Goal: Task Accomplishment & Management: Manage account settings

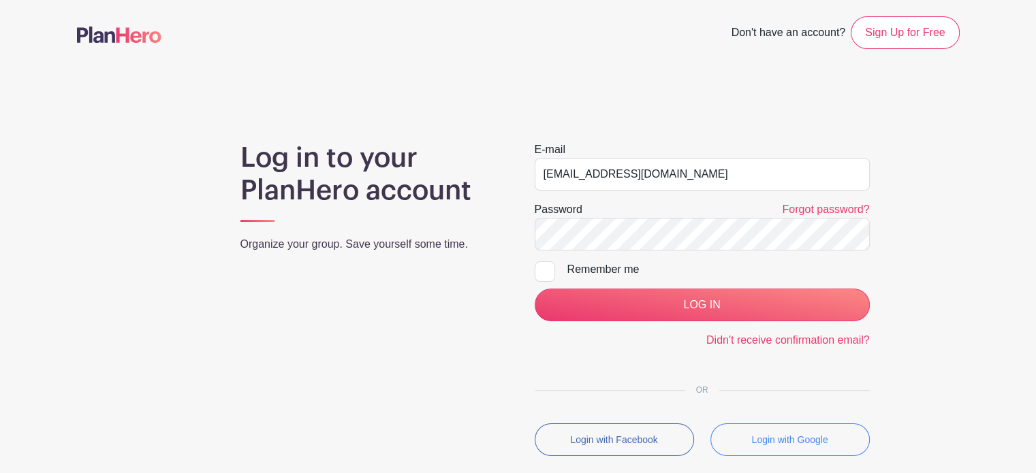
type input "[EMAIL_ADDRESS][DOMAIN_NAME]"
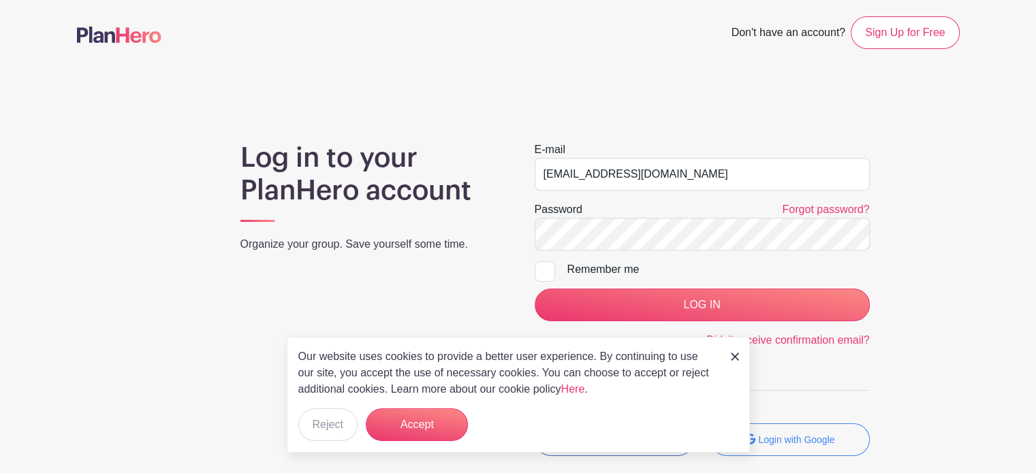
click at [549, 268] on div at bounding box center [545, 272] width 20 height 20
click at [544, 268] on input "Remember me" at bounding box center [539, 266] width 9 height 9
checkbox input "true"
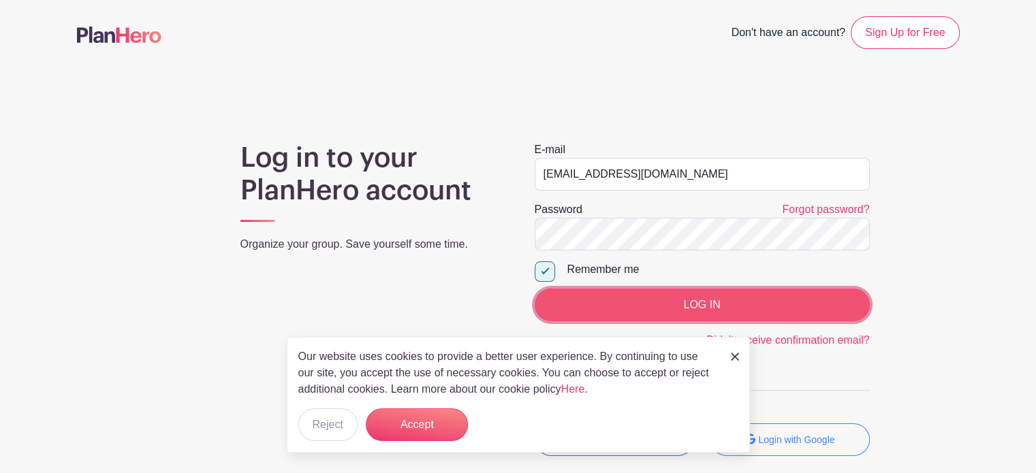
click at [662, 305] on input "LOG IN" at bounding box center [702, 305] width 335 height 33
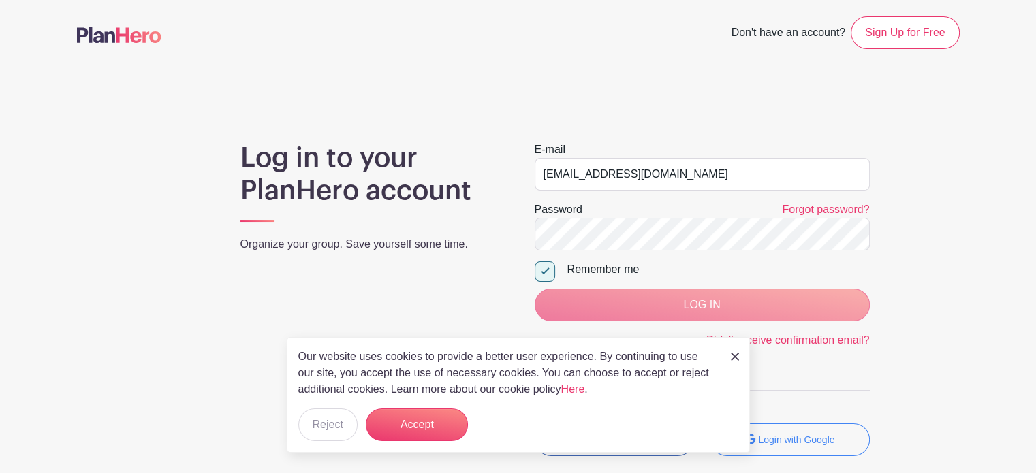
click at [733, 361] on img at bounding box center [735, 357] width 8 height 8
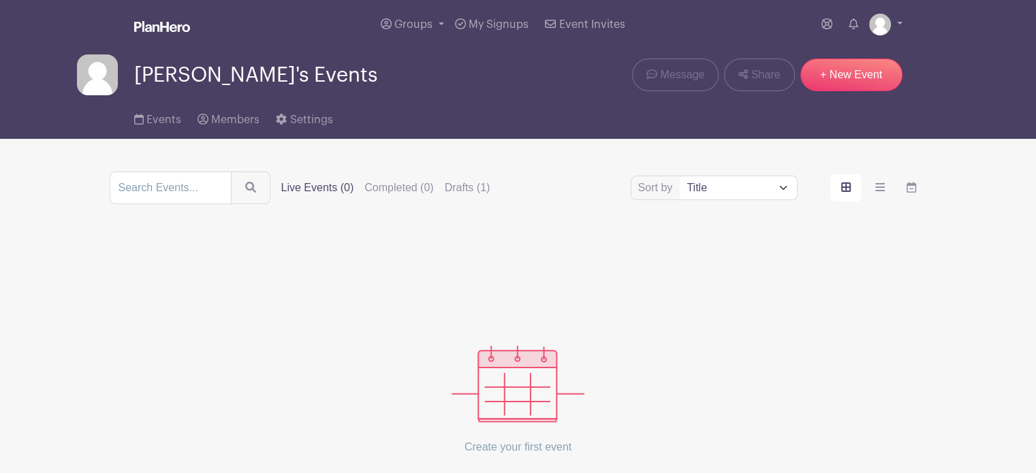
scroll to position [127, 0]
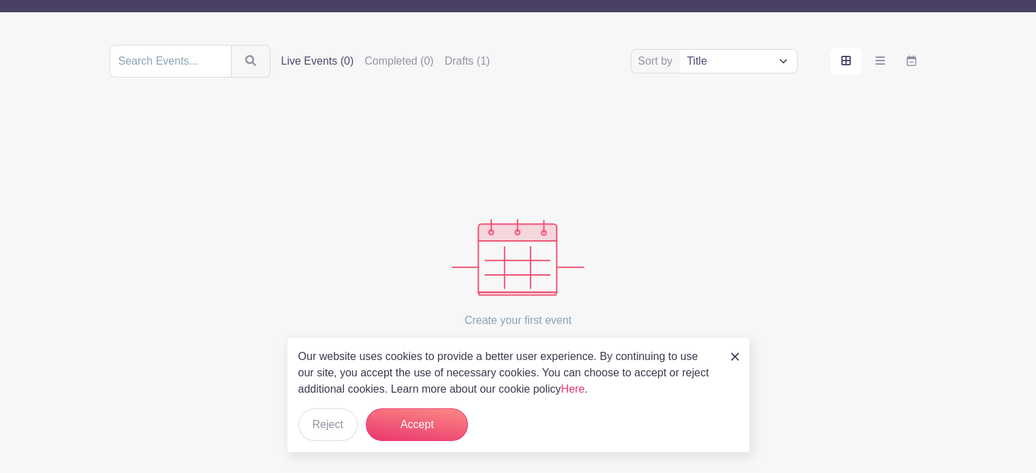
click at [733, 361] on img at bounding box center [735, 357] width 8 height 8
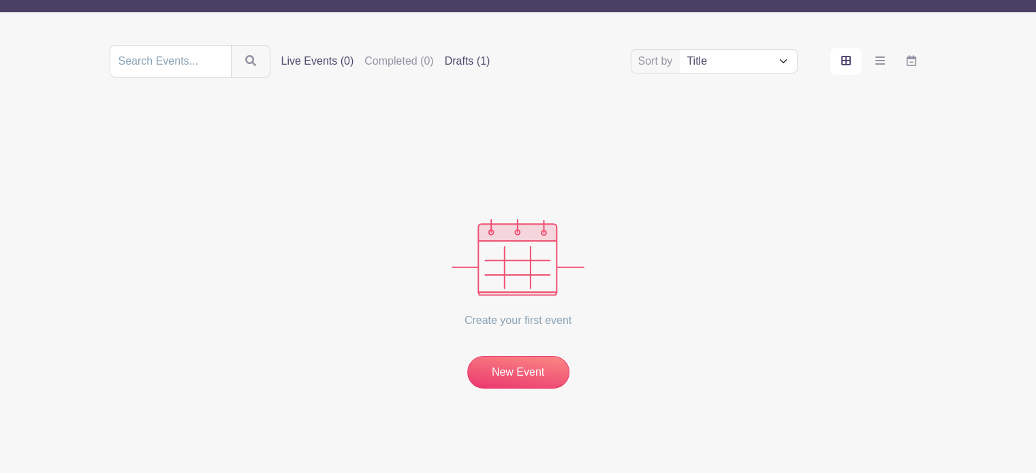
click at [471, 62] on label "Drafts (1)" at bounding box center [468, 61] width 46 height 16
click at [0, 0] on input "Drafts (1)" at bounding box center [0, 0] width 0 height 0
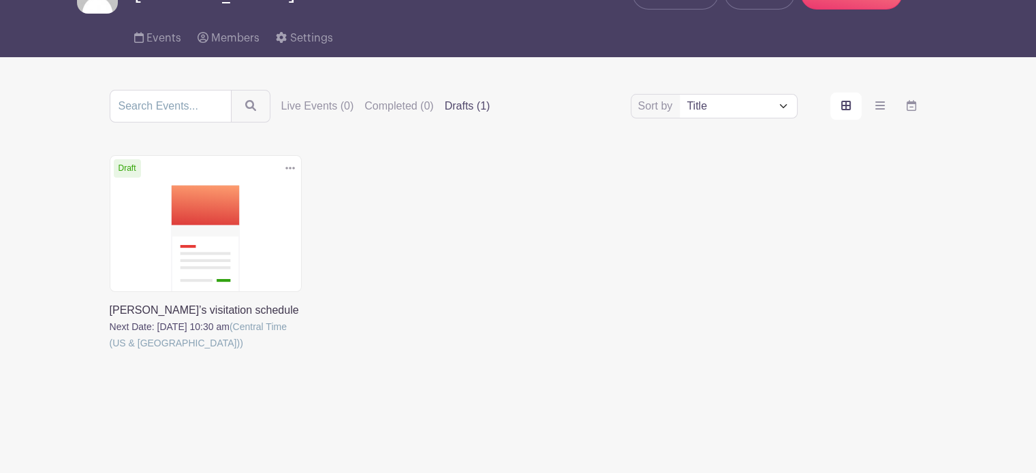
scroll to position [83, 0]
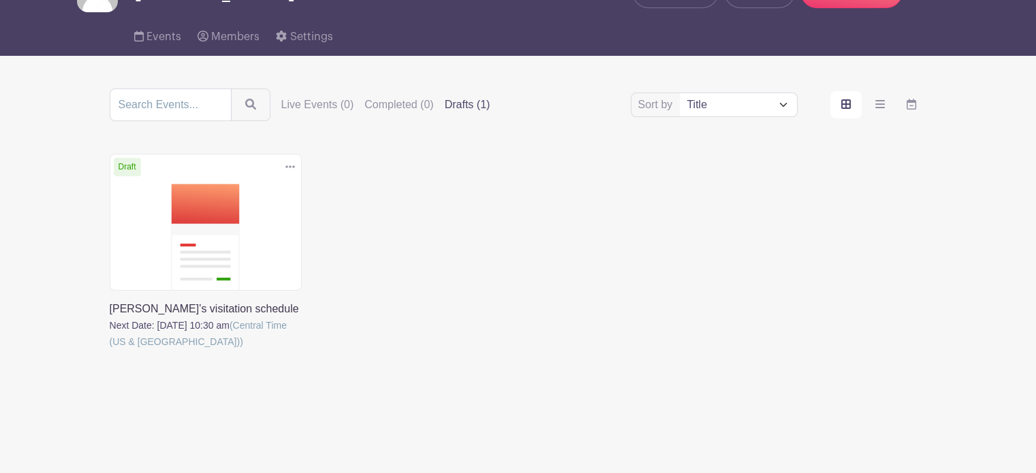
click at [110, 350] on link at bounding box center [110, 350] width 0 height 0
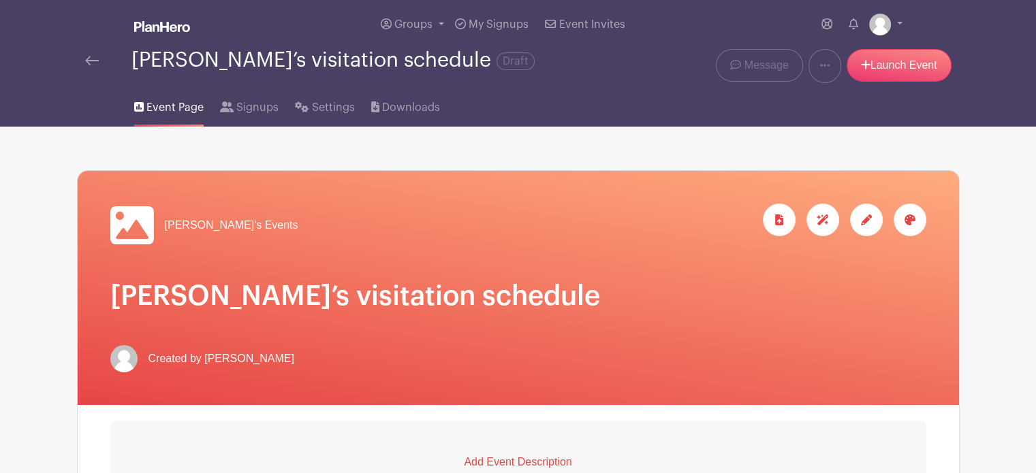
click at [920, 217] on div at bounding box center [910, 220] width 33 height 33
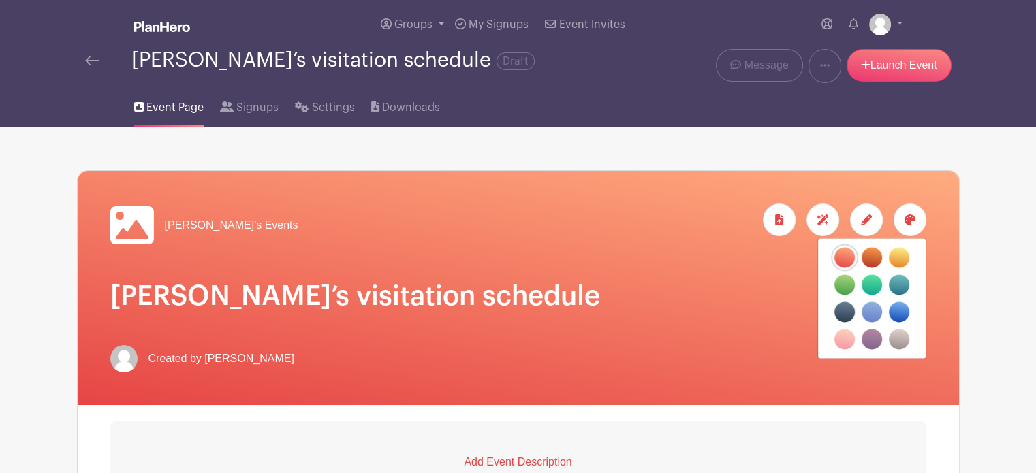
click at [842, 311] on label "filters" at bounding box center [844, 312] width 20 height 20
click at [0, 0] on input "filters" at bounding box center [0, 0] width 0 height 0
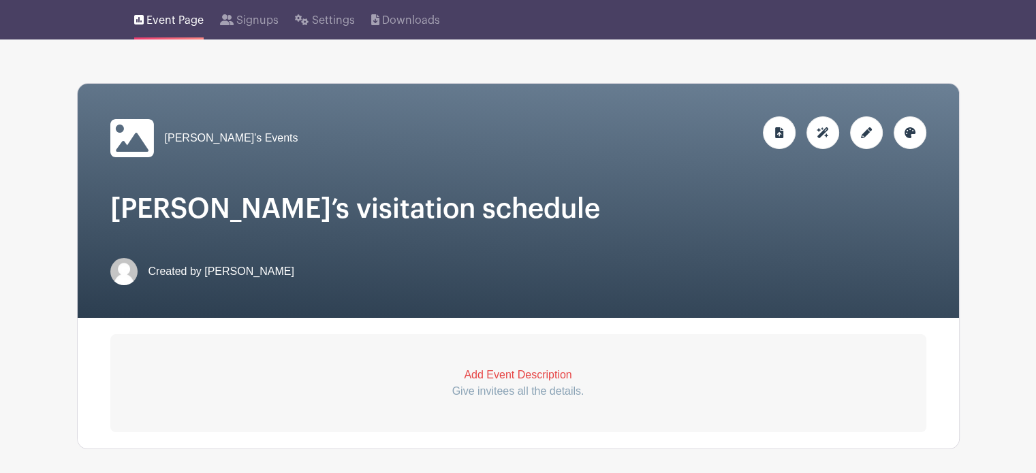
scroll to position [87, 0]
click at [125, 127] on icon at bounding box center [132, 138] width 44 height 38
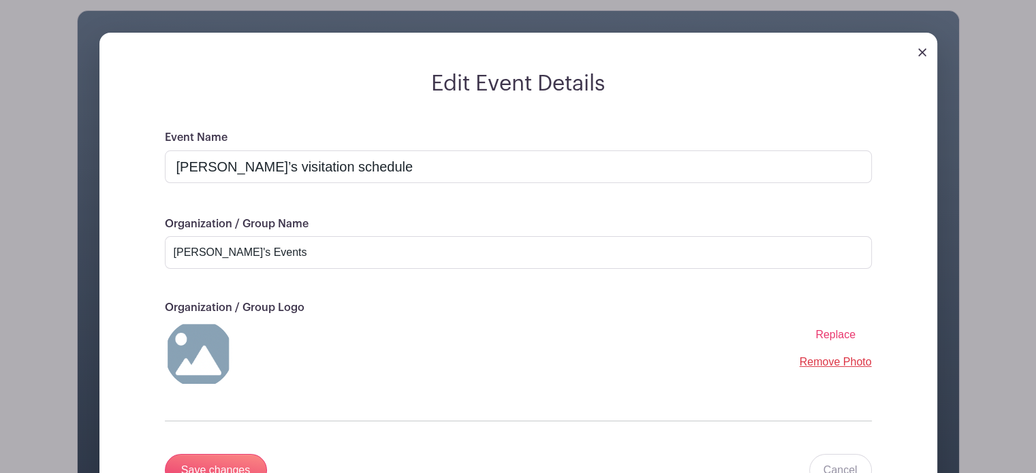
scroll to position [161, 0]
click at [851, 330] on span "Replace" at bounding box center [835, 334] width 40 height 12
click at [0, 0] on input "Replace" at bounding box center [0, 0] width 0 height 0
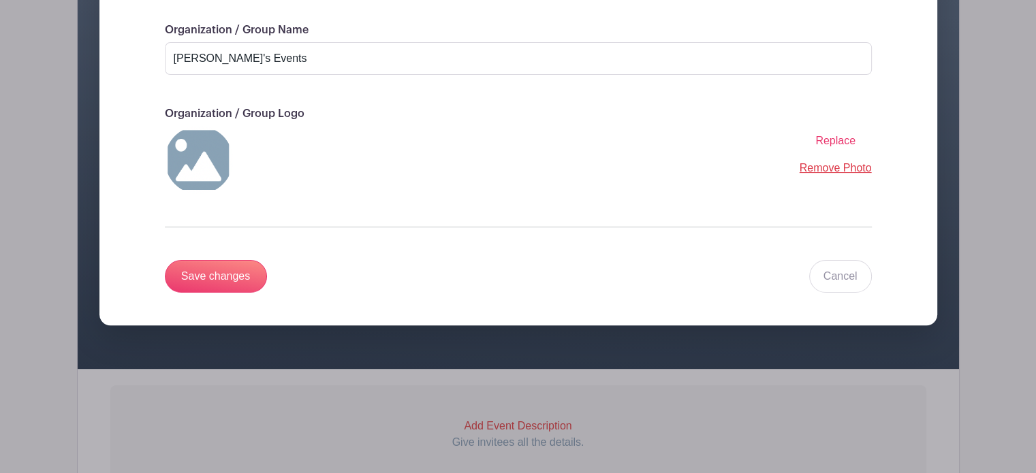
scroll to position [368, 0]
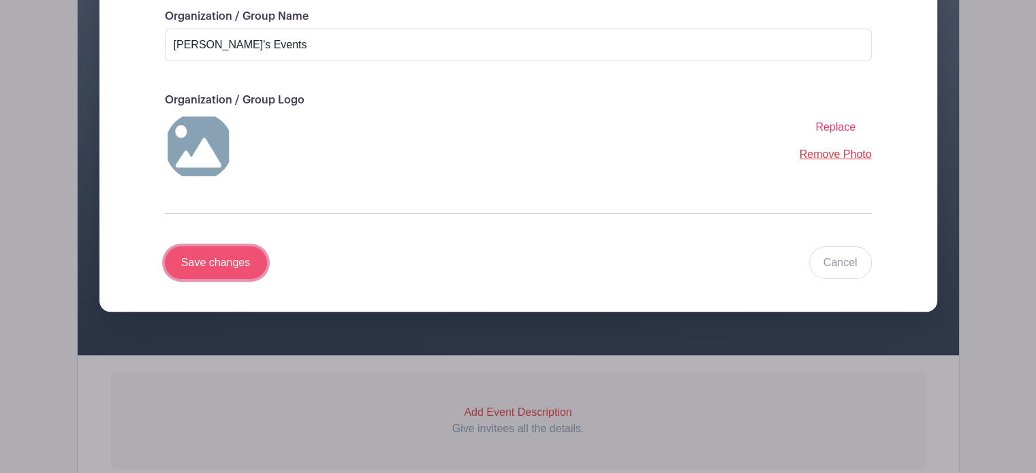
click at [217, 257] on input "Save changes" at bounding box center [216, 263] width 102 height 33
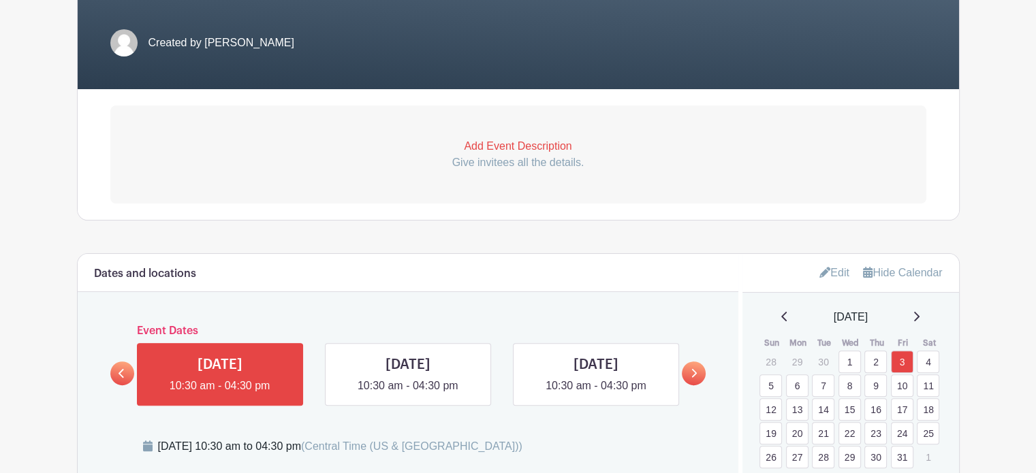
scroll to position [302, 0]
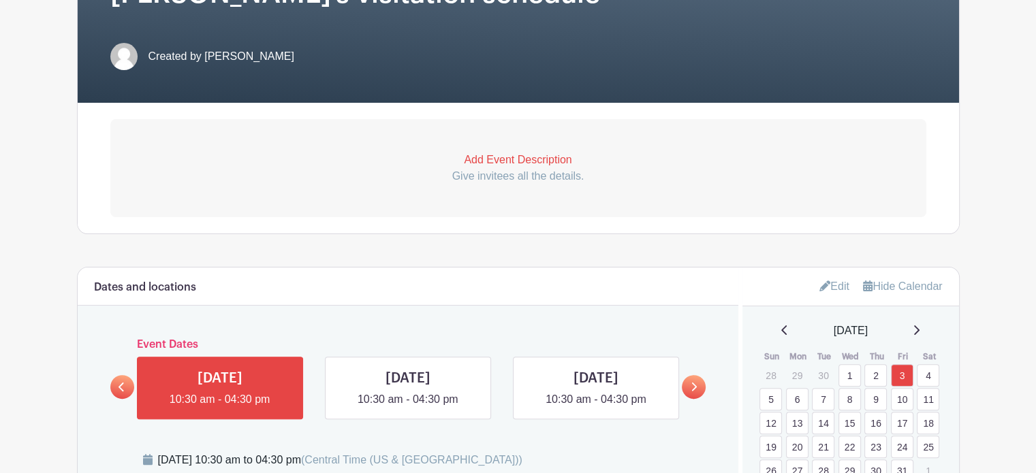
click at [563, 160] on p "Add Event Description" at bounding box center [518, 160] width 816 height 16
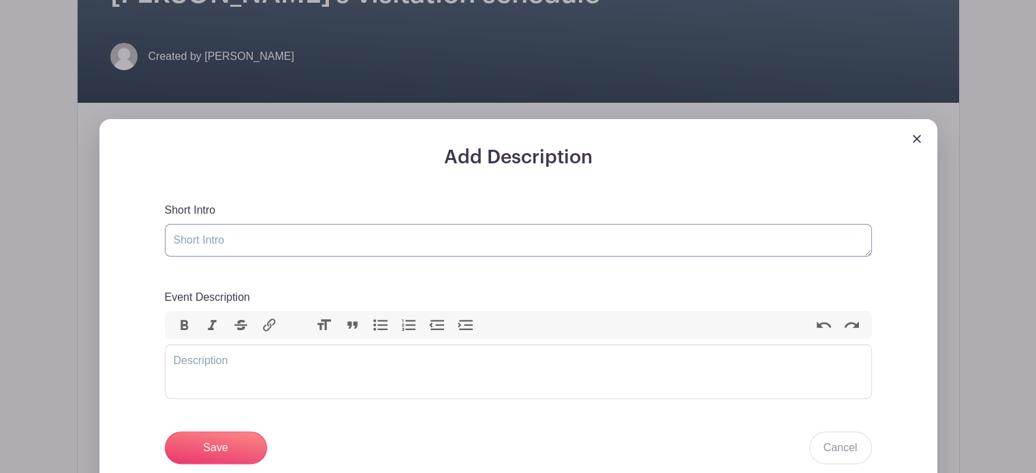
click at [281, 241] on textarea "Short Intro" at bounding box center [518, 240] width 707 height 33
type textarea "Visitation schedule"
click at [223, 385] on trix-editor "Event Description" at bounding box center [518, 372] width 707 height 54
type trix-editor "<div>P</div>"
type trix-editor "<div>W</div>"
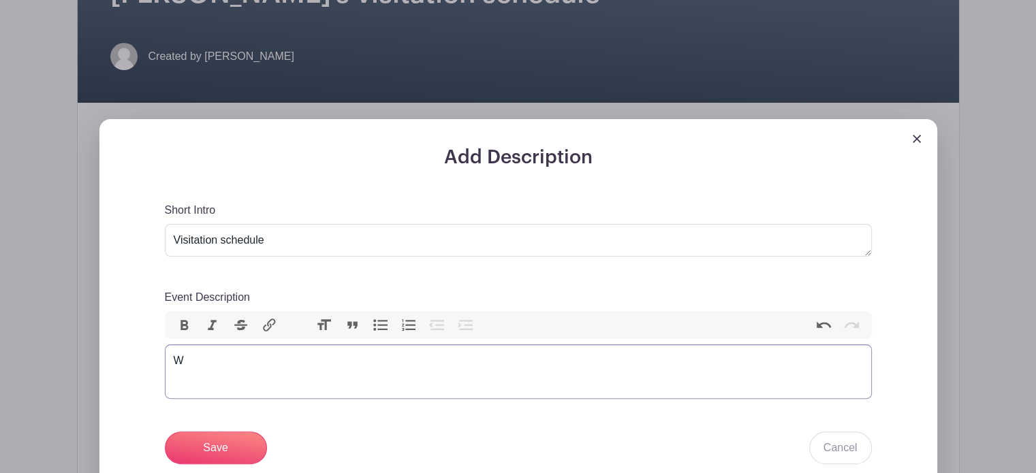
type trix-editor "<div>W</div>"
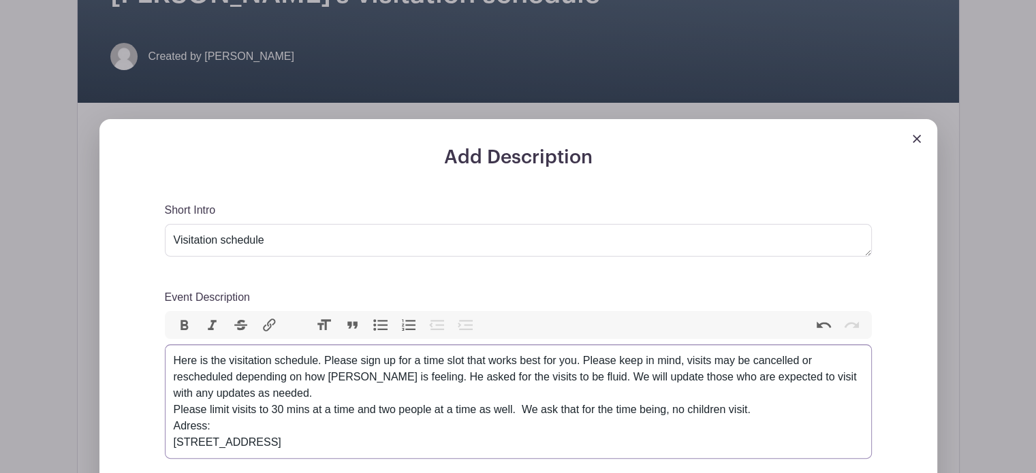
click at [183, 425] on div "Here is the visitation schedule. Please sign up for a time slot that works best…" at bounding box center [518, 402] width 689 height 98
click at [308, 449] on div "Here is the visitation schedule. Please sign up for a time slot that works best…" at bounding box center [518, 402] width 689 height 98
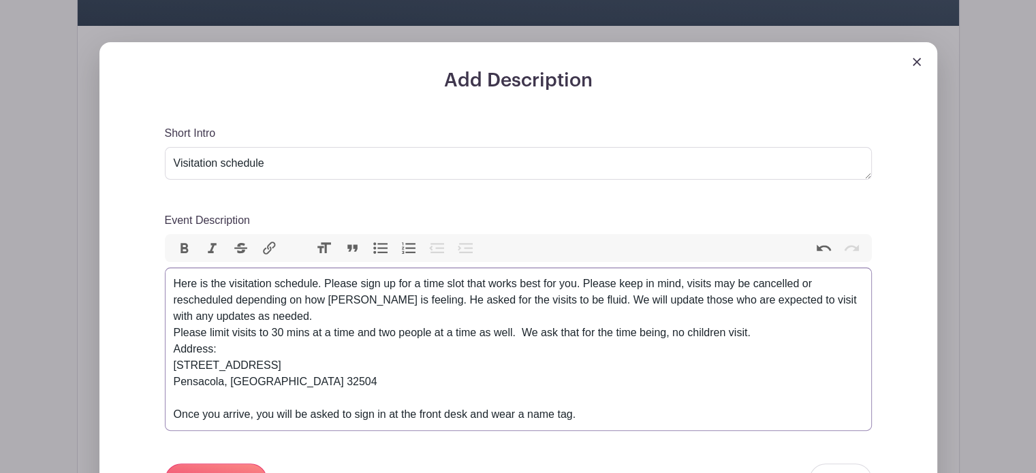
scroll to position [379, 0]
click at [254, 395] on div "Here is the visitation schedule. Please sign up for a time slot that works best…" at bounding box center [518, 350] width 689 height 147
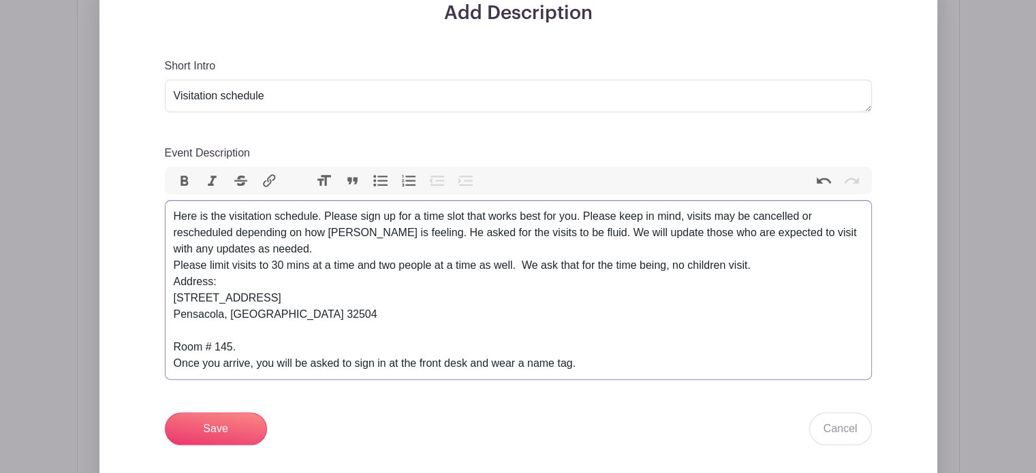
scroll to position [450, 0]
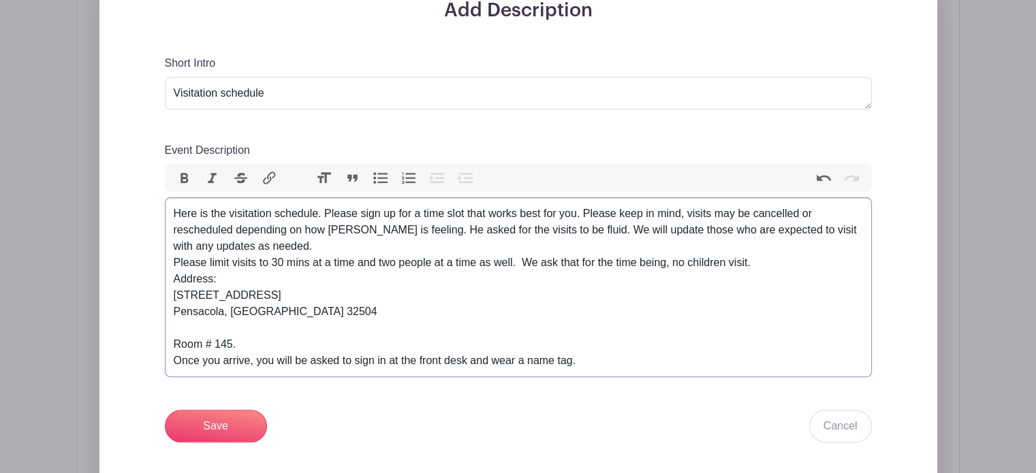
click at [611, 362] on div "Here is the visitation schedule. Please sign up for a time slot that works best…" at bounding box center [518, 287] width 689 height 163
click at [743, 364] on div "Here is the visitation schedule. Please sign up for a time slot that works best…" at bounding box center [518, 287] width 689 height 163
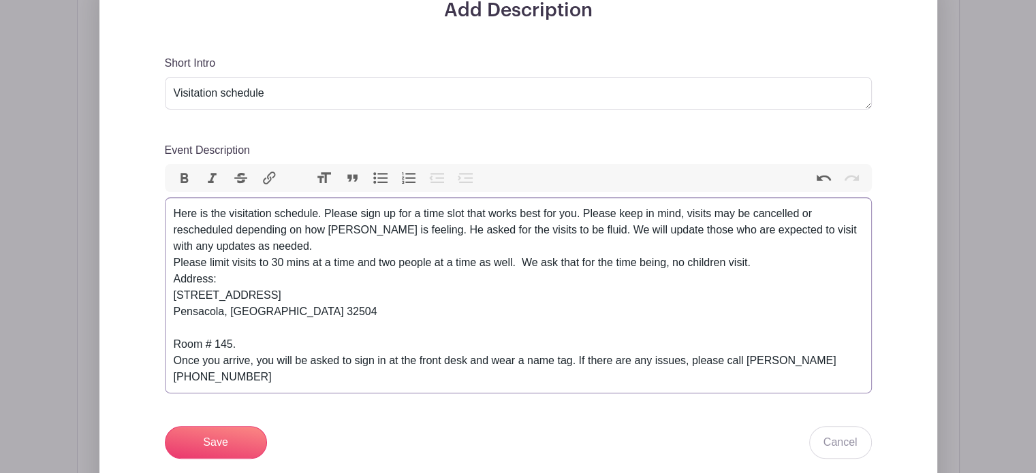
click at [852, 366] on div "Here is the visitation schedule. Please sign up for a time slot that works best…" at bounding box center [518, 296] width 689 height 180
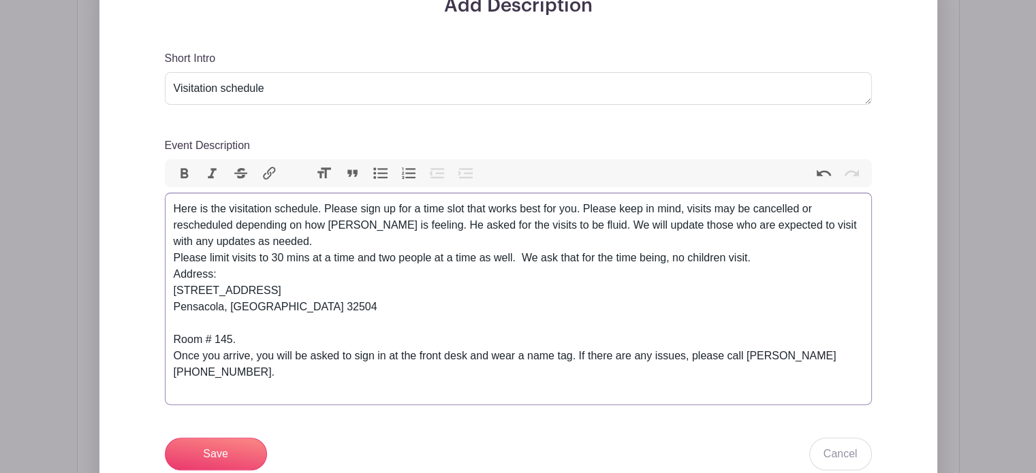
scroll to position [458, 0]
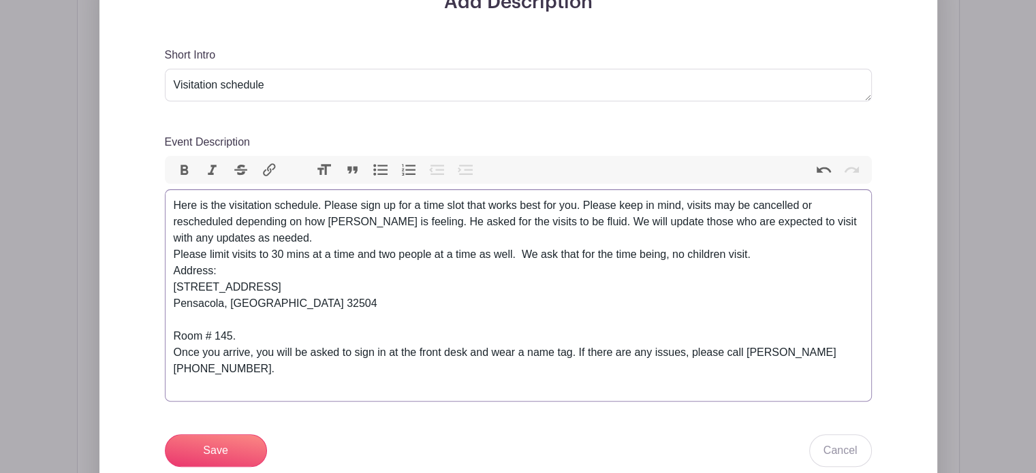
click at [297, 234] on div "Here is the visitation schedule. Please sign up for a time slot that works best…" at bounding box center [518, 296] width 689 height 196
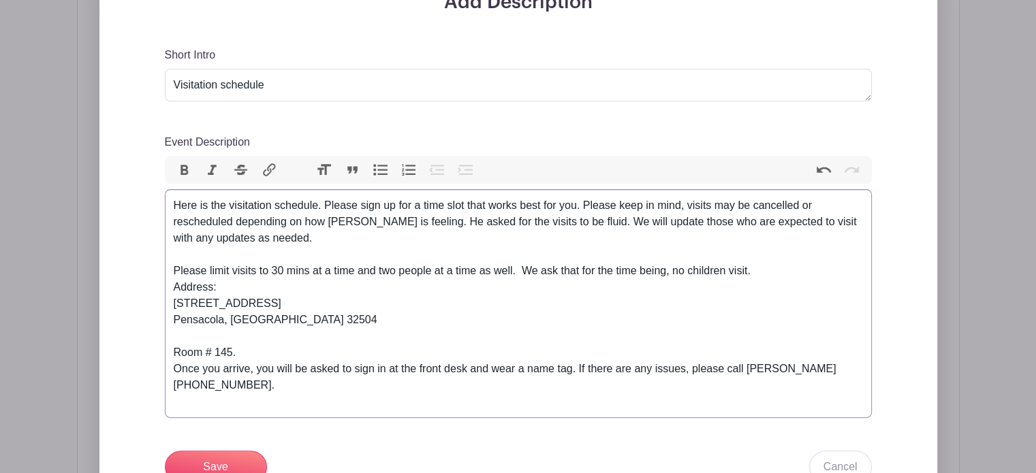
type trix-editor "<div>Here is the visitation schedule. Please sign up for a time slot that works…"
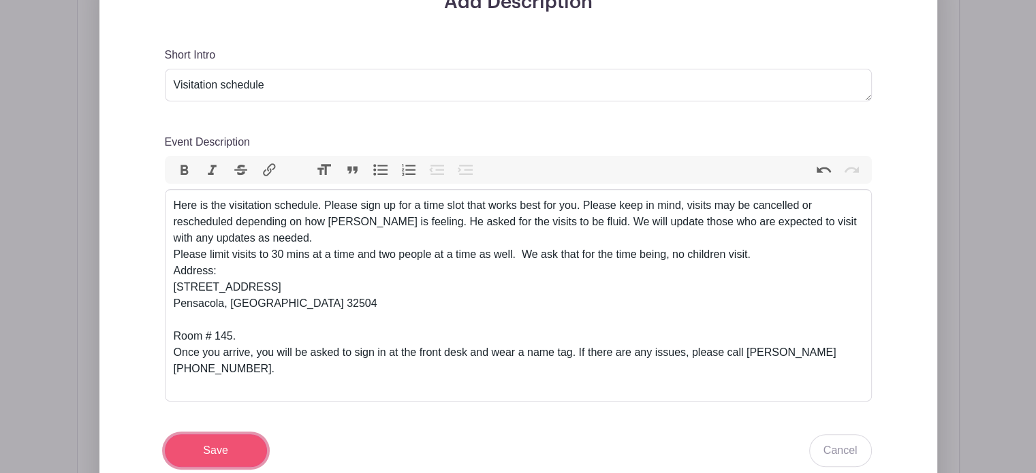
click at [224, 440] on input "Save" at bounding box center [216, 451] width 102 height 33
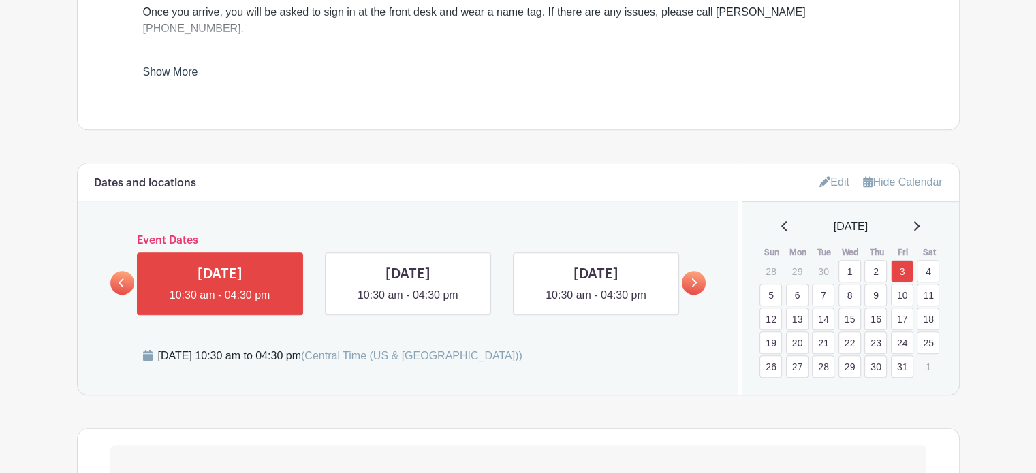
scroll to position [807, 0]
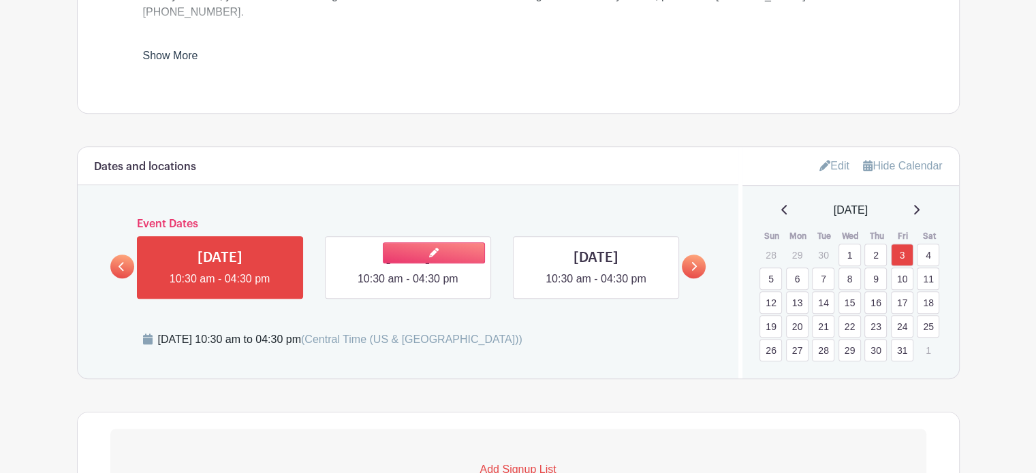
click at [408, 287] on link at bounding box center [408, 287] width 0 height 0
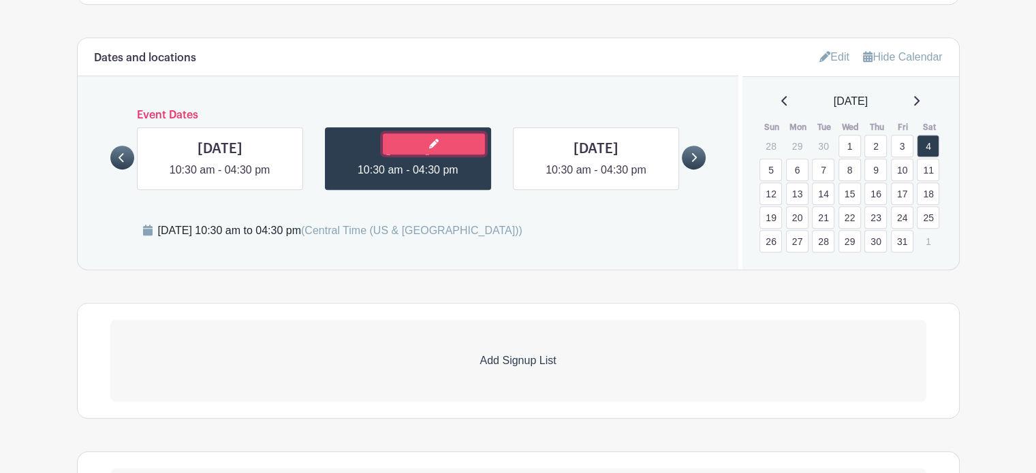
click at [439, 134] on link at bounding box center [434, 144] width 102 height 21
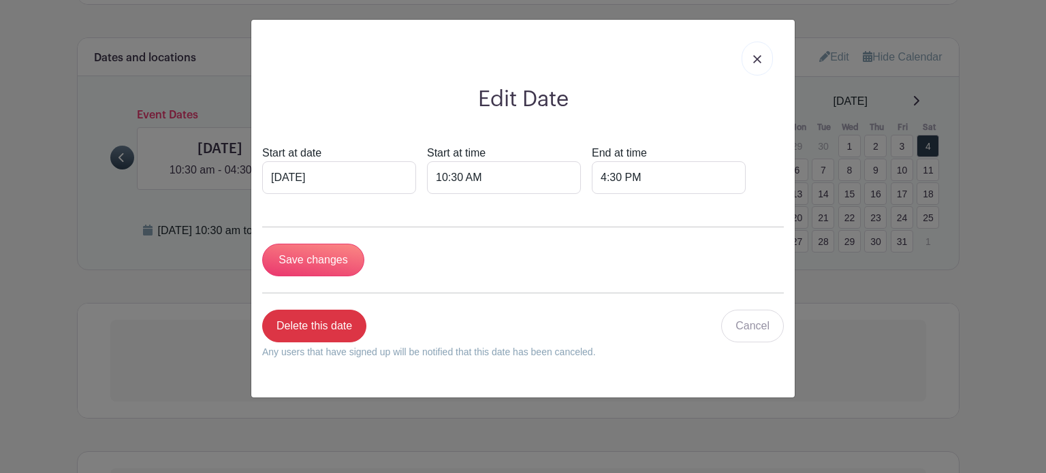
click at [753, 57] on img at bounding box center [757, 59] width 8 height 8
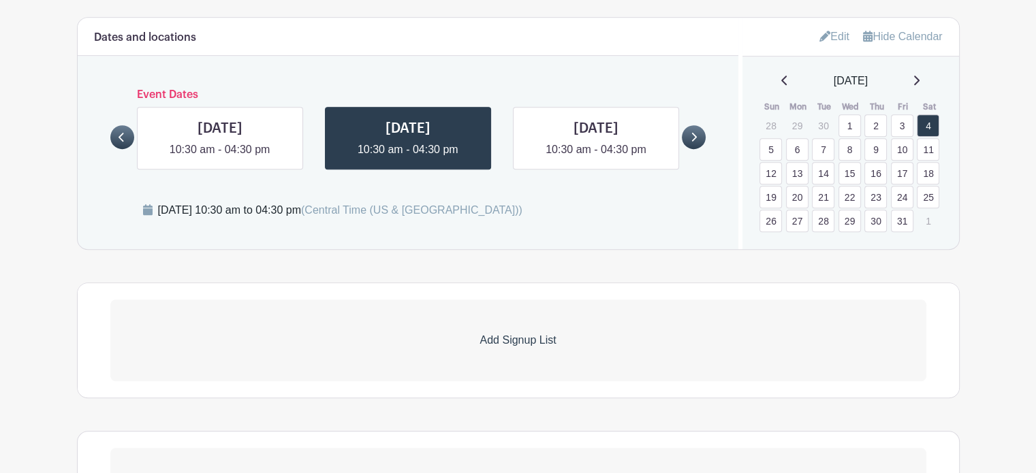
scroll to position [790, 0]
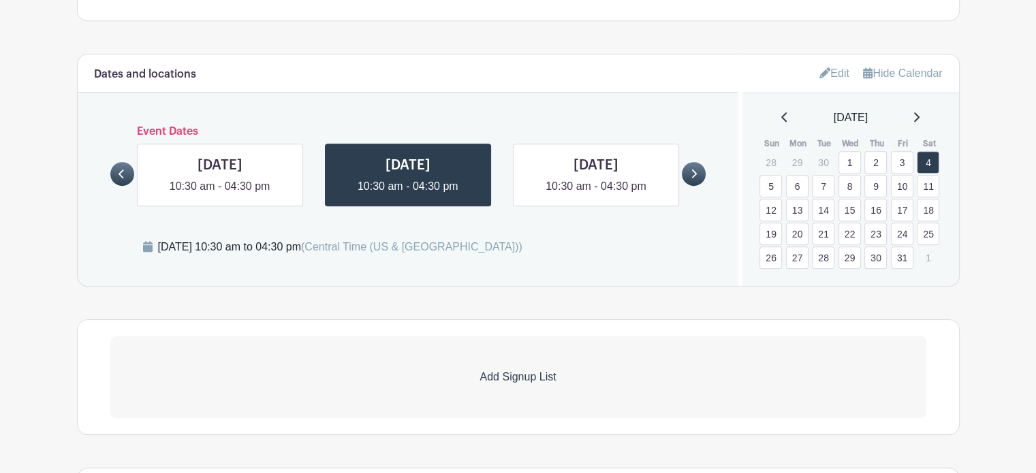
click at [526, 369] on p "Add Signup List" at bounding box center [518, 377] width 816 height 16
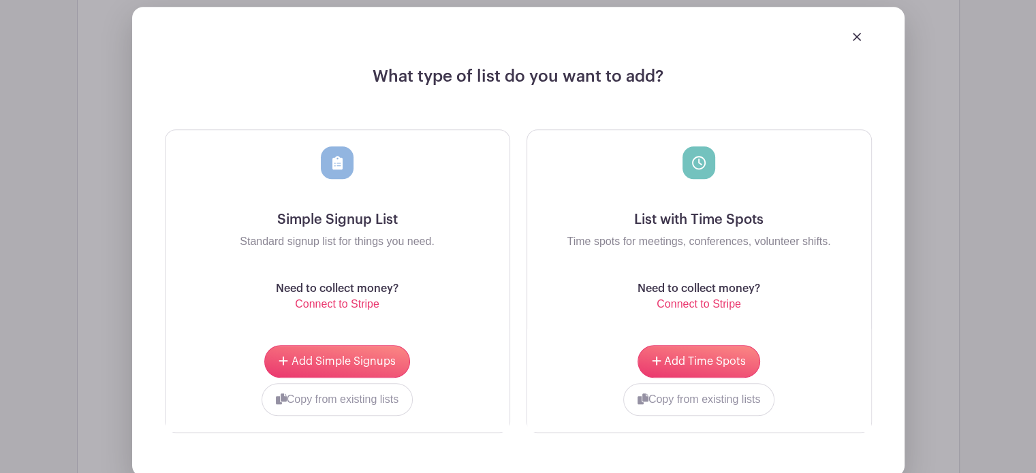
scroll to position [1158, 0]
click at [687, 356] on span "Add Time Spots" at bounding box center [705, 361] width 82 height 11
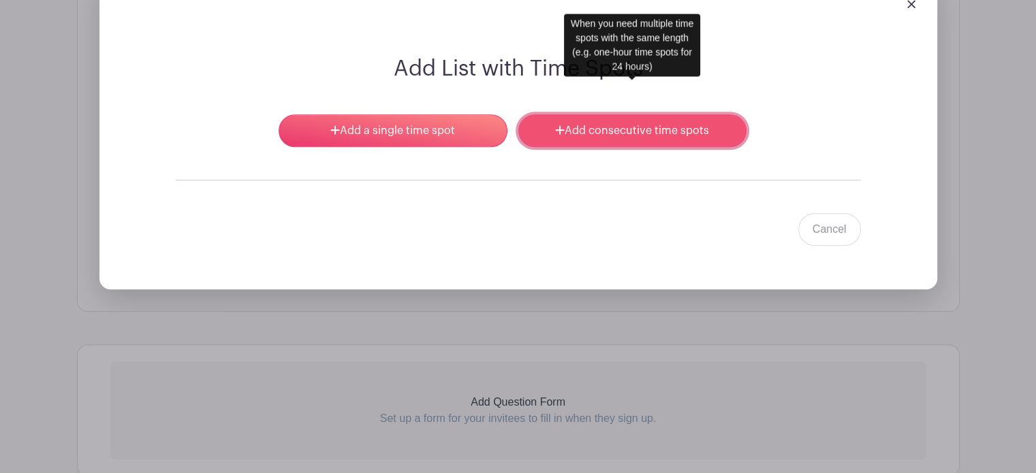
click at [583, 114] on link "Add consecutive time spots" at bounding box center [632, 130] width 228 height 33
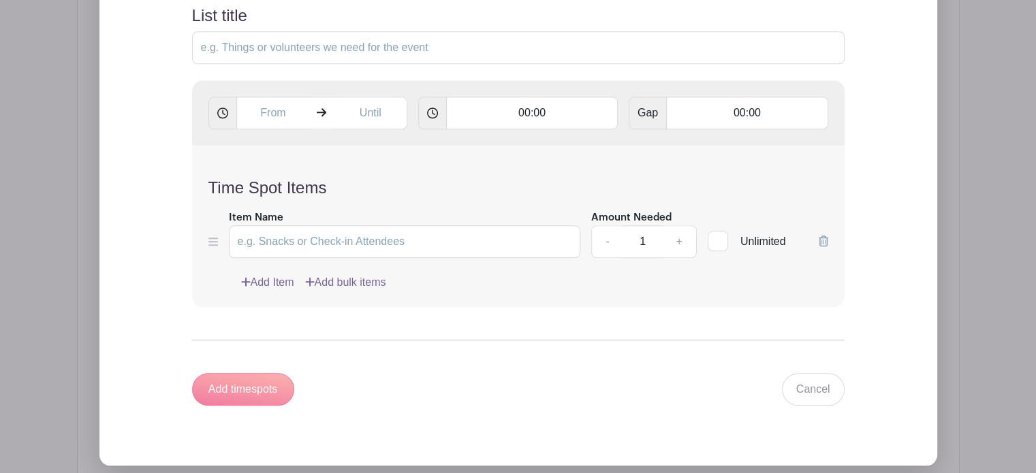
scroll to position [1279, 0]
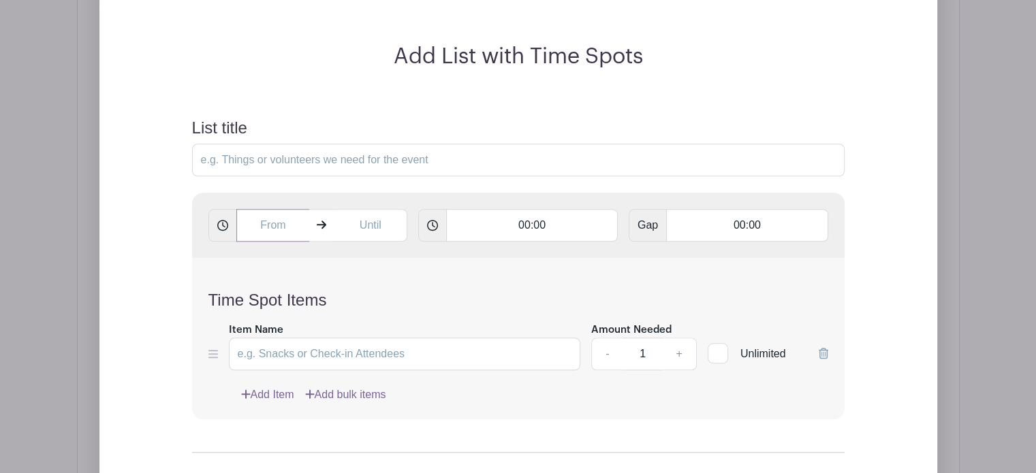
click at [278, 209] on input "text" at bounding box center [273, 225] width 74 height 33
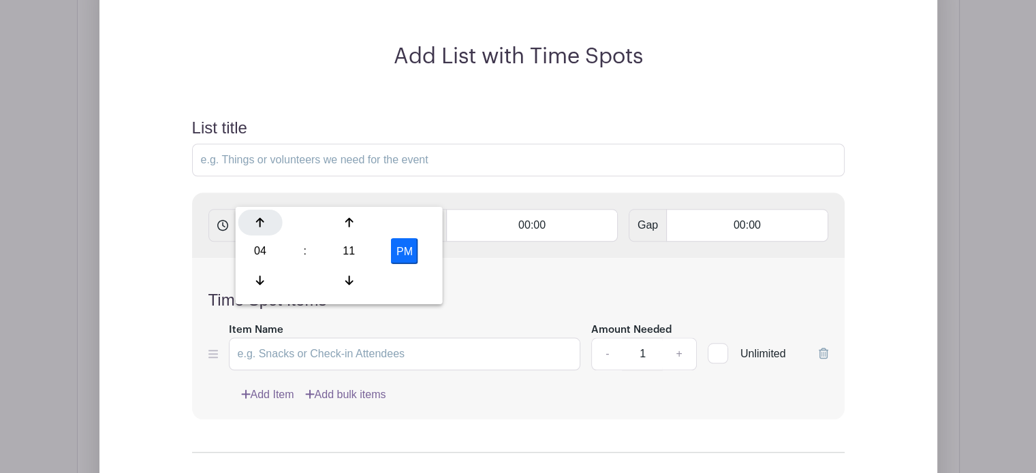
click at [262, 219] on icon at bounding box center [260, 222] width 8 height 11
click at [261, 279] on icon at bounding box center [260, 280] width 8 height 11
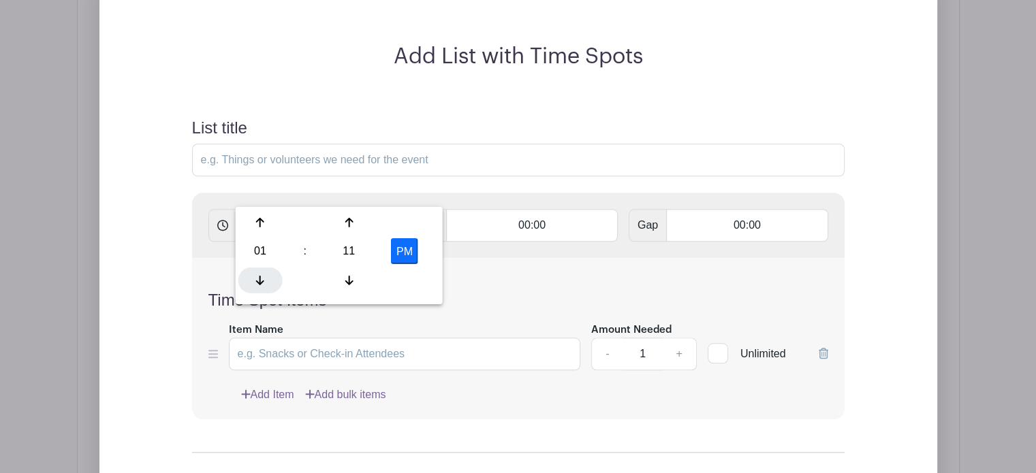
click at [261, 279] on icon at bounding box center [260, 280] width 8 height 11
click at [349, 283] on icon at bounding box center [349, 280] width 8 height 10
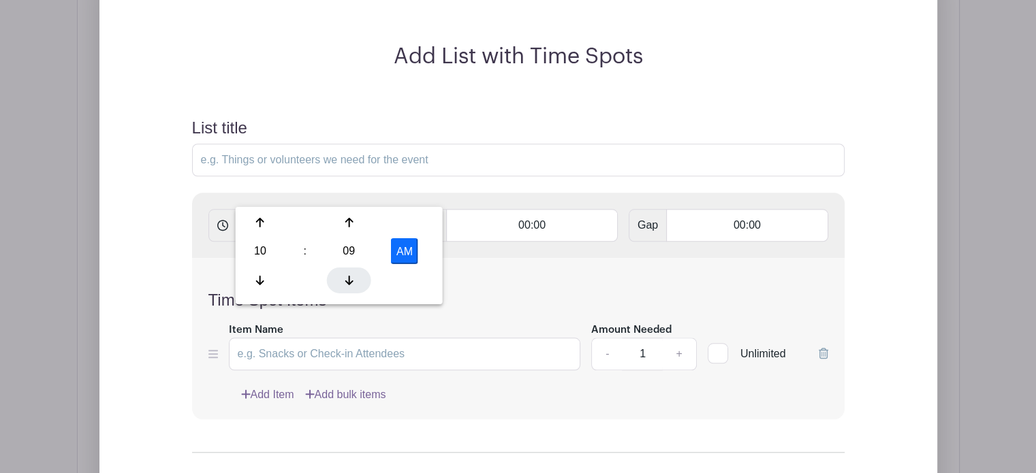
click at [349, 283] on icon at bounding box center [349, 280] width 8 height 10
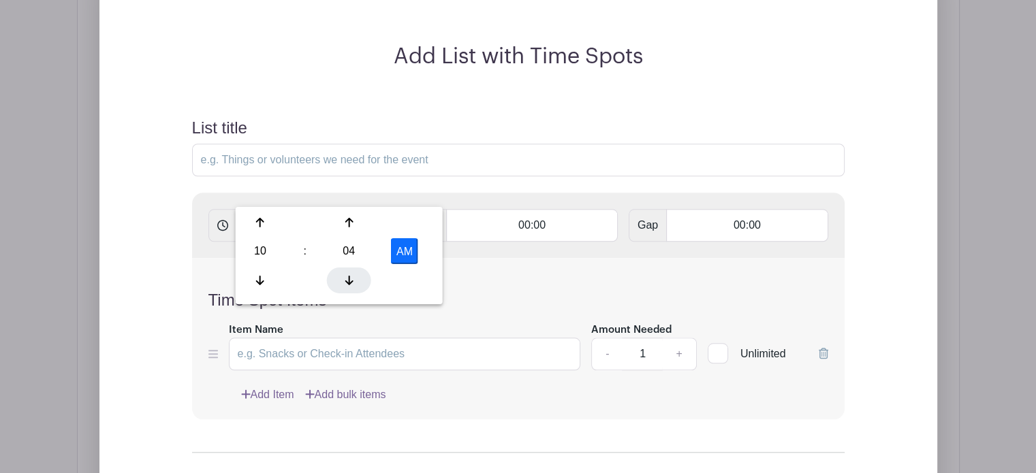
click at [349, 283] on icon at bounding box center [349, 280] width 8 height 10
type input "10:00 AM"
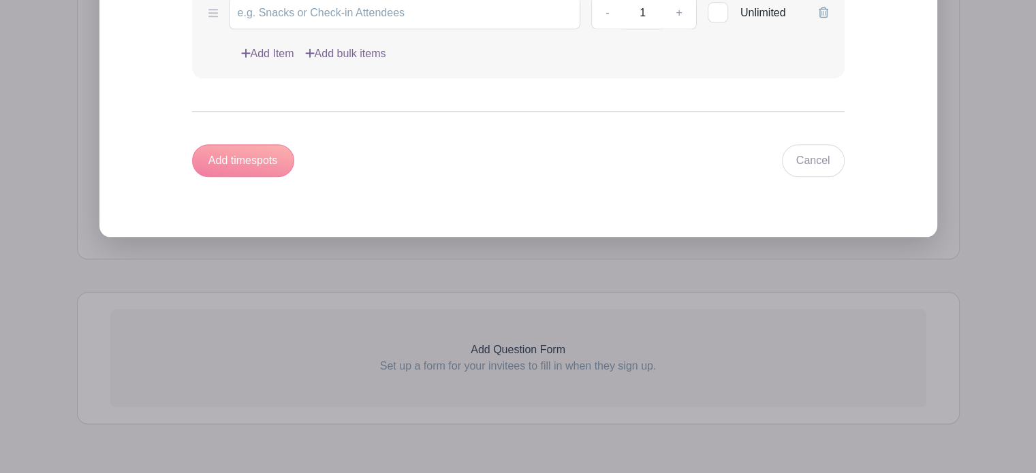
scroll to position [1620, 0]
click at [789, 145] on link "Cancel" at bounding box center [813, 161] width 63 height 33
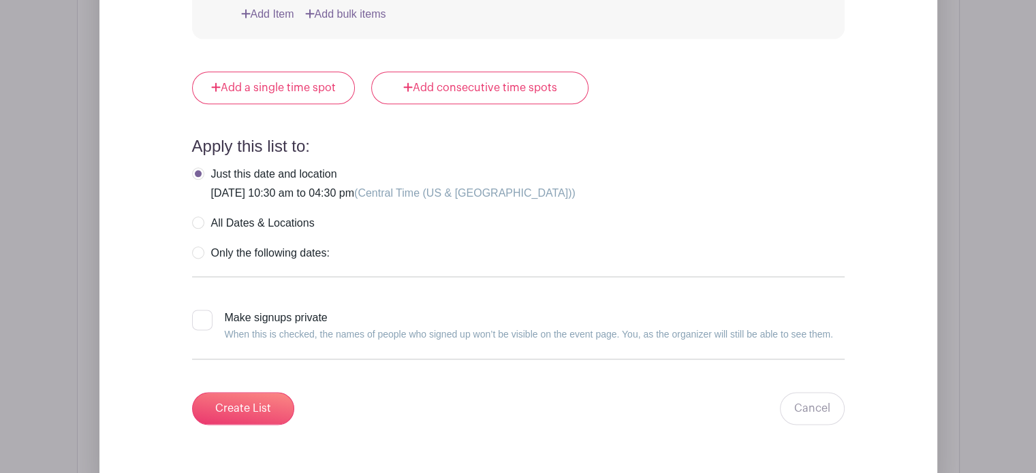
scroll to position [1691, 0]
click at [204, 311] on div at bounding box center [202, 321] width 20 height 20
click at [201, 311] on input "Make signups private When this is checked, the names of people who signed up wo…" at bounding box center [196, 315] width 9 height 9
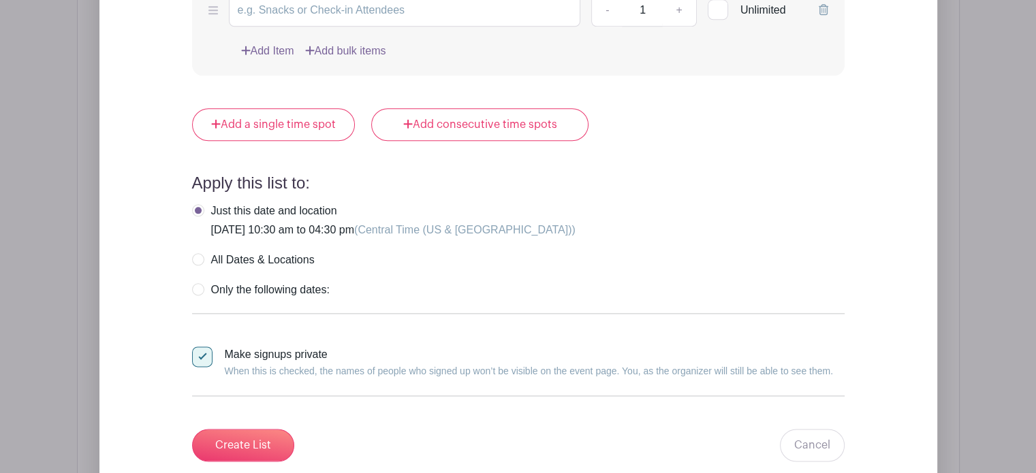
scroll to position [1649, 0]
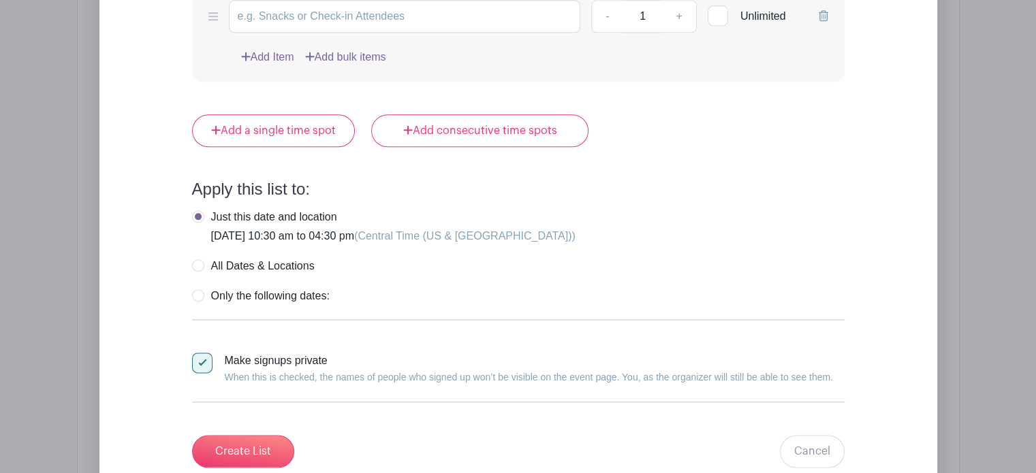
click at [199, 353] on input "Make signups private When this is checked, the names of people who signed up wo…" at bounding box center [196, 357] width 9 height 9
checkbox input "false"
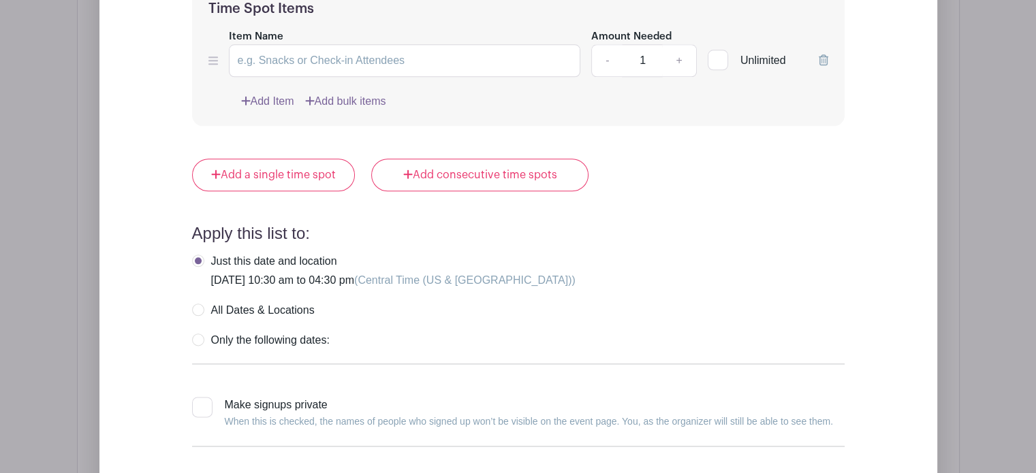
scroll to position [1605, 0]
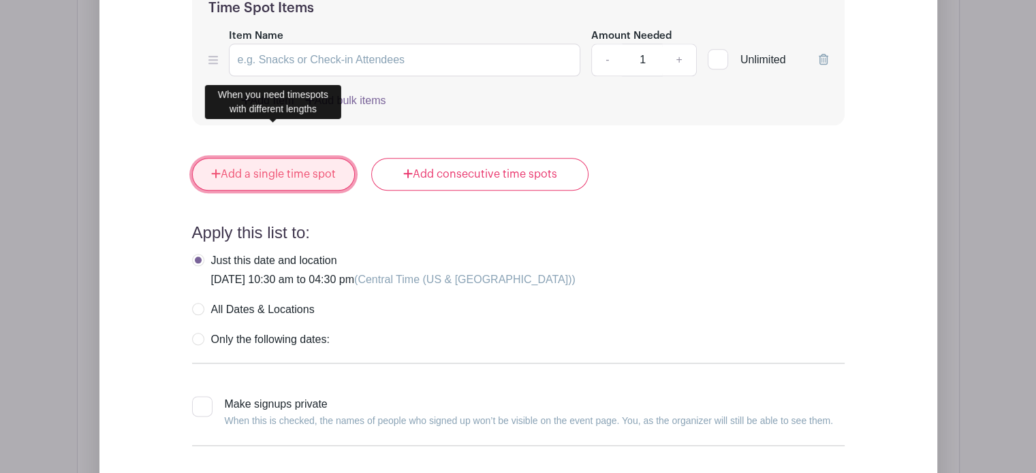
click at [322, 158] on link "Add a single time spot" at bounding box center [273, 174] width 163 height 33
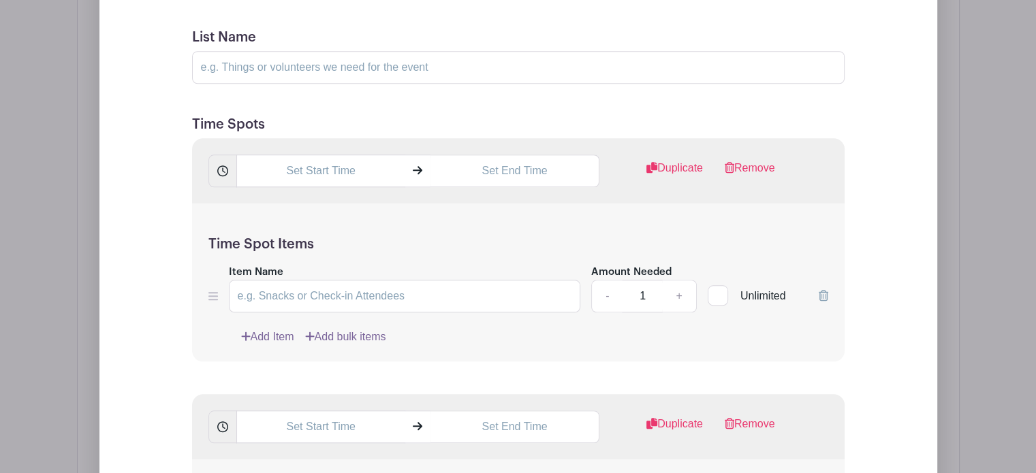
scroll to position [1259, 0]
click at [329, 155] on input "text" at bounding box center [320, 171] width 169 height 33
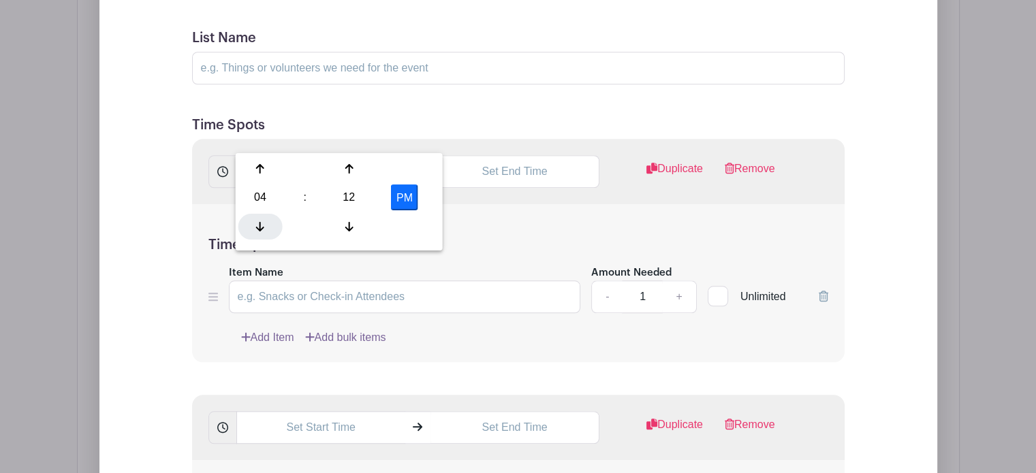
click at [262, 217] on div at bounding box center [260, 226] width 44 height 26
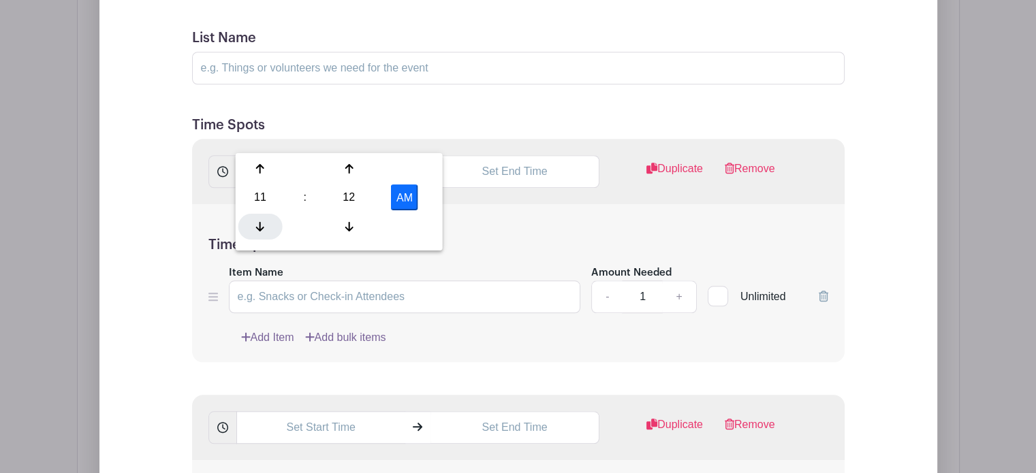
click at [262, 217] on div at bounding box center [260, 226] width 44 height 26
click at [341, 221] on div at bounding box center [349, 226] width 44 height 26
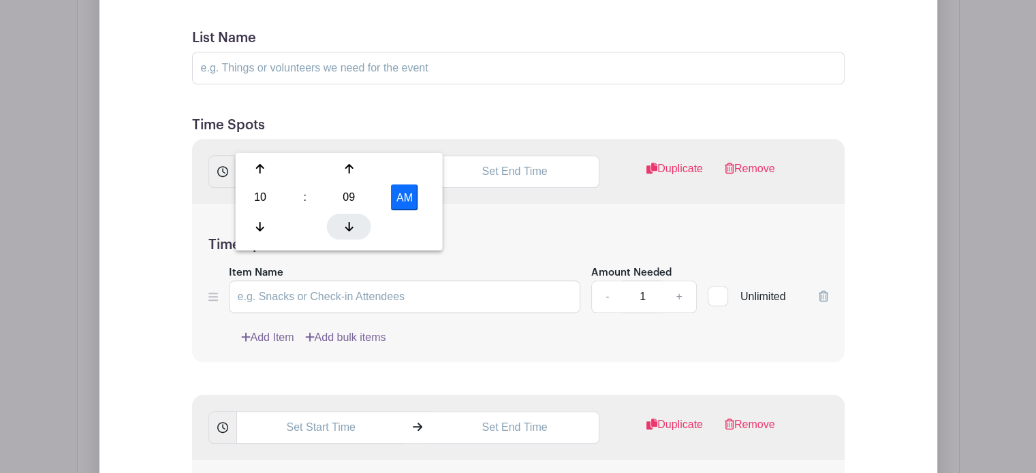
click at [341, 221] on div at bounding box center [349, 226] width 44 height 26
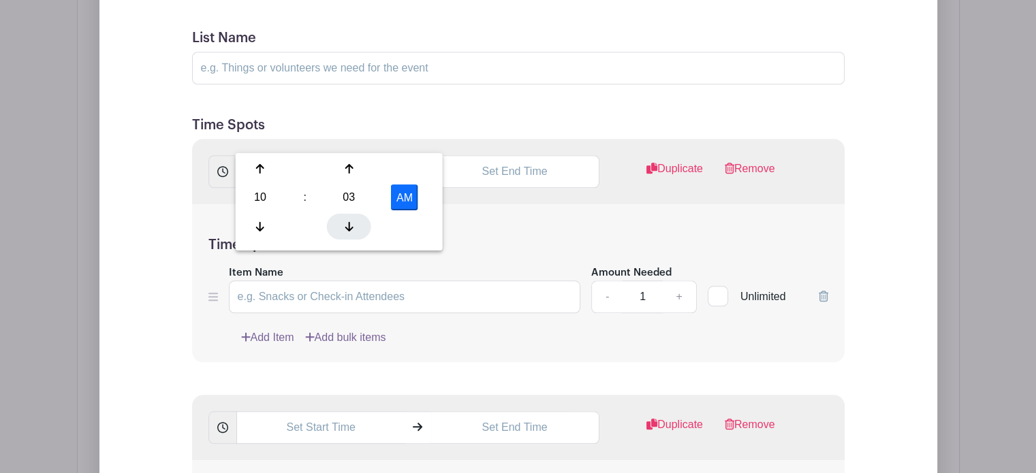
click at [341, 221] on div at bounding box center [349, 226] width 44 height 26
type input "10:00 AM"
click at [501, 204] on div "Time Spot Items Item Name Amount Needed - 1 + Unlimited Add Item Add bulk items" at bounding box center [518, 283] width 653 height 159
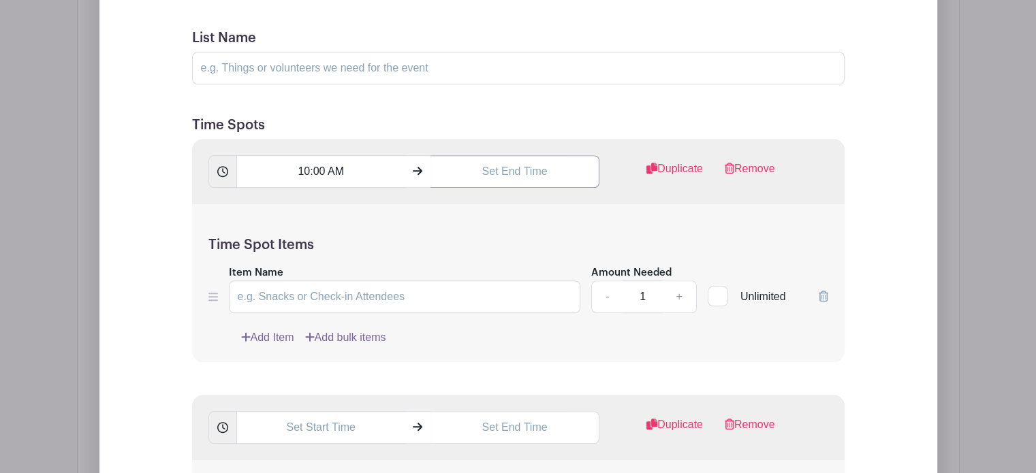
click at [531, 155] on input "text" at bounding box center [515, 171] width 169 height 33
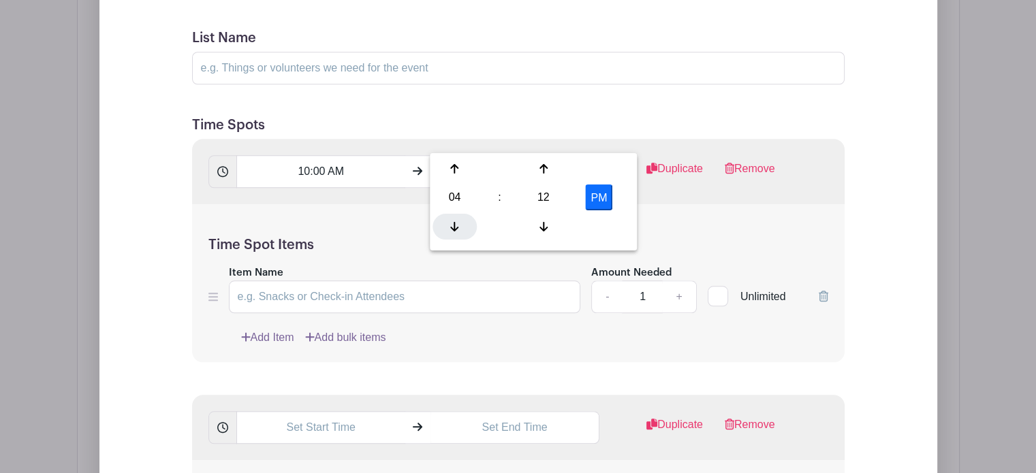
click at [453, 221] on icon at bounding box center [454, 226] width 8 height 11
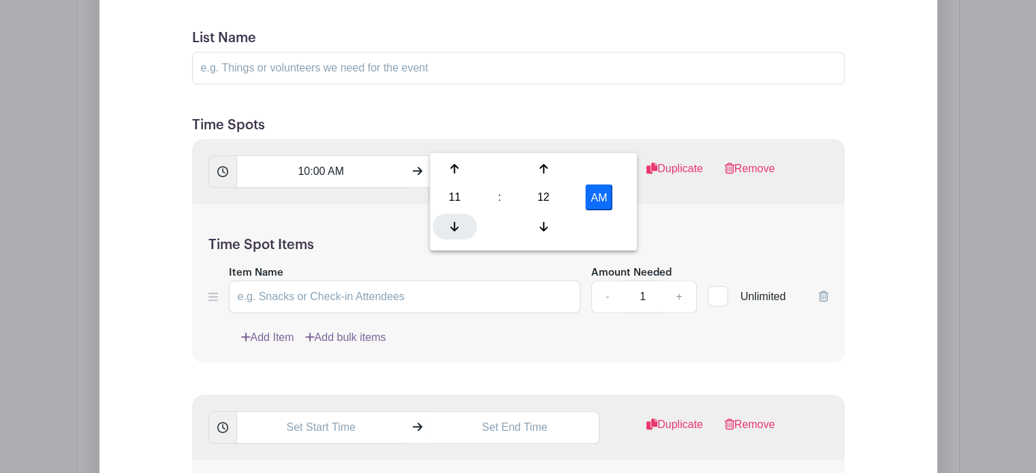
click at [453, 221] on icon at bounding box center [454, 226] width 8 height 11
click at [452, 168] on icon at bounding box center [454, 168] width 8 height 11
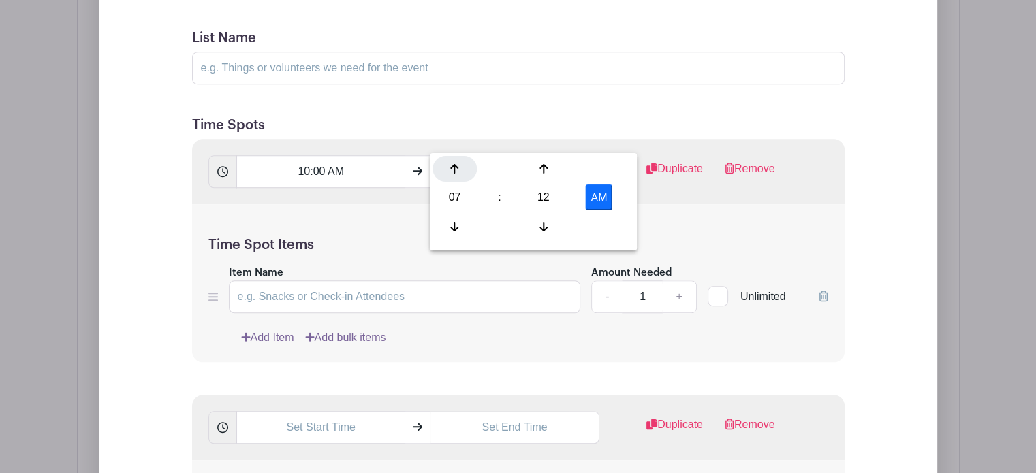
click at [452, 168] on icon at bounding box center [454, 168] width 8 height 11
click at [458, 221] on icon at bounding box center [454, 226] width 8 height 11
click at [550, 166] on div at bounding box center [543, 169] width 44 height 26
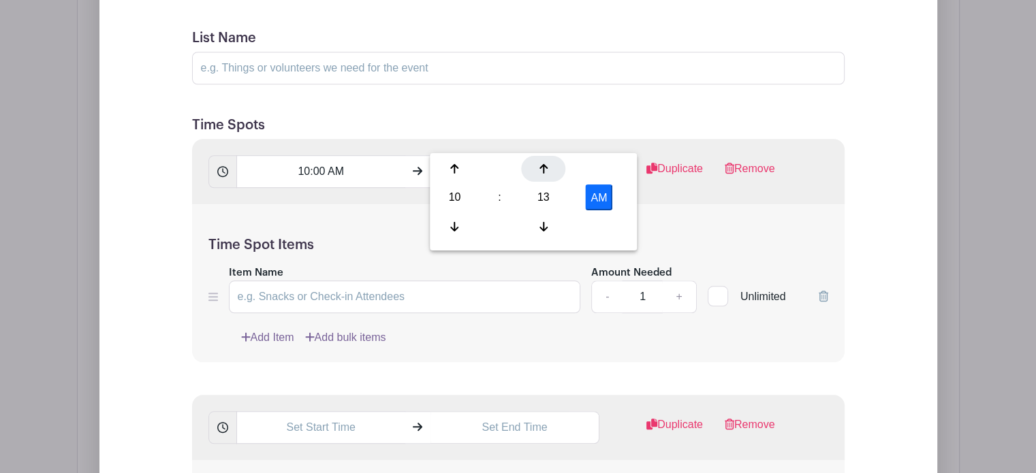
click at [550, 166] on div at bounding box center [543, 169] width 44 height 26
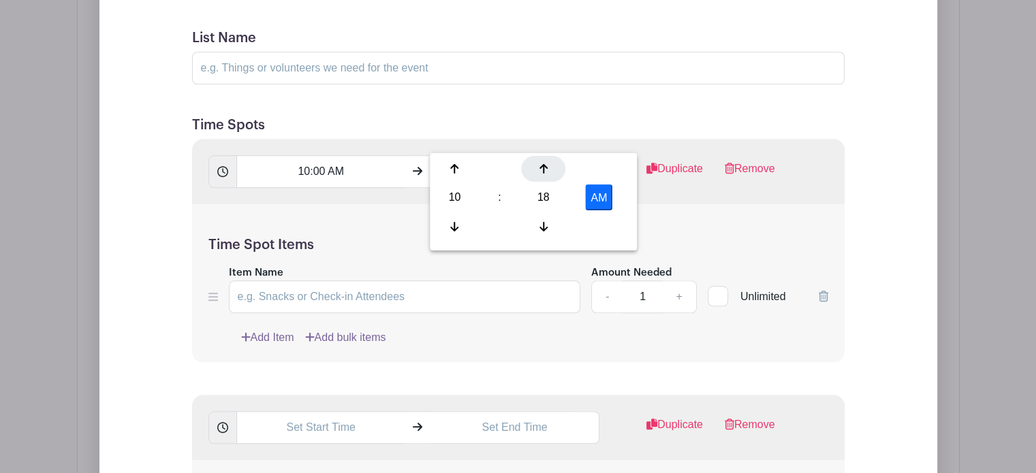
click at [550, 166] on div at bounding box center [543, 169] width 44 height 26
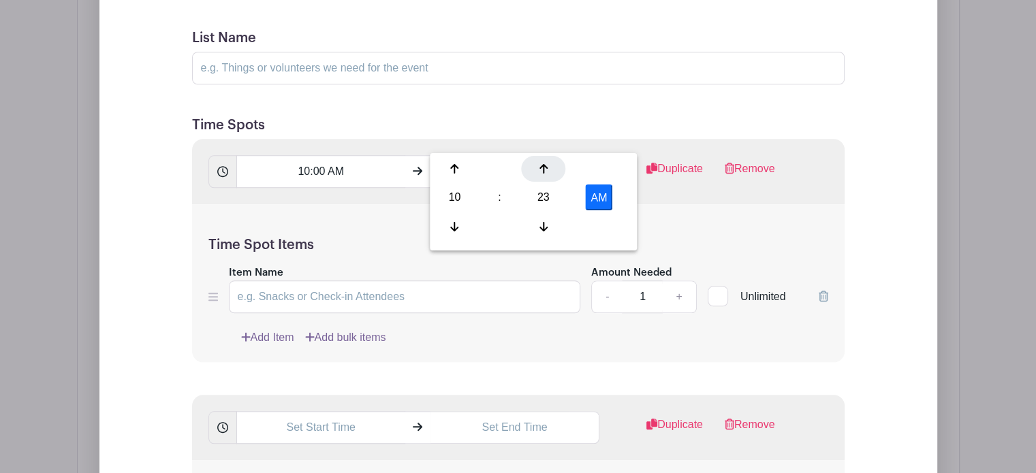
click at [550, 166] on div at bounding box center [543, 169] width 44 height 26
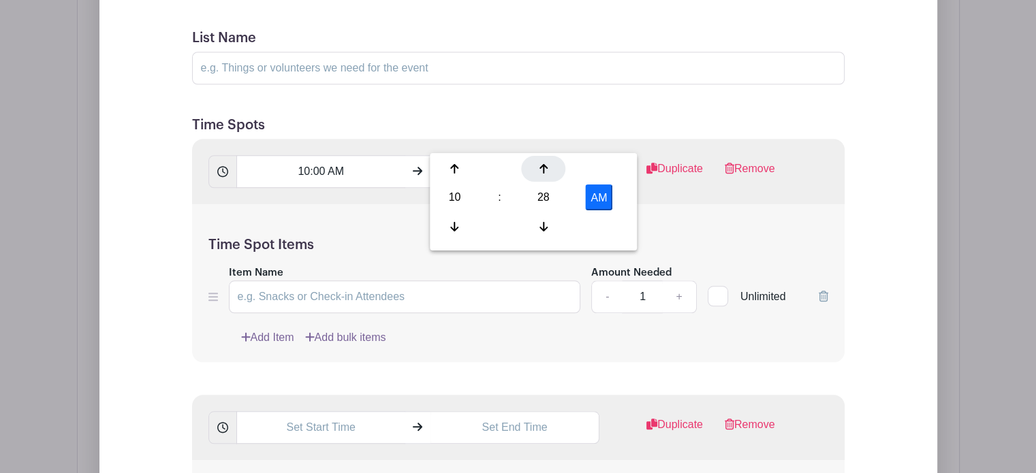
click at [550, 166] on div at bounding box center [543, 169] width 44 height 26
type input "10:30 AM"
click at [665, 204] on div "Time Spot Items Item Name Amount Needed - 1 + Unlimited Add Item Add bulk items" at bounding box center [518, 283] width 653 height 159
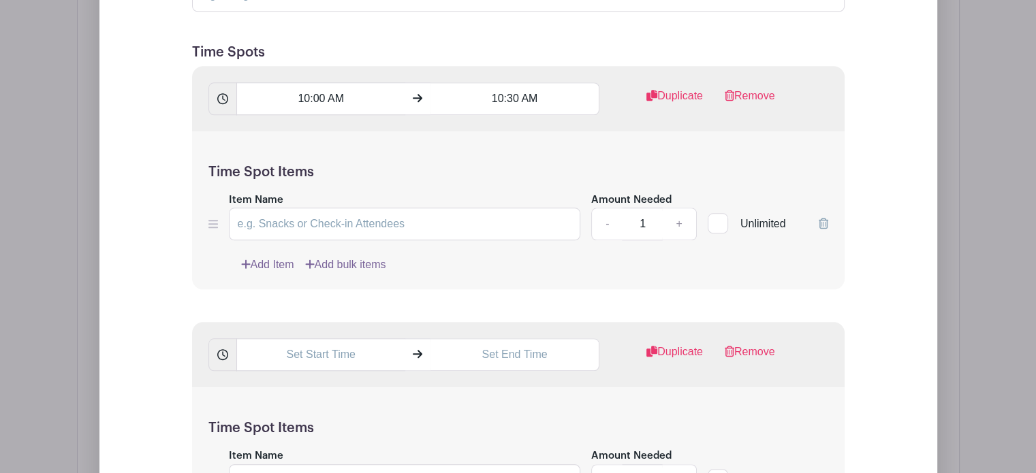
scroll to position [1331, 0]
click at [326, 339] on input "text" at bounding box center [320, 355] width 169 height 33
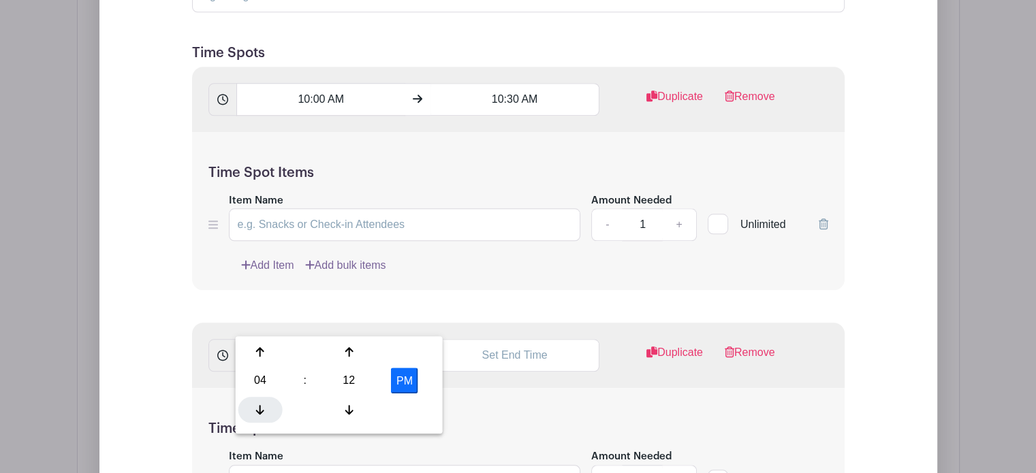
click at [263, 400] on div at bounding box center [260, 410] width 44 height 26
click at [348, 397] on div at bounding box center [349, 410] width 44 height 26
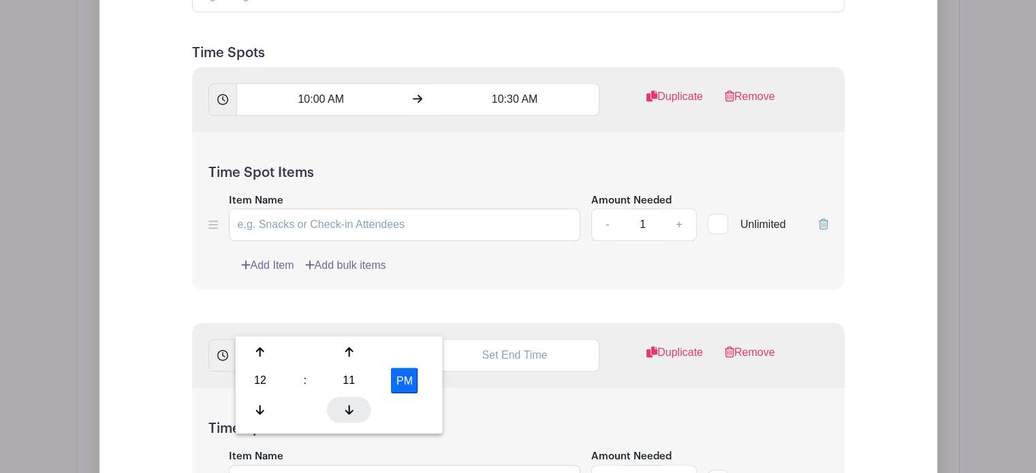
click at [348, 397] on div at bounding box center [349, 410] width 44 height 26
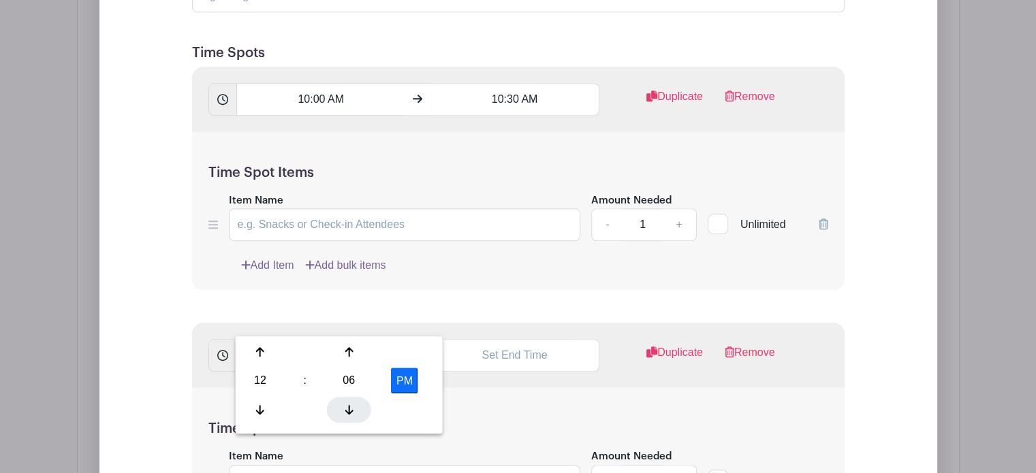
click at [348, 397] on div at bounding box center [349, 410] width 44 height 26
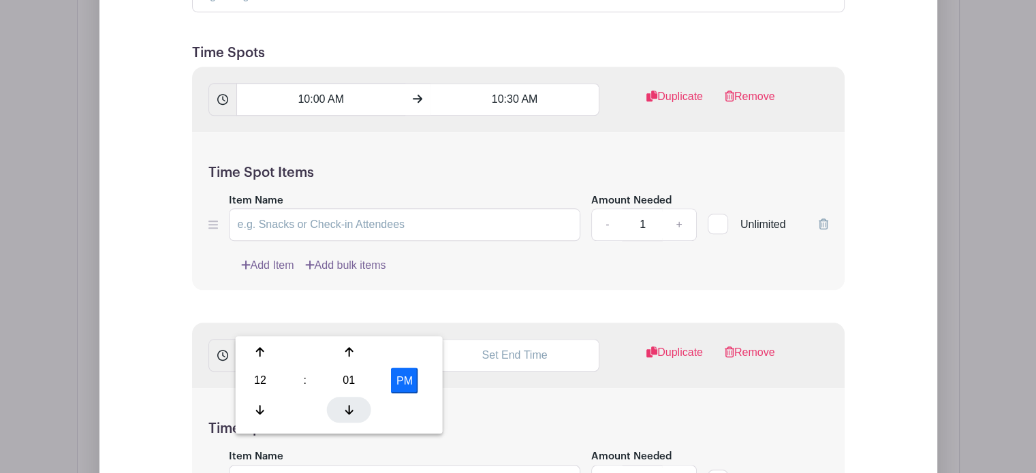
click at [348, 397] on div at bounding box center [349, 410] width 44 height 26
type input "12:00 PM"
click at [494, 388] on div "Time Spot Items Item Name Amount Needed - 1 + Unlimited Add Item Add bulk items" at bounding box center [518, 467] width 653 height 159
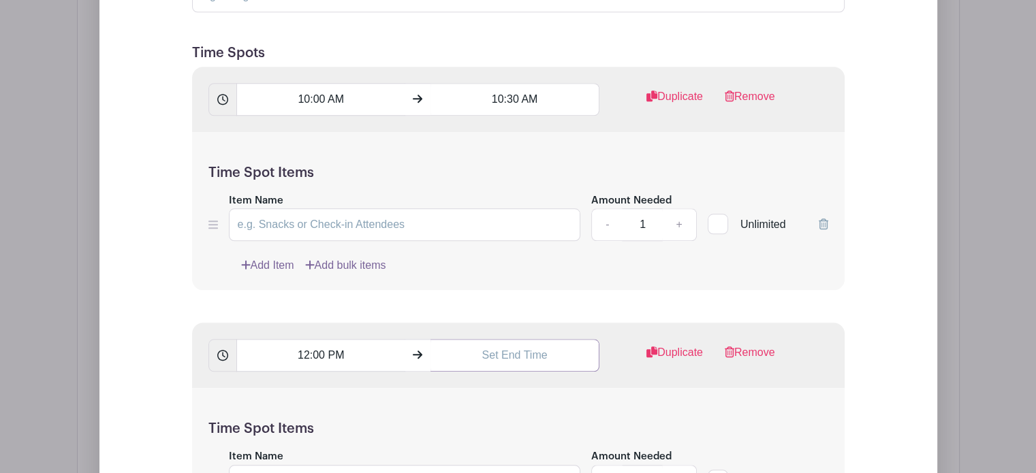
click at [524, 339] on input "text" at bounding box center [515, 355] width 169 height 33
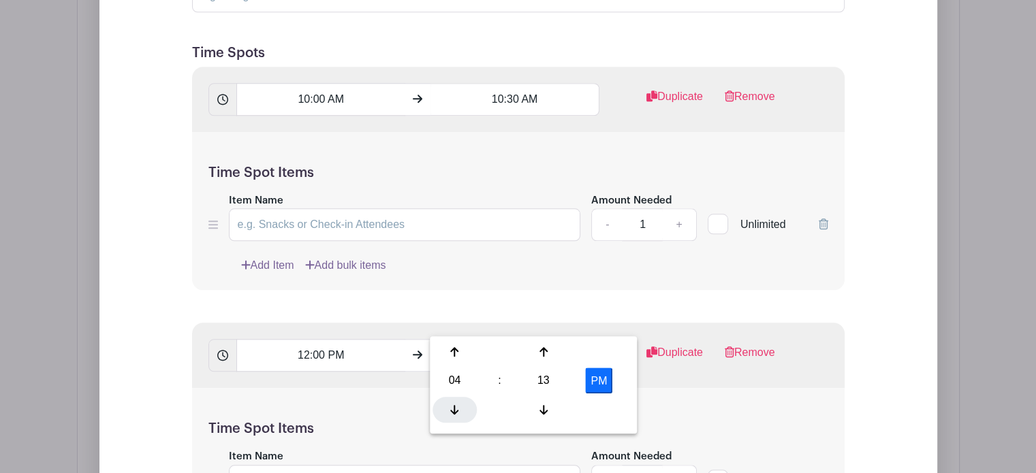
click at [450, 411] on icon at bounding box center [454, 410] width 8 height 11
click at [466, 337] on div "12 : 13 PM 12 01 02 03 04 05 06 07 08 09 10 11 00 05 10 15 20 25 30 35 40 45 50…" at bounding box center [533, 385] width 207 height 97
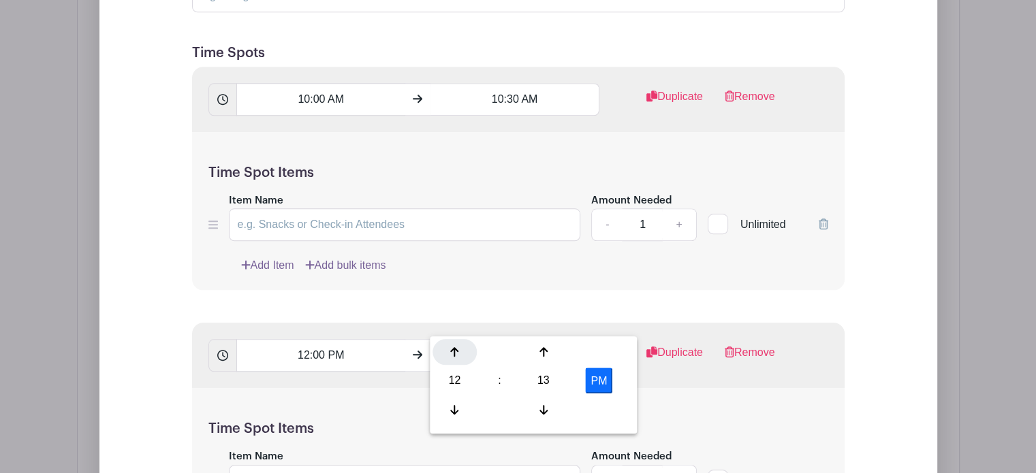
click at [458, 342] on div at bounding box center [455, 352] width 44 height 26
click at [542, 348] on icon at bounding box center [544, 352] width 8 height 10
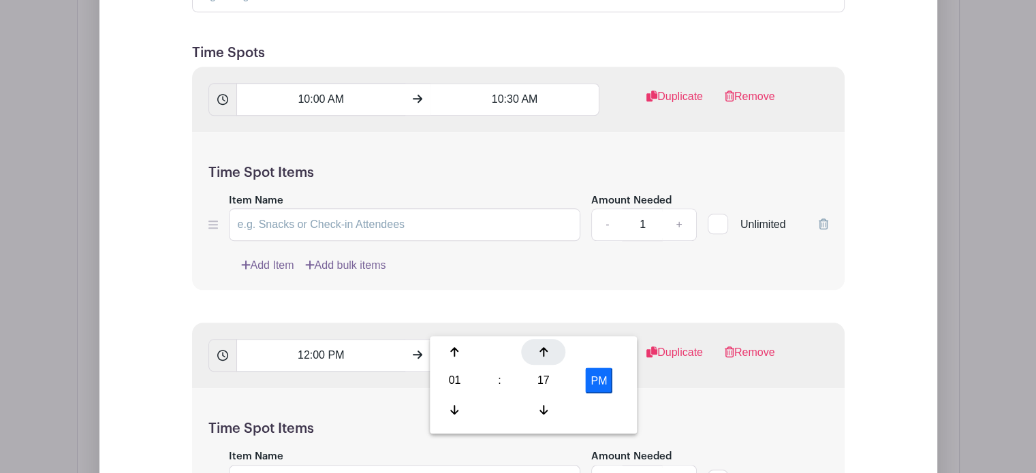
click at [542, 348] on icon at bounding box center [544, 352] width 8 height 10
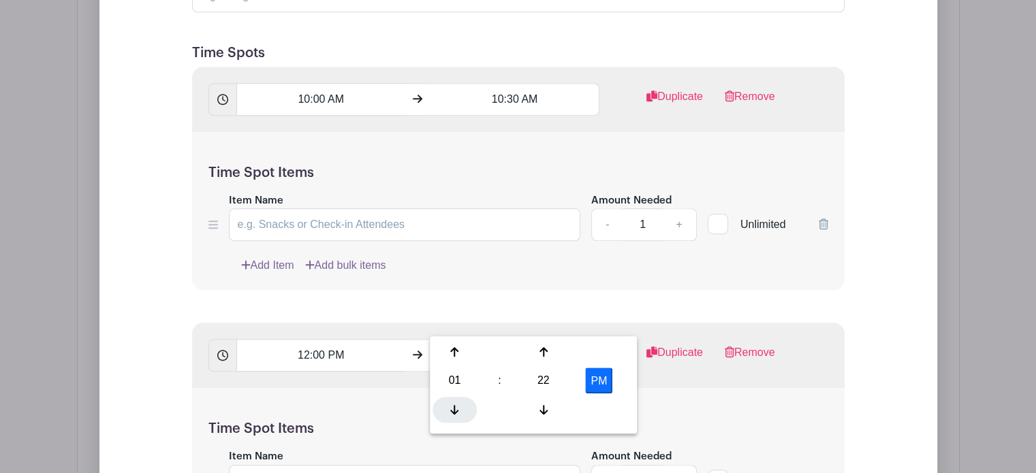
click at [456, 409] on icon at bounding box center [454, 410] width 8 height 11
click at [544, 351] on icon at bounding box center [544, 352] width 8 height 10
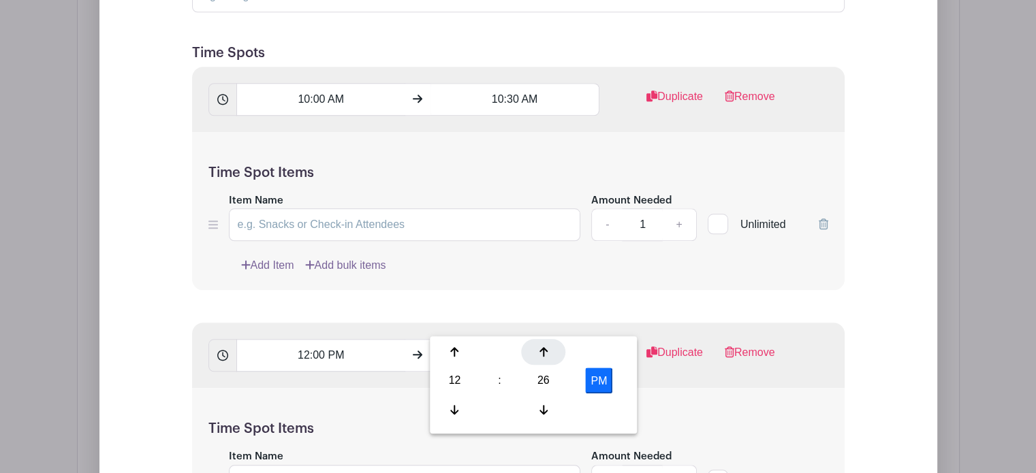
click at [544, 351] on icon at bounding box center [544, 352] width 8 height 10
type input "12:30 PM"
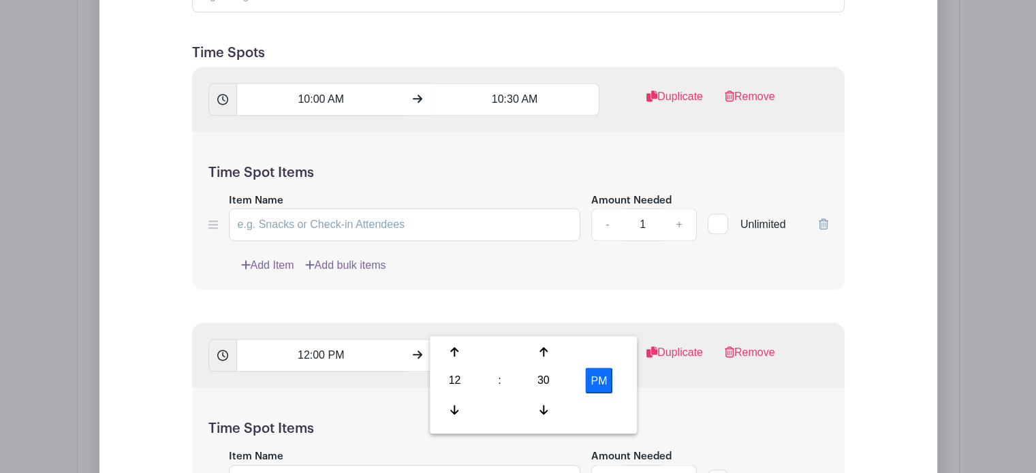
click at [684, 388] on div "Time Spot Items Item Name Amount Needed - 1 + Unlimited Add Item Add bulk items" at bounding box center [518, 467] width 653 height 159
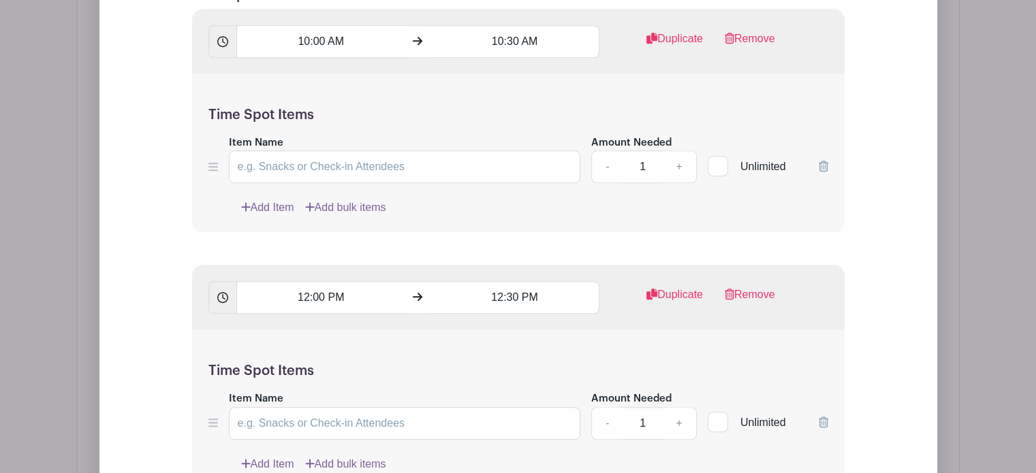
scroll to position [1493, 0]
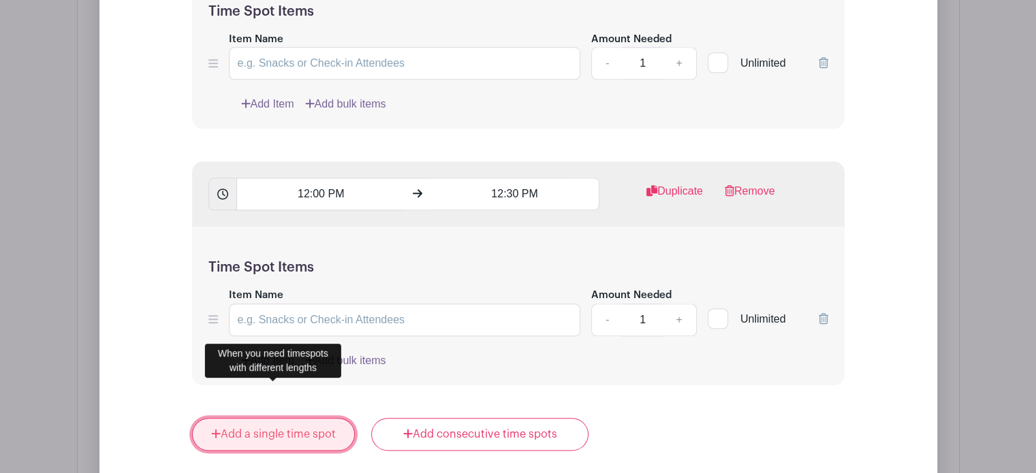
click at [302, 418] on link "Add a single time spot" at bounding box center [273, 434] width 163 height 33
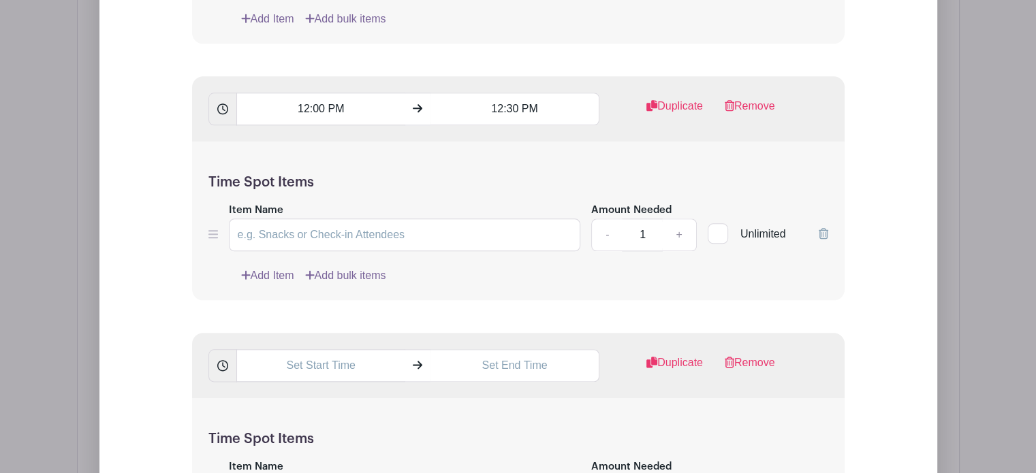
scroll to position [1573, 0]
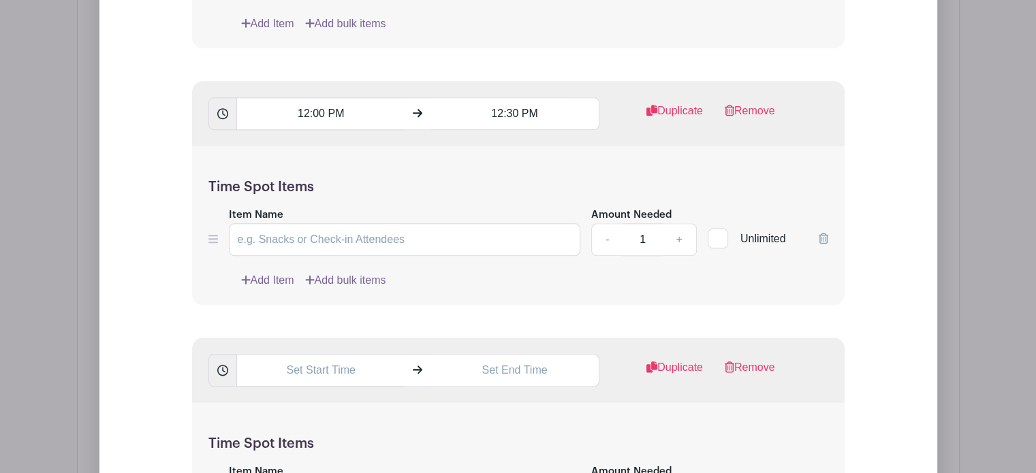
click at [824, 233] on icon at bounding box center [824, 238] width 10 height 11
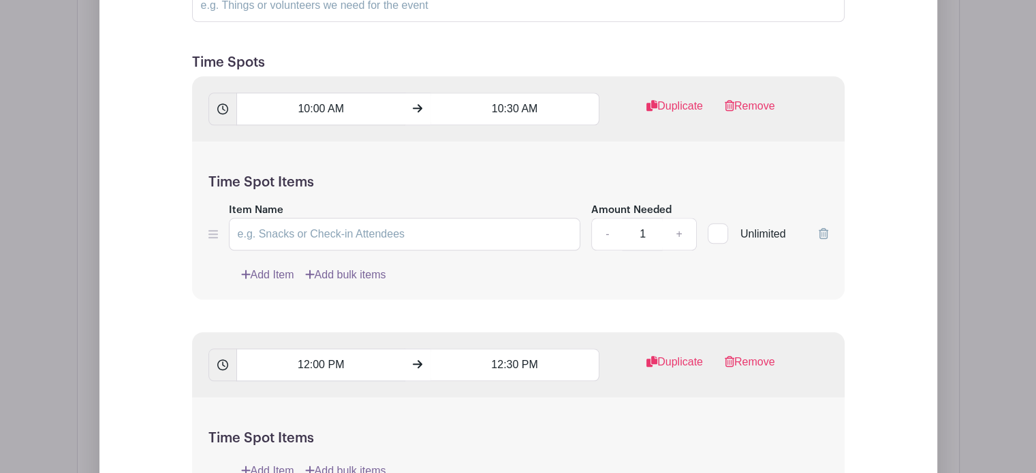
scroll to position [1320, 0]
click at [828, 230] on icon at bounding box center [824, 235] width 10 height 11
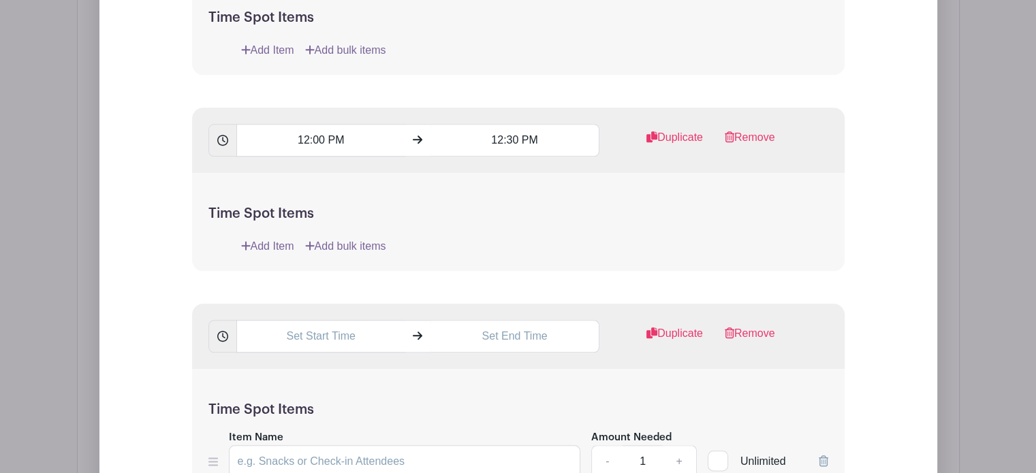
scroll to position [1487, 0]
click at [336, 319] on input "text" at bounding box center [320, 335] width 169 height 33
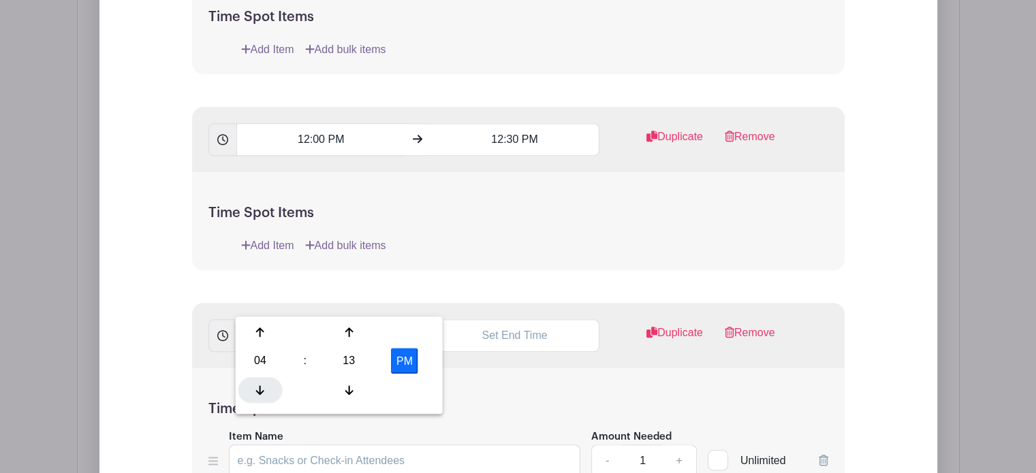
click at [258, 383] on div at bounding box center [260, 390] width 44 height 26
click at [348, 384] on div at bounding box center [349, 390] width 44 height 26
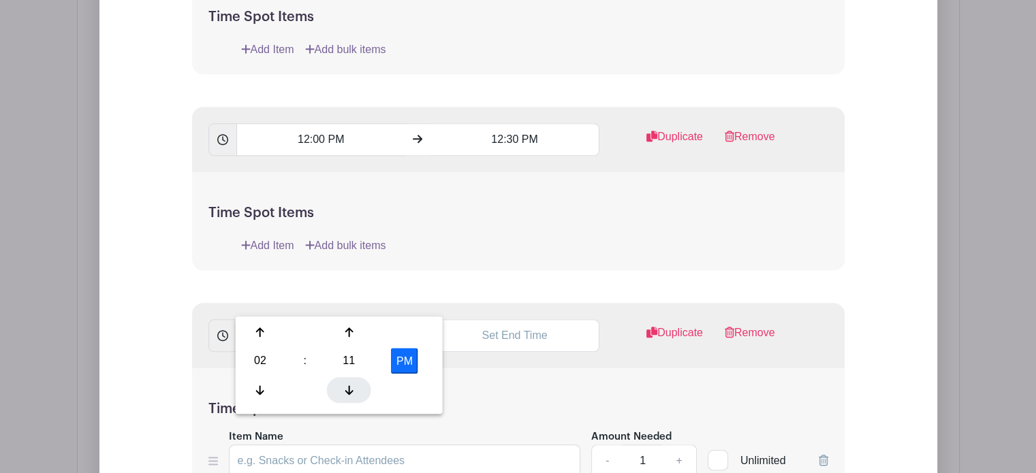
click at [348, 384] on div at bounding box center [349, 390] width 44 height 26
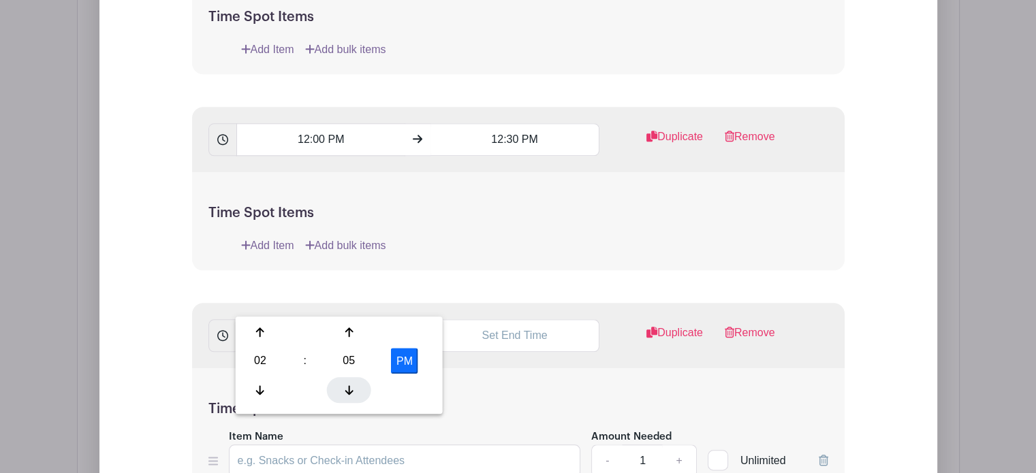
click at [348, 384] on div at bounding box center [349, 390] width 44 height 26
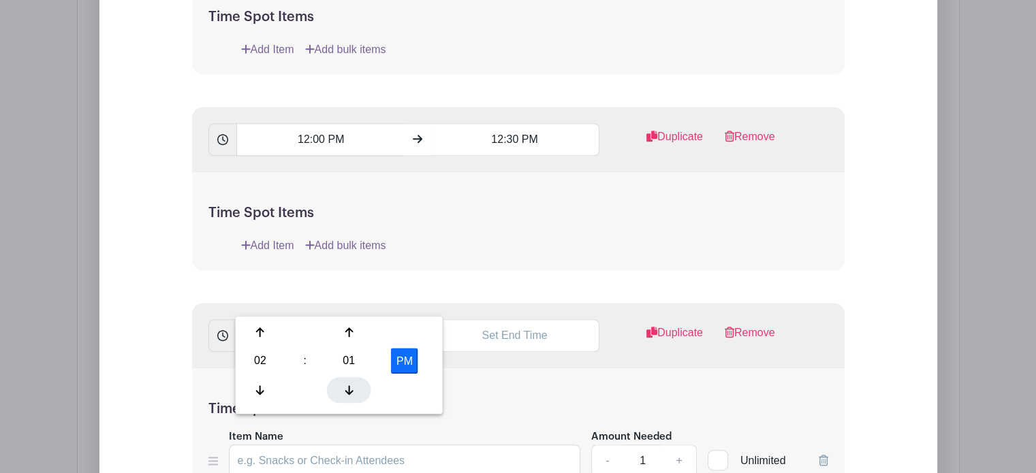
type input "2:00 PM"
click at [522, 369] on div "Time Spot Items Item Name Amount Needed - 1 + Unlimited Add Item Add bulk items" at bounding box center [518, 448] width 653 height 159
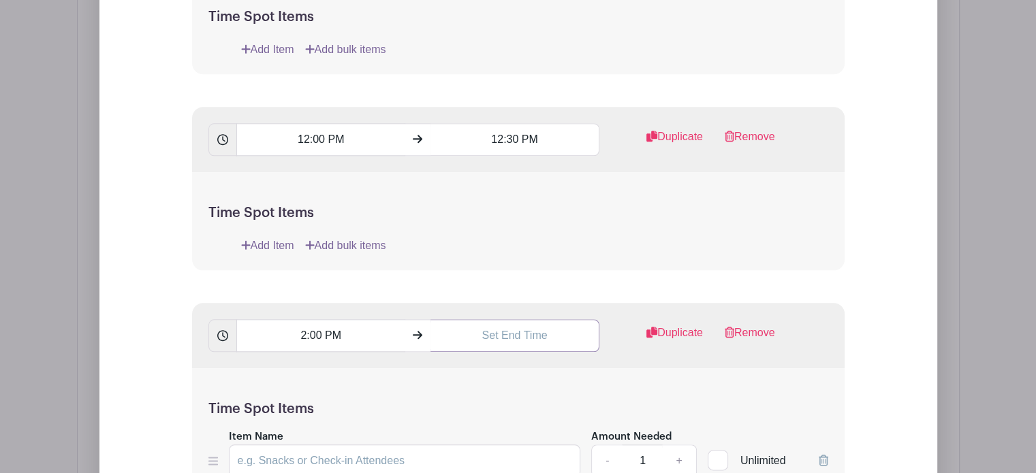
click at [520, 319] on input "text" at bounding box center [515, 335] width 169 height 33
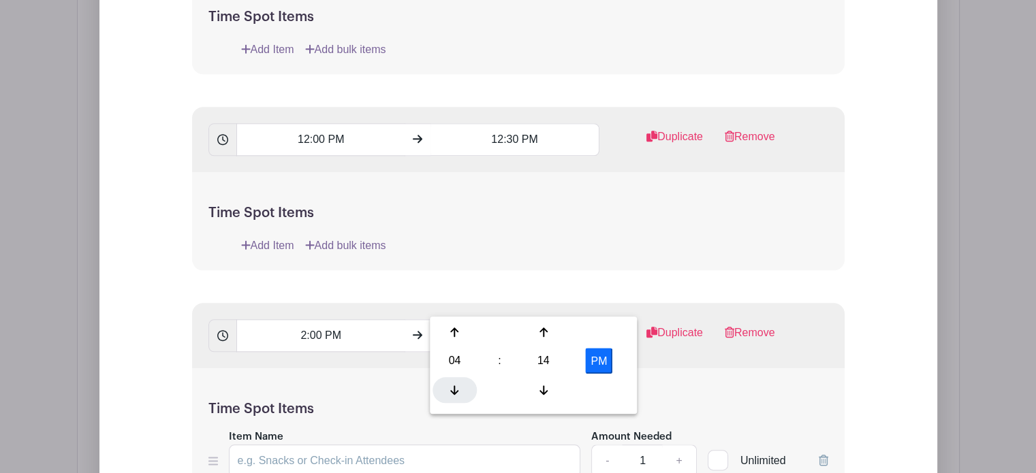
click at [450, 389] on icon at bounding box center [454, 390] width 8 height 11
click at [548, 330] on div at bounding box center [543, 332] width 44 height 26
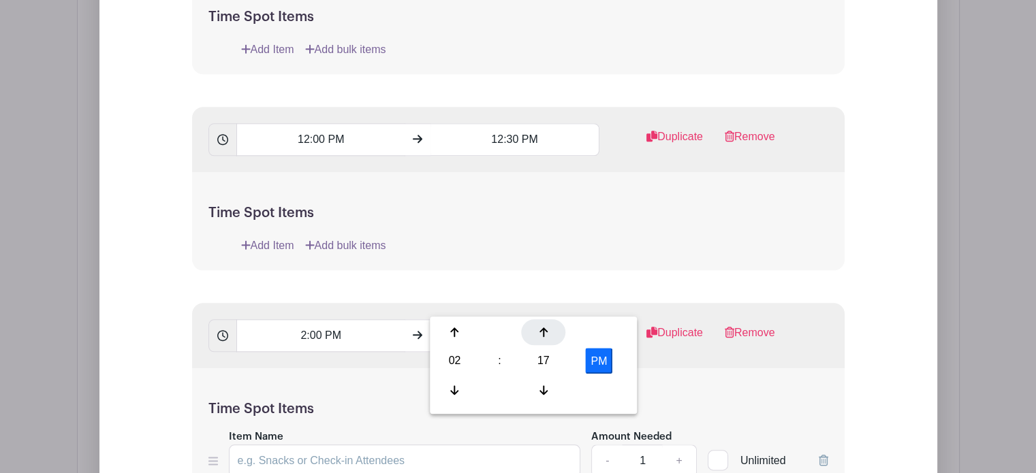
click at [548, 330] on div at bounding box center [543, 332] width 44 height 26
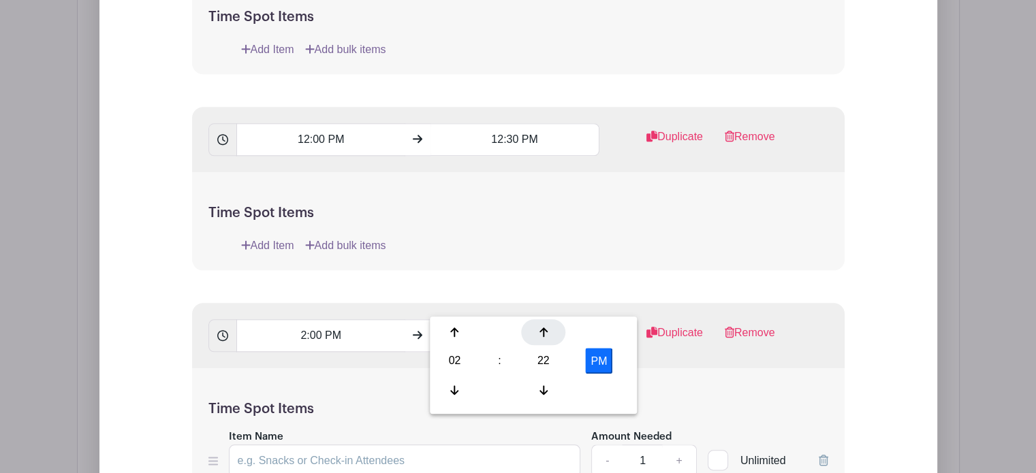
click at [548, 330] on div at bounding box center [543, 332] width 44 height 26
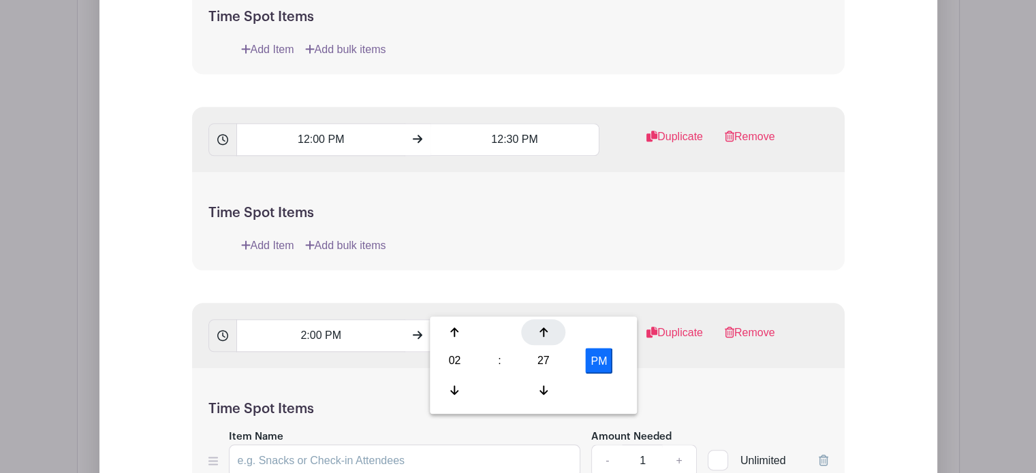
click at [548, 330] on div at bounding box center [543, 332] width 44 height 26
type input "2:30 PM"
click at [679, 369] on div "Time Spot Items Item Name Amount Needed - 1 + Unlimited Add Item Add bulk items" at bounding box center [518, 448] width 653 height 159
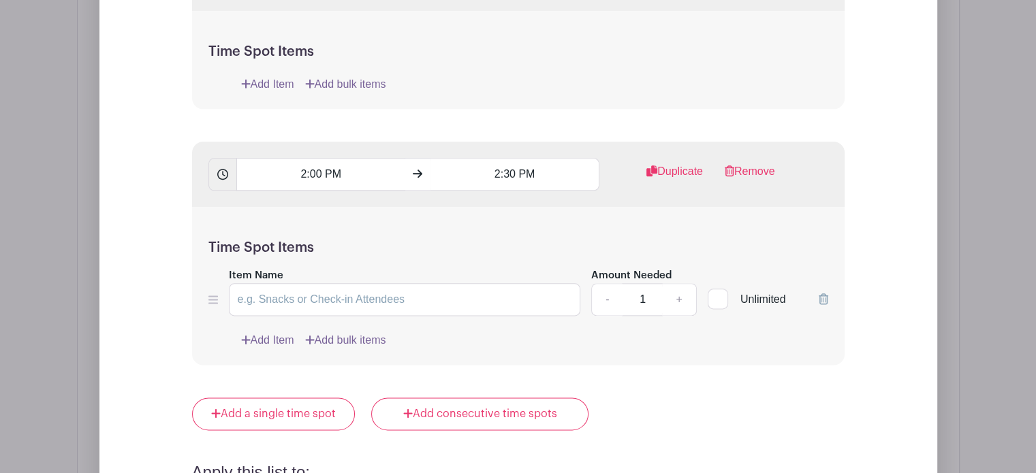
scroll to position [1653, 0]
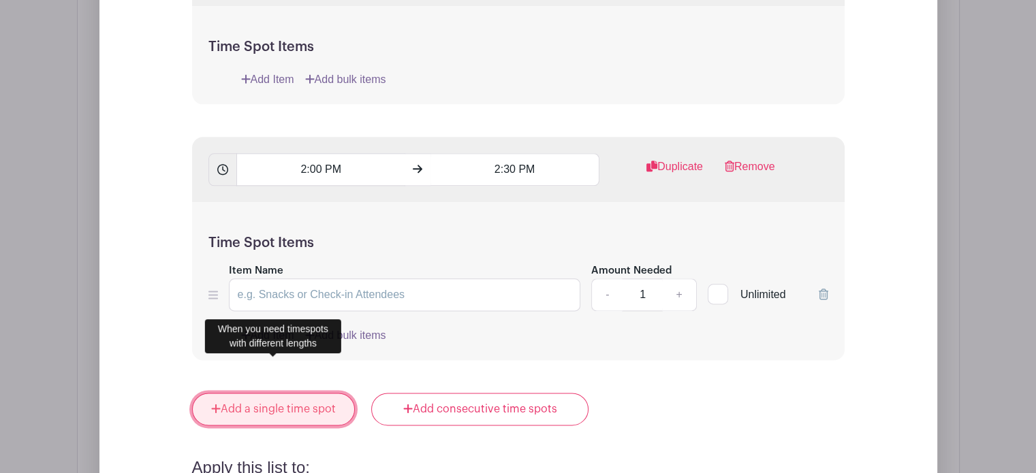
click at [273, 393] on link "Add a single time spot" at bounding box center [273, 409] width 163 height 33
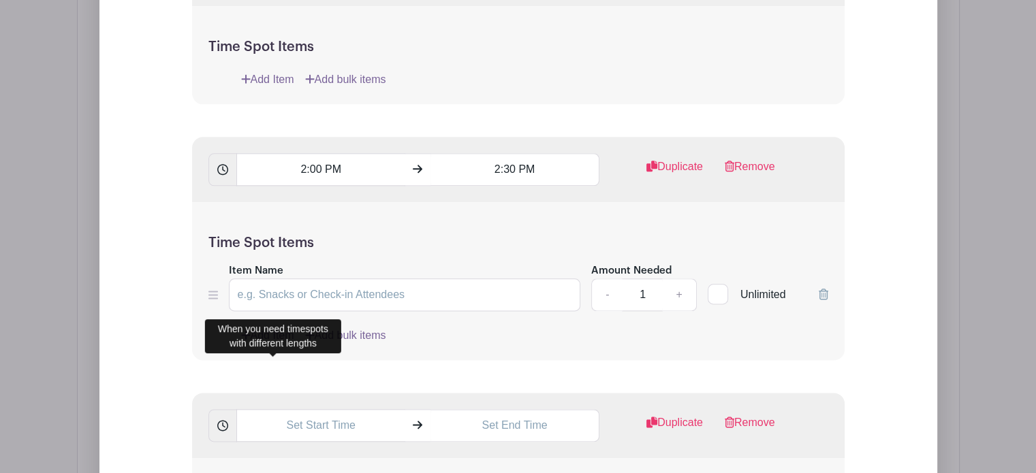
click at [824, 289] on icon at bounding box center [824, 294] width 10 height 11
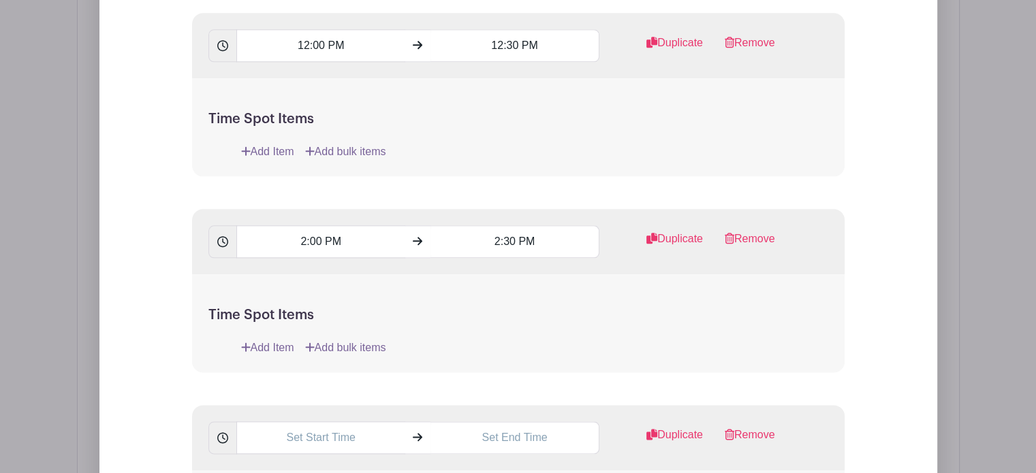
scroll to position [1582, 0]
click at [316, 420] on input "text" at bounding box center [320, 436] width 169 height 33
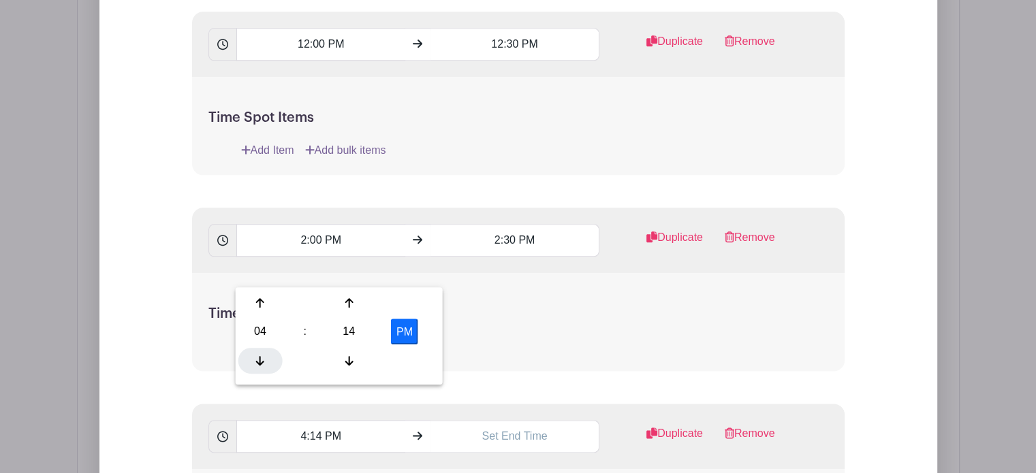
click at [262, 361] on icon at bounding box center [260, 361] width 8 height 11
click at [262, 308] on icon at bounding box center [260, 303] width 8 height 11
click at [352, 303] on icon at bounding box center [349, 303] width 8 height 11
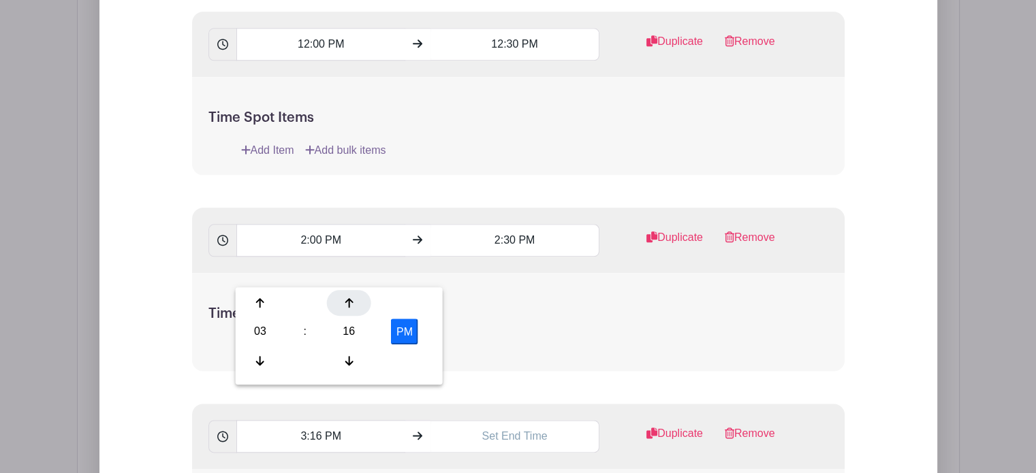
click at [352, 303] on icon at bounding box center [349, 303] width 8 height 11
click at [263, 300] on icon at bounding box center [260, 303] width 8 height 11
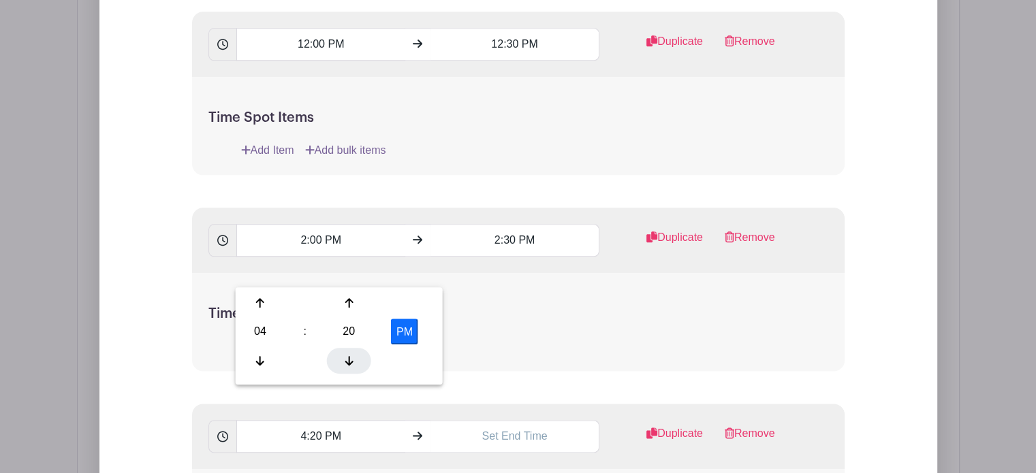
click at [348, 362] on icon at bounding box center [349, 361] width 8 height 11
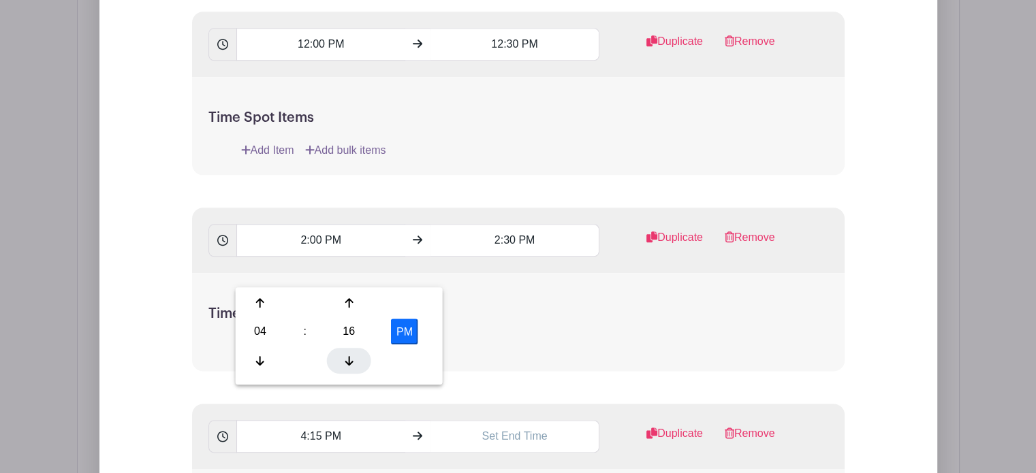
click at [348, 362] on icon at bounding box center [349, 361] width 8 height 11
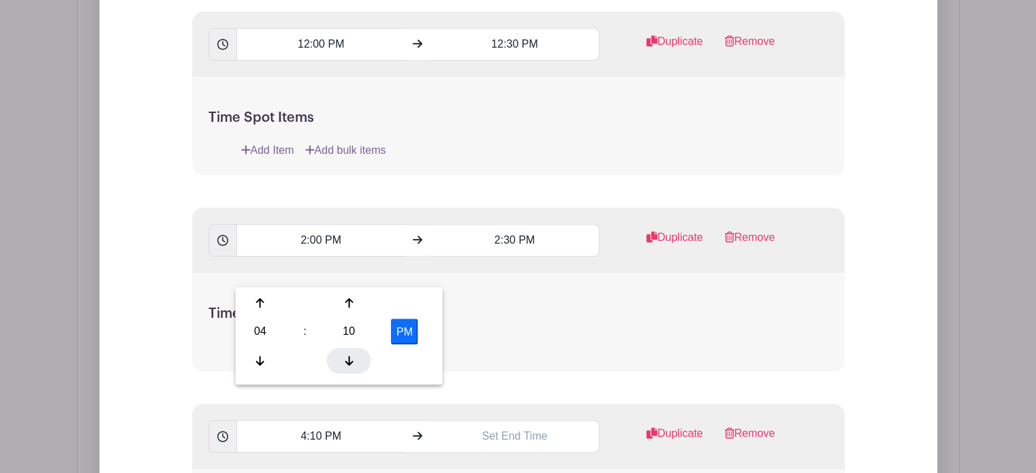
click at [348, 362] on icon at bounding box center [349, 361] width 8 height 11
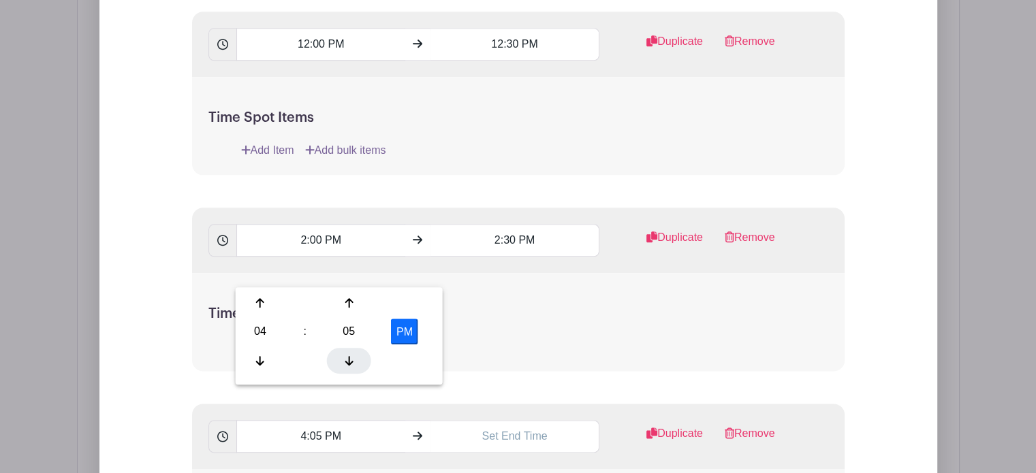
click at [348, 362] on icon at bounding box center [349, 361] width 8 height 11
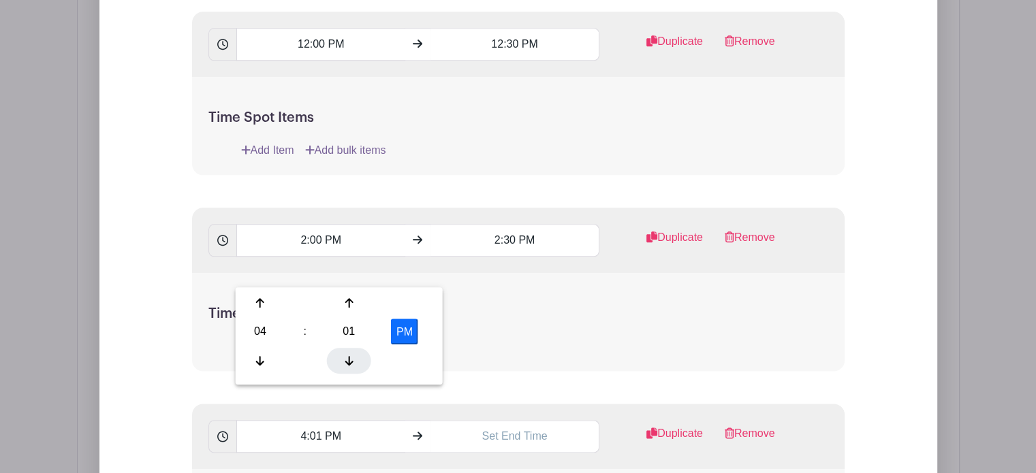
type input "4:00 PM"
click at [550, 339] on div "Add Item Add bulk items" at bounding box center [534, 347] width 587 height 16
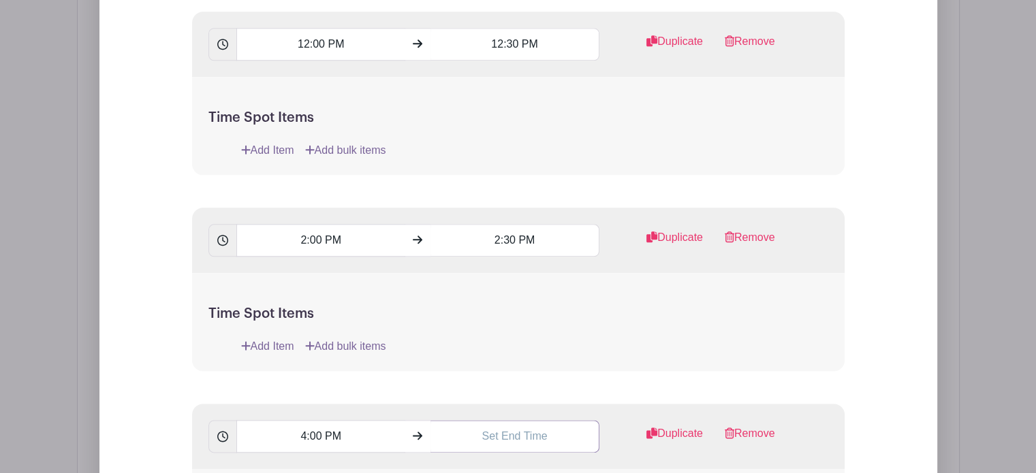
click at [448, 420] on input "text" at bounding box center [515, 436] width 169 height 33
click at [537, 296] on div at bounding box center [543, 303] width 44 height 26
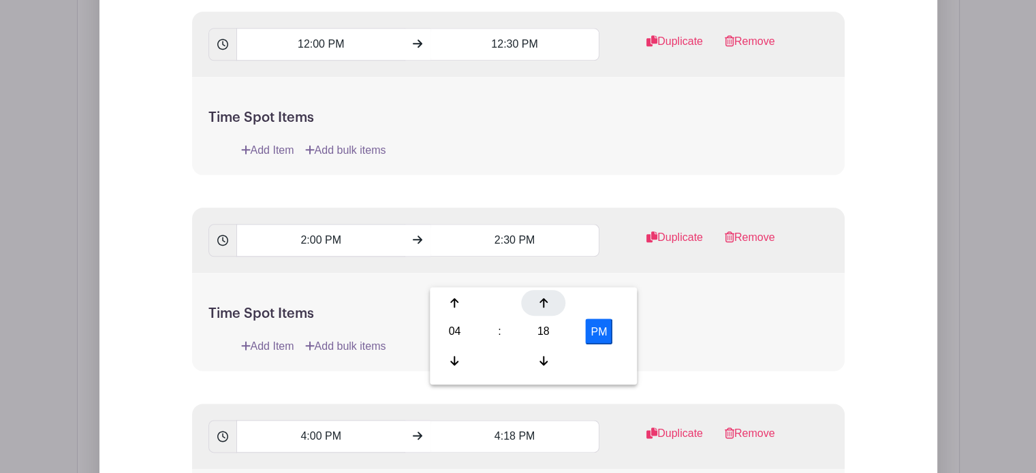
click at [537, 296] on div at bounding box center [543, 303] width 44 height 26
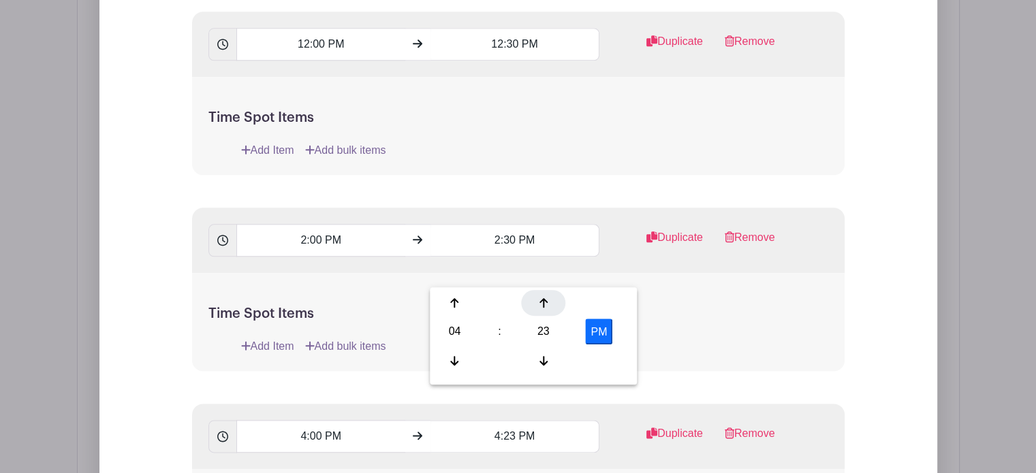
click at [537, 296] on div at bounding box center [543, 303] width 44 height 26
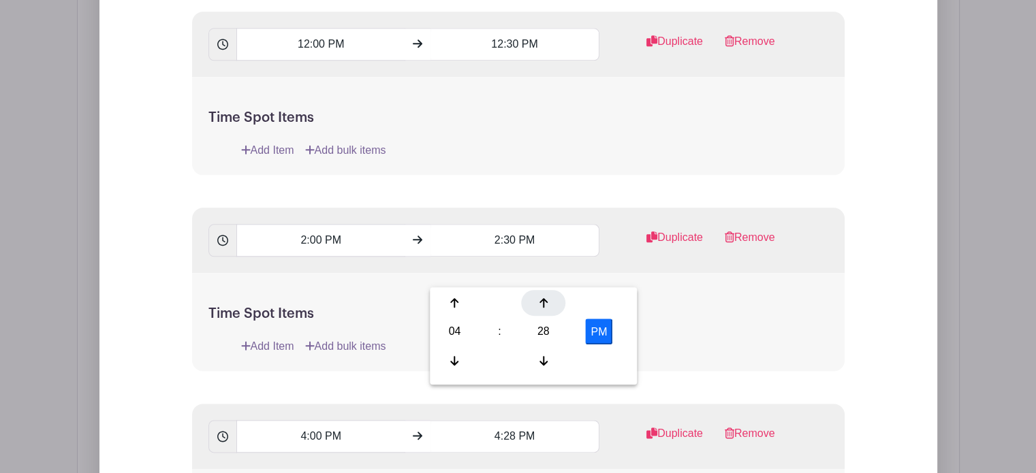
click at [537, 296] on div at bounding box center [543, 303] width 44 height 26
type input "4:30 PM"
click at [702, 306] on h5 "Time Spot Items" at bounding box center [518, 314] width 620 height 16
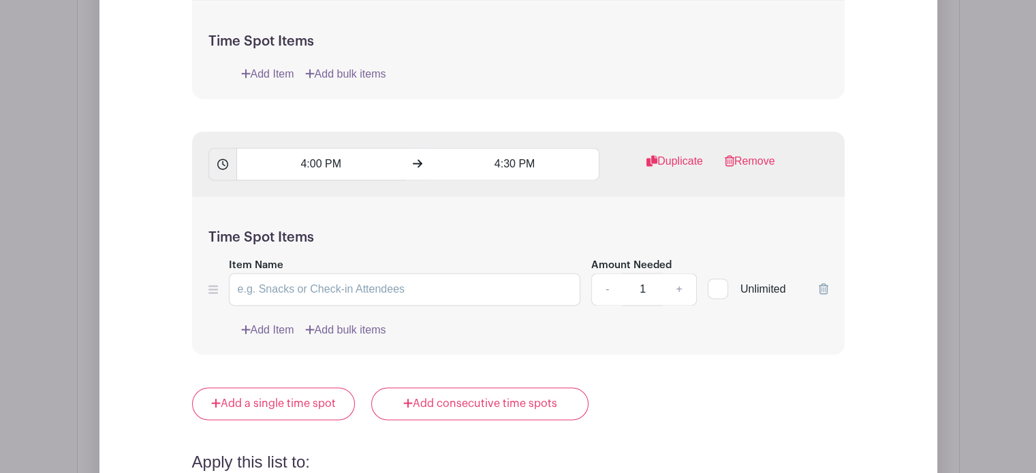
scroll to position [1898, 0]
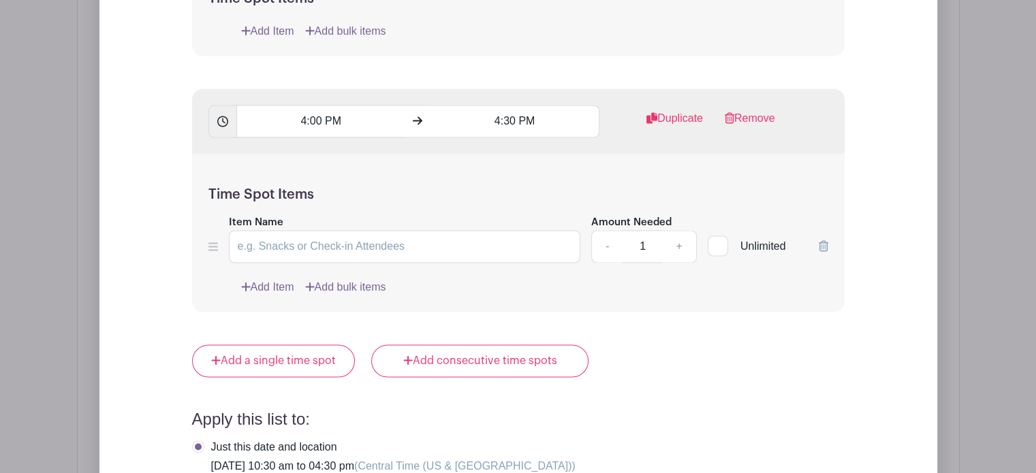
click at [821, 240] on icon at bounding box center [824, 245] width 10 height 11
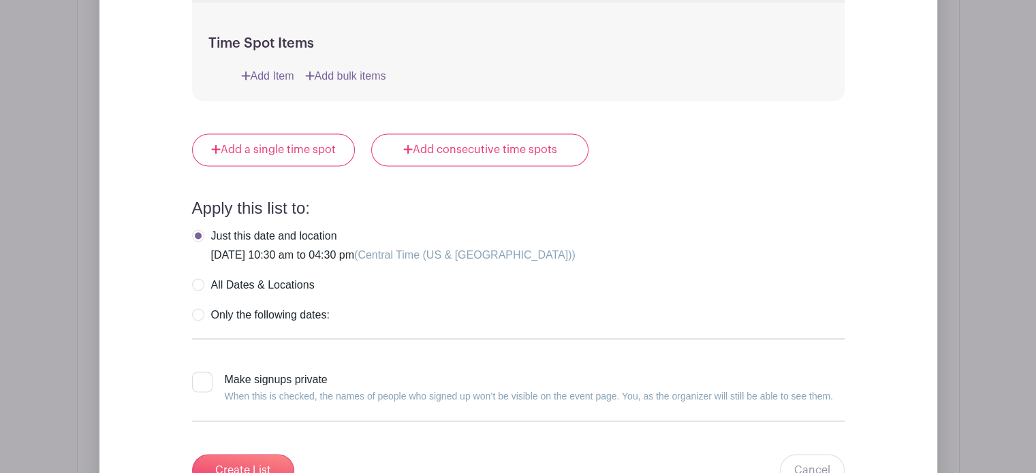
scroll to position [2058, 0]
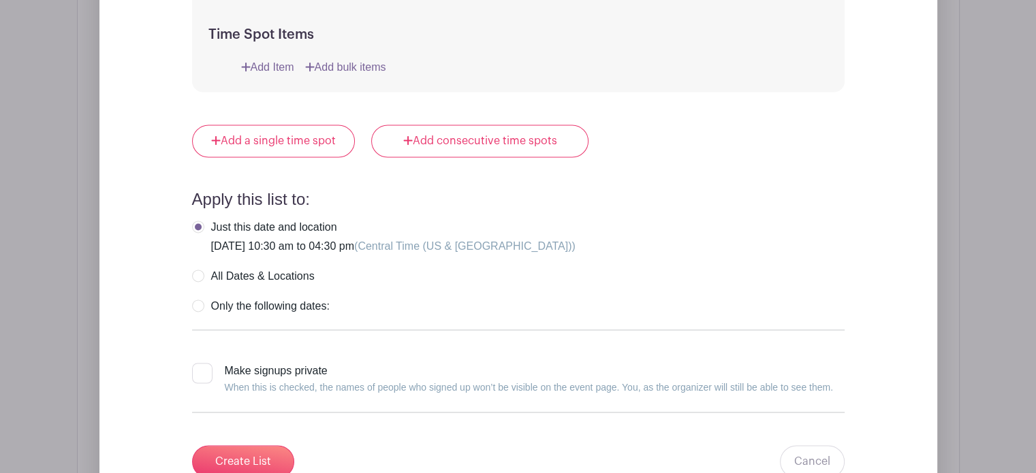
click at [199, 270] on label "All Dates & Locations" at bounding box center [253, 277] width 123 height 14
radio input "true"
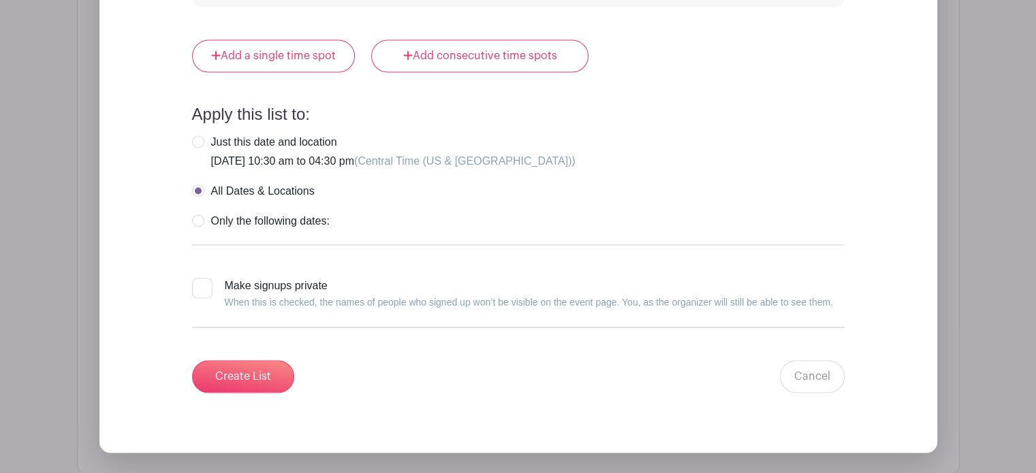
scroll to position [2145, 0]
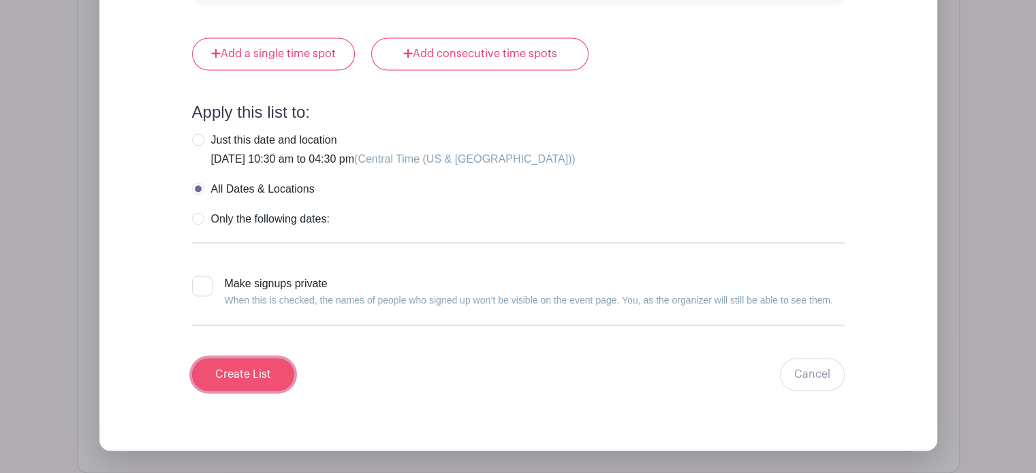
click at [277, 358] on input "Create List" at bounding box center [243, 374] width 102 height 33
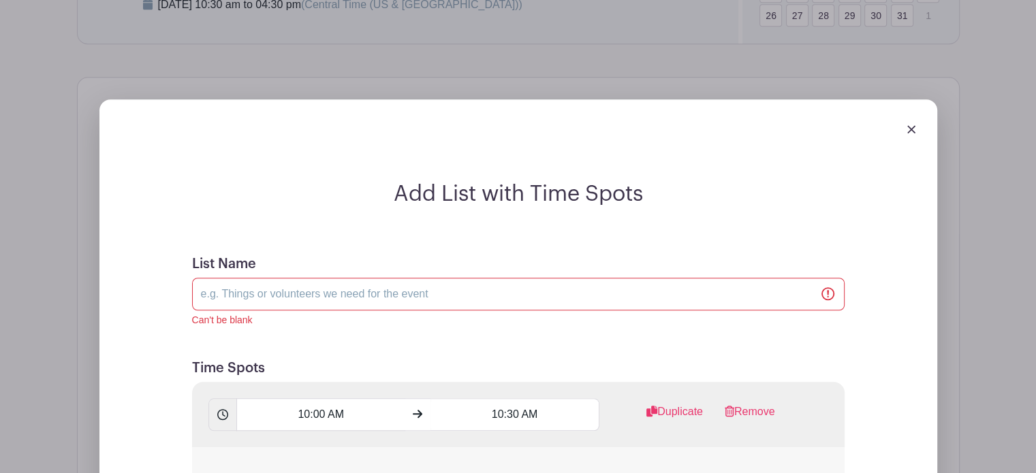
scroll to position [1123, 0]
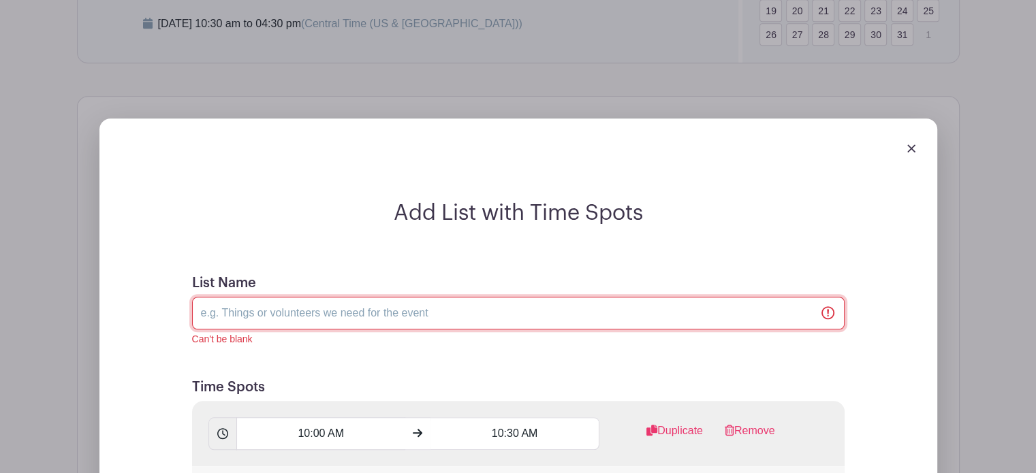
click at [473, 297] on input "List Name" at bounding box center [518, 313] width 653 height 33
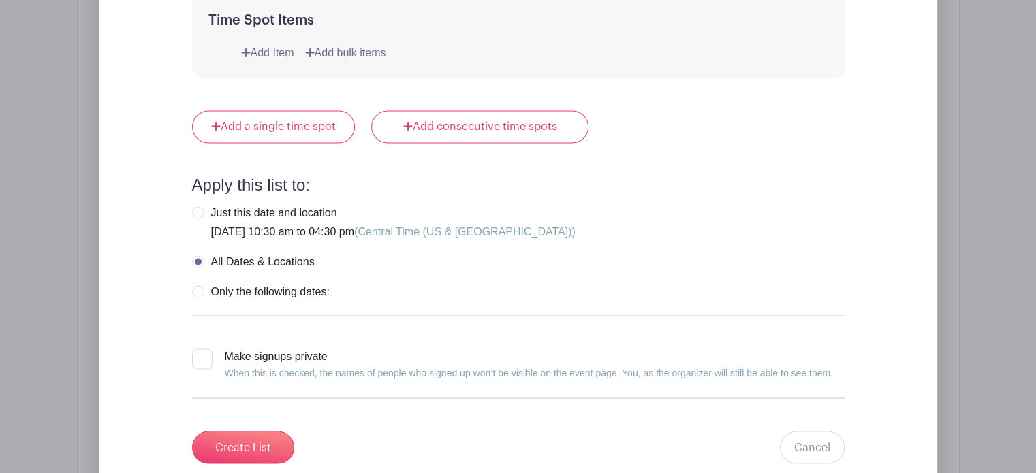
scroll to position [2199, 0]
type input "Visitors"
click at [227, 431] on input "Create List" at bounding box center [243, 447] width 102 height 33
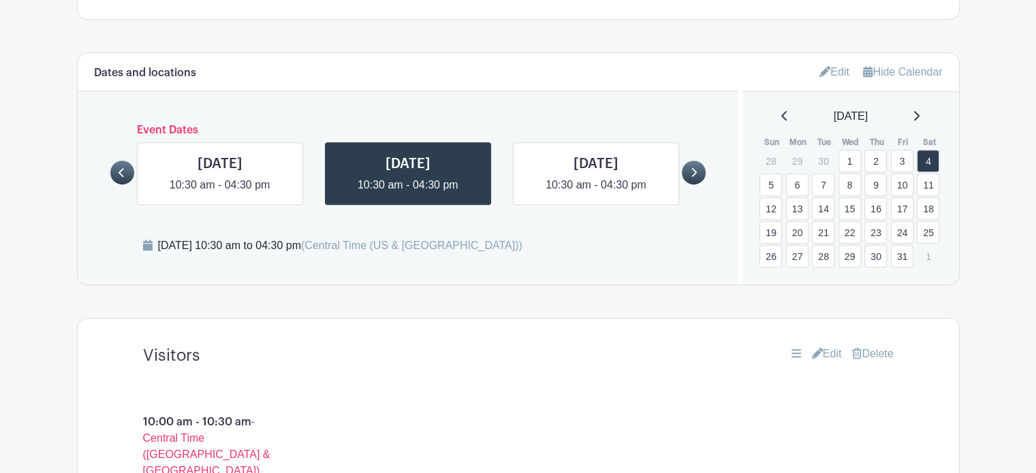
scroll to position [791, 0]
click at [596, 194] on link at bounding box center [596, 194] width 0 height 0
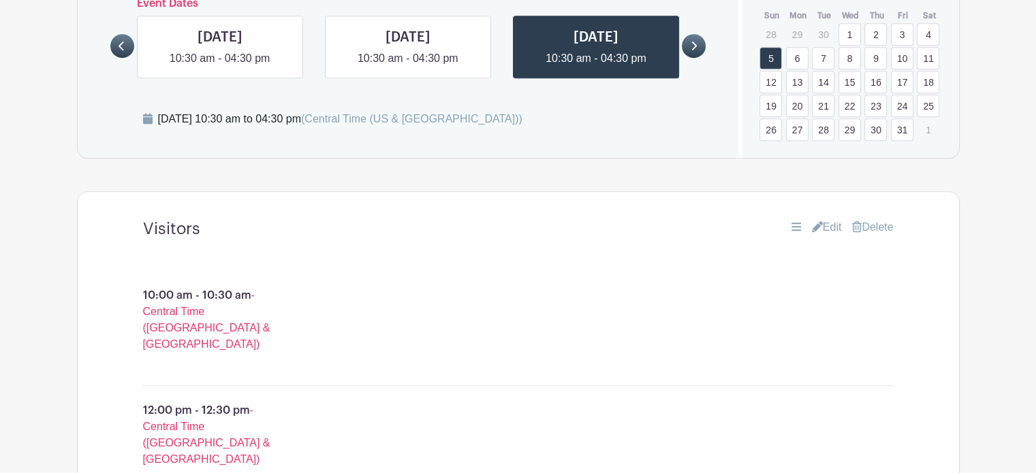
scroll to position [909, 0]
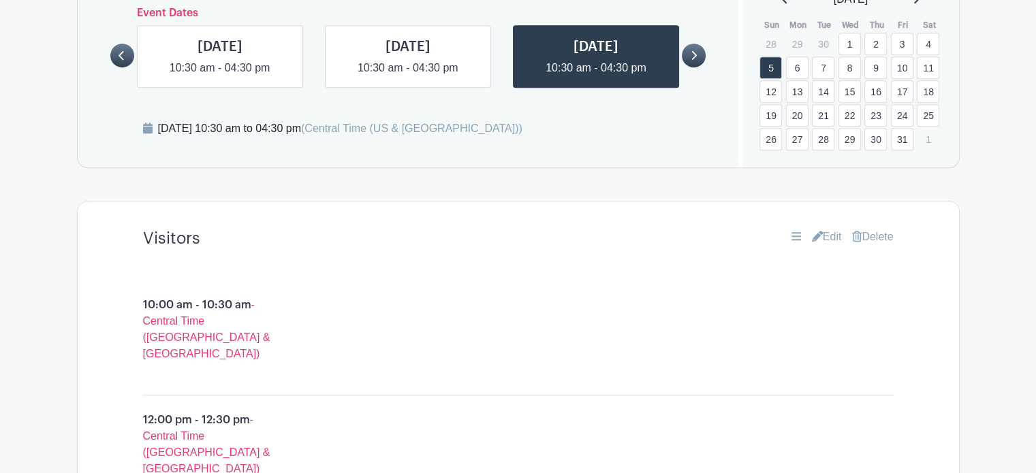
click at [829, 229] on link "Edit" at bounding box center [827, 237] width 30 height 16
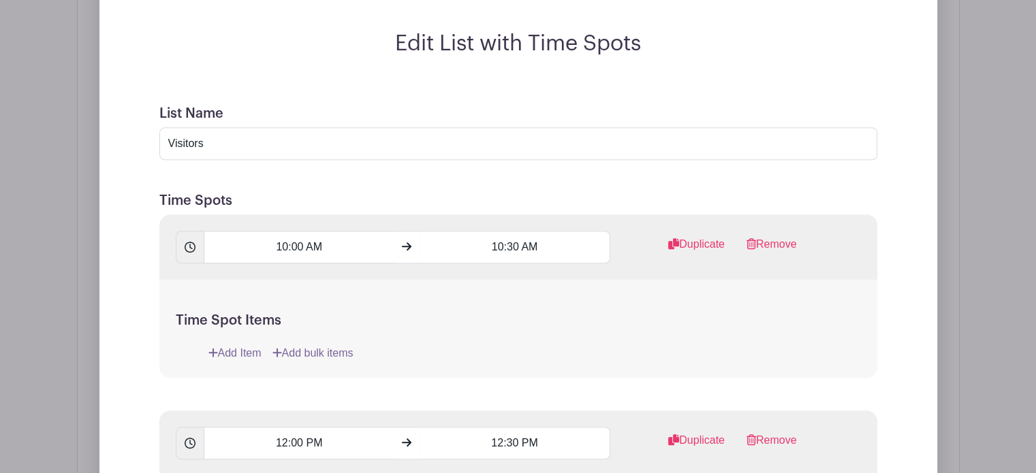
scroll to position [1199, 0]
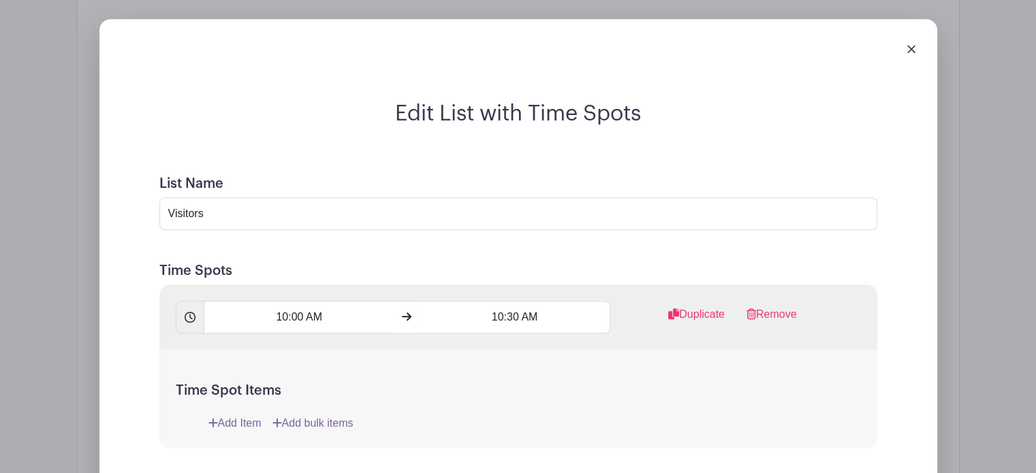
scroll to position [1219, 0]
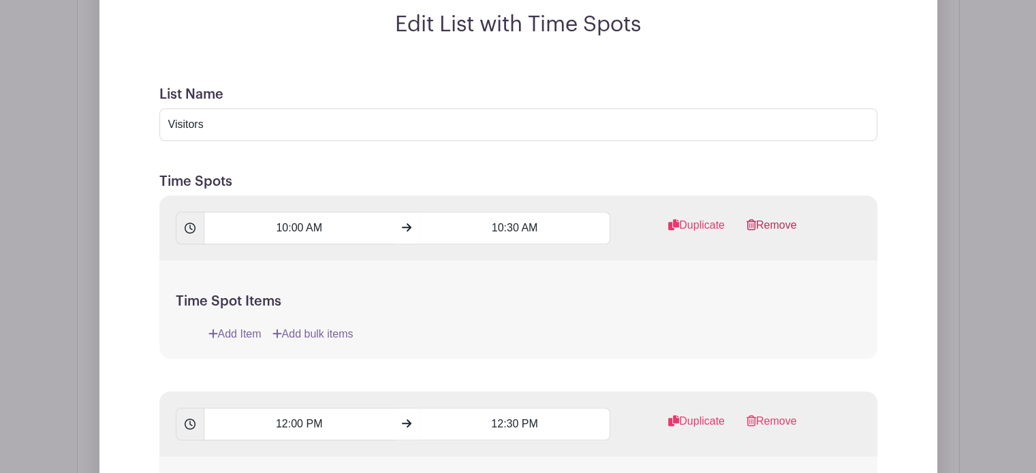
click at [770, 217] on link "Remove" at bounding box center [772, 230] width 50 height 27
click at [779, 413] on link "Remove" at bounding box center [772, 426] width 50 height 27
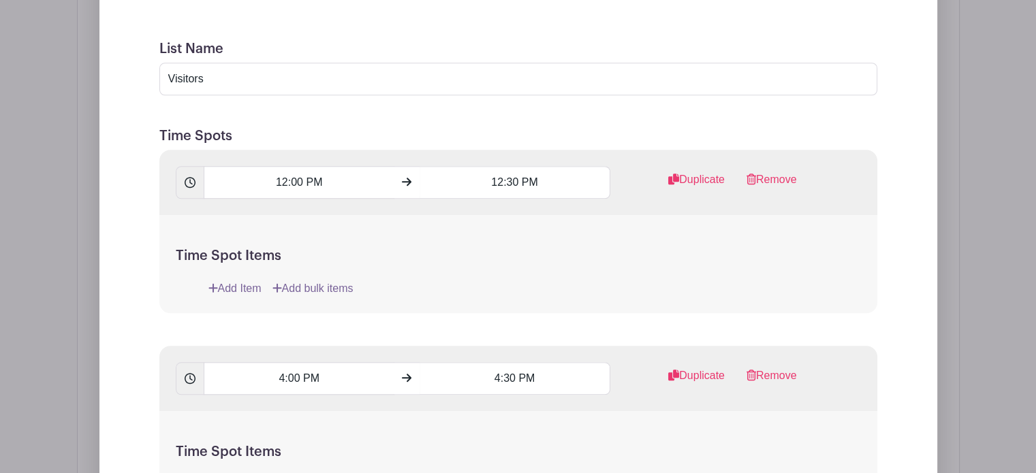
scroll to position [1264, 0]
click at [763, 368] on link "Remove" at bounding box center [772, 381] width 50 height 27
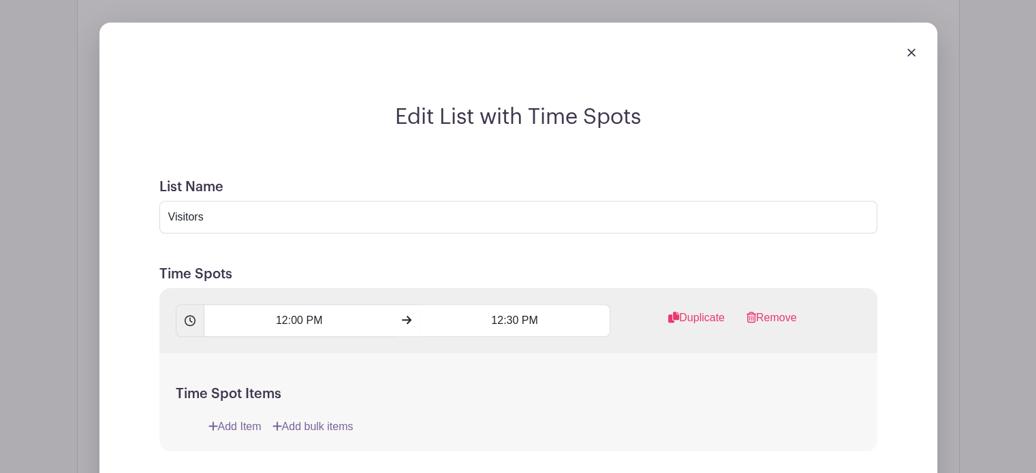
scroll to position [1113, 0]
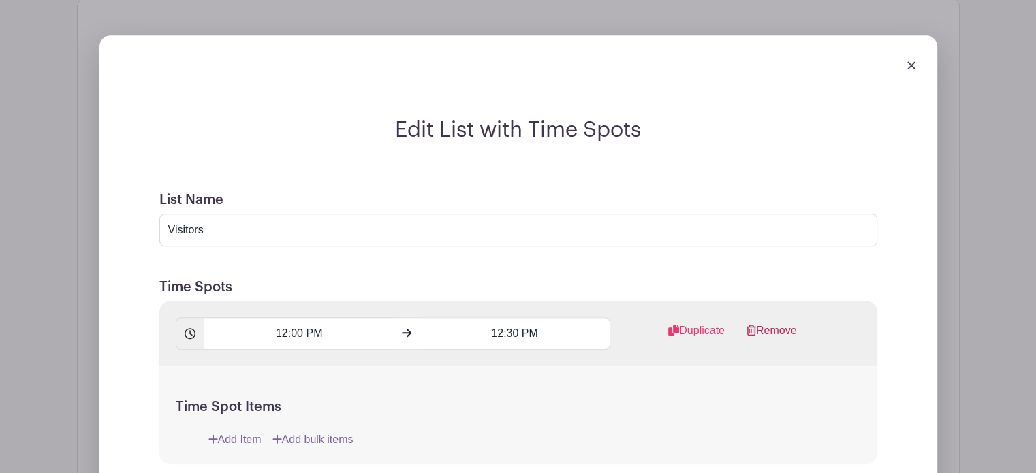
click at [783, 323] on link "Remove" at bounding box center [772, 336] width 50 height 27
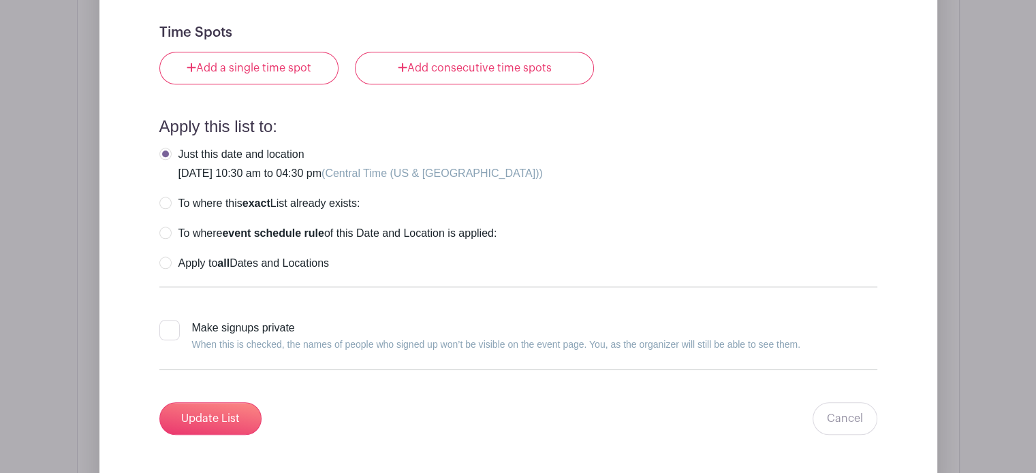
scroll to position [1369, 0]
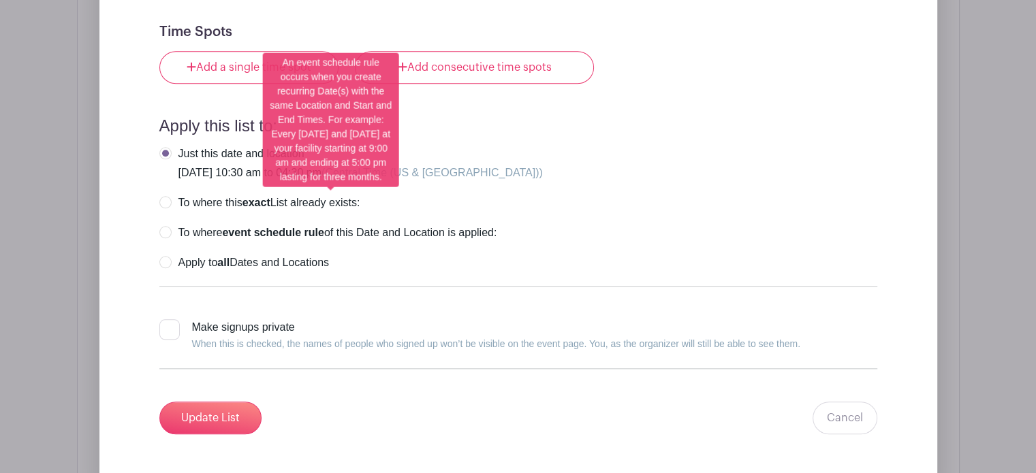
click at [166, 226] on label "To where event schedule rule of this Date and Location is applied:" at bounding box center [328, 233] width 338 height 14
radio input "true"
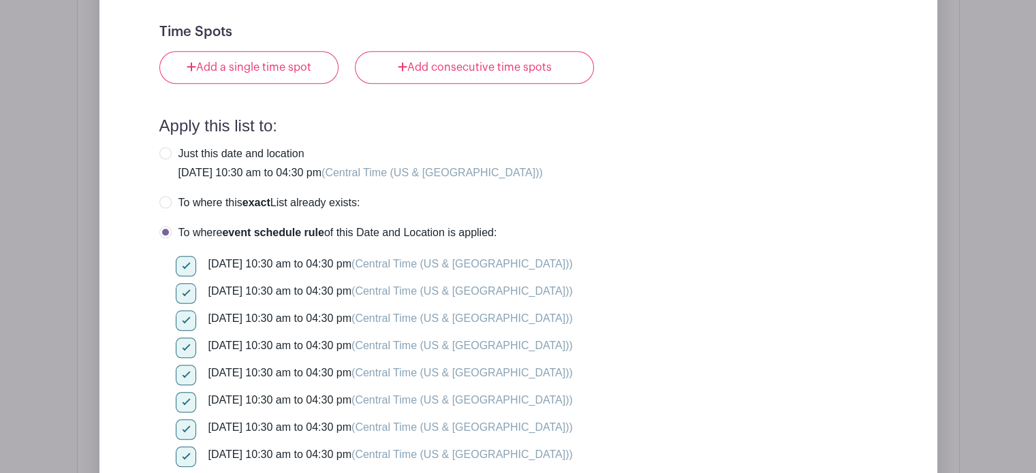
click at [180, 256] on input "[DATE] 10:30 am to 04:30 pm (Central Time ([GEOGRAPHIC_DATA] & [GEOGRAPHIC_DATA…" at bounding box center [180, 260] width 9 height 9
checkbox input "false"
click at [184, 283] on div at bounding box center [186, 293] width 20 height 20
click at [184, 283] on input "[DATE] 10:30 am to 04:30 pm (Central Time ([GEOGRAPHIC_DATA] & [GEOGRAPHIC_DATA…" at bounding box center [180, 287] width 9 height 9
checkbox input "false"
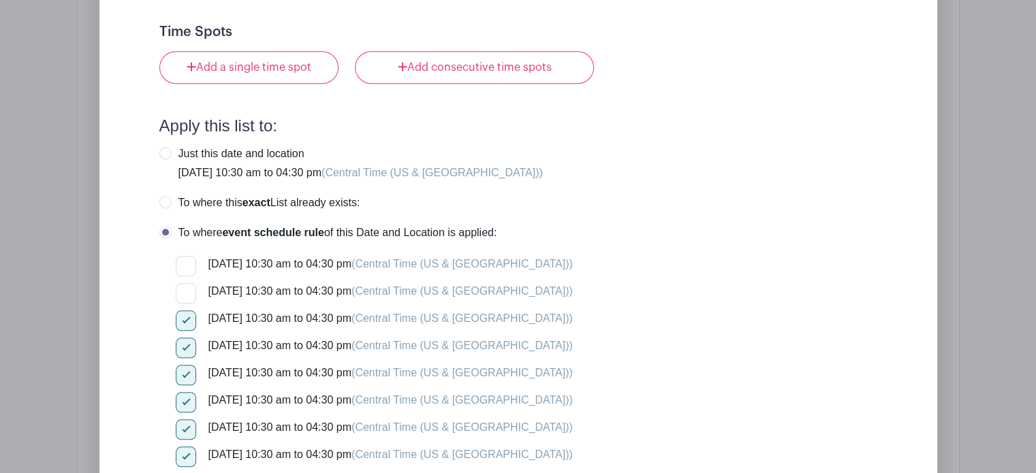
click at [187, 311] on div at bounding box center [186, 321] width 20 height 20
click at [185, 311] on input "[DATE] 10:30 am to 04:30 pm (Central Time ([GEOGRAPHIC_DATA] & [GEOGRAPHIC_DATA…" at bounding box center [180, 315] width 9 height 9
checkbox input "false"
click at [188, 338] on div at bounding box center [186, 348] width 20 height 20
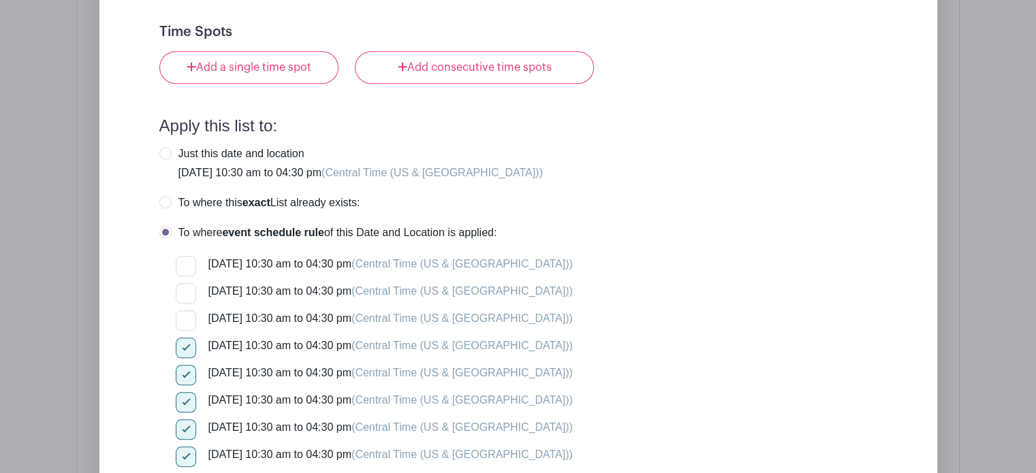
click at [185, 338] on input "[DATE] 10:30 am to 04:30 pm (Central Time ([GEOGRAPHIC_DATA] & [GEOGRAPHIC_DATA…" at bounding box center [180, 342] width 9 height 9
checkbox input "false"
click at [188, 392] on div at bounding box center [186, 402] width 20 height 20
click at [185, 392] on input "[DATE] 10:30 am to 04:30 pm (Central Time ([GEOGRAPHIC_DATA] & [GEOGRAPHIC_DATA…" at bounding box center [180, 396] width 9 height 9
checkbox input "false"
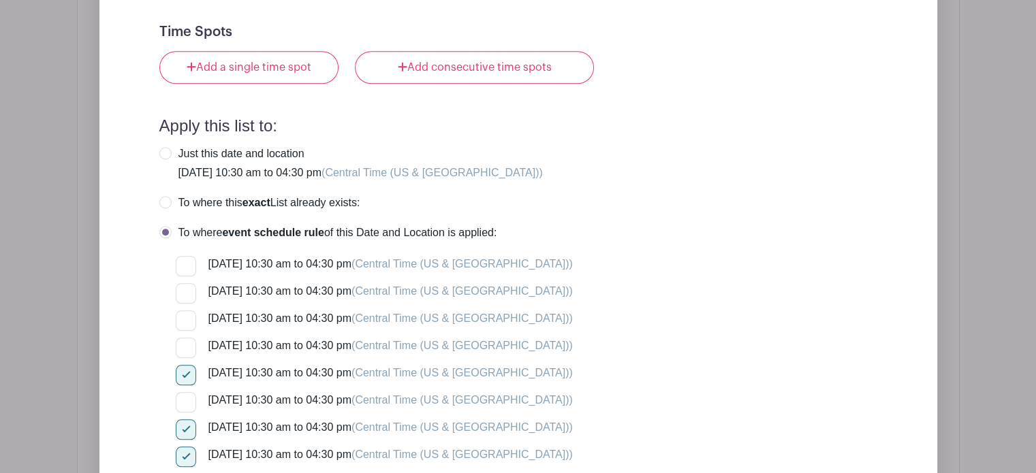
click at [186, 420] on div at bounding box center [186, 430] width 20 height 20
click at [185, 420] on input "[DATE] 10:30 am to 04:30 pm (Central Time ([GEOGRAPHIC_DATA] & [GEOGRAPHIC_DATA…" at bounding box center [180, 424] width 9 height 9
checkbox input "false"
click at [187, 447] on div at bounding box center [186, 457] width 20 height 20
click at [185, 447] on input "[DATE] 10:30 am to 04:30 pm (Central Time ([GEOGRAPHIC_DATA] & [GEOGRAPHIC_DATA…" at bounding box center [180, 451] width 9 height 9
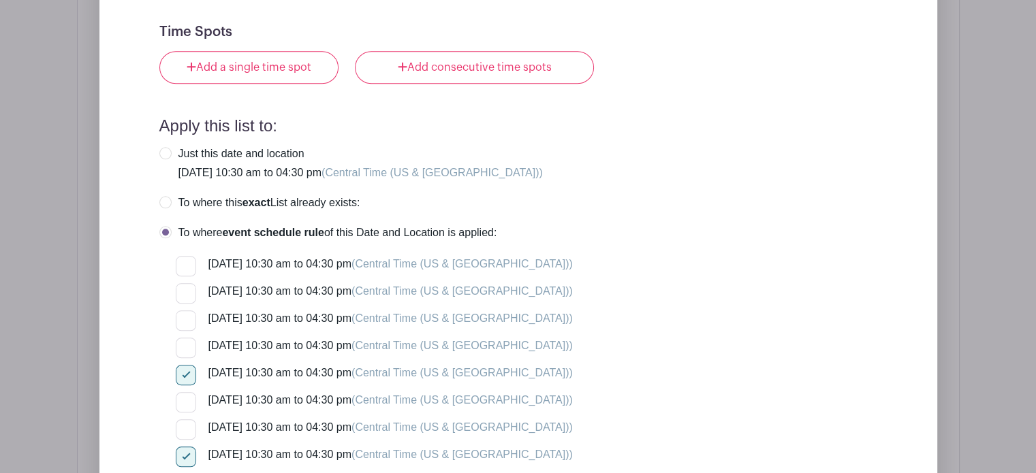
checkbox input "false"
click at [185, 473] on input "[DATE] 10:30 am to 04:30 pm (Central Time ([GEOGRAPHIC_DATA] & [GEOGRAPHIC_DATA…" at bounding box center [180, 478] width 9 height 9
checkbox input "false"
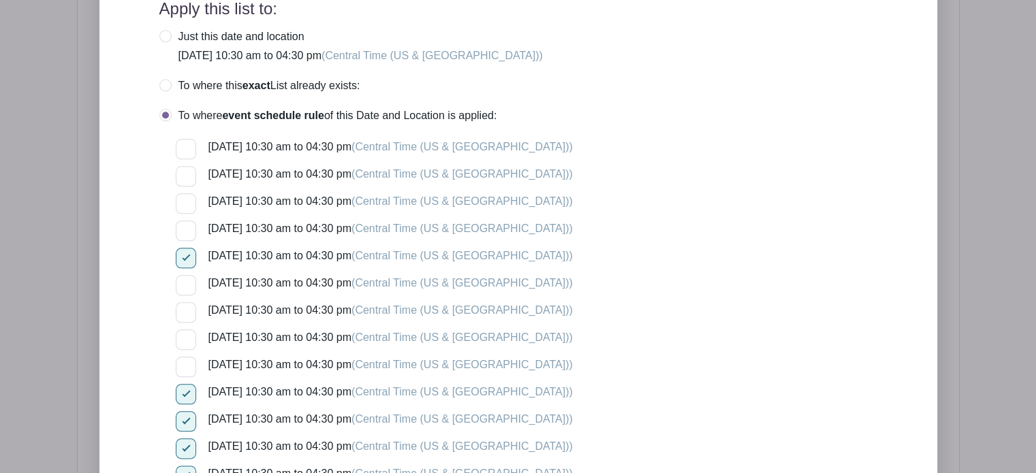
scroll to position [1495, 0]
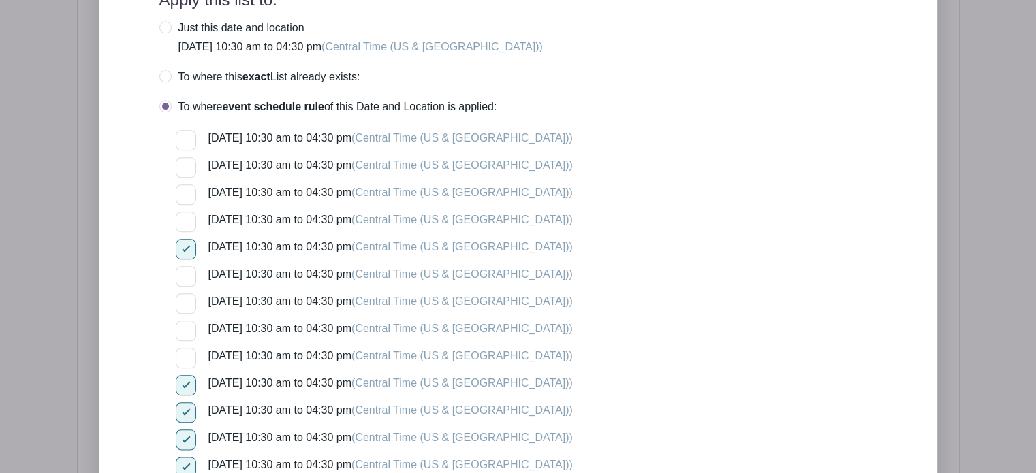
click at [188, 375] on div at bounding box center [186, 385] width 20 height 20
click at [185, 375] on input "[DATE] 10:30 am to 04:30 pm (Central Time ([GEOGRAPHIC_DATA] & [GEOGRAPHIC_DATA…" at bounding box center [180, 379] width 9 height 9
checkbox input "false"
click at [188, 403] on div at bounding box center [186, 413] width 20 height 20
click at [185, 403] on input "[DATE] 10:30 am to 04:30 pm (Central Time ([GEOGRAPHIC_DATA] & [GEOGRAPHIC_DATA…" at bounding box center [180, 407] width 9 height 9
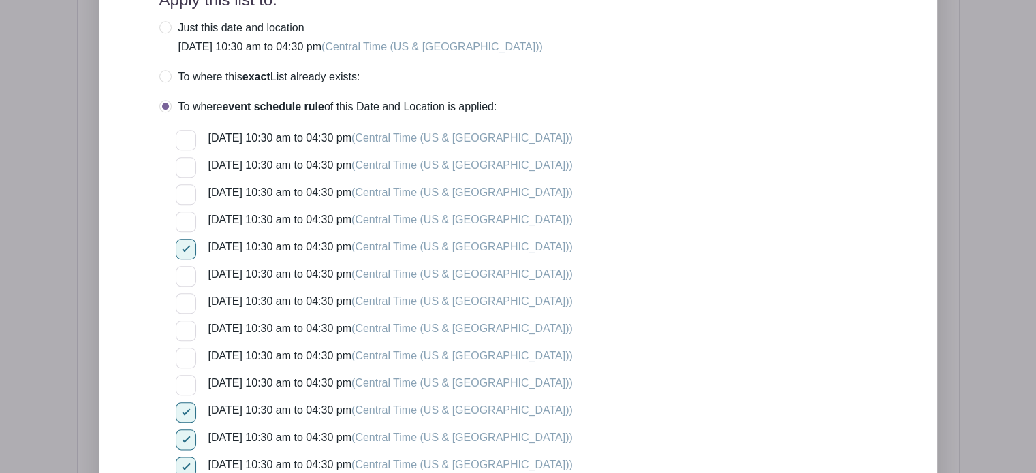
checkbox input "false"
click at [188, 457] on div at bounding box center [186, 467] width 20 height 20
click at [185, 457] on input "[DATE] 10:30 am to 04:30 pm (Central Time ([GEOGRAPHIC_DATA] & [GEOGRAPHIC_DATA…" at bounding box center [180, 461] width 9 height 9
checkbox input "false"
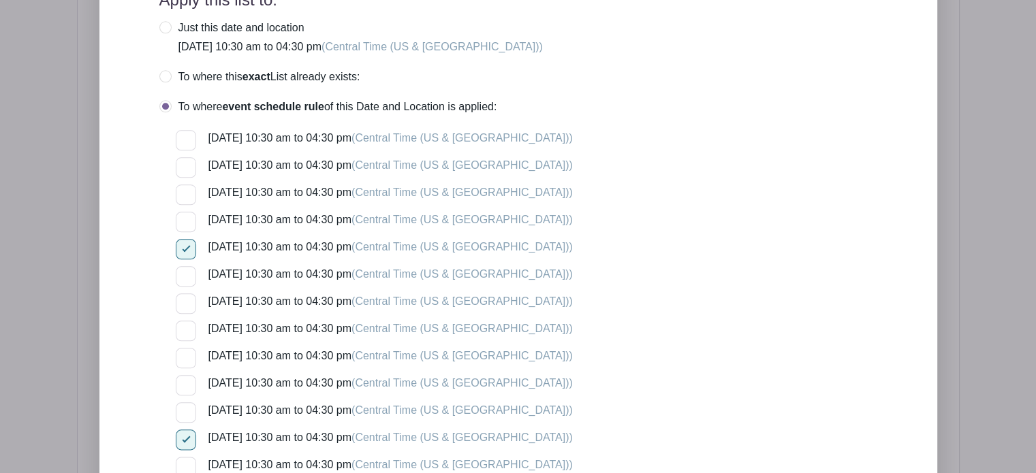
checkbox input "false"
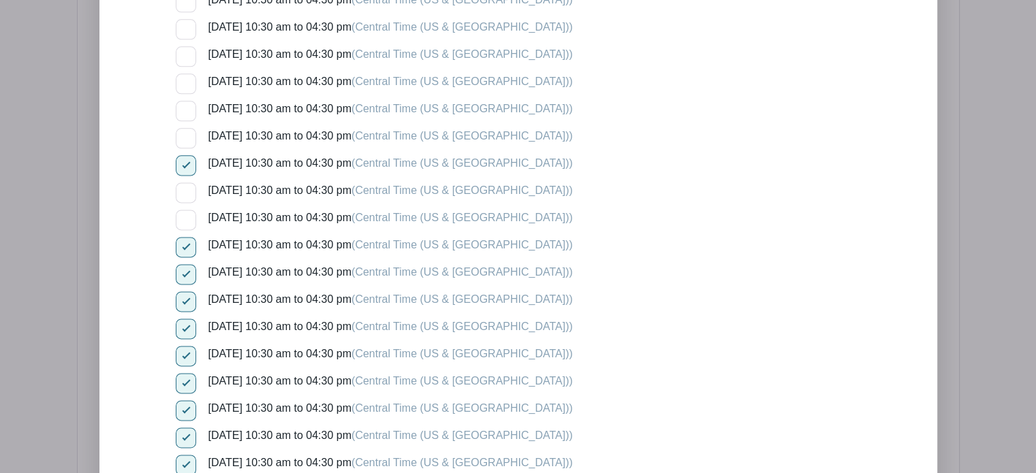
scroll to position [1770, 0]
click at [185, 236] on div at bounding box center [186, 246] width 20 height 20
click at [185, 236] on input "[DATE] 10:30 am to 04:30 pm (Central Time ([GEOGRAPHIC_DATA] & [GEOGRAPHIC_DATA…" at bounding box center [180, 240] width 9 height 9
checkbox input "false"
click at [187, 264] on div at bounding box center [186, 274] width 20 height 20
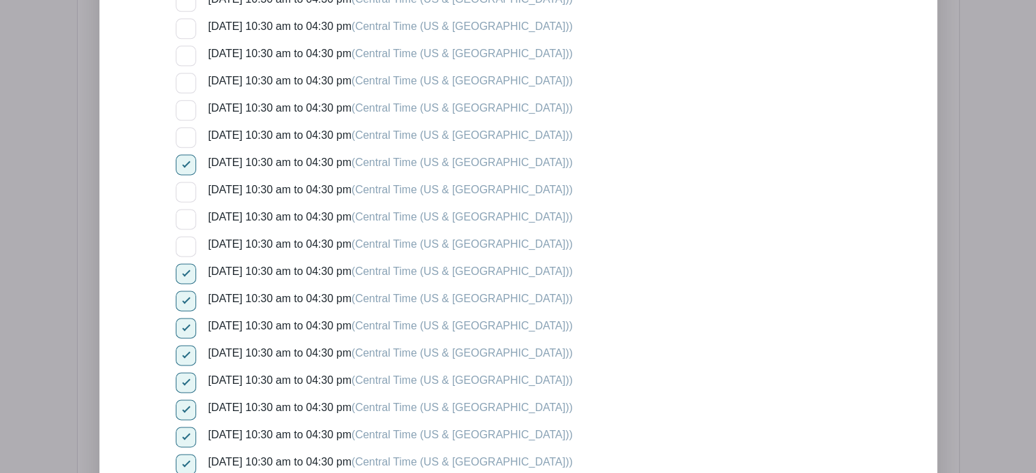
click at [185, 264] on input "[DATE] 10:30 am to 04:30 pm (Central Time ([GEOGRAPHIC_DATA] & [GEOGRAPHIC_DATA…" at bounding box center [180, 268] width 9 height 9
checkbox input "false"
click at [183, 291] on div at bounding box center [186, 301] width 20 height 20
click at [183, 291] on input "[DATE] 10:30 am to 04:30 pm (Central Time ([GEOGRAPHIC_DATA] & [GEOGRAPHIC_DATA…" at bounding box center [180, 295] width 9 height 9
checkbox input "false"
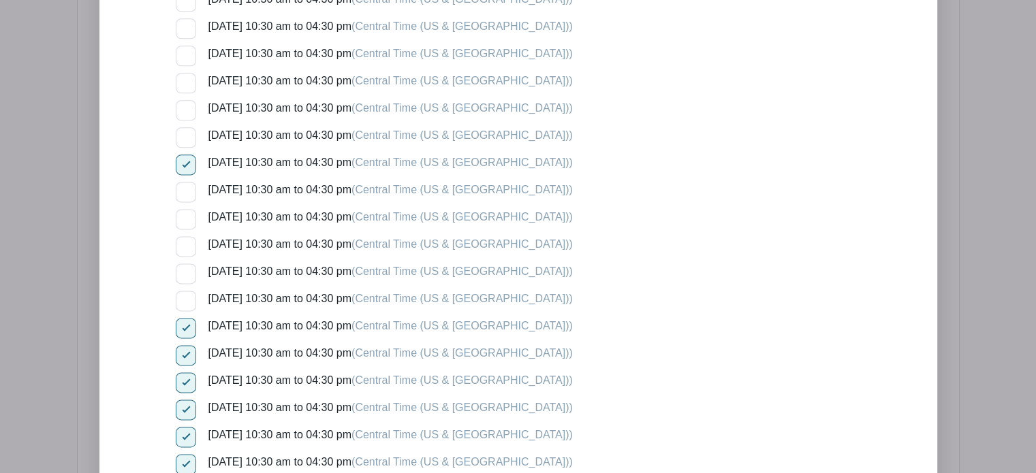
click at [188, 318] on div at bounding box center [186, 328] width 20 height 20
click at [185, 318] on input "[DATE] 10:30 am to 04:30 pm (Central Time ([GEOGRAPHIC_DATA] & [GEOGRAPHIC_DATA…" at bounding box center [180, 322] width 9 height 9
checkbox input "false"
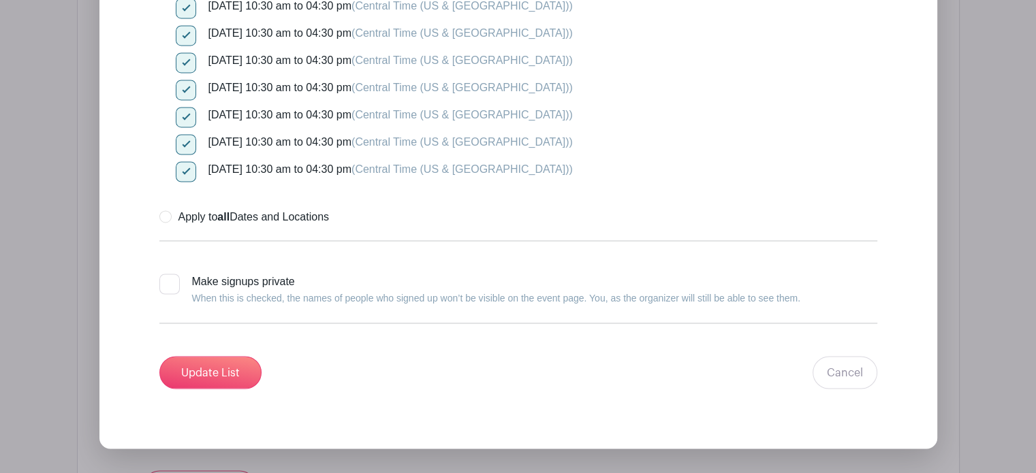
scroll to position [2286, 0]
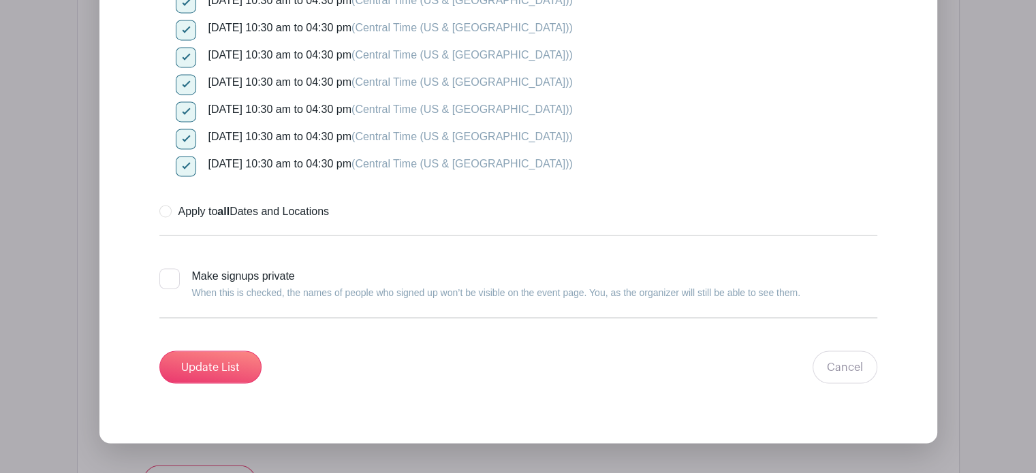
click at [191, 156] on div at bounding box center [186, 166] width 20 height 20
click at [185, 156] on input "[DATE] 10:30 am to 04:30 pm (Central Time ([GEOGRAPHIC_DATA] & [GEOGRAPHIC_DATA…" at bounding box center [180, 160] width 9 height 9
checkbox input "false"
click at [183, 129] on input "[DATE] 10:30 am to 04:30 pm (Central Time ([GEOGRAPHIC_DATA] & [GEOGRAPHIC_DATA…" at bounding box center [180, 133] width 9 height 9
checkbox input "false"
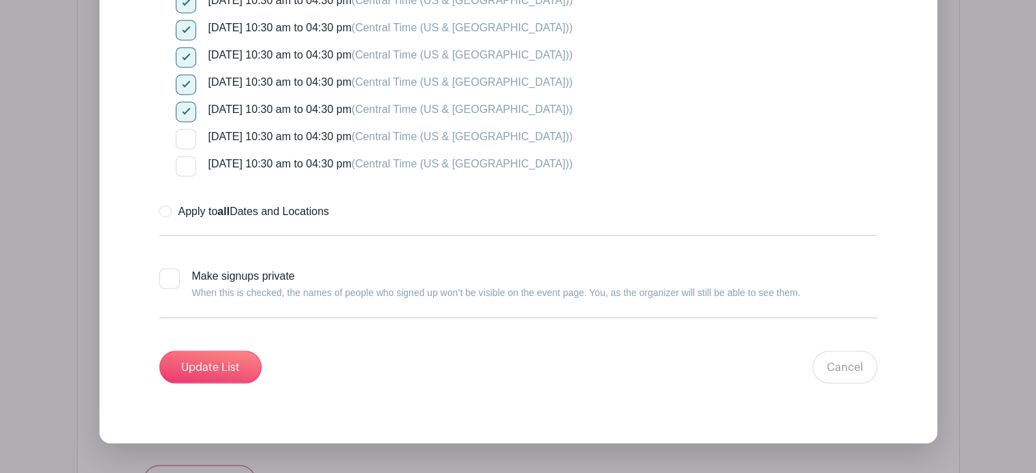
click at [183, 102] on div at bounding box center [186, 112] width 20 height 20
click at [183, 102] on input "[DATE] 10:30 am to 04:30 pm (Central Time ([GEOGRAPHIC_DATA] & [GEOGRAPHIC_DATA…" at bounding box center [180, 106] width 9 height 9
checkbox input "false"
click at [185, 74] on div at bounding box center [186, 84] width 20 height 20
click at [185, 74] on input "[DATE] 10:30 am to 04:30 pm (Central Time ([GEOGRAPHIC_DATA] & [GEOGRAPHIC_DATA…" at bounding box center [180, 78] width 9 height 9
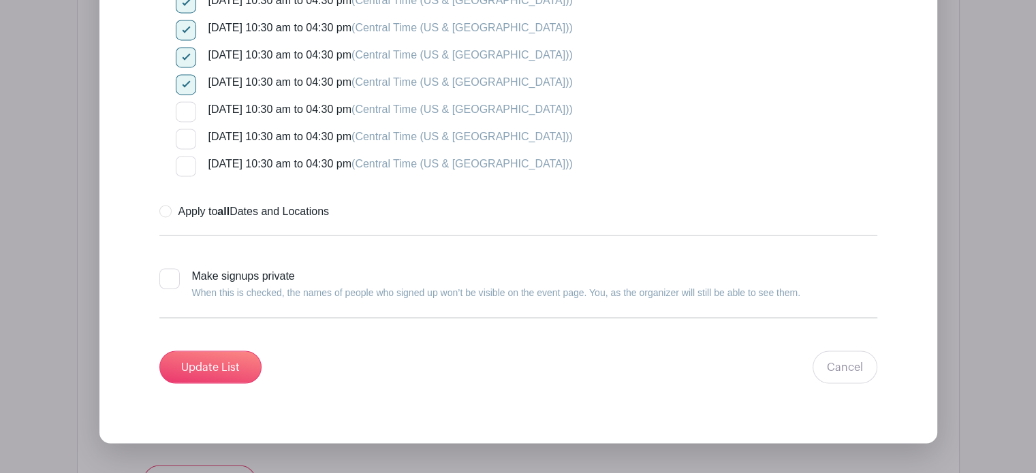
checkbox input "false"
click at [186, 47] on div at bounding box center [186, 57] width 20 height 20
click at [185, 47] on input "[DATE] 10:30 am to 04:30 pm (Central Time ([GEOGRAPHIC_DATA] & [GEOGRAPHIC_DATA…" at bounding box center [180, 51] width 9 height 9
checkbox input "false"
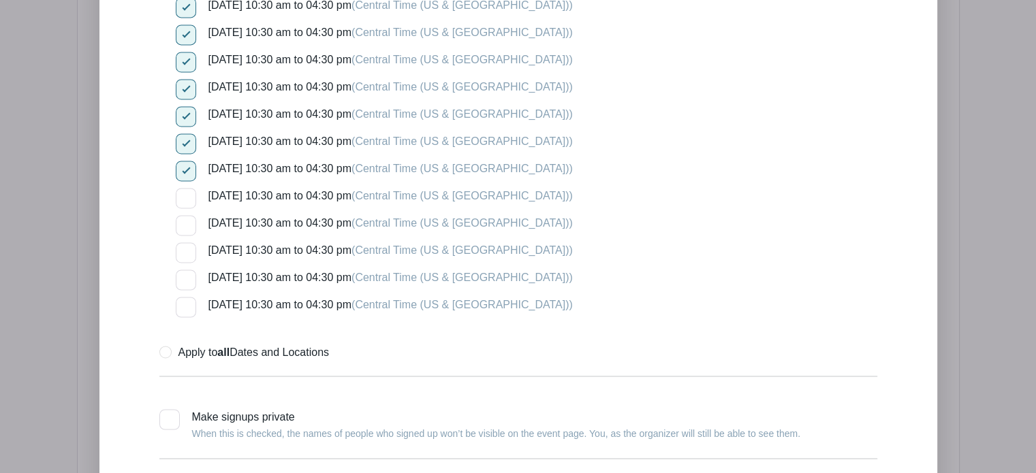
scroll to position [2144, 0]
click at [188, 134] on div at bounding box center [186, 144] width 20 height 20
click at [185, 134] on input "[DATE] 10:30 am to 04:30 pm (Central Time ([GEOGRAPHIC_DATA] & [GEOGRAPHIC_DATA…" at bounding box center [180, 138] width 9 height 9
checkbox input "false"
click at [181, 107] on input "[DATE] 10:30 am to 04:30 pm (Central Time ([GEOGRAPHIC_DATA] & [GEOGRAPHIC_DATA…" at bounding box center [180, 111] width 9 height 9
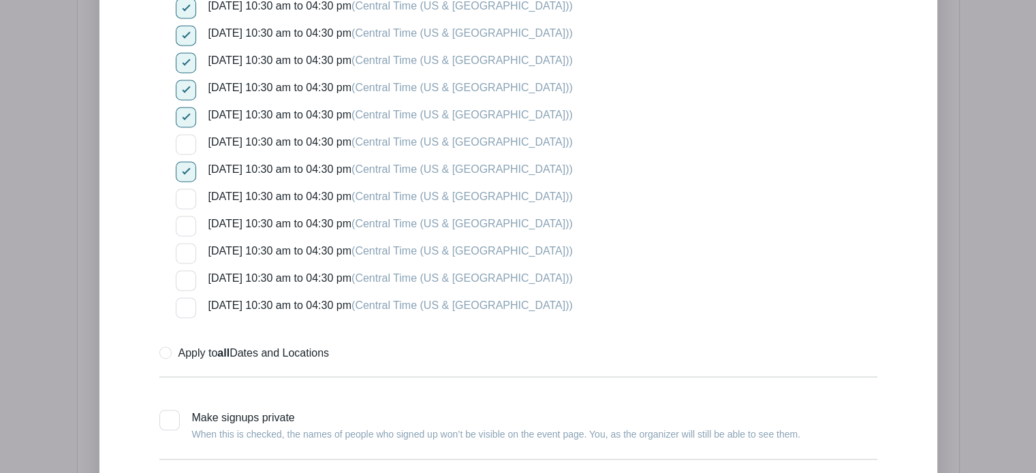
checkbox input "false"
click at [185, 80] on div at bounding box center [186, 90] width 20 height 20
click at [185, 80] on input "[DATE] 10:30 am to 04:30 pm (Central Time ([GEOGRAPHIC_DATA] & [GEOGRAPHIC_DATA…" at bounding box center [180, 84] width 9 height 9
checkbox input "false"
click at [186, 52] on div at bounding box center [186, 62] width 20 height 20
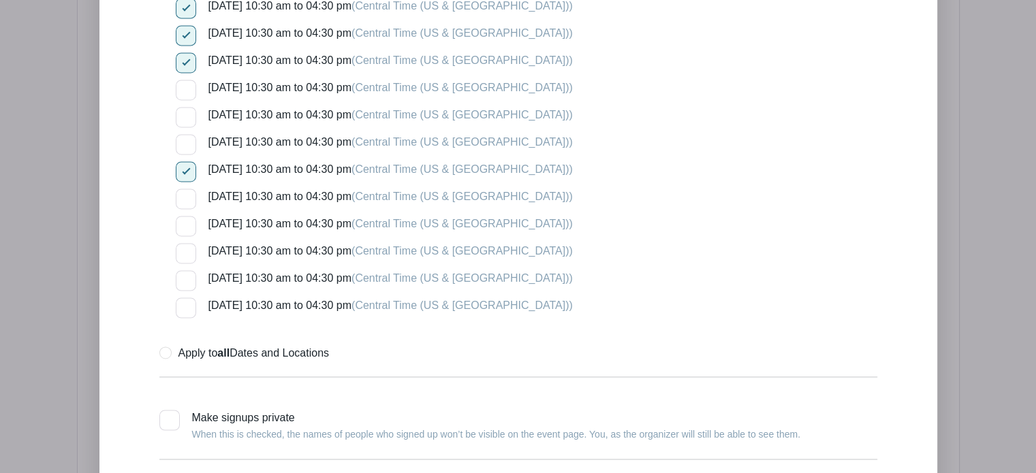
click at [185, 52] on input "[DATE] 10:30 am to 04:30 pm (Central Time ([GEOGRAPHIC_DATA] & [GEOGRAPHIC_DATA…" at bounding box center [180, 56] width 9 height 9
checkbox input "false"
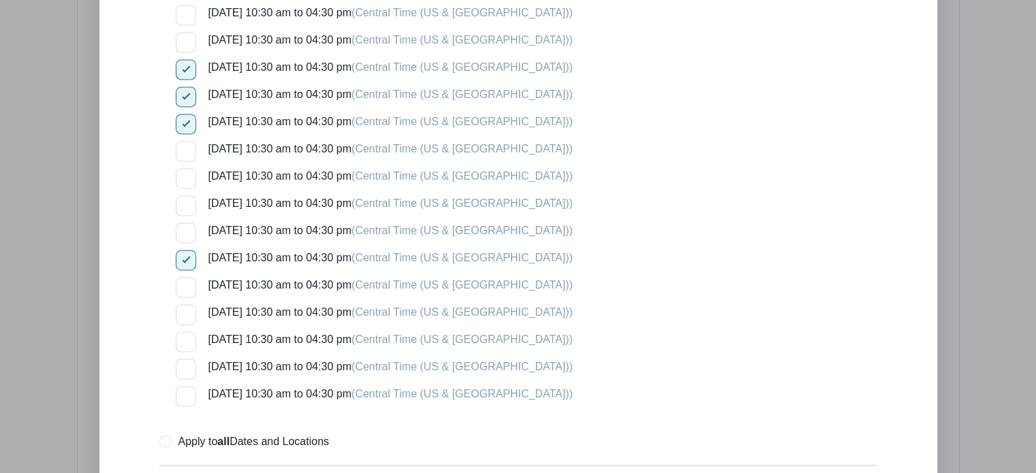
scroll to position [2055, 0]
click at [189, 115] on div at bounding box center [186, 125] width 20 height 20
click at [185, 115] on input "[DATE] 10:30 am to 04:30 pm (Central Time ([GEOGRAPHIC_DATA] & [GEOGRAPHIC_DATA…" at bounding box center [180, 119] width 9 height 9
checkbox input "false"
click at [191, 88] on div at bounding box center [186, 98] width 20 height 20
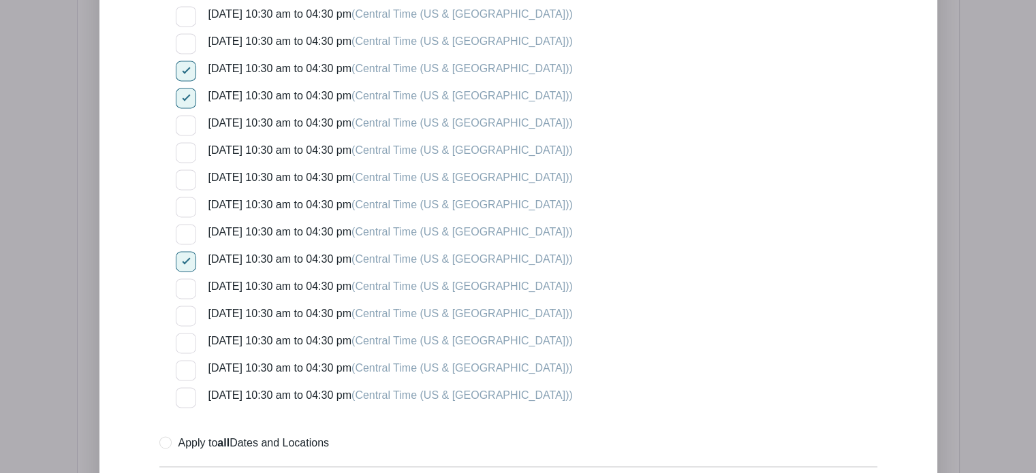
click at [185, 88] on input "[DATE] 10:30 am to 04:30 pm (Central Time ([GEOGRAPHIC_DATA] & [GEOGRAPHIC_DATA…" at bounding box center [180, 92] width 9 height 9
checkbox input "false"
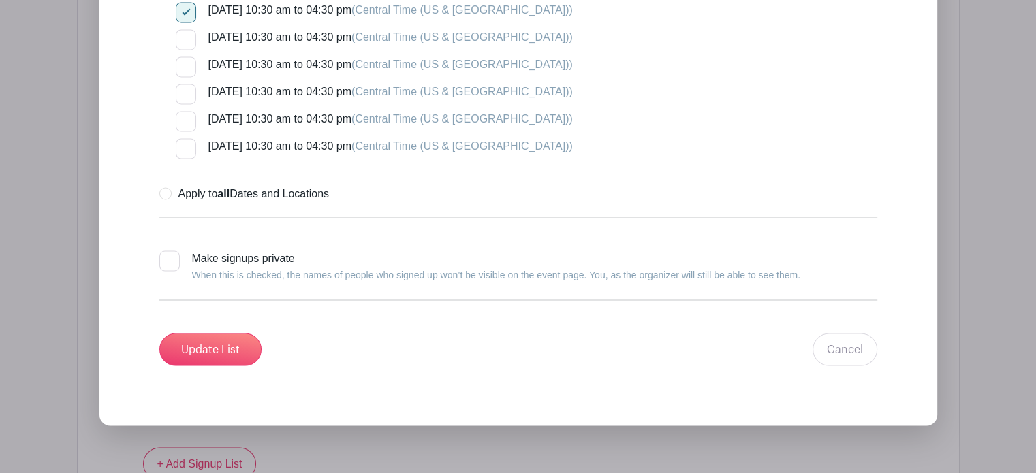
scroll to position [2311, 0]
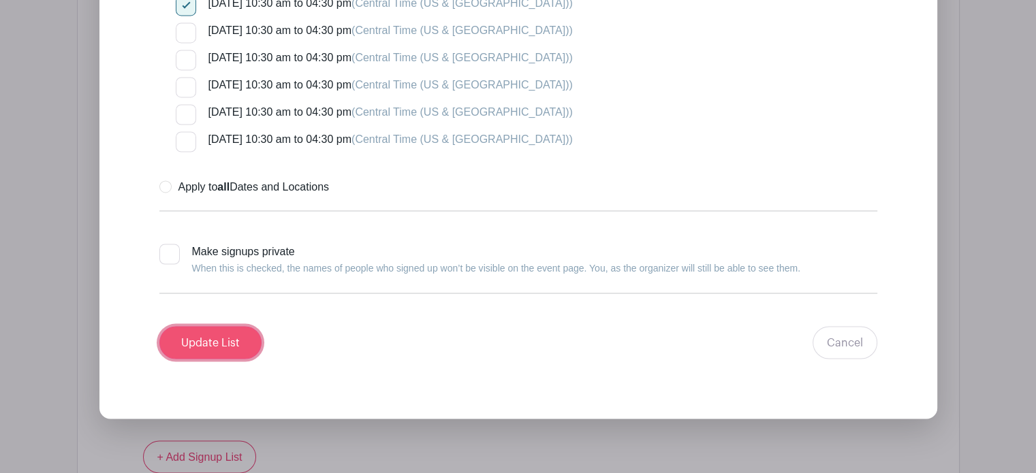
click at [228, 326] on input "Update List" at bounding box center [210, 342] width 102 height 33
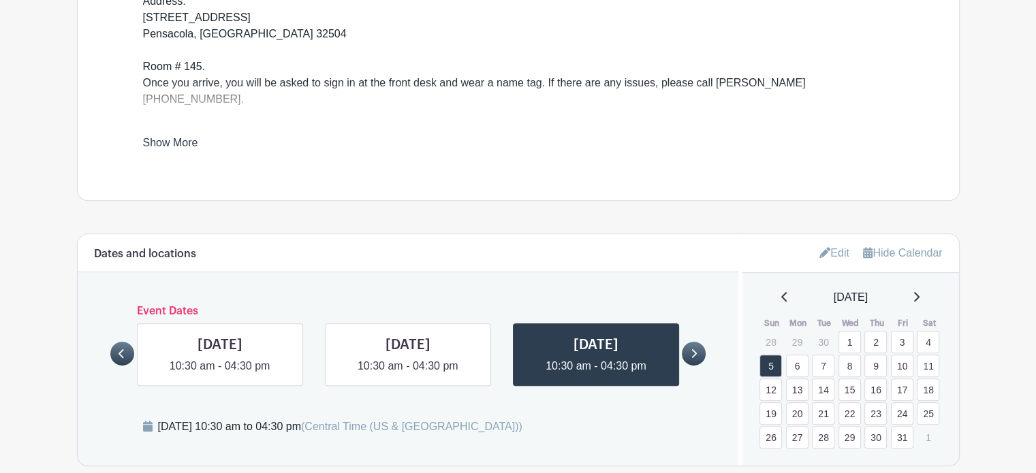
scroll to position [610, 0]
click at [408, 375] on link at bounding box center [408, 375] width 0 height 0
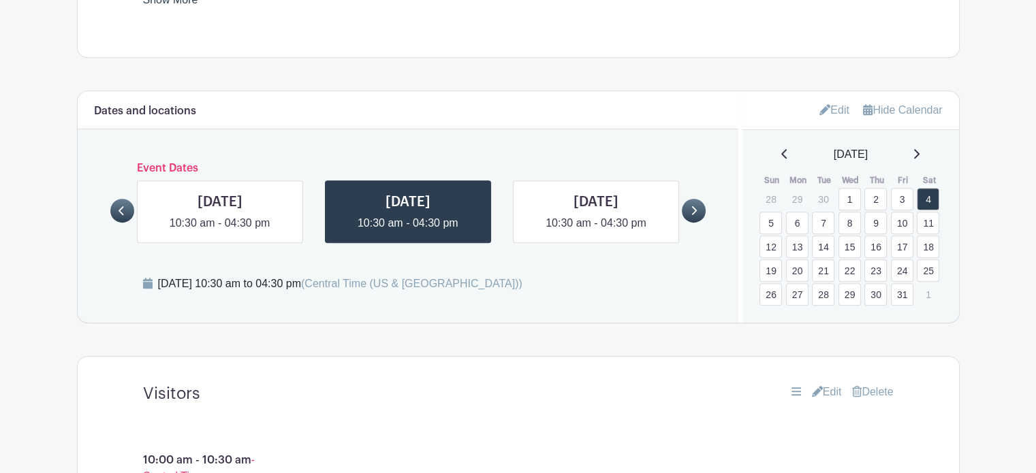
scroll to position [755, 0]
click at [697, 198] on link at bounding box center [694, 210] width 24 height 24
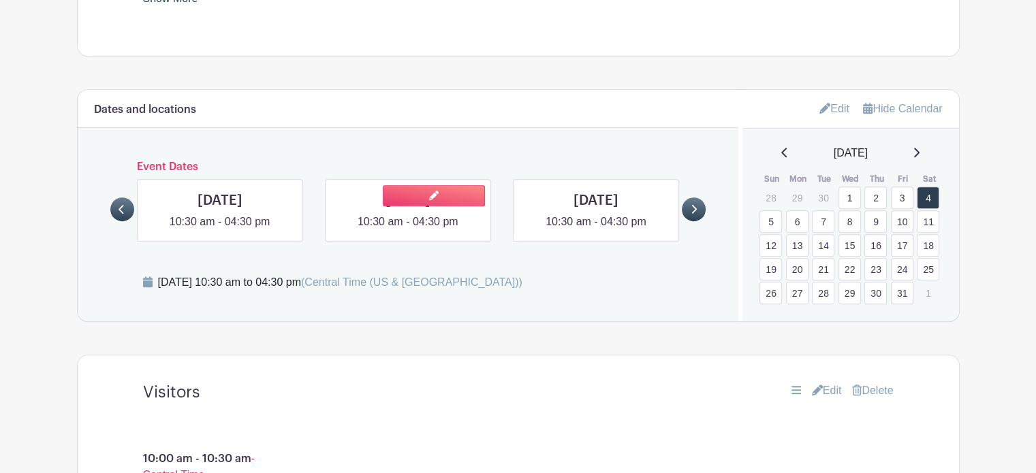
click at [408, 230] on link at bounding box center [408, 230] width 0 height 0
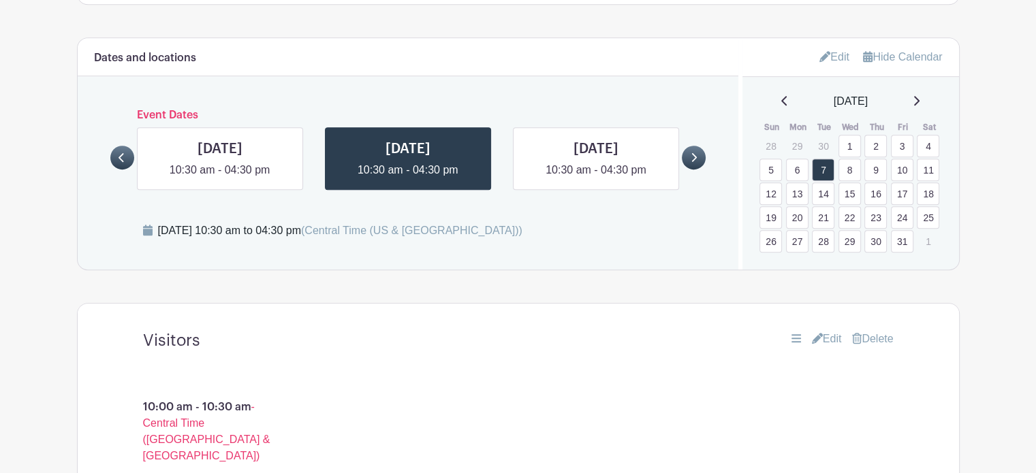
scroll to position [826, 0]
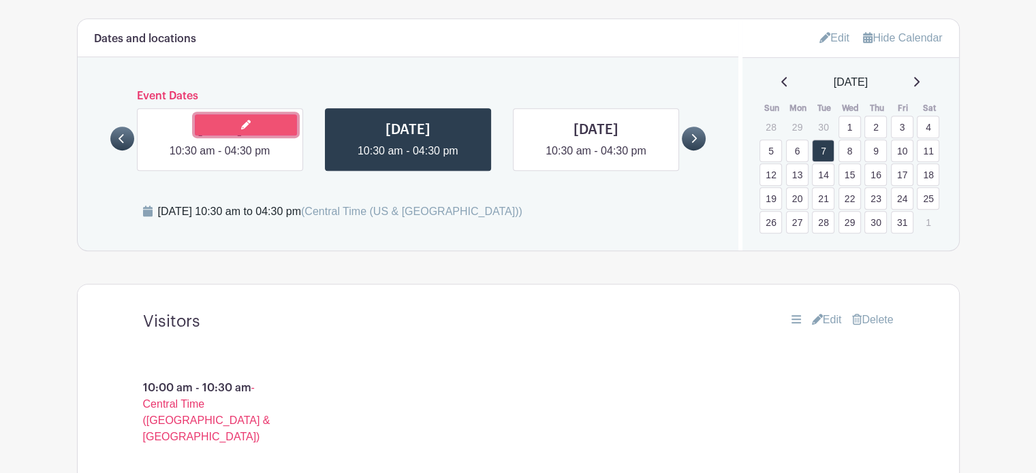
click at [230, 114] on link at bounding box center [246, 124] width 102 height 21
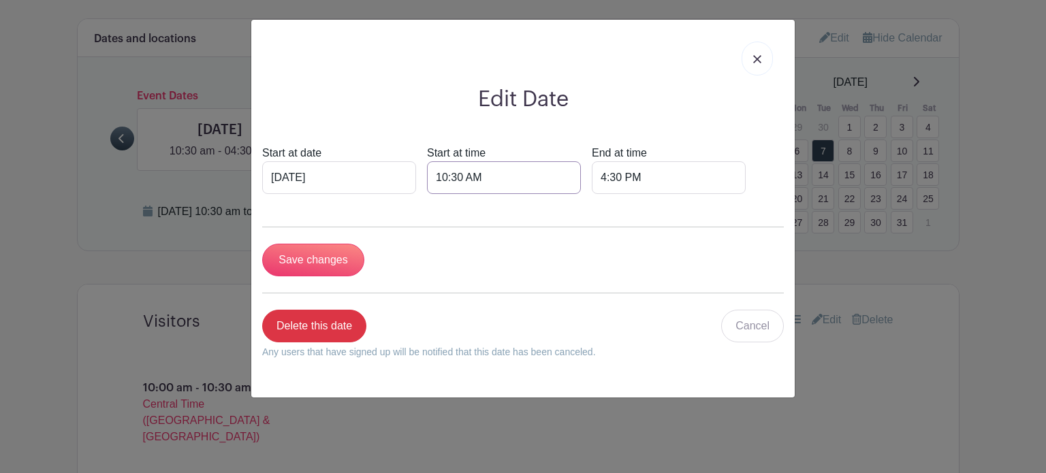
click at [497, 180] on input "10:30 AM" at bounding box center [504, 177] width 154 height 33
click at [765, 58] on link at bounding box center [757, 59] width 31 height 34
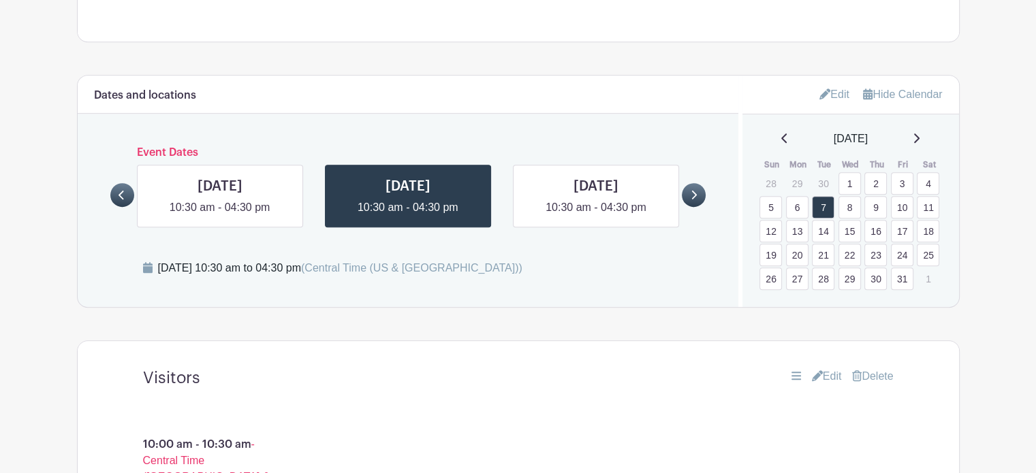
scroll to position [768, 0]
click at [826, 84] on link "Edit" at bounding box center [834, 95] width 30 height 22
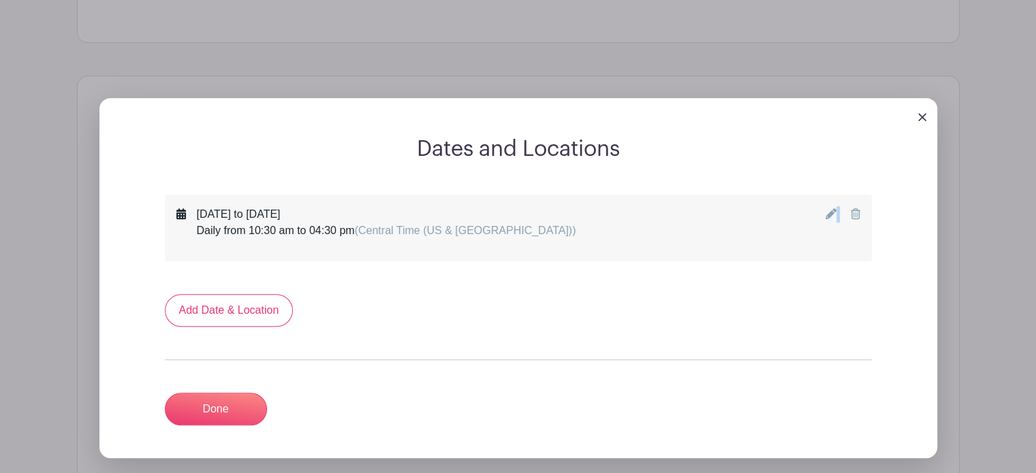
drag, startPoint x: 570, startPoint y: 229, endPoint x: 848, endPoint y: 155, distance: 287.5
click at [848, 155] on div "Dates and Locations [DATE] to [DATE] Daily from 10:30 am to 04:30 pm (Central T…" at bounding box center [518, 297] width 838 height 322
click at [828, 208] on icon at bounding box center [831, 213] width 11 height 11
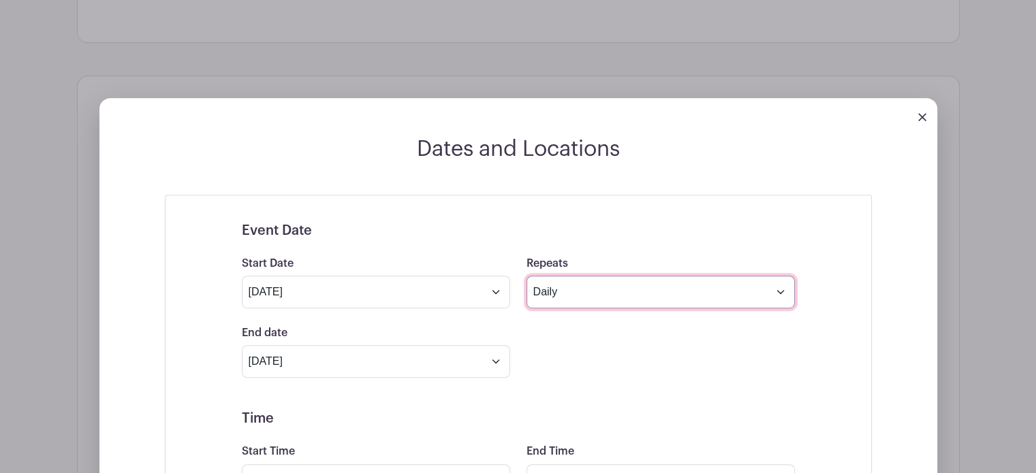
click at [573, 276] on select "Does not repeat Daily Weekly Monthly on day 1 Monthly on the first [DATE] Other…" at bounding box center [661, 292] width 268 height 33
select select "other"
click at [527, 276] on select "Does not repeat Daily Weekly Monthly on day 1 Monthly on the first [DATE] Other…" at bounding box center [661, 292] width 268 height 33
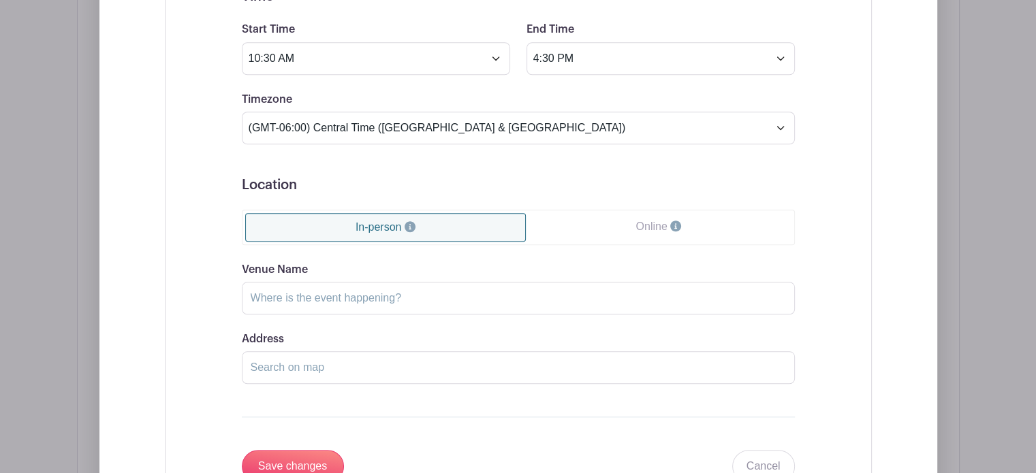
scroll to position [1213, 0]
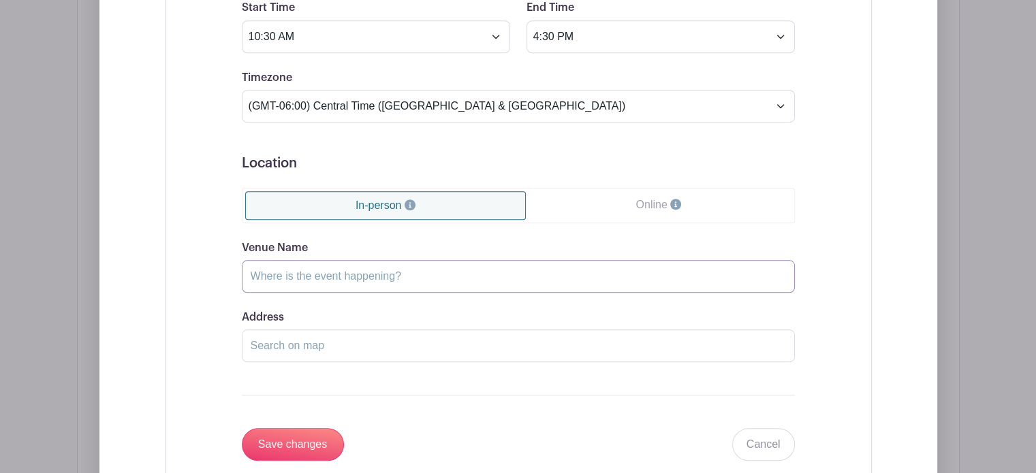
click at [359, 260] on input "Venue Name" at bounding box center [518, 276] width 553 height 33
click at [305, 260] on input "Select Speciality" at bounding box center [518, 276] width 553 height 33
type input "Select Specialty Hospital"
click at [328, 330] on input "Address" at bounding box center [518, 346] width 553 height 33
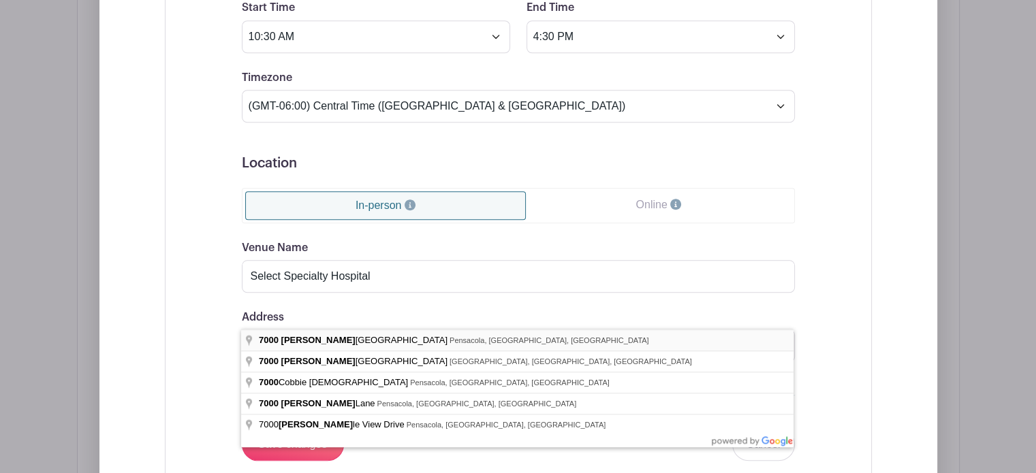
type input "[STREET_ADDRESS]"
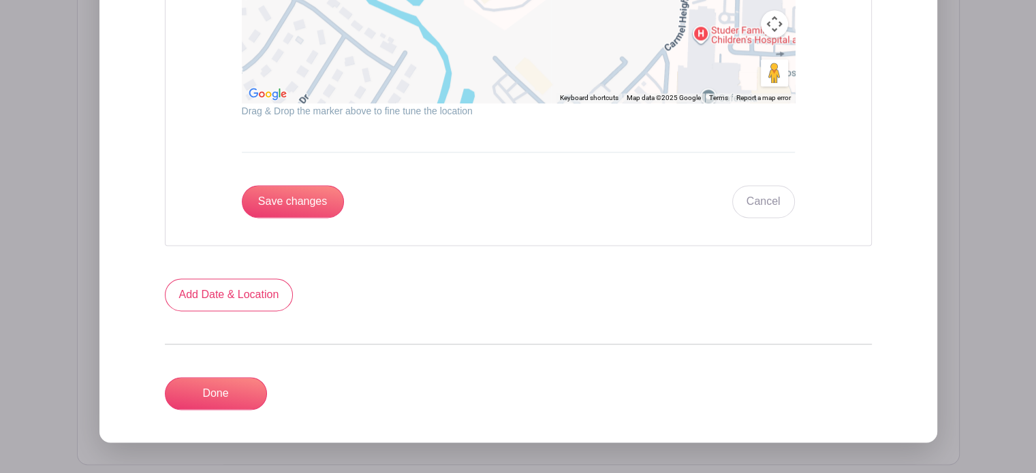
scroll to position [1762, 0]
click at [293, 185] on input "Save changes" at bounding box center [293, 201] width 102 height 33
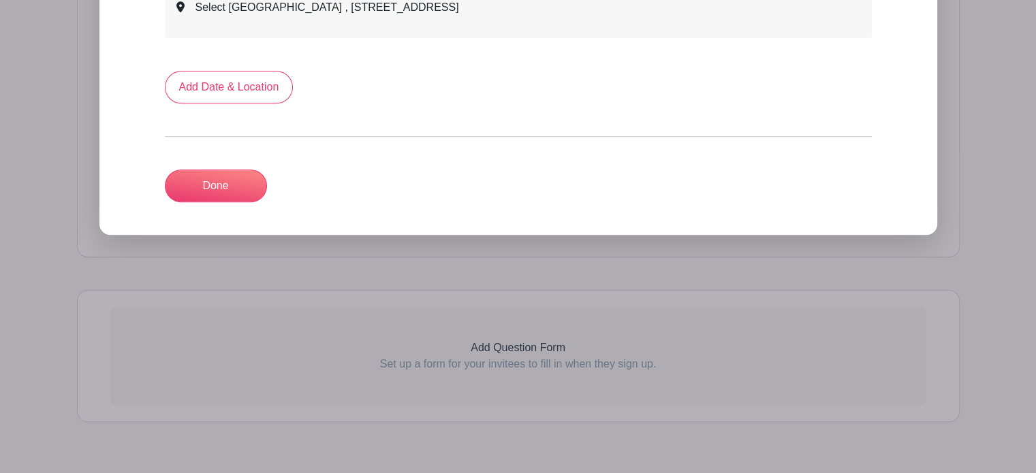
scroll to position [839, 0]
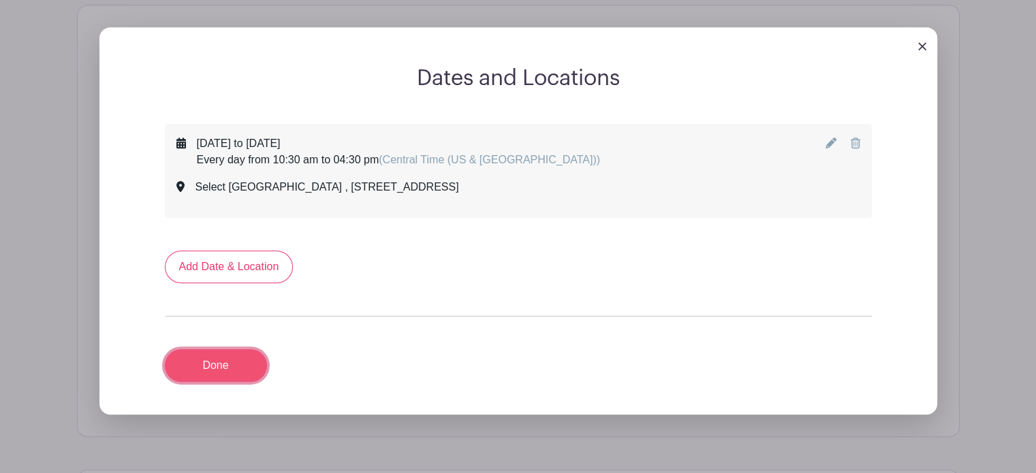
click at [232, 349] on link "Done" at bounding box center [216, 365] width 102 height 33
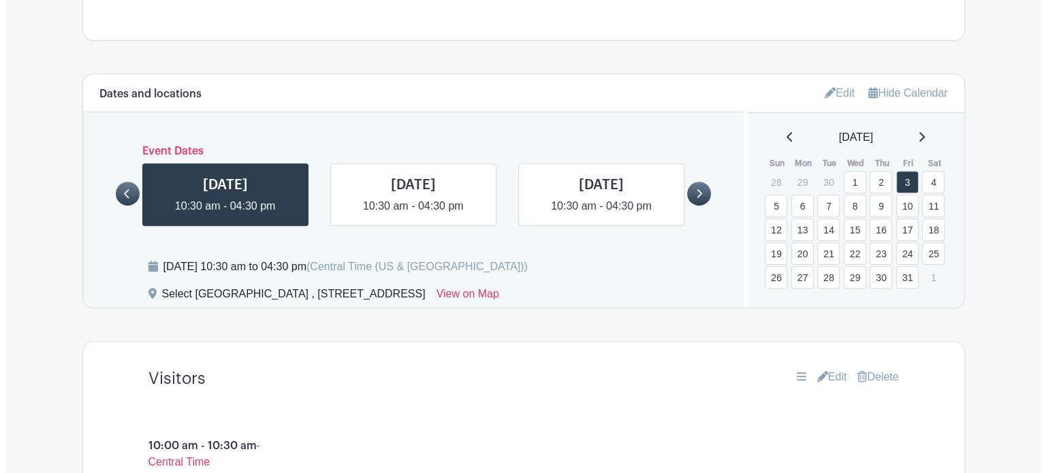
scroll to position [770, 0]
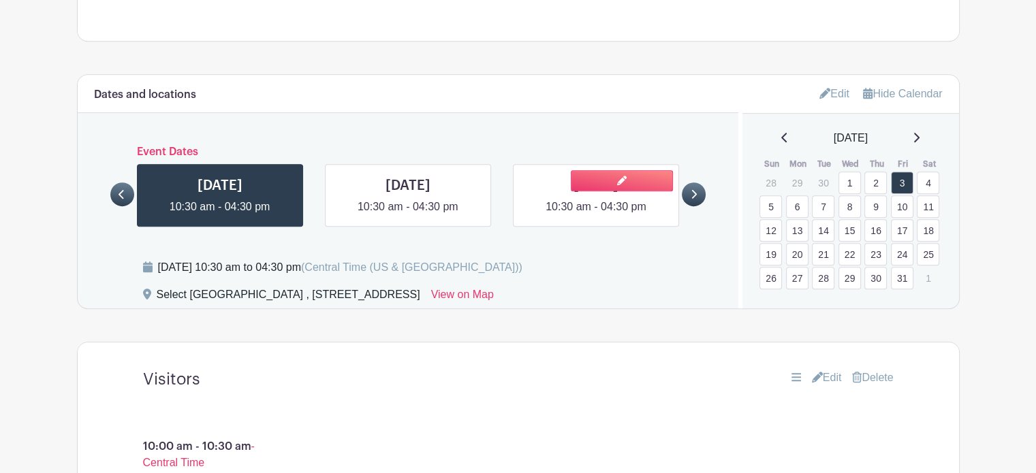
click at [596, 215] on link at bounding box center [596, 215] width 0 height 0
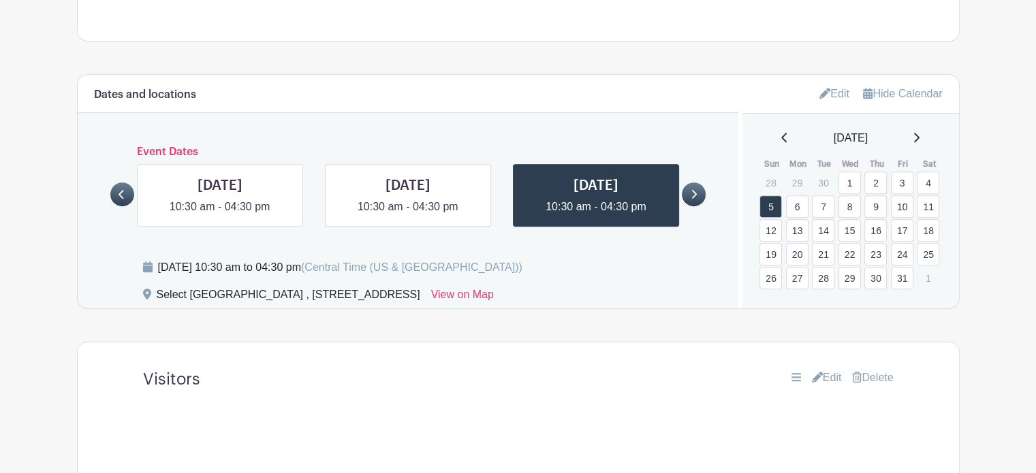
click at [708, 168] on div "Dates and locations Event Dates [DATE] 10:30 am - 04:30 pm [DATE] 10:30 am - 04…" at bounding box center [408, 192] width 661 height 234
click at [702, 183] on link at bounding box center [694, 195] width 24 height 24
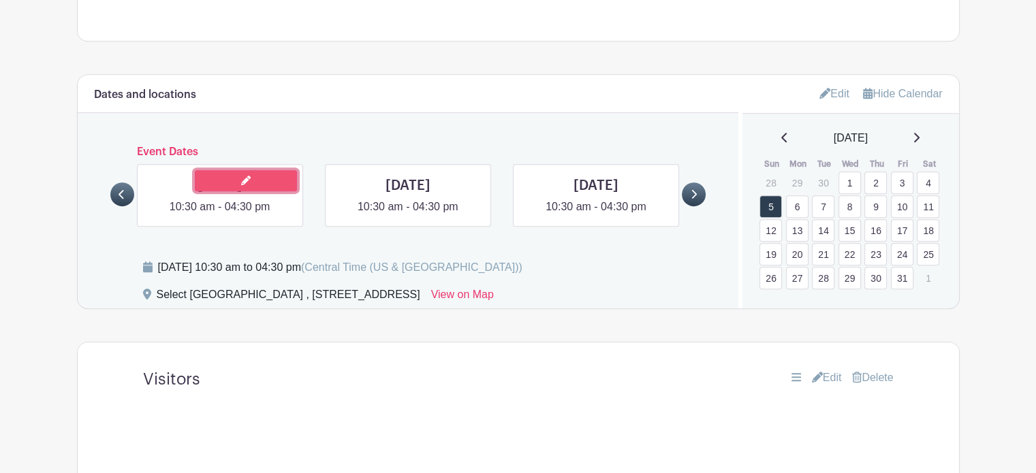
click at [260, 170] on link at bounding box center [246, 180] width 102 height 21
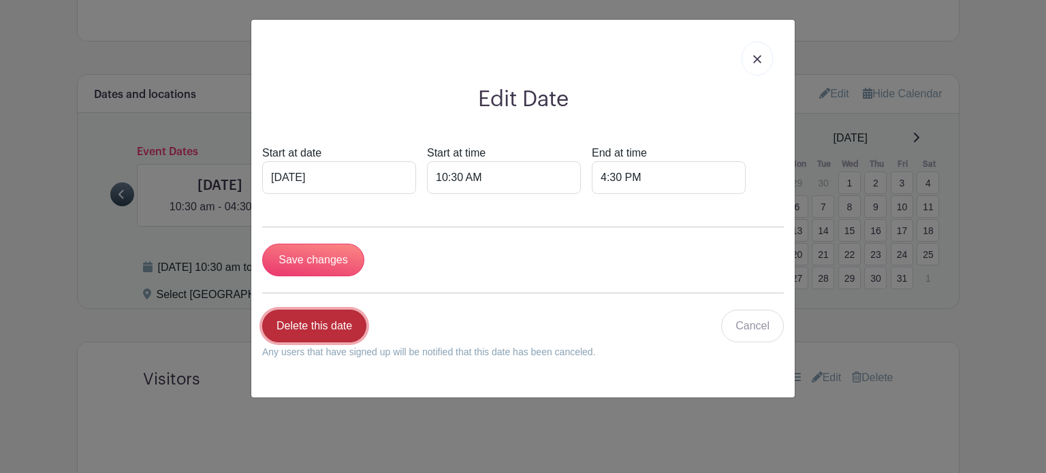
click at [334, 329] on link "Delete this date" at bounding box center [314, 326] width 104 height 33
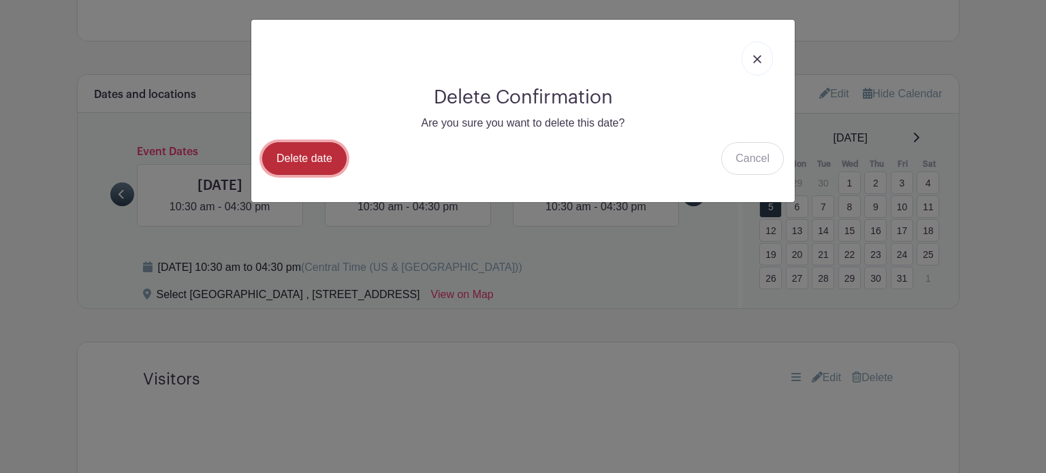
click at [304, 167] on link "Delete date" at bounding box center [304, 158] width 84 height 33
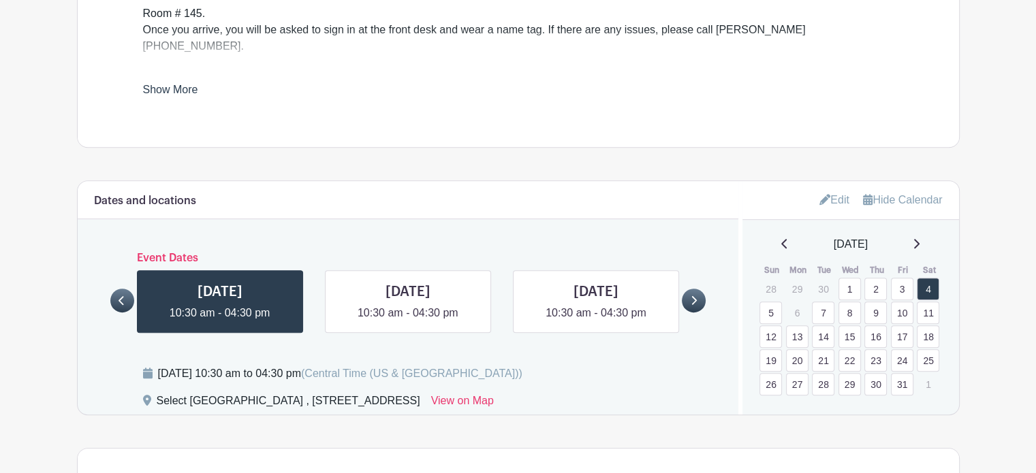
scroll to position [697, 0]
click at [596, 321] on link at bounding box center [596, 321] width 0 height 0
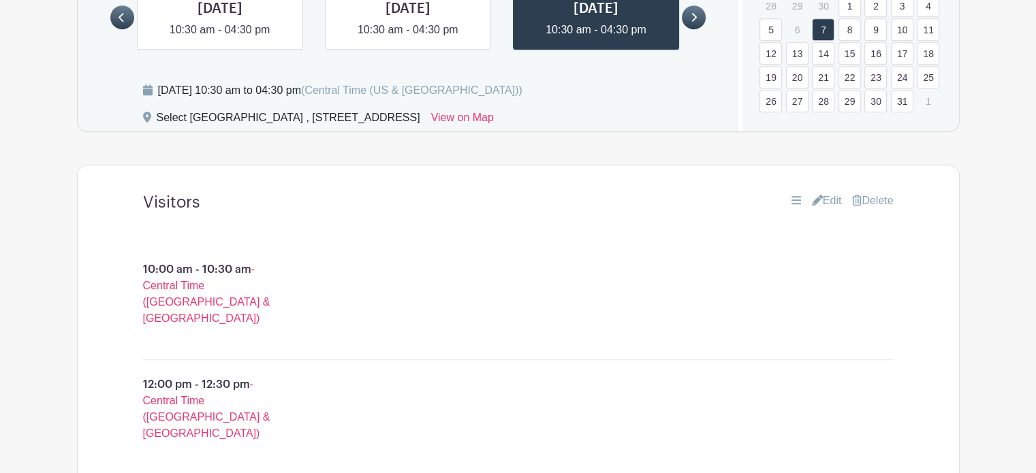
scroll to position [978, 0]
click at [826, 194] on link "Edit" at bounding box center [827, 202] width 30 height 16
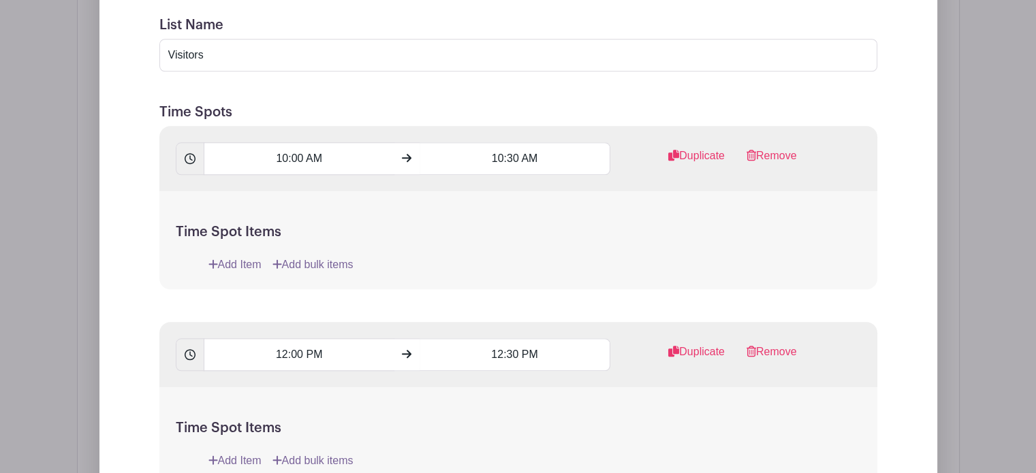
scroll to position [1289, 0]
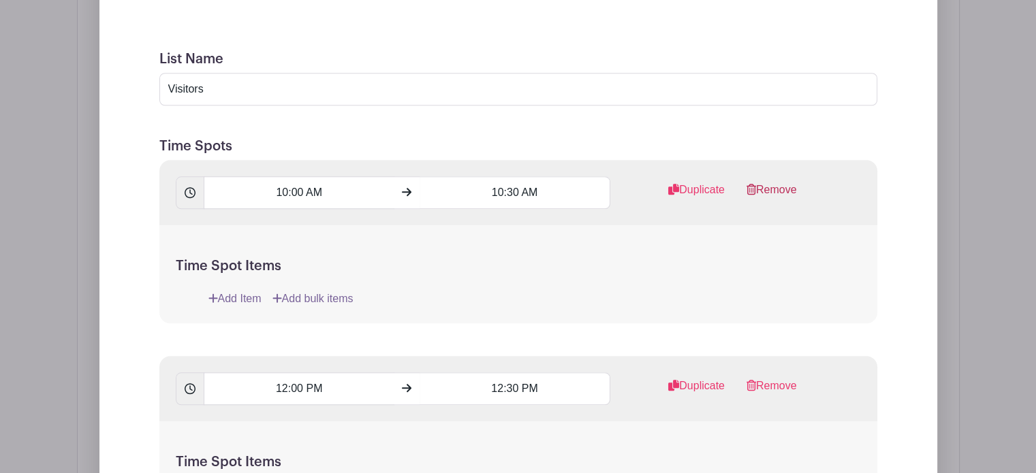
click at [771, 182] on link "Remove" at bounding box center [772, 195] width 50 height 27
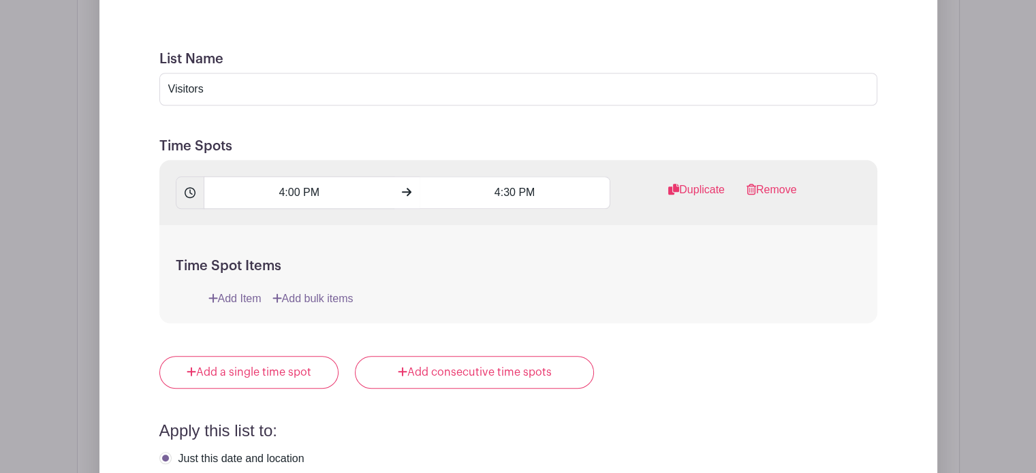
click at [771, 182] on link "Remove" at bounding box center [772, 195] width 50 height 27
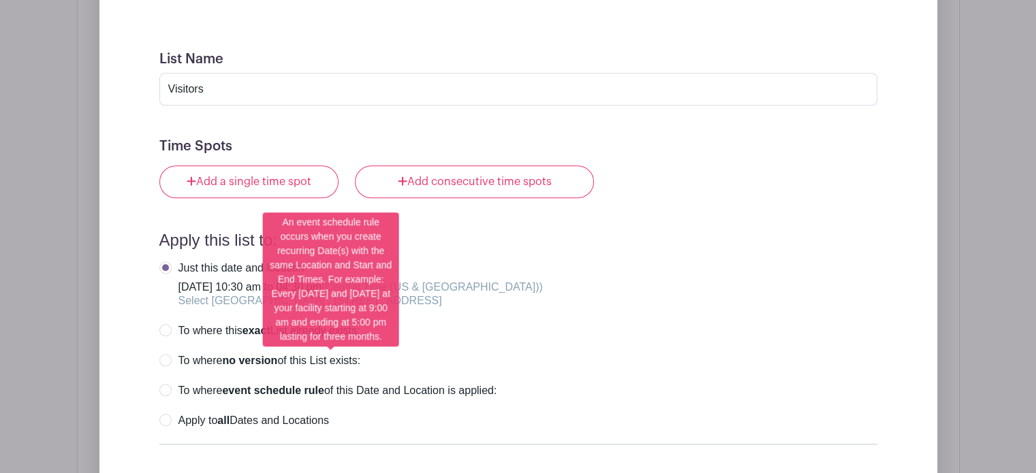
click at [163, 384] on label "To where event schedule rule of this Date and Location is applied:" at bounding box center [328, 391] width 338 height 14
radio input "true"
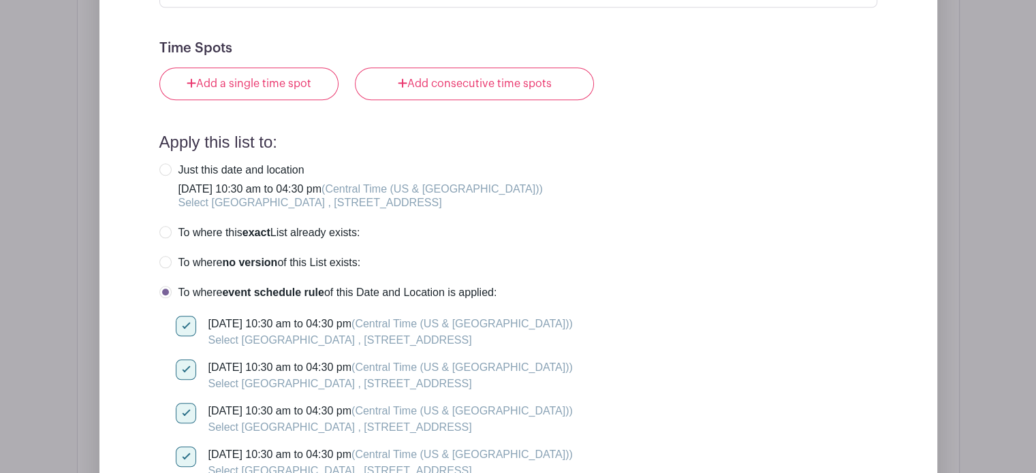
scroll to position [1395, 0]
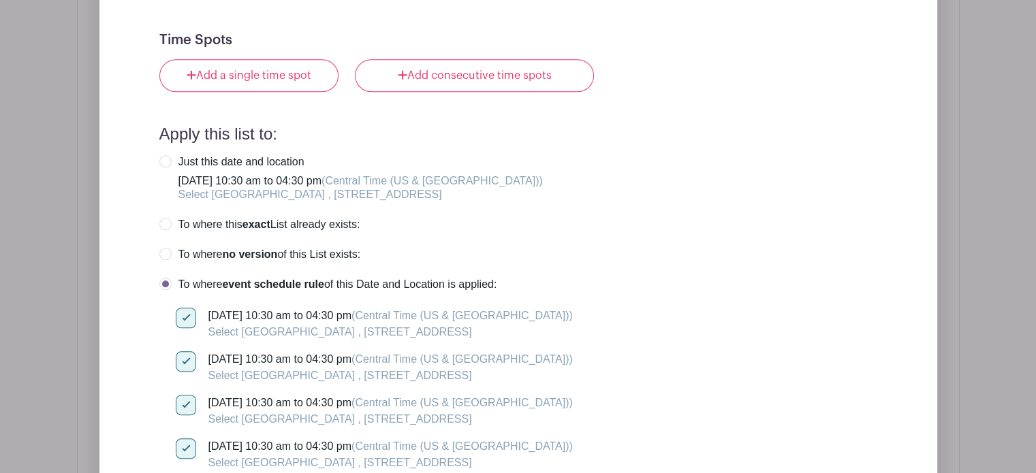
click at [181, 308] on input "[DATE] 10:30 am to 04:30 pm (Central Time ([GEOGRAPHIC_DATA] & [GEOGRAPHIC_DATA…" at bounding box center [180, 312] width 9 height 9
checkbox input "false"
click at [188, 352] on div at bounding box center [186, 362] width 20 height 20
click at [185, 352] on input "[DATE] 10:30 am to 04:30 pm (Central Time ([GEOGRAPHIC_DATA] & [GEOGRAPHIC_DATA…" at bounding box center [180, 356] width 9 height 9
checkbox input "false"
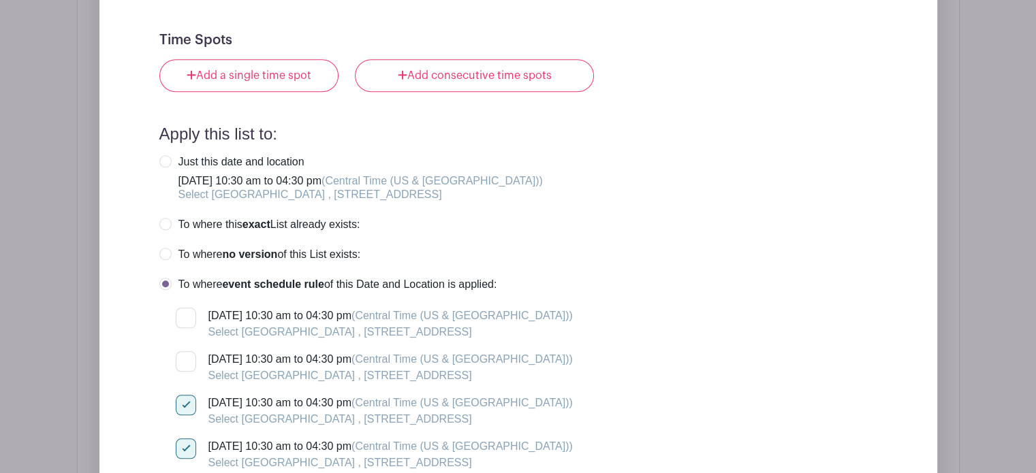
click at [185, 395] on div at bounding box center [186, 405] width 20 height 20
click at [185, 395] on input "[DATE] 10:30 am to 04:30 pm (Central Time ([GEOGRAPHIC_DATA] & [GEOGRAPHIC_DATA…" at bounding box center [180, 399] width 9 height 9
checkbox input "false"
click at [188, 439] on div at bounding box center [186, 449] width 20 height 20
click at [185, 439] on input "[DATE] 10:30 am to 04:30 pm (Central Time ([GEOGRAPHIC_DATA] & [GEOGRAPHIC_DATA…" at bounding box center [180, 443] width 9 height 9
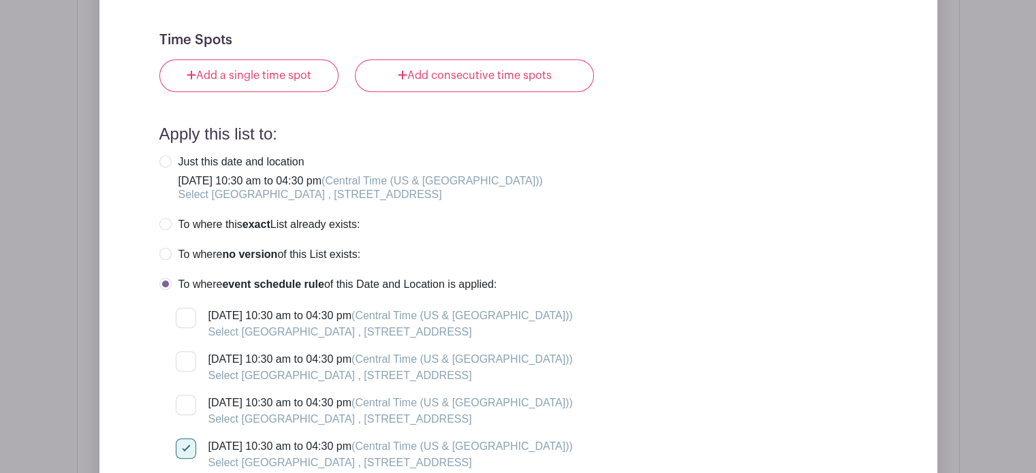
checkbox input "false"
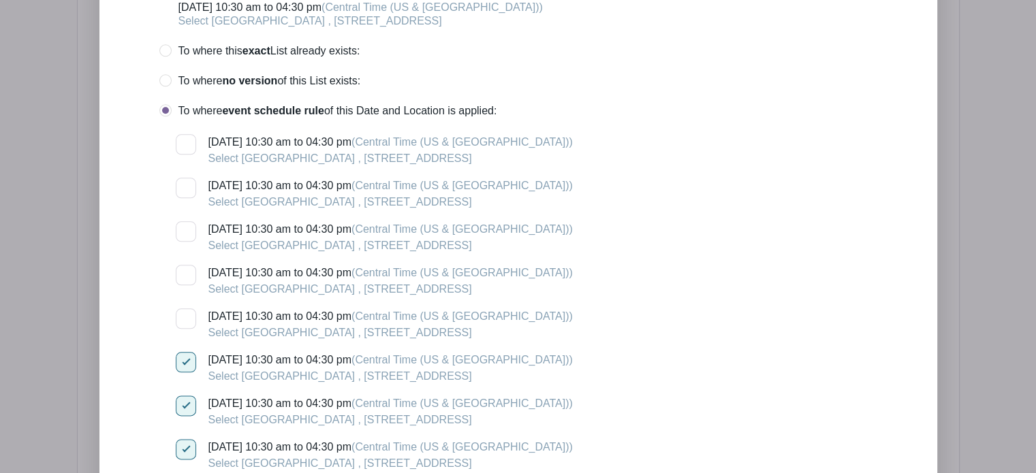
scroll to position [1616, 0]
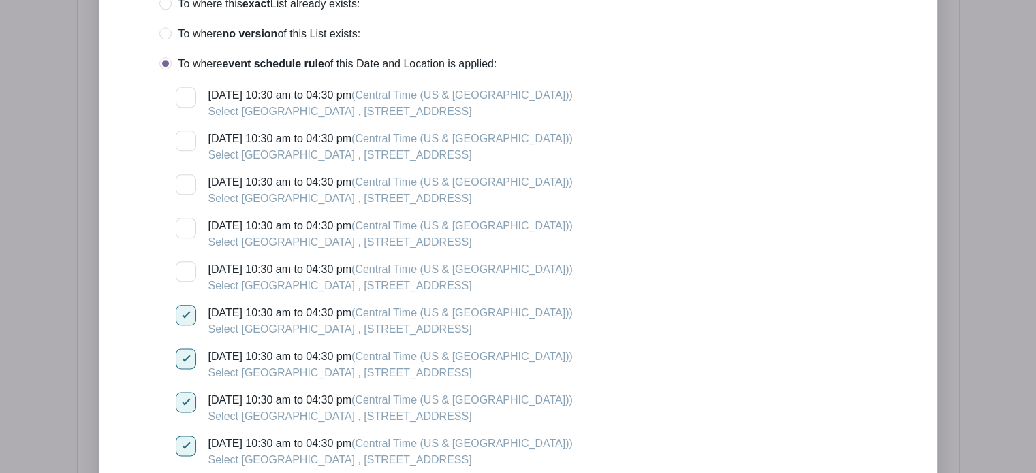
click at [185, 349] on div at bounding box center [186, 359] width 20 height 20
click at [185, 349] on input "[DATE] 10:30 am to 04:30 pm (Central Time ([GEOGRAPHIC_DATA] & [GEOGRAPHIC_DATA…" at bounding box center [180, 353] width 9 height 9
checkbox input "false"
click at [177, 436] on div at bounding box center [186, 446] width 20 height 20
click at [177, 436] on input "[DATE] 10:30 am to 04:30 pm (Central Time ([GEOGRAPHIC_DATA] & [GEOGRAPHIC_DATA…" at bounding box center [180, 440] width 9 height 9
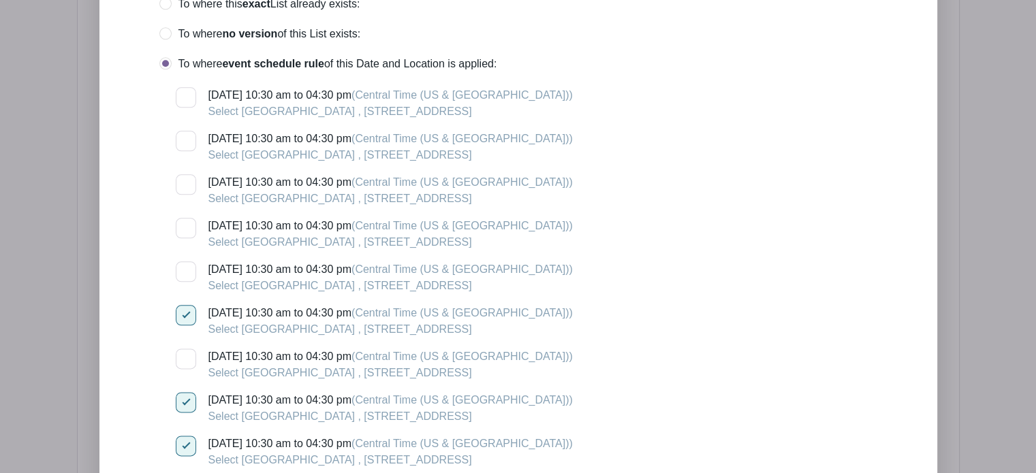
checkbox input "false"
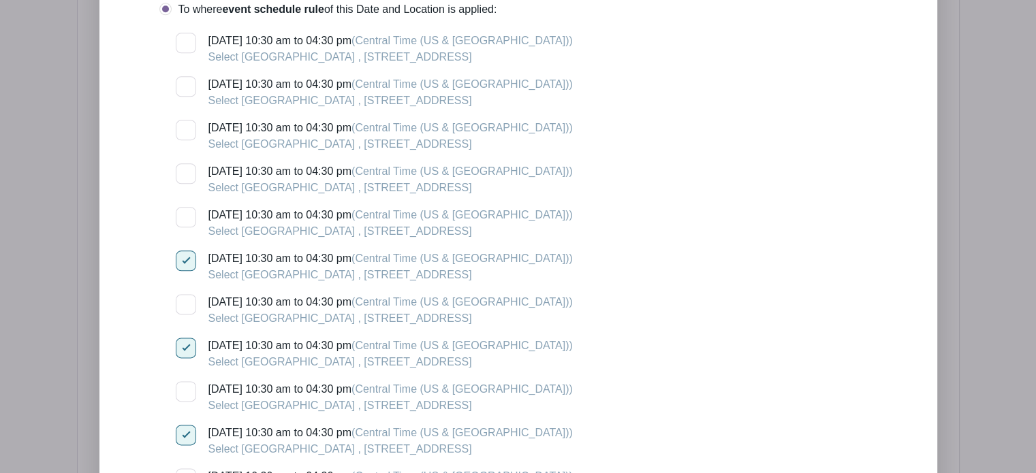
scroll to position [1707, 0]
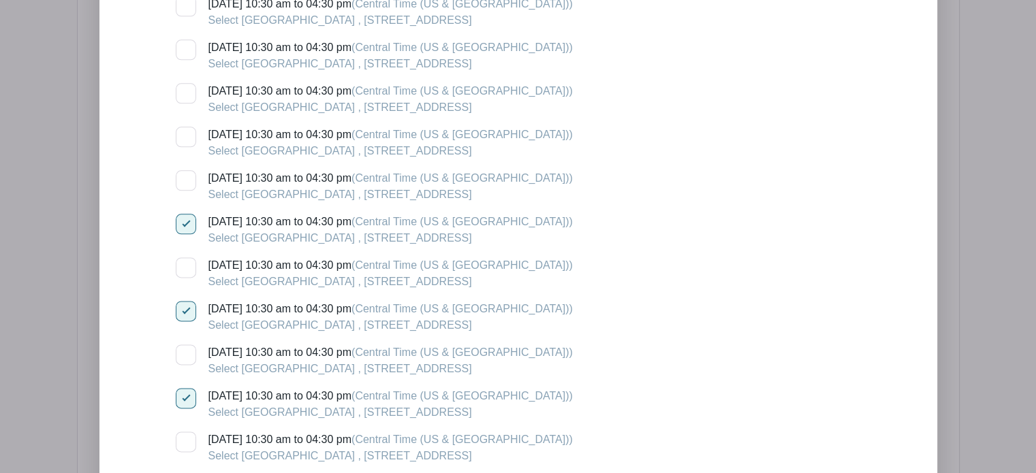
click at [181, 301] on input "[DATE] 10:30 am to 04:30 pm (Central Time ([GEOGRAPHIC_DATA] & [GEOGRAPHIC_DATA…" at bounding box center [180, 305] width 9 height 9
checkbox input "false"
click at [177, 388] on div at bounding box center [186, 398] width 20 height 20
click at [177, 388] on input "[DATE] 10:30 am to 04:30 pm (Central Time ([GEOGRAPHIC_DATA] & [GEOGRAPHIC_DATA…" at bounding box center [180, 392] width 9 height 9
checkbox input "false"
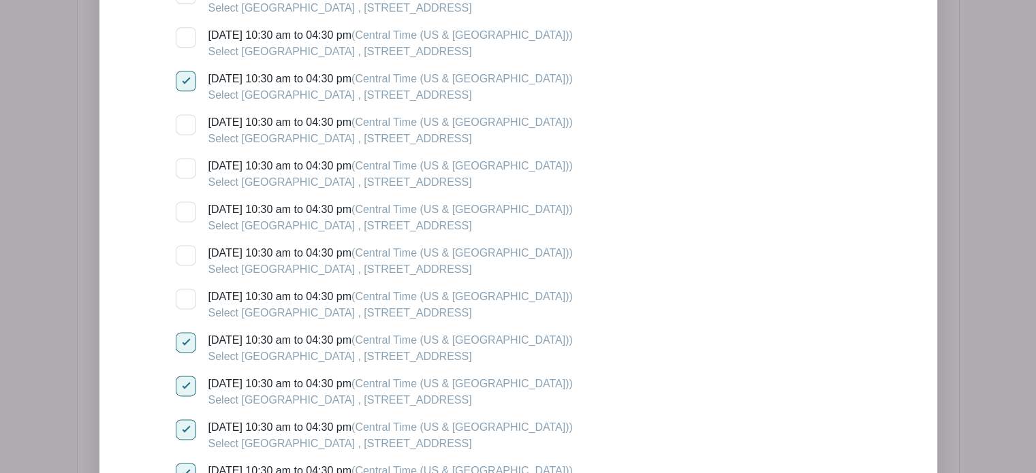
scroll to position [1850, 0]
click at [186, 332] on div at bounding box center [186, 342] width 20 height 20
click at [185, 332] on input "[DATE] 10:30 am to 04:30 pm (Central Time ([GEOGRAPHIC_DATA] & [GEOGRAPHIC_DATA…" at bounding box center [180, 336] width 9 height 9
checkbox input "false"
click at [183, 420] on div at bounding box center [186, 430] width 20 height 20
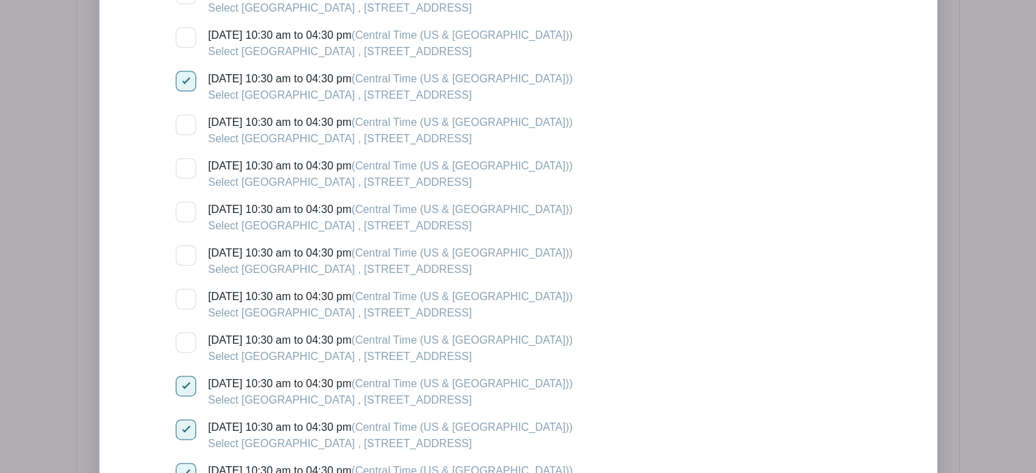
click at [183, 420] on input "[DATE] 10:30 am to 04:30 pm (Central Time ([GEOGRAPHIC_DATA] & [GEOGRAPHIC_DATA…" at bounding box center [180, 424] width 9 height 9
checkbox input "false"
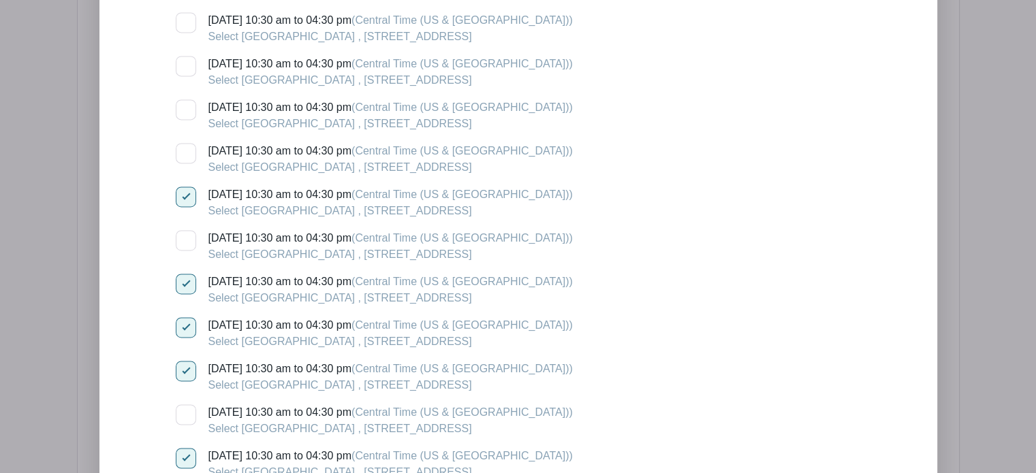
scroll to position [2065, 0]
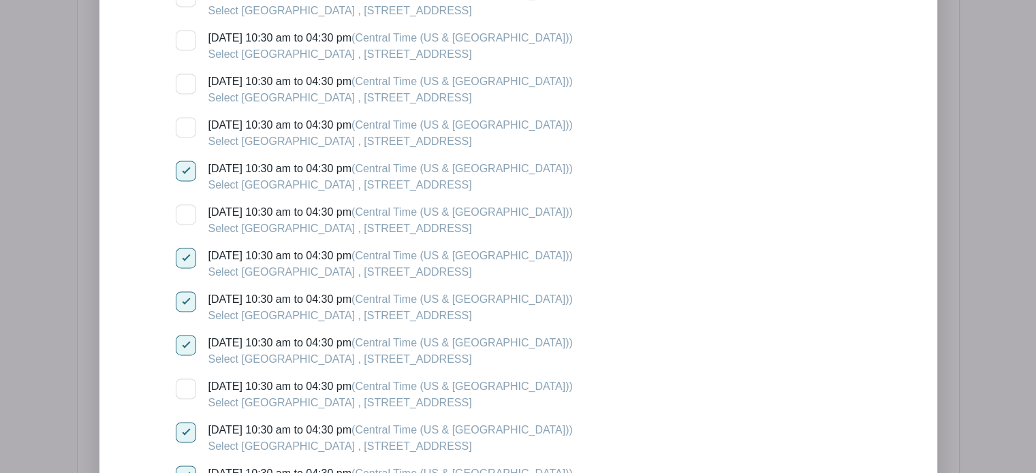
click at [183, 248] on div at bounding box center [186, 258] width 20 height 20
click at [183, 248] on input "[DATE] 10:30 am to 04:30 pm (Central Time ([GEOGRAPHIC_DATA] & [GEOGRAPHIC_DATA…" at bounding box center [180, 252] width 9 height 9
checkbox input "false"
click at [187, 292] on div at bounding box center [186, 302] width 20 height 20
click at [185, 292] on input "[DATE] 10:30 am to 04:30 pm (Central Time ([GEOGRAPHIC_DATA] & [GEOGRAPHIC_DATA…" at bounding box center [180, 296] width 9 height 9
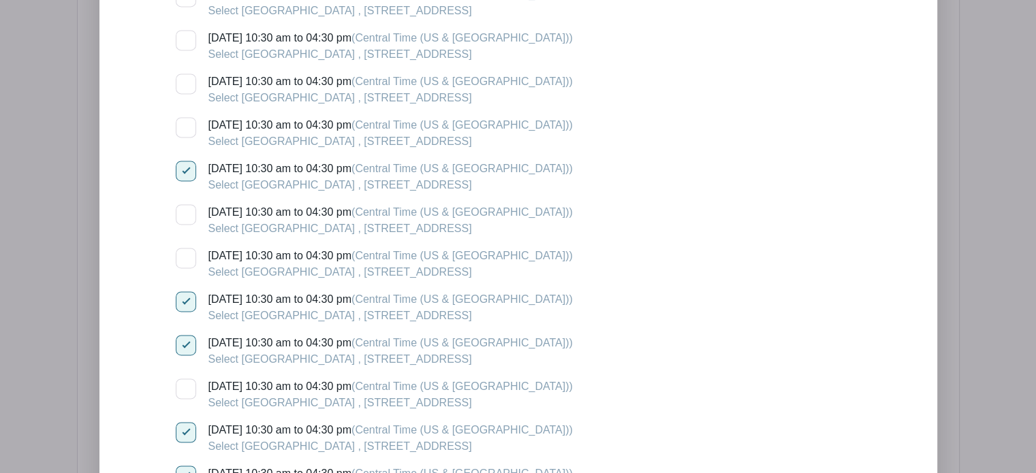
checkbox input "false"
click at [185, 335] on div at bounding box center [186, 345] width 20 height 20
click at [185, 335] on input "[DATE] 10:30 am to 04:30 pm (Central Time ([GEOGRAPHIC_DATA] & [GEOGRAPHIC_DATA…" at bounding box center [180, 339] width 9 height 9
checkbox input "false"
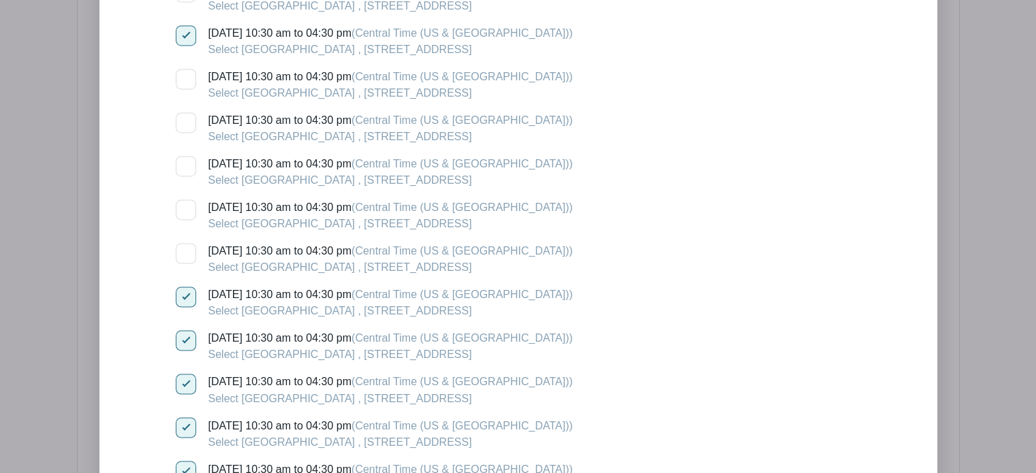
scroll to position [2213, 0]
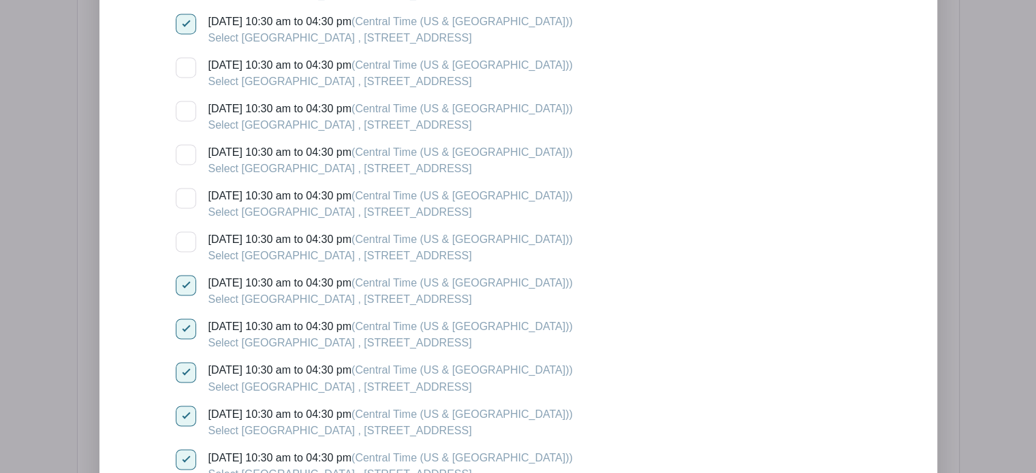
click at [181, 275] on div at bounding box center [186, 285] width 20 height 20
click at [181, 275] on input "[DATE] 10:30 am to 04:30 pm (Central Time ([GEOGRAPHIC_DATA] & [GEOGRAPHIC_DATA…" at bounding box center [180, 279] width 9 height 9
checkbox input "false"
click at [180, 362] on div at bounding box center [186, 372] width 20 height 20
click at [180, 362] on input "[DATE] 10:30 am to 04:30 pm (Central Time ([GEOGRAPHIC_DATA] & [GEOGRAPHIC_DATA…" at bounding box center [180, 366] width 9 height 9
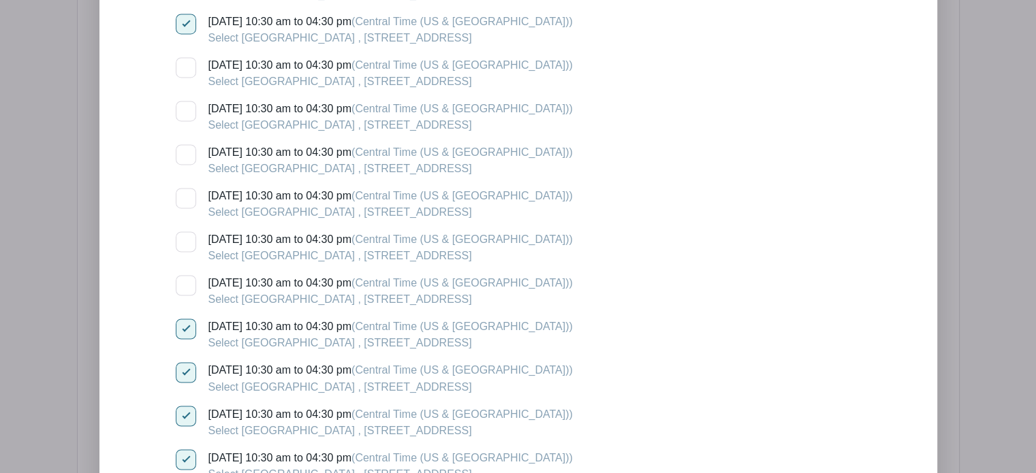
checkbox input "false"
click at [185, 406] on div at bounding box center [186, 416] width 20 height 20
click at [185, 406] on input "[DATE] 10:30 am to 04:30 pm (Central Time ([GEOGRAPHIC_DATA] & [GEOGRAPHIC_DATA…" at bounding box center [180, 410] width 9 height 9
checkbox input "false"
click at [186, 450] on div at bounding box center [186, 460] width 20 height 20
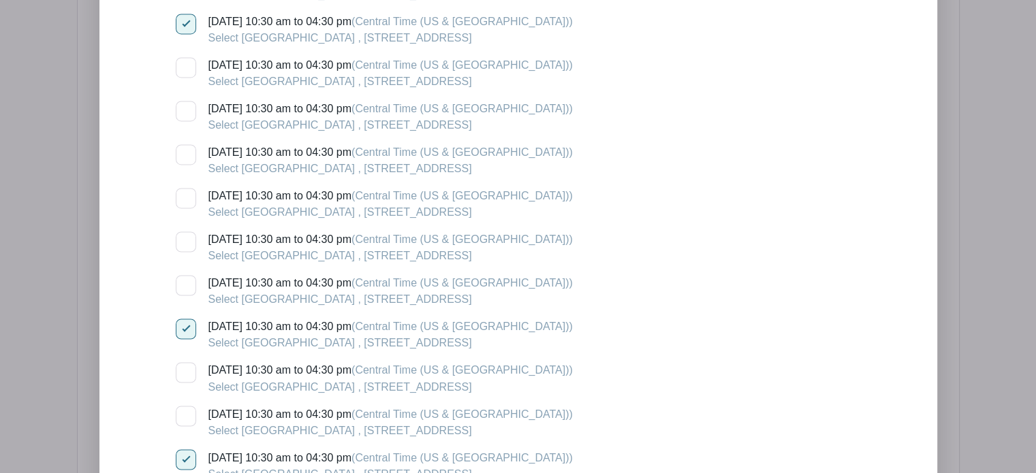
click at [185, 450] on input "[DATE] 10:30 am to 04:30 pm (Central Time ([GEOGRAPHIC_DATA] & [GEOGRAPHIC_DATA…" at bounding box center [180, 454] width 9 height 9
checkbox input "false"
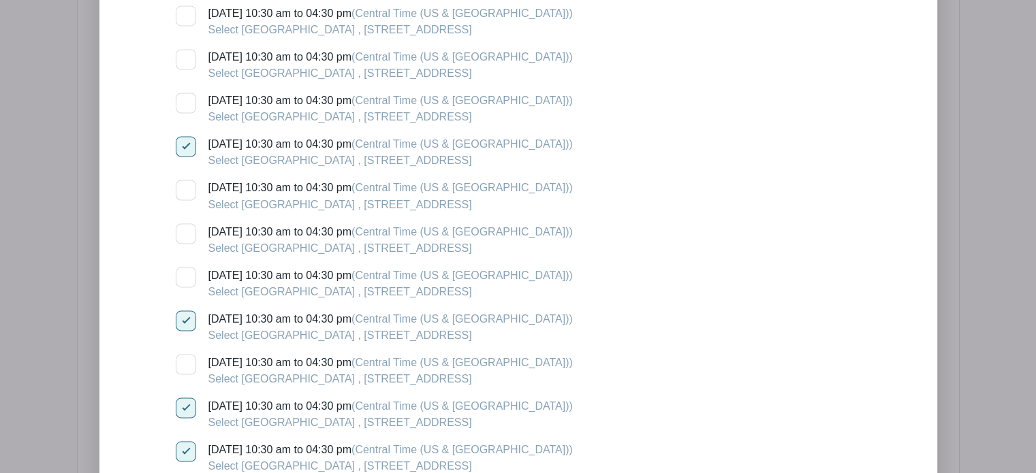
scroll to position [2401, 0]
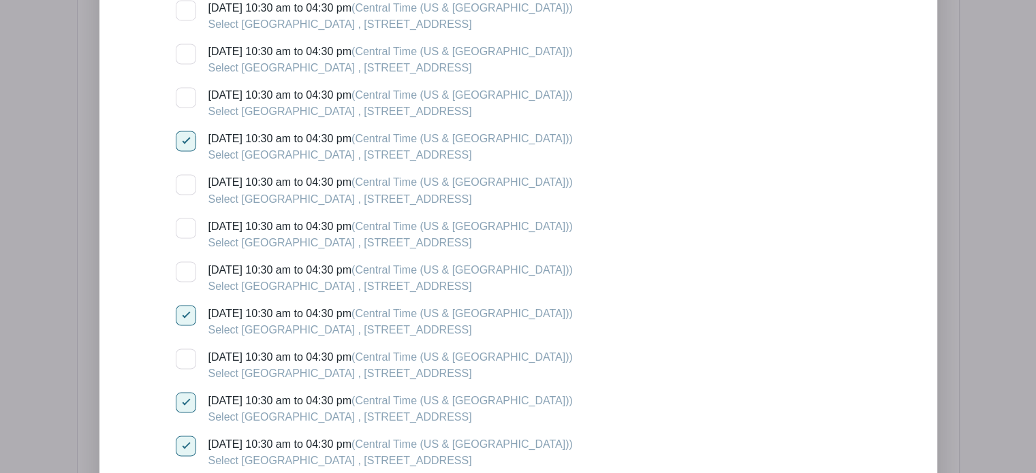
click at [184, 305] on div at bounding box center [186, 315] width 20 height 20
click at [184, 305] on input "[DATE] 10:30 am to 04:30 pm (Central Time ([GEOGRAPHIC_DATA] & [GEOGRAPHIC_DATA…" at bounding box center [180, 309] width 9 height 9
checkbox input "false"
click at [180, 392] on input "[DATE] 10:30 am to 04:30 pm (Central Time ([GEOGRAPHIC_DATA] & [GEOGRAPHIC_DATA…" at bounding box center [180, 396] width 9 height 9
checkbox input "false"
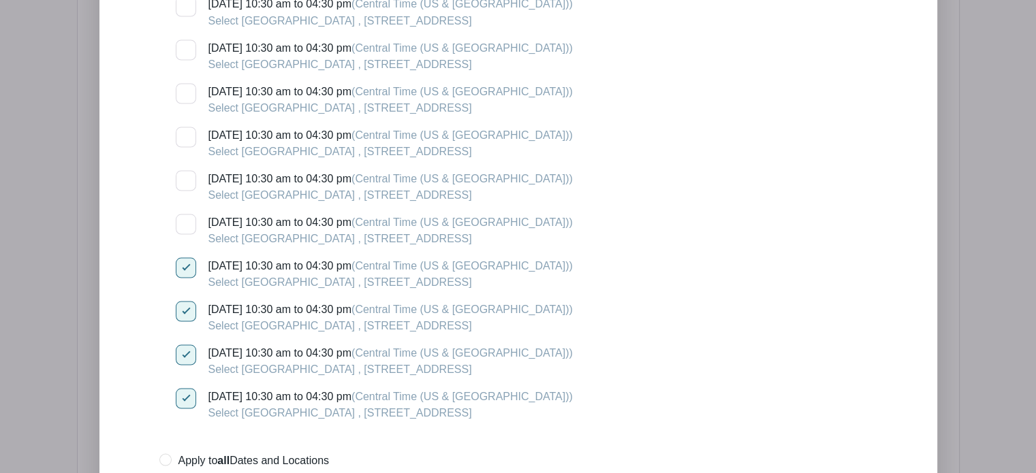
scroll to position [2598, 0]
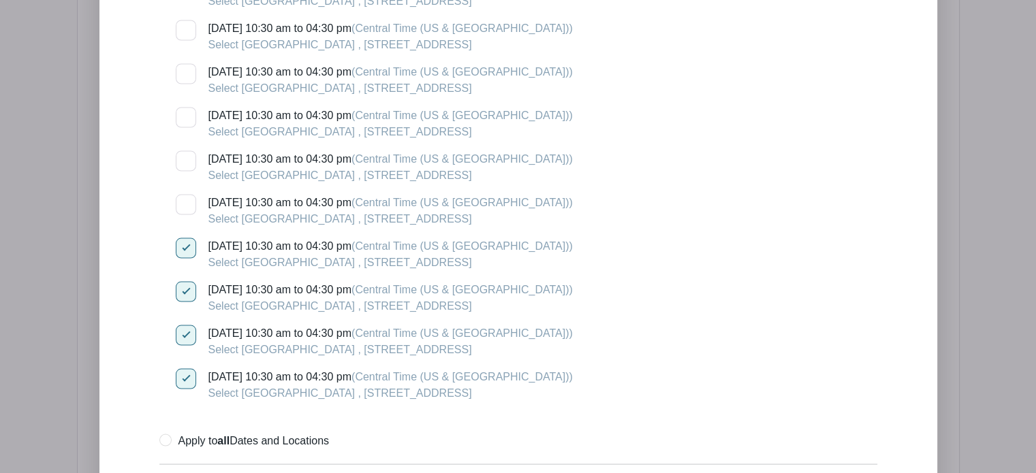
click at [183, 326] on input "[DATE] 10:30 am to 04:30 pm (Central Time ([GEOGRAPHIC_DATA] & [GEOGRAPHIC_DATA…" at bounding box center [180, 330] width 9 height 9
checkbox input "false"
click at [187, 282] on div at bounding box center [186, 292] width 20 height 20
click at [185, 282] on input "[DATE] 10:30 am to 04:30 pm (Central Time ([GEOGRAPHIC_DATA] & [GEOGRAPHIC_DATA…" at bounding box center [180, 286] width 9 height 9
checkbox input "false"
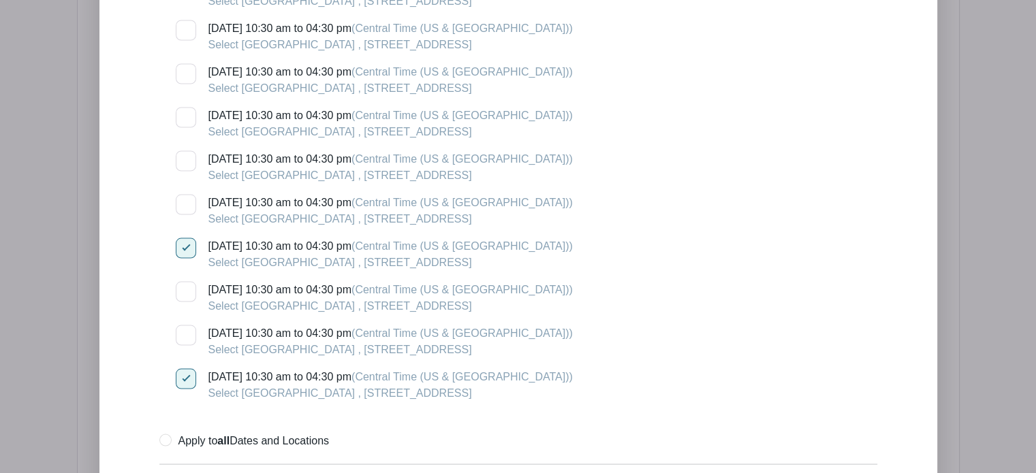
click at [189, 369] on div at bounding box center [186, 379] width 20 height 20
click at [185, 369] on input "[DATE] 10:30 am to 04:30 pm (Central Time ([GEOGRAPHIC_DATA] & [GEOGRAPHIC_DATA…" at bounding box center [180, 373] width 9 height 9
checkbox input "false"
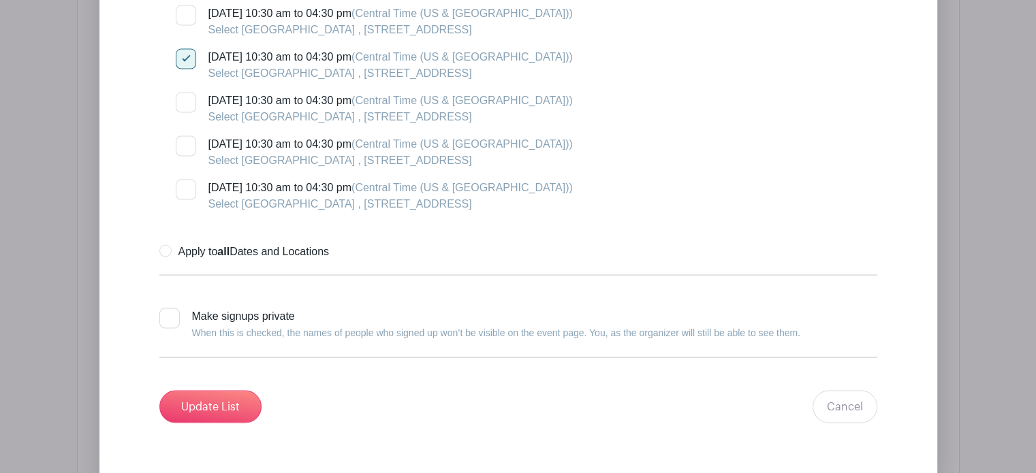
scroll to position [2830, 0]
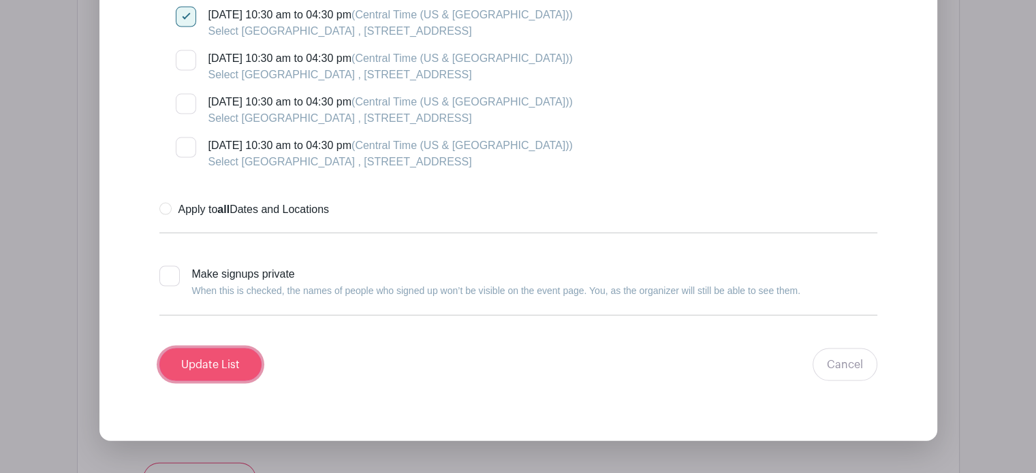
click at [230, 349] on input "Update List" at bounding box center [210, 365] width 102 height 33
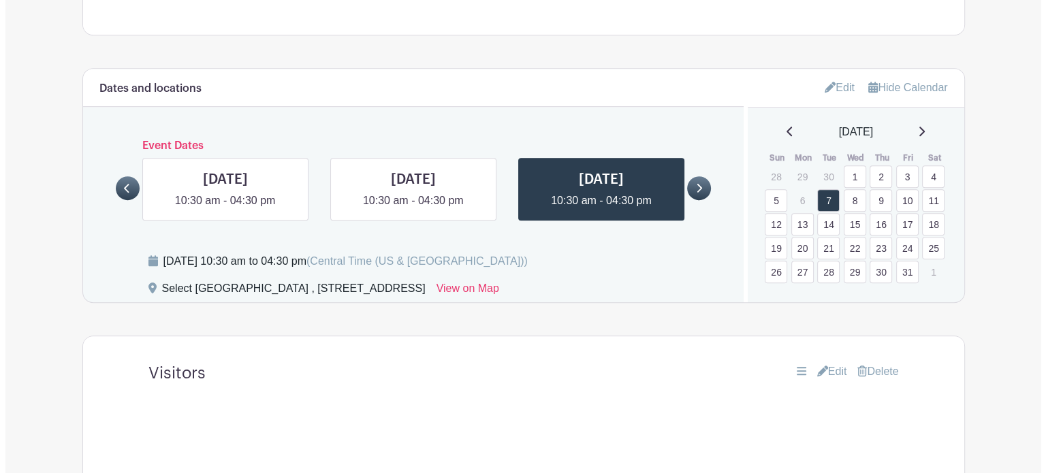
scroll to position [802, 0]
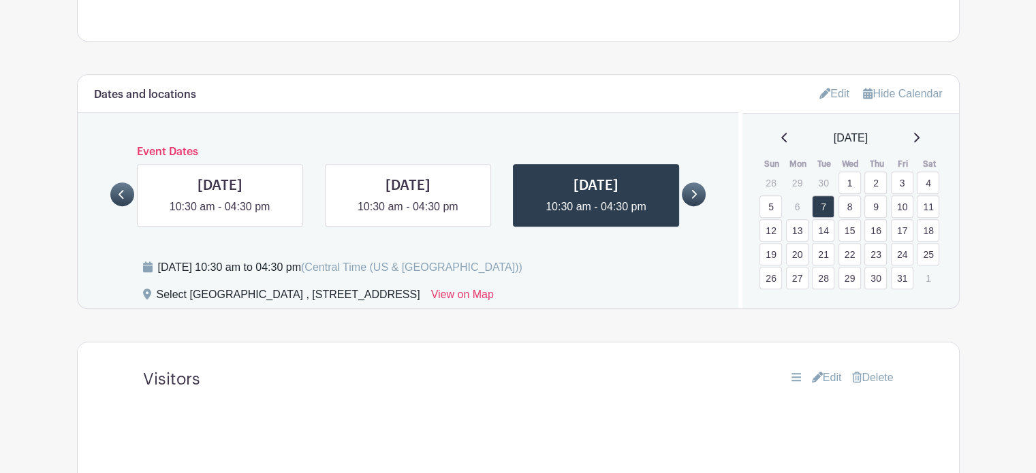
click at [693, 190] on icon at bounding box center [694, 194] width 5 height 9
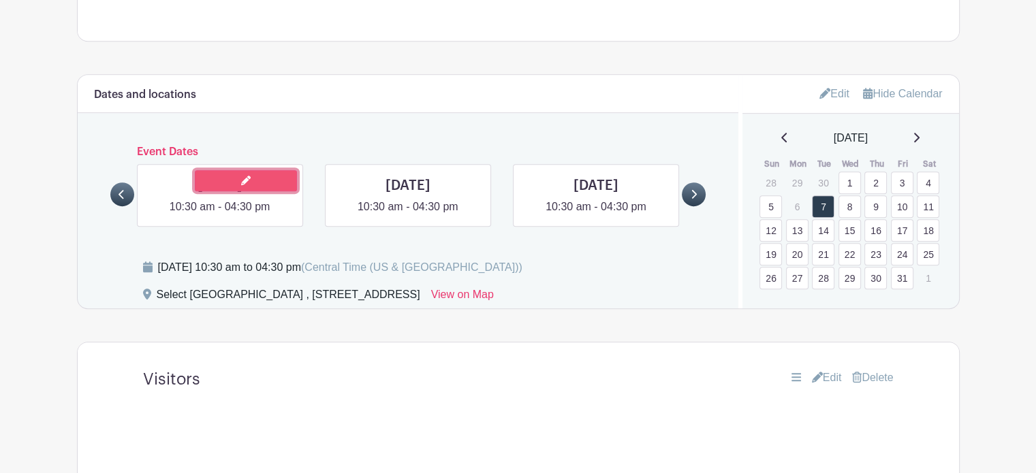
click at [255, 170] on link at bounding box center [246, 180] width 102 height 21
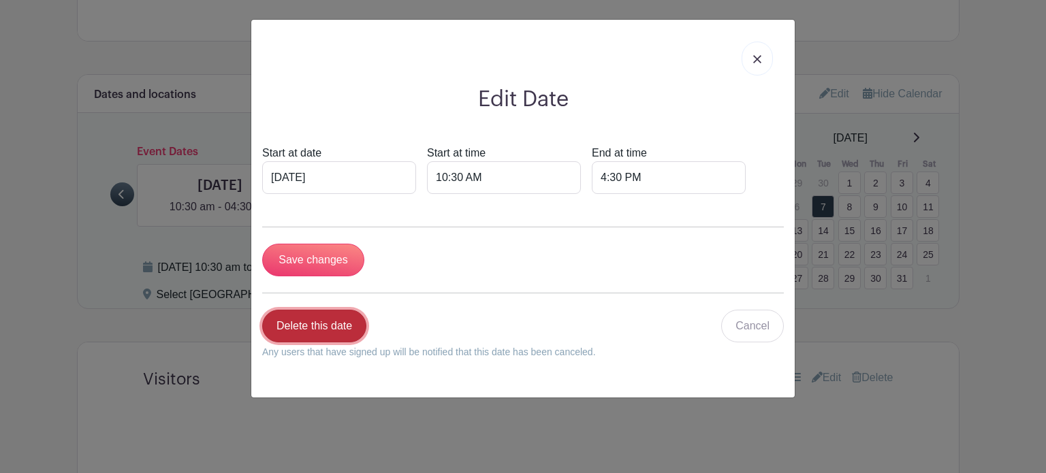
click at [311, 329] on link "Delete this date" at bounding box center [314, 326] width 104 height 33
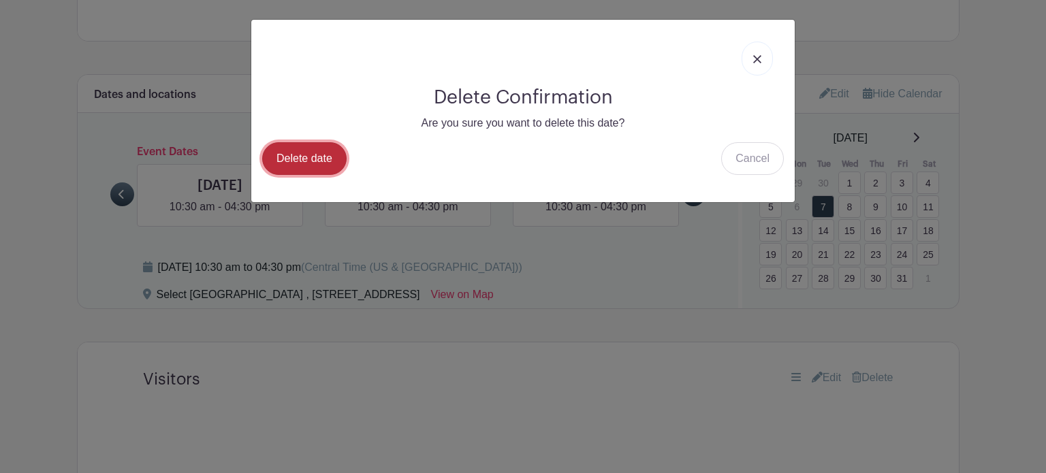
click at [283, 155] on link "Delete date" at bounding box center [304, 158] width 84 height 33
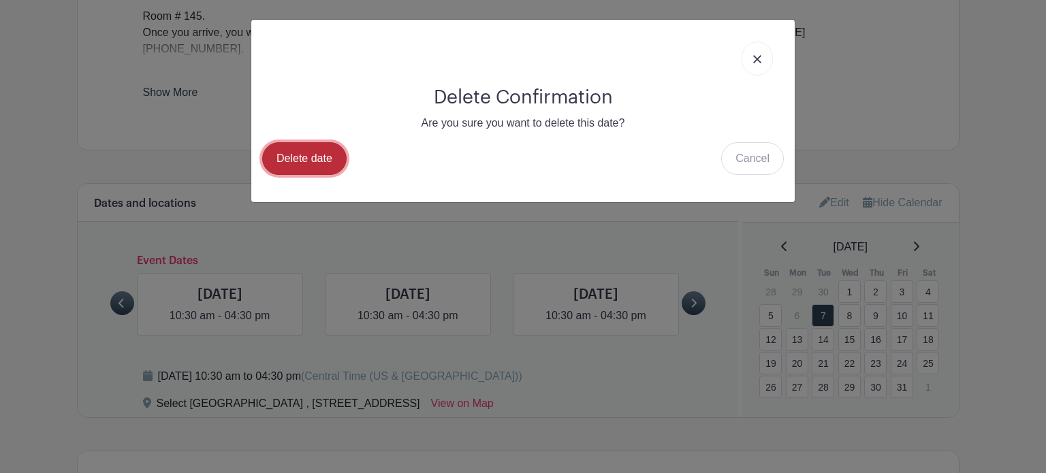
scroll to position [911, 0]
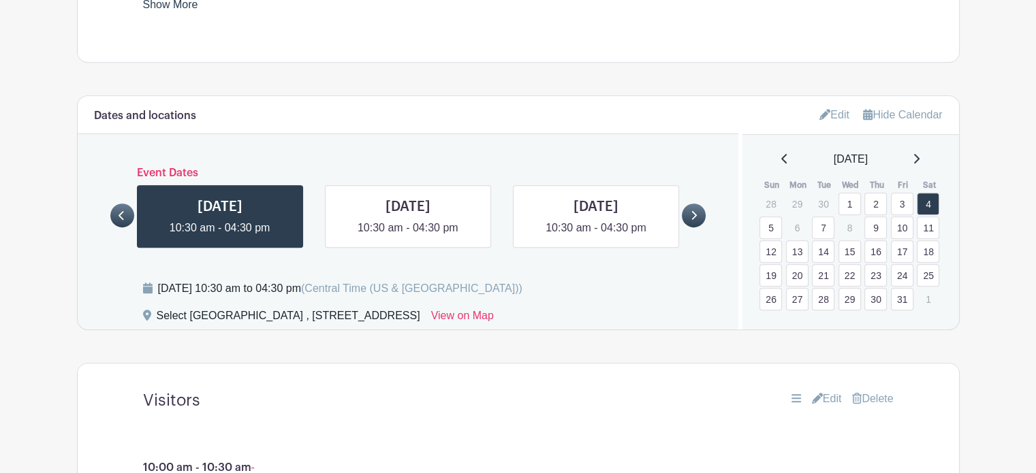
scroll to position [782, 0]
click at [690, 203] on link at bounding box center [694, 215] width 24 height 24
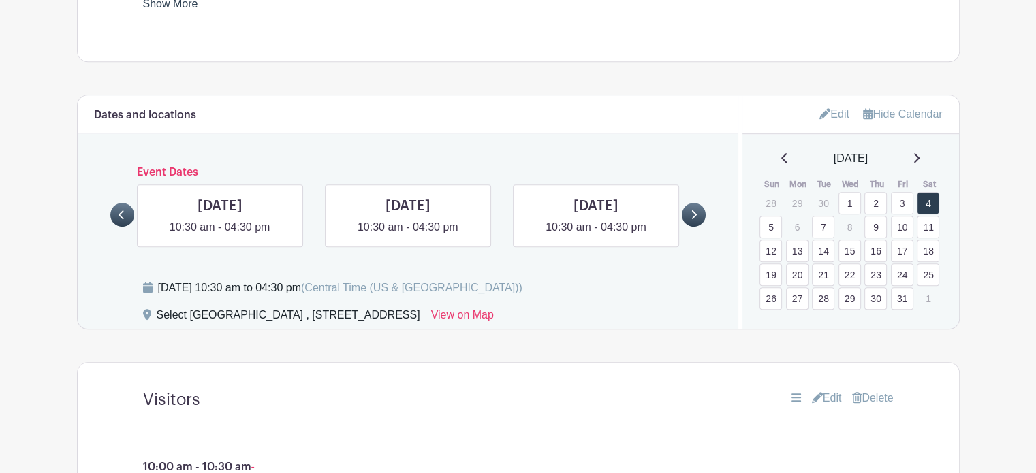
click at [125, 210] on icon at bounding box center [122, 215] width 6 height 10
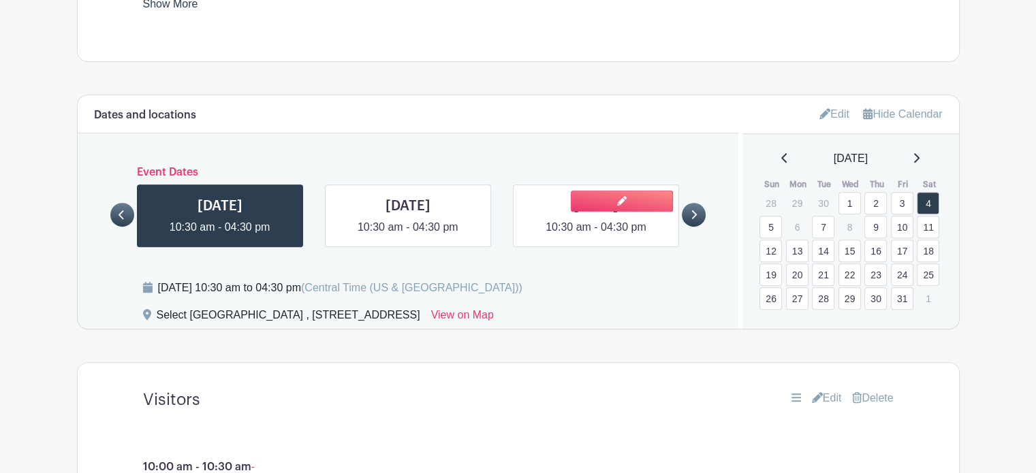
click at [596, 236] on link at bounding box center [596, 236] width 0 height 0
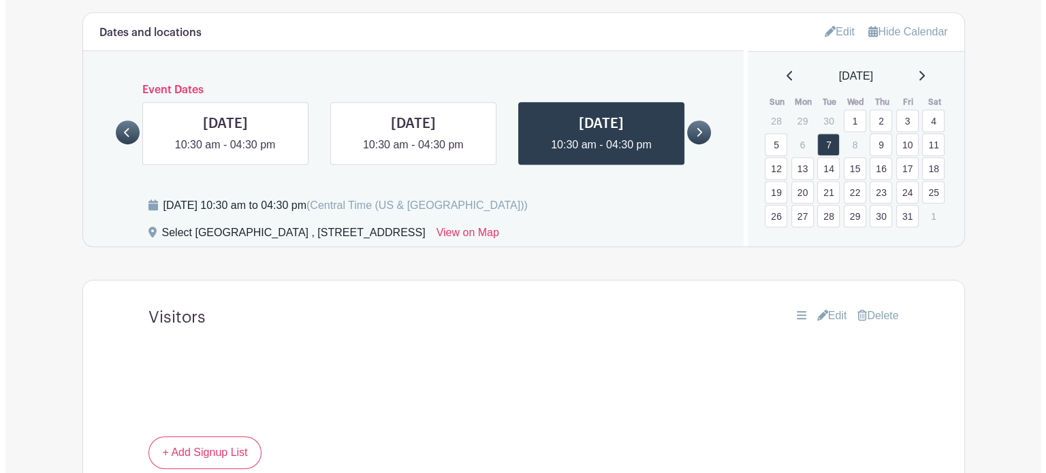
scroll to position [864, 0]
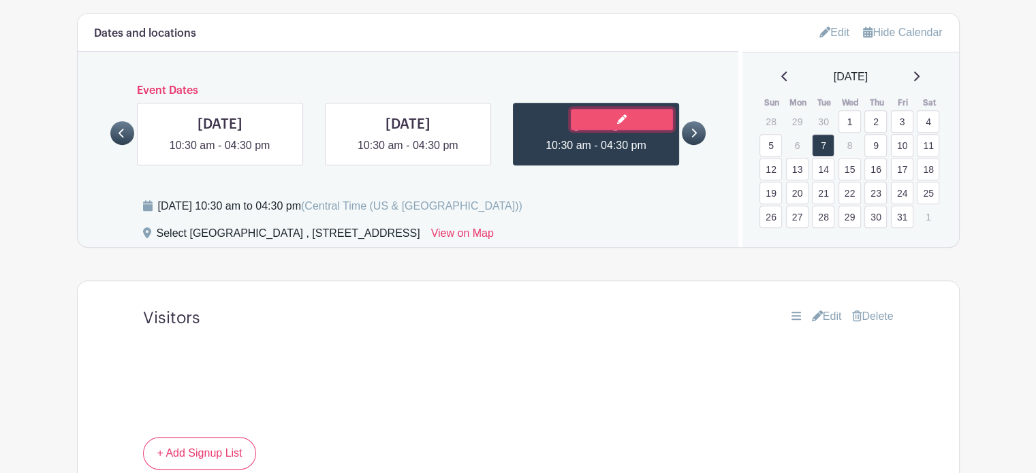
click at [646, 109] on link at bounding box center [622, 119] width 102 height 21
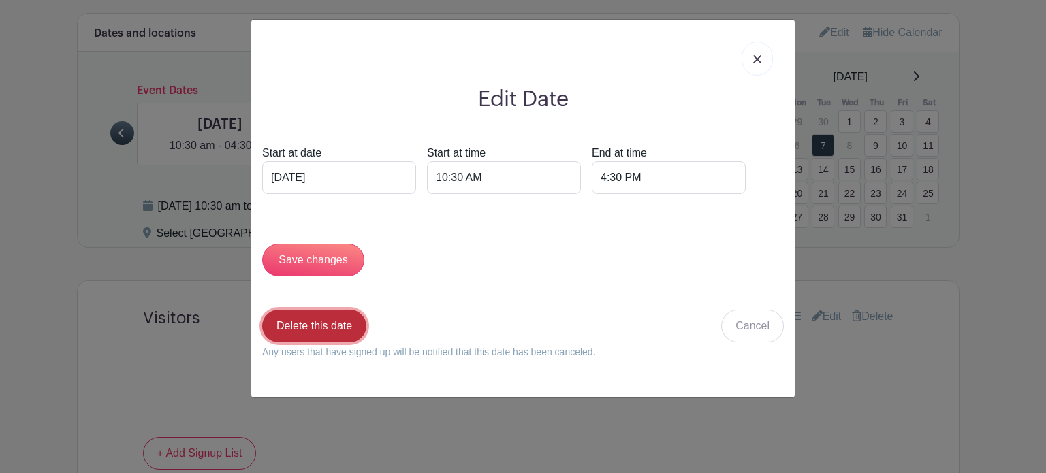
click at [309, 335] on link "Delete this date" at bounding box center [314, 326] width 104 height 33
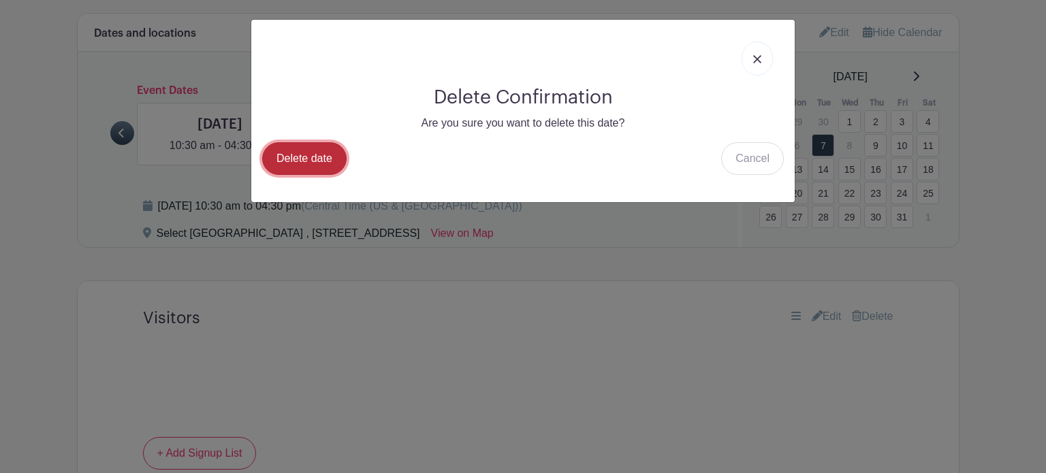
click at [312, 160] on link "Delete date" at bounding box center [304, 158] width 84 height 33
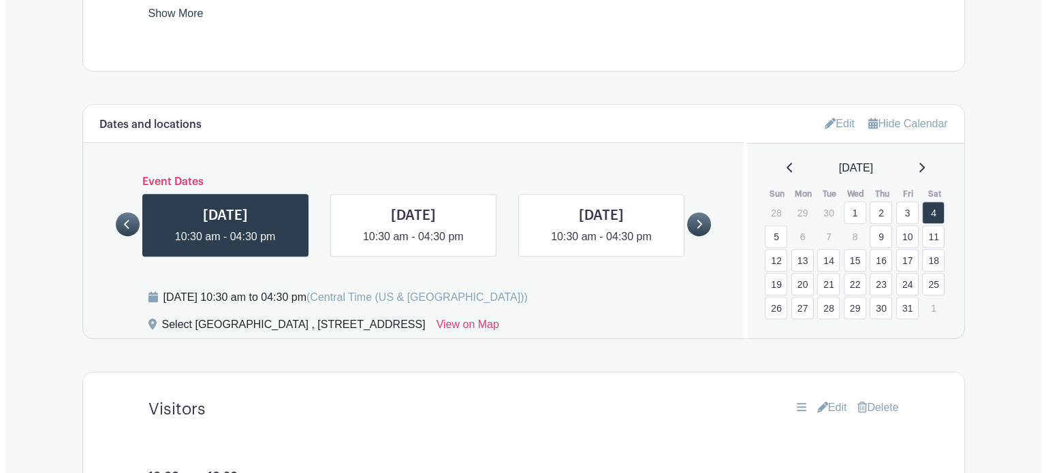
scroll to position [773, 0]
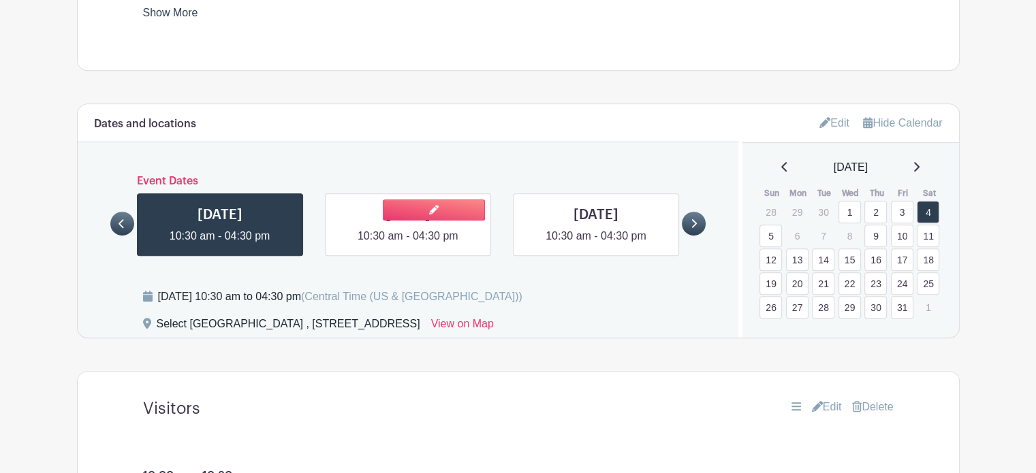
drag, startPoint x: 464, startPoint y: 179, endPoint x: 389, endPoint y: 209, distance: 80.7
click at [408, 245] on link at bounding box center [408, 245] width 0 height 0
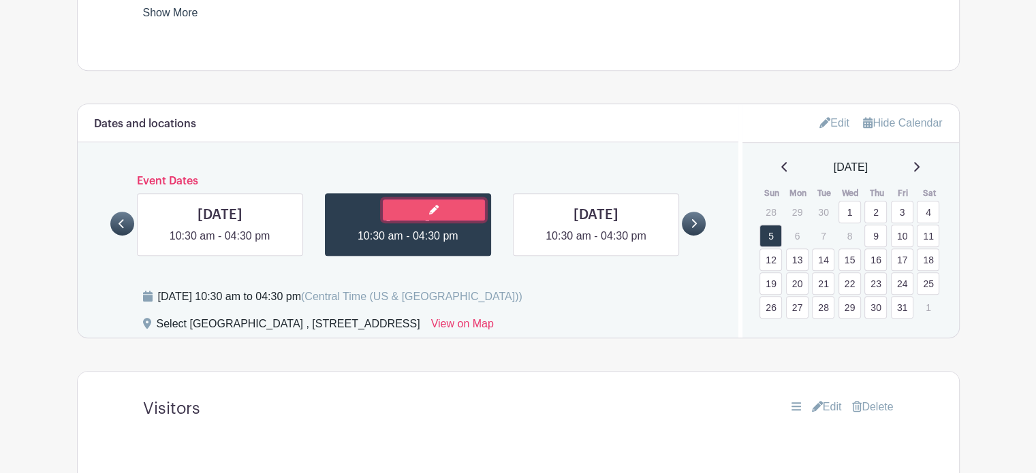
click at [411, 200] on link at bounding box center [434, 210] width 102 height 21
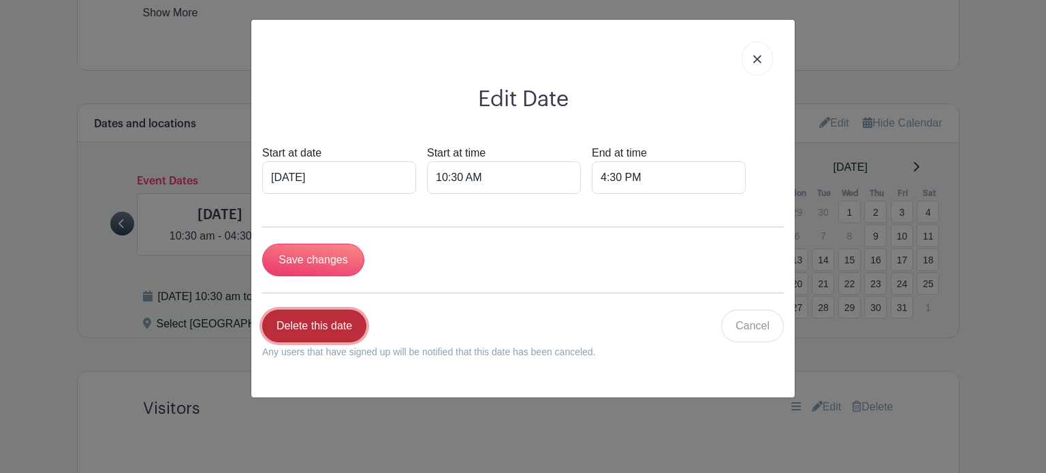
click at [332, 328] on link "Delete this date" at bounding box center [314, 326] width 104 height 33
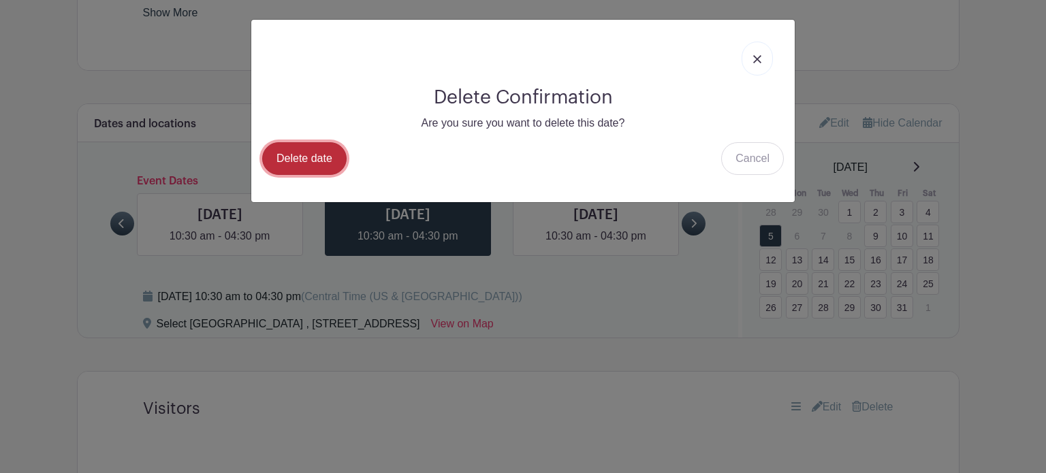
click at [309, 156] on link "Delete date" at bounding box center [304, 158] width 84 height 33
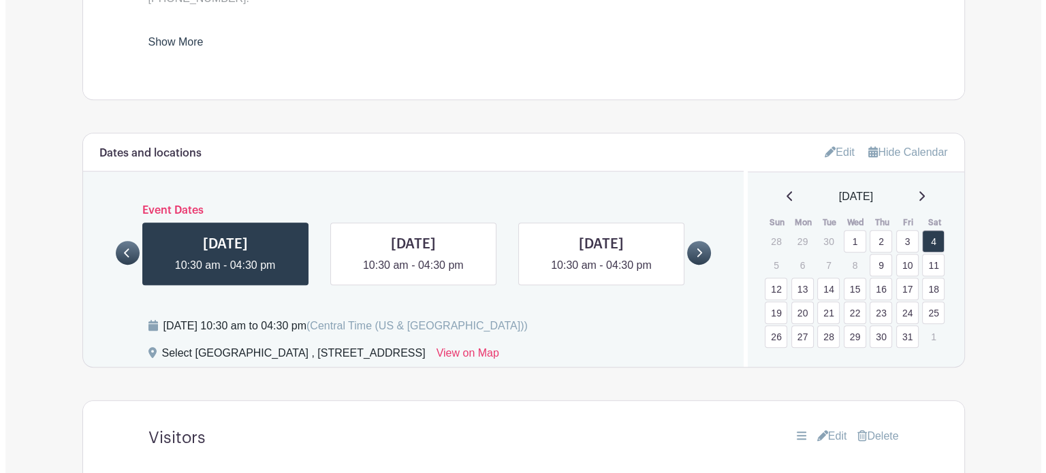
scroll to position [766, 0]
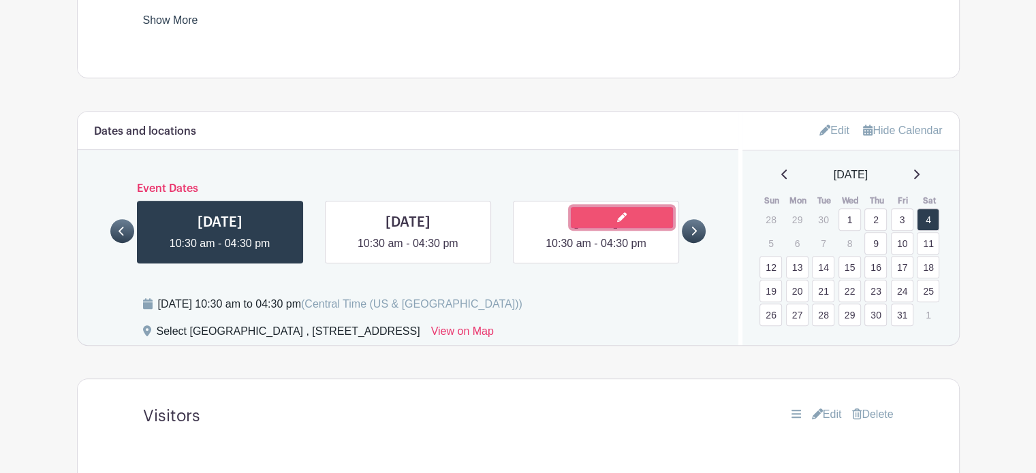
click at [646, 207] on link at bounding box center [622, 217] width 102 height 21
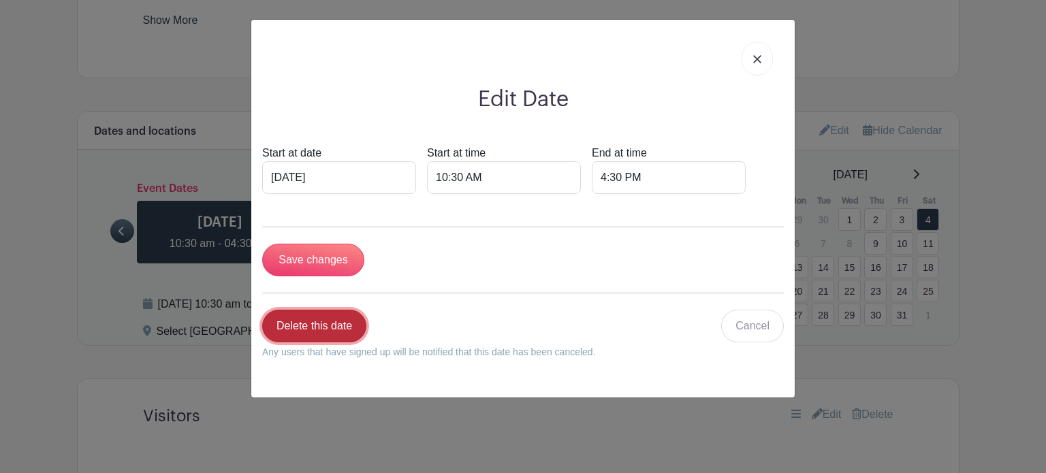
click at [316, 323] on link "Delete this date" at bounding box center [314, 326] width 104 height 33
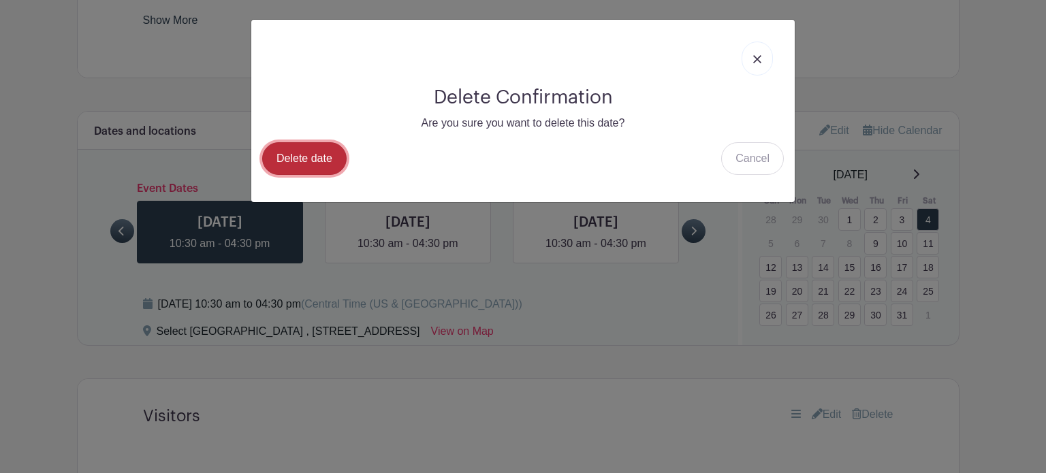
click at [290, 151] on link "Delete date" at bounding box center [304, 158] width 84 height 33
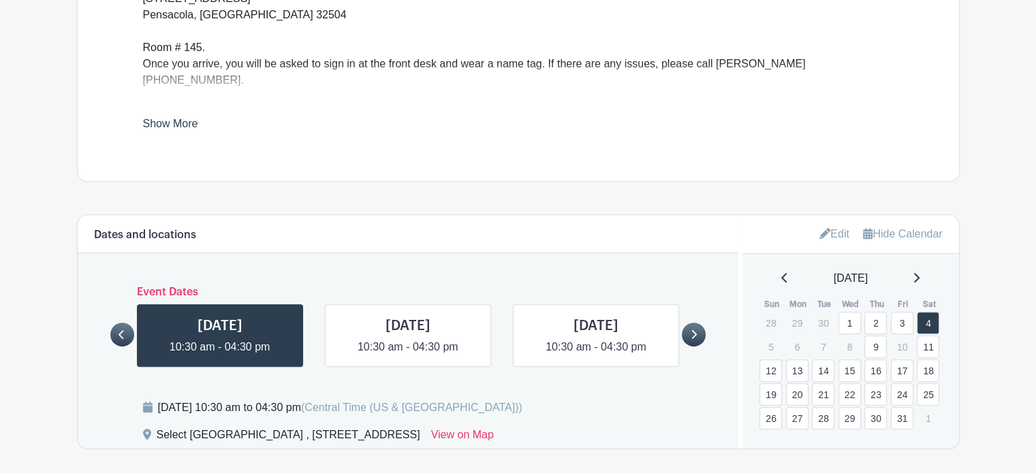
scroll to position [702, 0]
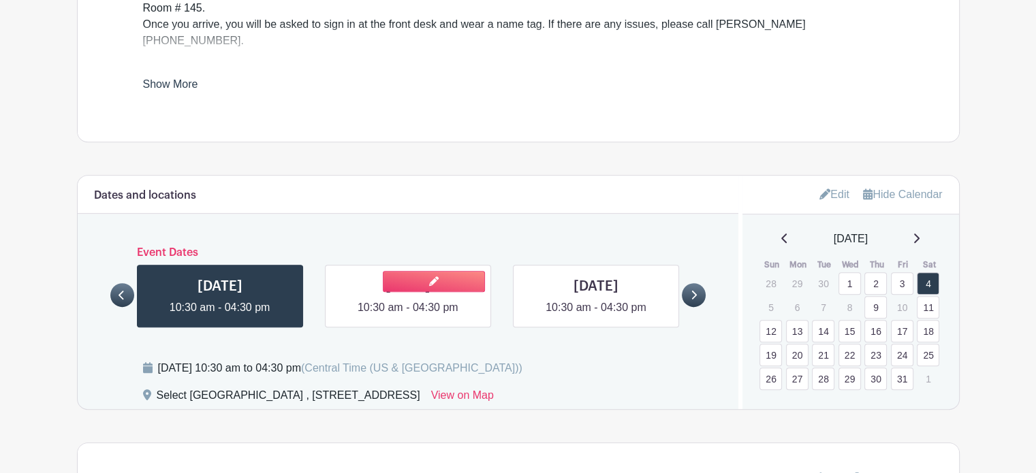
click at [408, 316] on link at bounding box center [408, 316] width 0 height 0
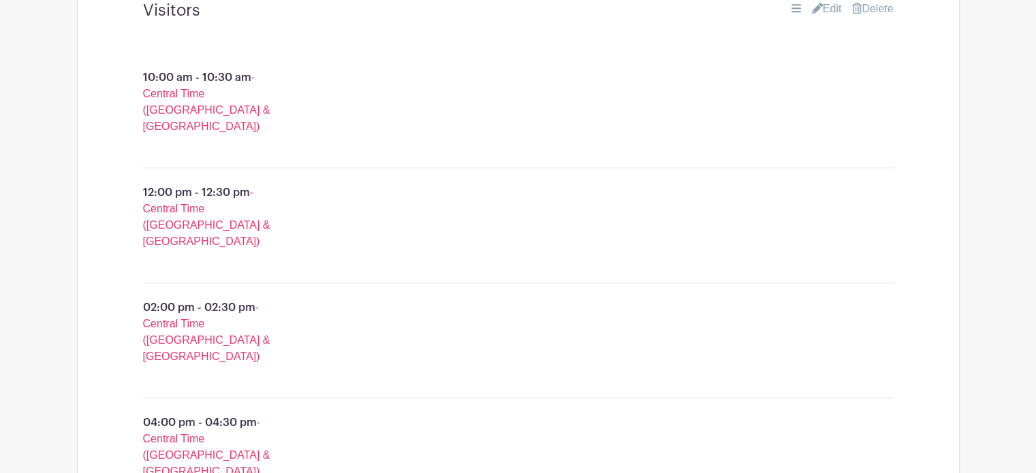
scroll to position [1075, 0]
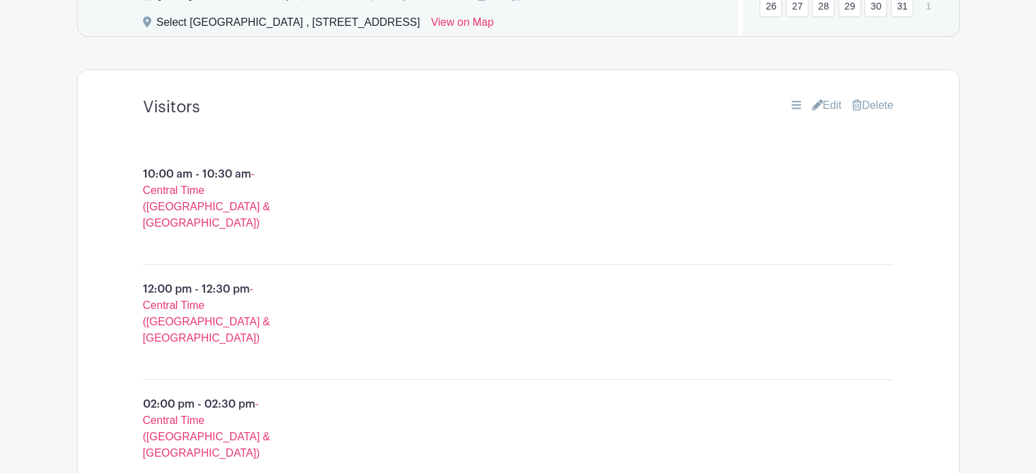
click at [834, 97] on link "Edit" at bounding box center [827, 105] width 30 height 16
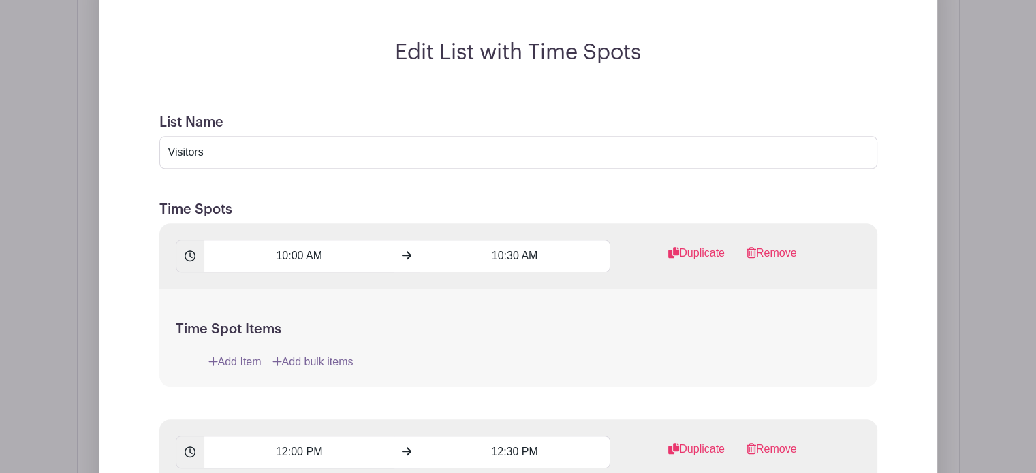
scroll to position [1292, 0]
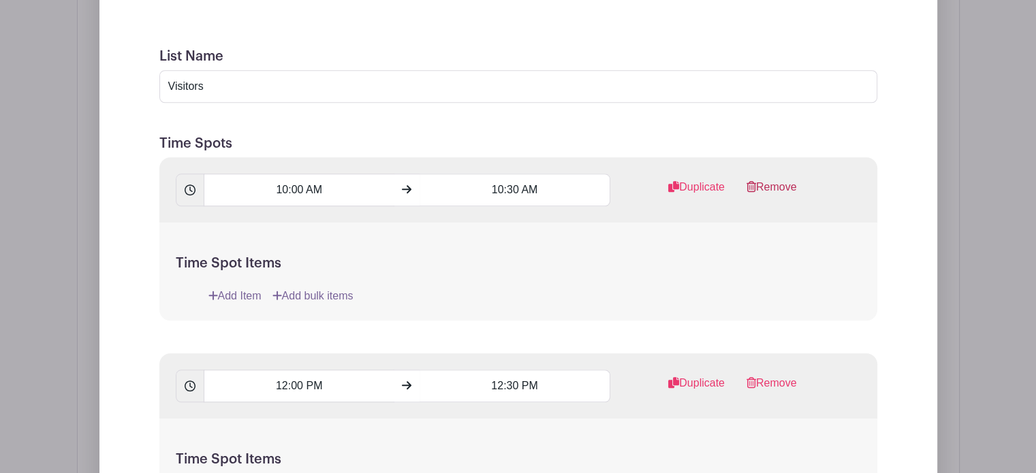
click at [780, 179] on link "Remove" at bounding box center [772, 192] width 50 height 27
drag, startPoint x: 780, startPoint y: 152, endPoint x: 766, endPoint y: 155, distance: 13.9
click at [766, 179] on link "Remove" at bounding box center [772, 192] width 50 height 27
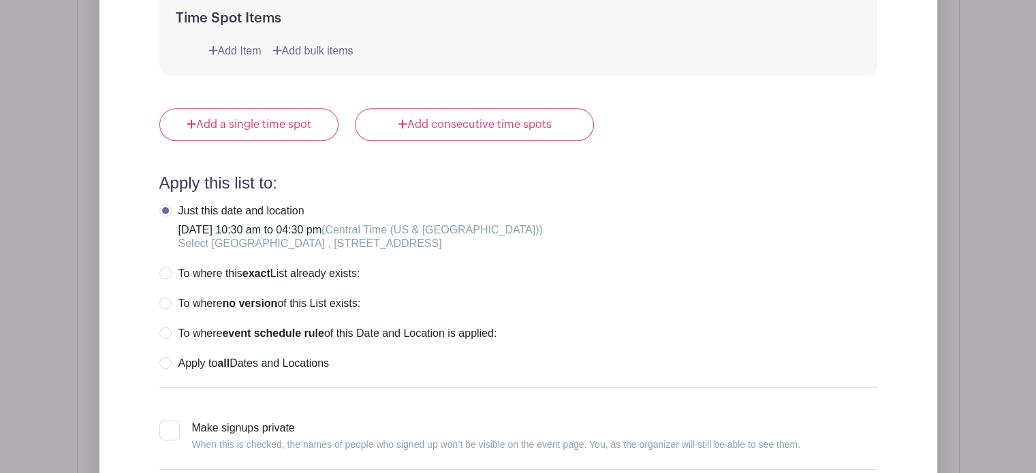
scroll to position [1738, 0]
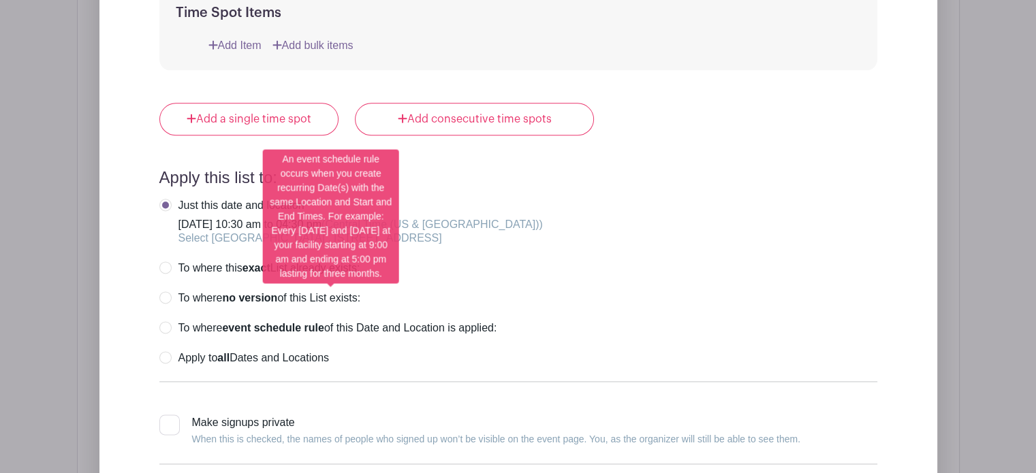
click at [166, 322] on label "To where event schedule rule of this Date and Location is applied:" at bounding box center [328, 329] width 338 height 14
radio input "true"
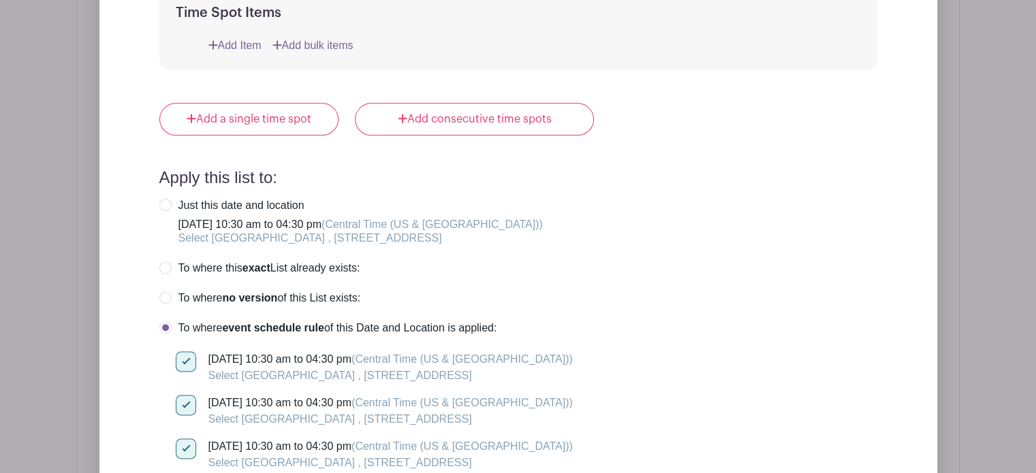
click at [183, 352] on input "[DATE] 10:30 am to 04:30 pm (Central Time ([GEOGRAPHIC_DATA] & [GEOGRAPHIC_DATA…" at bounding box center [180, 356] width 9 height 9
checkbox input "false"
click at [185, 439] on div at bounding box center [186, 449] width 20 height 20
click at [185, 439] on input "[DATE] 10:30 am to 04:30 pm (Central Time ([GEOGRAPHIC_DATA] & [GEOGRAPHIC_DATA…" at bounding box center [180, 443] width 9 height 9
checkbox input "false"
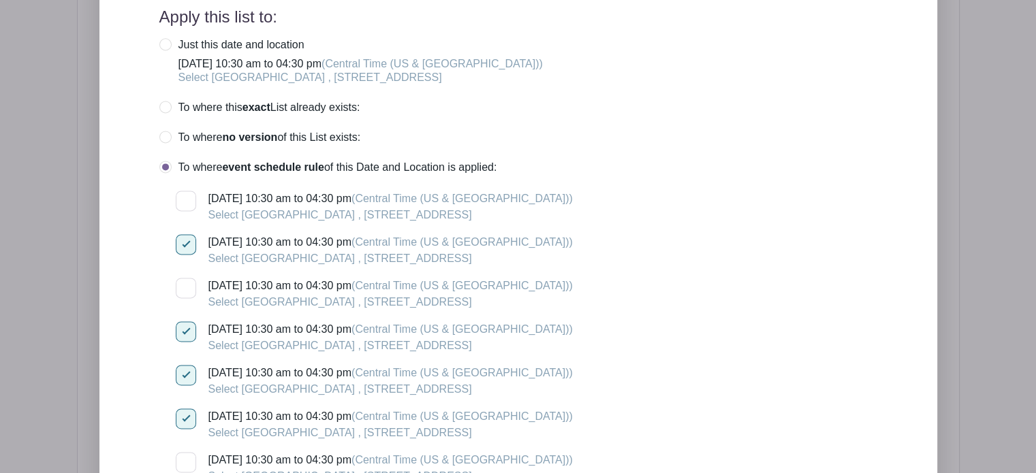
scroll to position [1965, 0]
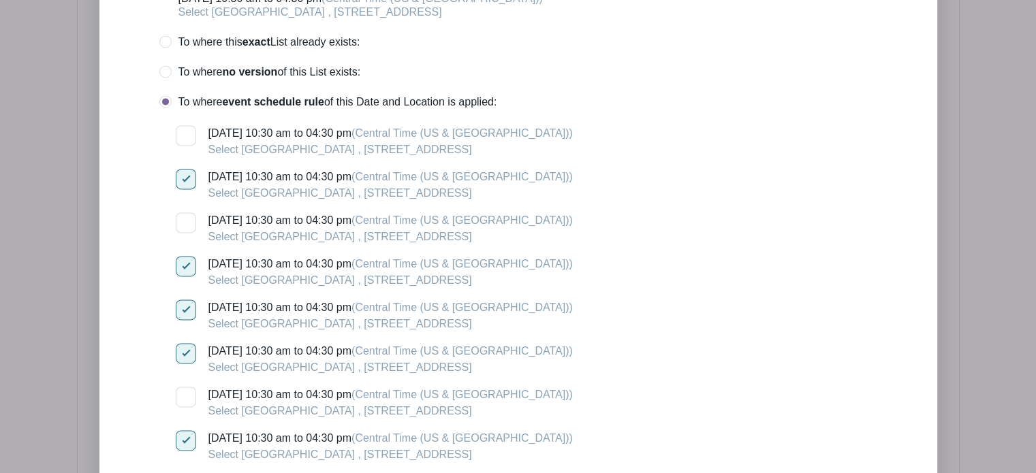
click at [186, 256] on div at bounding box center [186, 266] width 20 height 20
click at [185, 256] on input "[DATE] 10:30 am to 04:30 pm (Central Time ([GEOGRAPHIC_DATA] & [GEOGRAPHIC_DATA…" at bounding box center [180, 260] width 9 height 9
checkbox input "false"
click at [183, 343] on div at bounding box center [186, 353] width 20 height 20
click at [183, 343] on input "[DATE] 10:30 am to 04:30 pm (Central Time ([GEOGRAPHIC_DATA] & [GEOGRAPHIC_DATA…" at bounding box center [180, 347] width 9 height 9
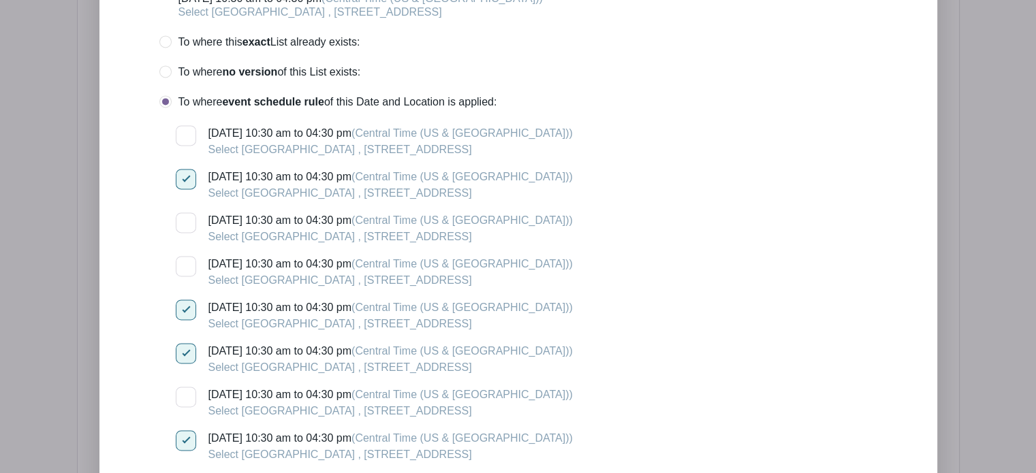
checkbox input "false"
click at [191, 431] on div at bounding box center [186, 441] width 20 height 20
click at [185, 431] on input "[DATE] 10:30 am to 04:30 pm (Central Time ([GEOGRAPHIC_DATA] & [GEOGRAPHIC_DATA…" at bounding box center [180, 435] width 9 height 9
checkbox input "false"
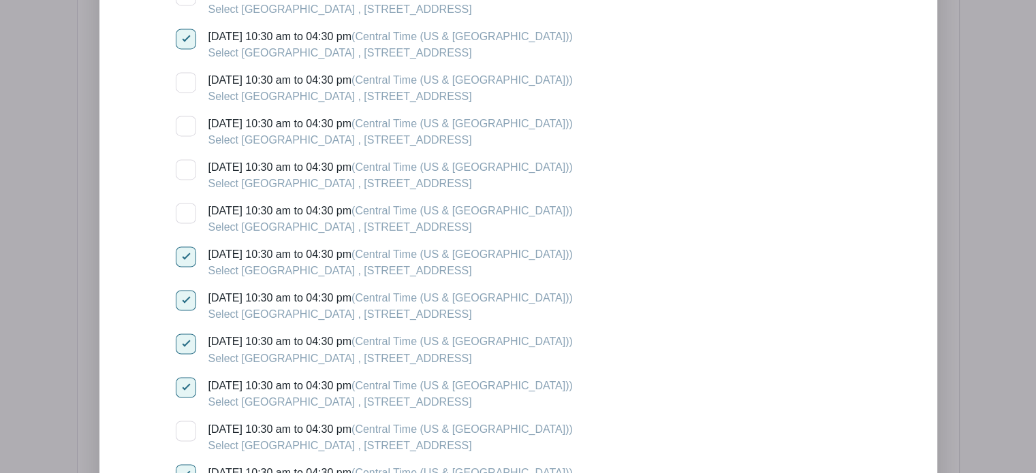
scroll to position [2236, 0]
click at [188, 246] on div at bounding box center [186, 256] width 20 height 20
click at [185, 246] on input "[DATE] 10:30 am to 04:30 pm (Central Time ([GEOGRAPHIC_DATA] & [GEOGRAPHIC_DATA…" at bounding box center [180, 250] width 9 height 9
checkbox input "false"
click at [181, 333] on input "[DATE] 10:30 am to 04:30 pm (Central Time ([GEOGRAPHIC_DATA] & [GEOGRAPHIC_DATA…" at bounding box center [180, 337] width 9 height 9
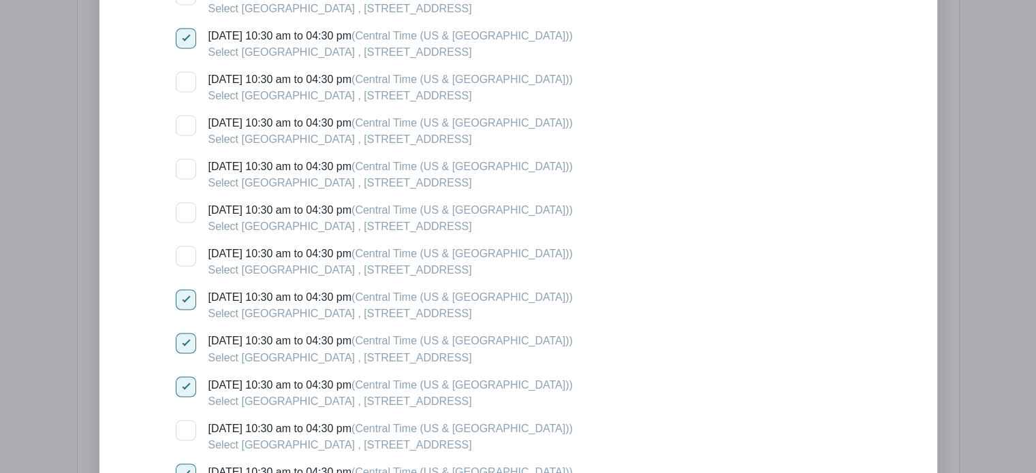
checkbox input "false"
click at [188, 377] on div at bounding box center [186, 387] width 20 height 20
click at [185, 377] on input "[DATE] 10:30 am to 04:30 pm (Central Time ([GEOGRAPHIC_DATA] & [GEOGRAPHIC_DATA…" at bounding box center [180, 381] width 9 height 9
checkbox input "false"
click at [185, 464] on div at bounding box center [186, 474] width 20 height 20
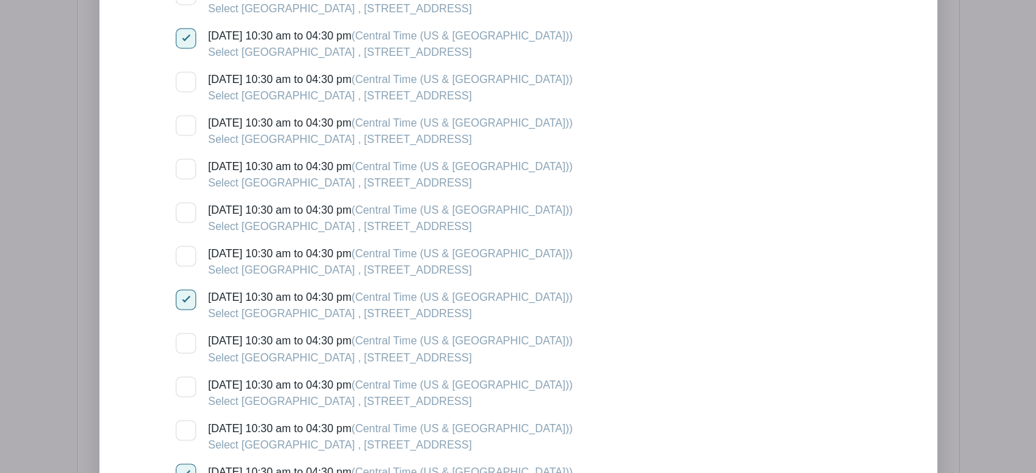
click at [185, 464] on input "[DATE] 10:30 am to 04:30 pm (Central Time ([GEOGRAPHIC_DATA] & [GEOGRAPHIC_DATA…" at bounding box center [180, 468] width 9 height 9
checkbox input "false"
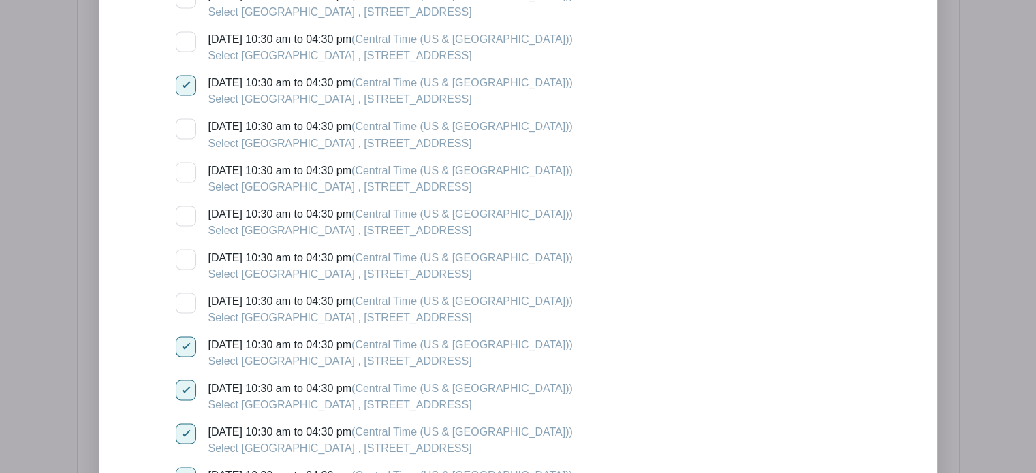
scroll to position [2482, 0]
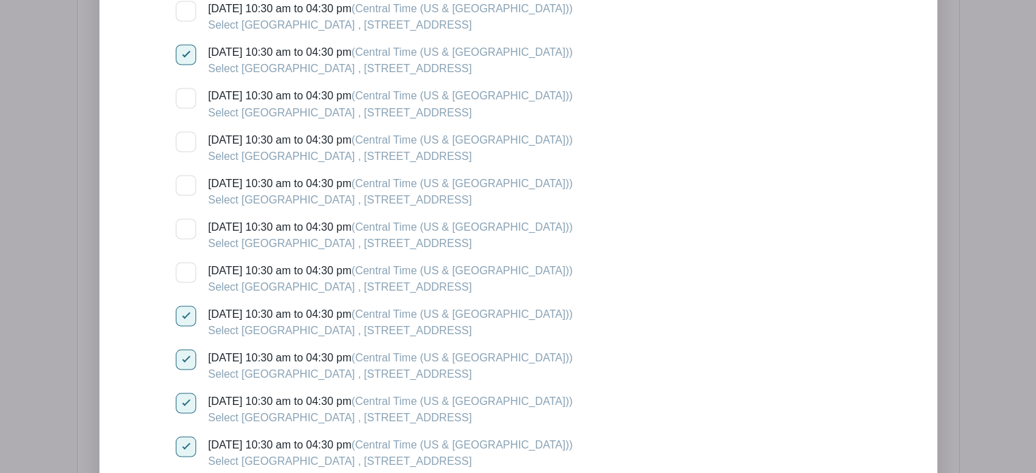
click at [188, 306] on div at bounding box center [186, 316] width 20 height 20
click at [185, 306] on input "[DATE] 10:30 am to 04:30 pm (Central Time ([GEOGRAPHIC_DATA] & [GEOGRAPHIC_DATA…" at bounding box center [180, 310] width 9 height 9
checkbox input "false"
click at [182, 393] on div at bounding box center [186, 403] width 20 height 20
click at [182, 393] on input "[DATE] 10:30 am to 04:30 pm (Central Time ([GEOGRAPHIC_DATA] & [GEOGRAPHIC_DATA…" at bounding box center [180, 397] width 9 height 9
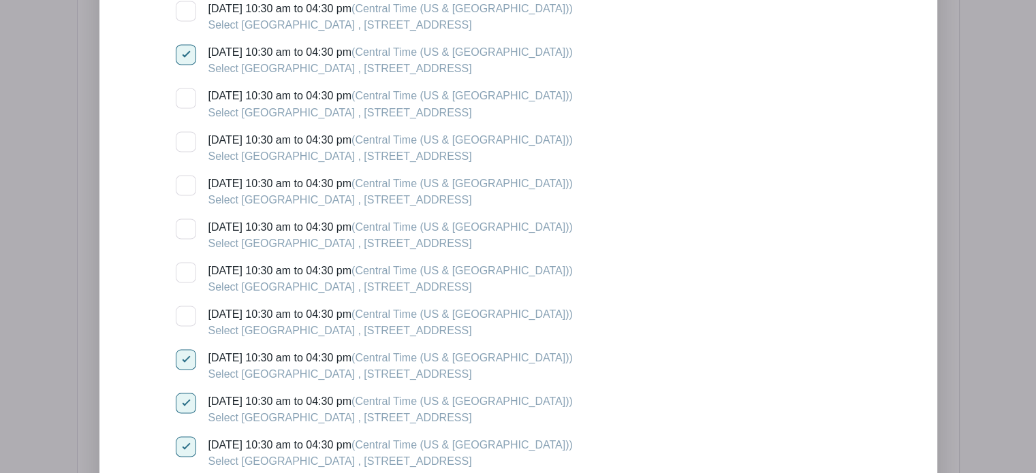
checkbox input "false"
click at [184, 437] on div at bounding box center [186, 447] width 20 height 20
click at [184, 437] on input "[DATE] 10:30 am to 04:30 pm (Central Time ([GEOGRAPHIC_DATA] & [GEOGRAPHIC_DATA…" at bounding box center [180, 441] width 9 height 9
checkbox input "false"
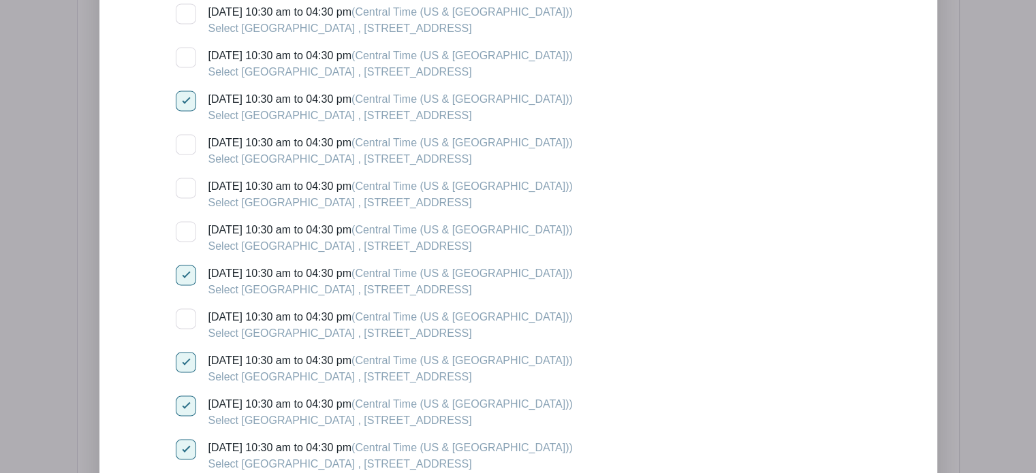
scroll to position [2741, 0]
click at [183, 265] on div at bounding box center [186, 275] width 20 height 20
click at [183, 265] on input "[DATE] 10:30 am to 04:30 pm (Central Time ([GEOGRAPHIC_DATA] & [GEOGRAPHIC_DATA…" at bounding box center [180, 269] width 9 height 9
checkbox input "false"
click at [180, 352] on div at bounding box center [186, 362] width 20 height 20
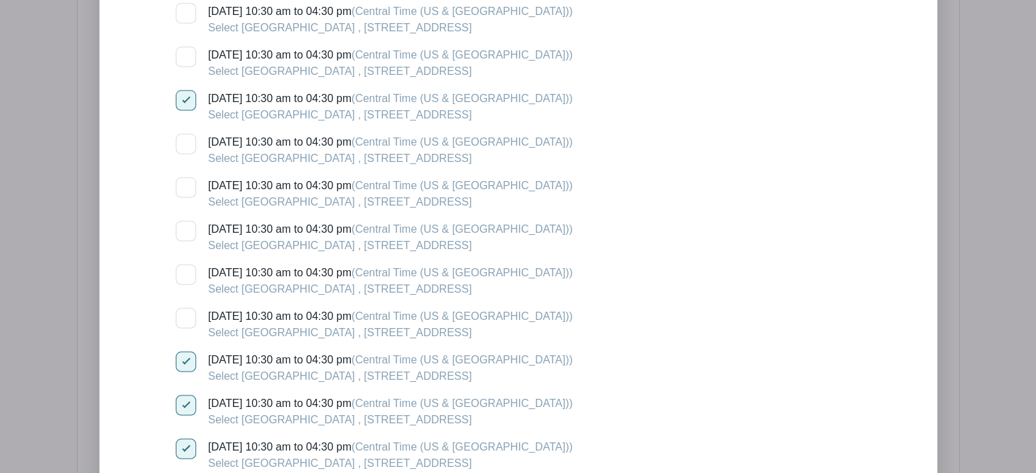
click at [180, 352] on input "[DATE] 10:30 am to 04:30 pm (Central Time ([GEOGRAPHIC_DATA] & [GEOGRAPHIC_DATA…" at bounding box center [180, 356] width 9 height 9
checkbox input "false"
click at [183, 439] on input "[DATE] 10:30 am to 04:30 pm (Central Time ([GEOGRAPHIC_DATA] & [GEOGRAPHIC_DATA…" at bounding box center [180, 443] width 9 height 9
checkbox input "false"
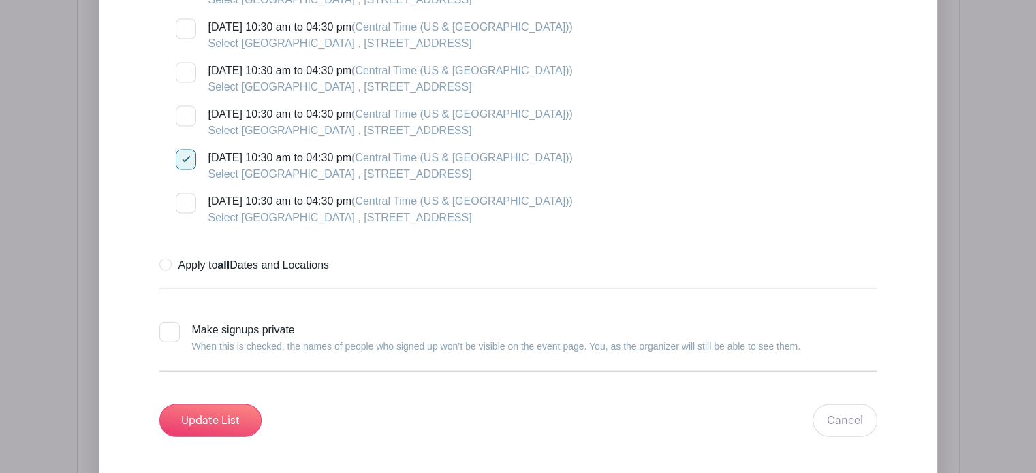
scroll to position [2993, 0]
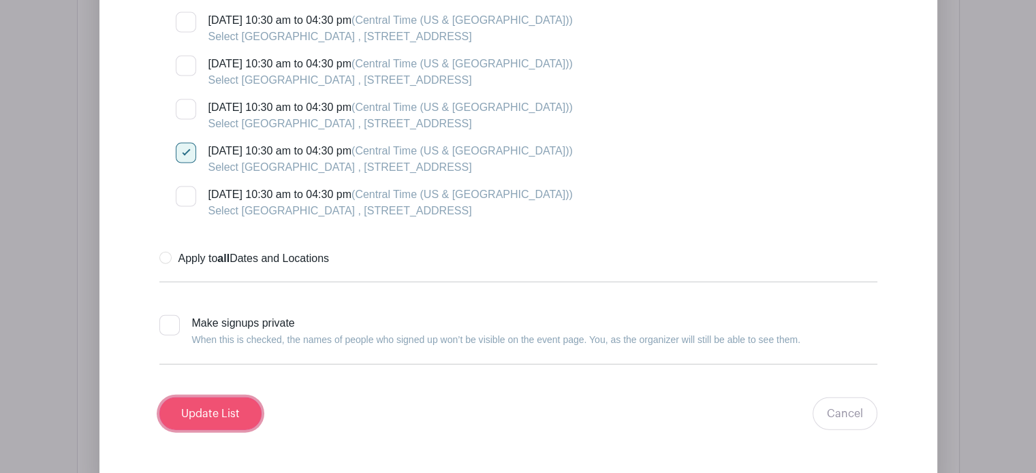
click at [232, 398] on input "Update List" at bounding box center [210, 414] width 102 height 33
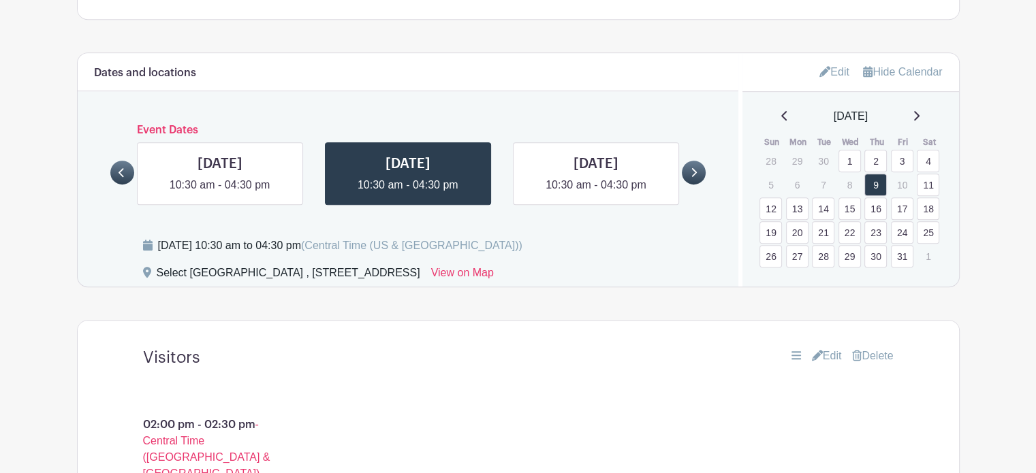
scroll to position [823, 0]
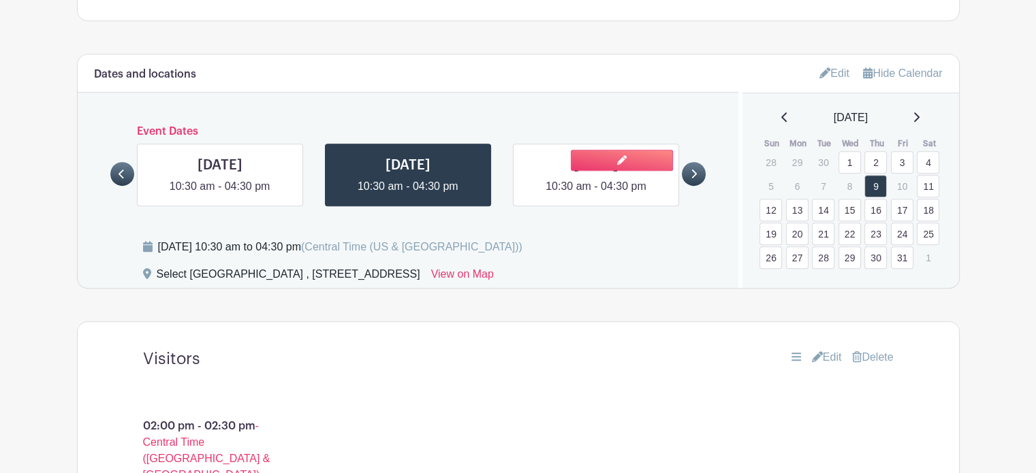
click at [596, 195] on link at bounding box center [596, 195] width 0 height 0
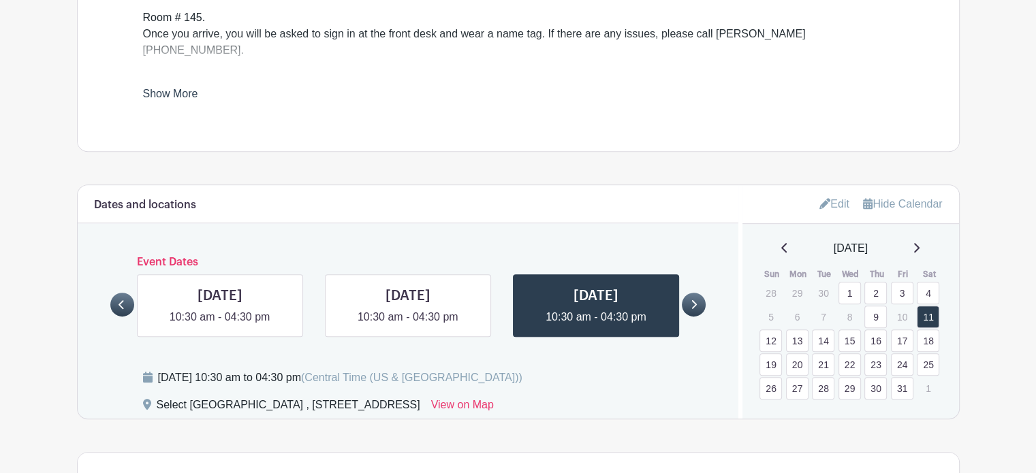
scroll to position [691, 0]
click at [697, 294] on link at bounding box center [694, 306] width 24 height 24
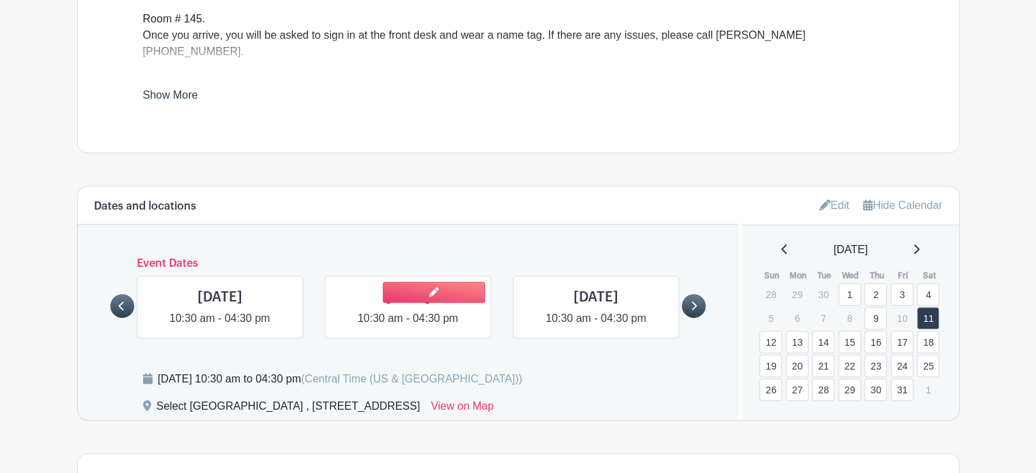
click at [408, 327] on link at bounding box center [408, 327] width 0 height 0
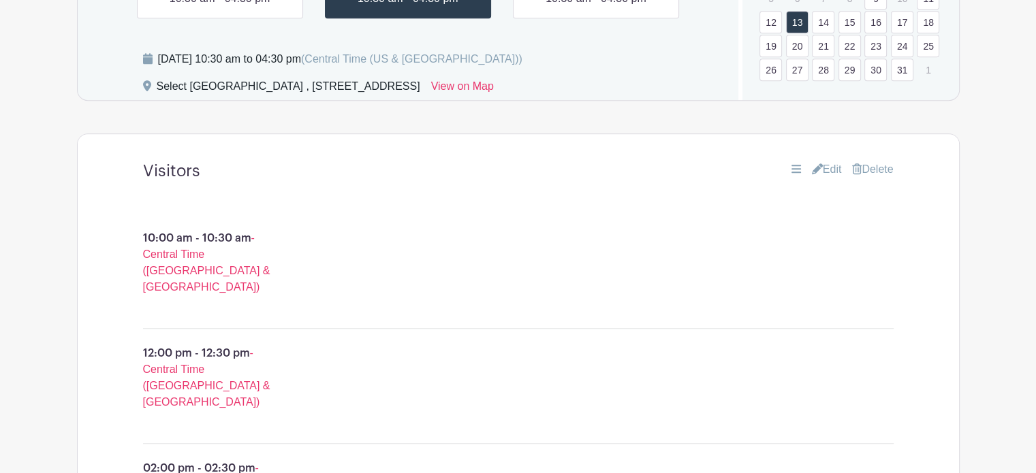
scroll to position [1022, 0]
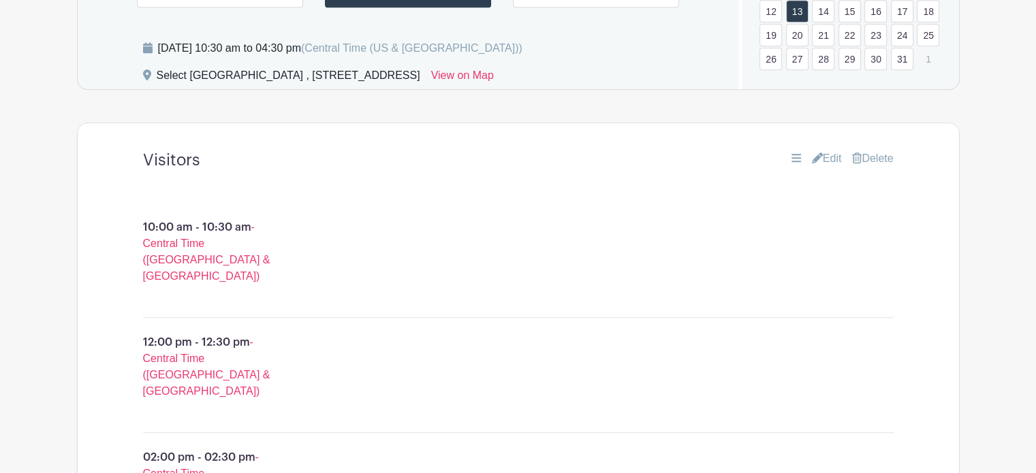
click at [826, 151] on link "Edit" at bounding box center [827, 159] width 30 height 16
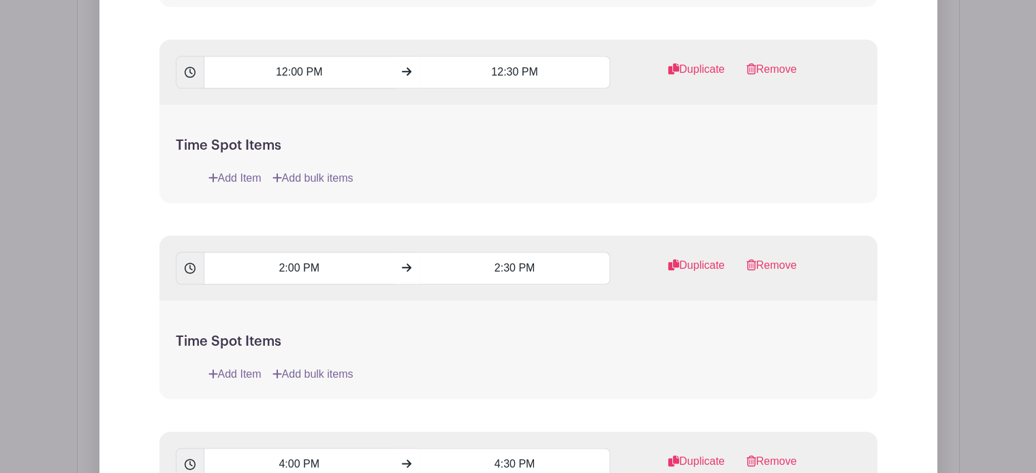
scroll to position [1625, 0]
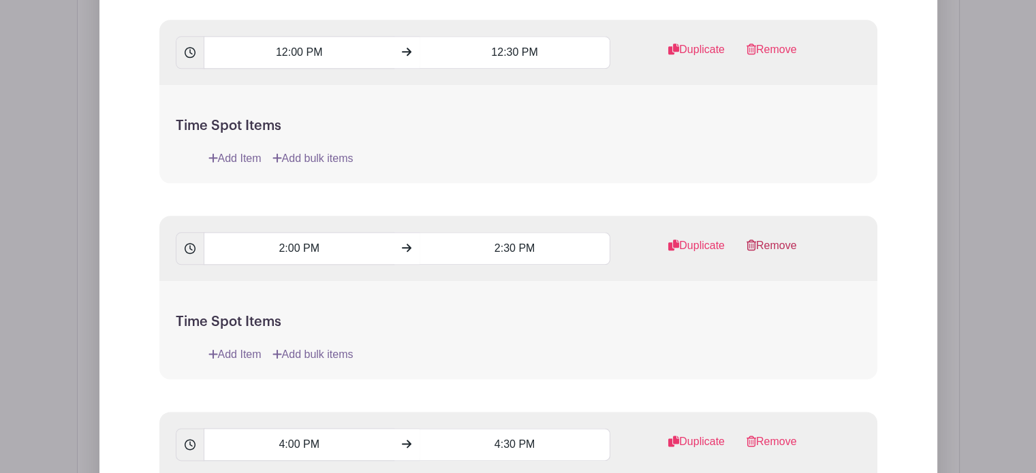
click at [777, 238] on link "Remove" at bounding box center [772, 251] width 50 height 27
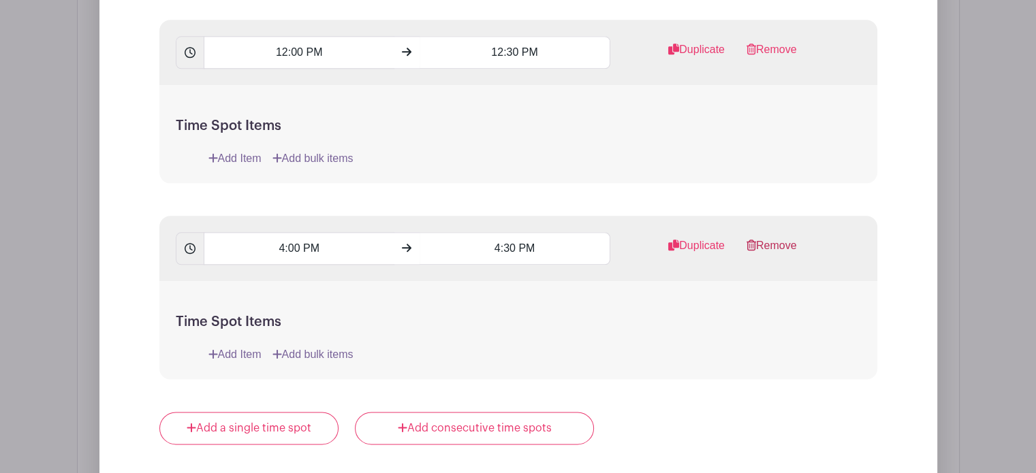
click at [777, 238] on link "Remove" at bounding box center [772, 251] width 50 height 27
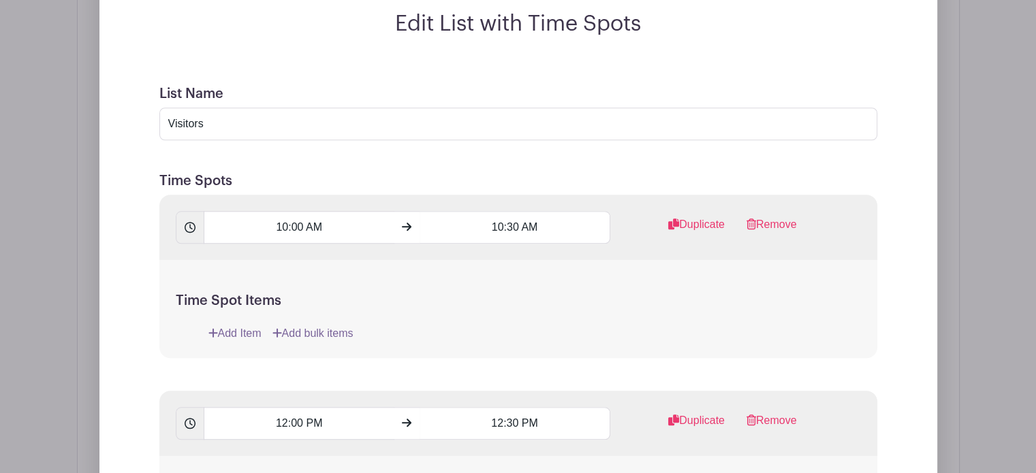
scroll to position [1253, 0]
click at [322, 212] on input "10:00 AM" at bounding box center [299, 228] width 191 height 33
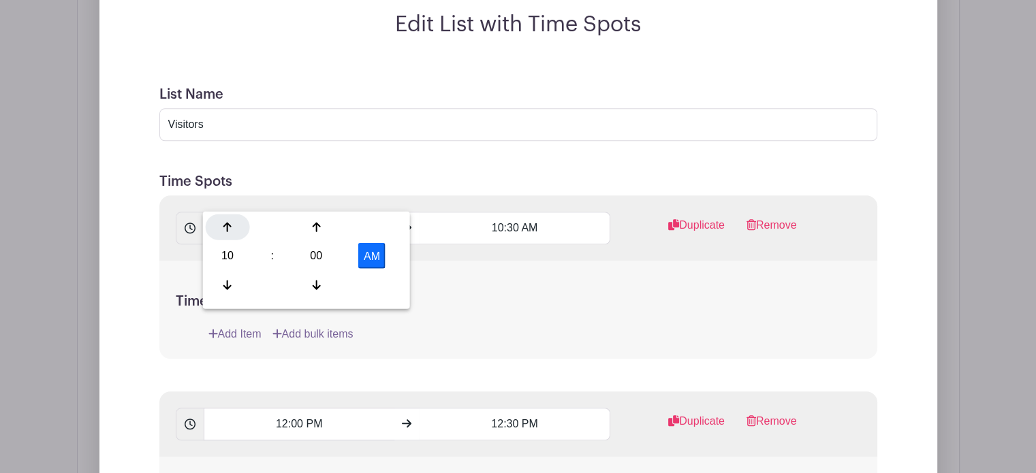
click at [232, 228] on div at bounding box center [228, 227] width 44 height 26
type input "2:00 PM"
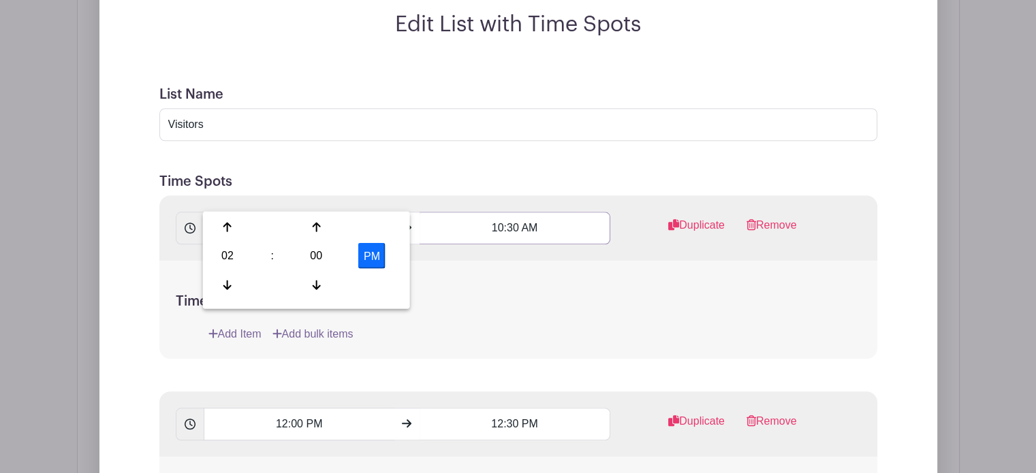
click at [514, 212] on input "10:30 AM" at bounding box center [515, 228] width 191 height 33
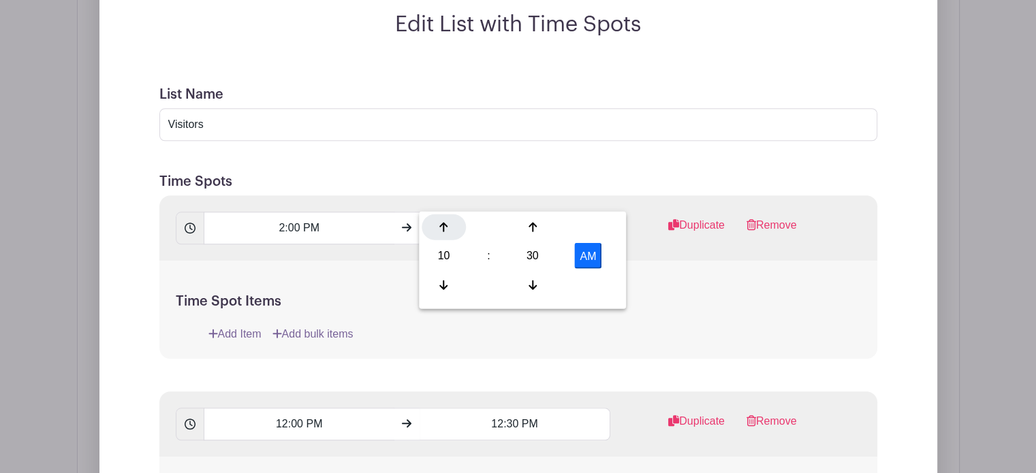
click at [431, 228] on div at bounding box center [444, 227] width 44 height 26
type input "2:30 PM"
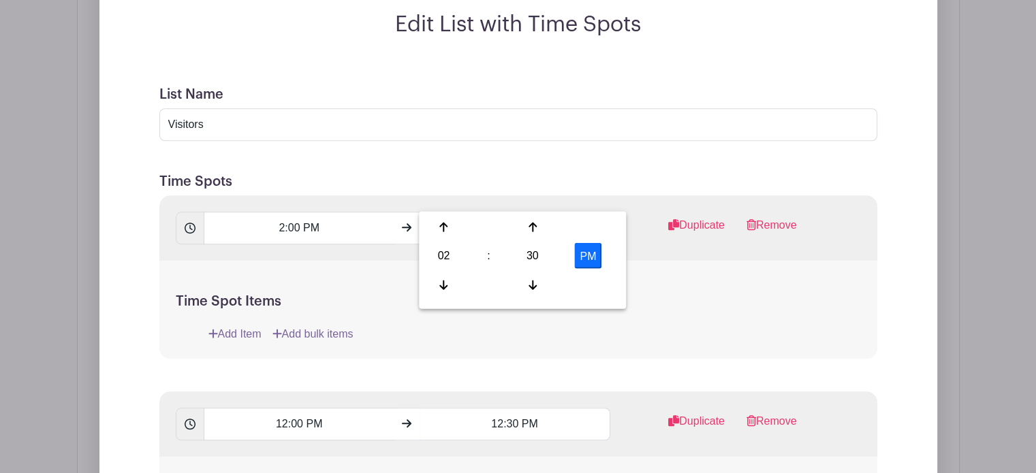
click at [726, 294] on h5 "Time Spot Items" at bounding box center [518, 302] width 685 height 16
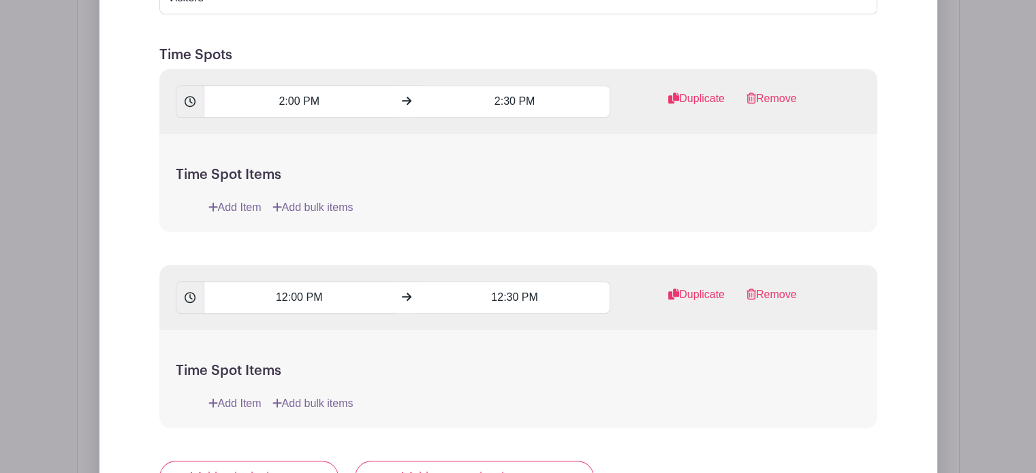
scroll to position [1381, 0]
click at [298, 280] on input "12:00 PM" at bounding box center [299, 296] width 191 height 33
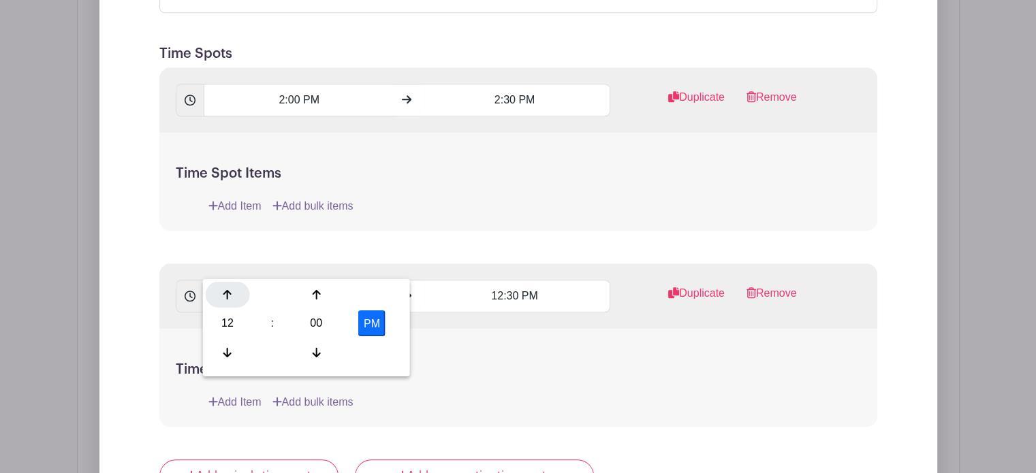
click at [231, 298] on icon at bounding box center [227, 295] width 8 height 11
click at [316, 298] on icon at bounding box center [316, 295] width 8 height 10
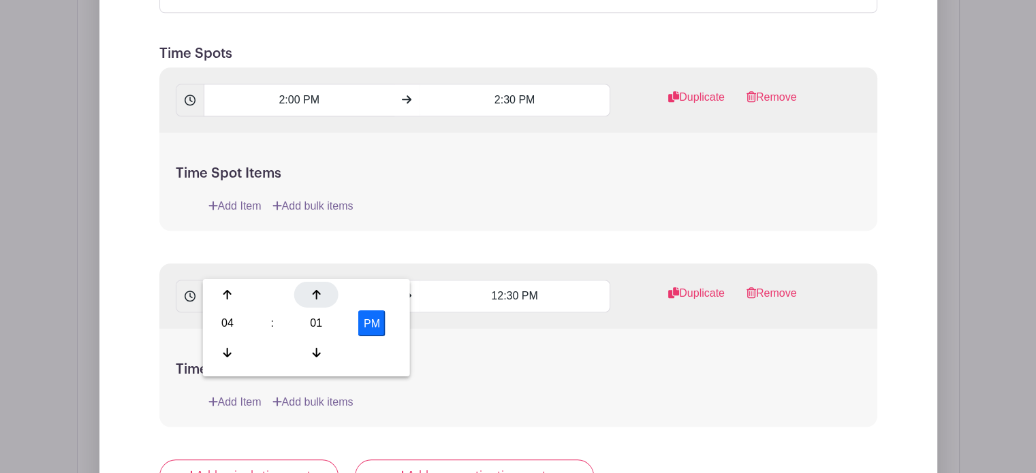
click at [316, 298] on icon at bounding box center [316, 295] width 8 height 10
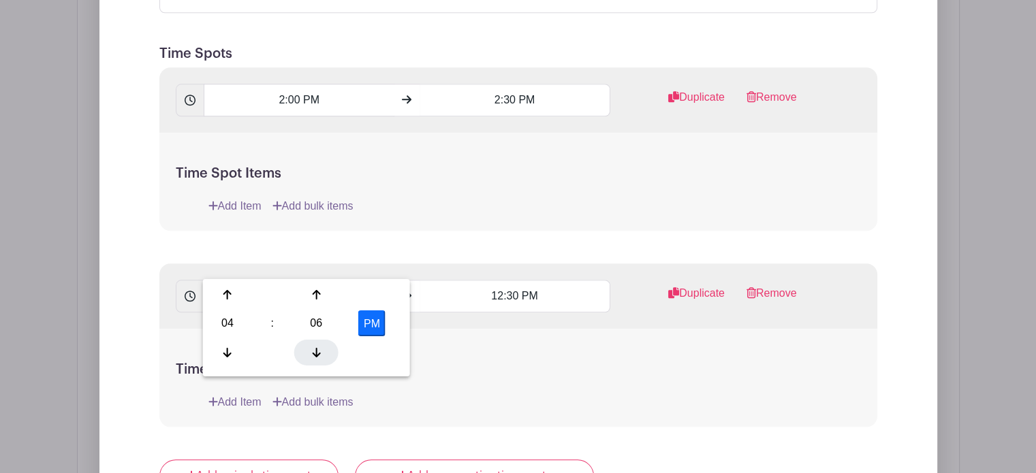
click at [320, 347] on icon at bounding box center [316, 352] width 8 height 11
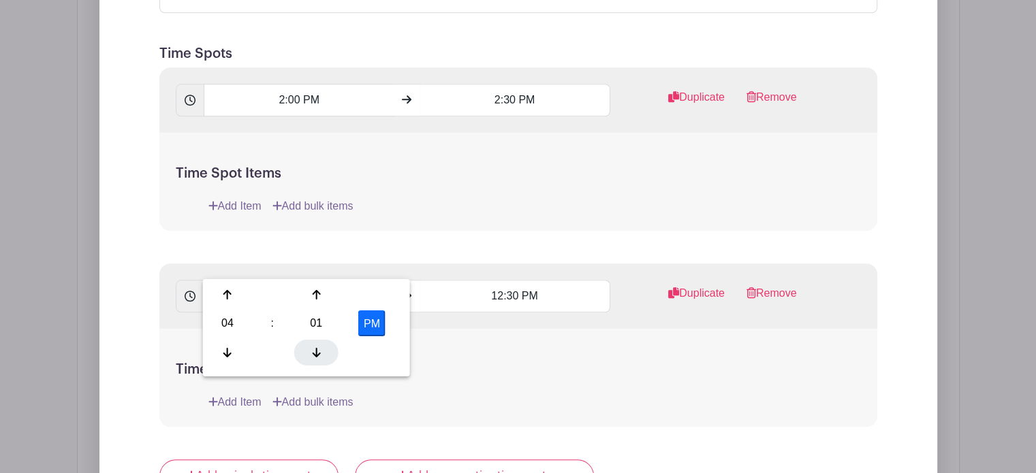
click at [320, 347] on icon at bounding box center [316, 352] width 8 height 11
type input "4:00 PM"
click at [485, 329] on div "Time Spot Items Add Item Add bulk items" at bounding box center [518, 378] width 718 height 98
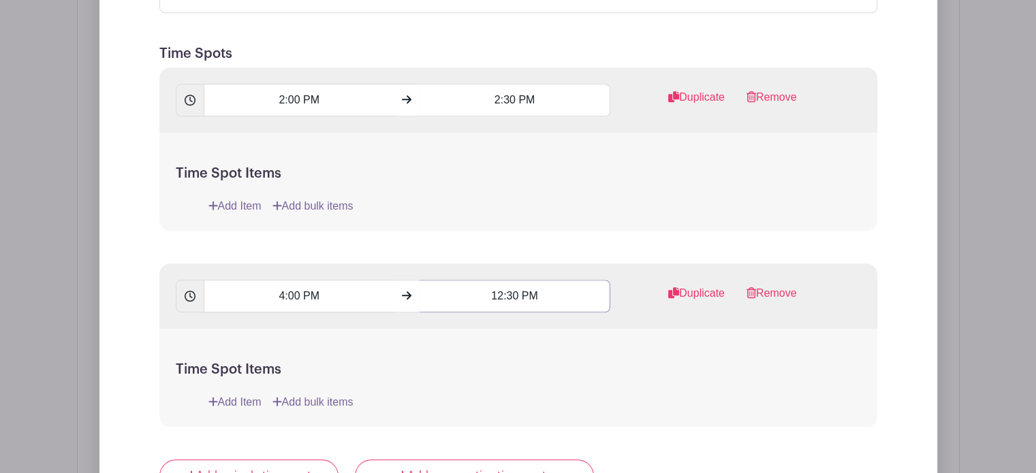
click at [517, 280] on input "12:30 PM" at bounding box center [515, 296] width 191 height 33
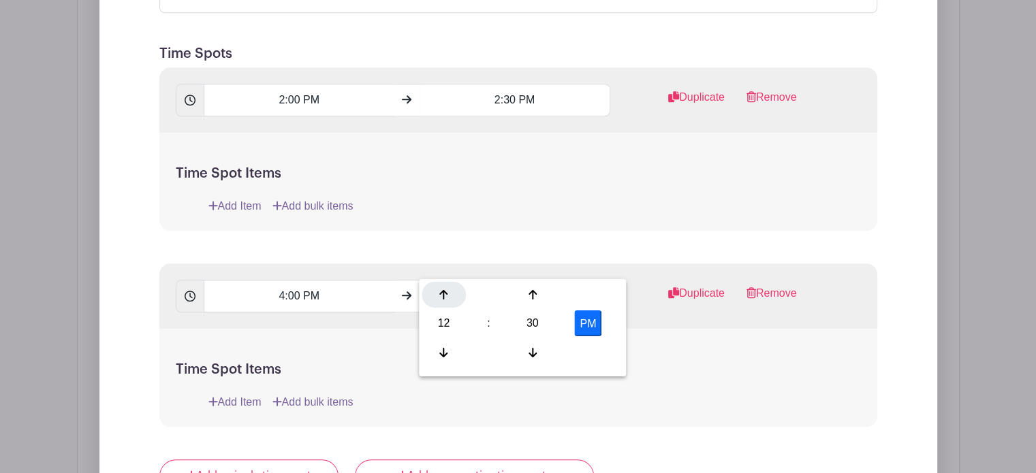
click at [441, 294] on icon at bounding box center [443, 295] width 8 height 10
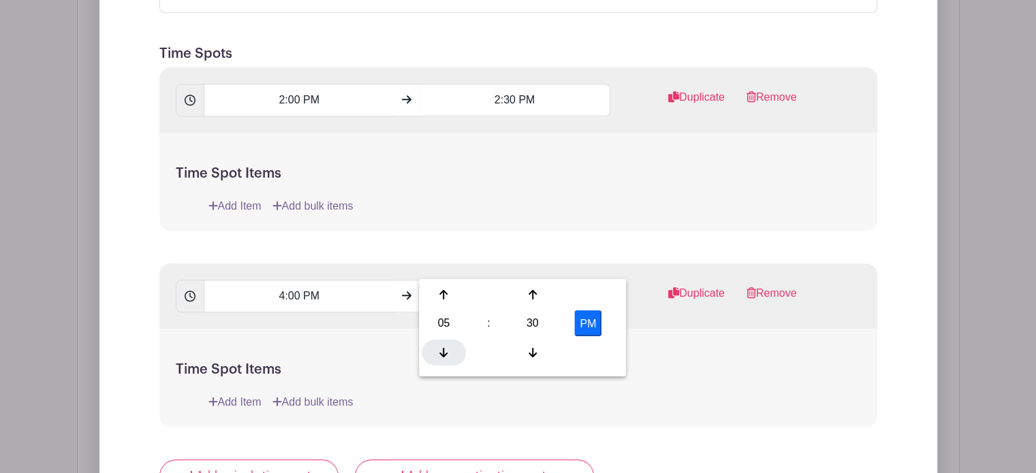
click at [448, 345] on div at bounding box center [444, 352] width 44 height 26
type input "4:30 PM"
click at [820, 362] on h5 "Time Spot Items" at bounding box center [518, 370] width 685 height 16
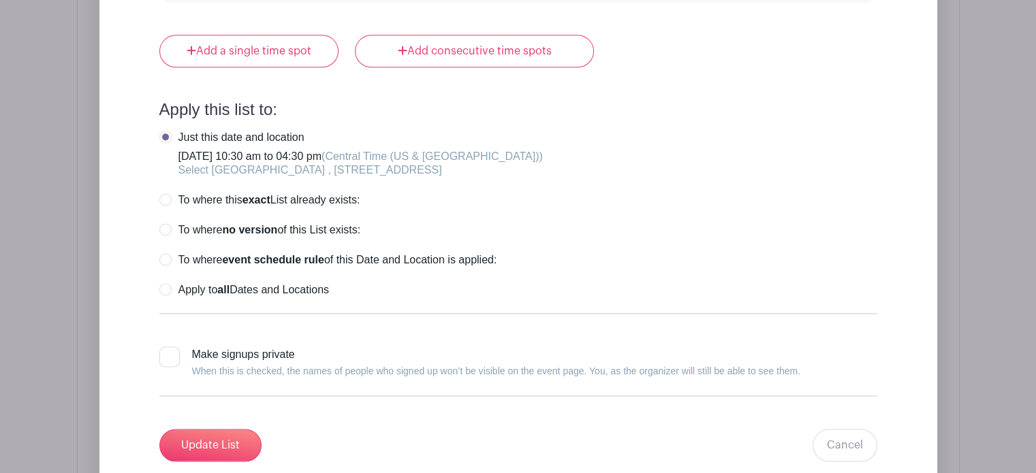
scroll to position [1808, 0]
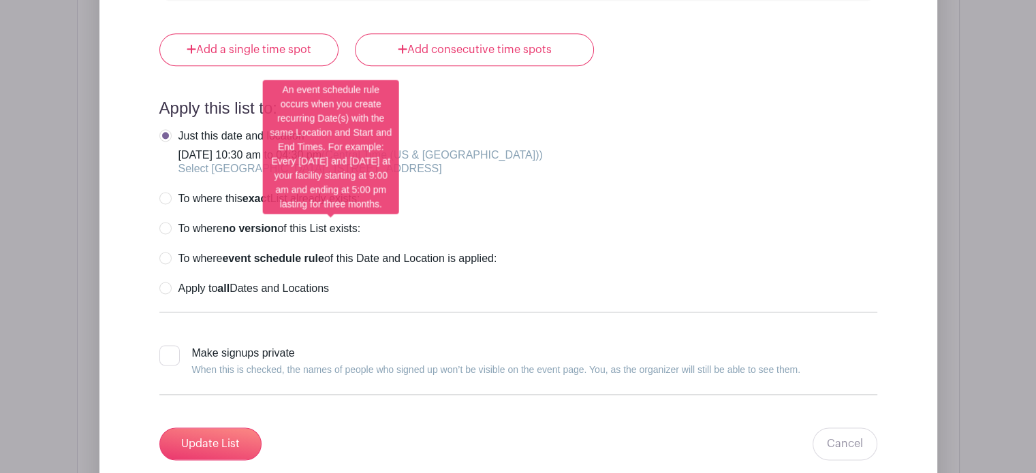
click at [163, 252] on label "To where event schedule rule of this Date and Location is applied:" at bounding box center [328, 259] width 338 height 14
radio input "true"
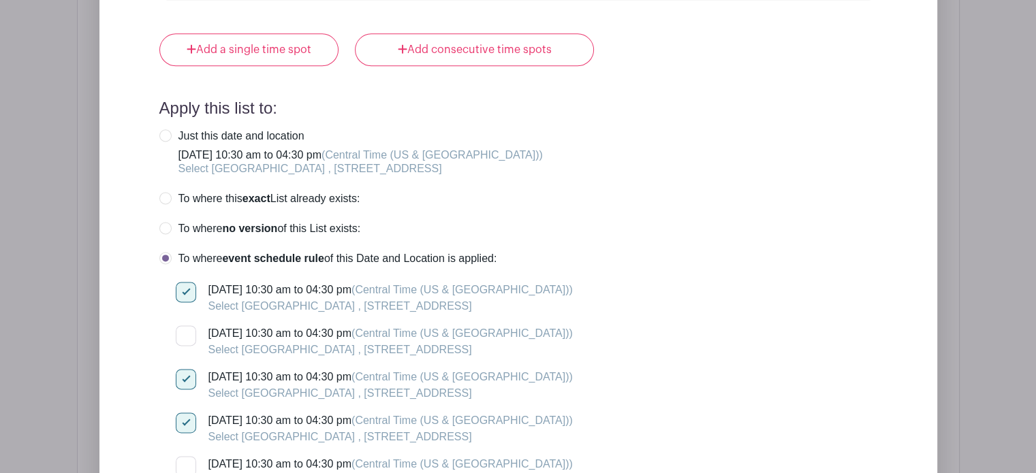
click at [185, 282] on div at bounding box center [186, 292] width 20 height 20
click at [185, 282] on input "[DATE] 10:30 am to 04:30 pm (Central Time ([GEOGRAPHIC_DATA] & [GEOGRAPHIC_DATA…" at bounding box center [180, 286] width 9 height 9
checkbox input "false"
click at [184, 369] on div at bounding box center [186, 379] width 20 height 20
click at [184, 369] on input "[DATE] 10:30 am to 04:30 pm (Central Time ([GEOGRAPHIC_DATA] & [GEOGRAPHIC_DATA…" at bounding box center [180, 373] width 9 height 9
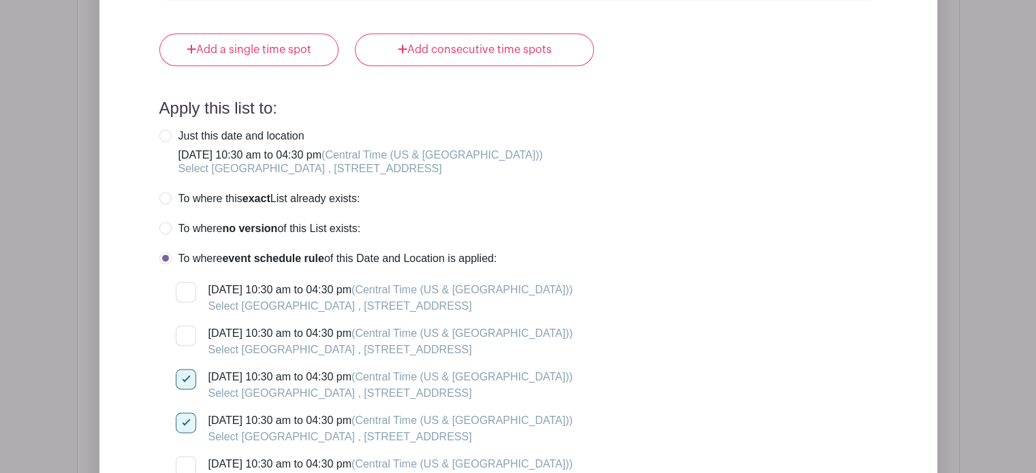
checkbox input "false"
click at [183, 413] on div at bounding box center [186, 423] width 20 height 20
click at [183, 413] on input "[DATE] 10:30 am to 04:30 pm (Central Time ([GEOGRAPHIC_DATA] & [GEOGRAPHIC_DATA…" at bounding box center [180, 417] width 9 height 9
checkbox input "false"
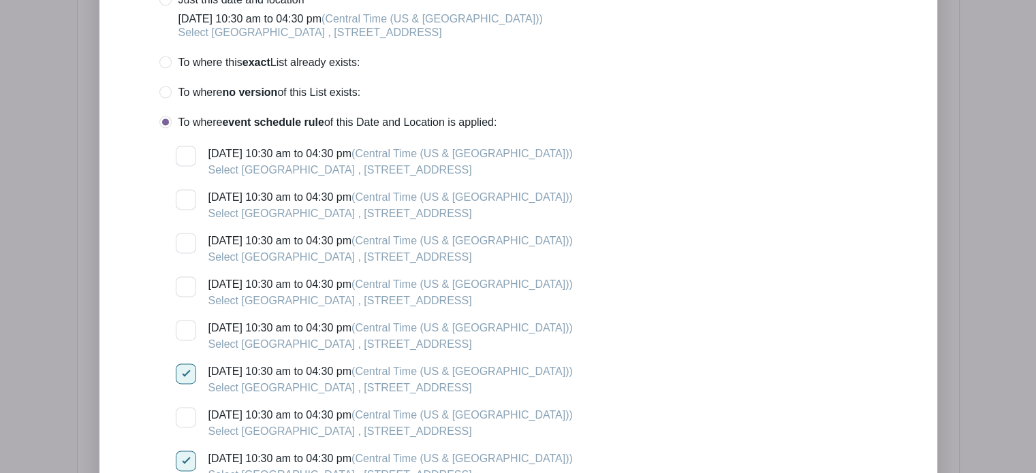
scroll to position [1985, 0]
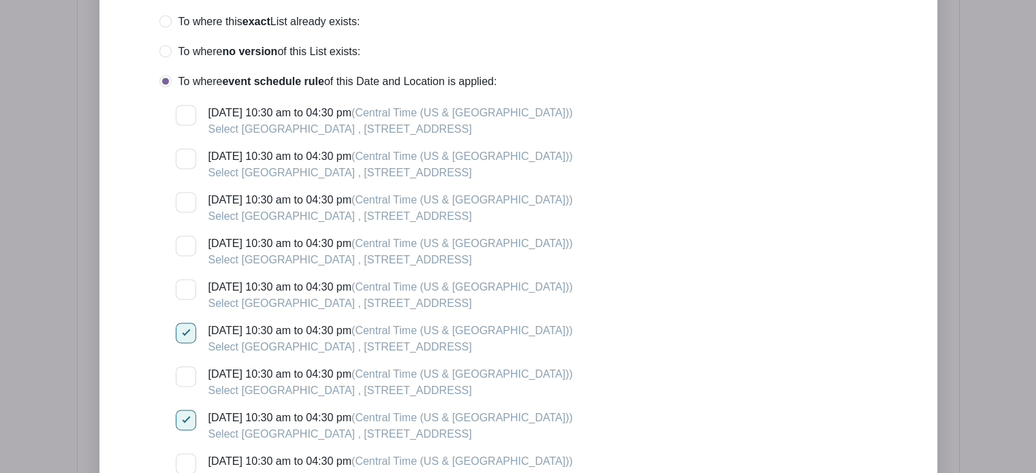
click at [185, 323] on div at bounding box center [186, 333] width 20 height 20
click at [185, 323] on input "[DATE] 10:30 am to 04:30 pm (Central Time ([GEOGRAPHIC_DATA] & [GEOGRAPHIC_DATA…" at bounding box center [180, 327] width 9 height 9
checkbox input "false"
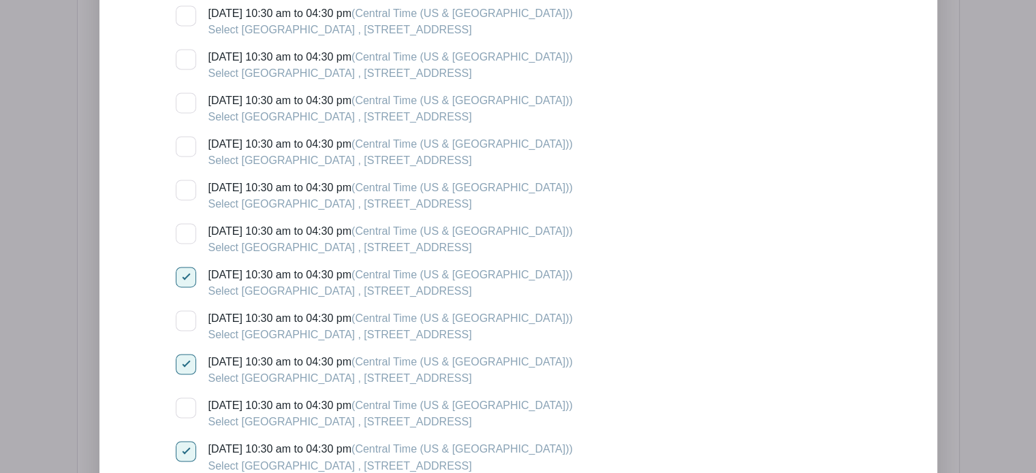
scroll to position [2129, 0]
click at [186, 353] on div at bounding box center [186, 363] width 20 height 20
click at [185, 353] on input "[DATE] 10:30 am to 04:30 pm (Central Time ([GEOGRAPHIC_DATA] & [GEOGRAPHIC_DATA…" at bounding box center [180, 357] width 9 height 9
checkbox input "false"
click at [188, 440] on div at bounding box center [186, 450] width 20 height 20
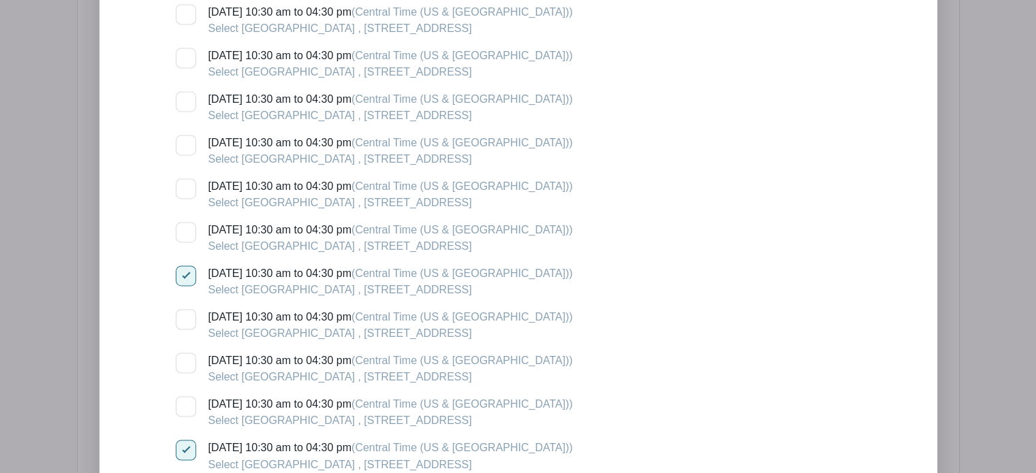
click at [185, 440] on input "[DATE] 10:30 am to 04:30 pm (Central Time ([GEOGRAPHIC_DATA] & [GEOGRAPHIC_DATA…" at bounding box center [180, 444] width 9 height 9
checkbox input "false"
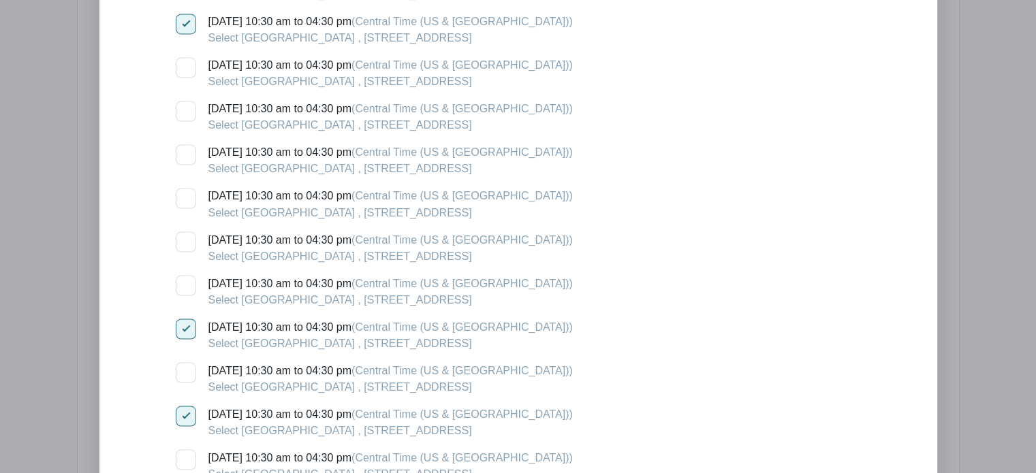
scroll to position [2384, 0]
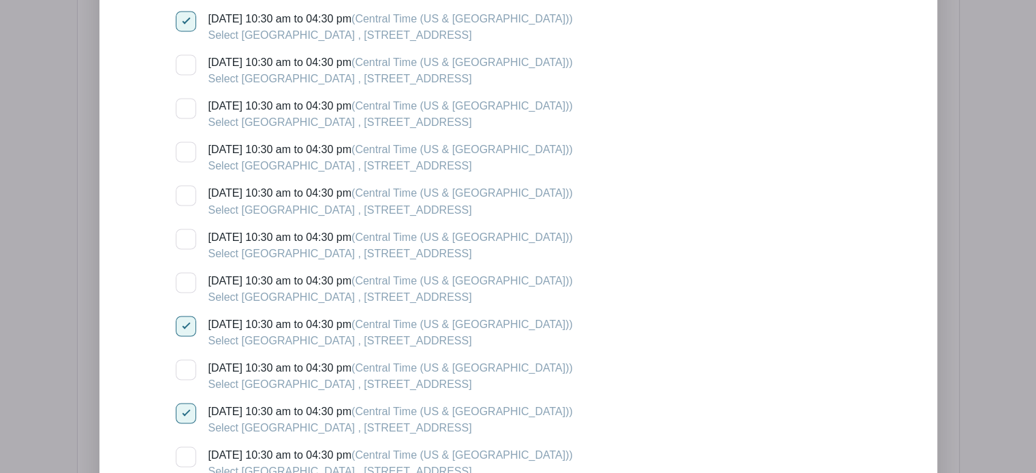
click at [180, 403] on div at bounding box center [186, 413] width 20 height 20
click at [180, 403] on input "[DATE] 10:30 am to 04:30 pm (Central Time ([GEOGRAPHIC_DATA] & [GEOGRAPHIC_DATA…" at bounding box center [180, 407] width 9 height 9
checkbox input "false"
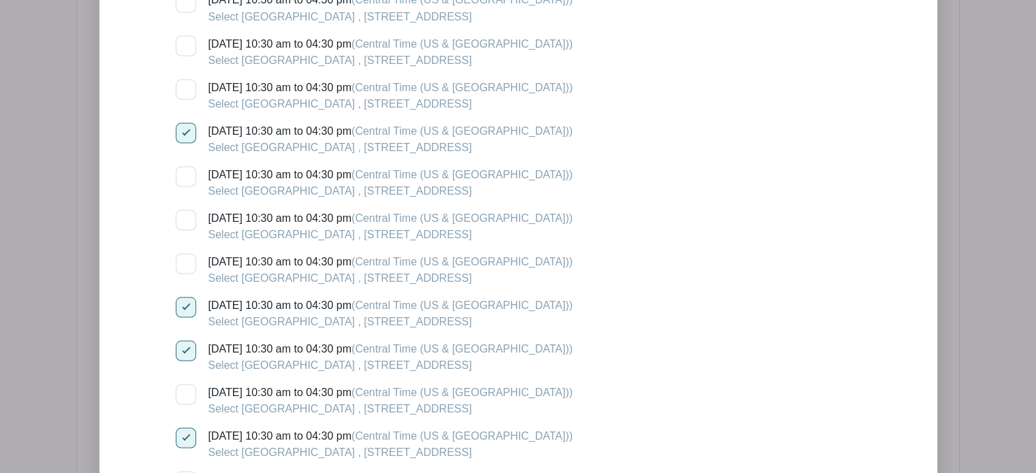
scroll to position [2578, 0]
click at [185, 297] on div at bounding box center [186, 307] width 20 height 20
click at [185, 297] on input "[DATE] 10:30 am to 04:30 pm (Central Time ([GEOGRAPHIC_DATA] & [GEOGRAPHIC_DATA…" at bounding box center [180, 301] width 9 height 9
checkbox input "false"
click at [185, 341] on div at bounding box center [186, 351] width 20 height 20
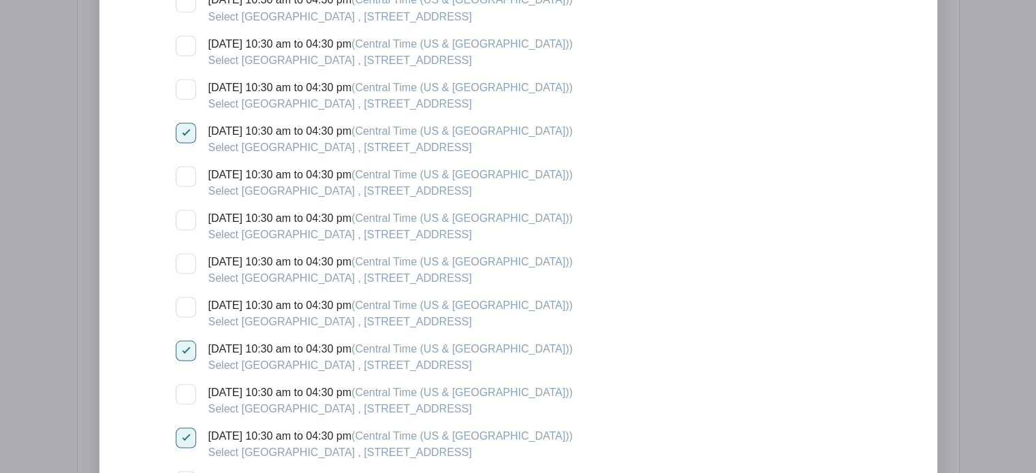
click at [185, 341] on input "[DATE] 10:30 am to 04:30 pm (Central Time ([GEOGRAPHIC_DATA] & [GEOGRAPHIC_DATA…" at bounding box center [180, 345] width 9 height 9
checkbox input "false"
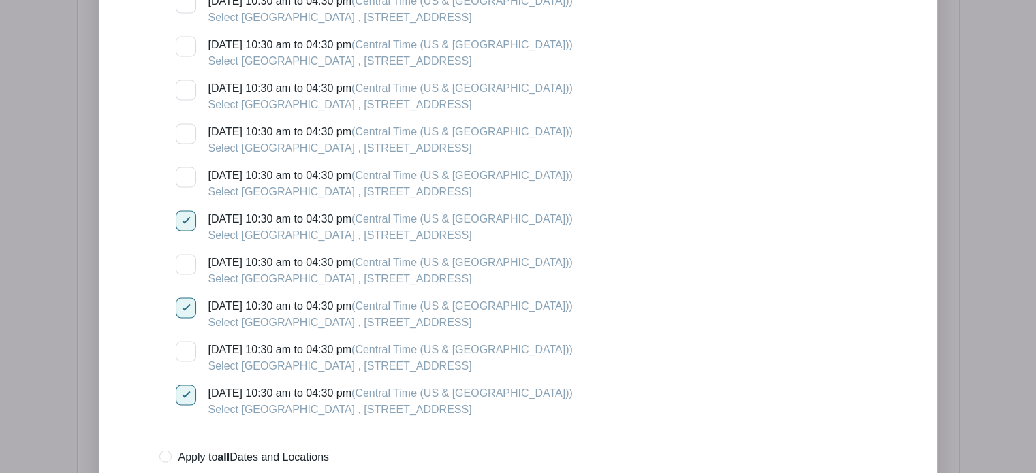
scroll to position [2811, 0]
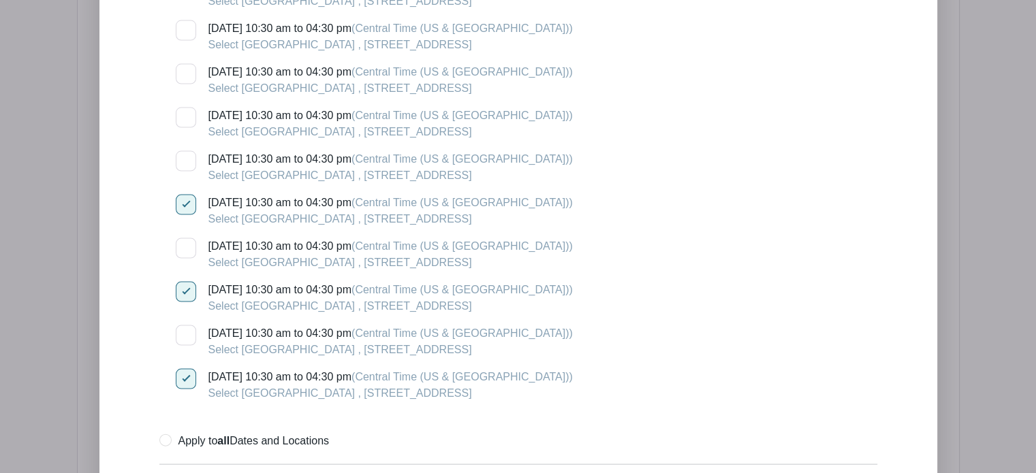
click at [183, 282] on input "[DATE] 10:30 am to 04:30 pm (Central Time ([GEOGRAPHIC_DATA] & [GEOGRAPHIC_DATA…" at bounding box center [180, 286] width 9 height 9
checkbox input "false"
click at [187, 369] on div at bounding box center [186, 379] width 20 height 20
click at [185, 369] on input "[DATE] 10:30 am to 04:30 pm (Central Time ([GEOGRAPHIC_DATA] & [GEOGRAPHIC_DATA…" at bounding box center [180, 373] width 9 height 9
checkbox input "false"
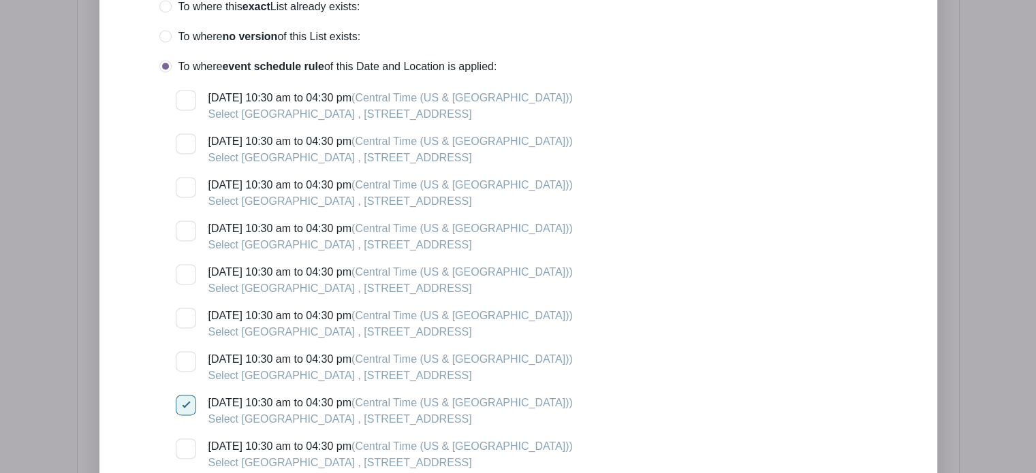
scroll to position [1999, 0]
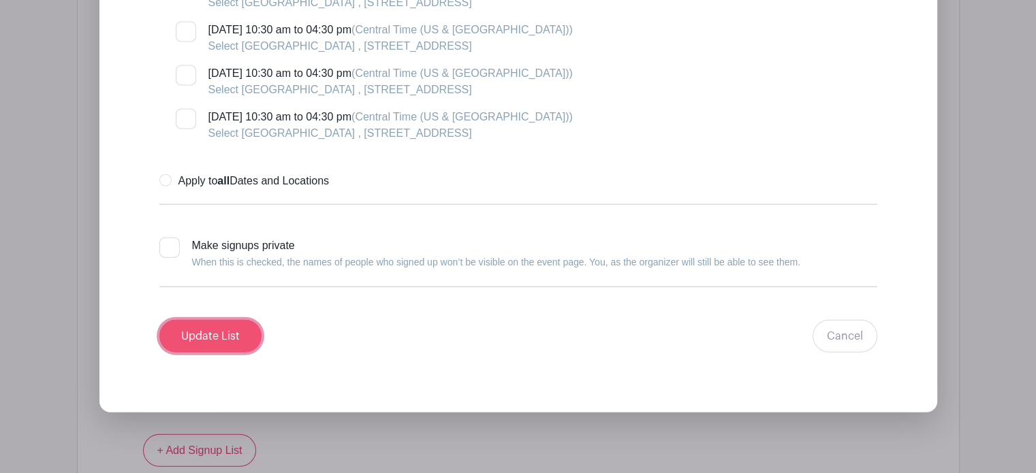
click at [210, 320] on input "Update List" at bounding box center [210, 336] width 102 height 33
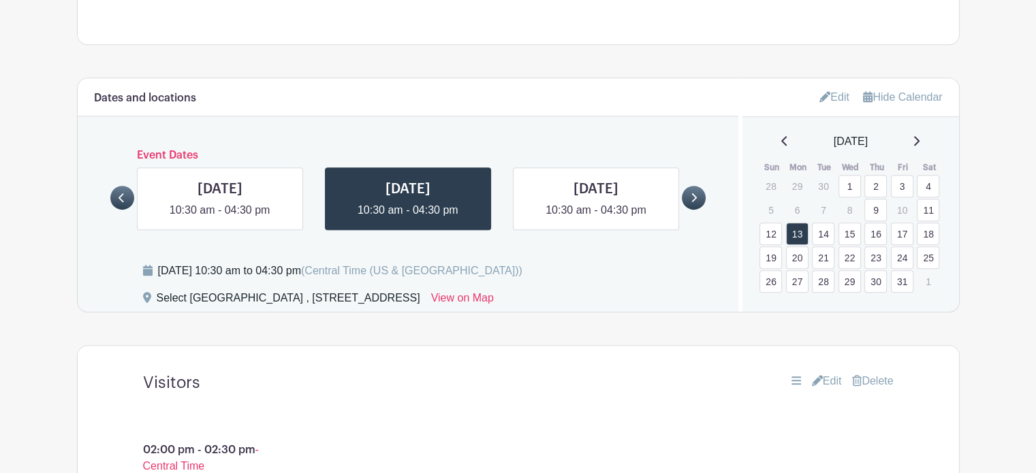
scroll to position [798, 0]
click at [122, 193] on icon at bounding box center [122, 198] width 6 height 10
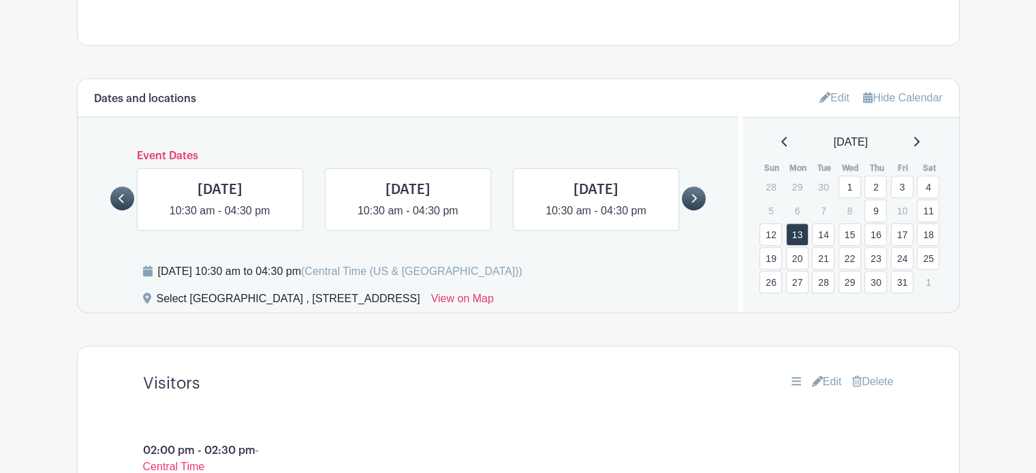
click at [122, 193] on icon at bounding box center [122, 198] width 6 height 10
click at [693, 194] on icon at bounding box center [694, 198] width 5 height 9
click at [836, 87] on link "Edit" at bounding box center [834, 98] width 30 height 22
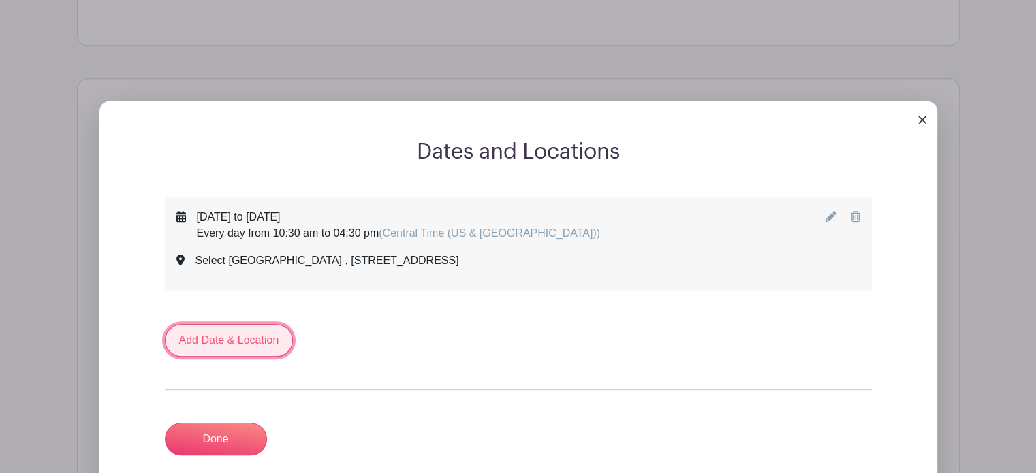
click at [228, 324] on link "Add Date & Location" at bounding box center [229, 340] width 129 height 33
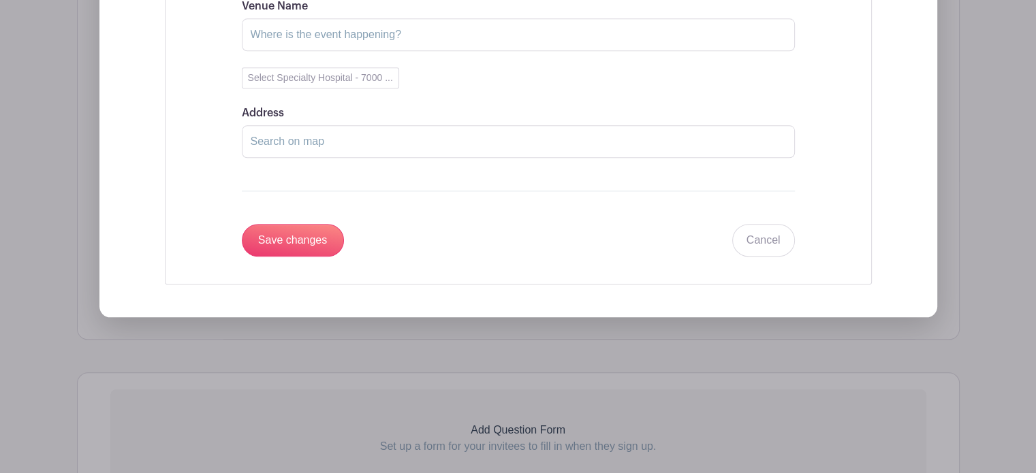
scroll to position [1556, 0]
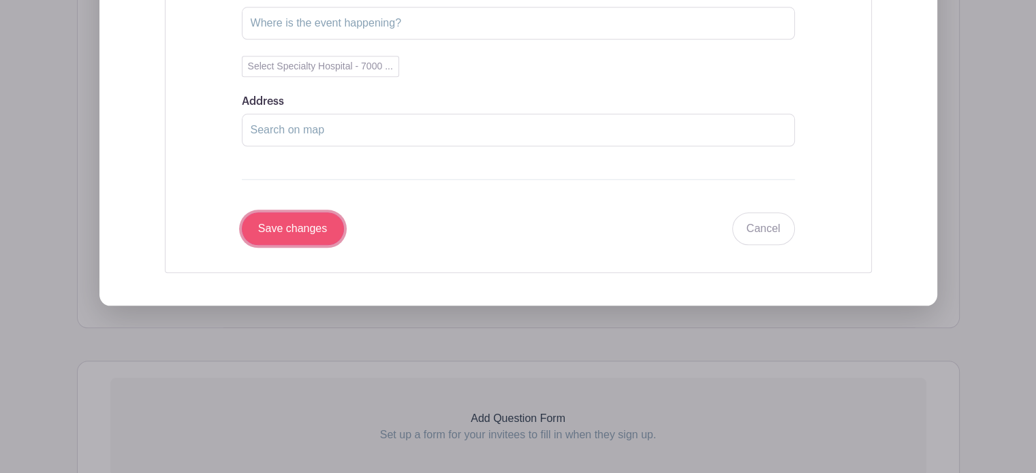
click at [288, 213] on input "Save changes" at bounding box center [293, 229] width 102 height 33
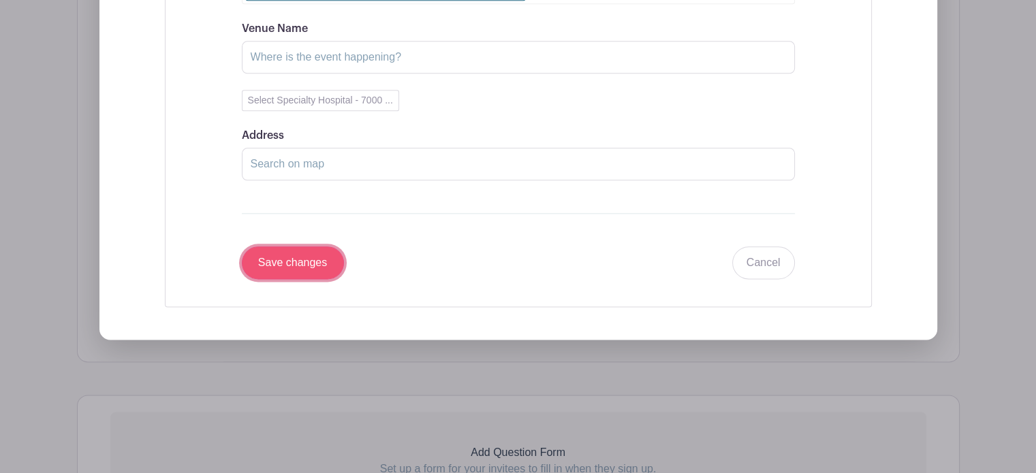
click at [305, 247] on input "Save changes" at bounding box center [293, 263] width 102 height 33
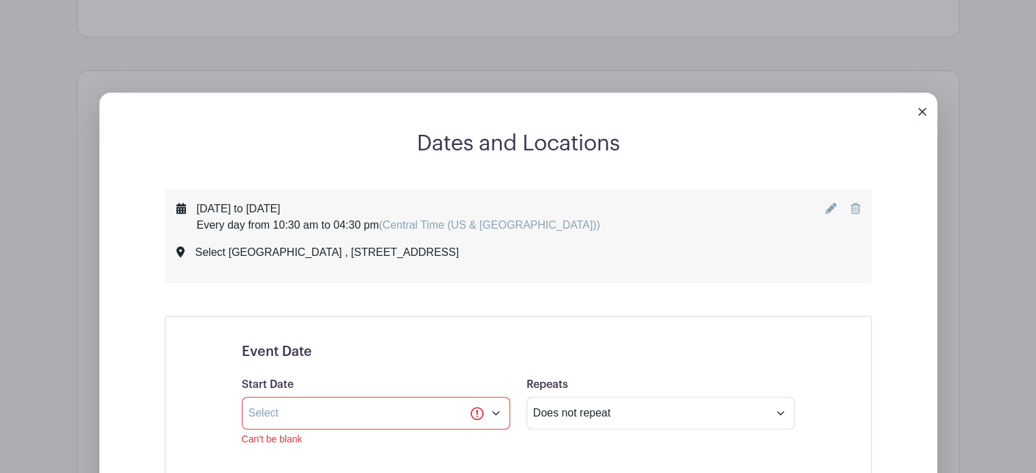
scroll to position [916, 0]
click at [922, 108] on img at bounding box center [922, 112] width 8 height 8
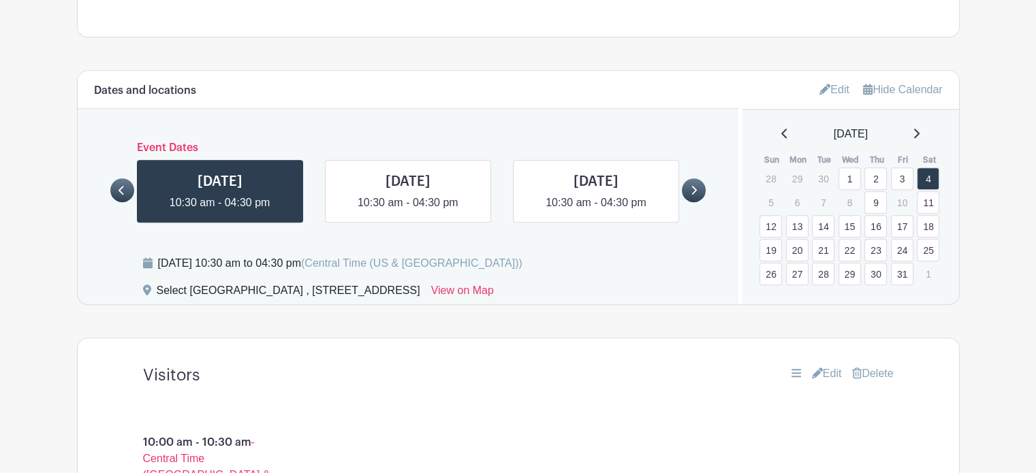
click at [796, 192] on p "6" at bounding box center [797, 202] width 22 height 21
click at [822, 215] on link "14" at bounding box center [823, 226] width 22 height 22
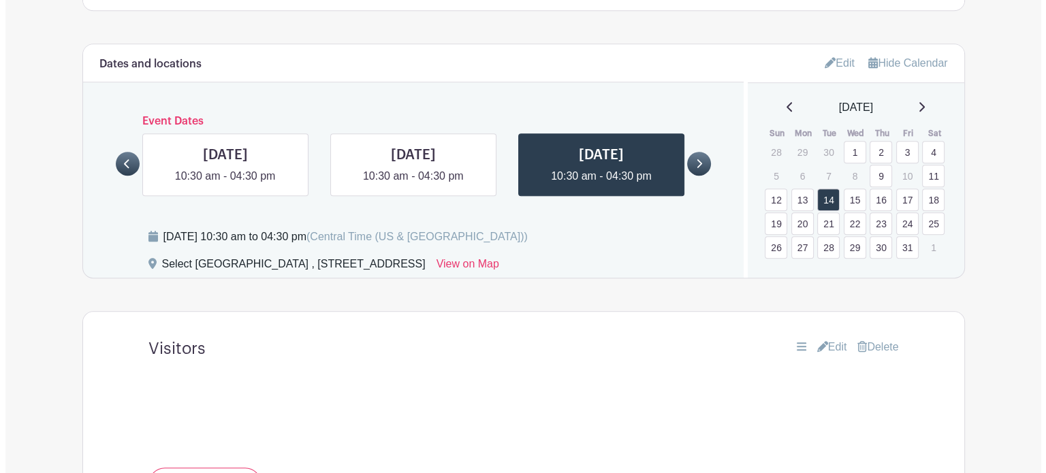
scroll to position [941, 0]
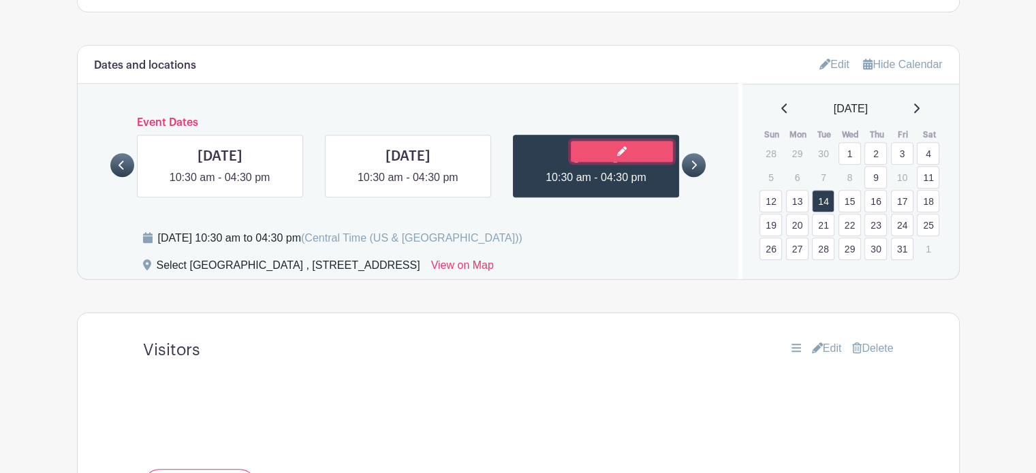
click at [602, 141] on link at bounding box center [622, 151] width 102 height 21
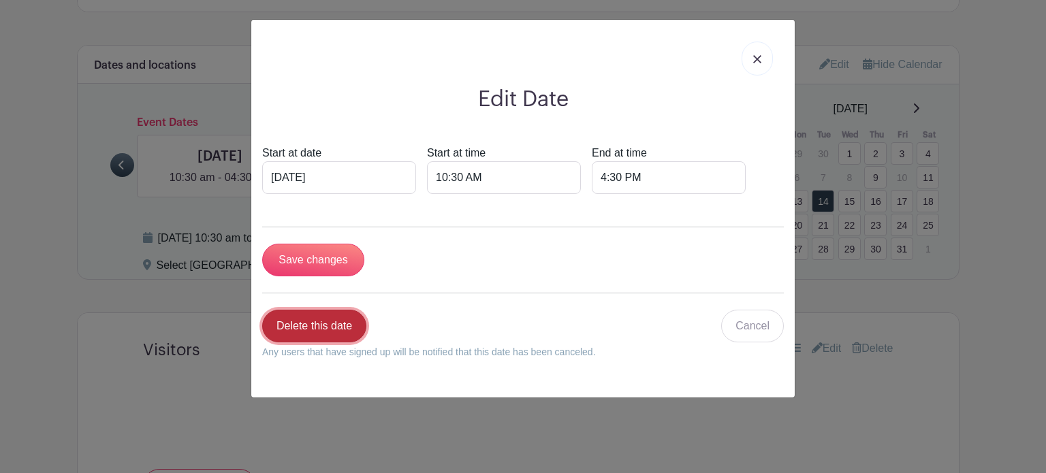
click at [313, 324] on link "Delete this date" at bounding box center [314, 326] width 104 height 33
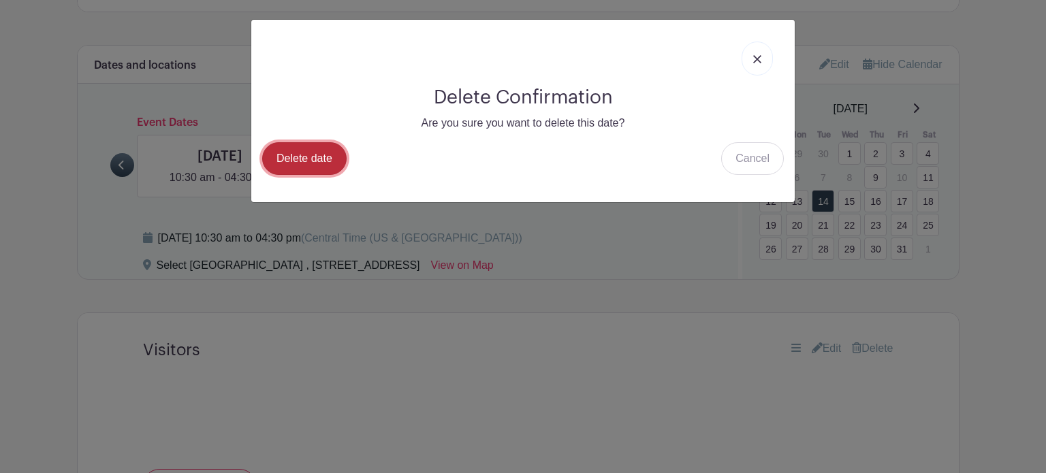
click at [290, 154] on link "Delete date" at bounding box center [304, 158] width 84 height 33
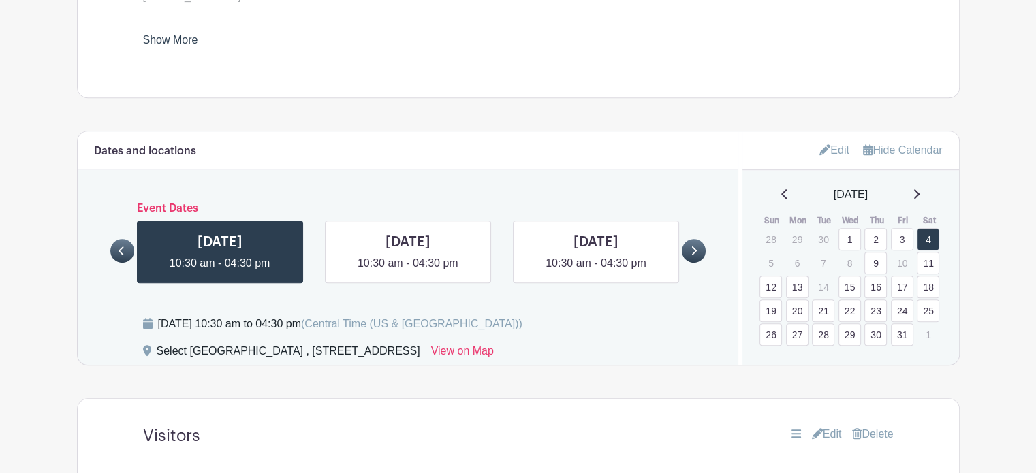
scroll to position [763, 0]
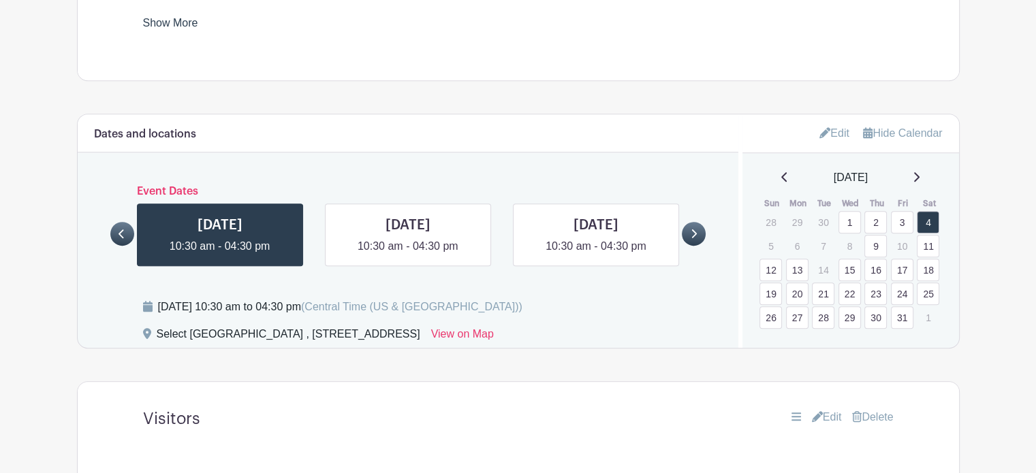
click at [849, 211] on link "1" at bounding box center [850, 222] width 22 height 22
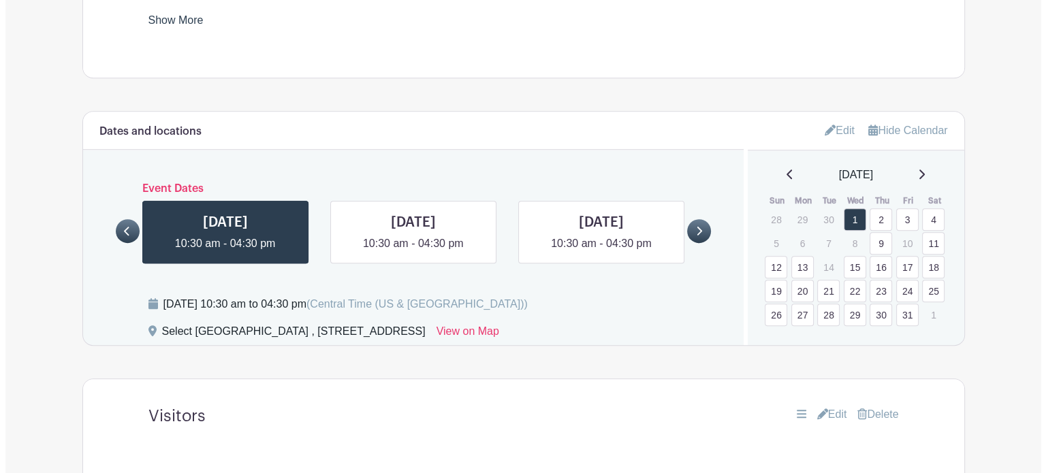
scroll to position [751, 0]
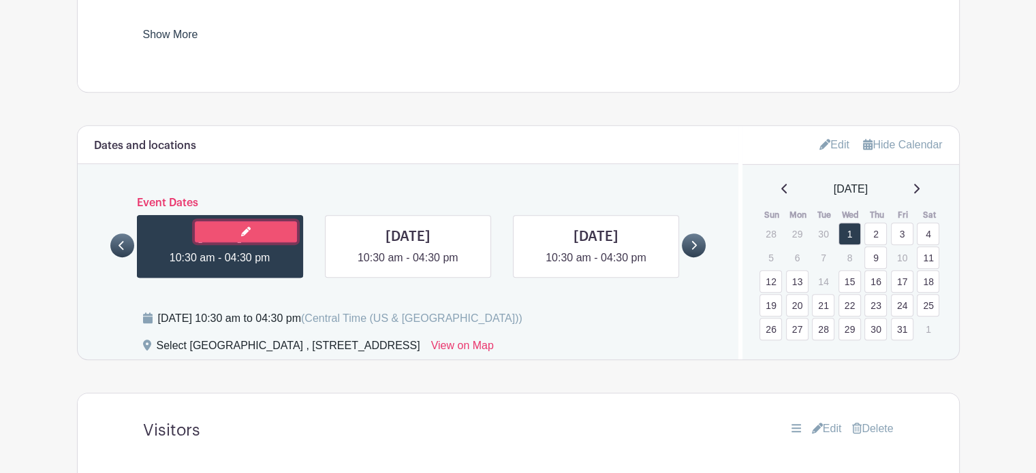
click at [294, 221] on link at bounding box center [246, 231] width 102 height 21
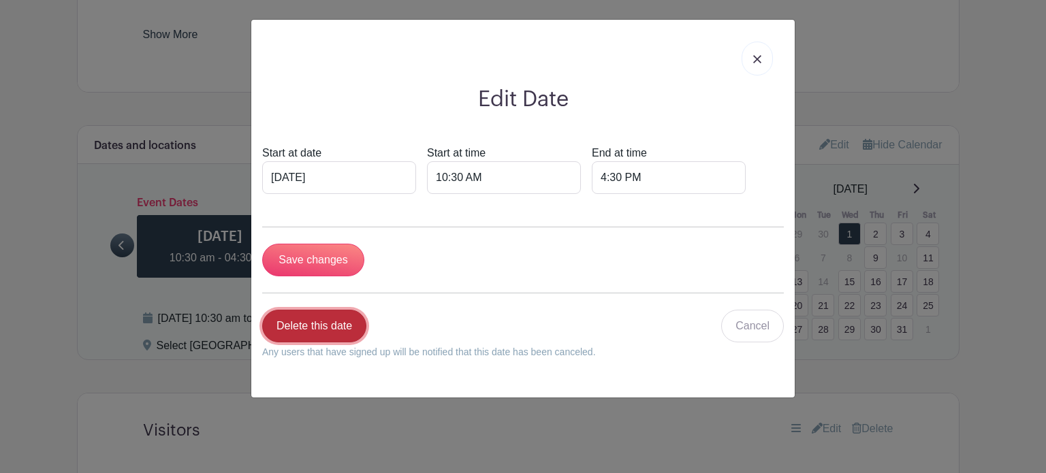
click at [308, 328] on link "Delete this date" at bounding box center [314, 326] width 104 height 33
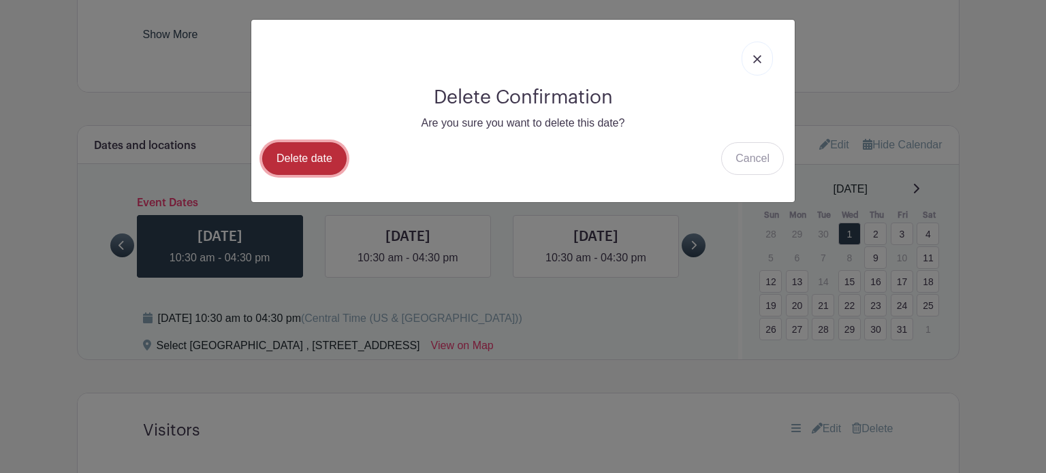
click at [299, 152] on link "Delete date" at bounding box center [304, 158] width 84 height 33
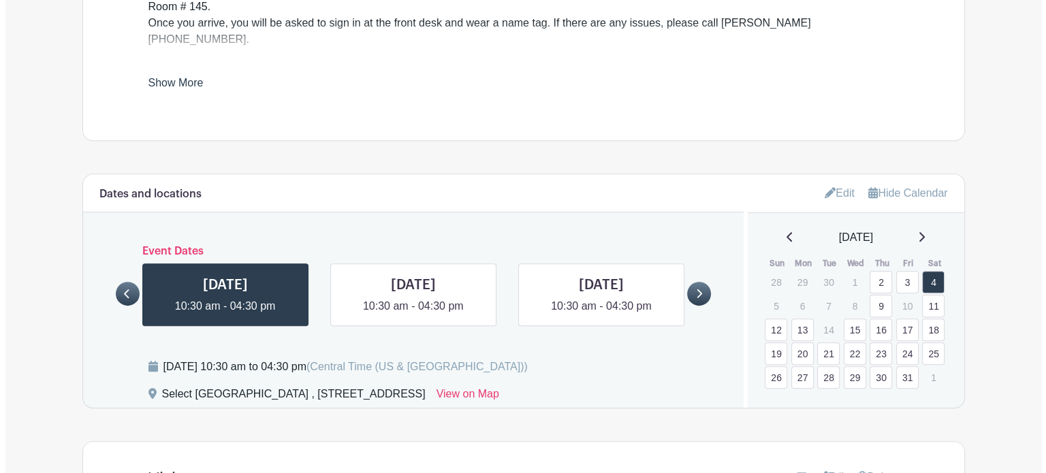
scroll to position [704, 0]
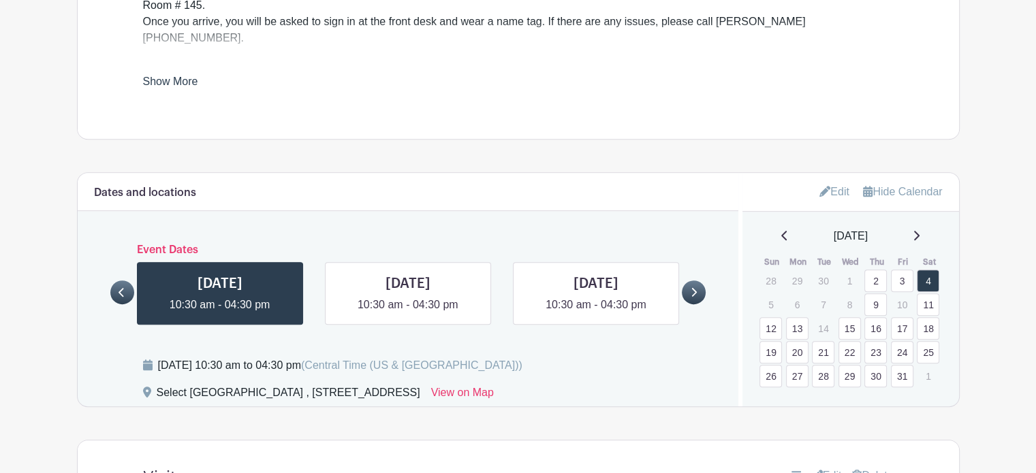
click at [905, 270] on link "3" at bounding box center [902, 281] width 22 height 22
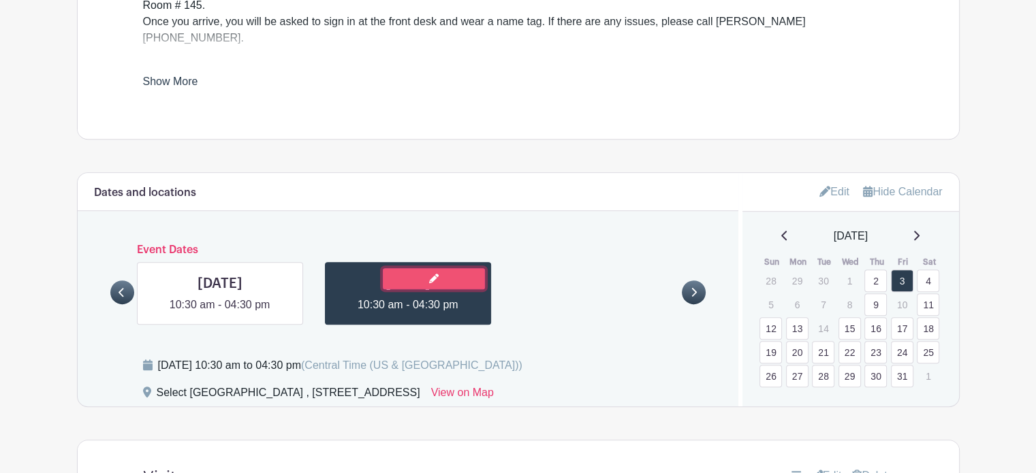
click at [409, 268] on link at bounding box center [434, 278] width 102 height 21
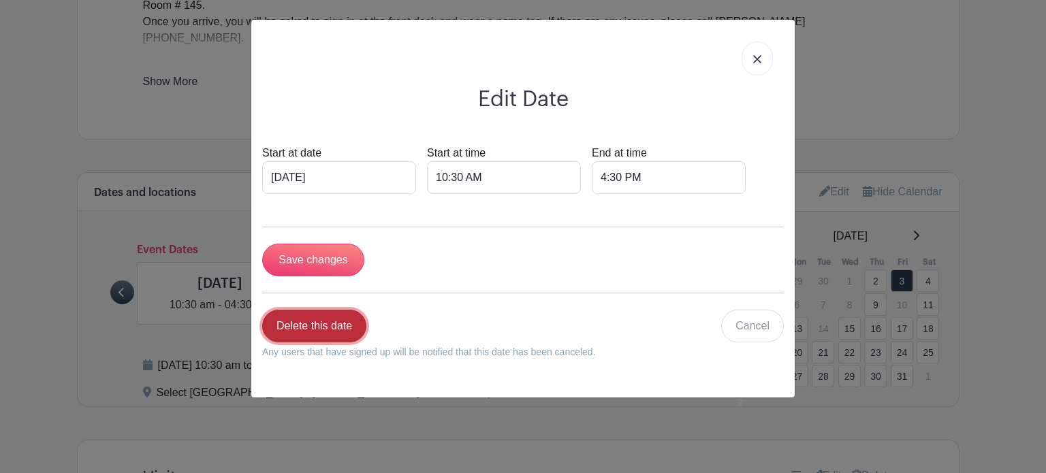
click at [323, 330] on link "Delete this date" at bounding box center [314, 326] width 104 height 33
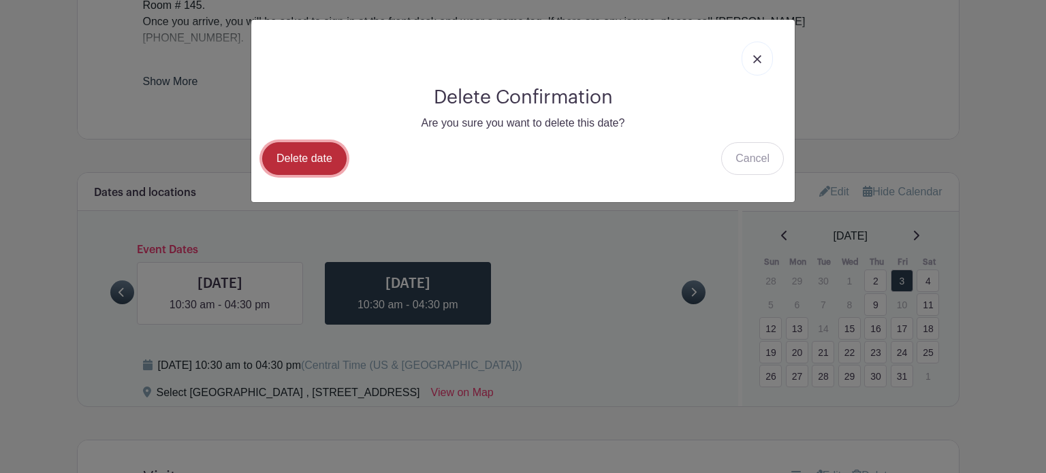
click at [302, 165] on link "Delete date" at bounding box center [304, 158] width 84 height 33
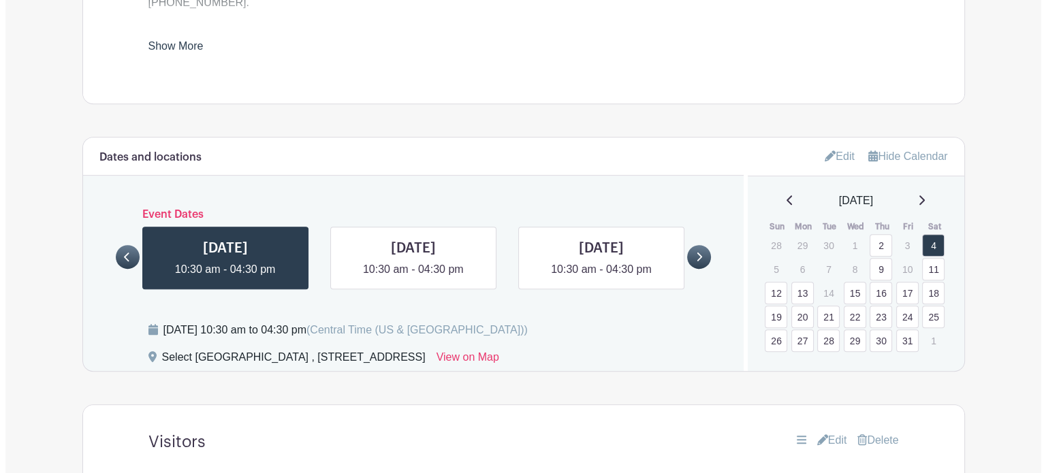
scroll to position [738, 0]
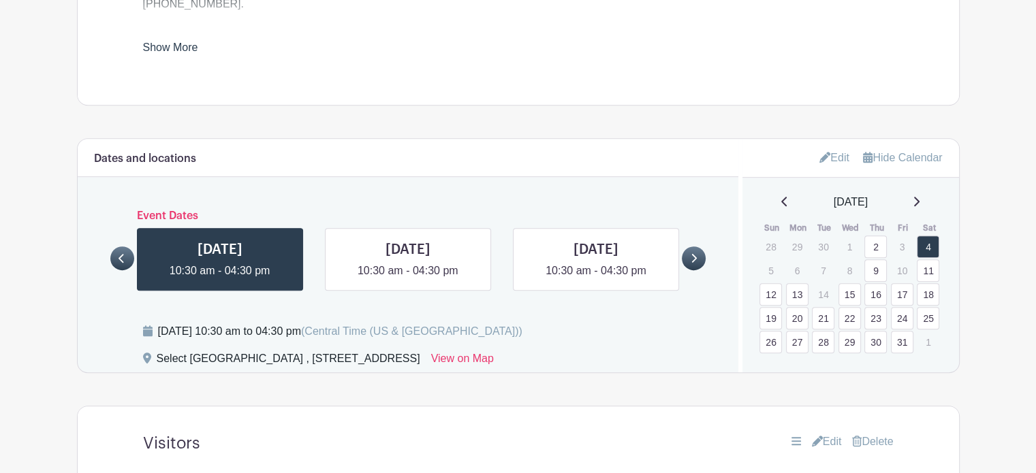
click at [819, 307] on link "21" at bounding box center [823, 318] width 22 height 22
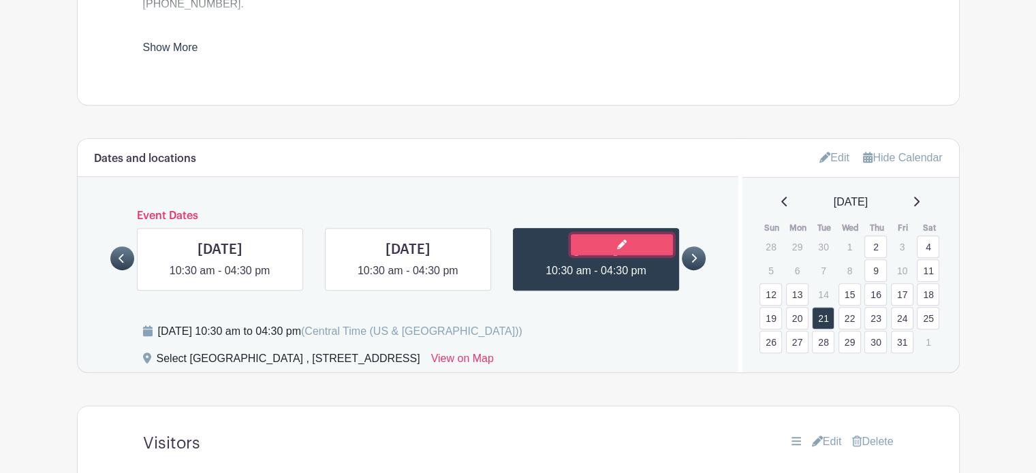
click at [622, 240] on icon at bounding box center [622, 245] width 10 height 10
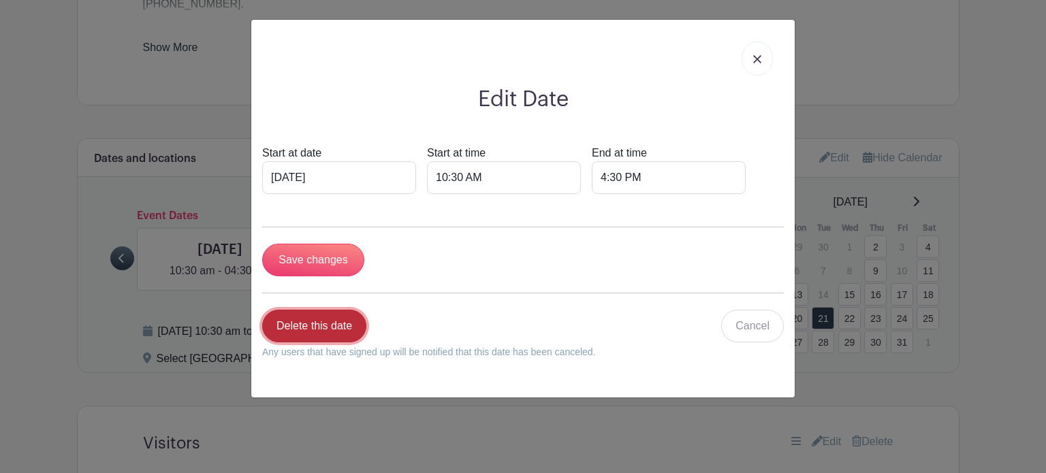
click at [316, 336] on link "Delete this date" at bounding box center [314, 326] width 104 height 33
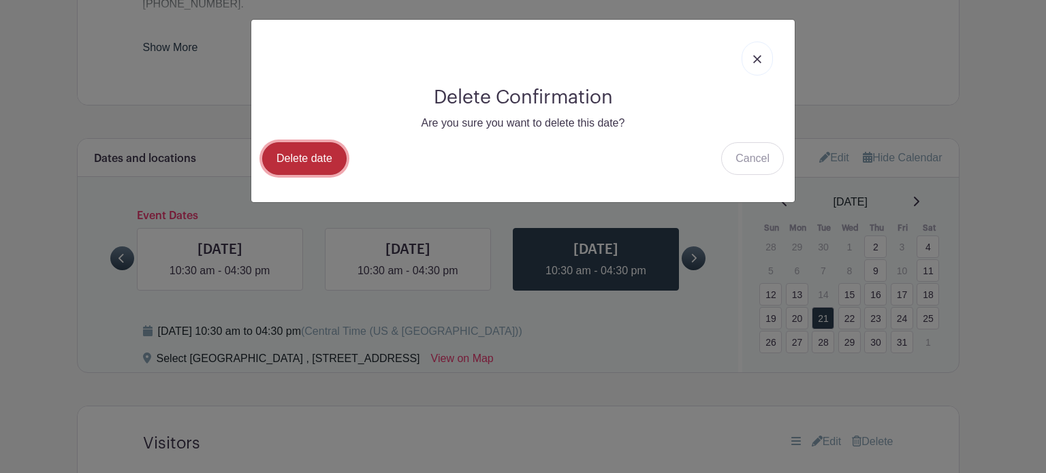
click at [298, 155] on link "Delete date" at bounding box center [304, 158] width 84 height 33
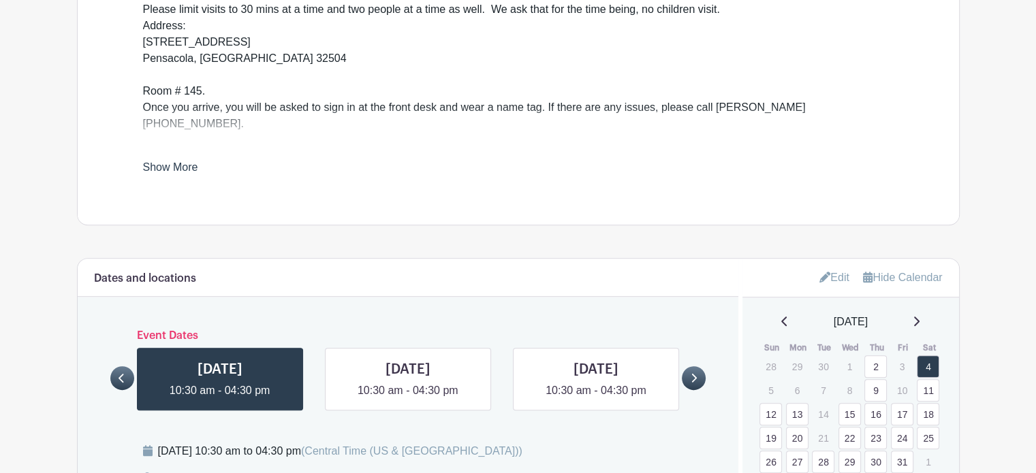
scroll to position [685, 0]
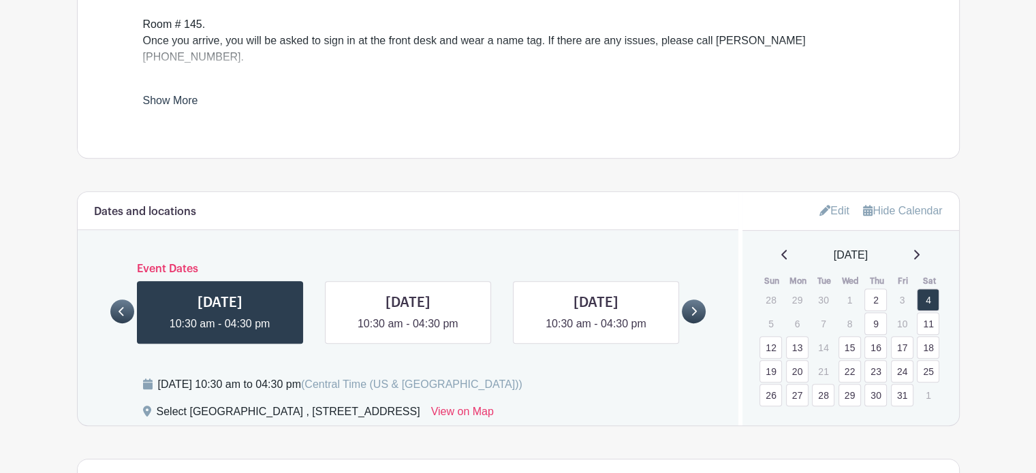
click at [827, 200] on link "Edit" at bounding box center [834, 211] width 30 height 22
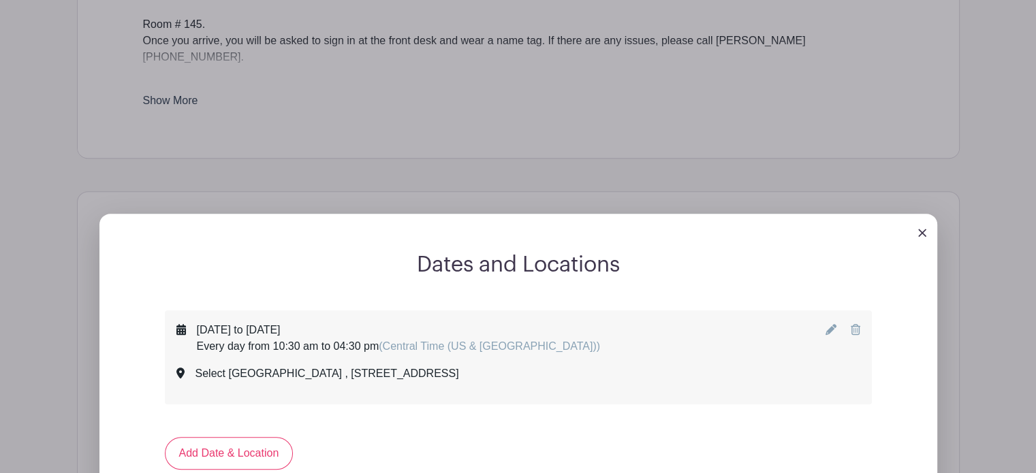
click at [832, 324] on icon at bounding box center [831, 329] width 11 height 11
select select "9"
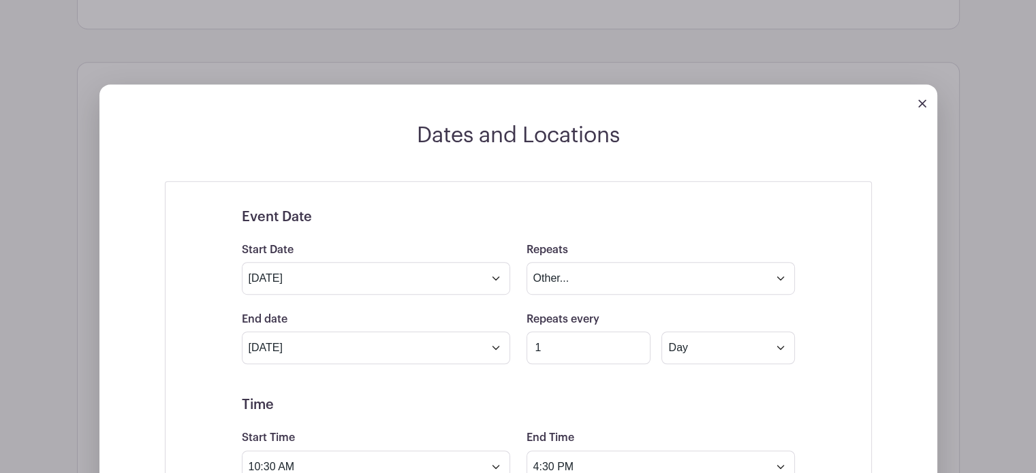
scroll to position [817, 0]
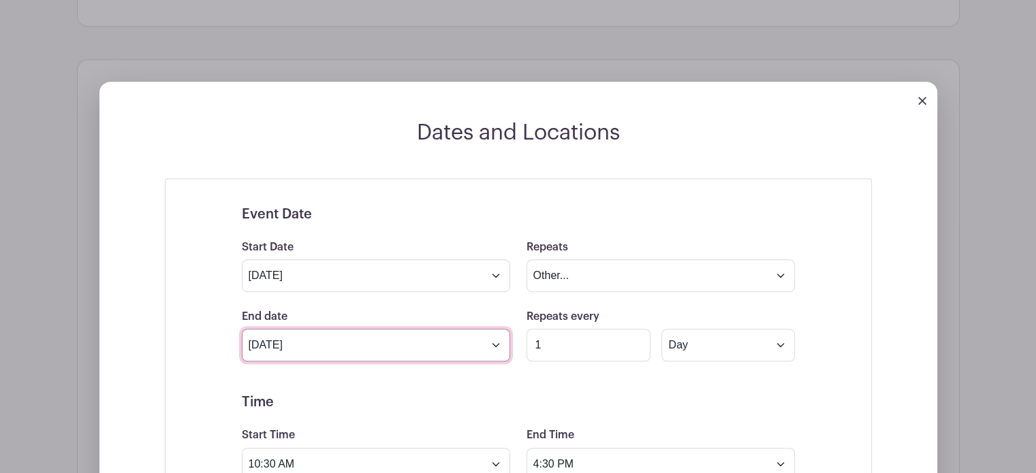
click at [319, 329] on input "[DATE]" at bounding box center [376, 345] width 268 height 33
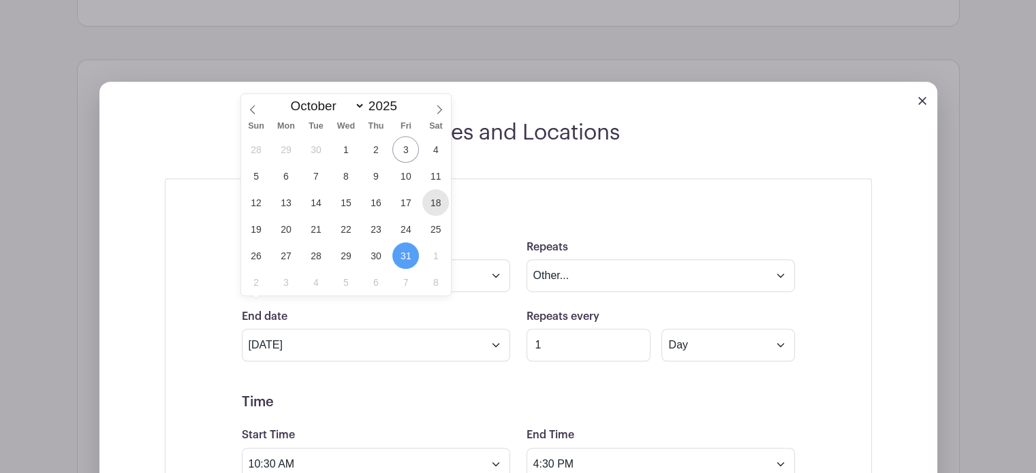
click at [439, 204] on span "18" at bounding box center [435, 202] width 27 height 27
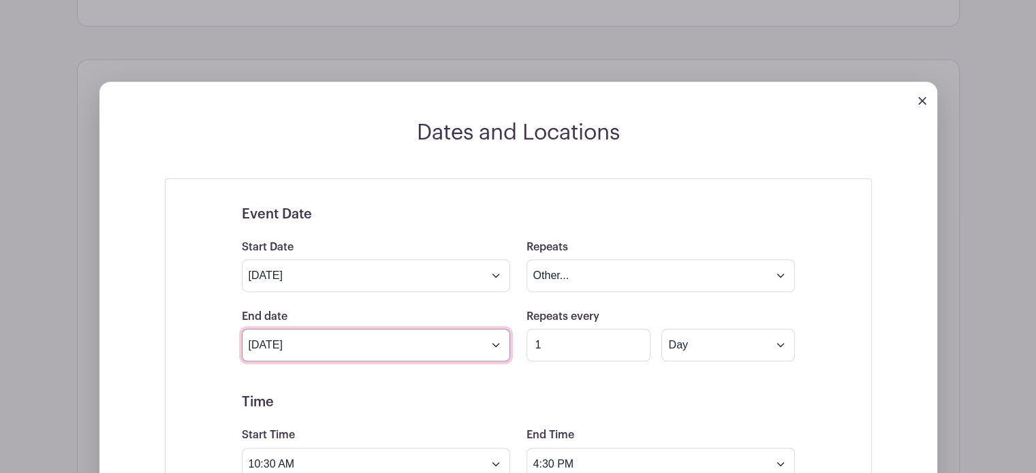
click at [472, 329] on input "[DATE]" at bounding box center [376, 345] width 268 height 33
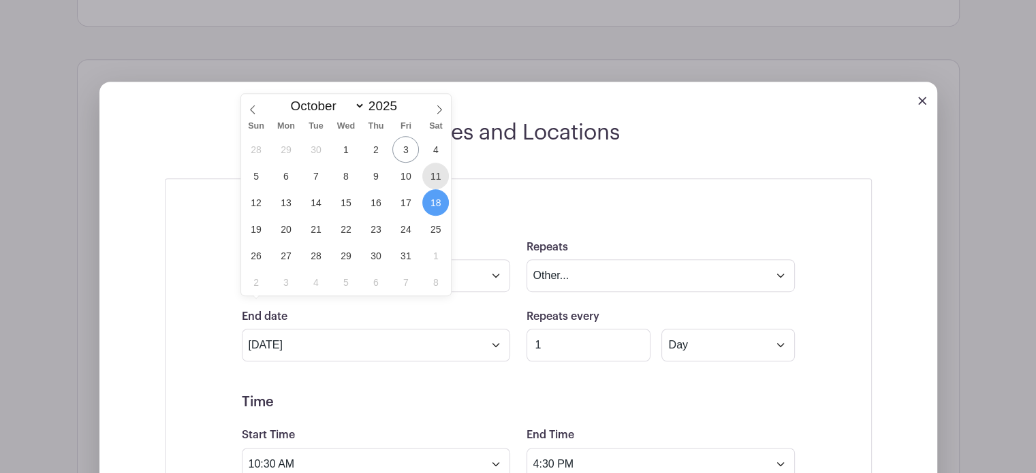
click at [439, 176] on span "11" at bounding box center [435, 176] width 27 height 27
type input "[DATE]"
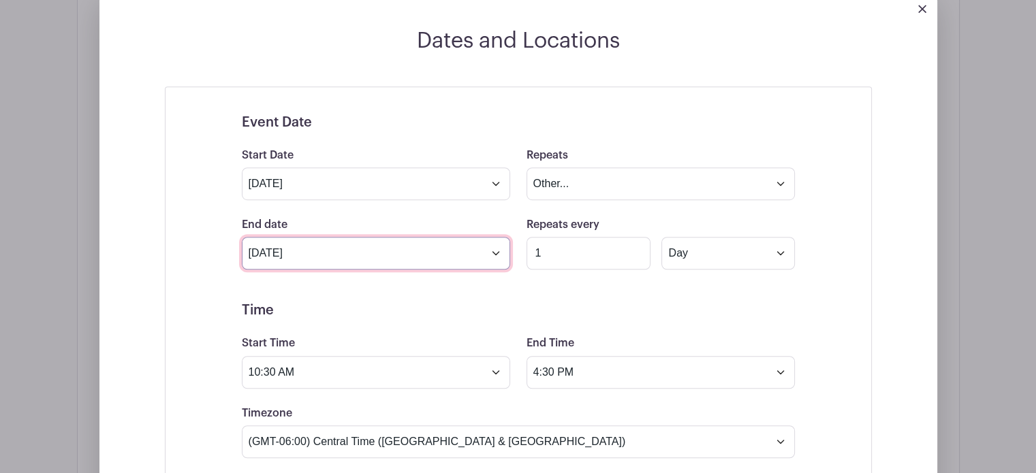
scroll to position [910, 0]
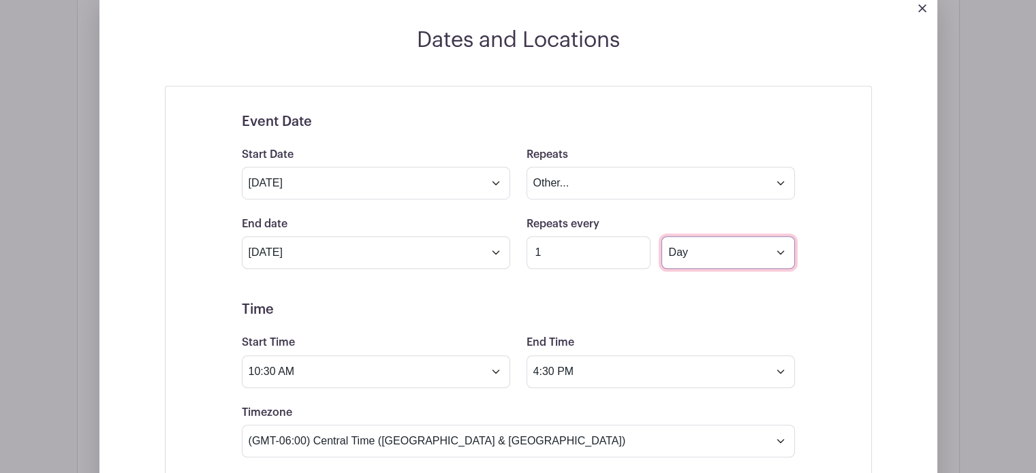
click at [691, 236] on select "Day Week Monthly on day 1" at bounding box center [727, 252] width 133 height 33
select select "weekly"
click at [661, 236] on select "Day Week Monthly on day 1" at bounding box center [727, 252] width 133 height 33
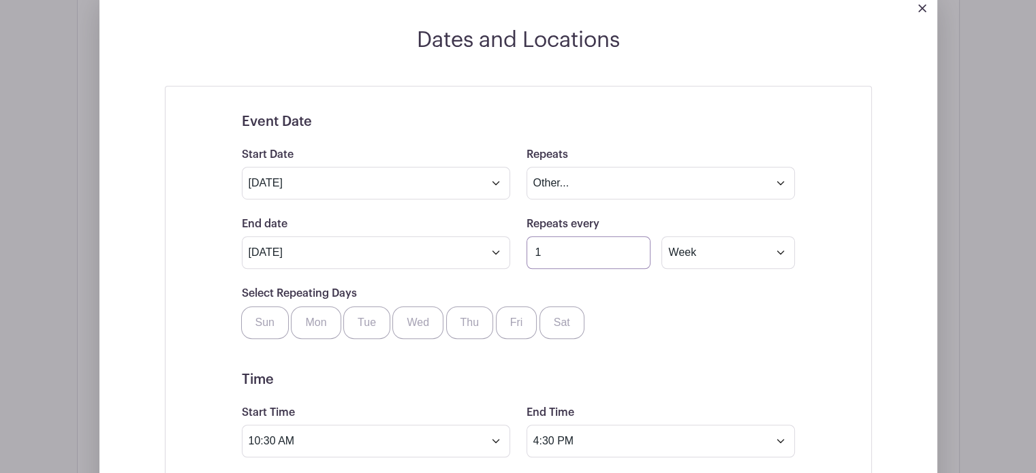
click at [610, 236] on input "1" at bounding box center [589, 252] width 125 height 33
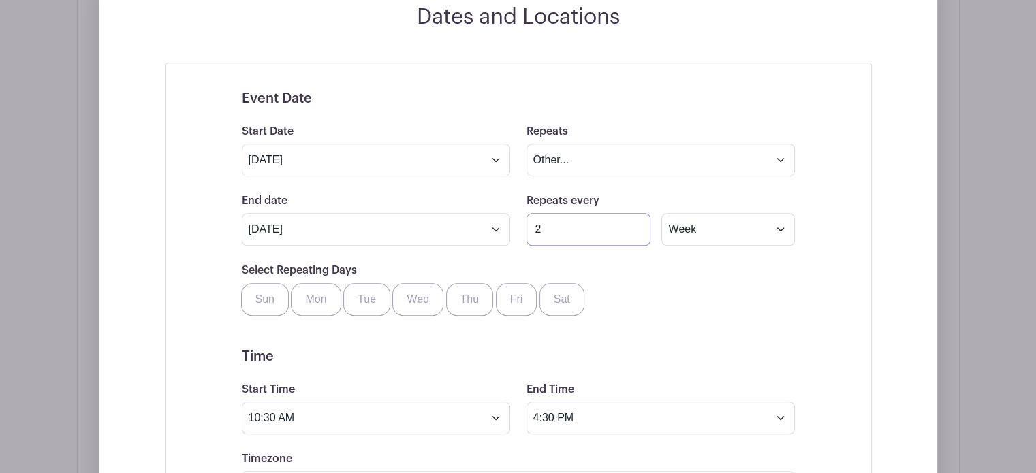
scroll to position [934, 0]
type input "2"
click at [545, 143] on select "Does not repeat Daily Weekly Monthly on day 1 Monthly on the first [DATE] Other…" at bounding box center [661, 159] width 268 height 33
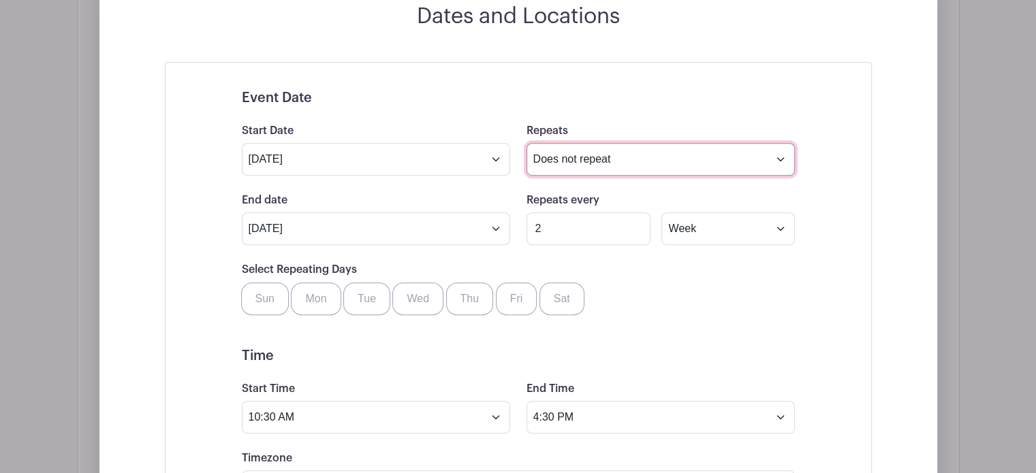
click at [527, 143] on select "Does not repeat Daily Weekly Monthly on day 1 Monthly on the first [DATE] Other…" at bounding box center [661, 159] width 268 height 33
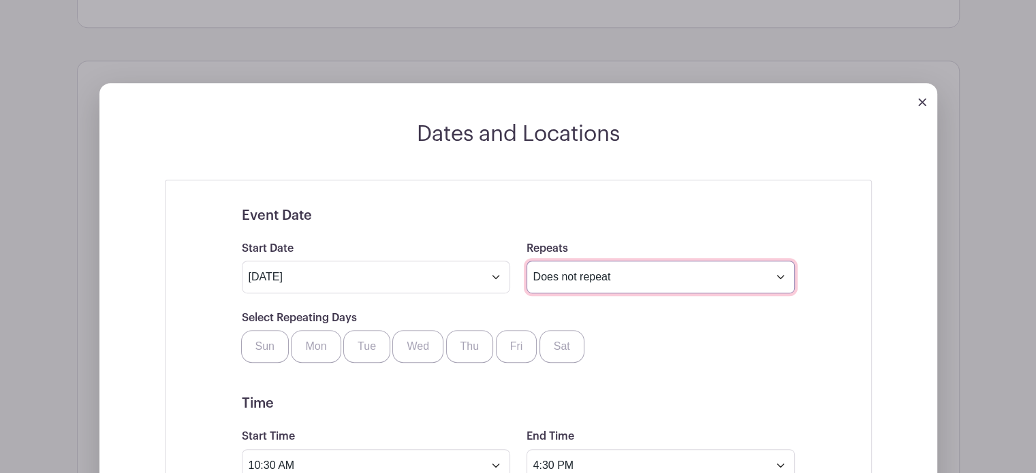
scroll to position [815, 0]
click at [577, 262] on select "Does not repeat Daily Weekly Monthly on day 1 Monthly on the first [DATE] Other…" at bounding box center [661, 278] width 268 height 33
select select "daily"
click at [527, 262] on select "Does not repeat Daily Weekly Monthly on day 1 Monthly on the first [DATE] Other…" at bounding box center [661, 278] width 268 height 33
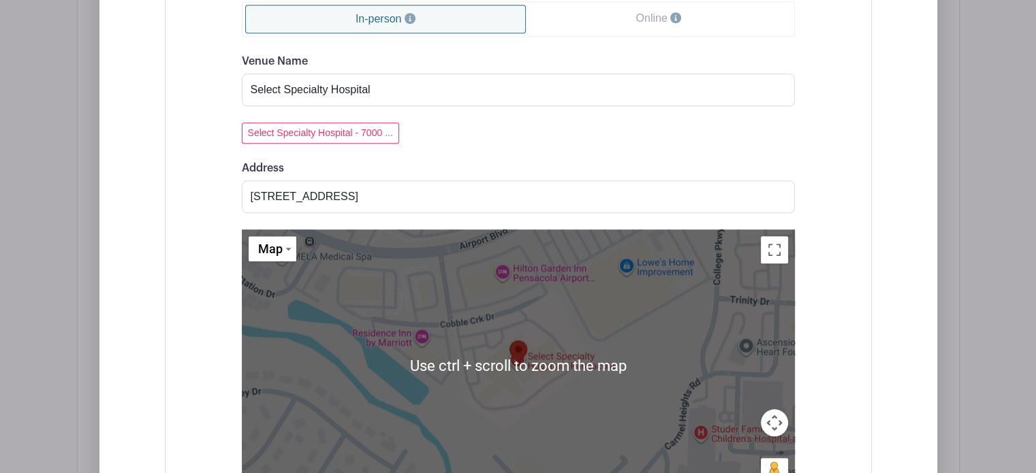
scroll to position [1842, 0]
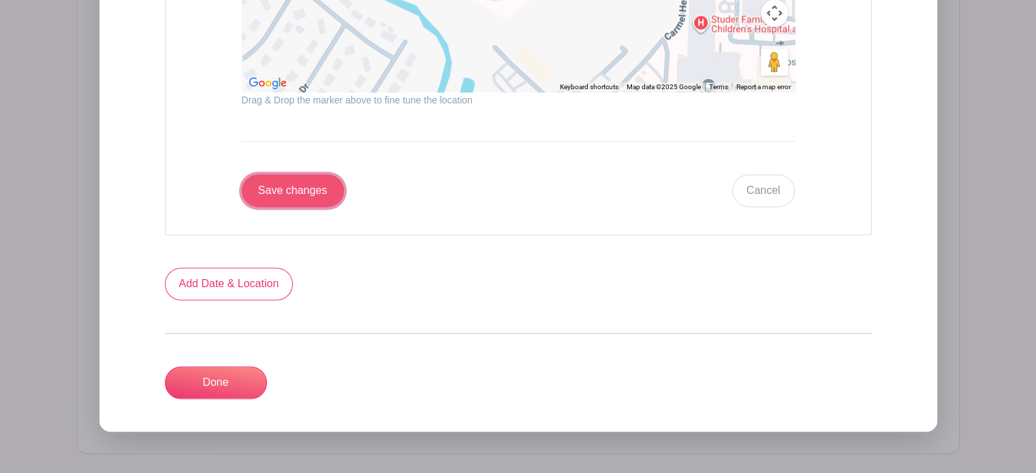
click at [277, 174] on input "Save changes" at bounding box center [293, 190] width 102 height 33
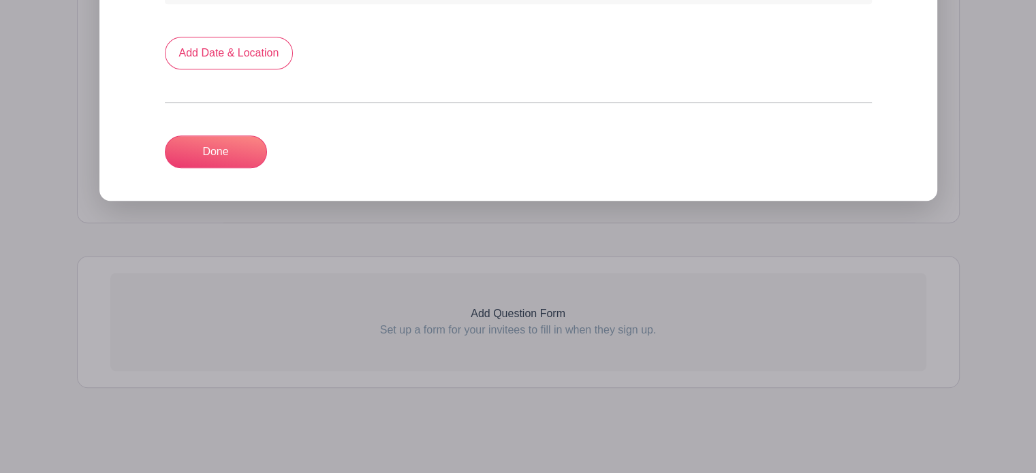
scroll to position [1052, 0]
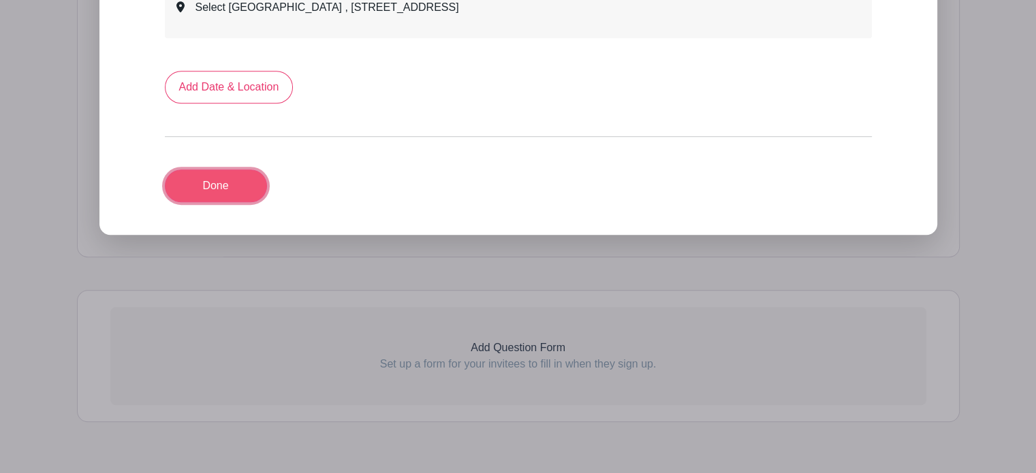
click at [243, 170] on link "Done" at bounding box center [216, 186] width 102 height 33
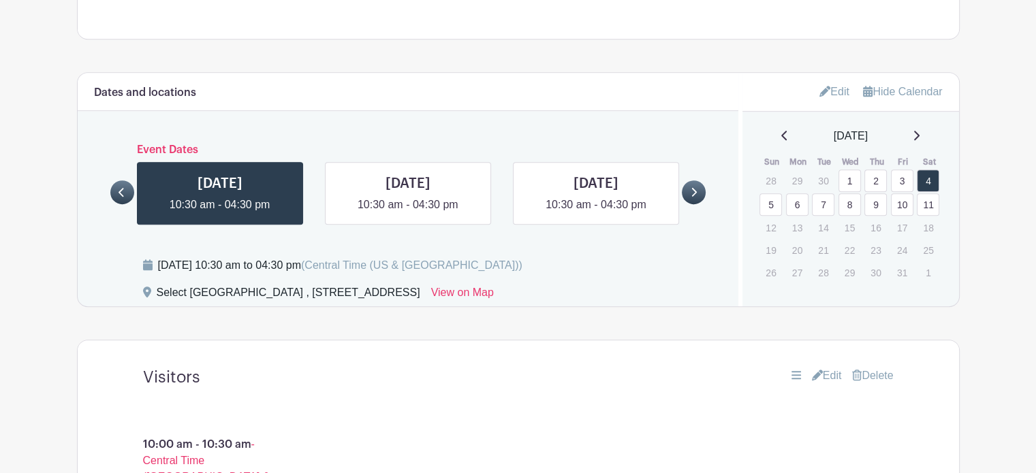
scroll to position [879, 0]
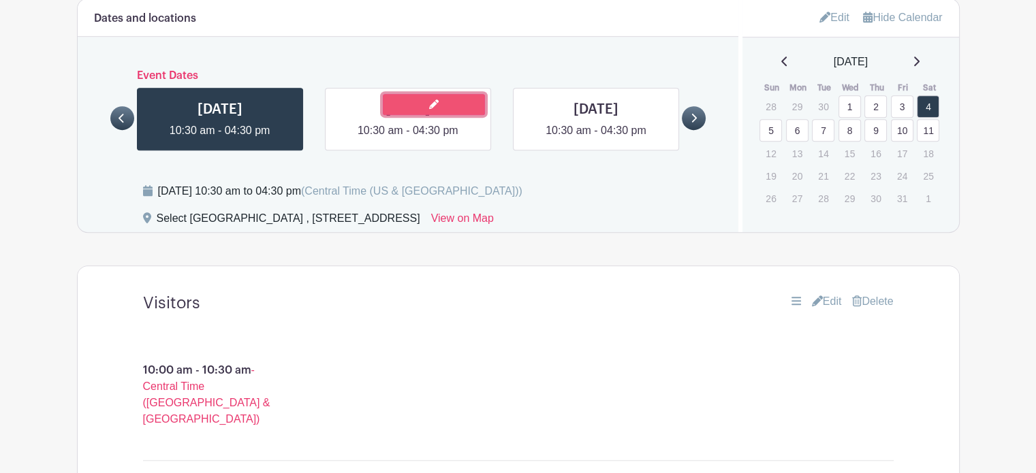
click at [437, 99] on icon at bounding box center [434, 104] width 10 height 10
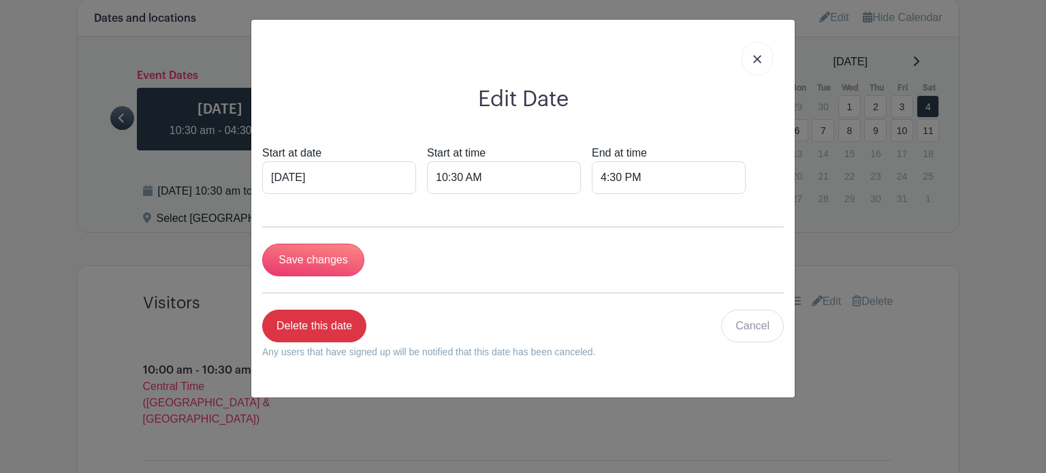
click at [765, 59] on link at bounding box center [757, 59] width 31 height 34
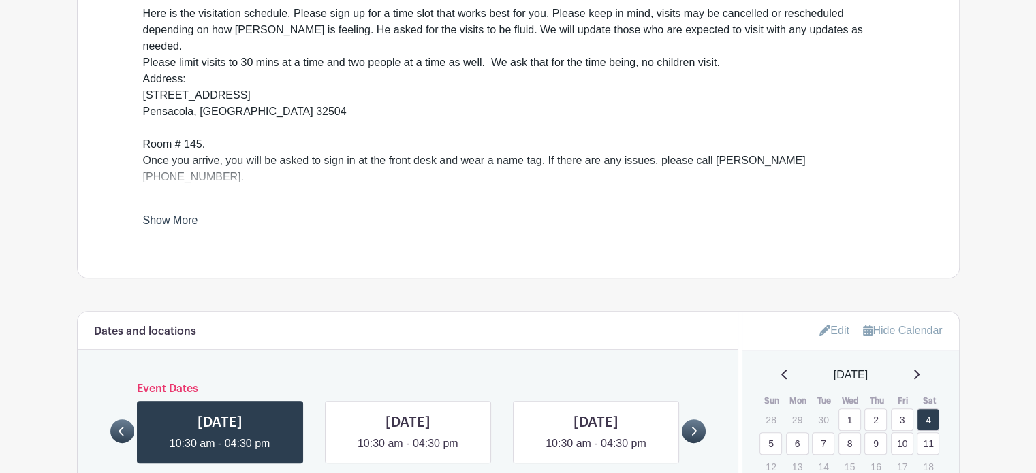
scroll to position [605, 0]
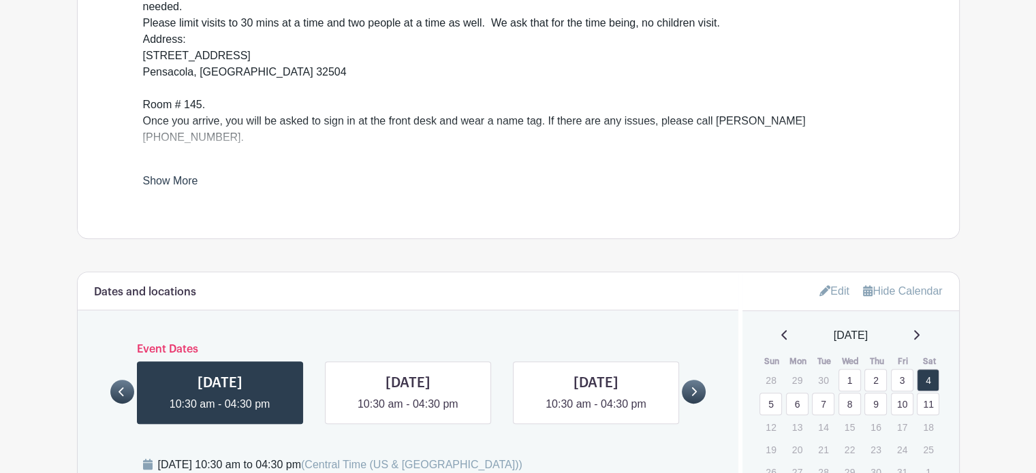
click at [833, 280] on link "Edit" at bounding box center [834, 291] width 30 height 22
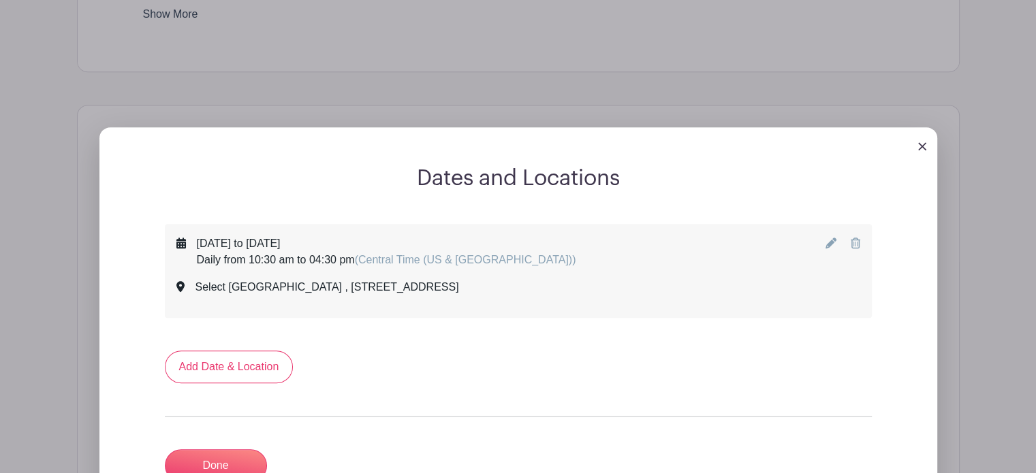
scroll to position [772, 0]
click at [829, 237] on icon at bounding box center [831, 242] width 11 height 11
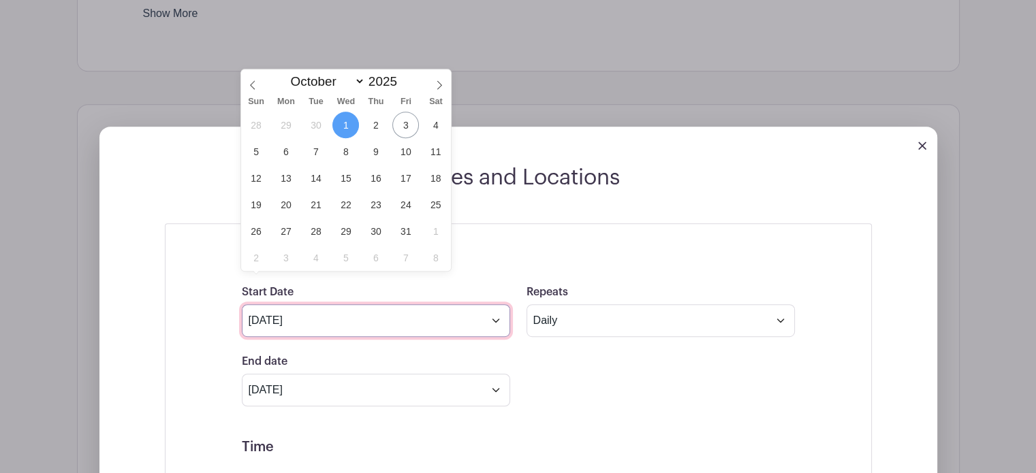
click at [362, 305] on input "[DATE]" at bounding box center [376, 321] width 268 height 33
click at [435, 123] on span "4" at bounding box center [435, 125] width 27 height 27
type input "[DATE]"
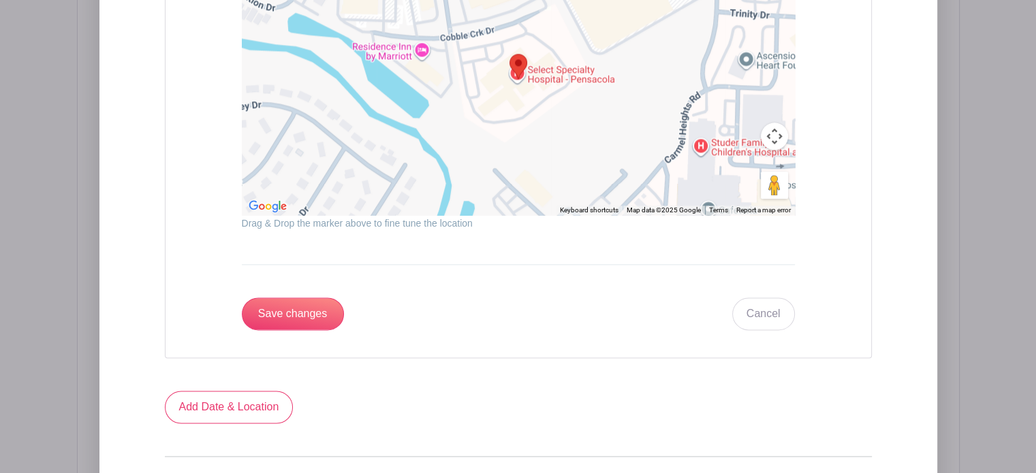
scroll to position [1719, 0]
click at [312, 297] on input "Save changes" at bounding box center [293, 313] width 102 height 33
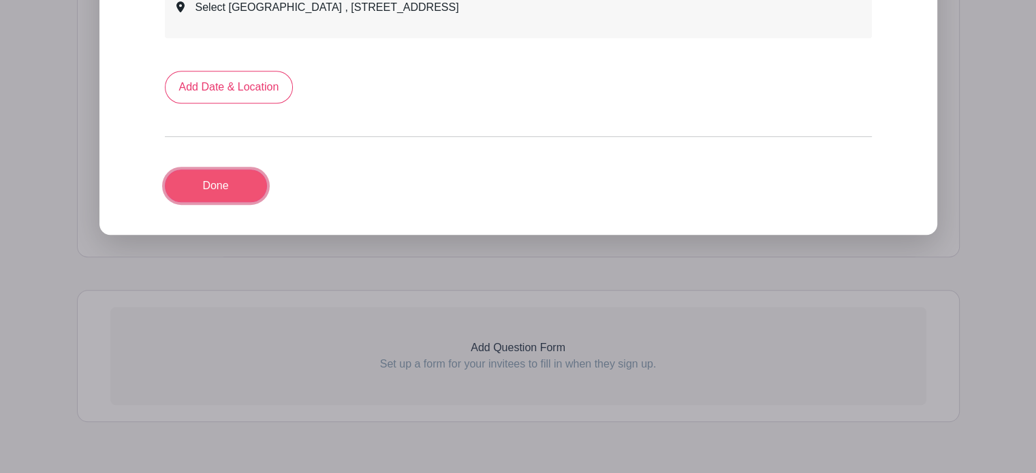
click at [209, 170] on link "Done" at bounding box center [216, 186] width 102 height 33
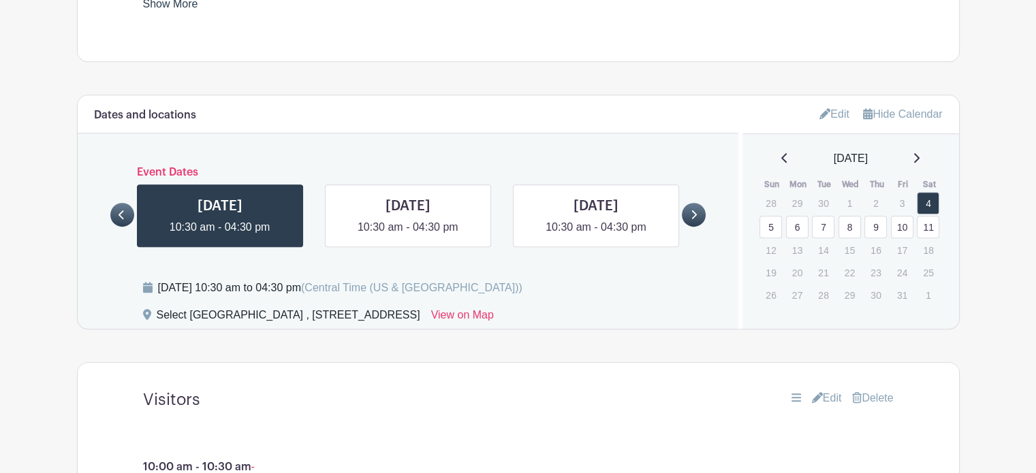
scroll to position [782, 0]
click at [408, 236] on link at bounding box center [408, 236] width 0 height 0
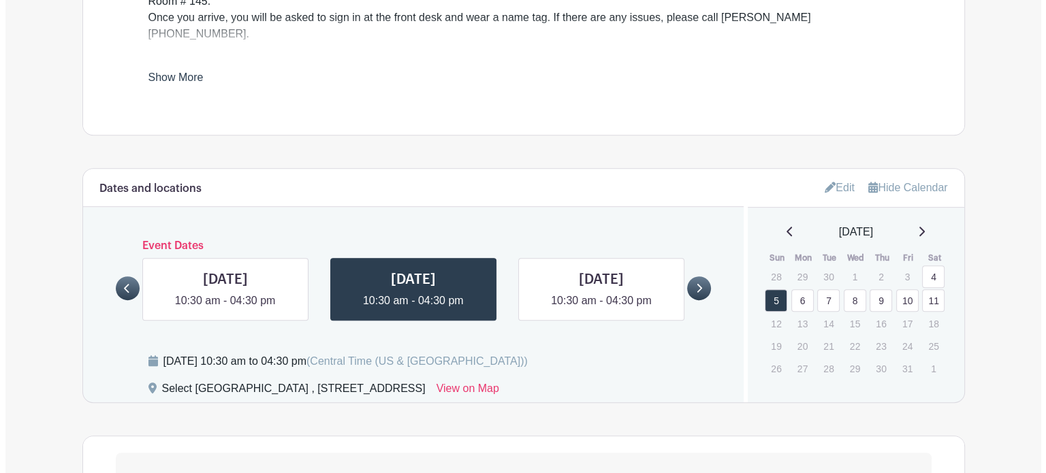
scroll to position [686, 0]
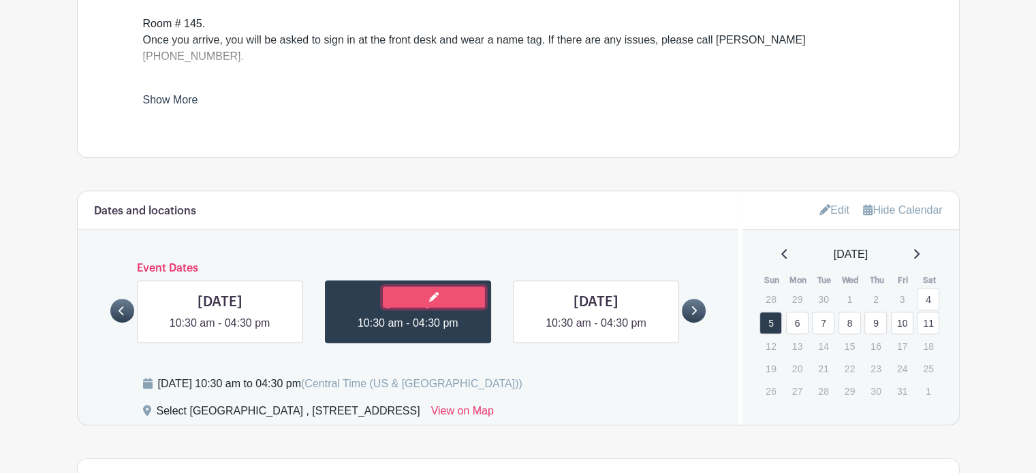
click at [447, 287] on link at bounding box center [434, 297] width 102 height 21
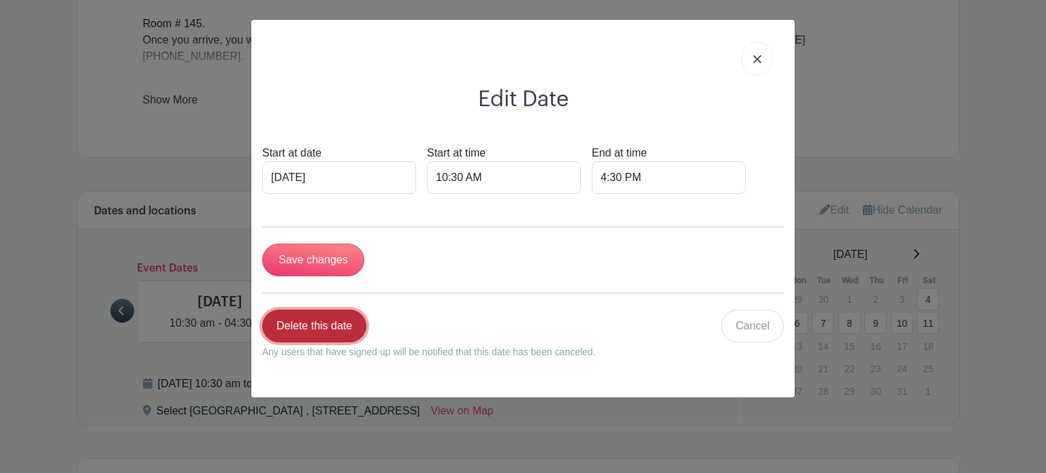
click at [294, 329] on link "Delete this date" at bounding box center [314, 326] width 104 height 33
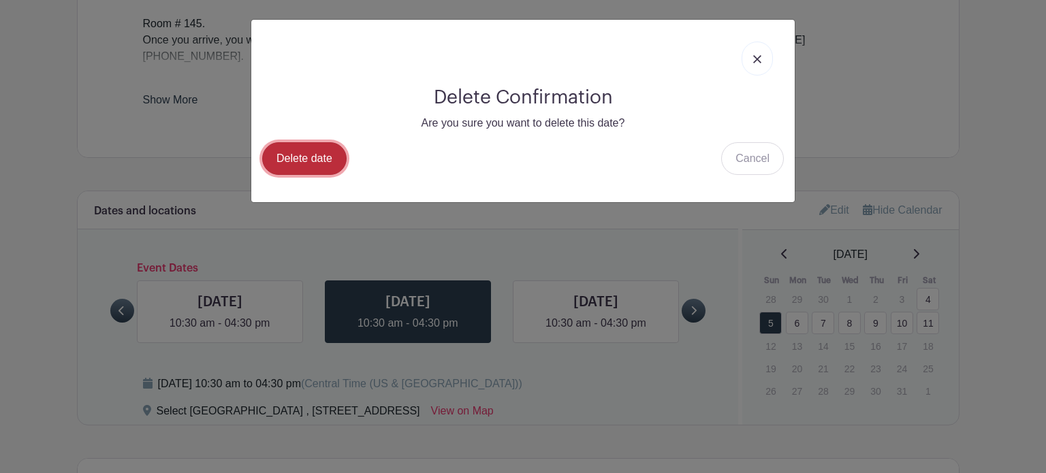
click at [316, 157] on link "Delete date" at bounding box center [304, 158] width 84 height 33
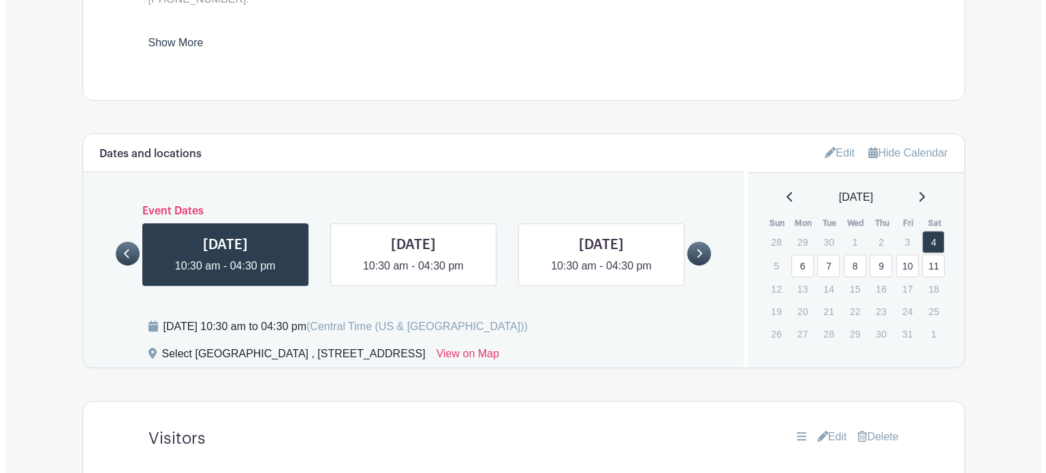
scroll to position [820, 0]
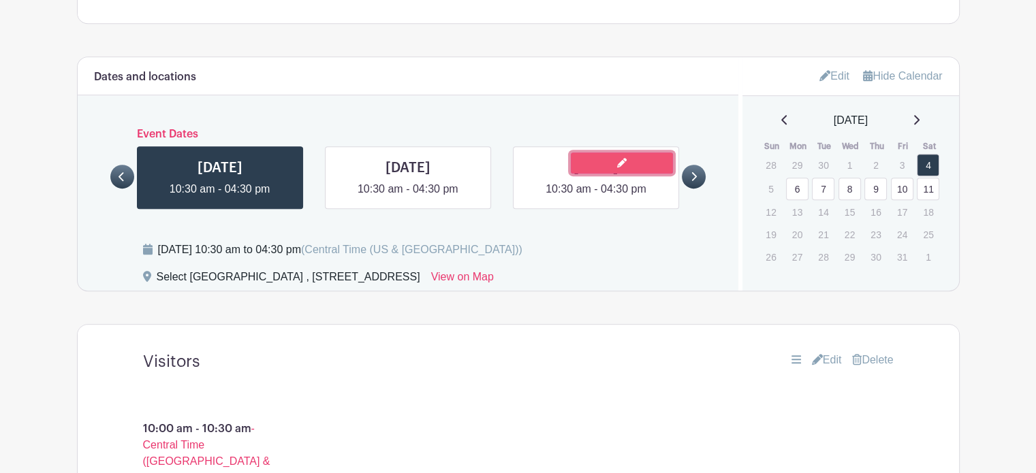
click at [646, 153] on link at bounding box center [622, 163] width 102 height 21
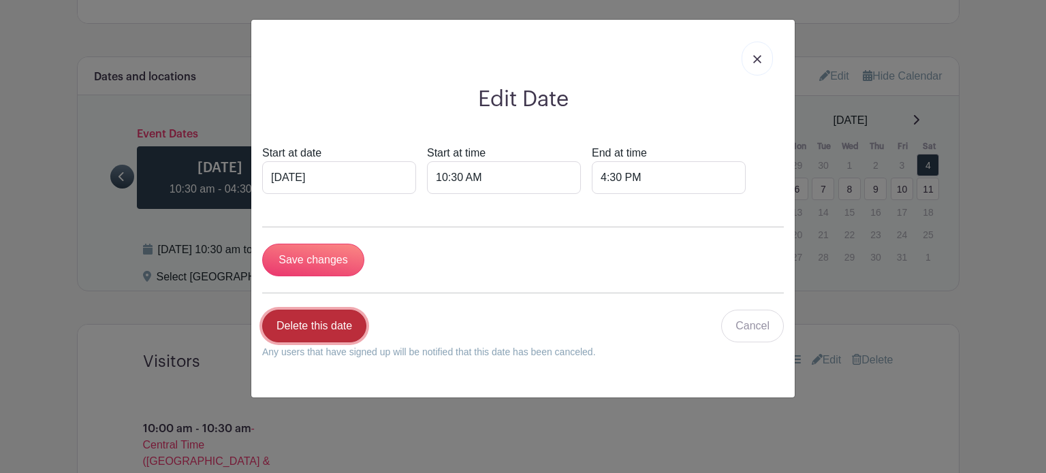
click at [303, 331] on link "Delete this date" at bounding box center [314, 326] width 104 height 33
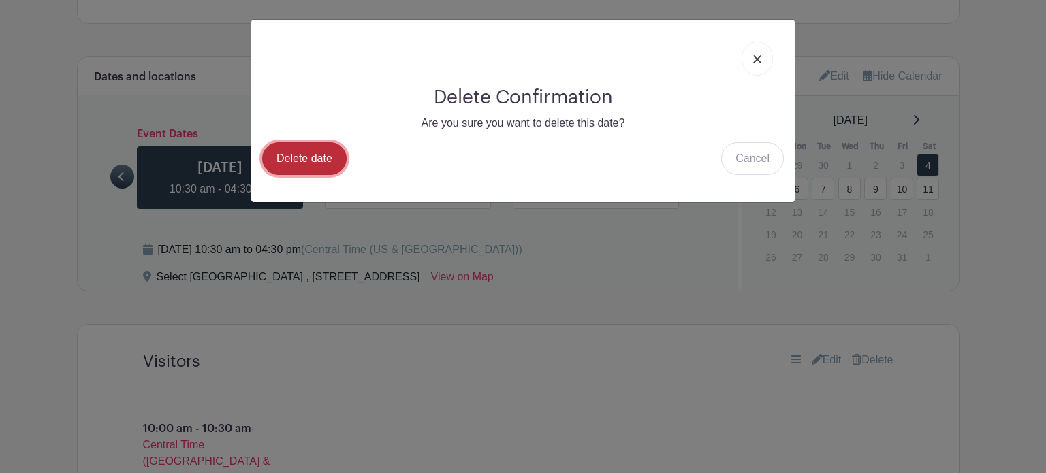
click at [302, 152] on link "Delete date" at bounding box center [304, 158] width 84 height 33
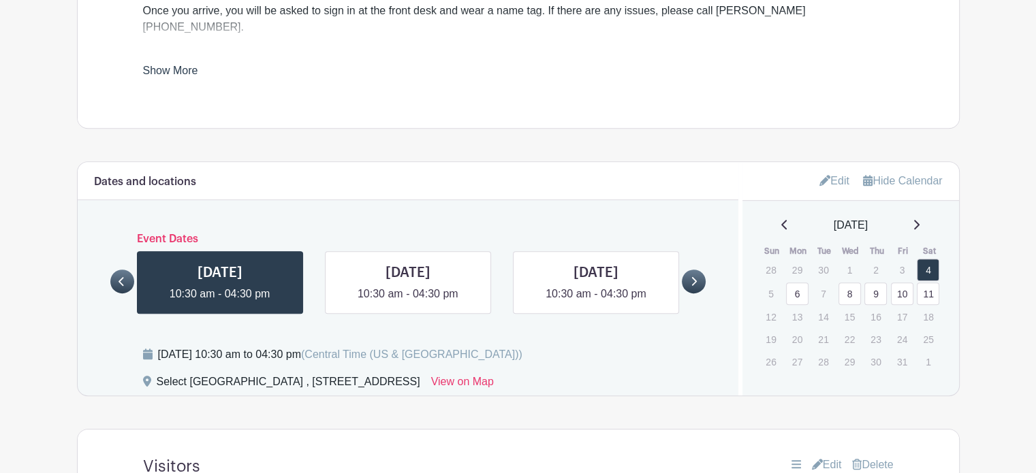
scroll to position [774, 0]
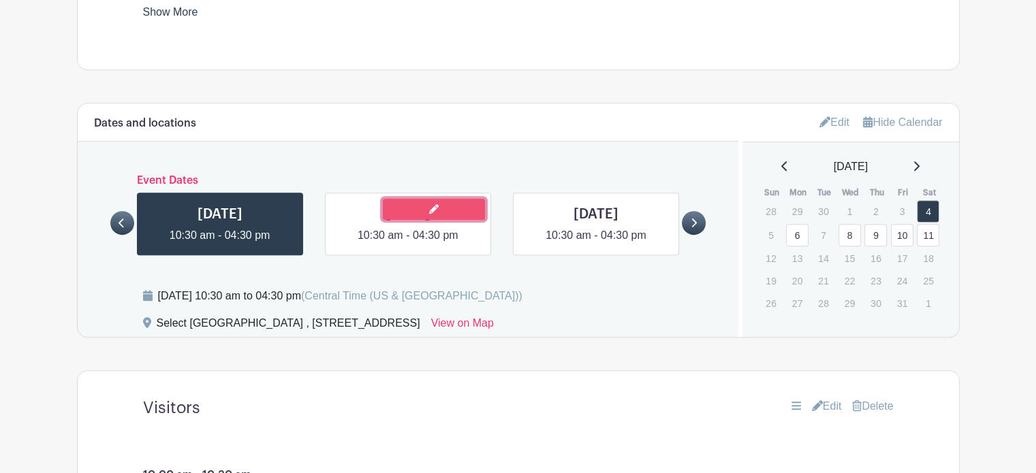
click at [411, 199] on link at bounding box center [434, 209] width 102 height 21
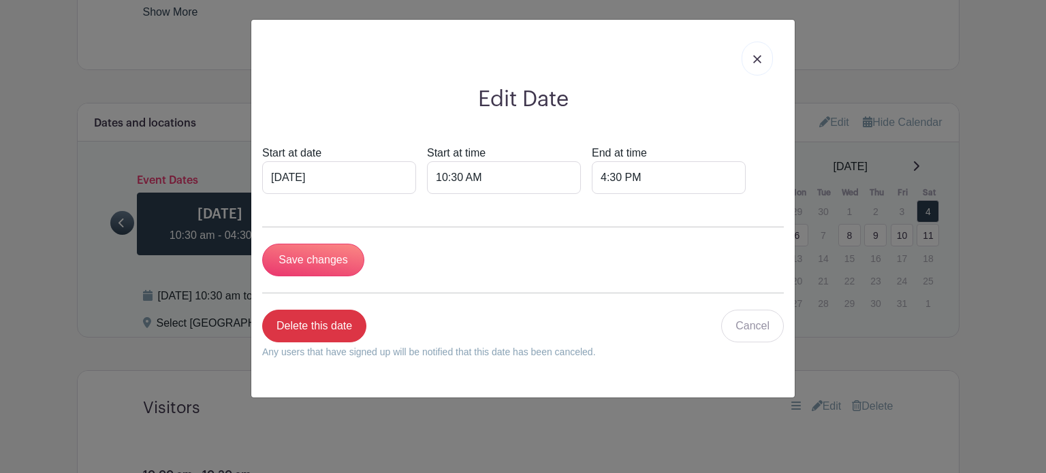
click at [755, 52] on link at bounding box center [757, 59] width 31 height 34
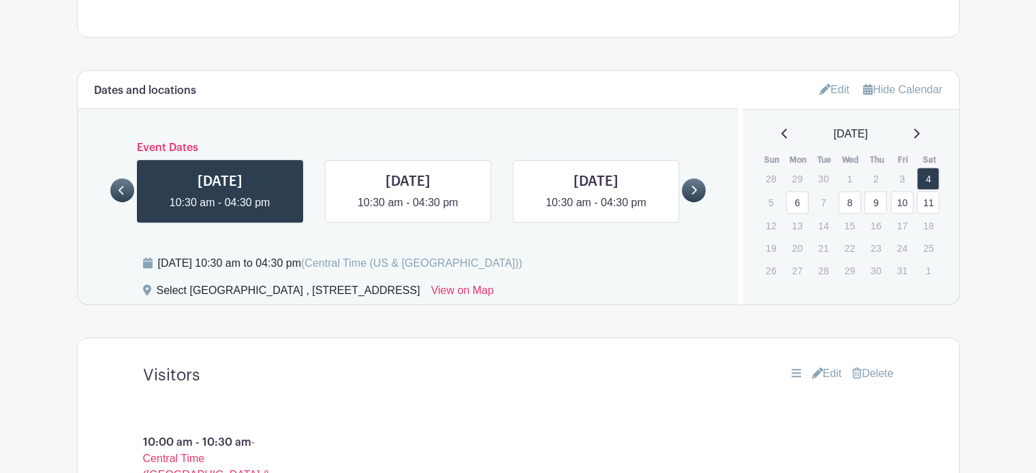
scroll to position [811, 0]
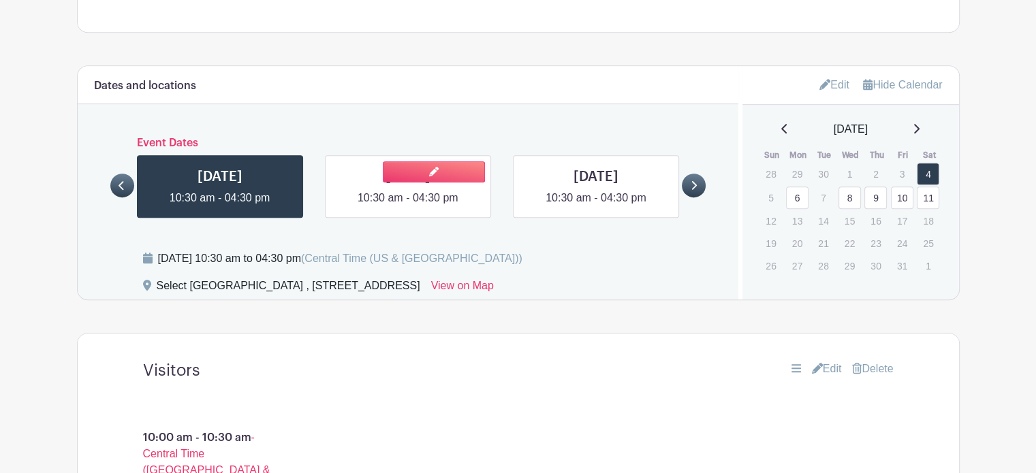
click at [408, 206] on link at bounding box center [408, 206] width 0 height 0
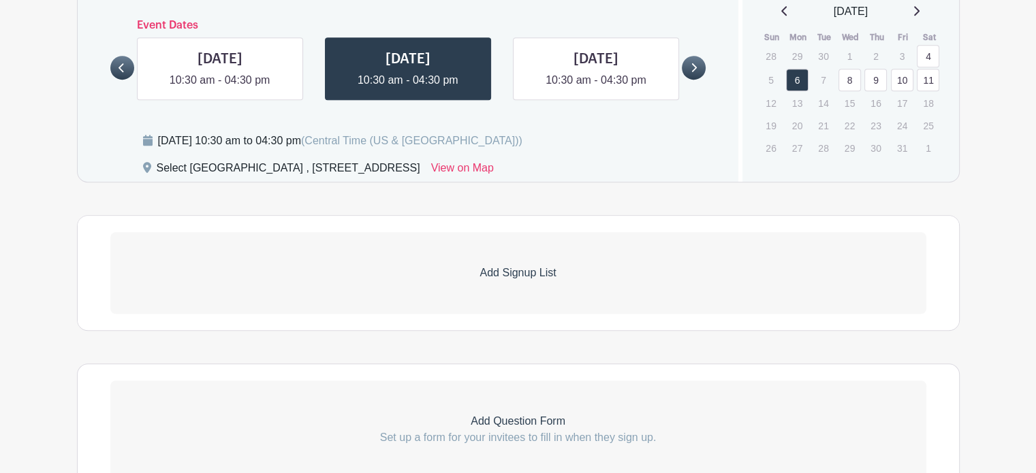
scroll to position [932, 0]
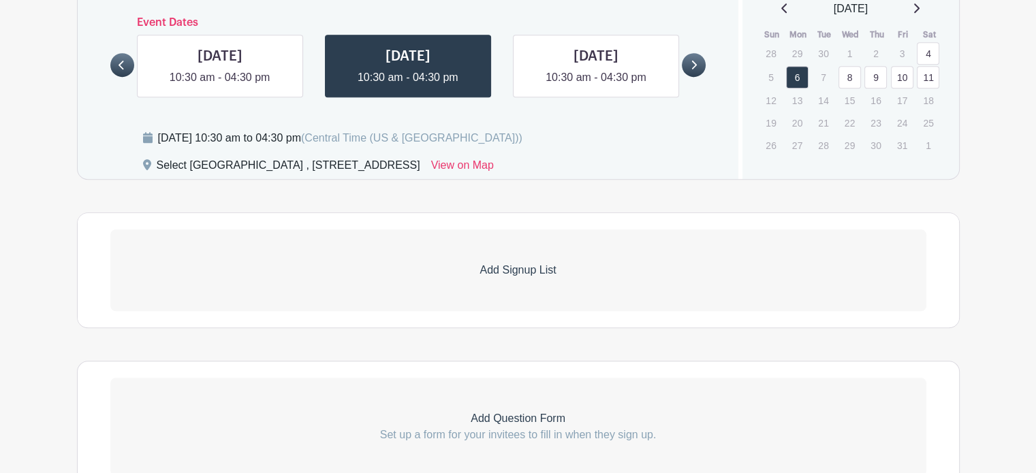
click at [513, 262] on p "Add Signup List" at bounding box center [518, 270] width 816 height 16
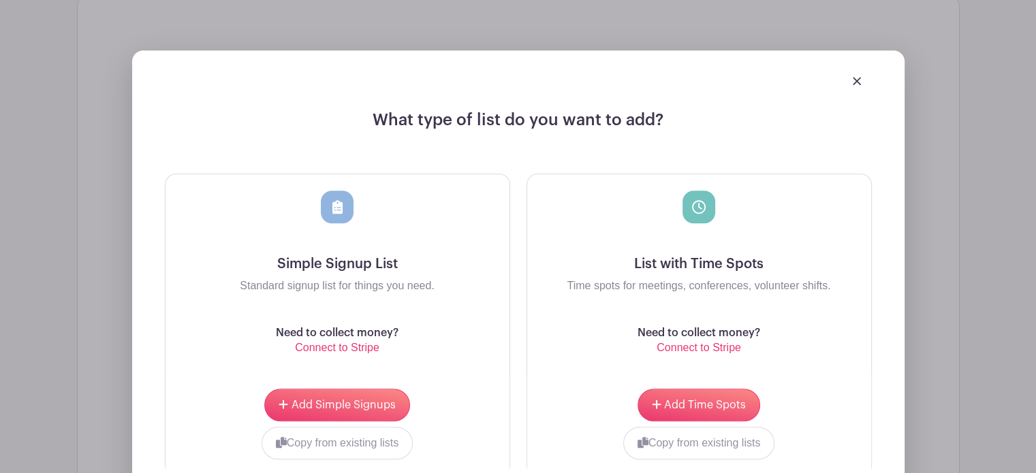
scroll to position [1158, 0]
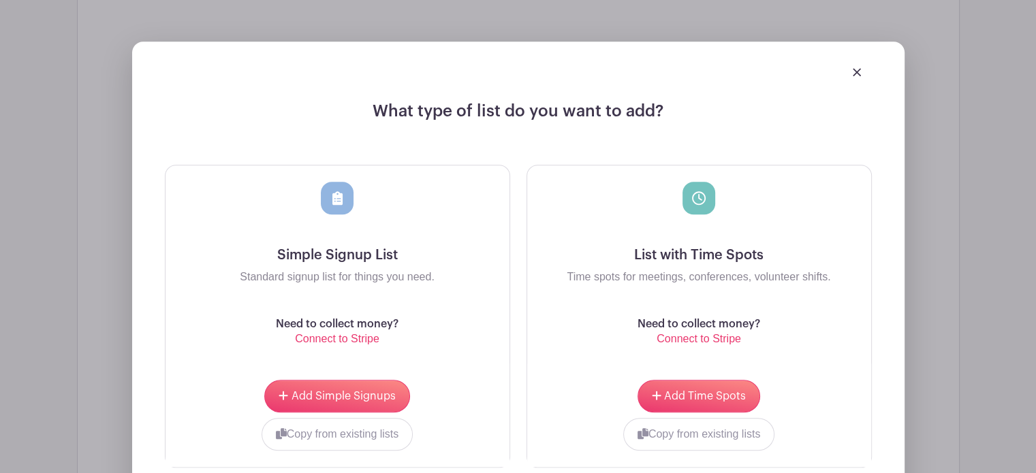
click at [706, 182] on div at bounding box center [699, 214] width 322 height 65
click at [709, 391] on span "Add Time Spots" at bounding box center [705, 396] width 82 height 11
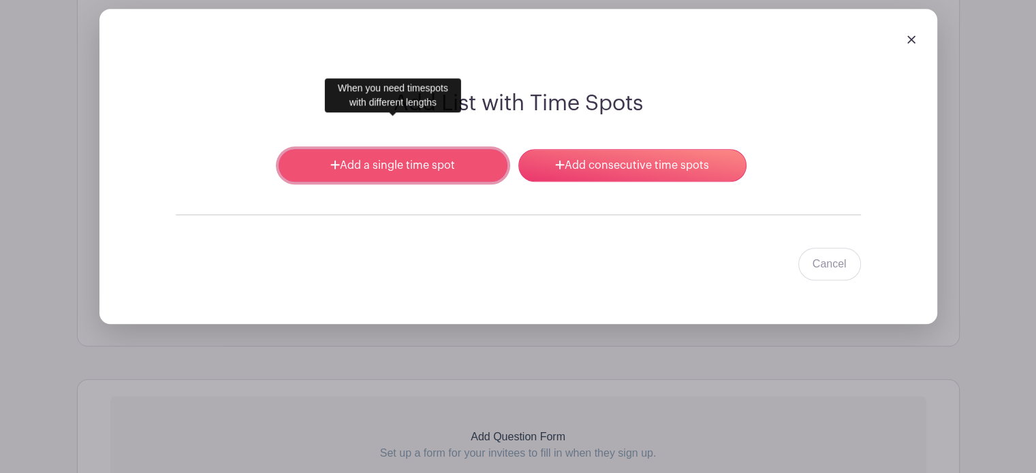
click at [486, 149] on link "Add a single time spot" at bounding box center [393, 165] width 228 height 33
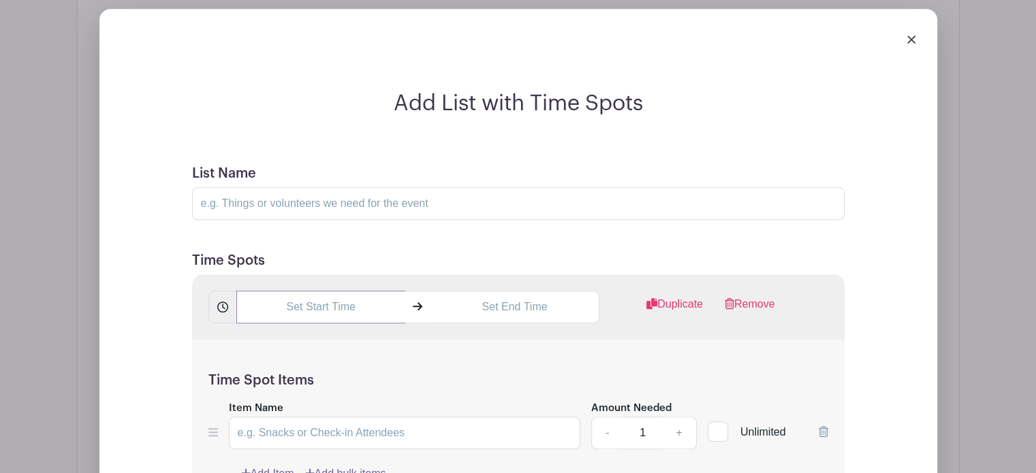
click at [332, 291] on input "text" at bounding box center [320, 307] width 169 height 33
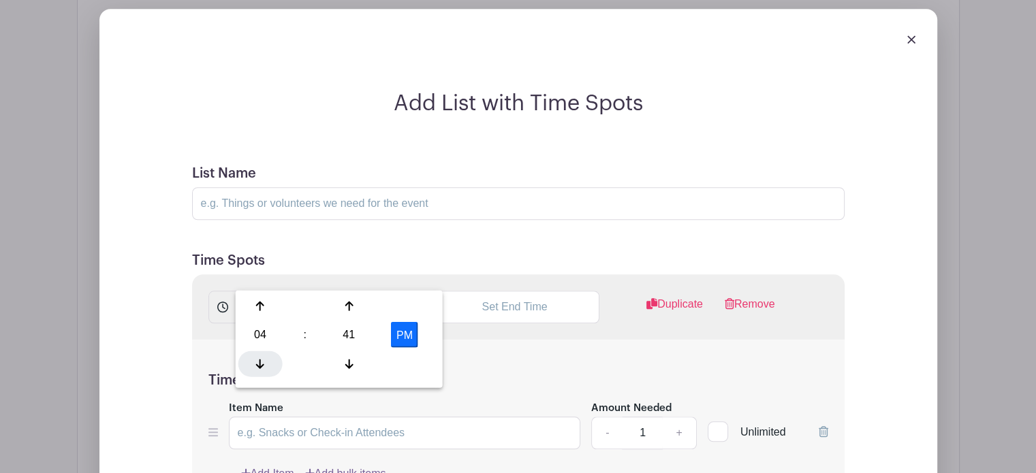
click at [262, 370] on div at bounding box center [260, 364] width 44 height 26
click at [349, 355] on div at bounding box center [349, 364] width 44 height 26
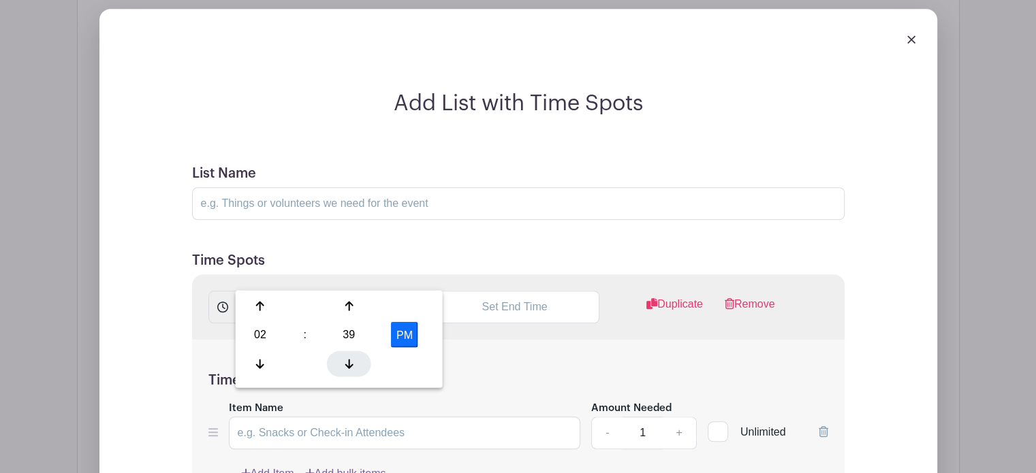
click at [349, 355] on div at bounding box center [349, 364] width 44 height 26
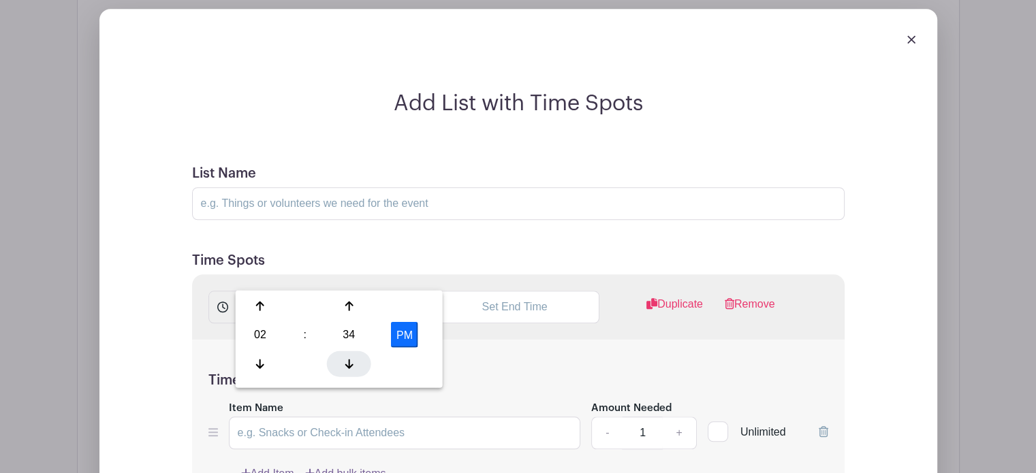
click at [349, 355] on div at bounding box center [349, 364] width 44 height 26
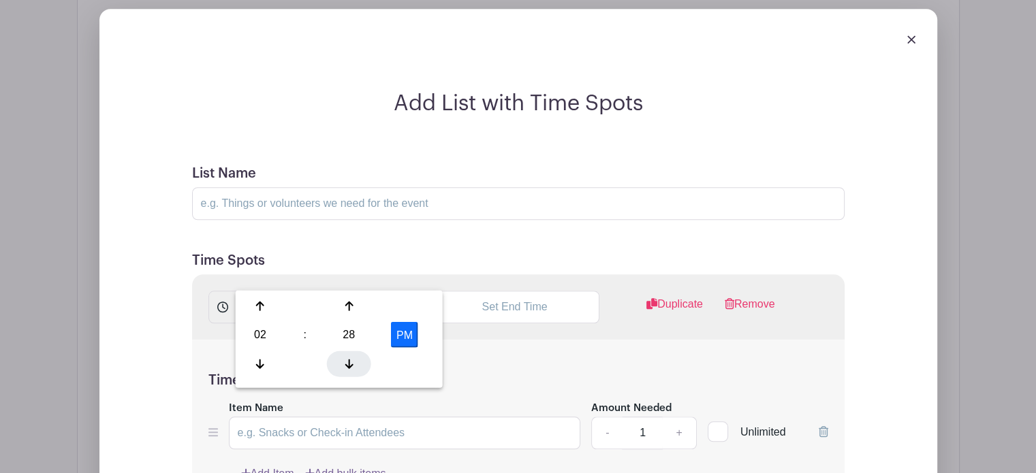
click at [349, 355] on div at bounding box center [349, 364] width 44 height 26
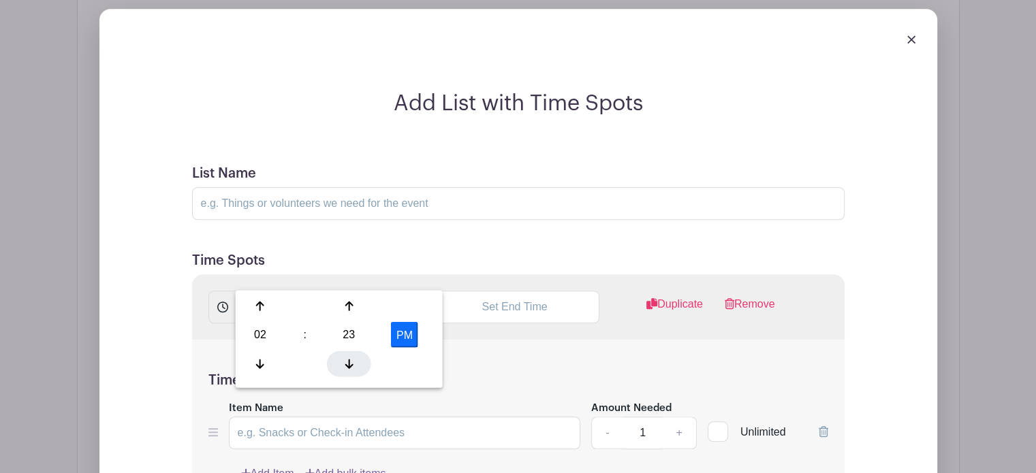
click at [349, 355] on div at bounding box center [349, 364] width 44 height 26
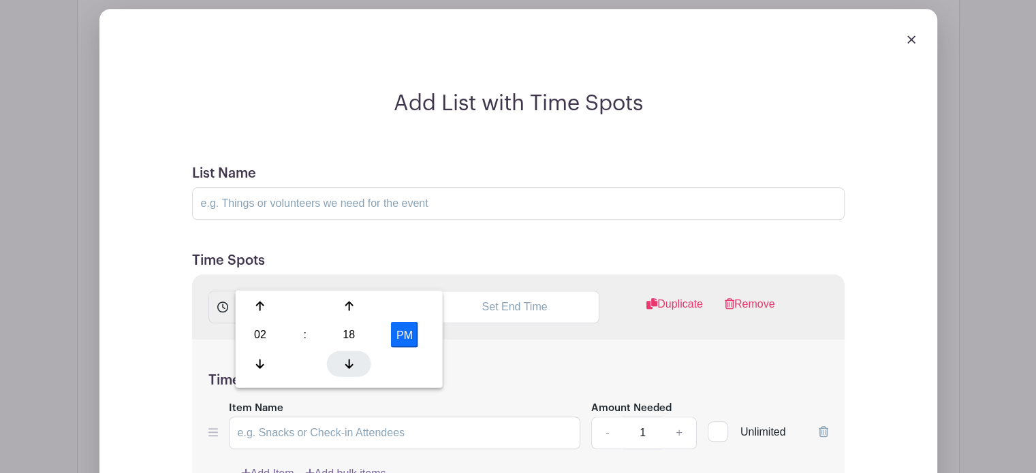
click at [349, 355] on div at bounding box center [349, 364] width 44 height 26
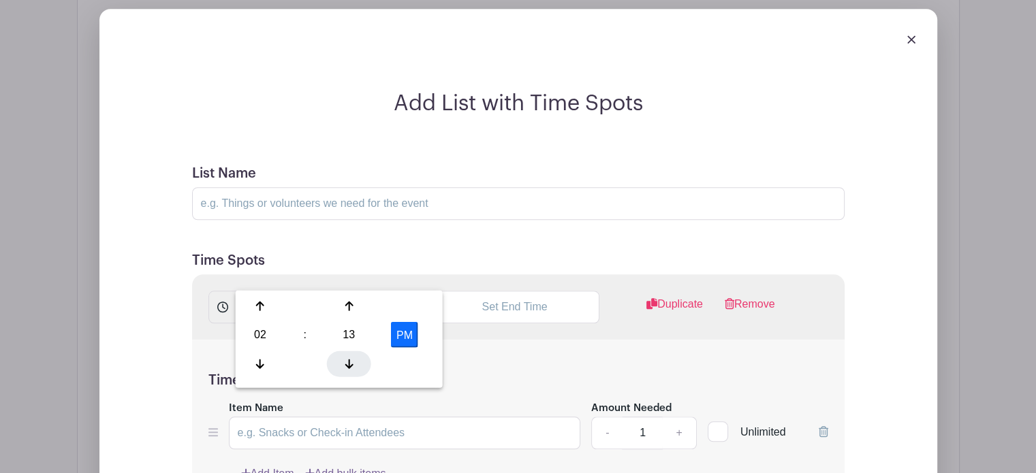
click at [349, 355] on div at bounding box center [349, 364] width 44 height 26
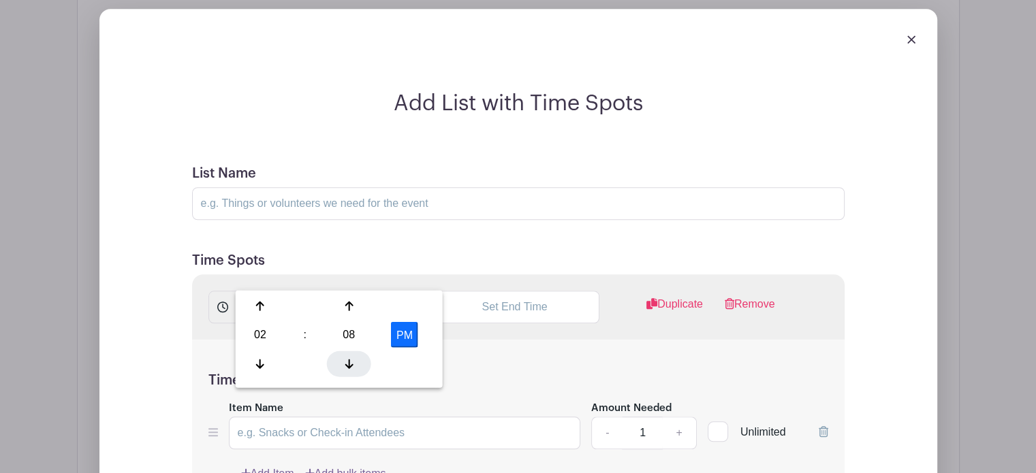
click at [349, 355] on div at bounding box center [349, 364] width 44 height 26
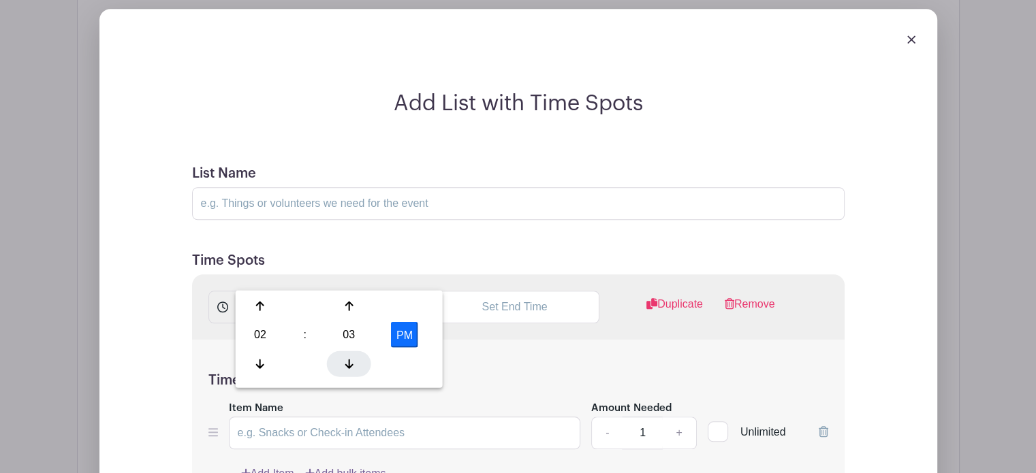
click at [349, 355] on div at bounding box center [349, 364] width 44 height 26
type input "2:00 PM"
click at [505, 291] on input "text" at bounding box center [515, 307] width 169 height 33
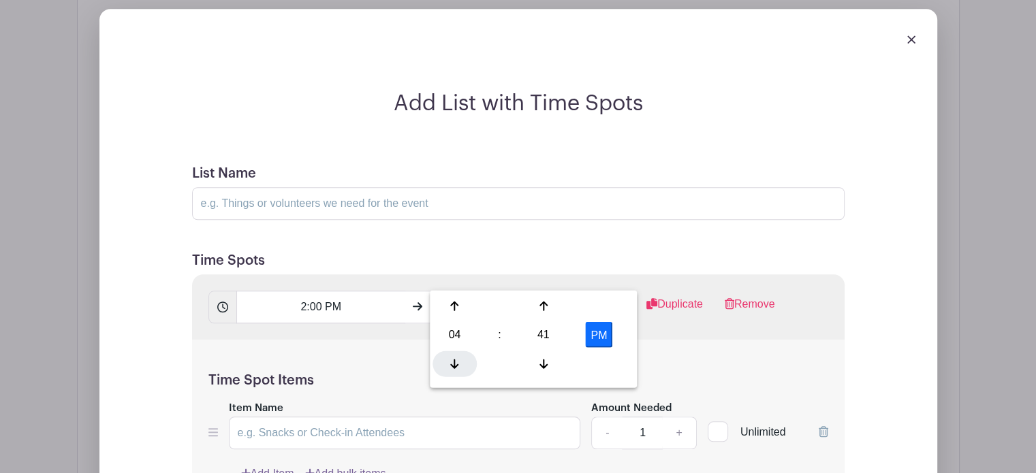
click at [450, 354] on div at bounding box center [455, 364] width 44 height 26
click at [452, 309] on icon at bounding box center [454, 305] width 8 height 11
click at [544, 359] on icon at bounding box center [544, 363] width 8 height 11
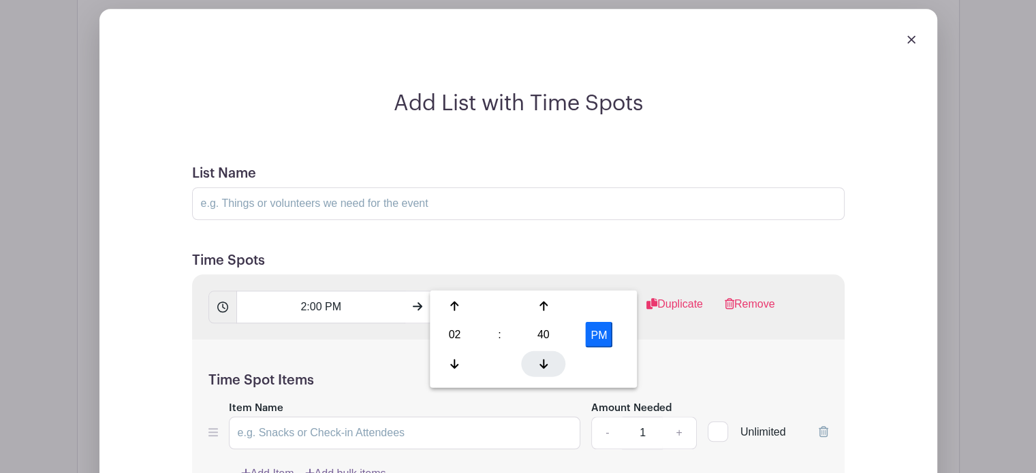
click at [544, 359] on icon at bounding box center [544, 363] width 8 height 11
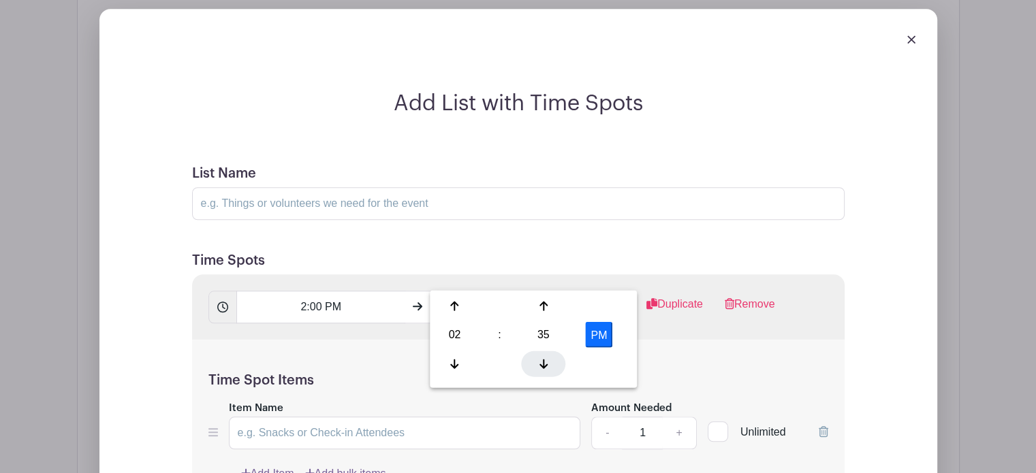
click at [544, 359] on icon at bounding box center [544, 363] width 8 height 11
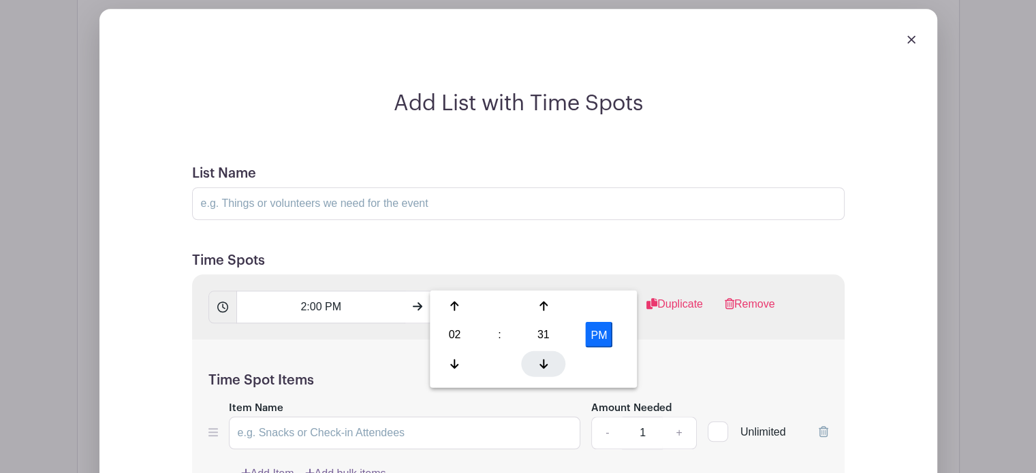
type input "2:30 PM"
click at [672, 340] on div "Time Spot Items Item Name Amount Needed - 1 + Unlimited Add Item Add bulk items" at bounding box center [518, 419] width 653 height 159
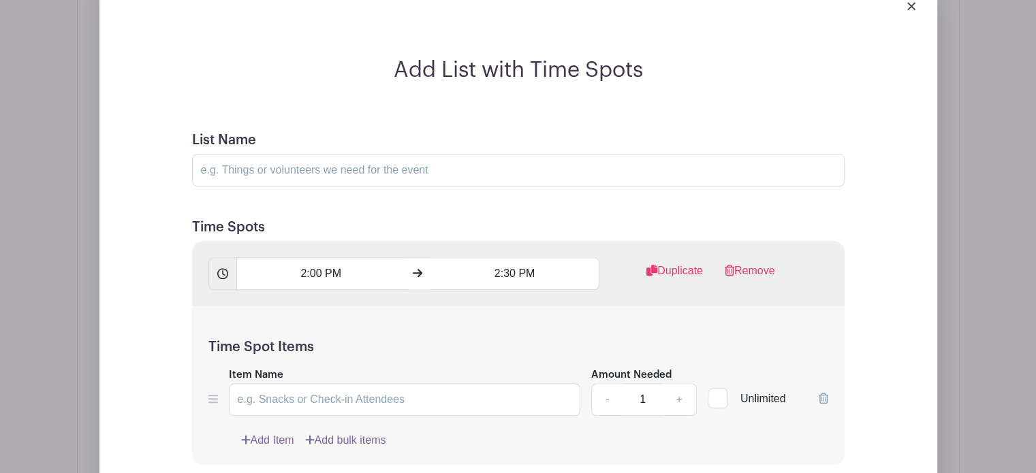
scroll to position [1302, 0]
click at [821, 392] on icon at bounding box center [824, 397] width 10 height 11
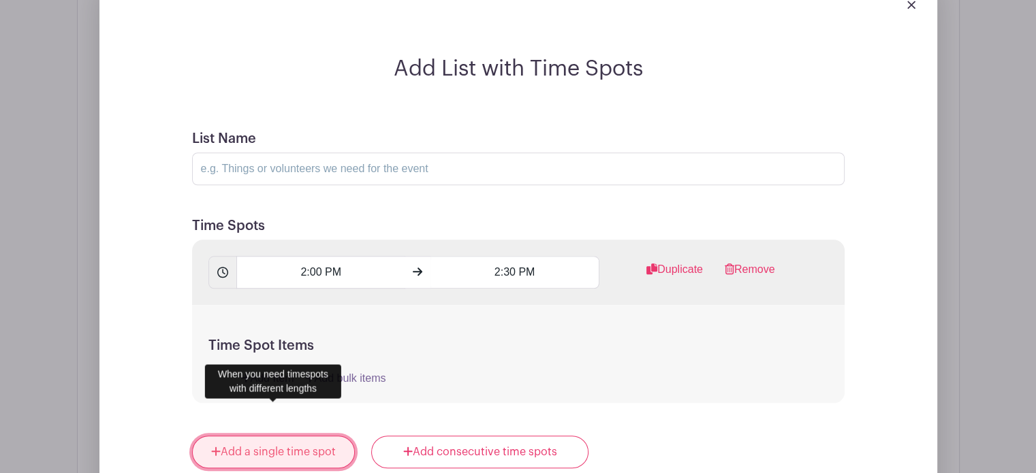
click at [282, 436] on link "Add a single time spot" at bounding box center [273, 452] width 163 height 33
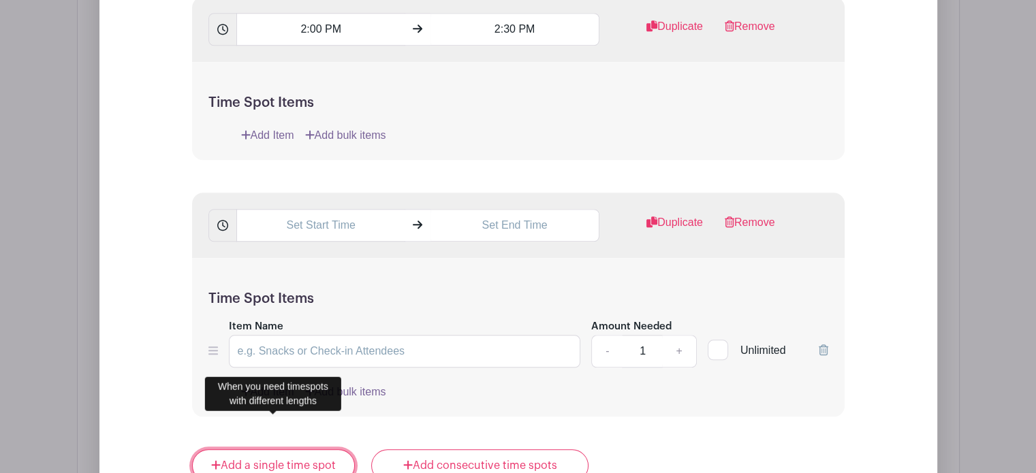
scroll to position [1435, 0]
click at [821, 345] on icon at bounding box center [824, 350] width 10 height 11
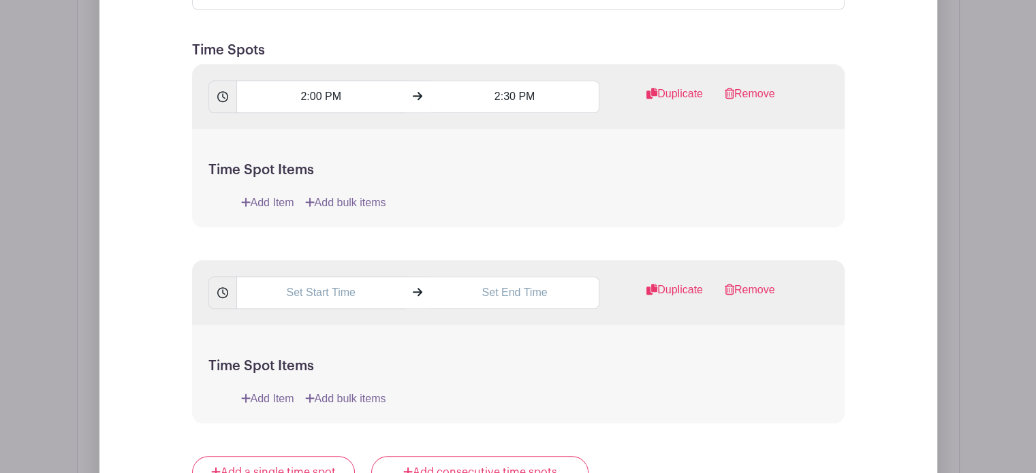
scroll to position [1370, 0]
click at [322, 275] on input "text" at bounding box center [320, 291] width 169 height 33
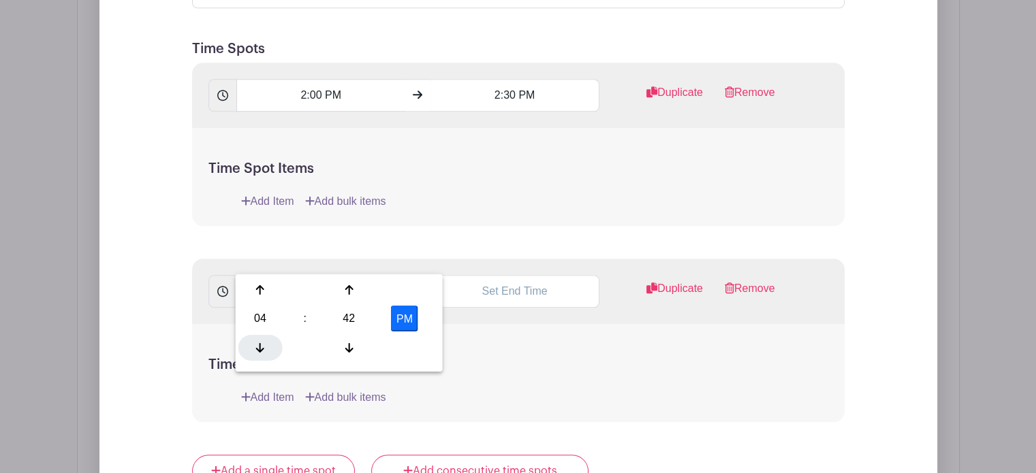
click at [260, 343] on icon at bounding box center [260, 348] width 8 height 10
click at [262, 294] on icon at bounding box center [260, 290] width 8 height 11
click at [352, 285] on icon at bounding box center [349, 290] width 8 height 11
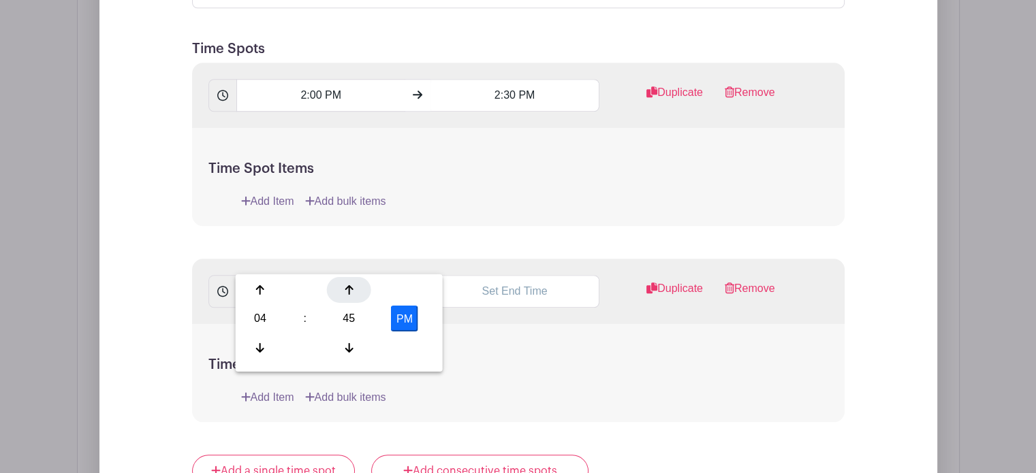
click at [352, 285] on icon at bounding box center [349, 290] width 8 height 11
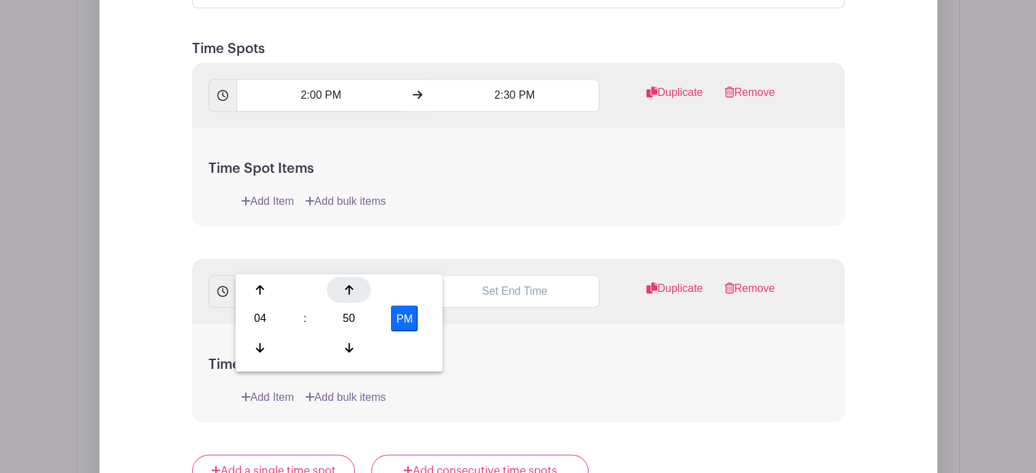
click at [352, 285] on icon at bounding box center [349, 290] width 8 height 11
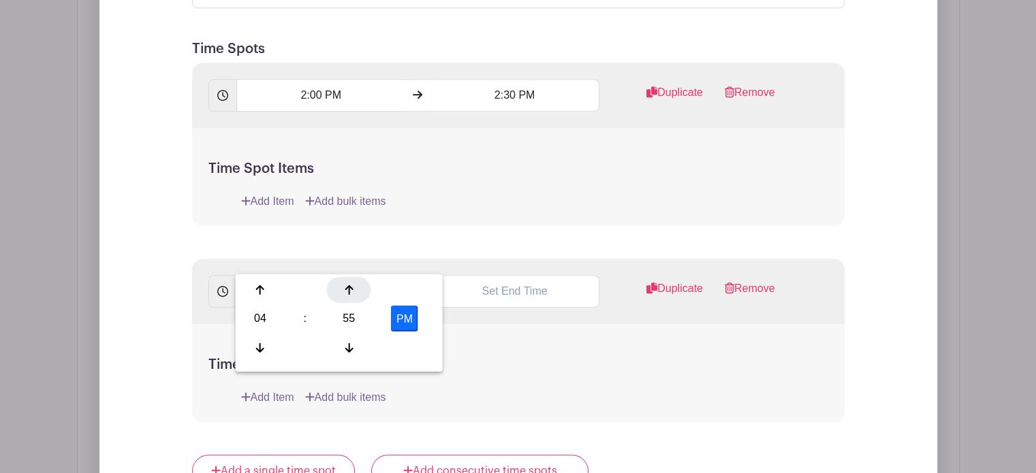
click at [352, 285] on icon at bounding box center [349, 290] width 8 height 11
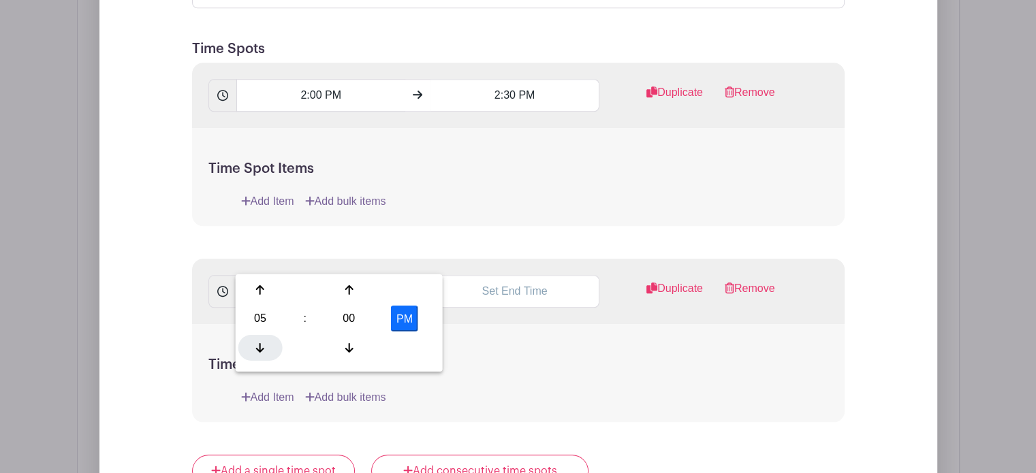
click at [262, 347] on icon at bounding box center [260, 347] width 8 height 11
type input "4:00 PM"
click at [528, 275] on input "text" at bounding box center [515, 291] width 169 height 33
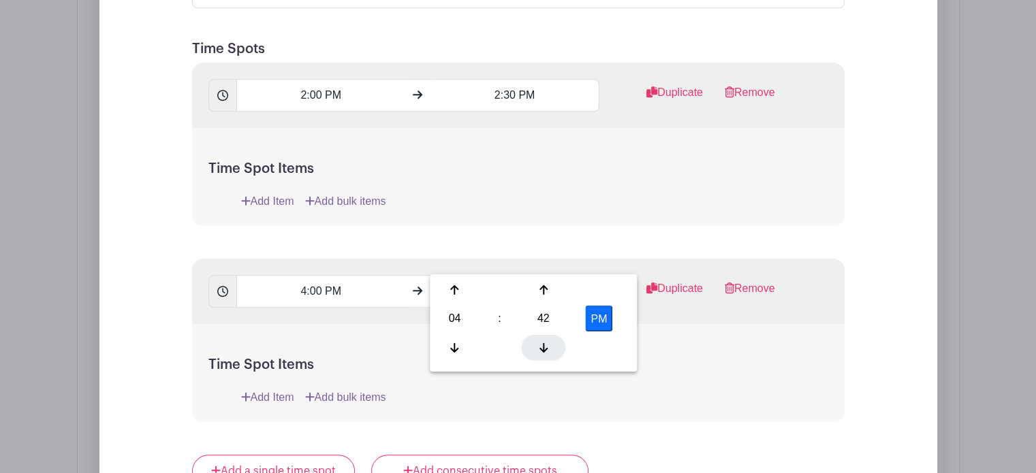
click at [545, 347] on icon at bounding box center [544, 347] width 8 height 11
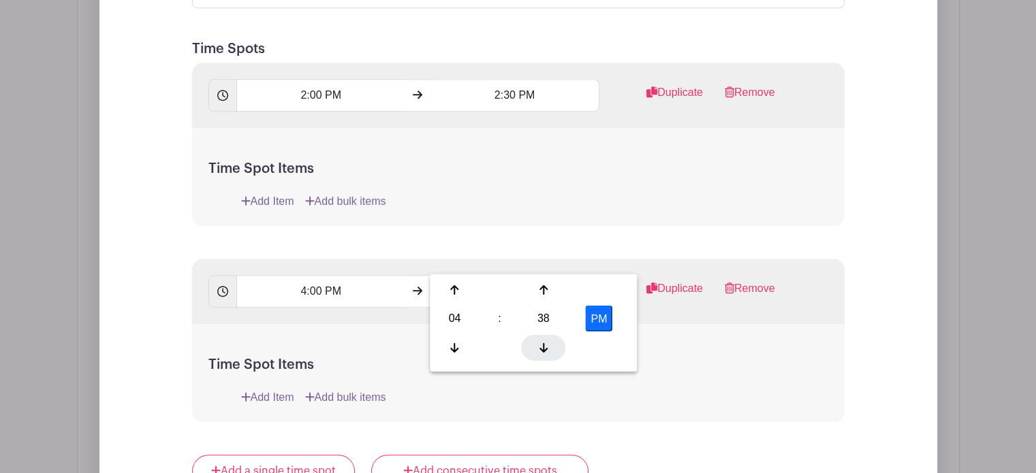
click at [545, 347] on icon at bounding box center [544, 347] width 8 height 11
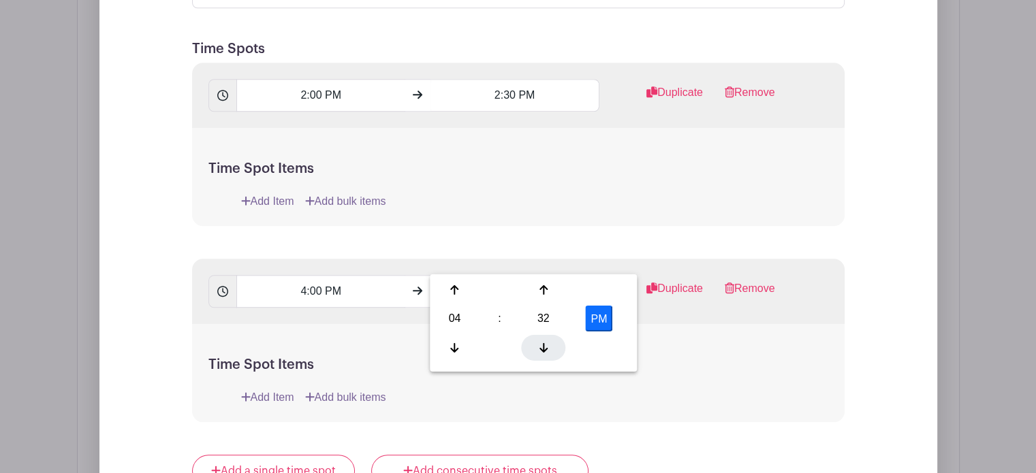
click at [545, 347] on icon at bounding box center [544, 347] width 8 height 11
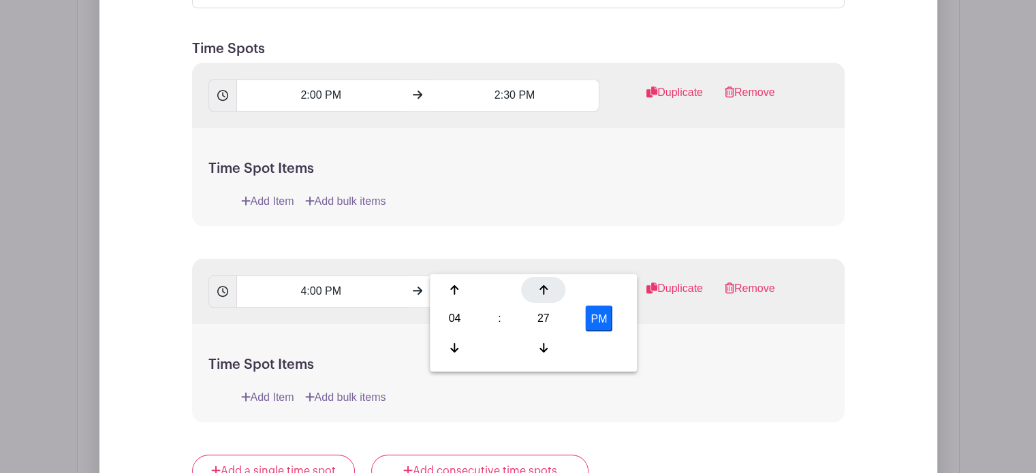
click at [542, 291] on icon at bounding box center [544, 290] width 8 height 11
click at [603, 315] on button "PM" at bounding box center [598, 319] width 27 height 26
click at [591, 320] on button "AM" at bounding box center [598, 319] width 27 height 26
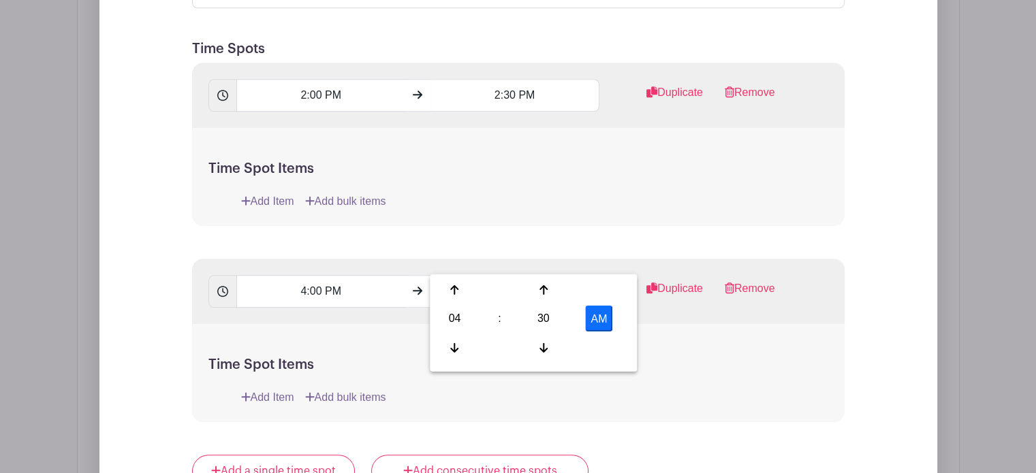
type input "4:30 PM"
click at [676, 357] on h5 "Time Spot Items" at bounding box center [518, 365] width 620 height 16
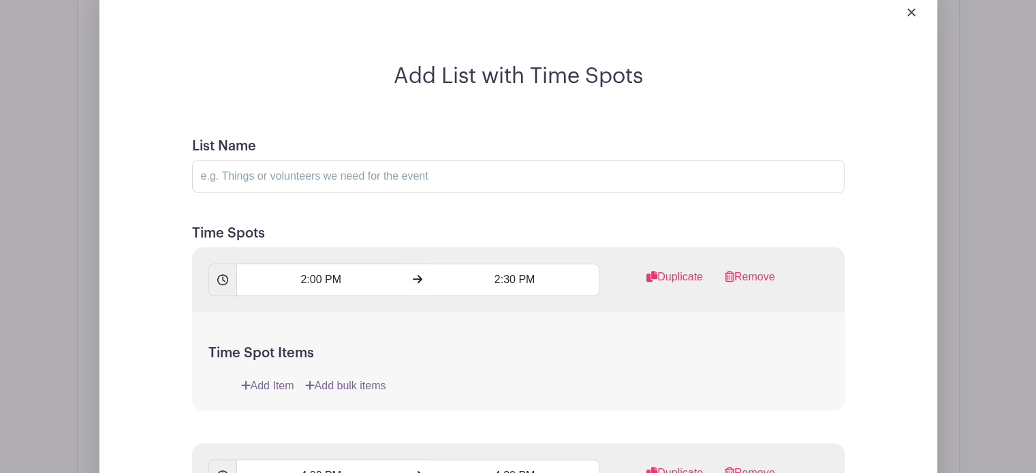
scroll to position [1172, 0]
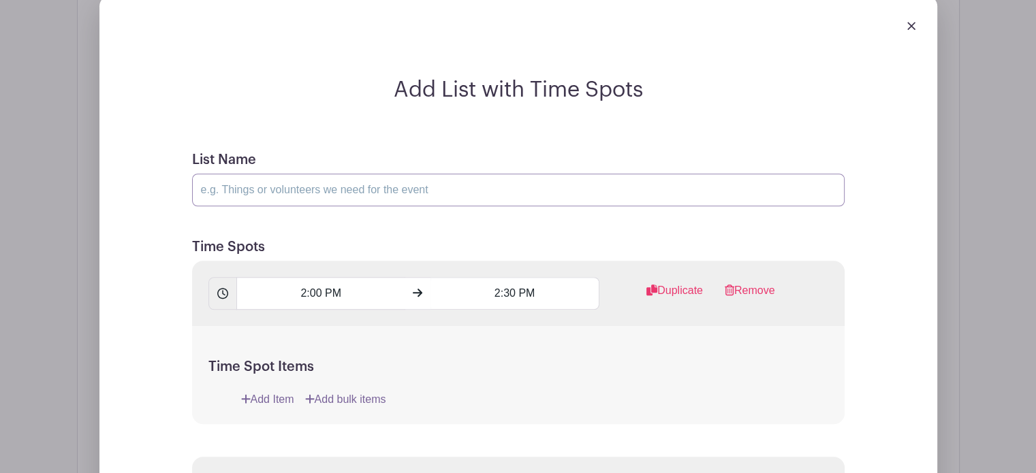
click at [324, 174] on input "List Name" at bounding box center [518, 190] width 653 height 33
type input "Visitors"
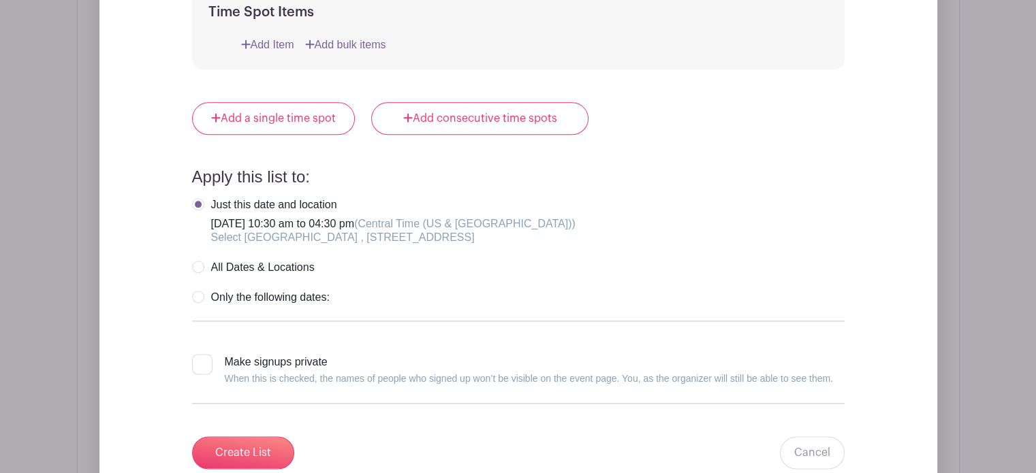
scroll to position [1722, 0]
click at [197, 292] on label "Only the following dates:" at bounding box center [261, 299] width 138 height 14
radio input "true"
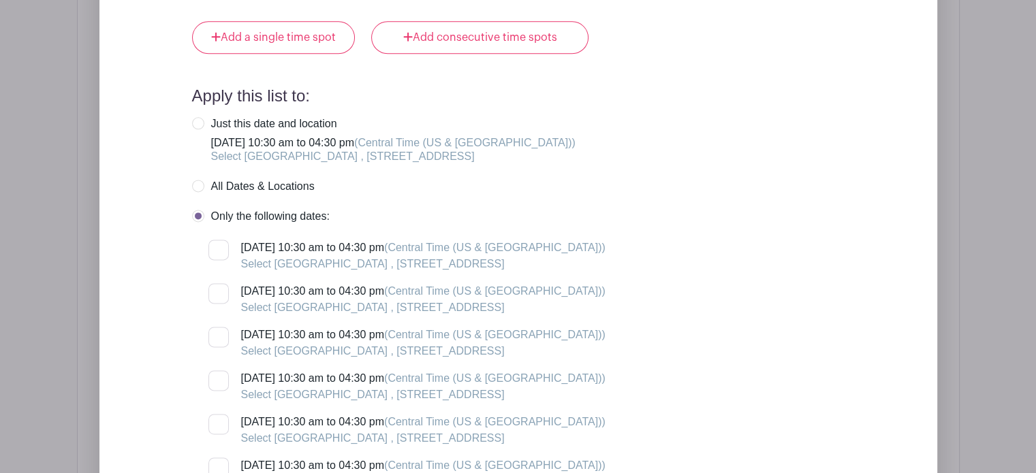
scroll to position [1815, 0]
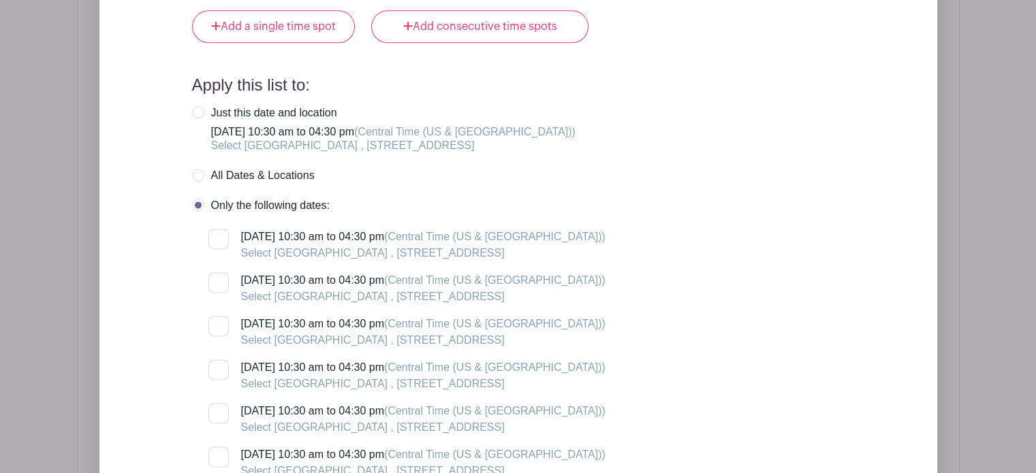
click at [211, 360] on input "[DATE] 10:30 am to 04:30 pm (Central Time ([GEOGRAPHIC_DATA] & [GEOGRAPHIC_DATA…" at bounding box center [212, 364] width 9 height 9
checkbox input "true"
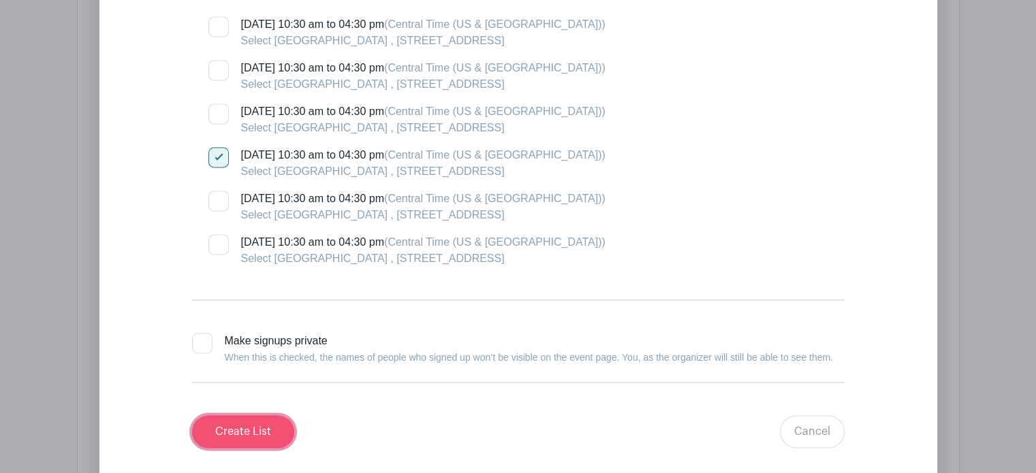
click at [257, 416] on input "Create List" at bounding box center [243, 432] width 102 height 33
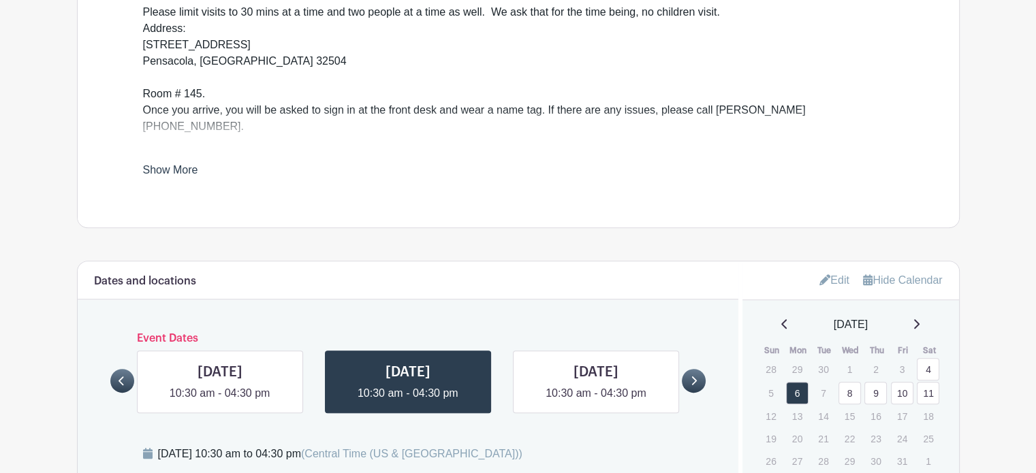
scroll to position [613, 0]
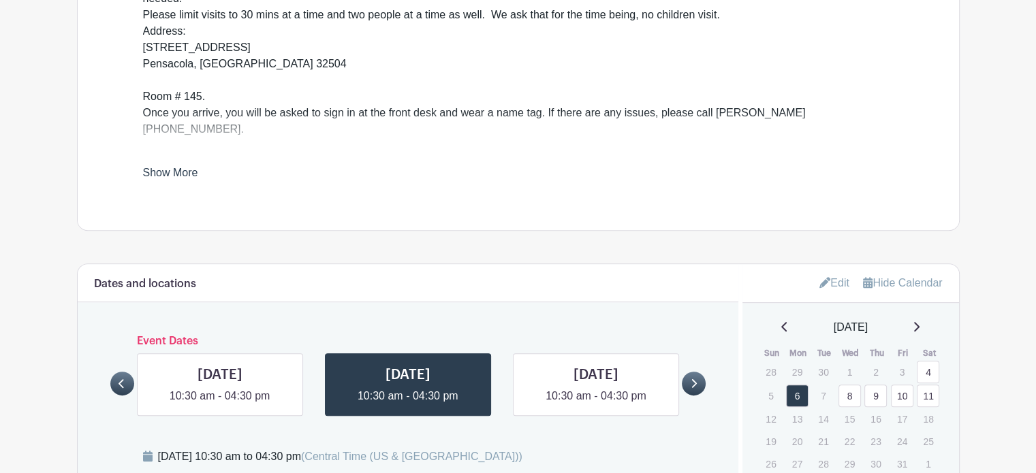
click at [856, 385] on link "8" at bounding box center [850, 396] width 22 height 22
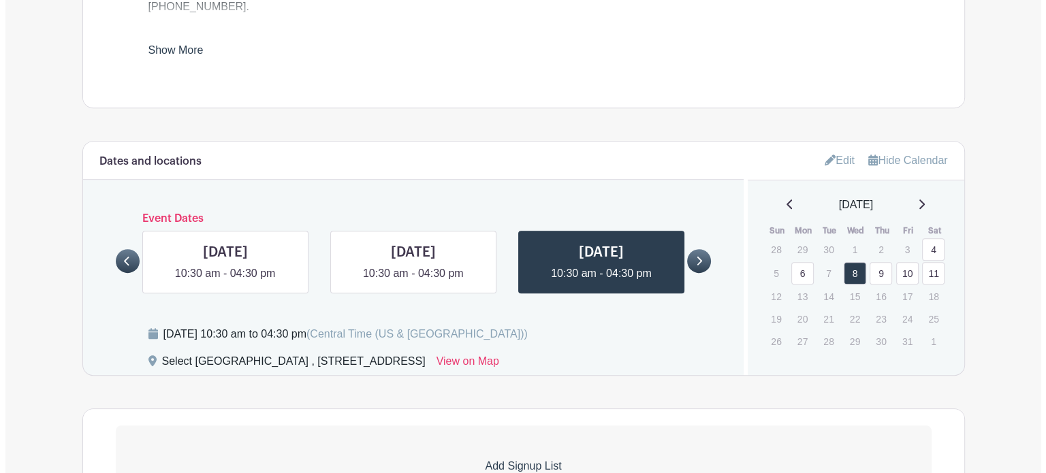
scroll to position [736, 0]
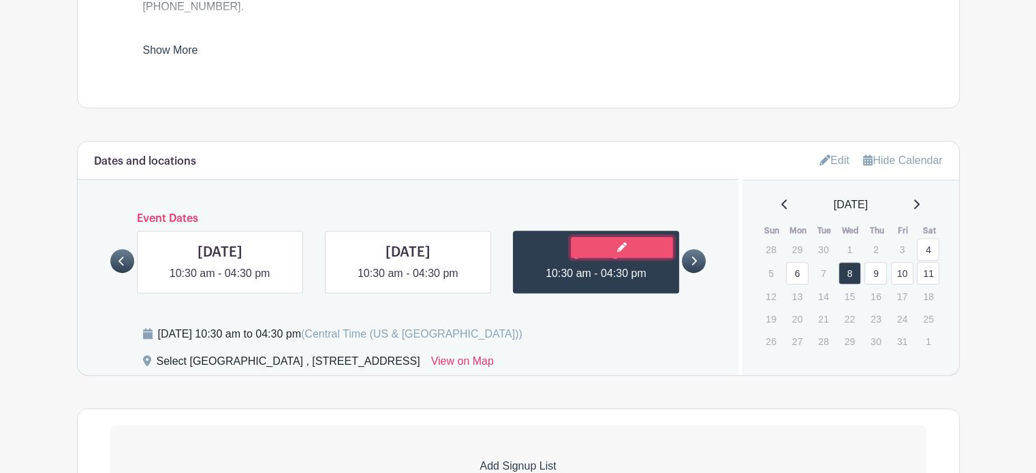
click at [608, 237] on link at bounding box center [622, 247] width 102 height 21
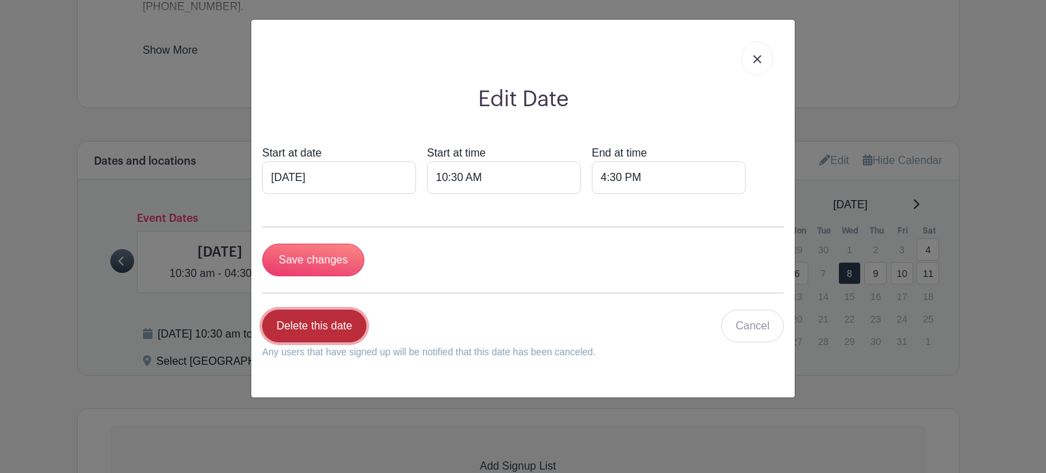
click at [318, 325] on link "Delete this date" at bounding box center [314, 326] width 104 height 33
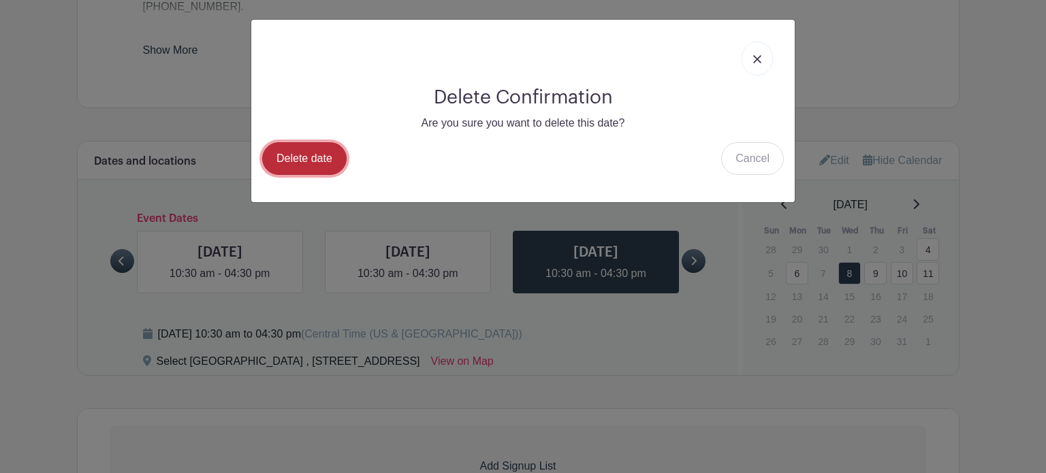
click at [292, 156] on link "Delete date" at bounding box center [304, 158] width 84 height 33
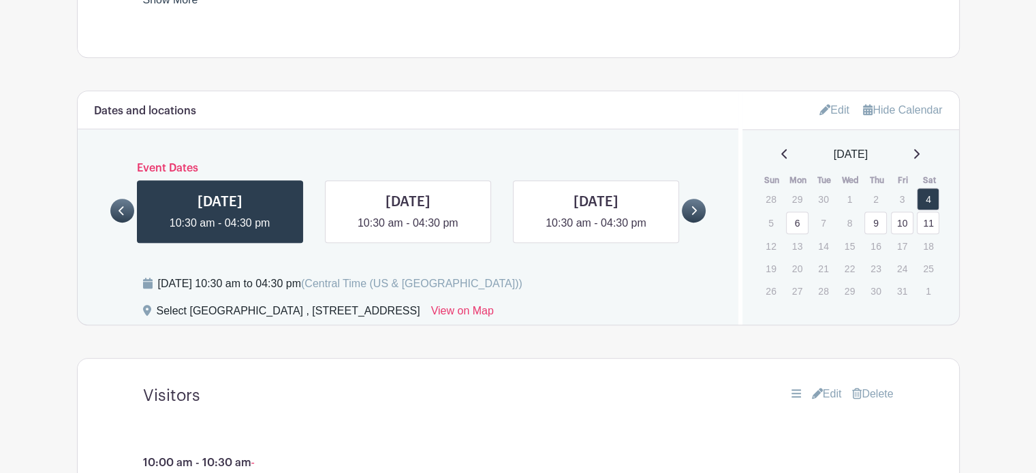
scroll to position [787, 0]
click at [905, 211] on link "10" at bounding box center [902, 222] width 22 height 22
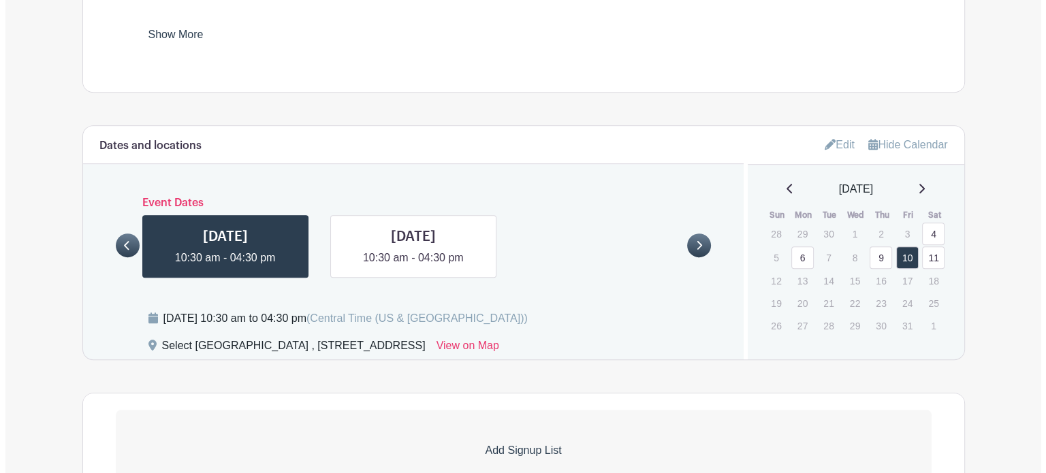
scroll to position [750, 0]
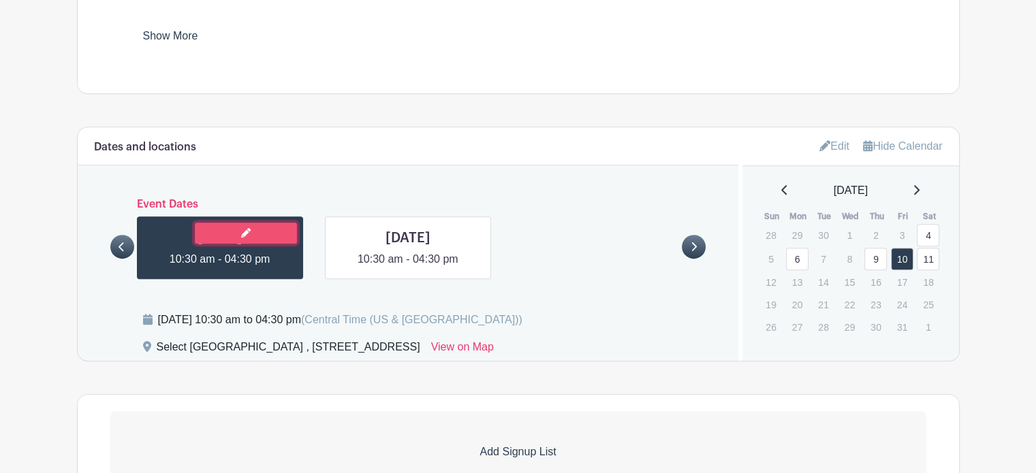
click at [243, 228] on icon at bounding box center [246, 233] width 10 height 10
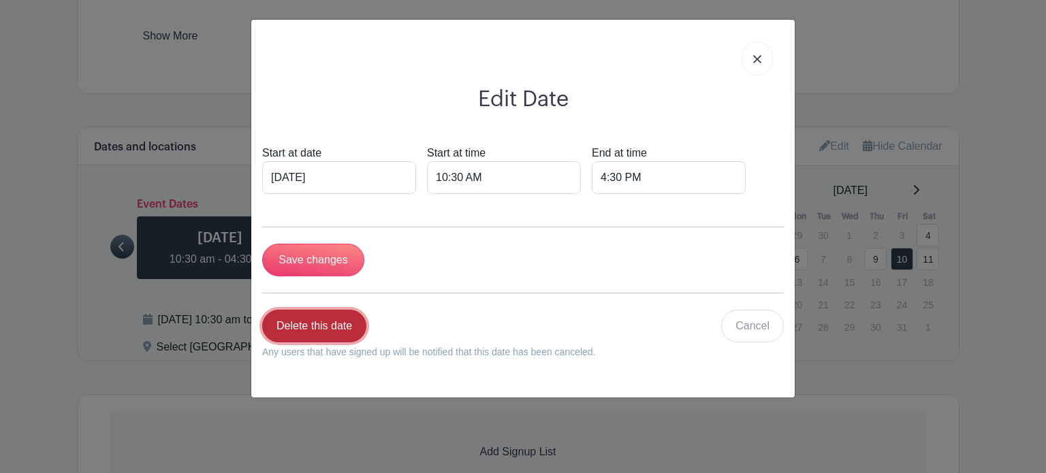
click at [325, 335] on link "Delete this date" at bounding box center [314, 326] width 104 height 33
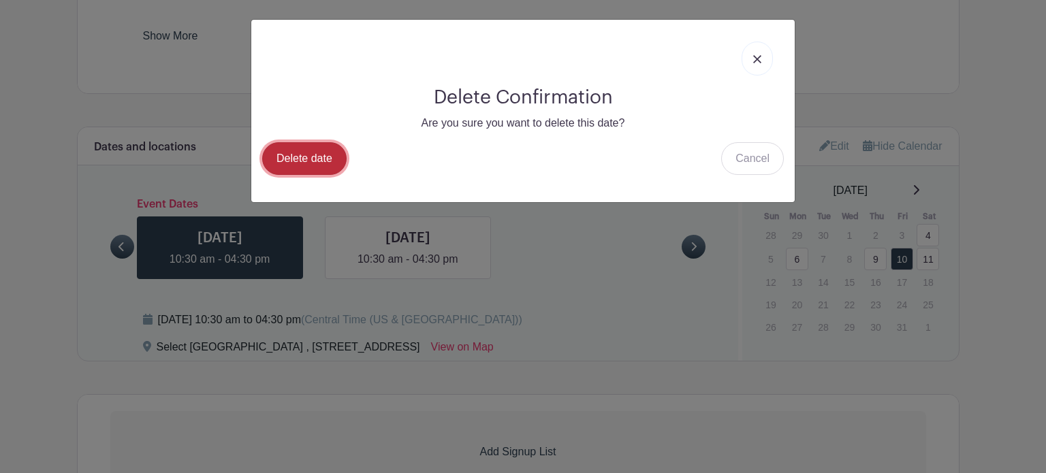
click at [311, 158] on link "Delete date" at bounding box center [304, 158] width 84 height 33
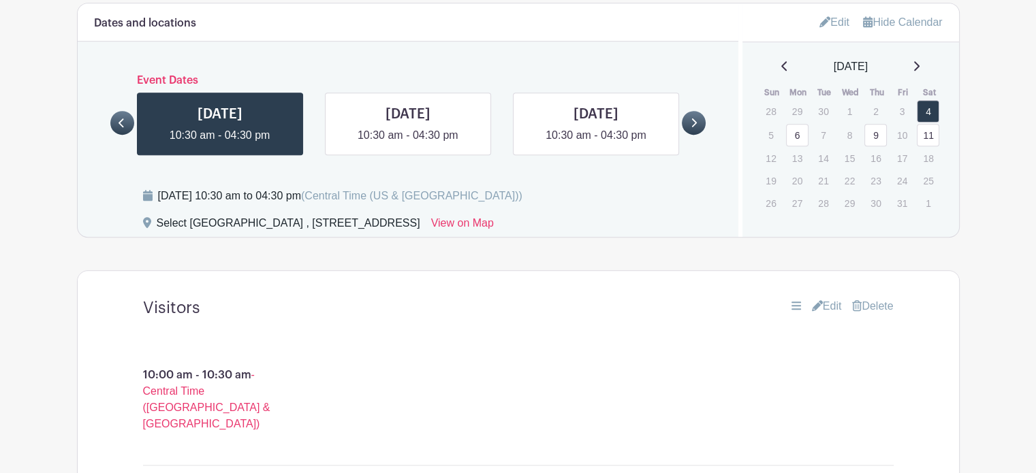
scroll to position [871, 0]
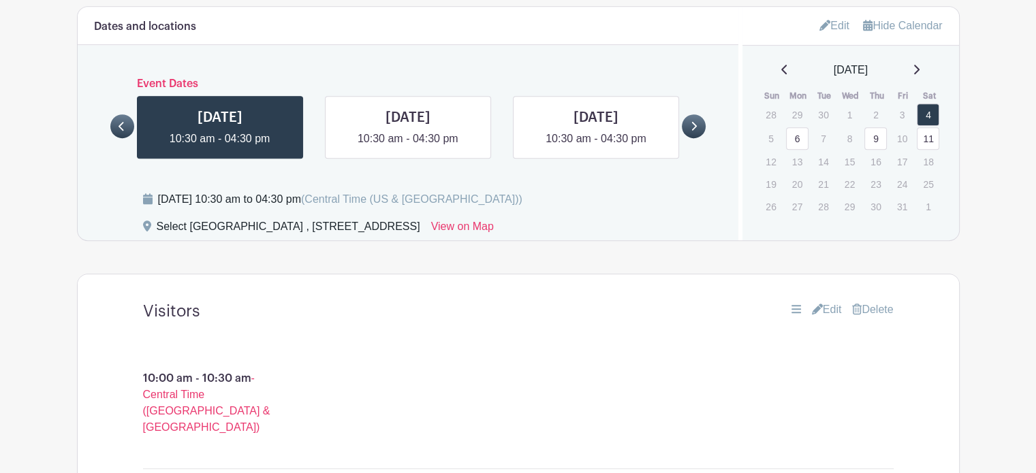
click at [797, 127] on link "6" at bounding box center [797, 138] width 22 height 22
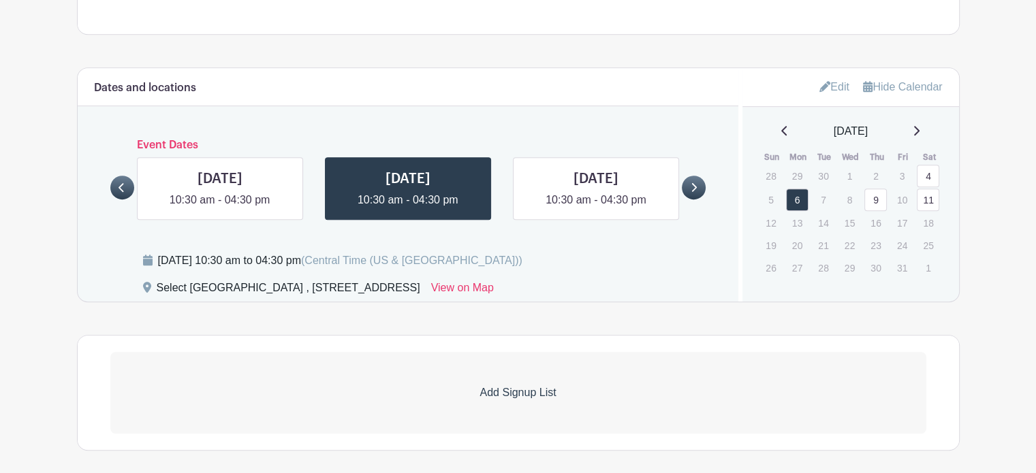
scroll to position [779, 0]
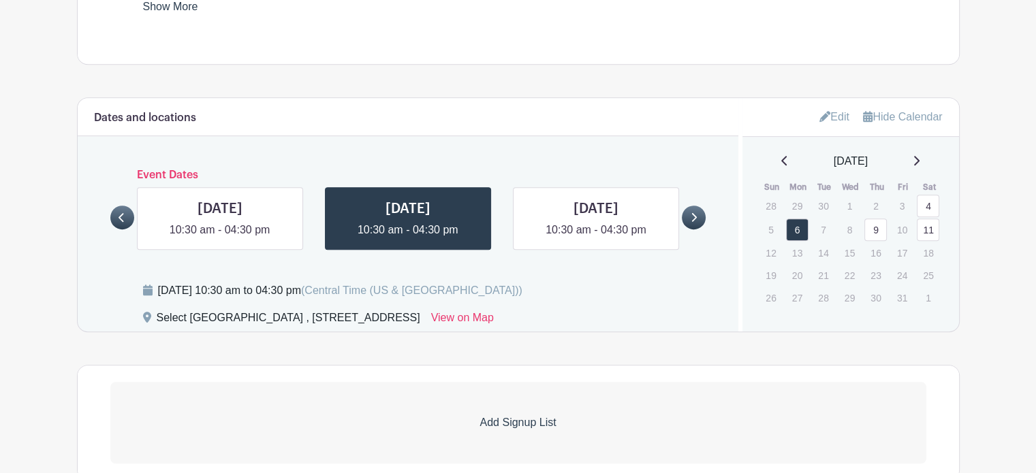
click at [871, 219] on link "9" at bounding box center [875, 230] width 22 height 22
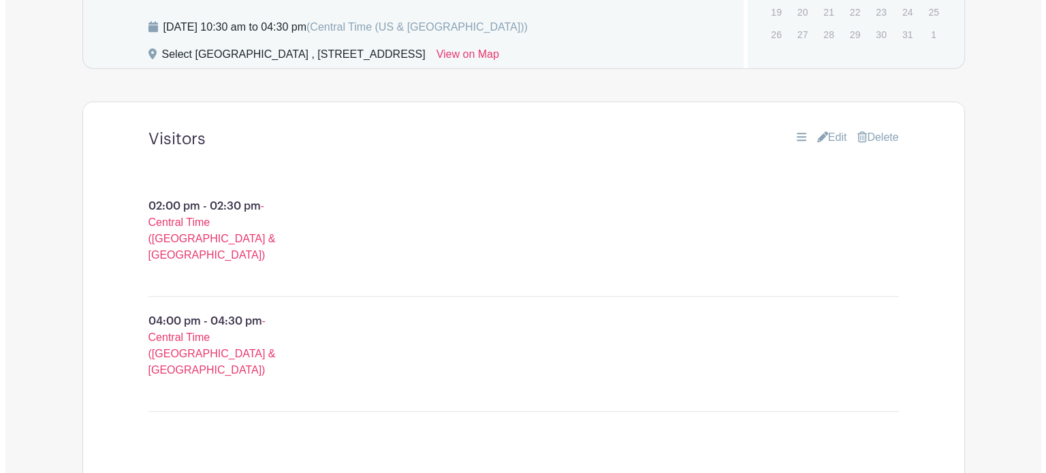
scroll to position [1044, 0]
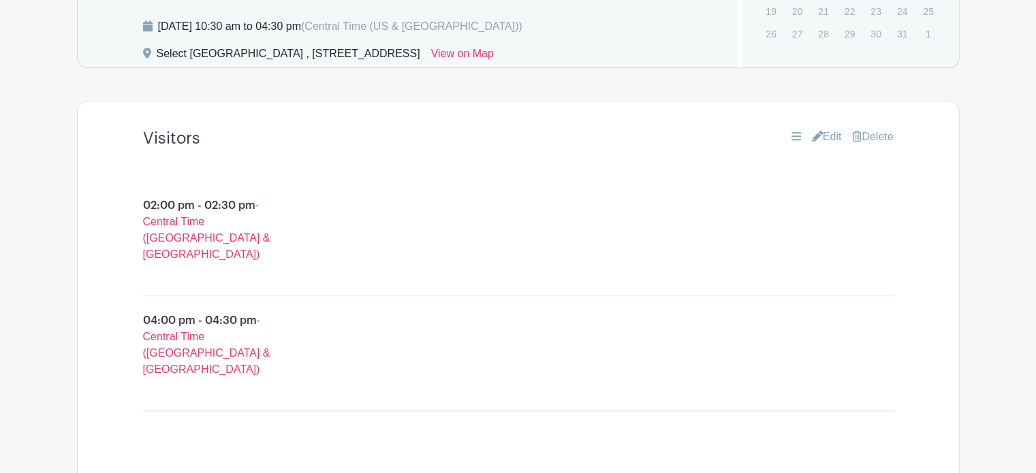
click at [864, 129] on link "Delete" at bounding box center [872, 137] width 41 height 16
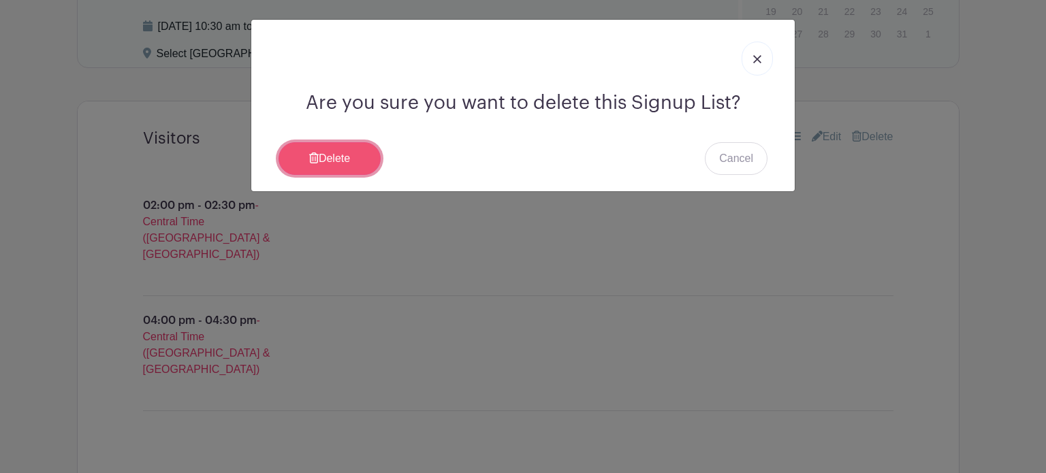
click at [325, 161] on link "Delete" at bounding box center [330, 158] width 102 height 33
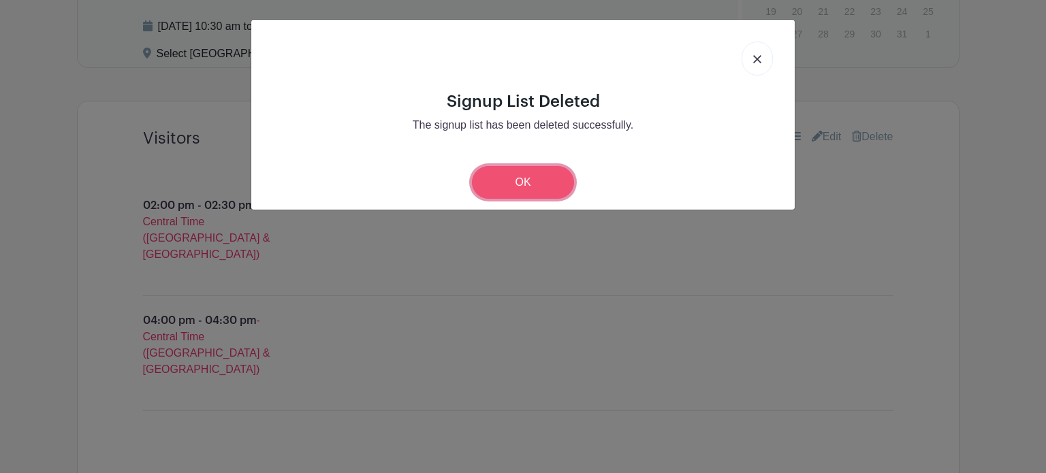
click at [529, 179] on link "OK" at bounding box center [523, 182] width 102 height 33
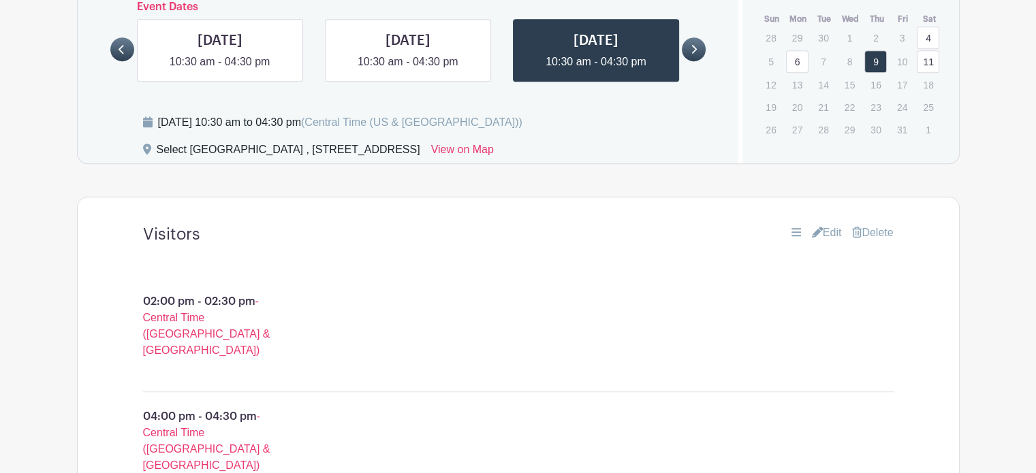
scroll to position [1003, 0]
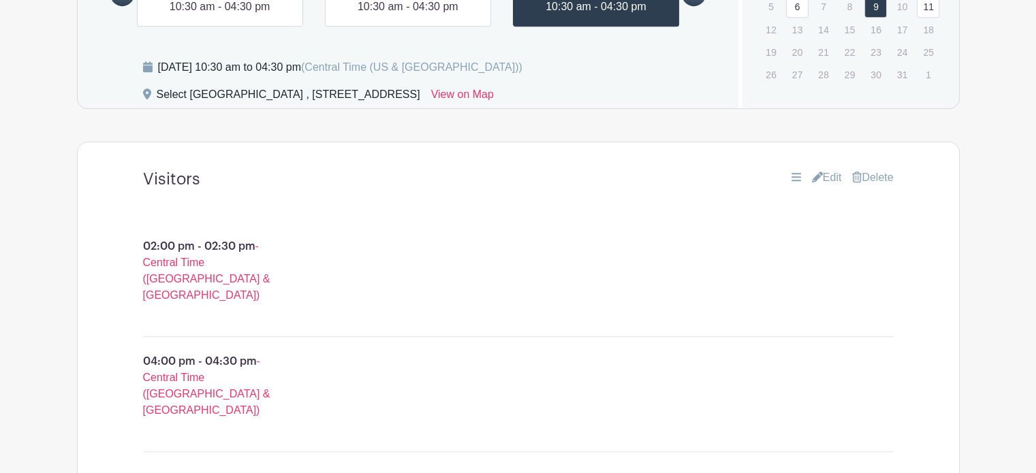
click at [826, 170] on link "Edit" at bounding box center [827, 178] width 30 height 16
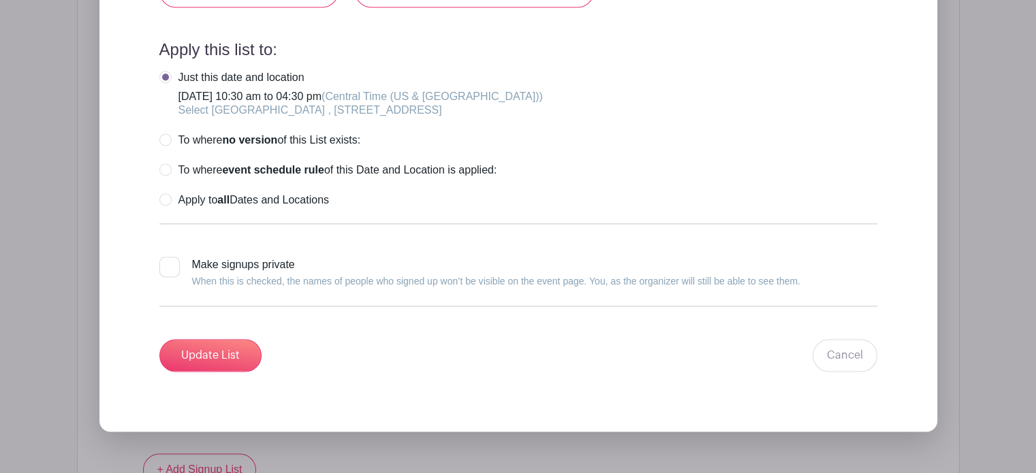
scroll to position [1877, 0]
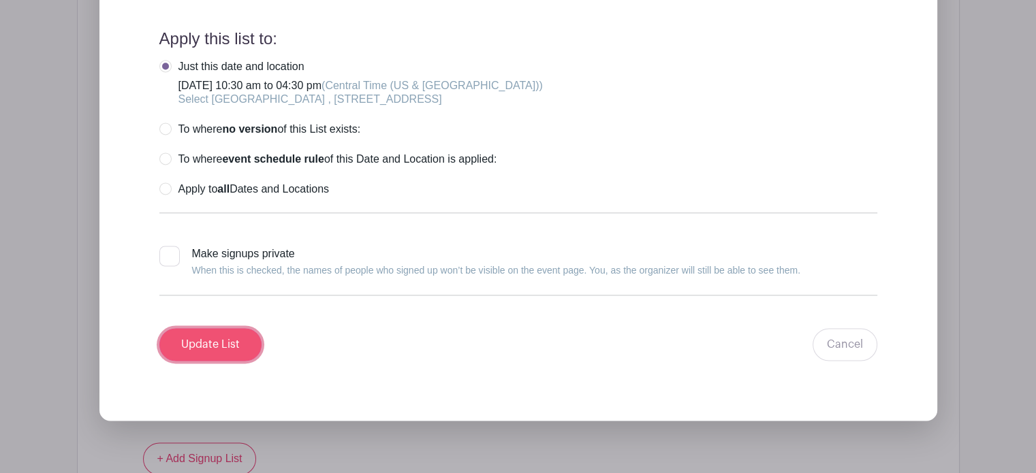
click at [224, 328] on input "Update List" at bounding box center [210, 344] width 102 height 33
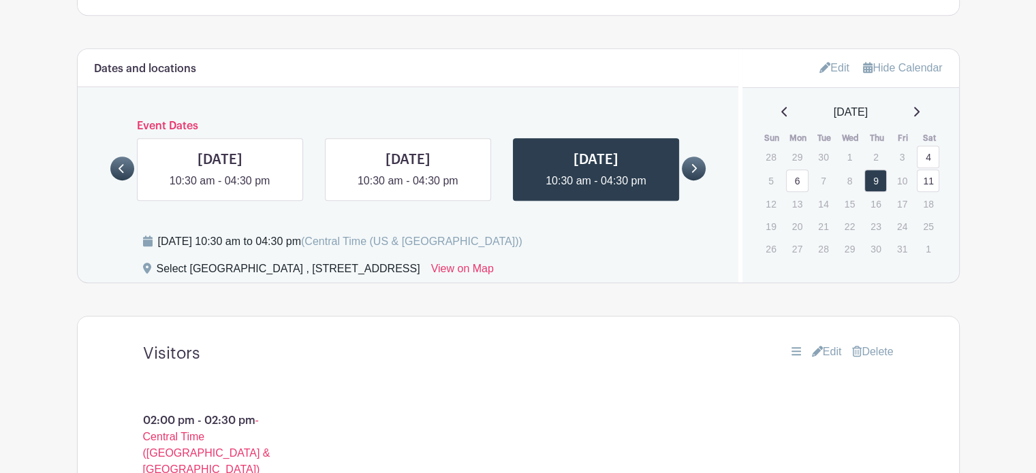
scroll to position [815, 0]
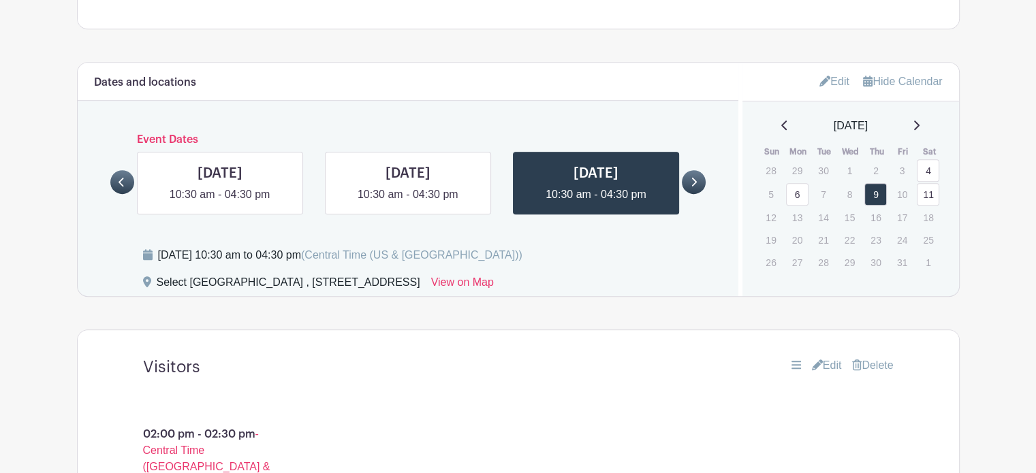
click at [932, 183] on link "11" at bounding box center [928, 194] width 22 height 22
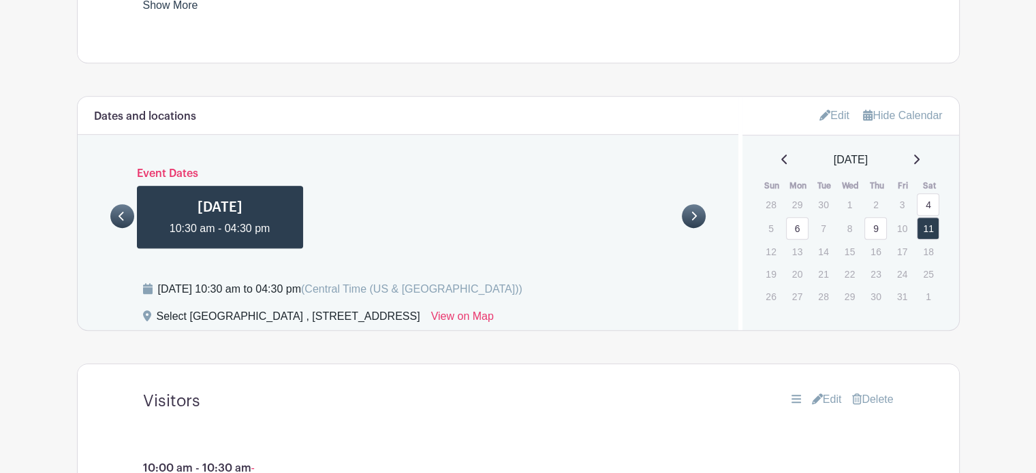
scroll to position [779, 0]
click at [800, 219] on link "6" at bounding box center [797, 230] width 22 height 22
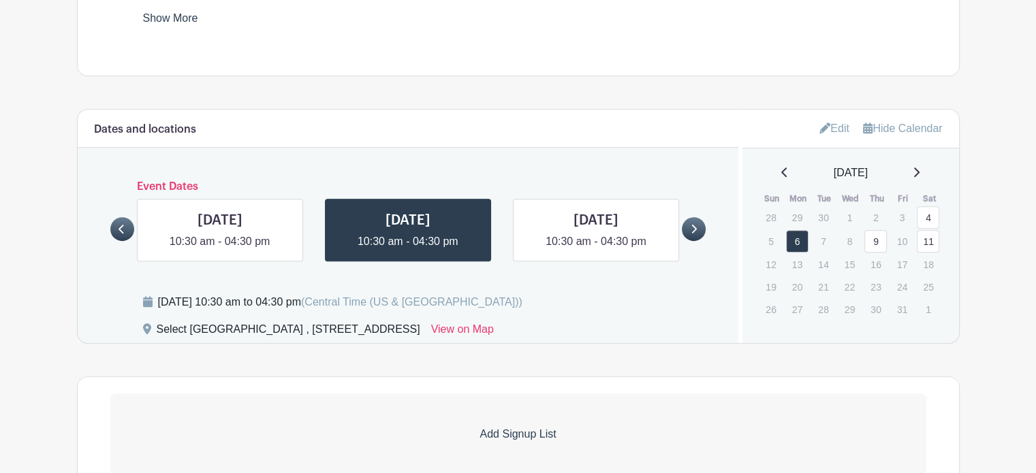
scroll to position [731, 0]
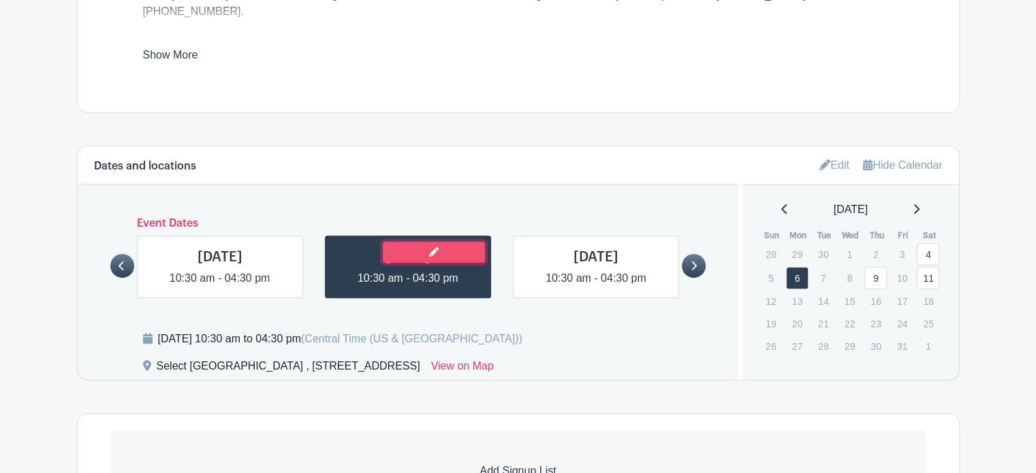
click at [433, 247] on icon at bounding box center [434, 252] width 10 height 10
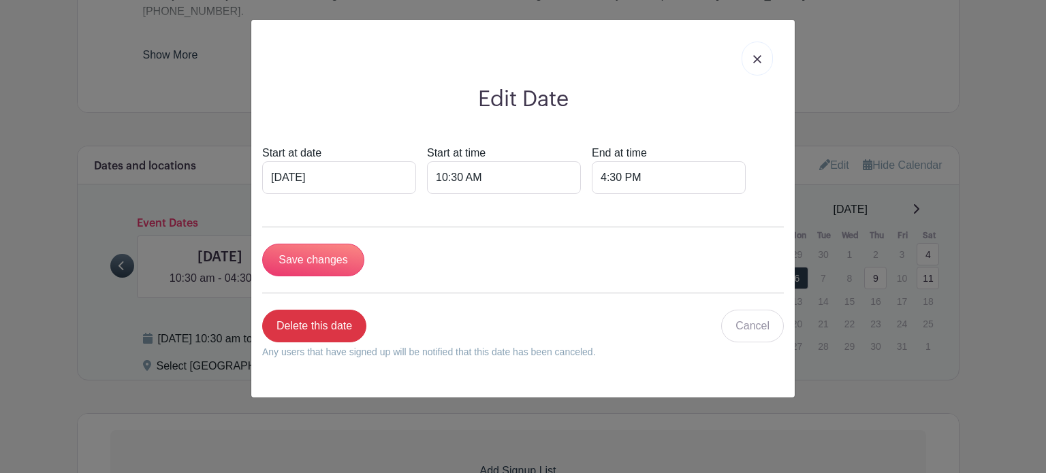
click at [760, 60] on img at bounding box center [757, 59] width 8 height 8
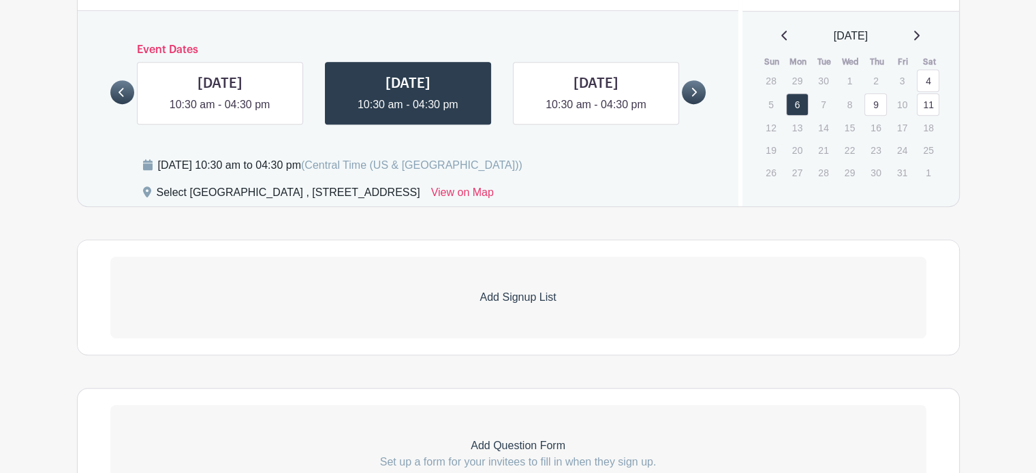
scroll to position [975, 0]
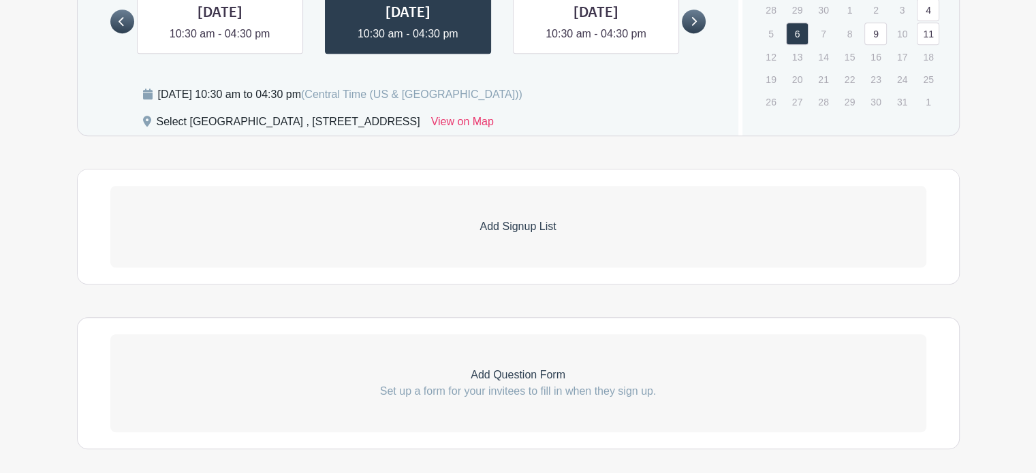
click at [520, 219] on p "Add Signup List" at bounding box center [518, 227] width 816 height 16
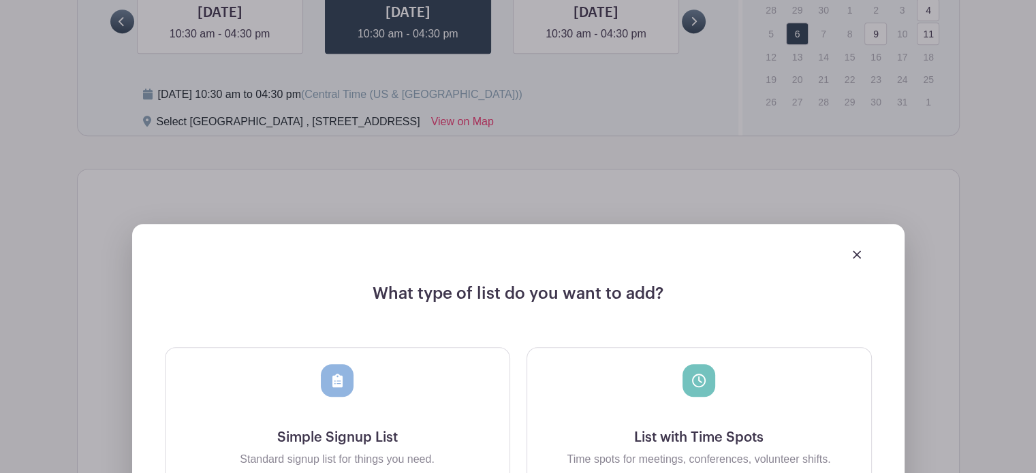
scroll to position [1125, 0]
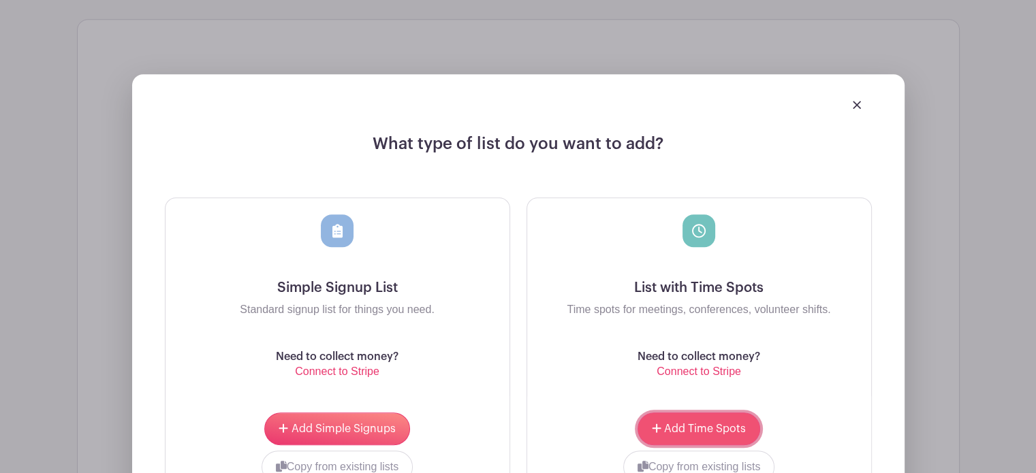
click at [692, 424] on span "Add Time Spots" at bounding box center [705, 429] width 82 height 11
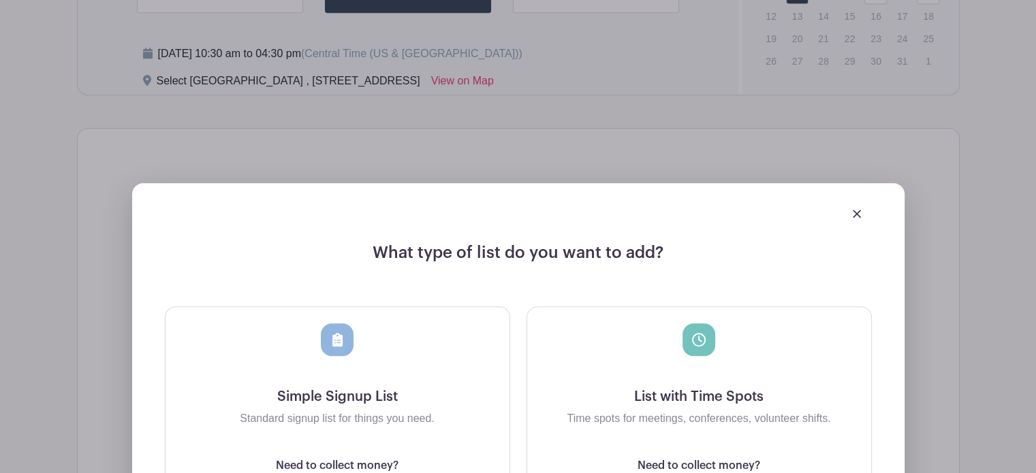
scroll to position [1234, 0]
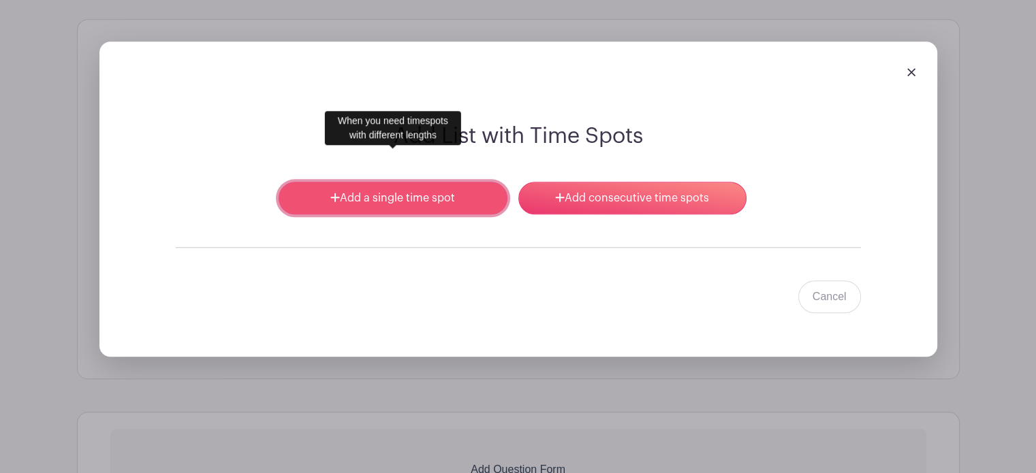
click at [433, 182] on link "Add a single time spot" at bounding box center [393, 198] width 228 height 33
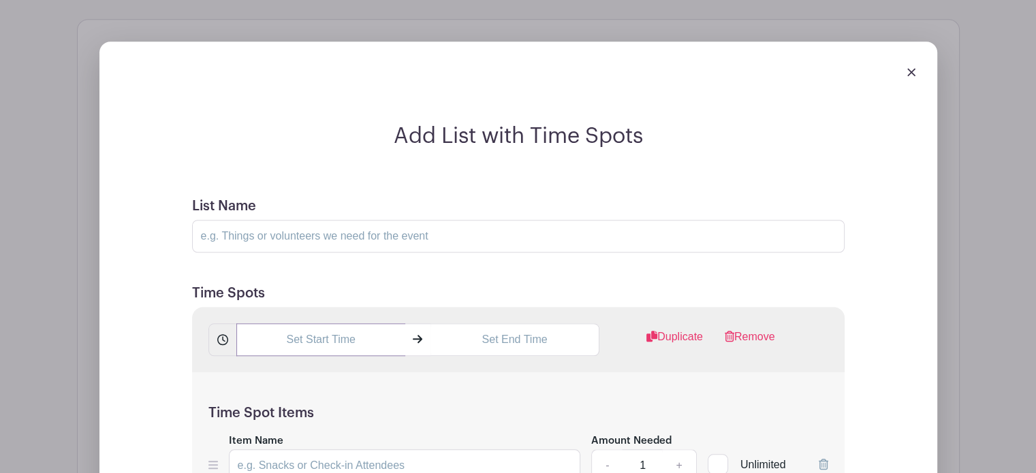
click at [332, 324] on input "text" at bounding box center [320, 340] width 169 height 33
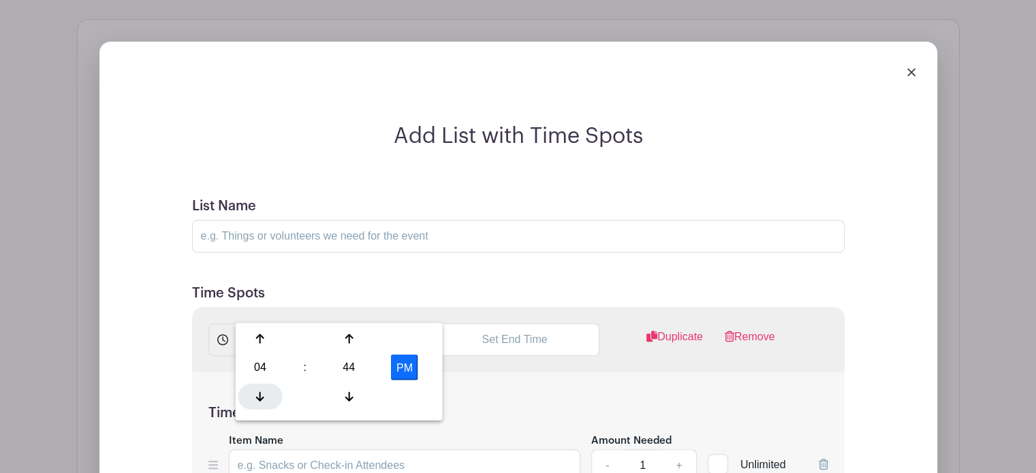
click at [259, 395] on icon at bounding box center [260, 396] width 8 height 11
click at [348, 392] on icon at bounding box center [349, 396] width 8 height 11
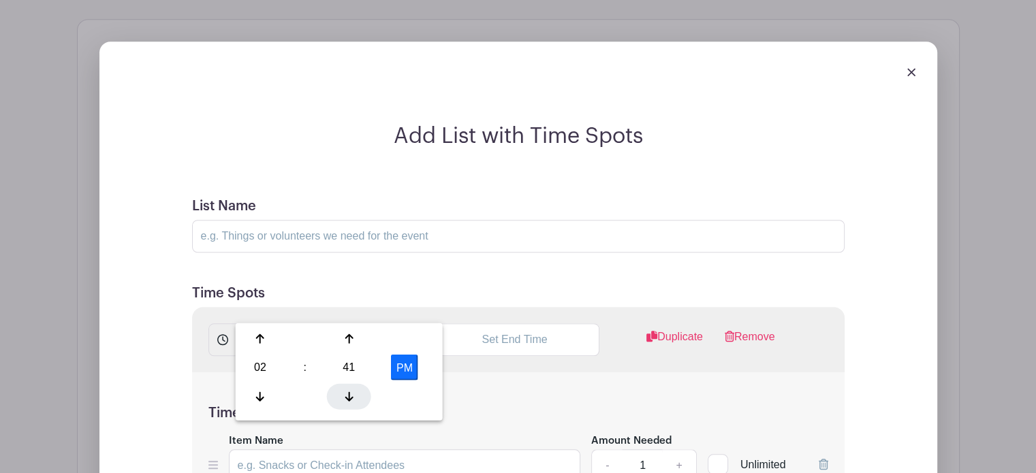
click at [348, 392] on icon at bounding box center [349, 396] width 8 height 11
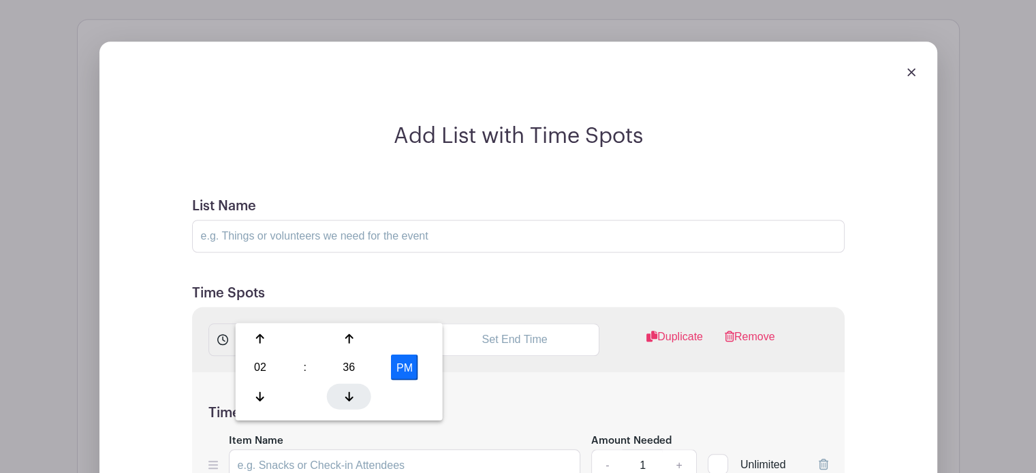
click at [348, 392] on icon at bounding box center [349, 396] width 8 height 11
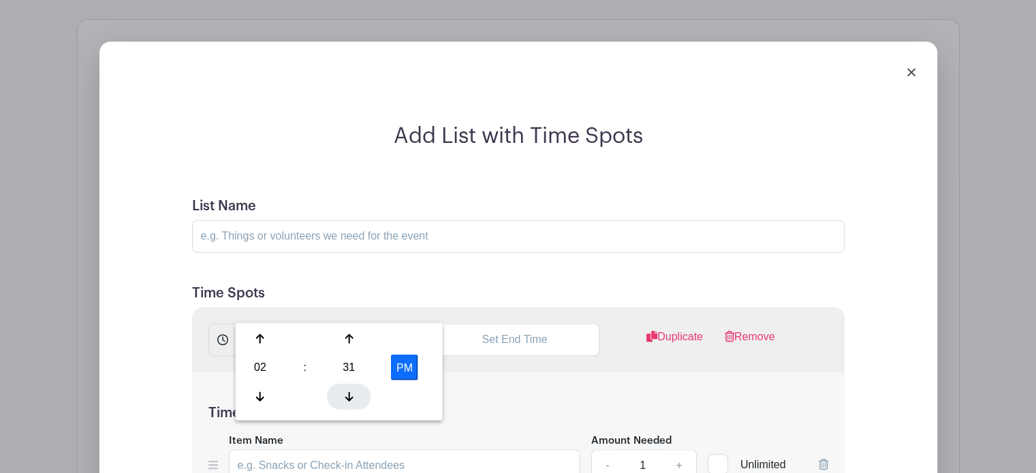
click at [348, 392] on icon at bounding box center [349, 396] width 8 height 11
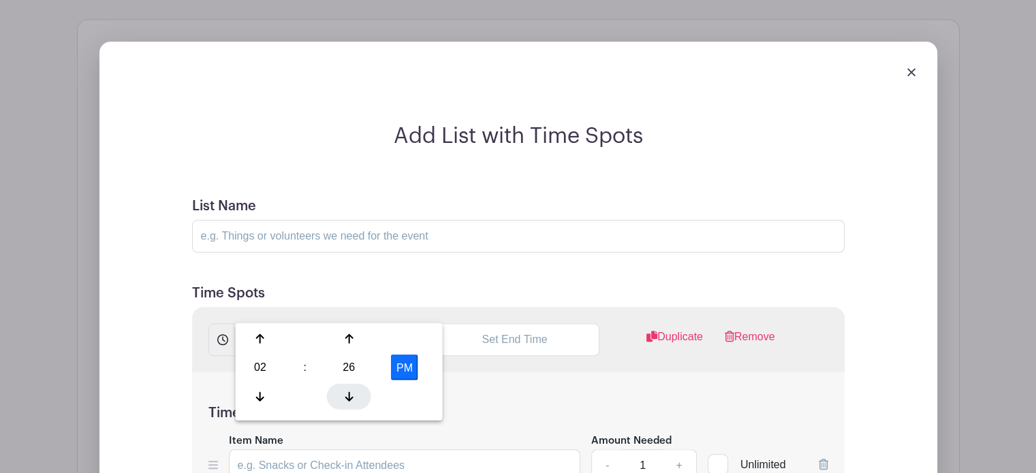
click at [348, 392] on icon at bounding box center [349, 396] width 8 height 11
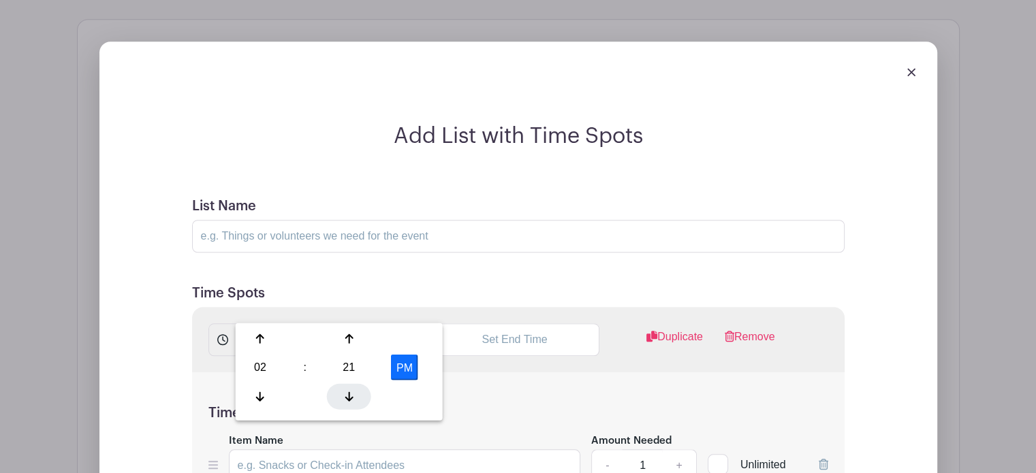
click at [348, 392] on icon at bounding box center [349, 396] width 8 height 11
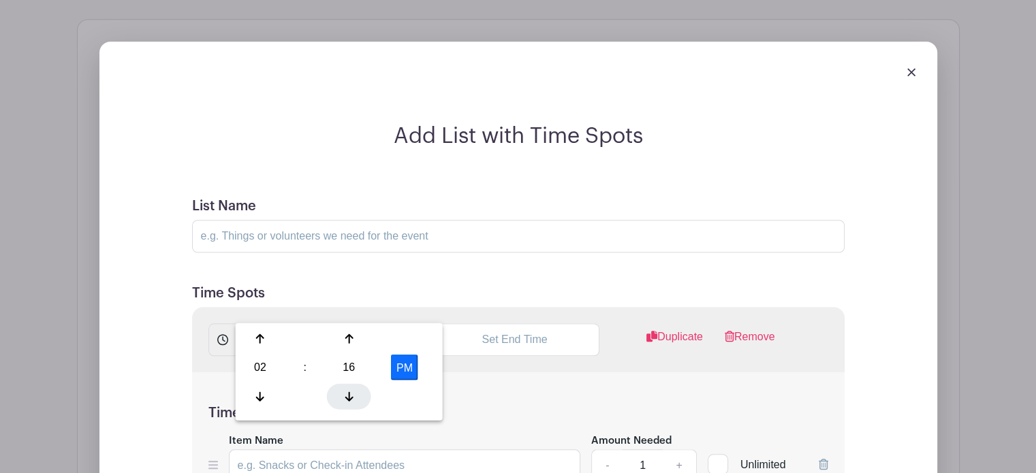
click at [348, 392] on icon at bounding box center [349, 396] width 8 height 11
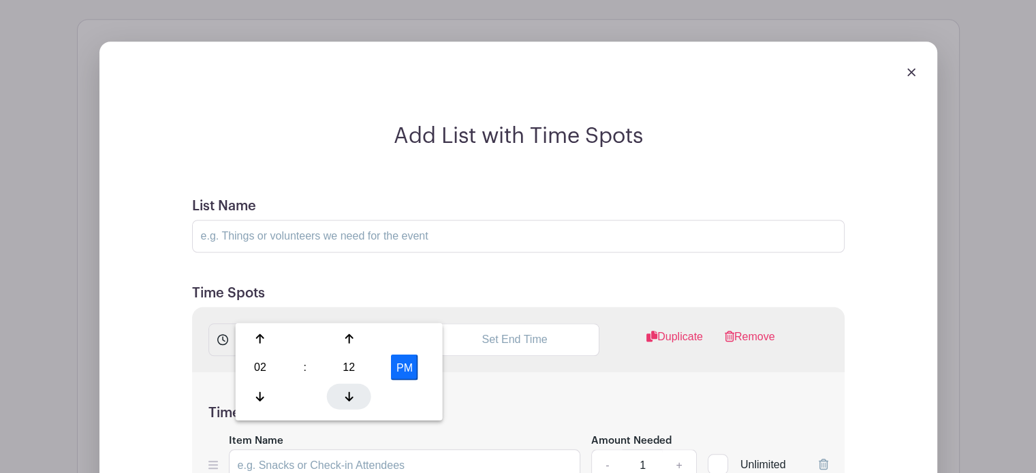
click at [348, 392] on icon at bounding box center [349, 396] width 8 height 11
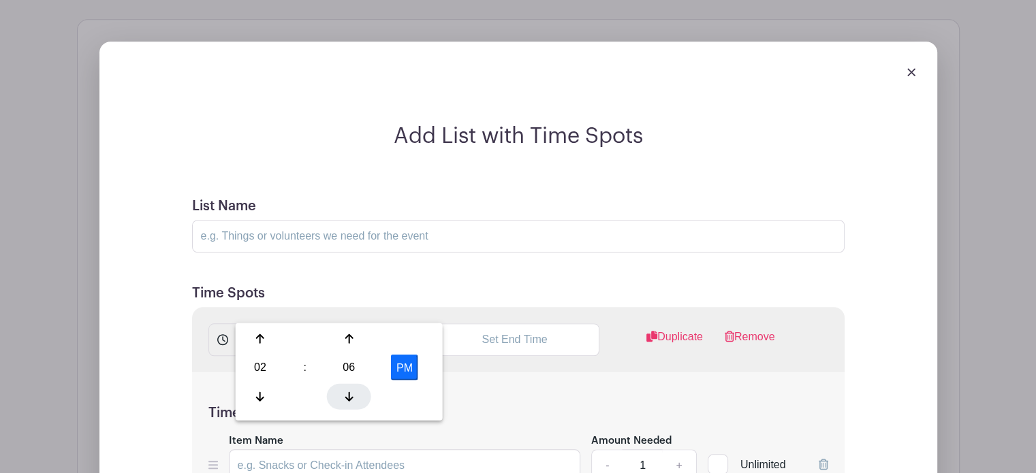
click at [348, 392] on icon at bounding box center [349, 396] width 8 height 11
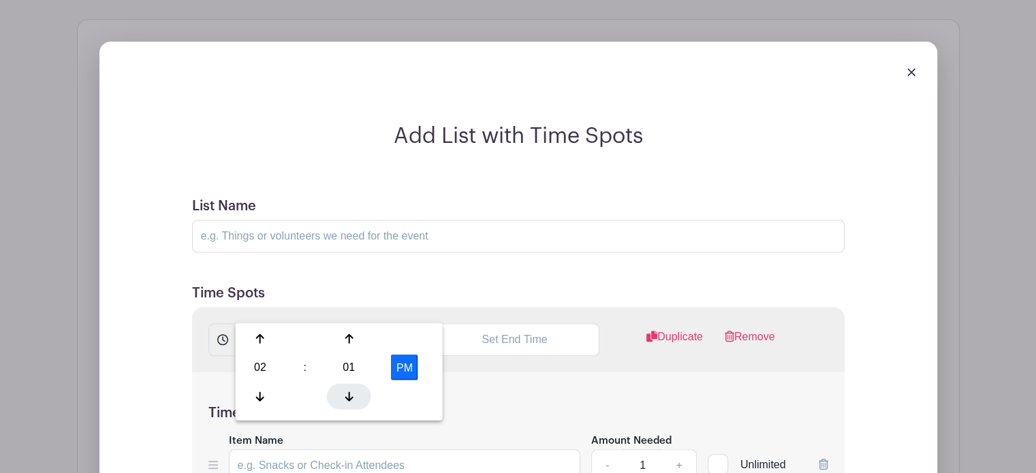
click at [348, 392] on icon at bounding box center [349, 396] width 8 height 11
type input "2:00 PM"
click at [501, 373] on div "Time Spot Items Item Name Amount Needed - 1 + Unlimited Add Item Add bulk items" at bounding box center [518, 452] width 653 height 159
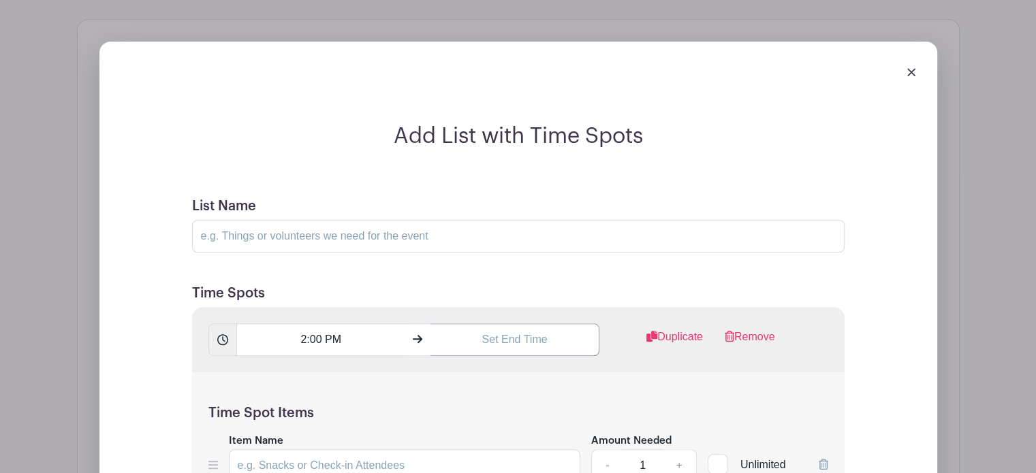
click at [522, 324] on input "text" at bounding box center [515, 340] width 169 height 33
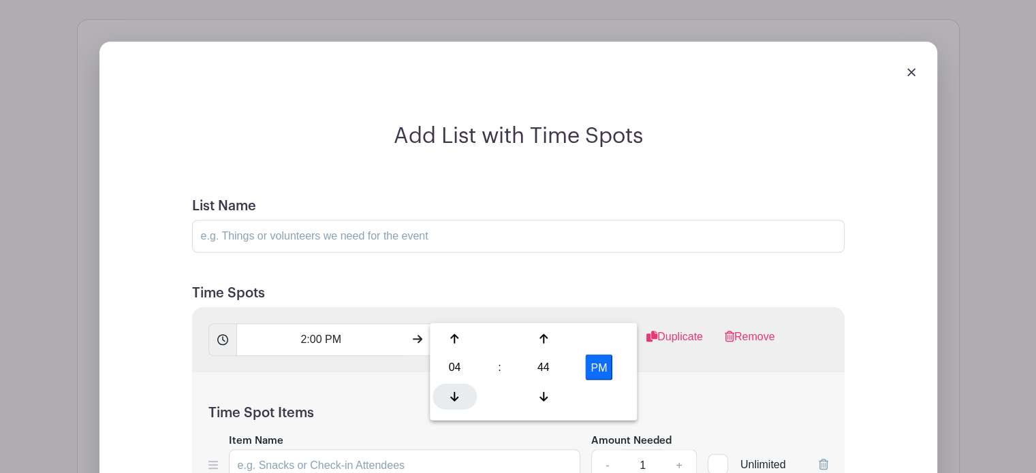
click at [458, 394] on div at bounding box center [455, 397] width 44 height 26
click at [541, 400] on icon at bounding box center [544, 396] width 8 height 11
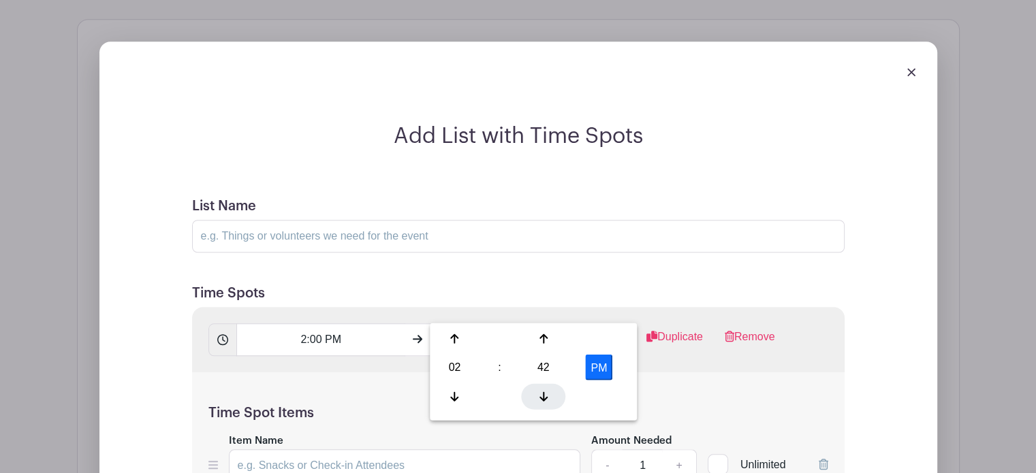
click at [541, 400] on icon at bounding box center [544, 396] width 8 height 11
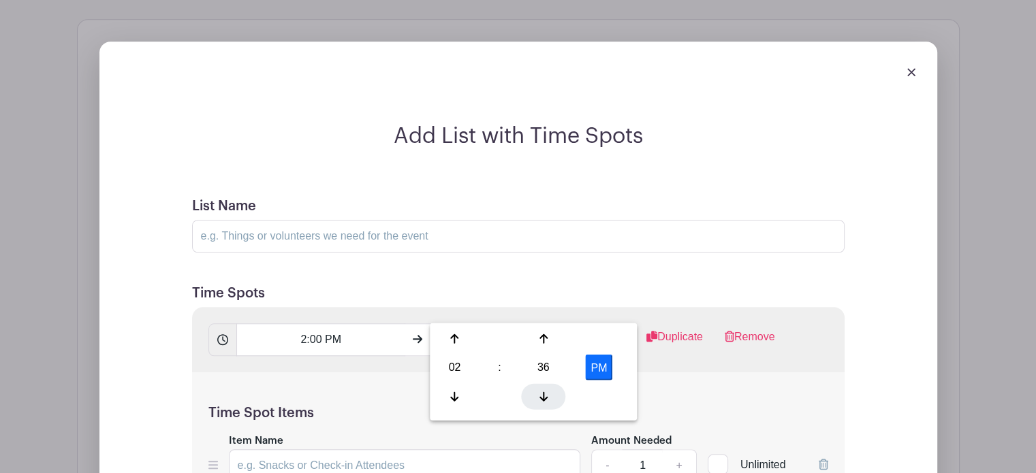
click at [541, 400] on icon at bounding box center [544, 396] width 8 height 11
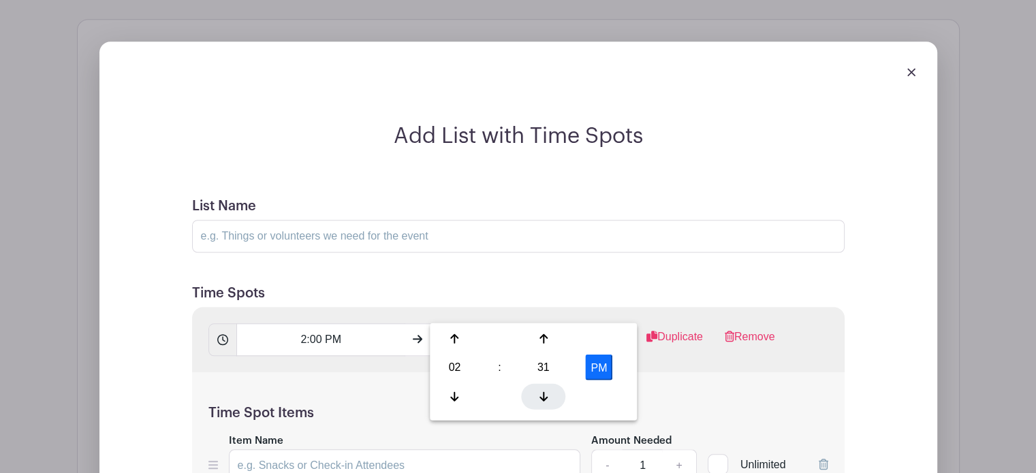
click at [541, 400] on icon at bounding box center [544, 396] width 8 height 11
type input "2:30 PM"
click at [657, 405] on h5 "Time Spot Items" at bounding box center [518, 413] width 620 height 16
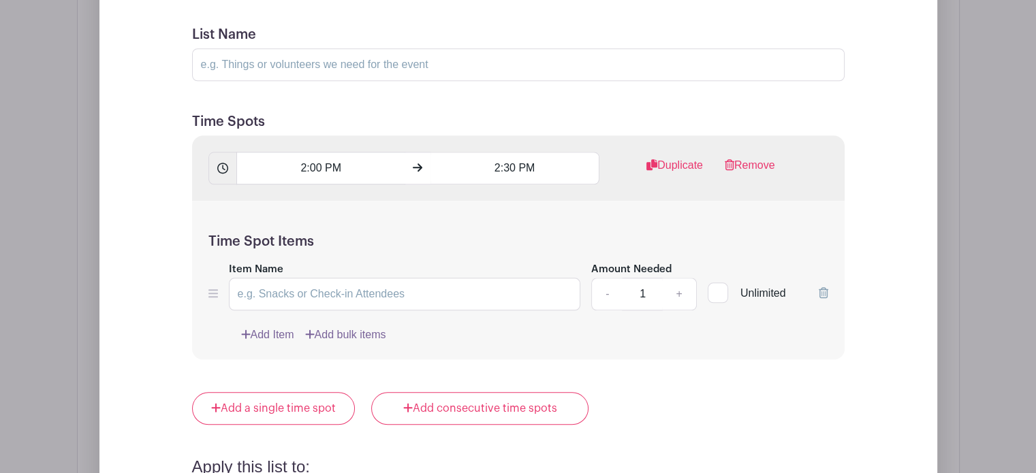
scroll to position [1406, 0]
click at [824, 287] on icon at bounding box center [824, 292] width 10 height 11
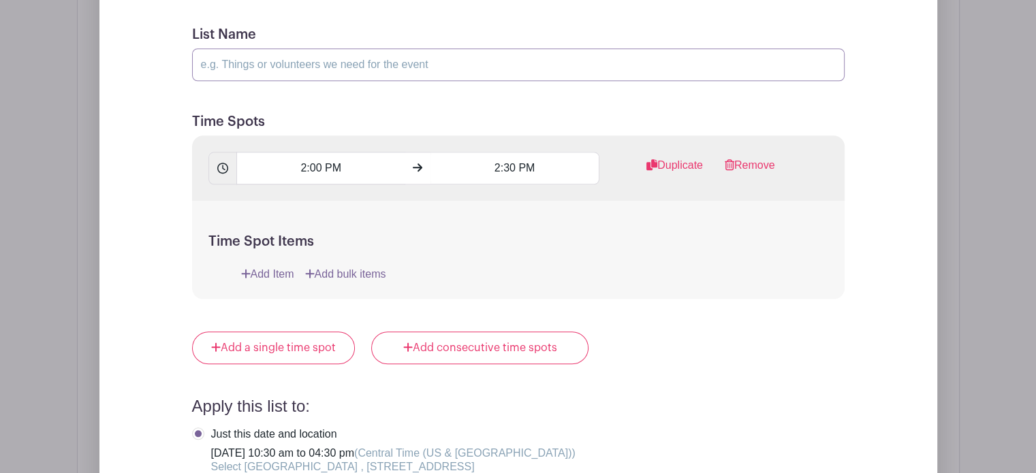
click at [328, 48] on input "List Name" at bounding box center [518, 64] width 653 height 33
type input "Visitors"
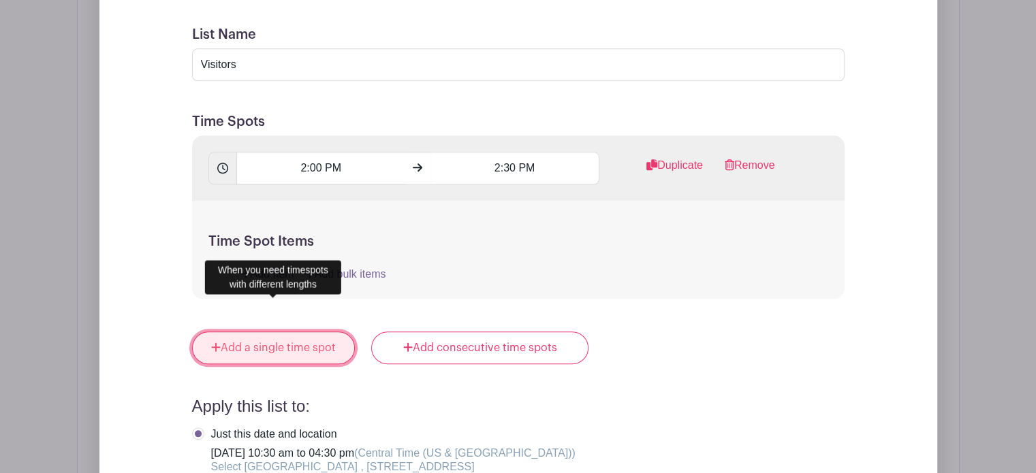
click at [299, 332] on link "Add a single time spot" at bounding box center [273, 348] width 163 height 33
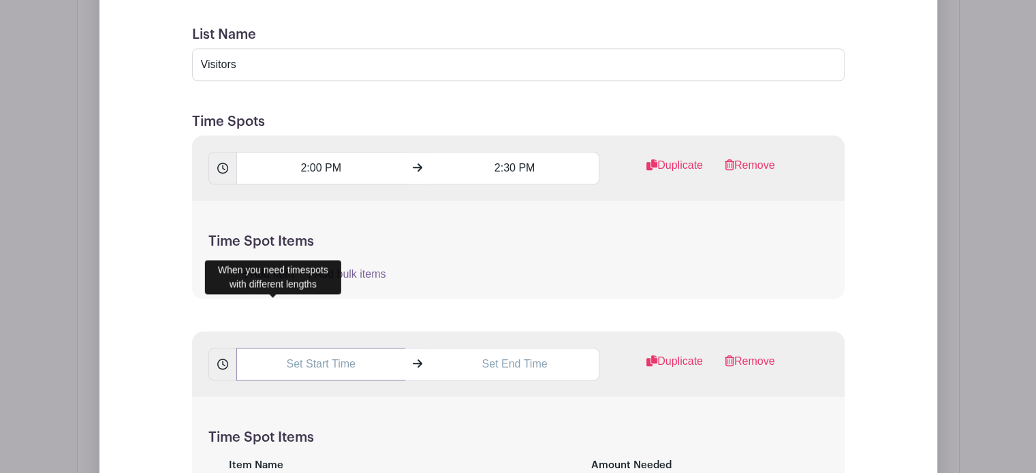
click at [310, 348] on input "text" at bounding box center [320, 364] width 169 height 33
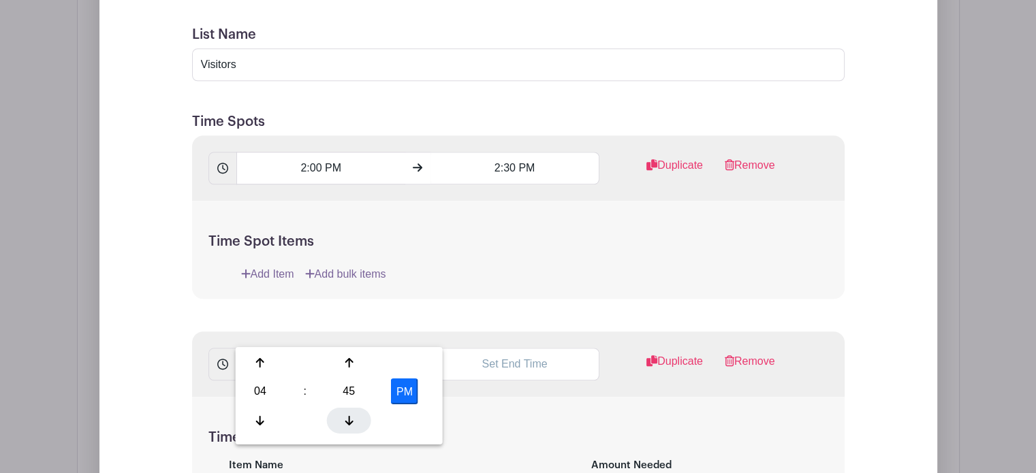
click at [345, 413] on div at bounding box center [349, 420] width 44 height 26
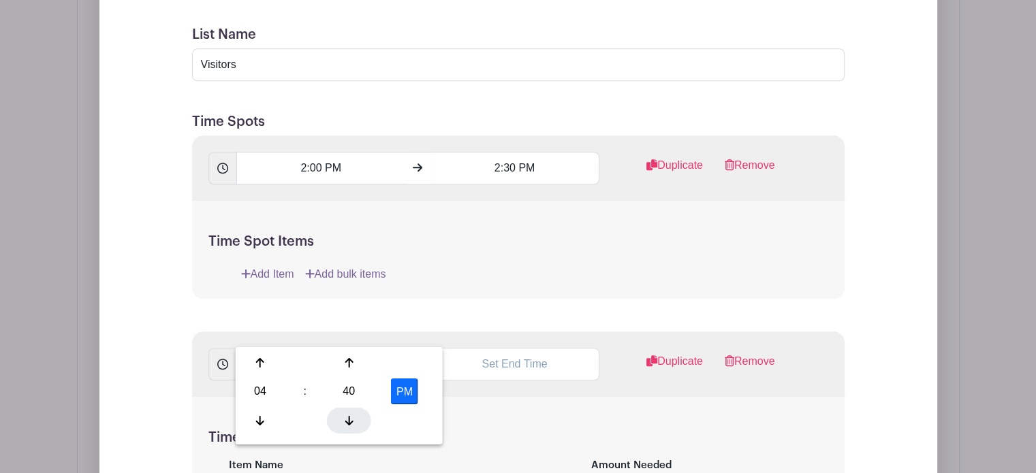
click at [345, 413] on div at bounding box center [349, 420] width 44 height 26
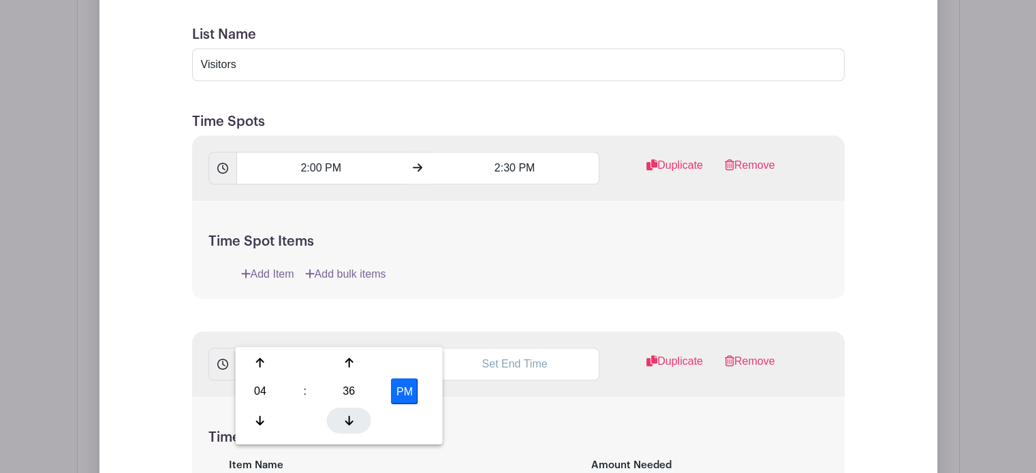
click at [345, 413] on div at bounding box center [349, 420] width 44 height 26
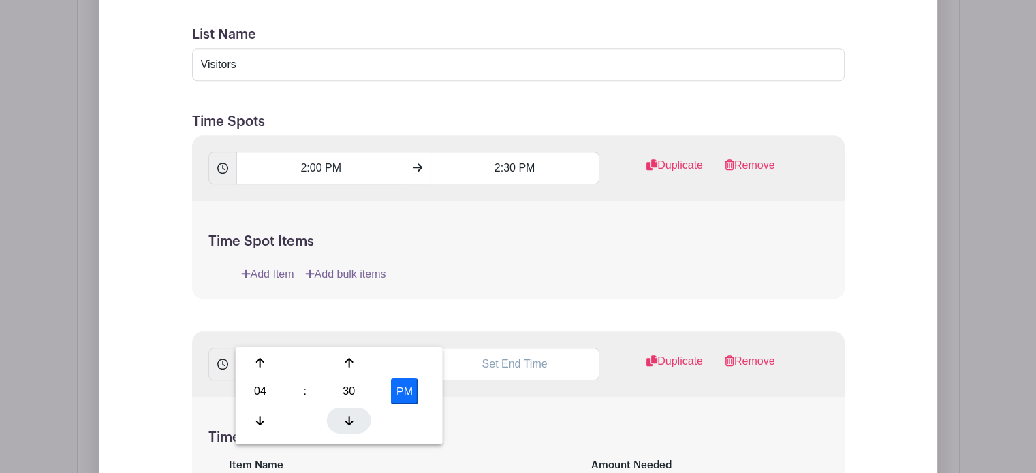
click at [345, 413] on div at bounding box center [349, 420] width 44 height 26
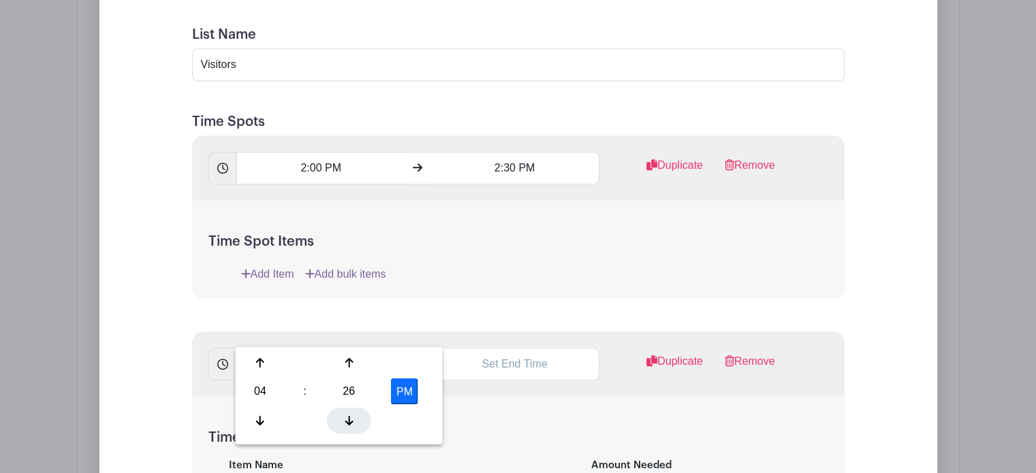
click at [345, 413] on div at bounding box center [349, 420] width 44 height 26
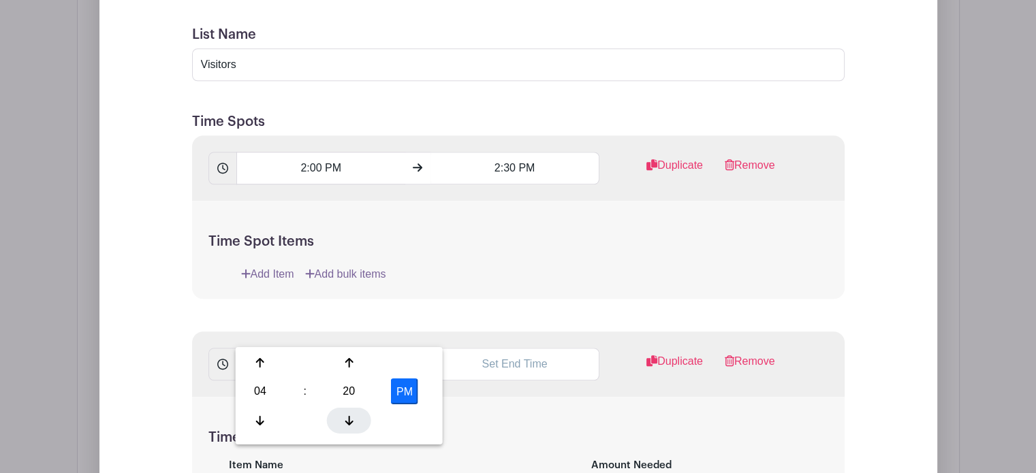
click at [345, 413] on div at bounding box center [349, 420] width 44 height 26
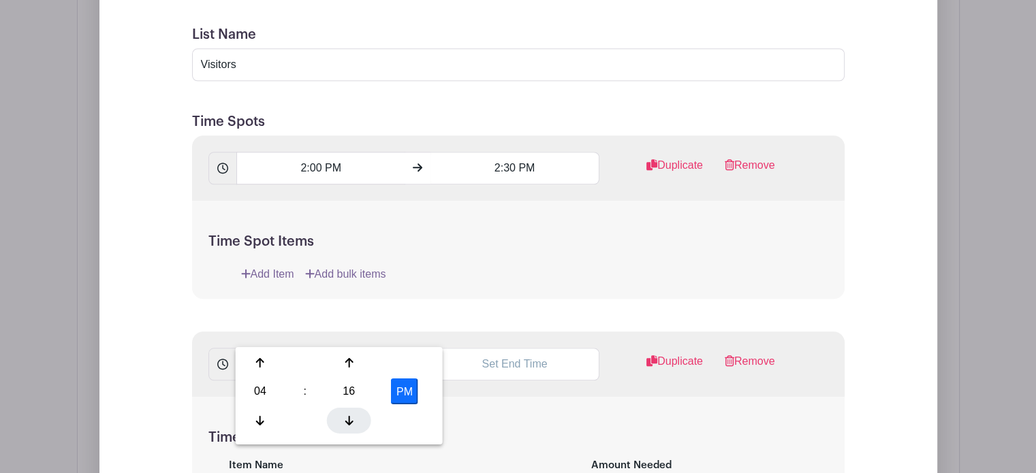
click at [345, 413] on div at bounding box center [349, 420] width 44 height 26
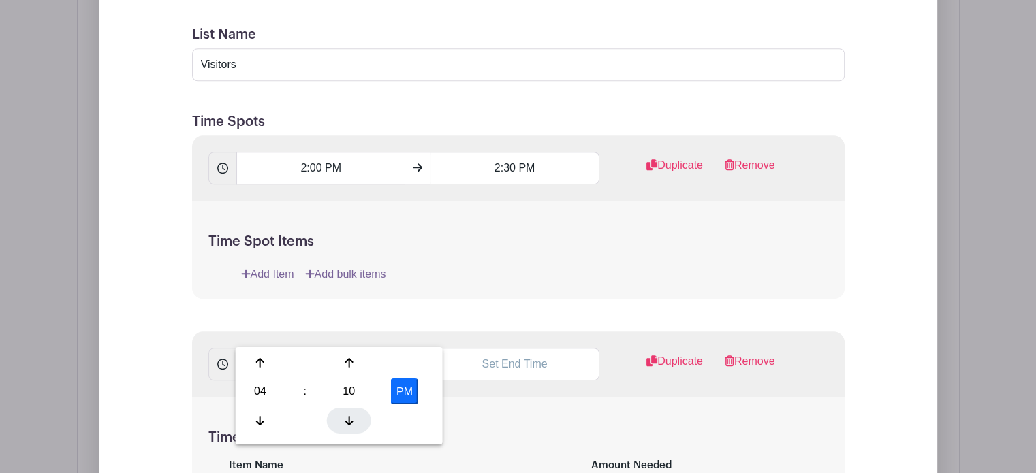
click at [345, 413] on div at bounding box center [349, 420] width 44 height 26
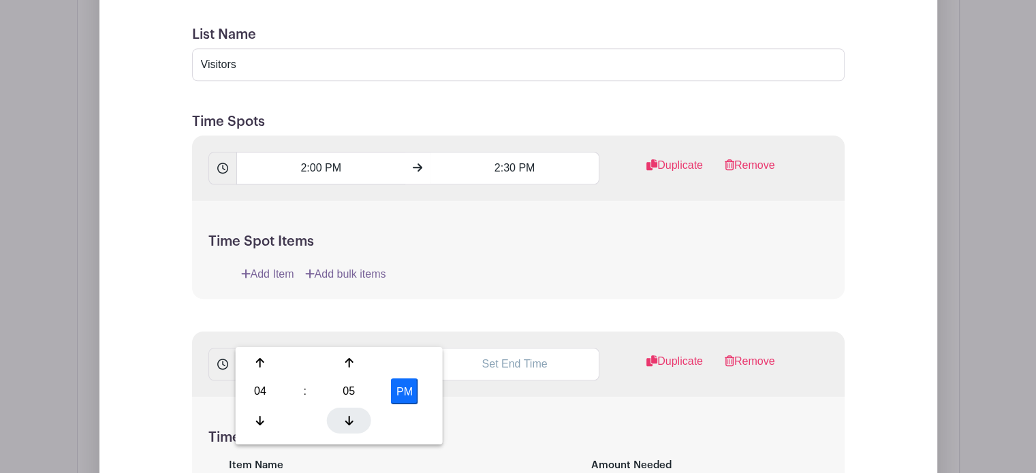
click at [345, 413] on div at bounding box center [349, 420] width 44 height 26
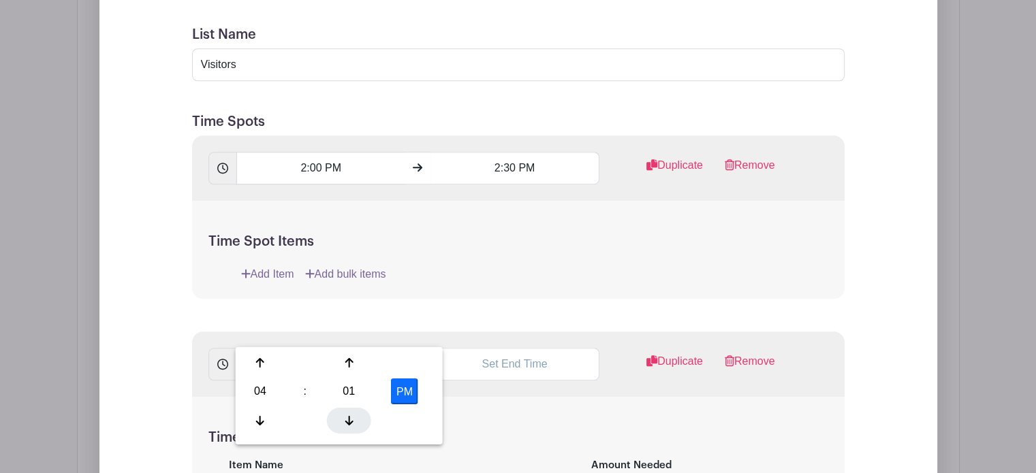
type input "4:00 PM"
click at [480, 397] on div "Time Spot Items Item Name Amount Needed - 1 + Unlimited Add Item Add bulk items" at bounding box center [518, 476] width 653 height 159
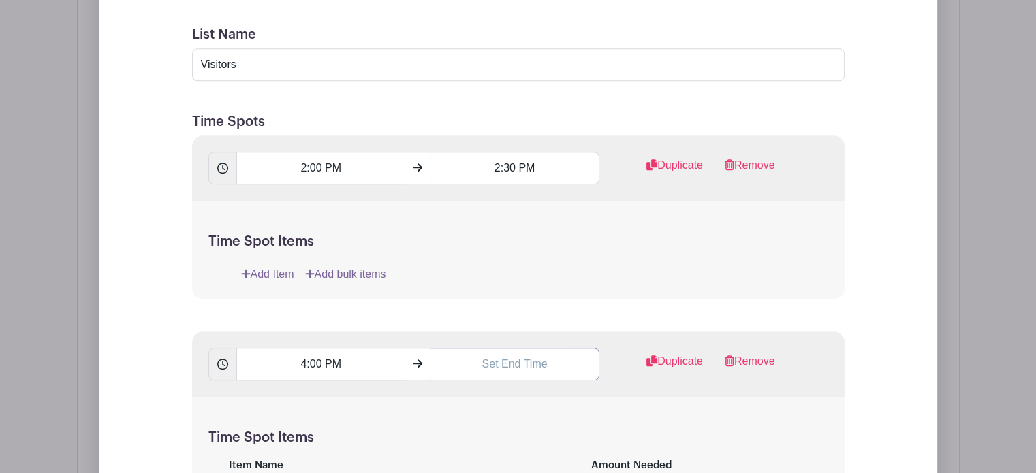
click at [527, 348] on input "text" at bounding box center [515, 364] width 169 height 33
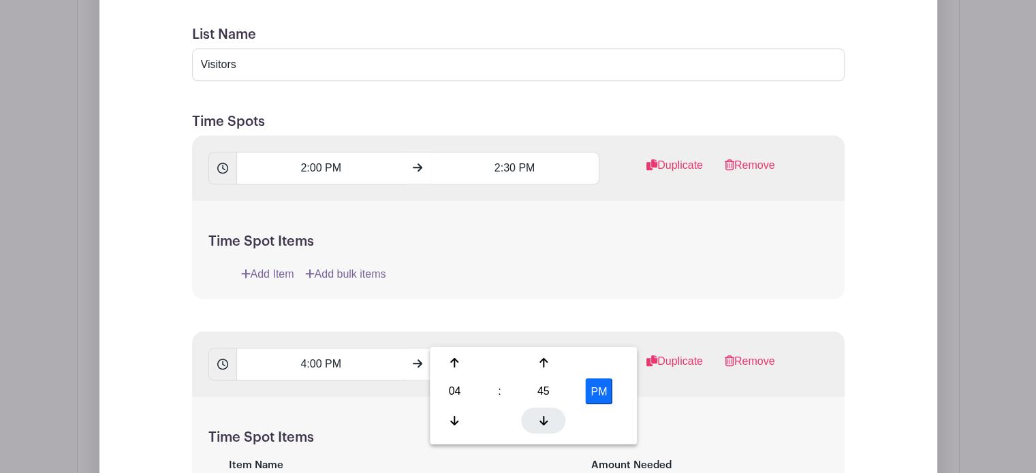
click at [540, 408] on div at bounding box center [543, 420] width 44 height 26
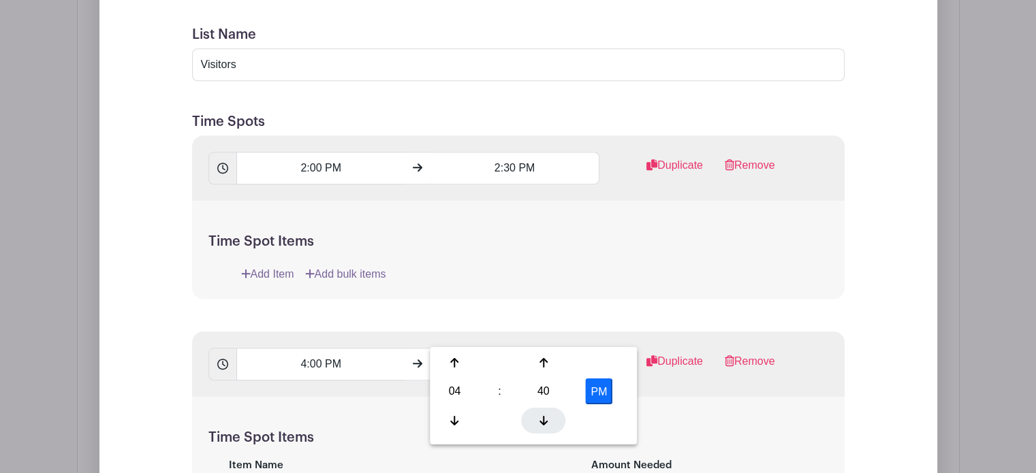
click at [540, 408] on div at bounding box center [543, 420] width 44 height 26
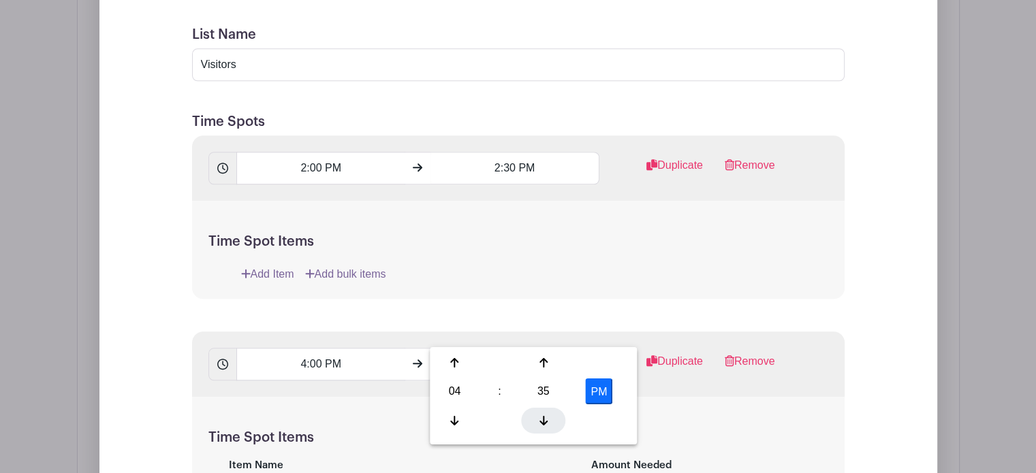
click at [540, 408] on div at bounding box center [543, 420] width 44 height 26
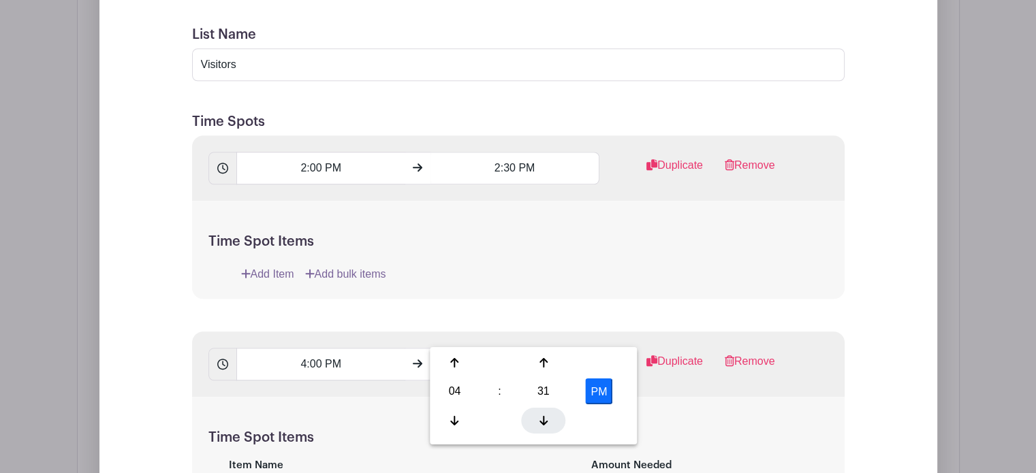
type input "4:30 PM"
click at [693, 397] on div "Time Spot Items Item Name Amount Needed - 1 + Unlimited Add Item Add bulk items" at bounding box center [518, 476] width 653 height 159
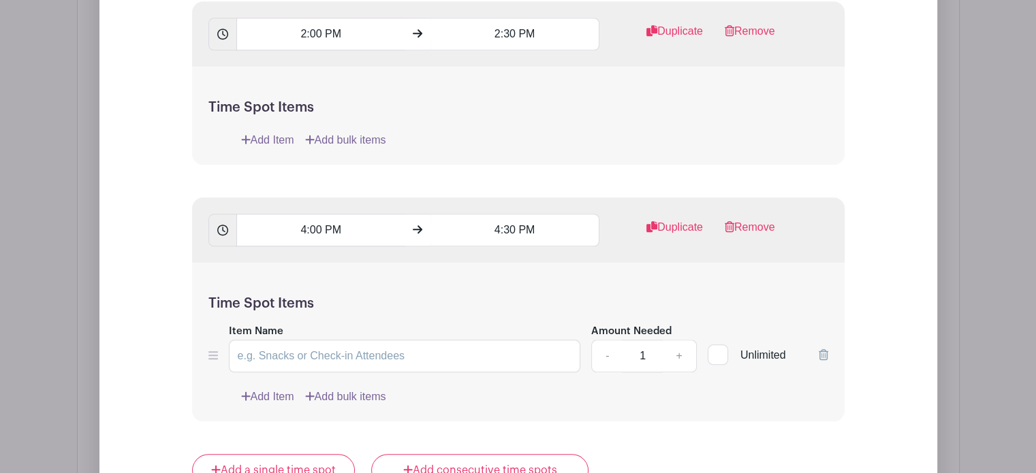
scroll to position [1433, 0]
click at [824, 348] on icon at bounding box center [824, 353] width 10 height 11
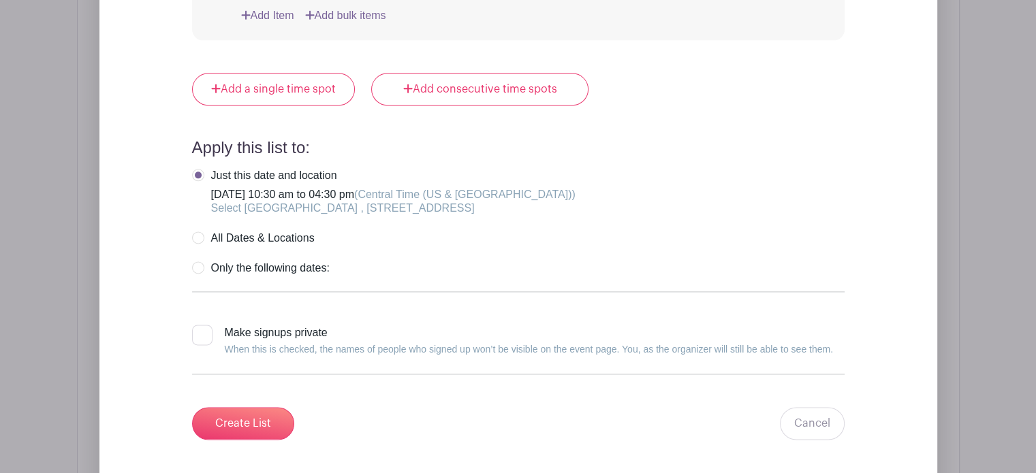
scroll to position [1782, 0]
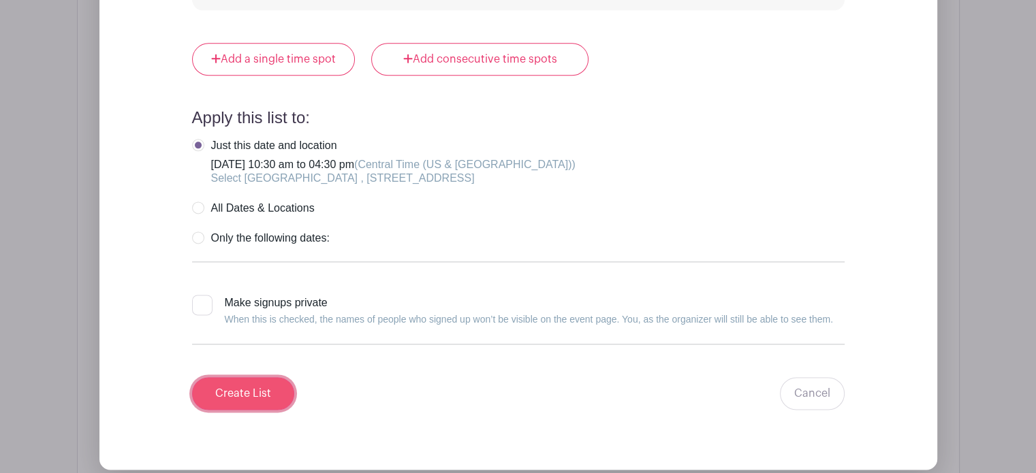
click at [251, 377] on input "Create List" at bounding box center [243, 393] width 102 height 33
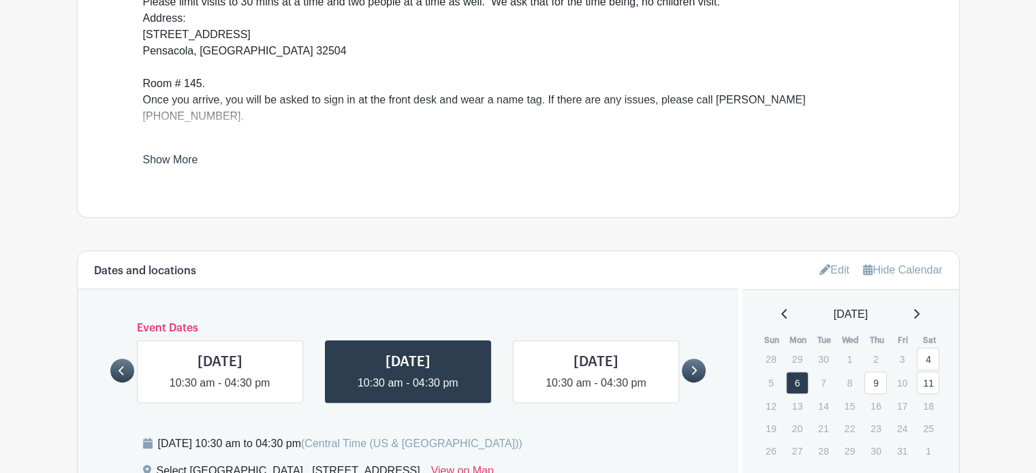
scroll to position [608, 0]
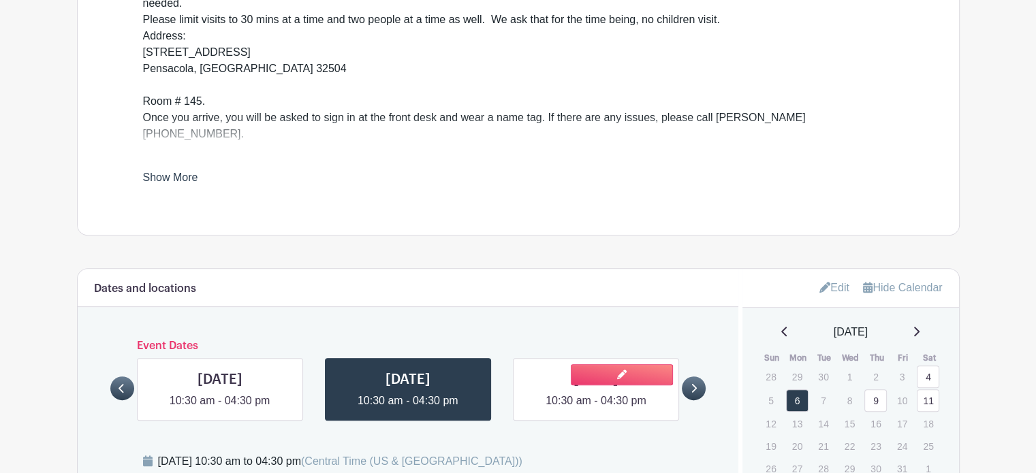
click at [596, 409] on link at bounding box center [596, 409] width 0 height 0
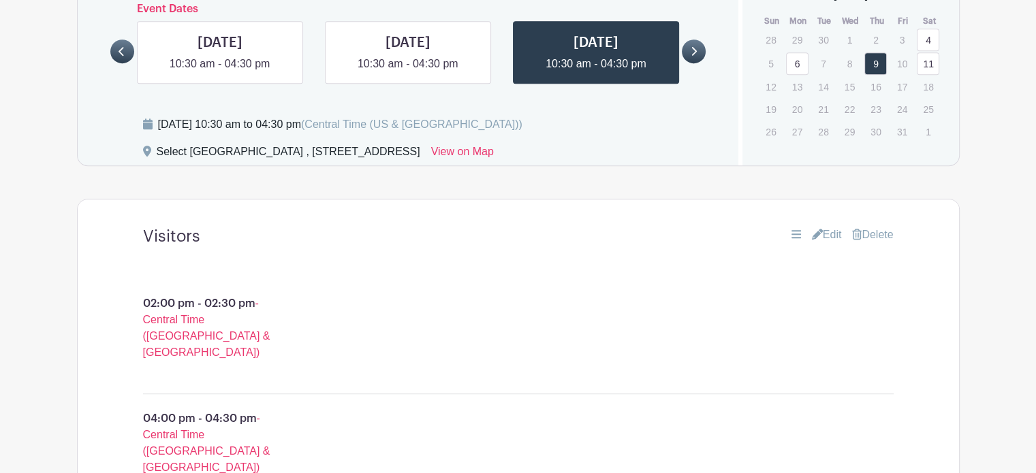
scroll to position [813, 0]
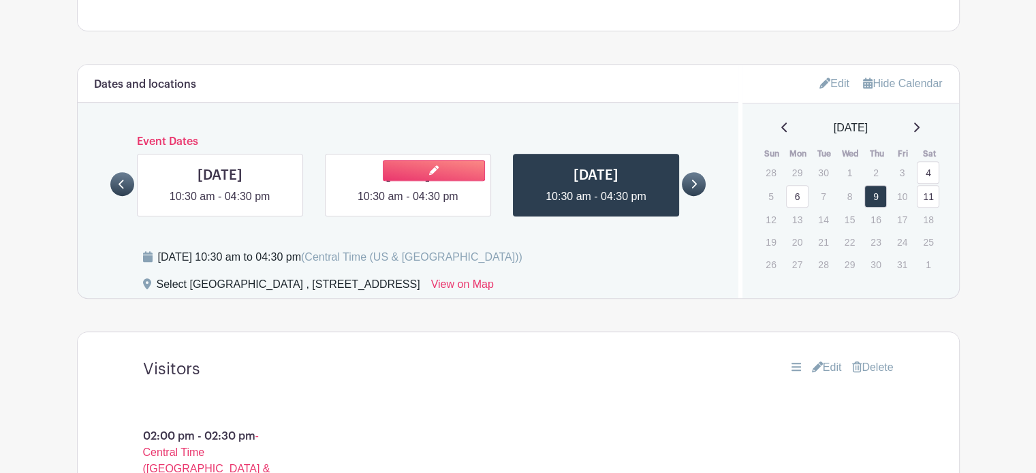
click at [408, 205] on link at bounding box center [408, 205] width 0 height 0
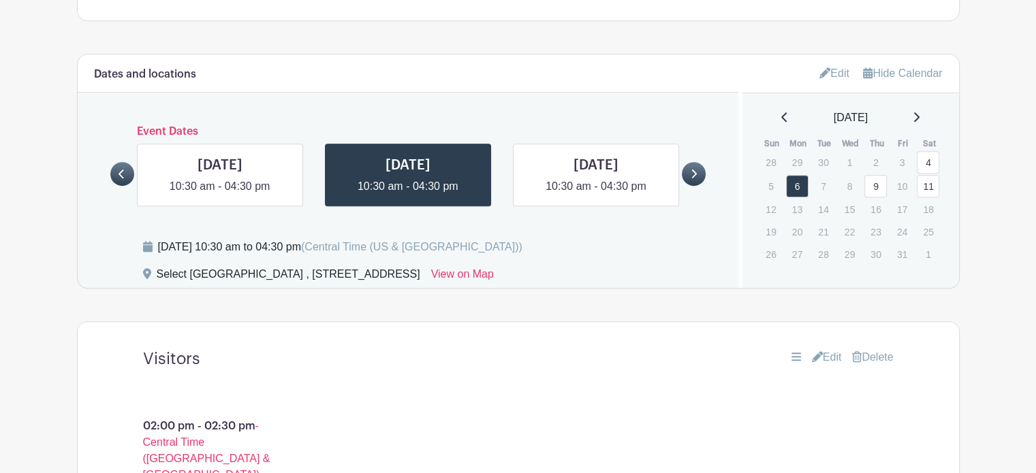
scroll to position [821, 0]
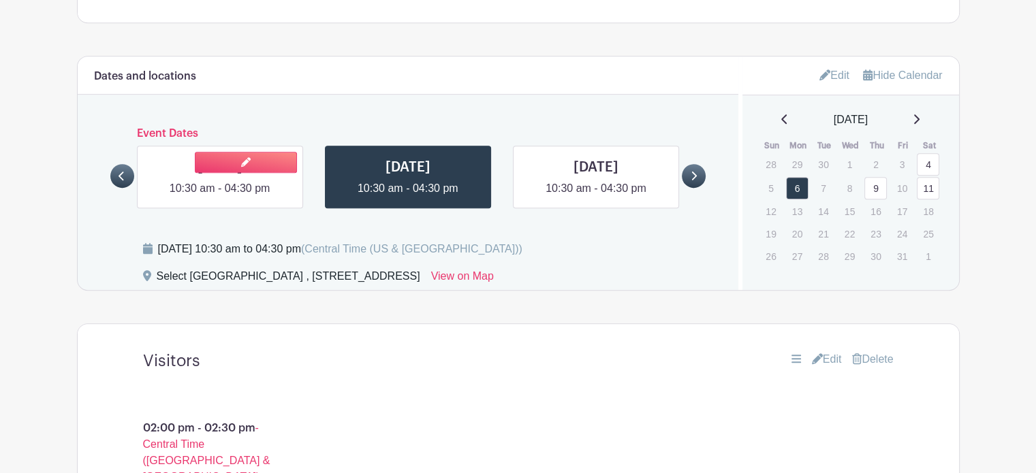
click at [220, 197] on link at bounding box center [220, 197] width 0 height 0
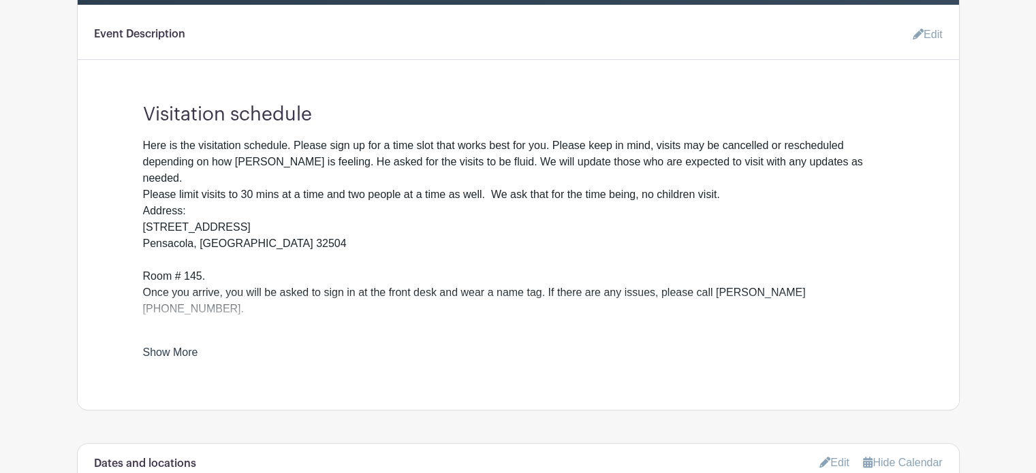
scroll to position [433, 0]
click at [927, 35] on link "Edit" at bounding box center [922, 34] width 41 height 27
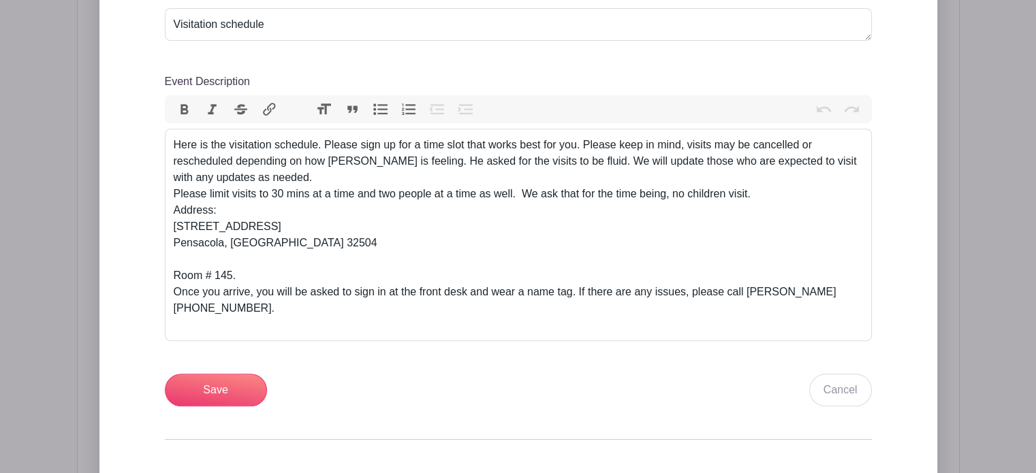
scroll to position [550, 0]
click at [377, 198] on div "Here is the visitation schedule. Please sign up for a time slot that works best…" at bounding box center [518, 236] width 689 height 196
click at [377, 181] on div "Here is the visitation schedule. Please sign up for a time slot that works best…" at bounding box center [518, 236] width 689 height 196
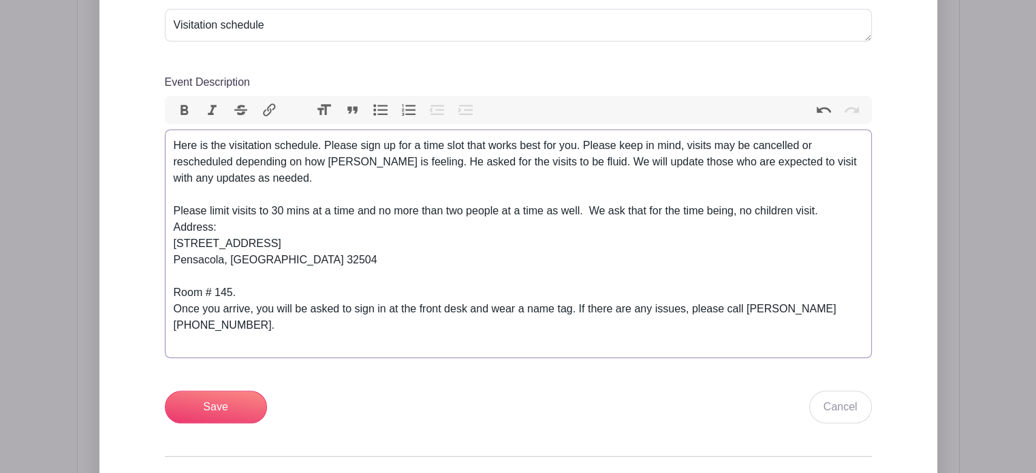
type trix-editor "<div>Here is the visitation schedule. Please sign up for a time slot that works…"
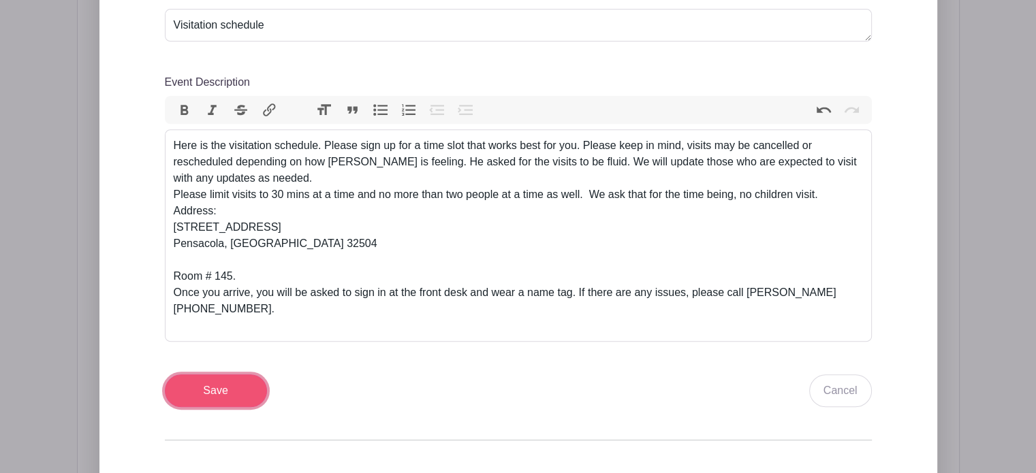
click at [234, 375] on input "Save" at bounding box center [216, 391] width 102 height 33
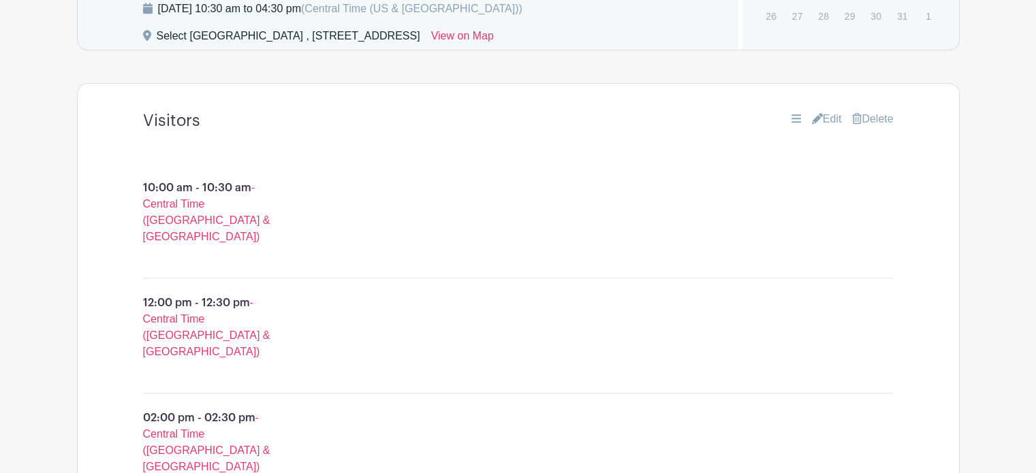
scroll to position [1180, 0]
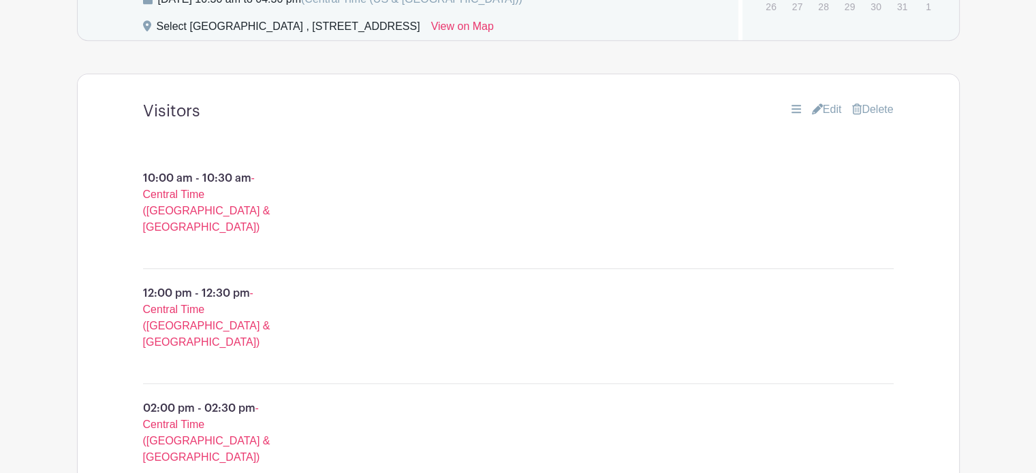
click at [828, 102] on link "Edit" at bounding box center [827, 110] width 30 height 16
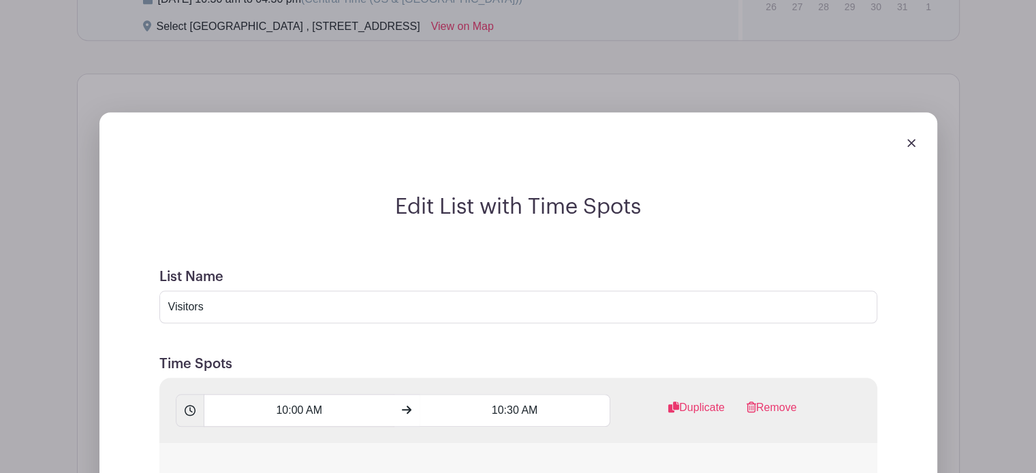
scroll to position [1489, 0]
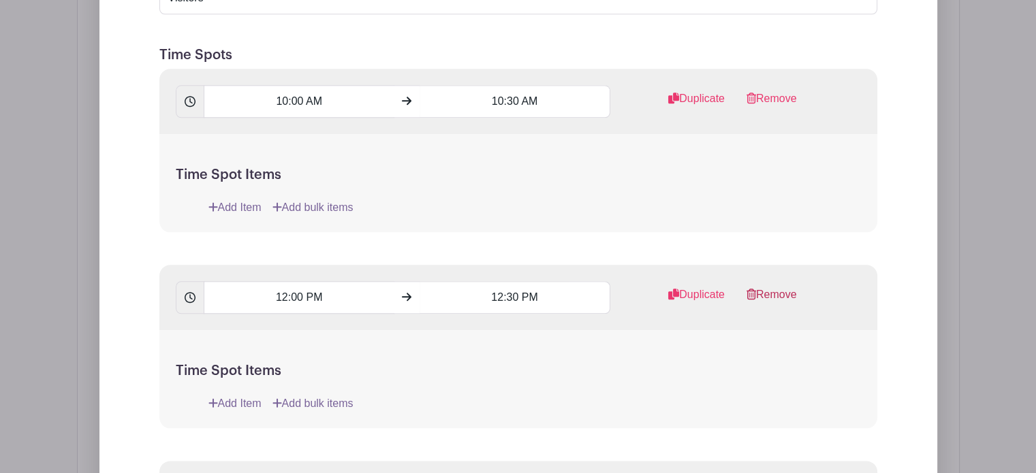
click at [764, 287] on link "Remove" at bounding box center [772, 300] width 50 height 27
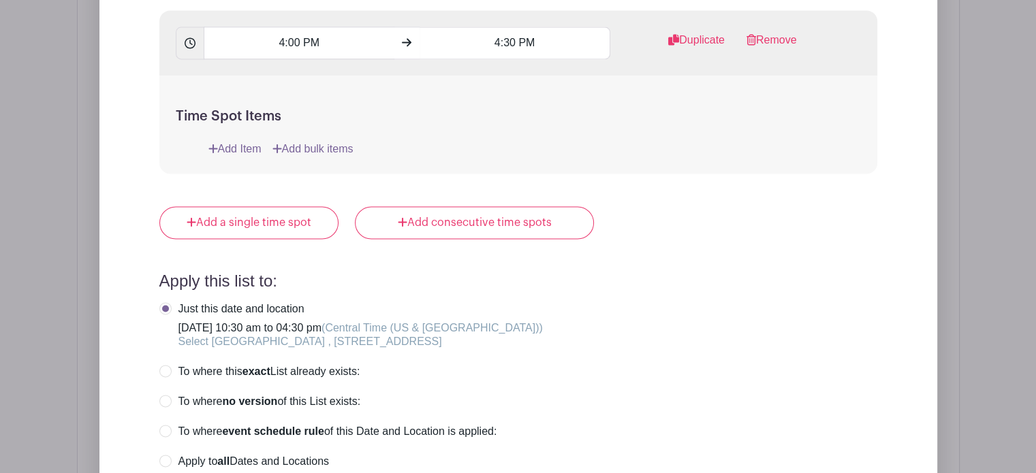
scroll to position [2463, 0]
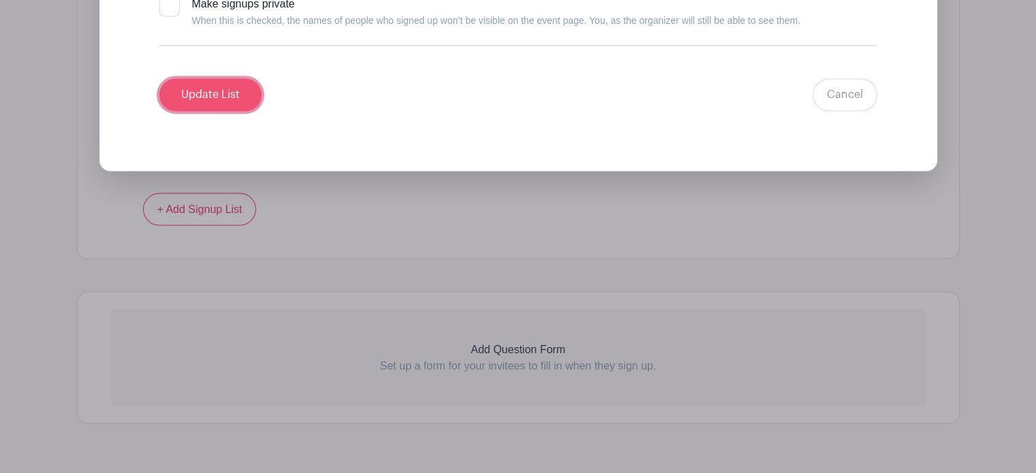
click at [211, 78] on input "Update List" at bounding box center [210, 94] width 102 height 33
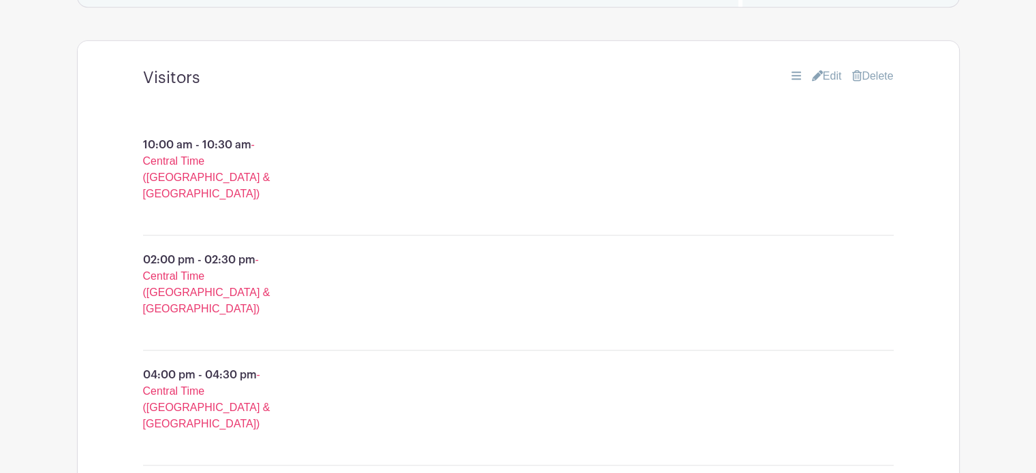
scroll to position [1095, 0]
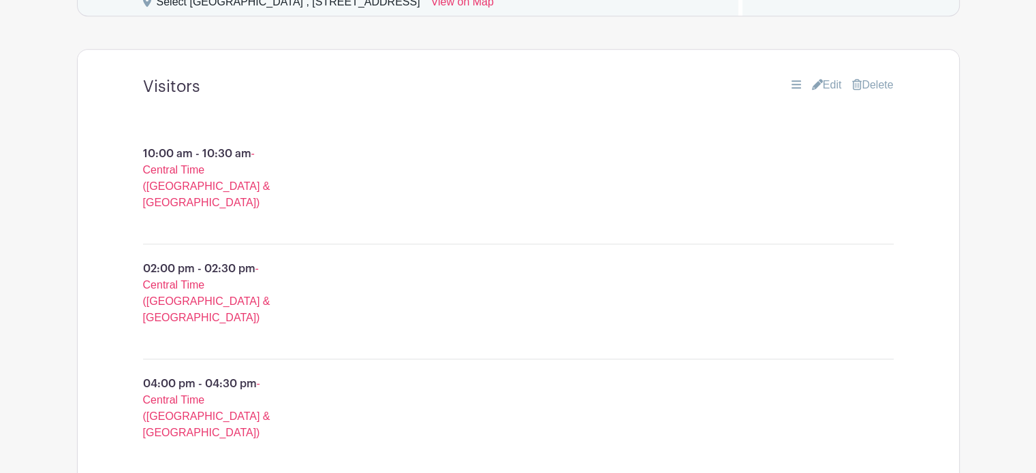
click at [823, 77] on link "Edit" at bounding box center [827, 85] width 30 height 16
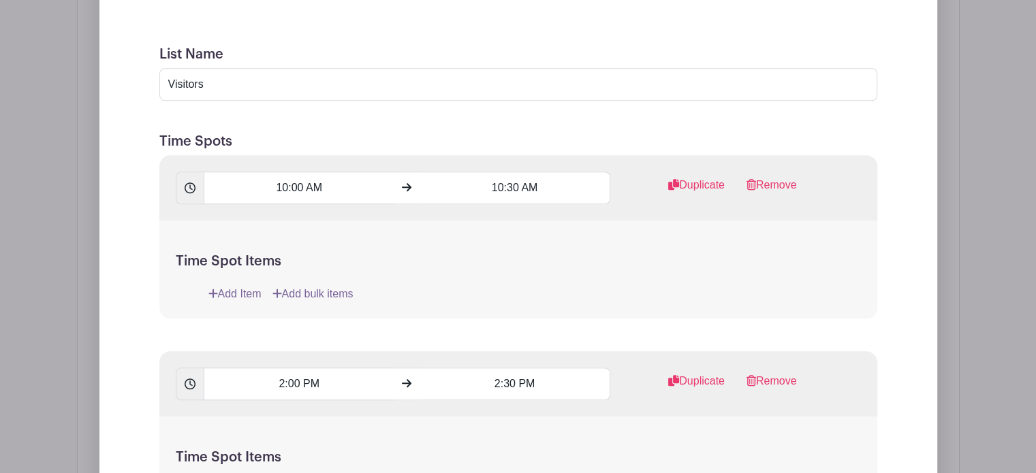
scroll to position [1293, 0]
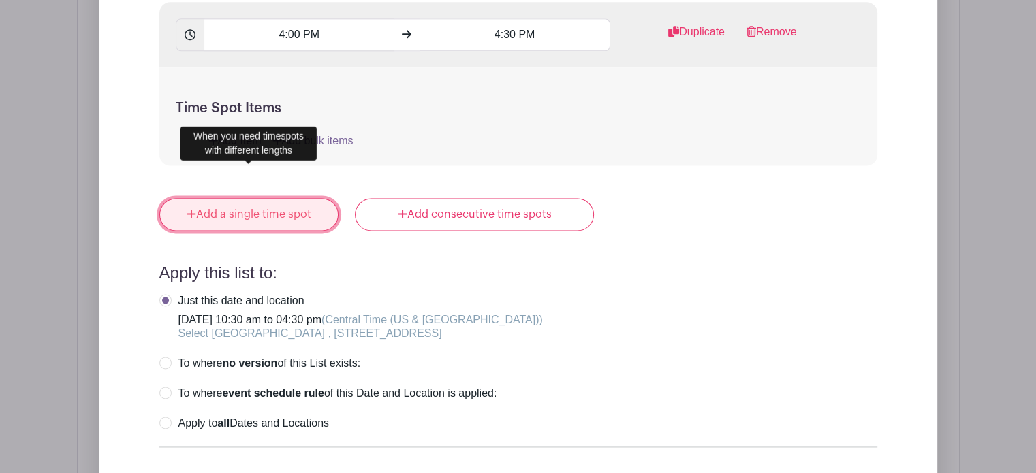
click at [268, 198] on link "Add a single time spot" at bounding box center [249, 214] width 180 height 33
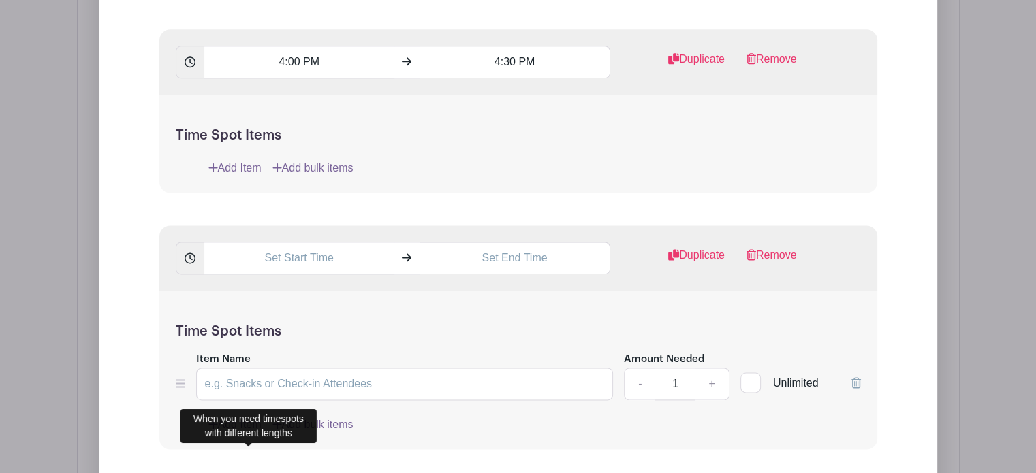
scroll to position [1811, 0]
click at [299, 243] on input "text" at bounding box center [299, 259] width 191 height 33
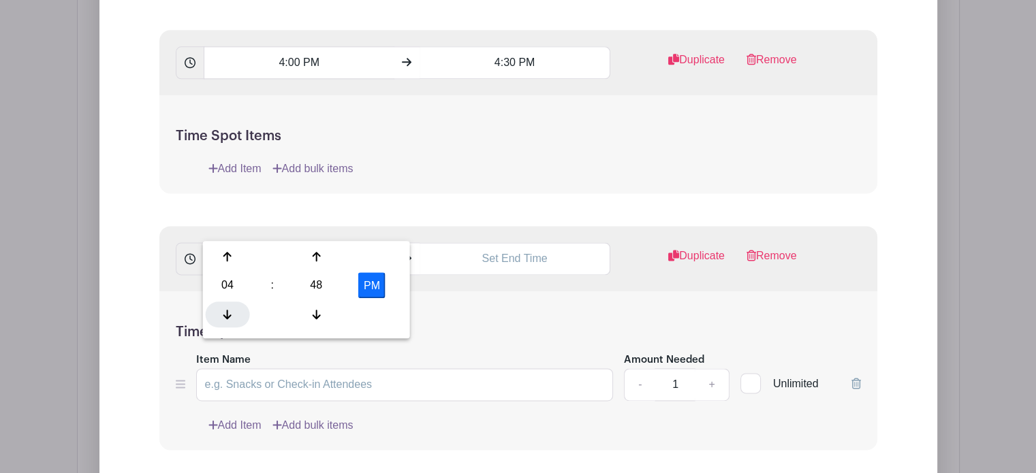
click at [227, 310] on icon at bounding box center [227, 314] width 8 height 10
click at [310, 310] on div at bounding box center [316, 314] width 44 height 26
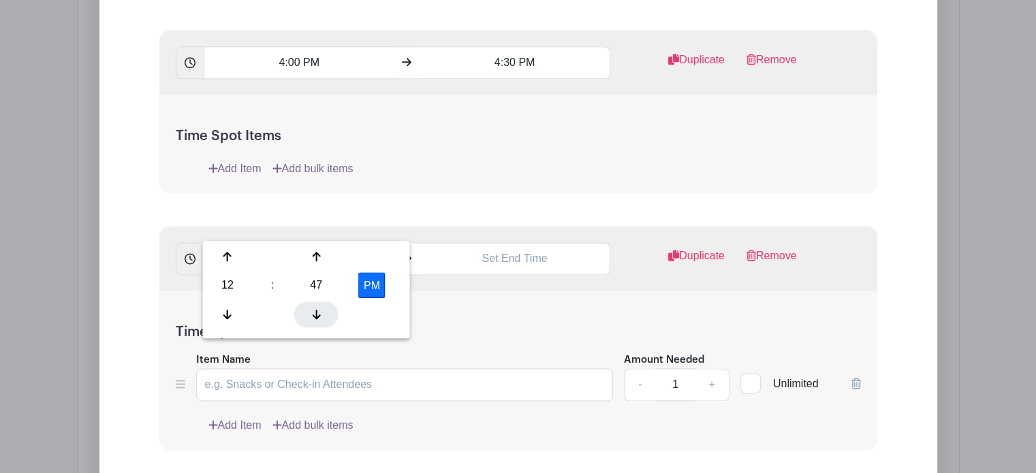
click at [310, 310] on div at bounding box center [316, 314] width 44 height 26
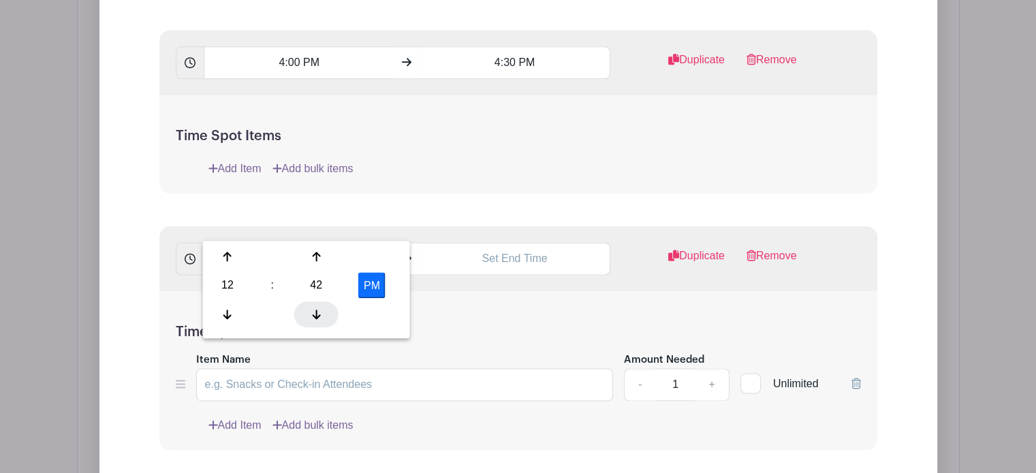
click at [310, 310] on div at bounding box center [316, 314] width 44 height 26
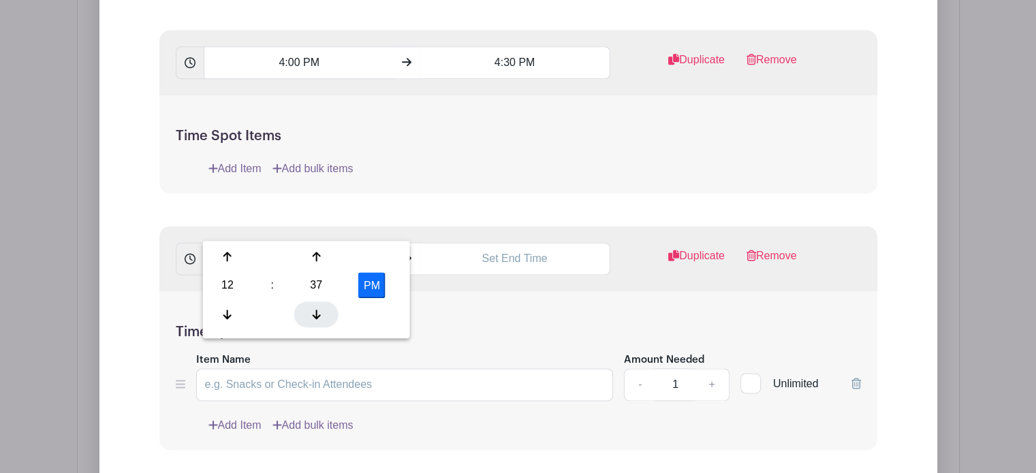
click at [310, 310] on div at bounding box center [316, 314] width 44 height 26
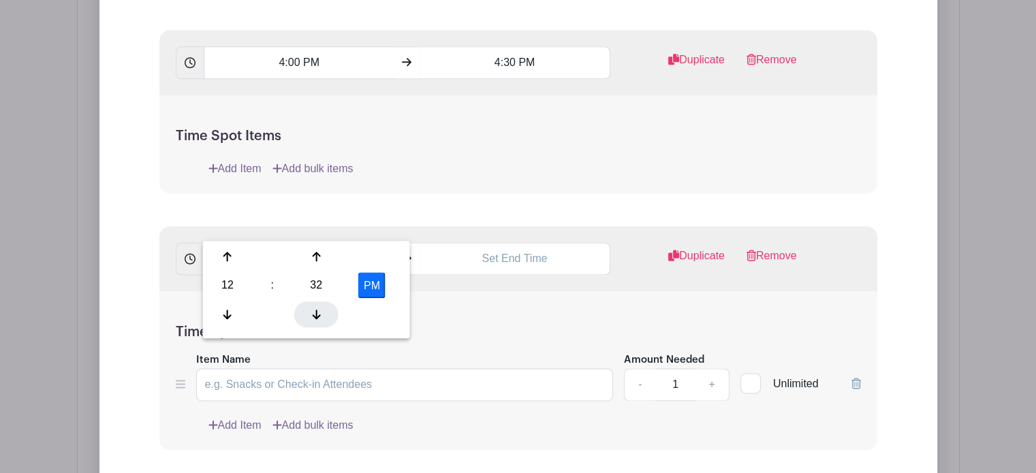
click at [310, 310] on div at bounding box center [316, 314] width 44 height 26
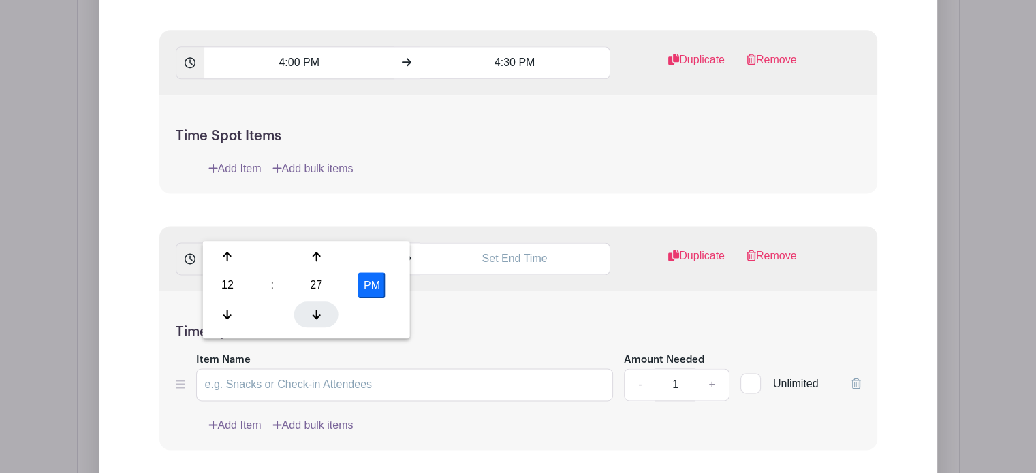
click at [310, 310] on div at bounding box center [316, 314] width 44 height 26
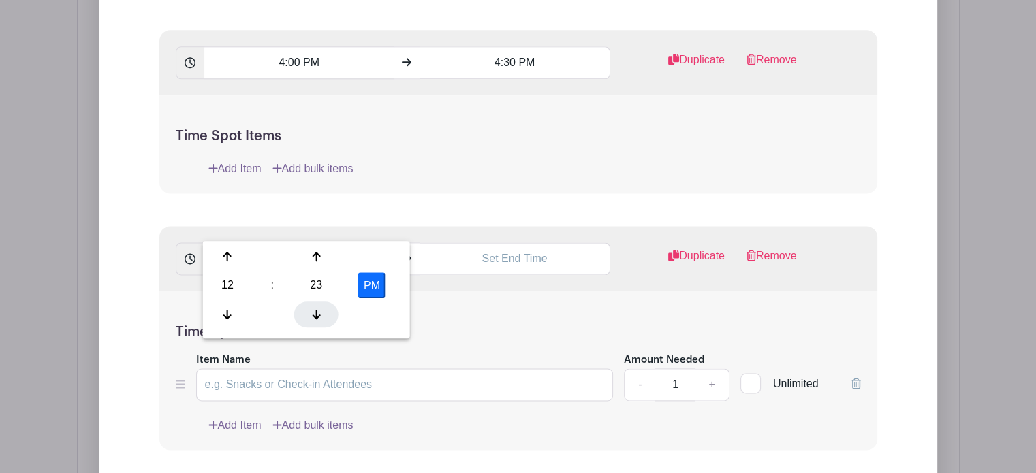
click at [310, 310] on div at bounding box center [316, 314] width 44 height 26
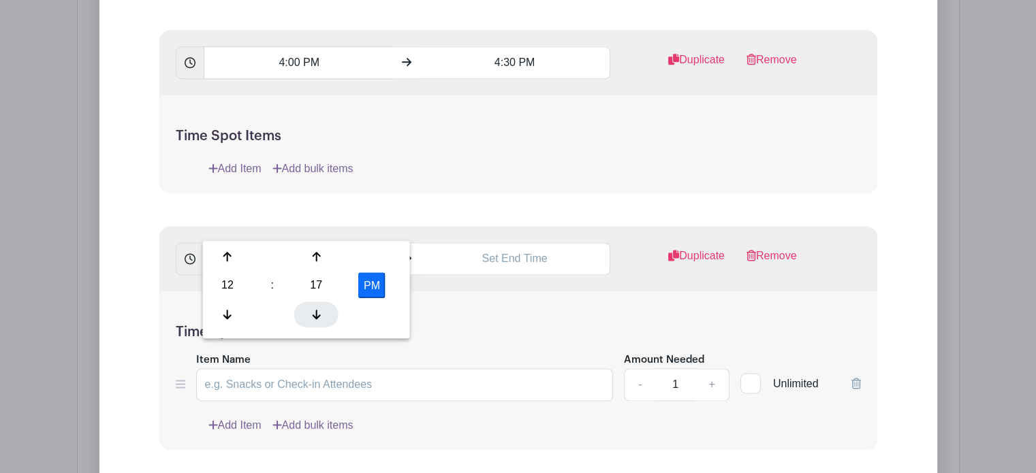
click at [310, 310] on div at bounding box center [316, 314] width 44 height 26
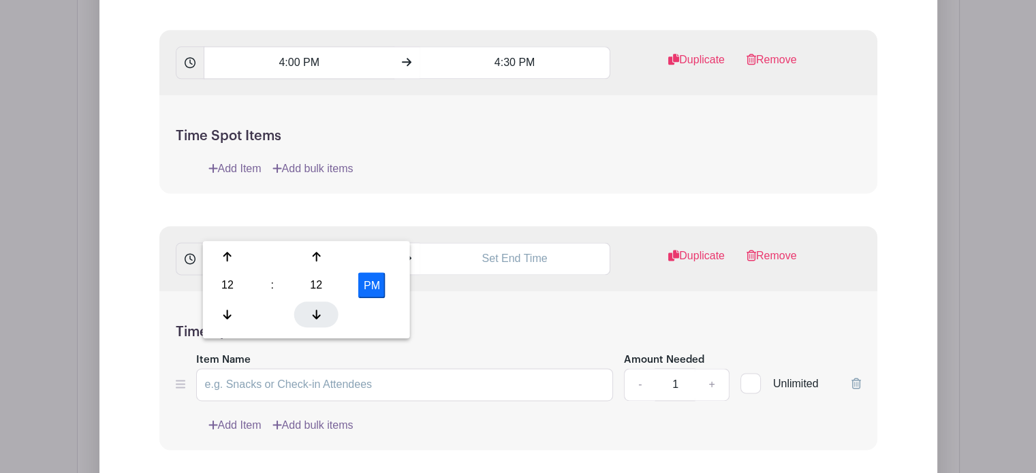
click at [310, 310] on div at bounding box center [316, 314] width 44 height 26
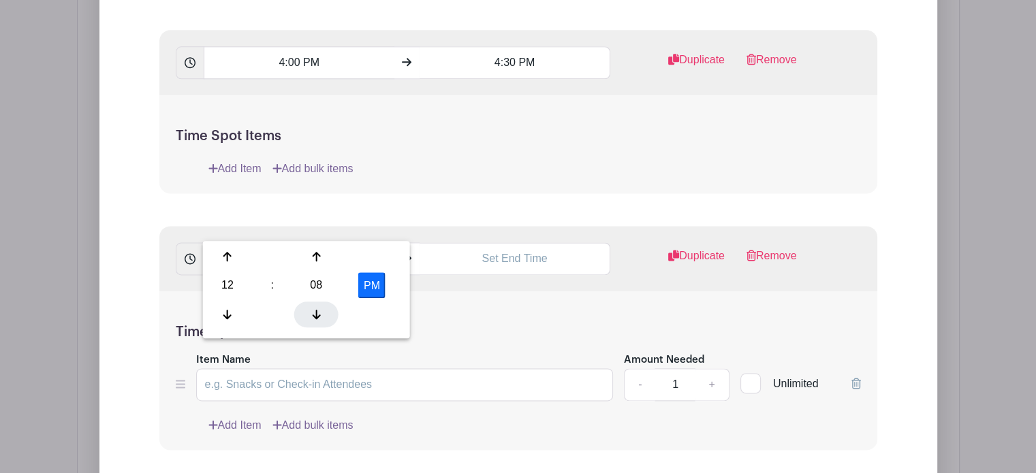
click at [310, 310] on div at bounding box center [316, 314] width 44 height 26
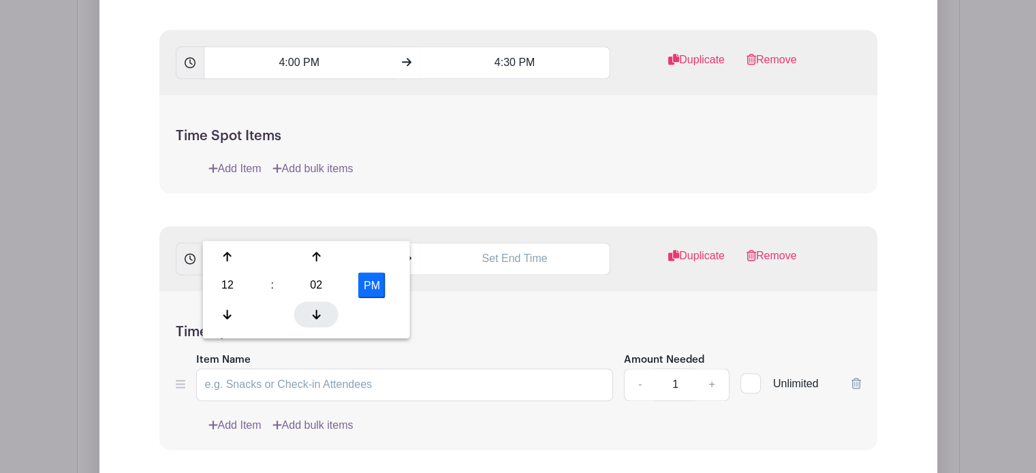
click at [310, 310] on div at bounding box center [316, 314] width 44 height 26
type input "12:00 PM"
drag, startPoint x: 450, startPoint y: 291, endPoint x: 416, endPoint y: 247, distance: 54.9
click at [416, 247] on div "12:00 PM Duplicate Remove" at bounding box center [518, 258] width 718 height 65
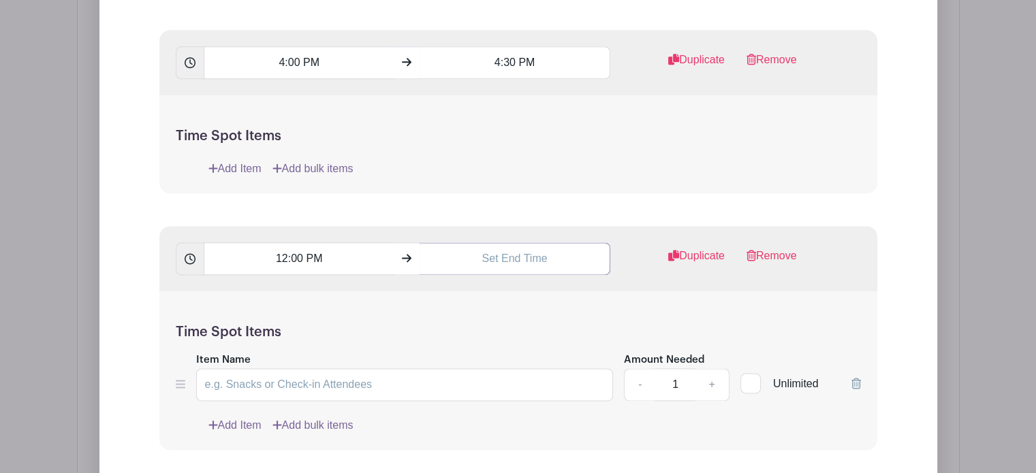
click at [510, 243] on input "text" at bounding box center [515, 259] width 191 height 33
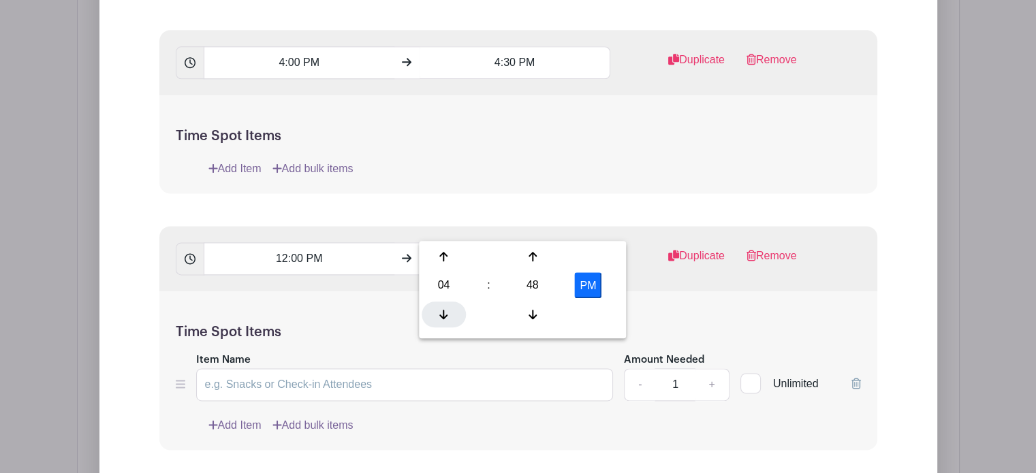
click at [443, 312] on icon at bounding box center [443, 314] width 8 height 11
click at [533, 305] on div at bounding box center [532, 314] width 44 height 26
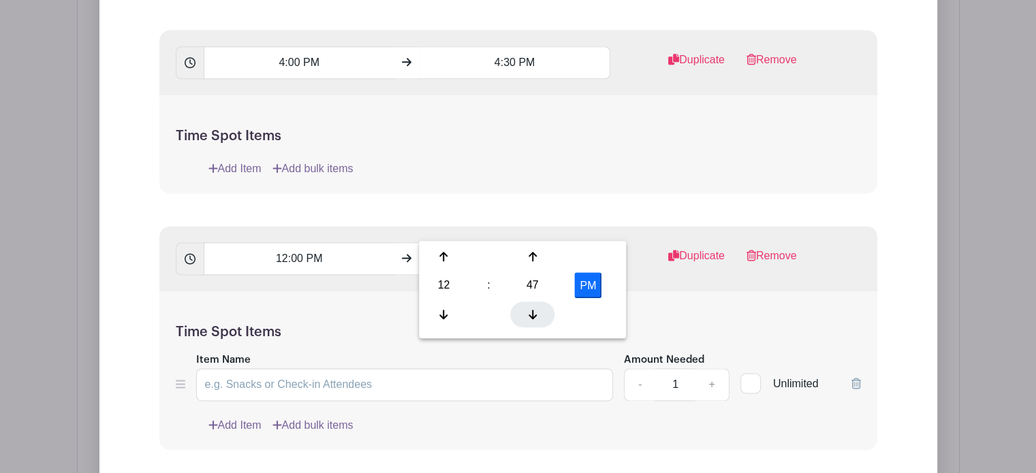
click at [533, 305] on div at bounding box center [532, 314] width 44 height 26
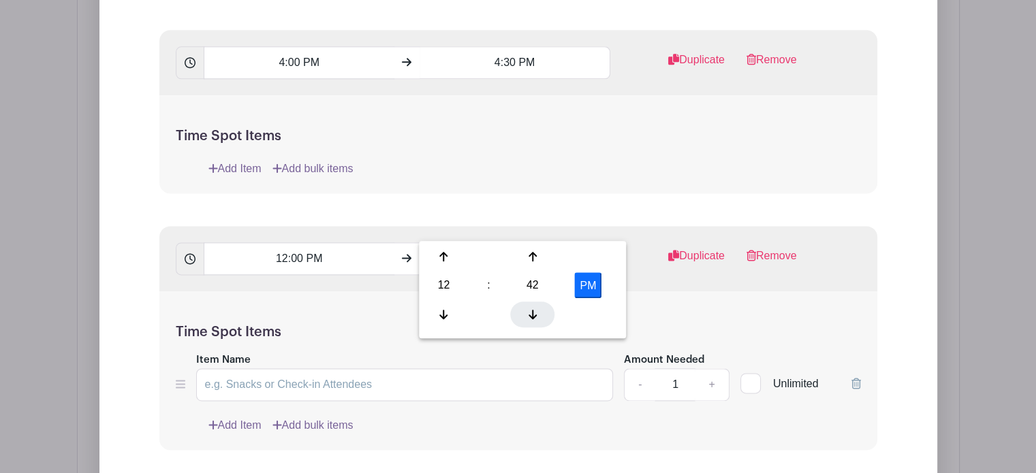
click at [533, 305] on div at bounding box center [532, 314] width 44 height 26
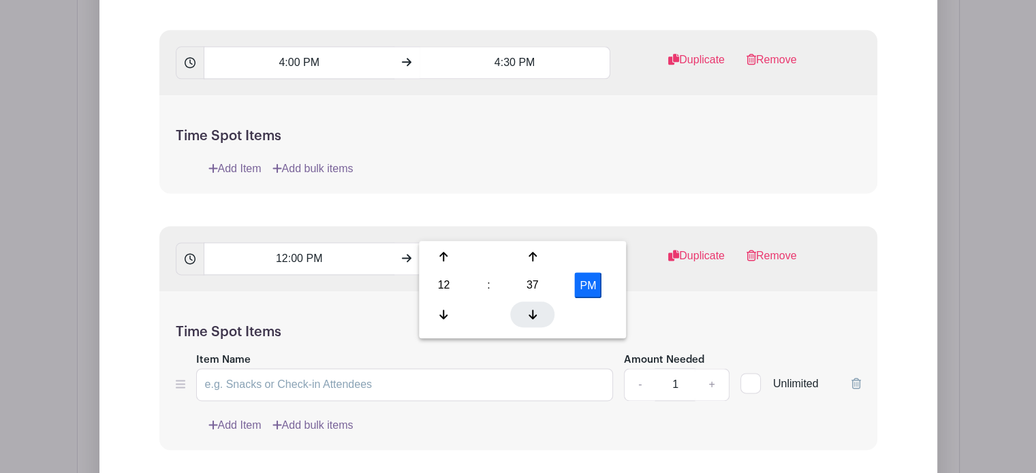
click at [533, 305] on div at bounding box center [532, 314] width 44 height 26
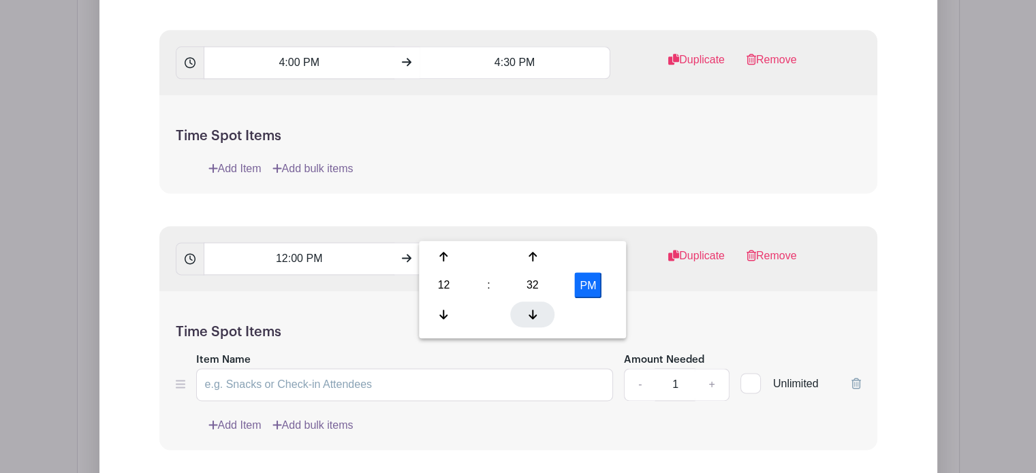
click at [533, 305] on div at bounding box center [532, 314] width 44 height 26
type input "12:30 PM"
click at [640, 324] on h5 "Time Spot Items" at bounding box center [518, 332] width 685 height 16
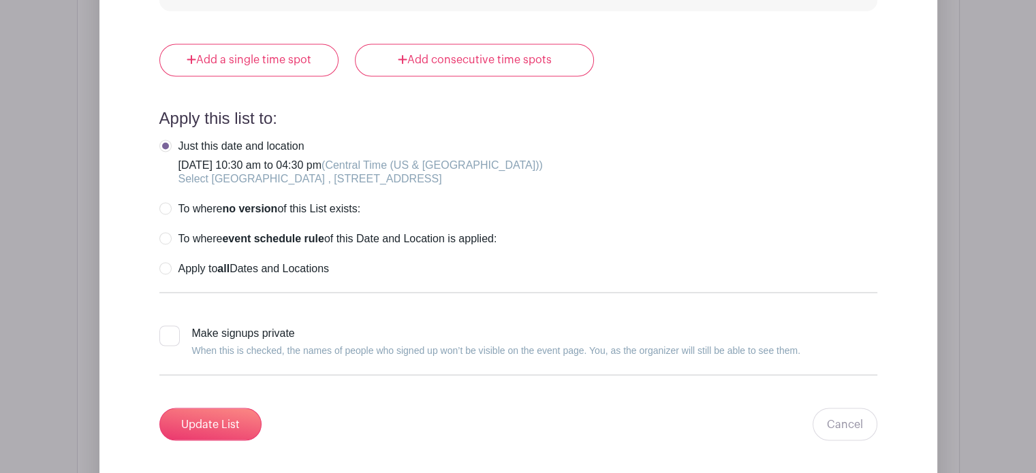
scroll to position [2257, 0]
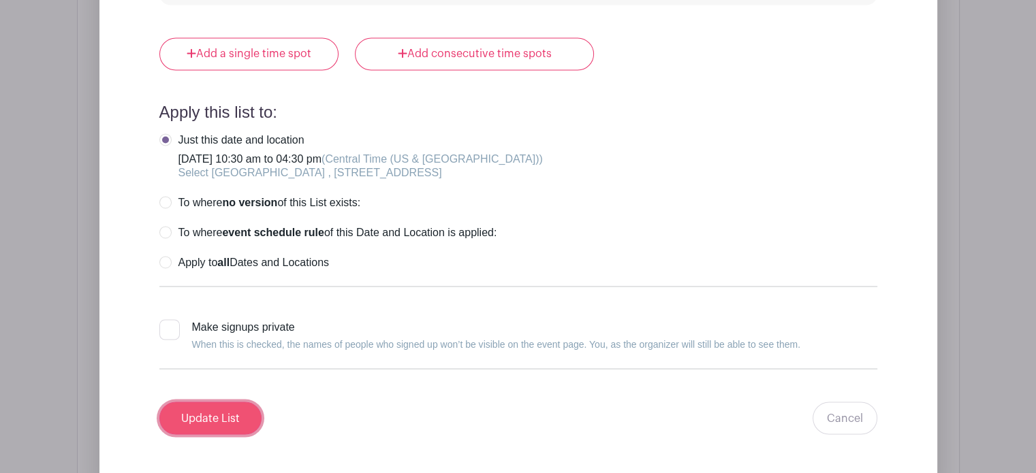
click at [238, 402] on input "Update List" at bounding box center [210, 418] width 102 height 33
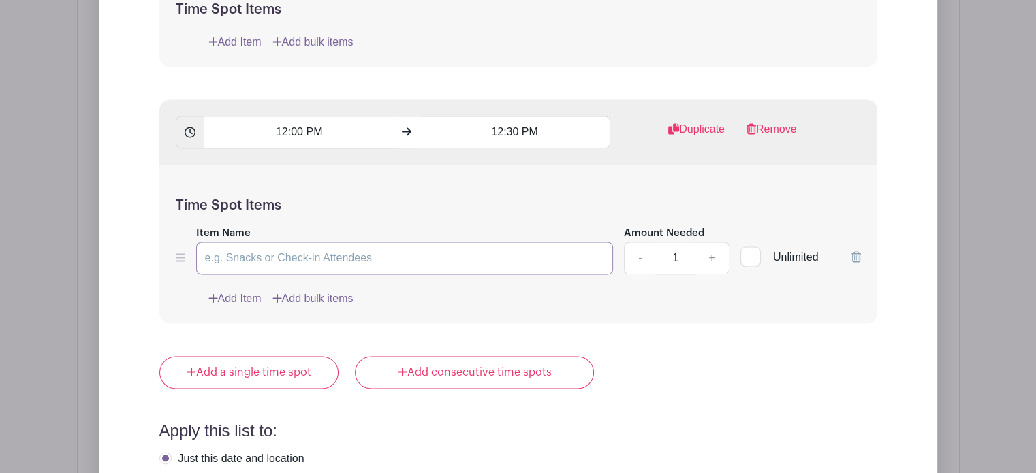
scroll to position [1924, 0]
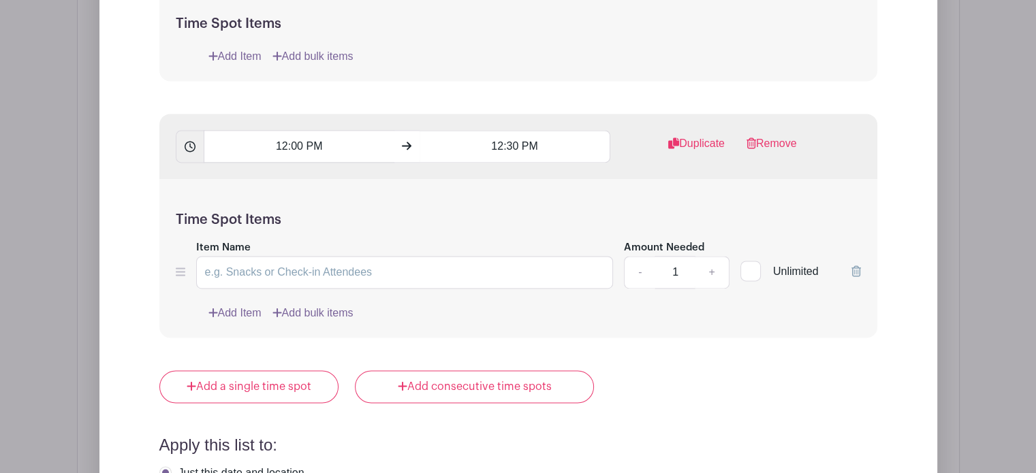
click at [852, 266] on icon at bounding box center [857, 271] width 10 height 11
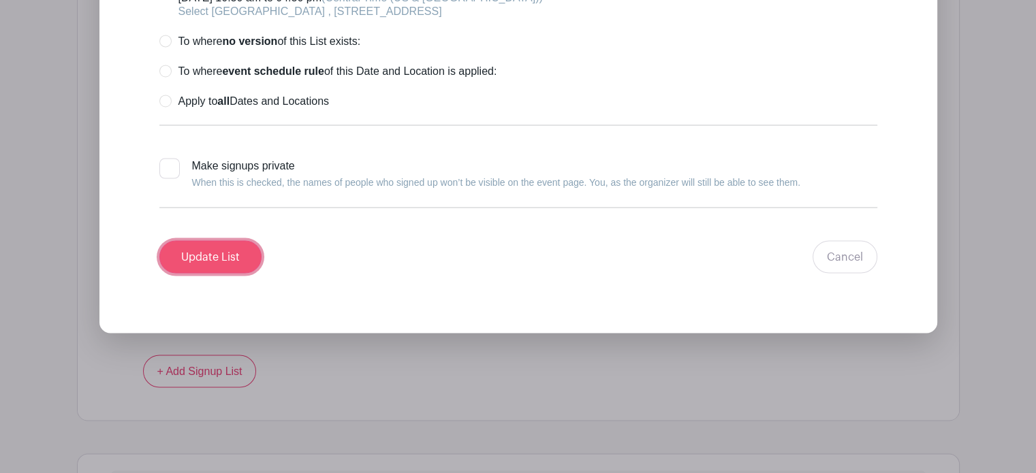
click at [194, 240] on input "Update List" at bounding box center [210, 256] width 102 height 33
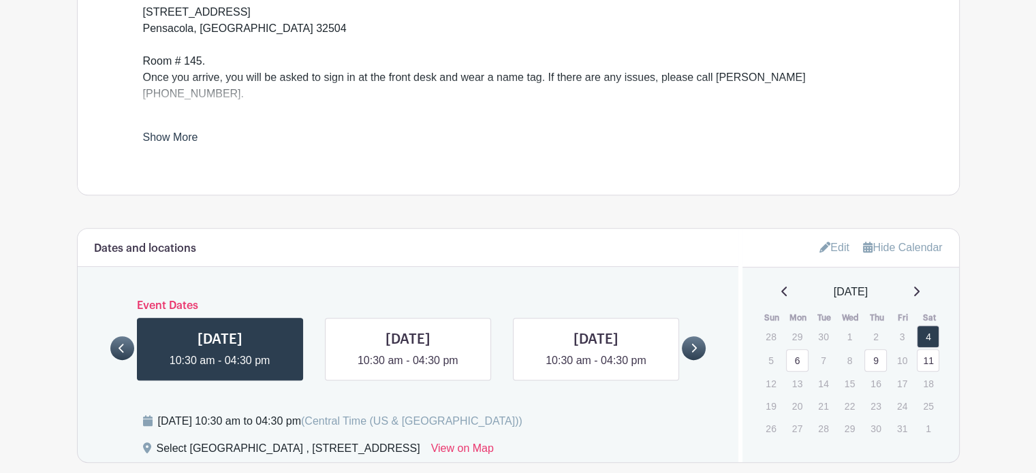
scroll to position [646, 0]
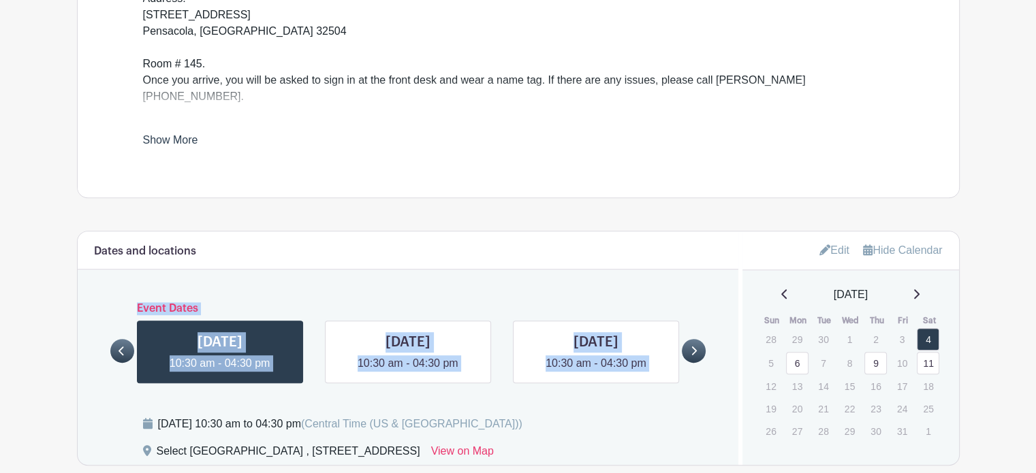
drag, startPoint x: 504, startPoint y: 217, endPoint x: 541, endPoint y: 381, distance: 168.2
click at [541, 381] on div "Dates and locations Event Dates [DATE] 10:30 am - 04:30 pm [DATE] 10:30 am - 04…" at bounding box center [408, 349] width 661 height 234
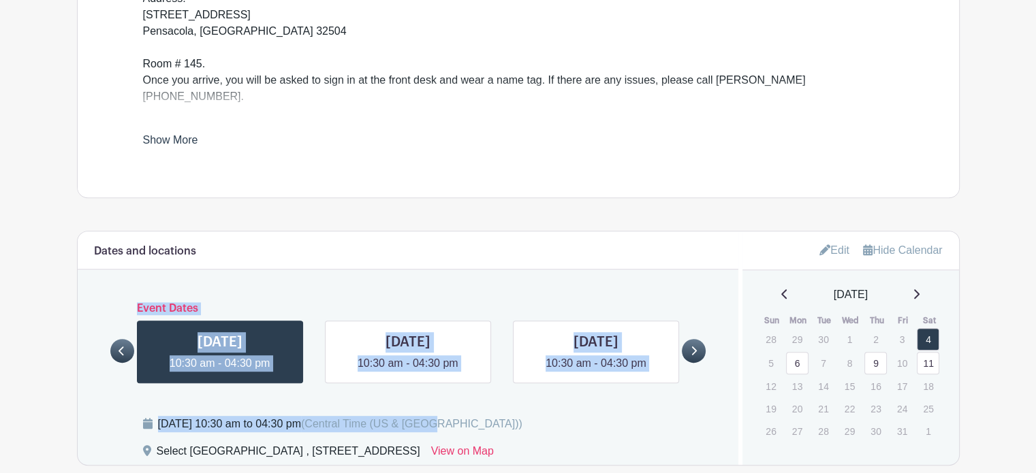
click at [435, 187] on div "[PERSON_NAME]'s Events" at bounding box center [518, 446] width 883 height 1779
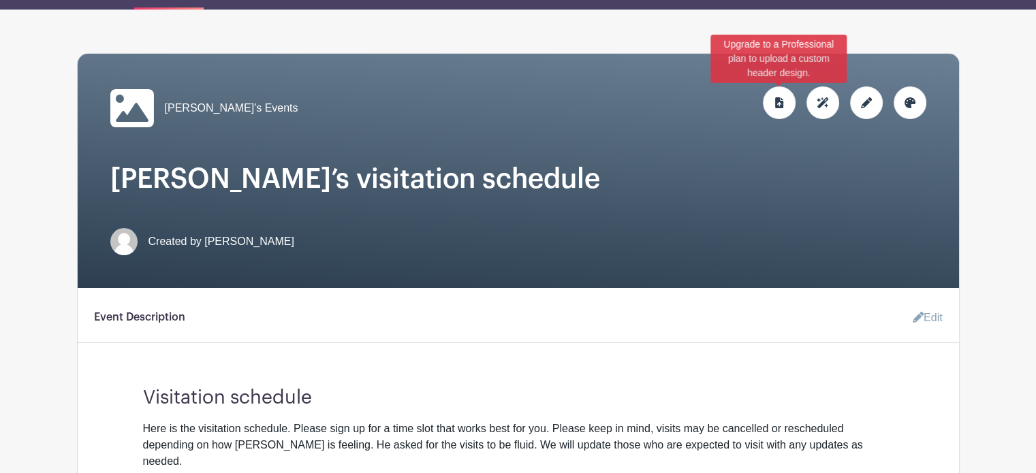
scroll to position [0, 0]
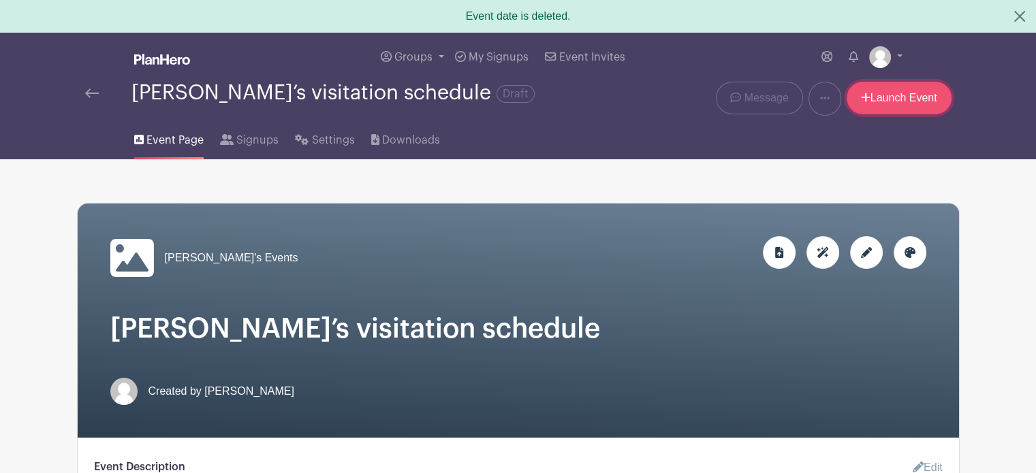
click at [939, 95] on link "Launch Event" at bounding box center [899, 98] width 105 height 33
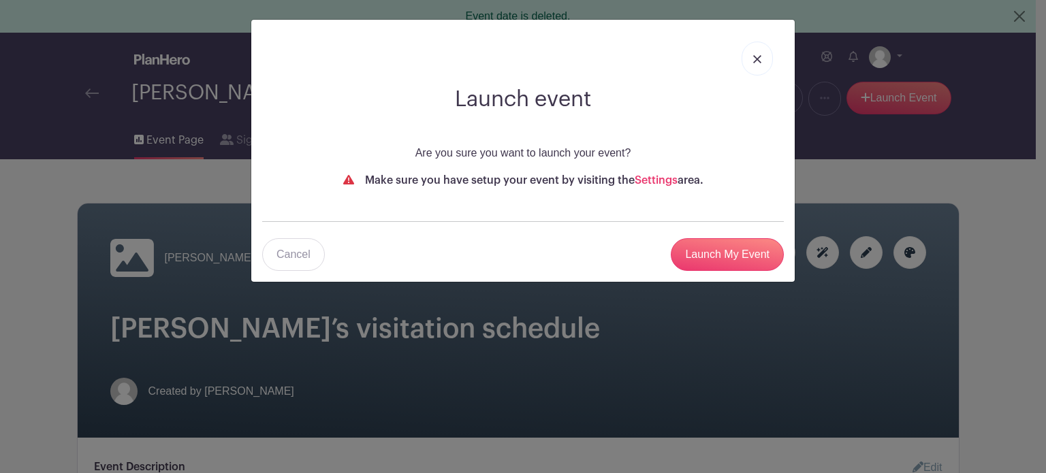
click at [758, 61] on img at bounding box center [757, 59] width 8 height 8
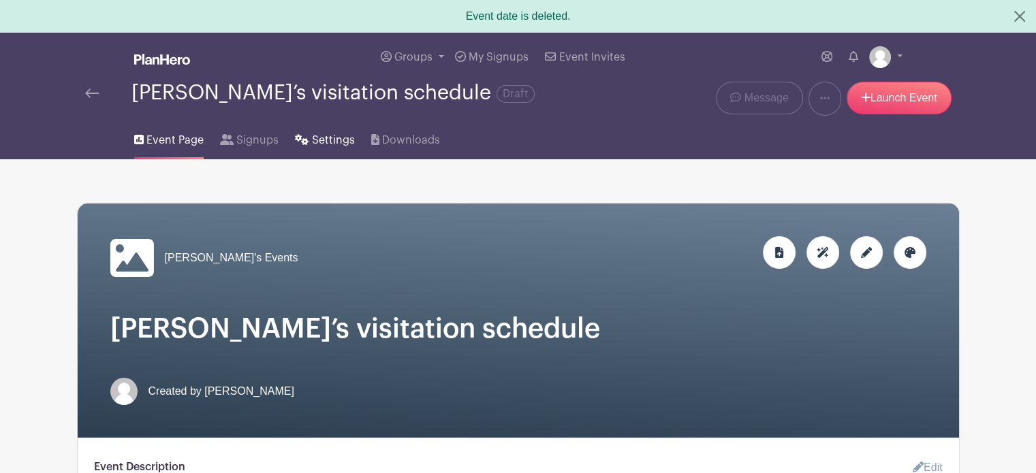
click at [312, 140] on span "Settings" at bounding box center [333, 140] width 43 height 16
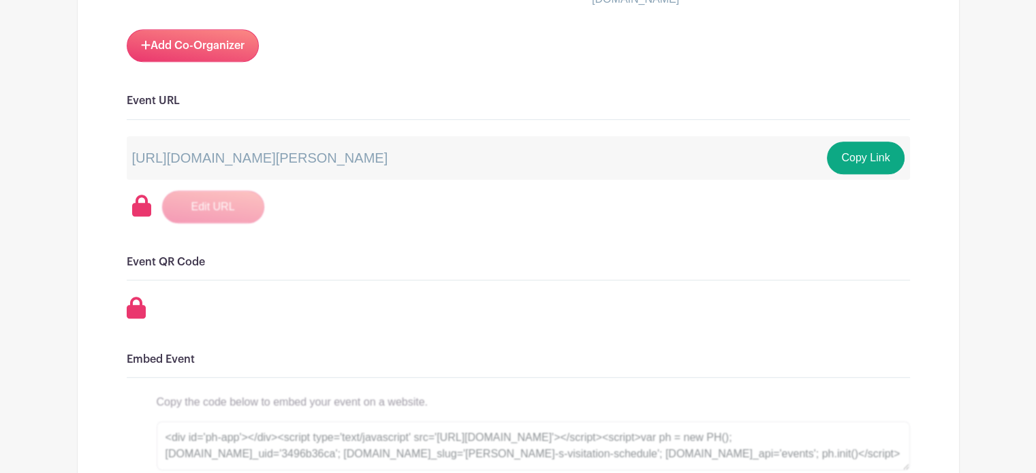
scroll to position [928, 0]
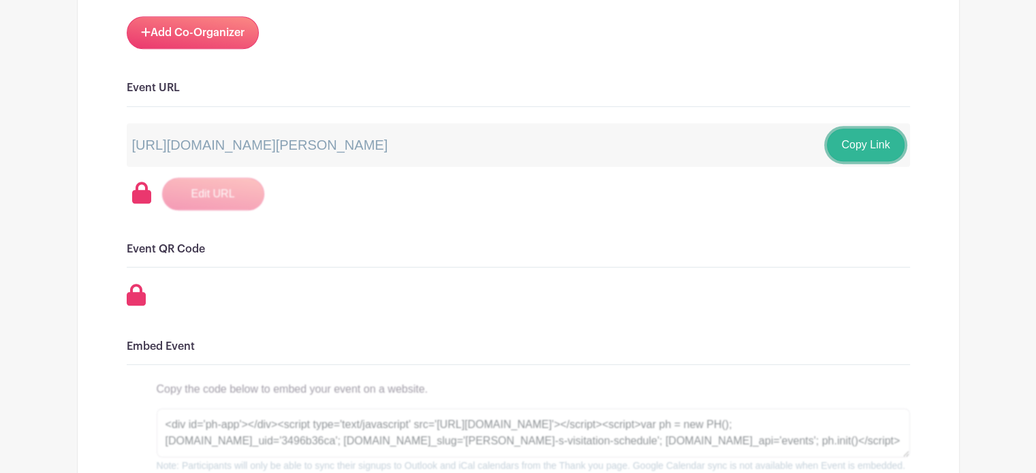
click at [865, 146] on button "Copy Link" at bounding box center [865, 145] width 77 height 33
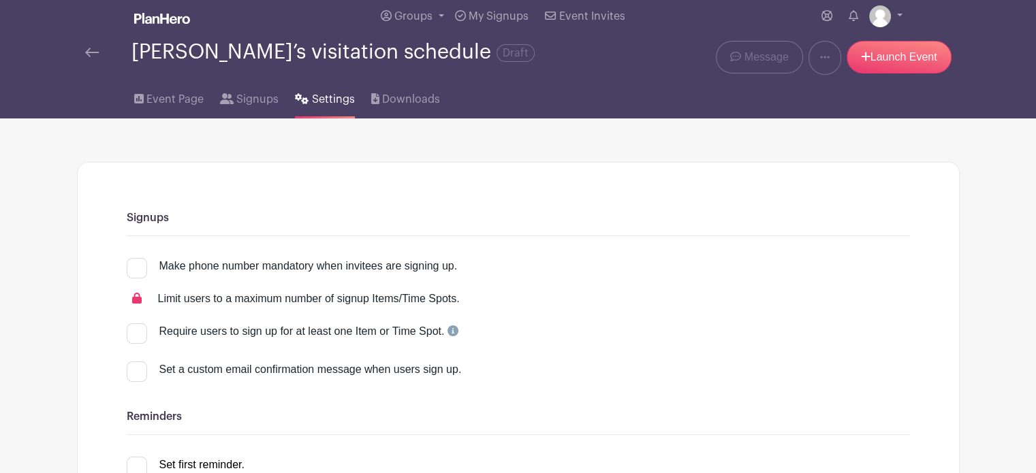
scroll to position [0, 0]
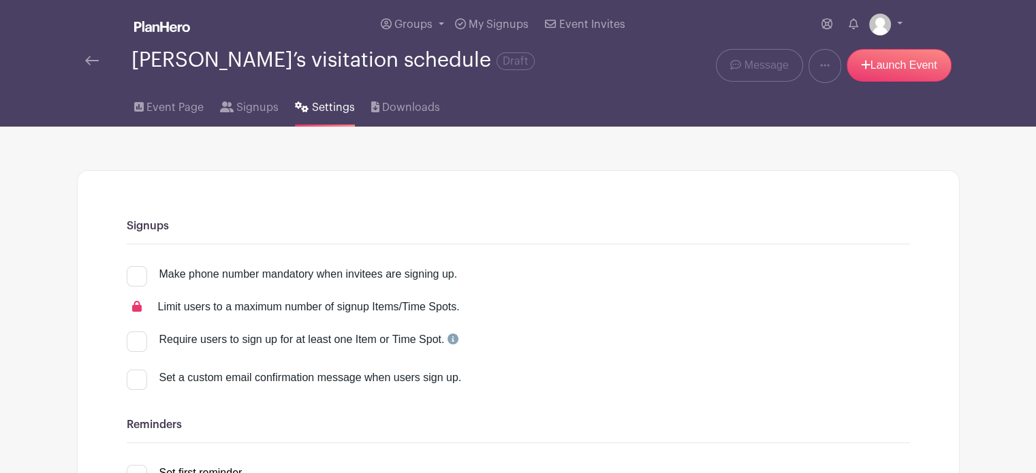
click at [139, 280] on div at bounding box center [137, 276] width 20 height 20
click at [136, 275] on input "Make phone number mandatory when invitees are signing up." at bounding box center [131, 270] width 9 height 9
checkbox input "true"
click at [894, 76] on link "Launch Event" at bounding box center [899, 65] width 105 height 33
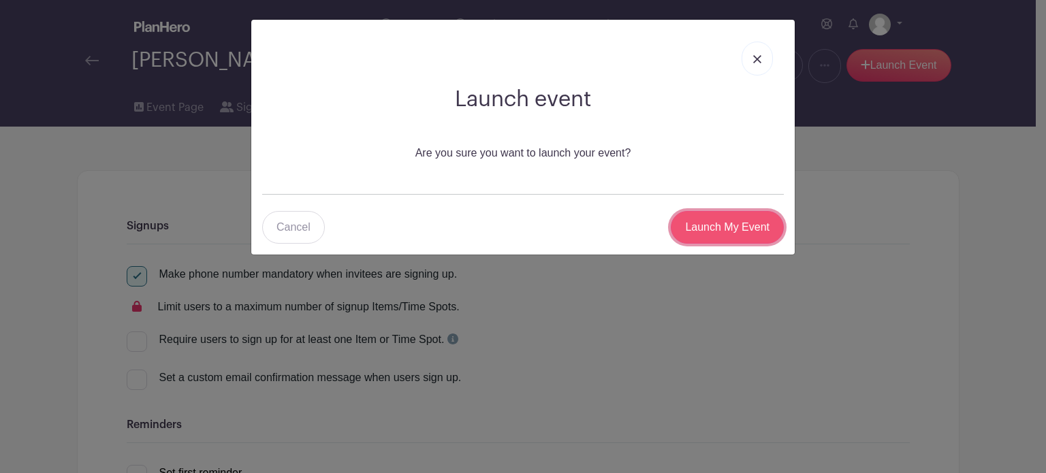
click at [746, 226] on input "Launch My Event" at bounding box center [727, 227] width 113 height 33
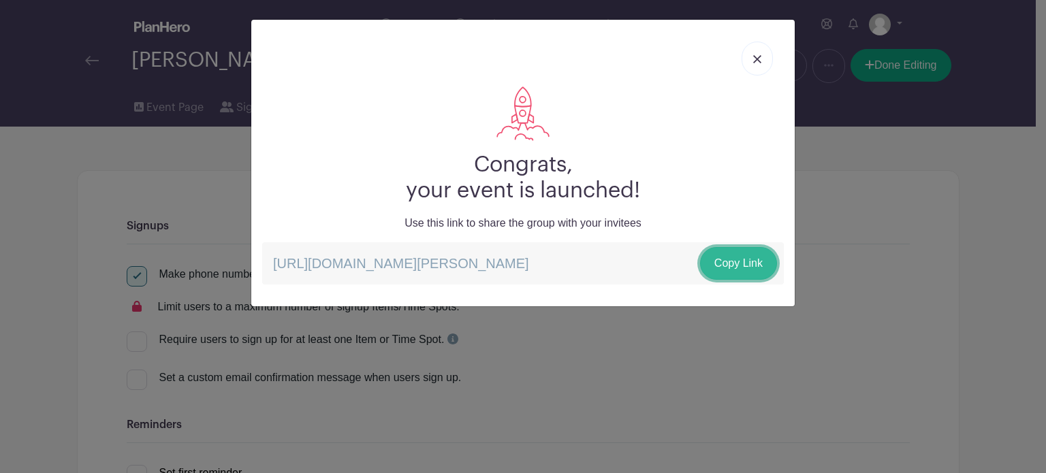
click at [725, 262] on link "Copy Link" at bounding box center [738, 263] width 77 height 33
click at [759, 59] on img at bounding box center [757, 59] width 8 height 8
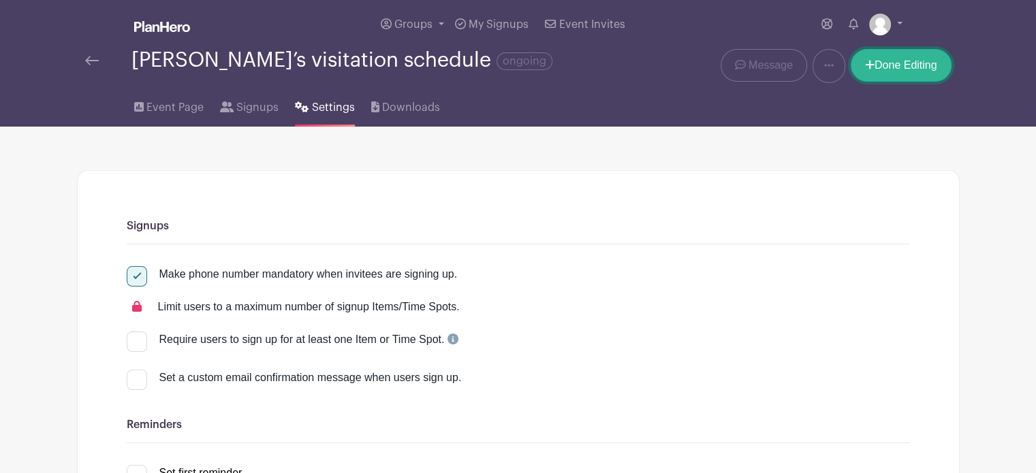
click at [910, 69] on link "Done Editing" at bounding box center [901, 65] width 101 height 33
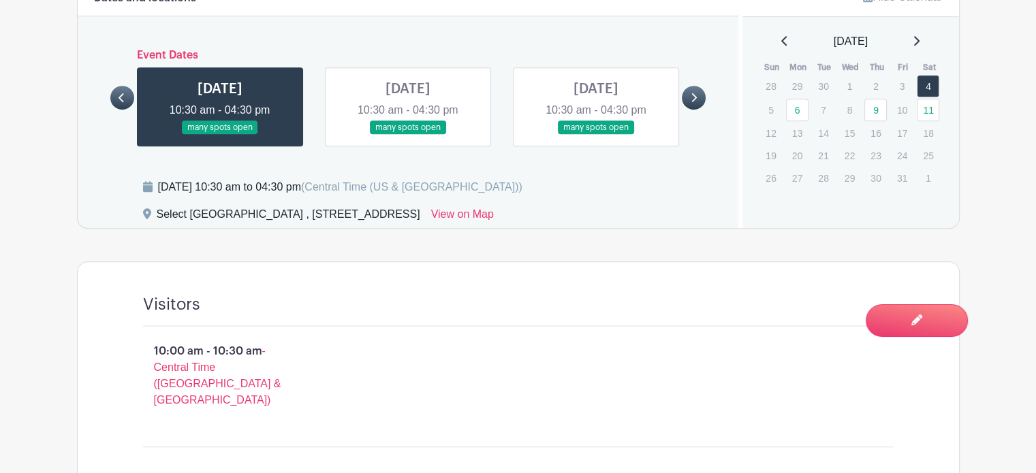
scroll to position [834, 0]
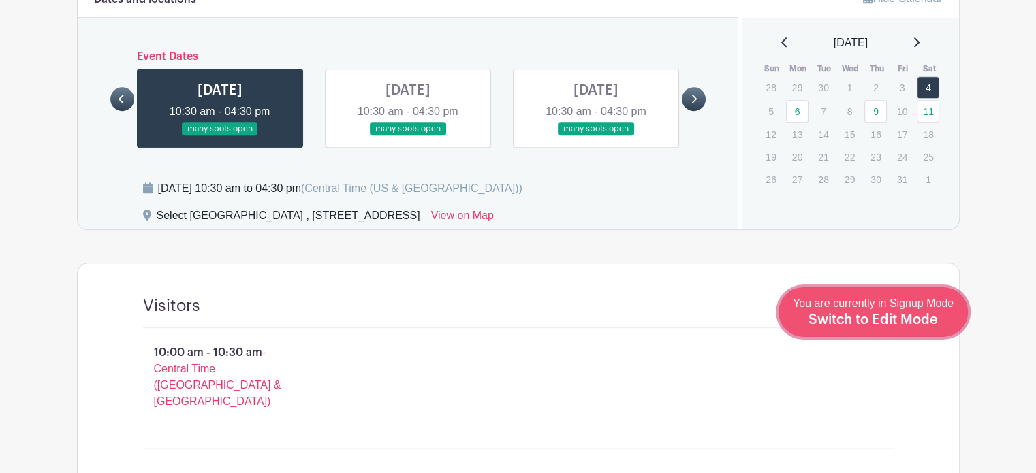
click at [903, 324] on span "Switch to Edit Mode" at bounding box center [873, 320] width 129 height 14
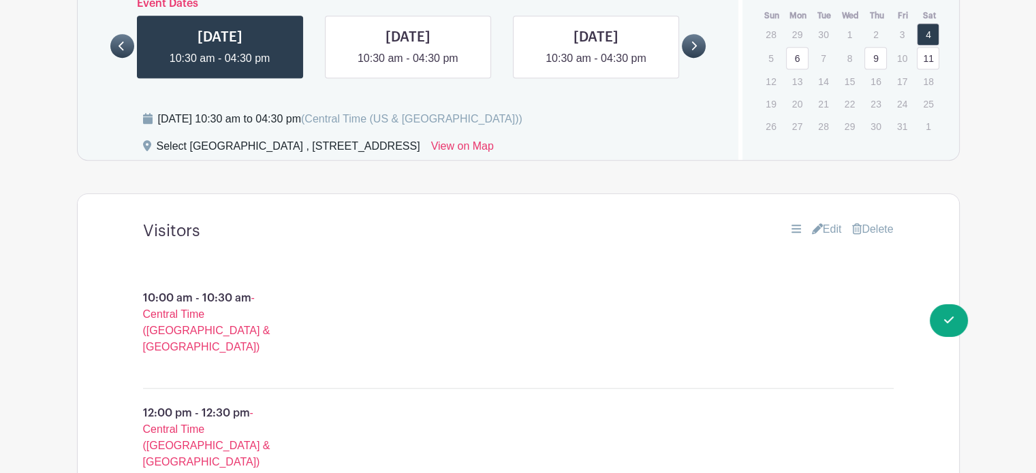
scroll to position [921, 0]
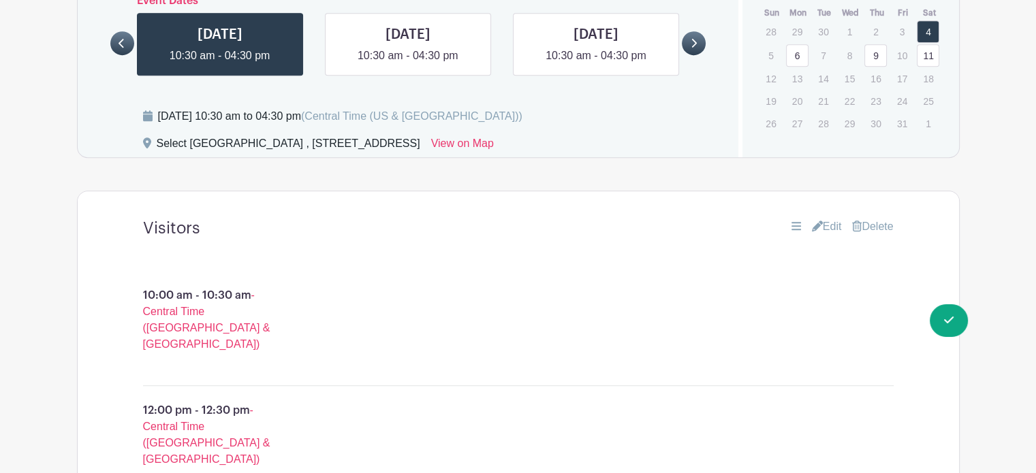
click at [831, 219] on link "Edit" at bounding box center [827, 227] width 30 height 16
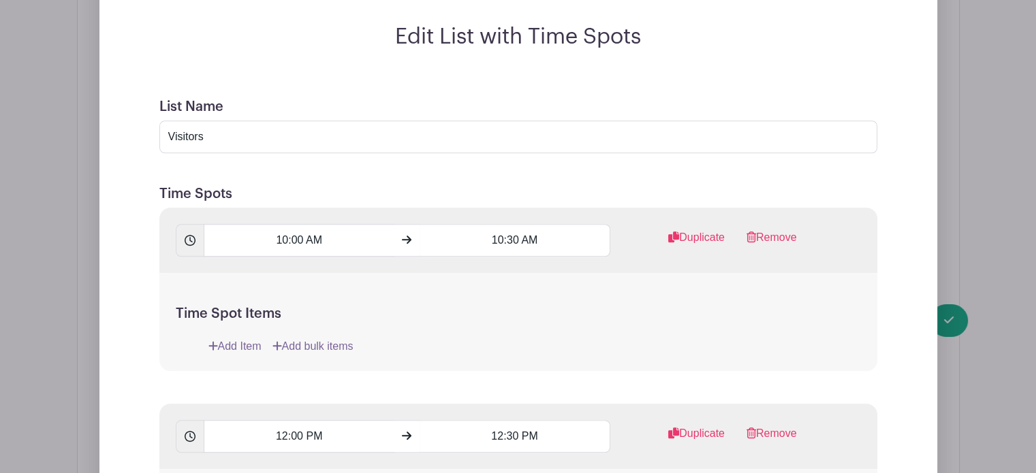
scroll to position [1209, 0]
click at [248, 338] on link "Add Item" at bounding box center [234, 346] width 53 height 16
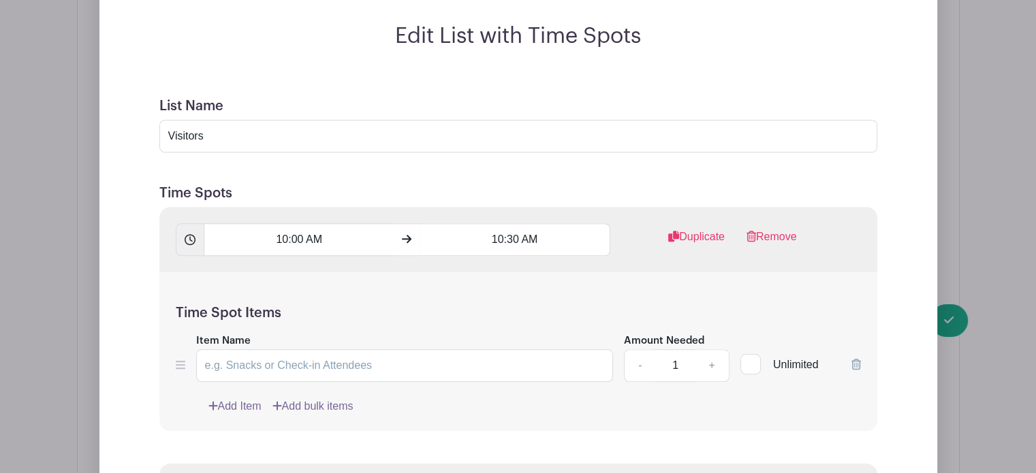
click at [228, 399] on link "Add Item" at bounding box center [234, 407] width 53 height 16
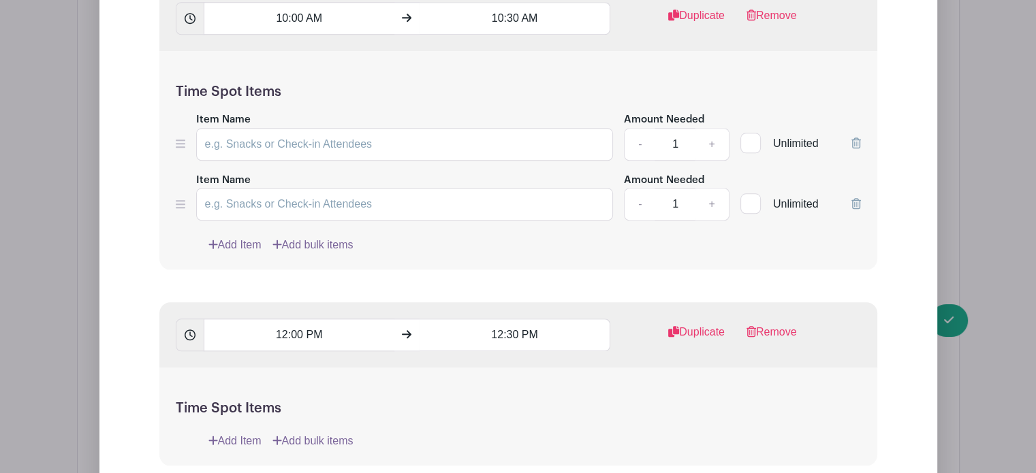
scroll to position [1422, 0]
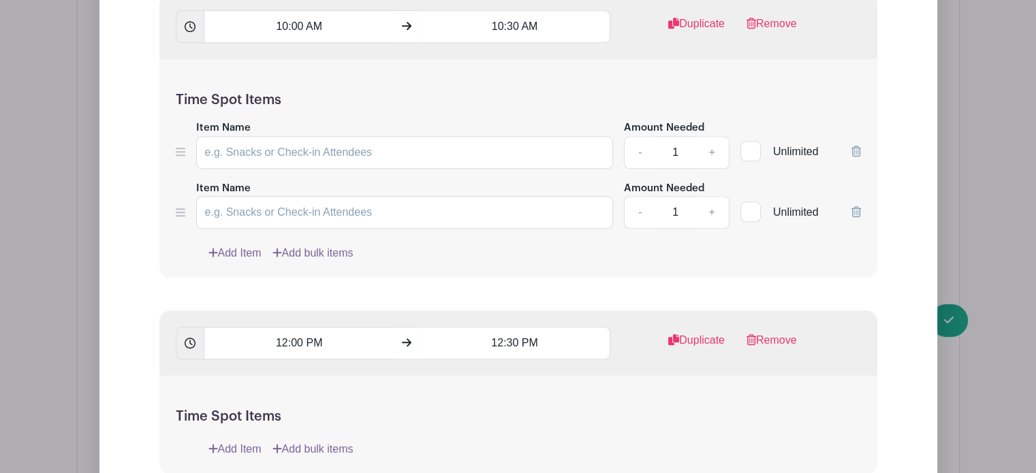
click at [178, 148] on icon at bounding box center [181, 152] width 10 height 8
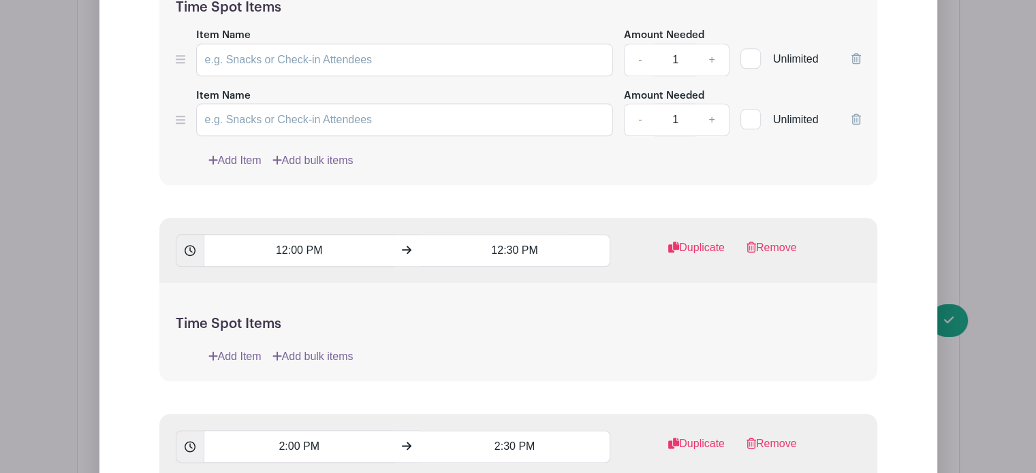
scroll to position [1520, 0]
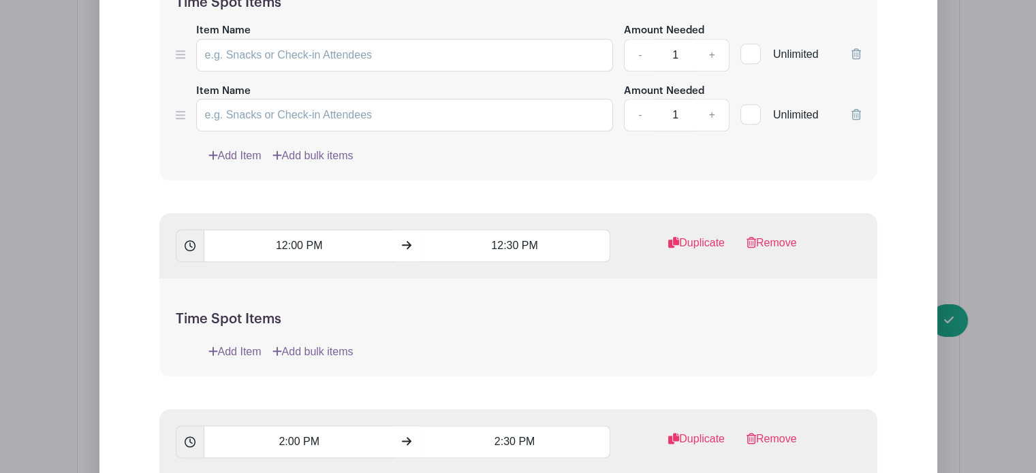
click at [234, 344] on link "Add Item" at bounding box center [234, 352] width 53 height 16
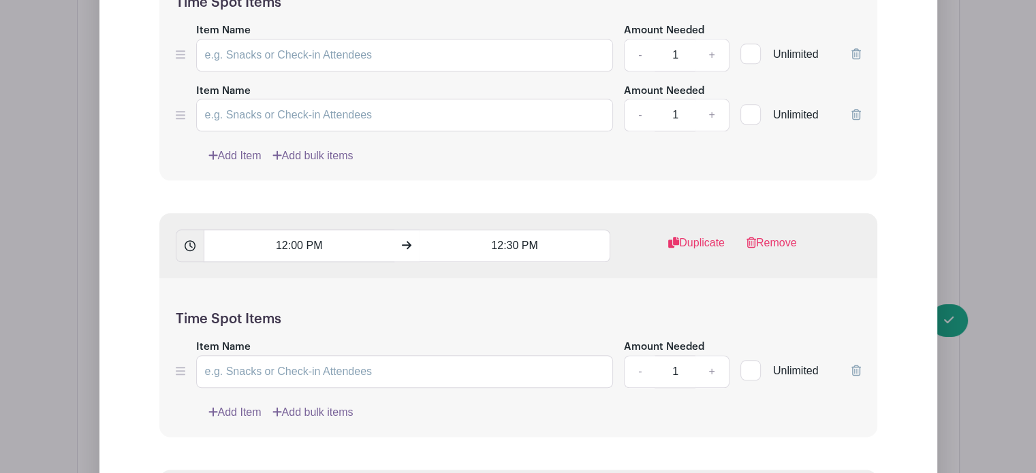
click at [243, 405] on link "Add Item" at bounding box center [234, 413] width 53 height 16
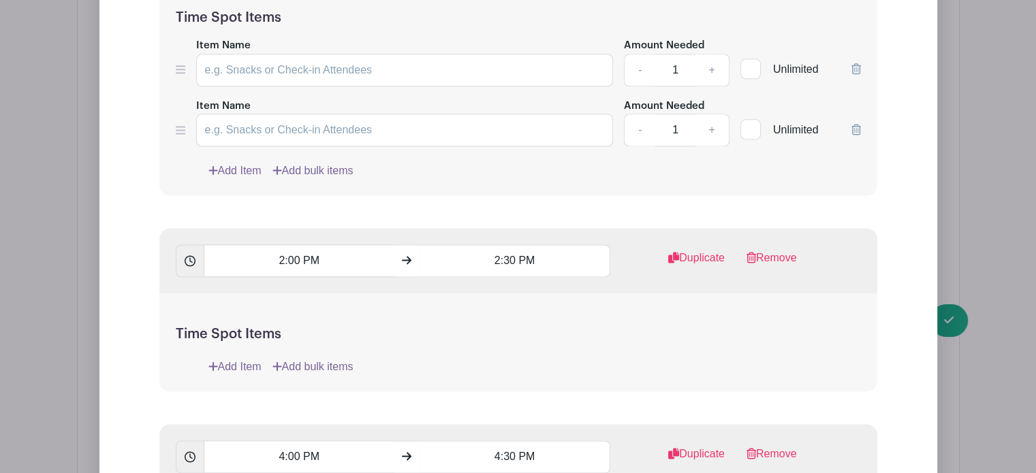
scroll to position [1822, 0]
click at [225, 358] on link "Add Item" at bounding box center [234, 366] width 53 height 16
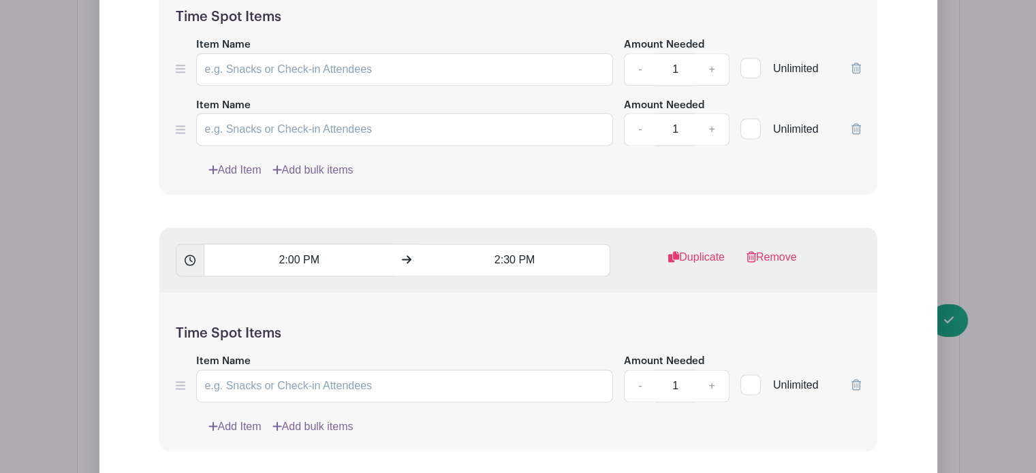
click at [242, 419] on link "Add Item" at bounding box center [234, 427] width 53 height 16
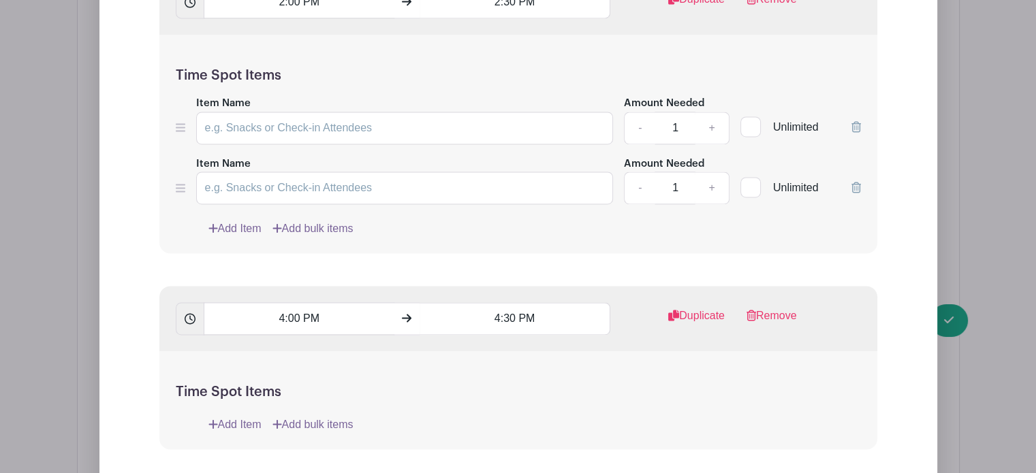
scroll to position [2062, 0]
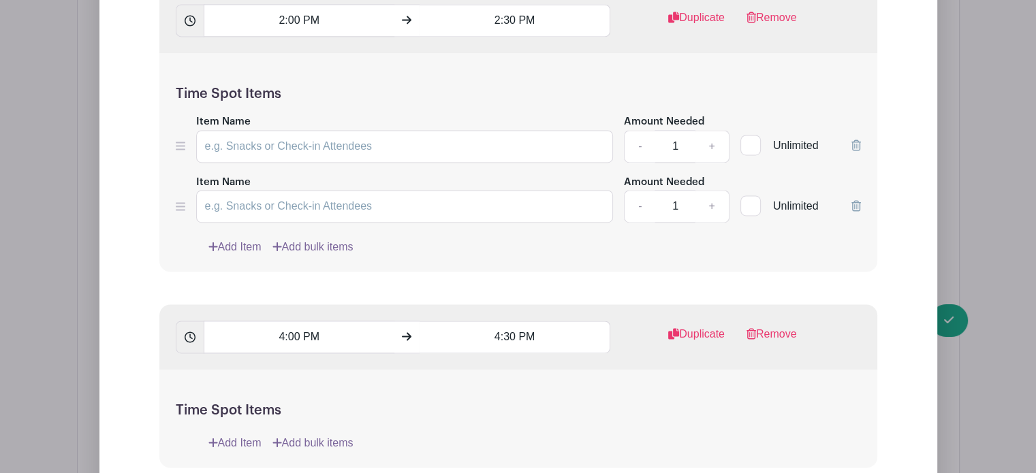
click at [234, 435] on link "Add Item" at bounding box center [234, 443] width 53 height 16
click at [857, 200] on icon at bounding box center [857, 205] width 10 height 11
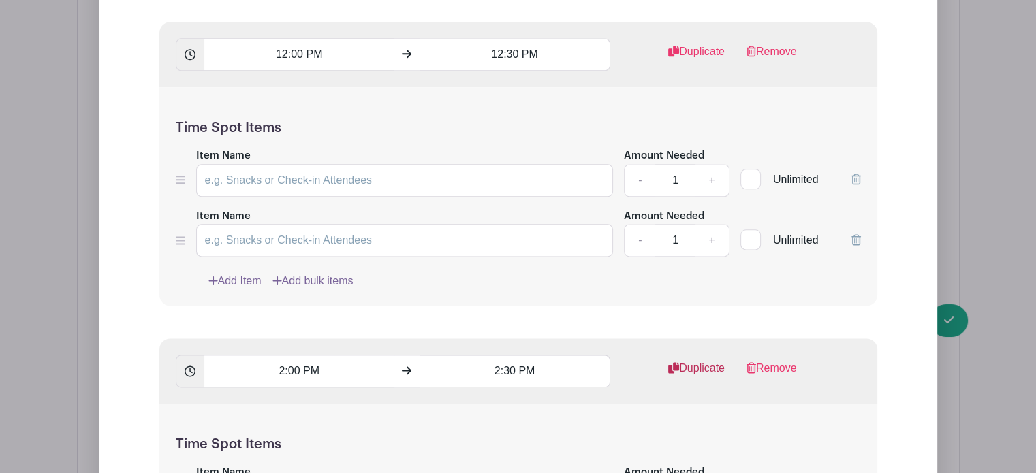
scroll to position [1708, 0]
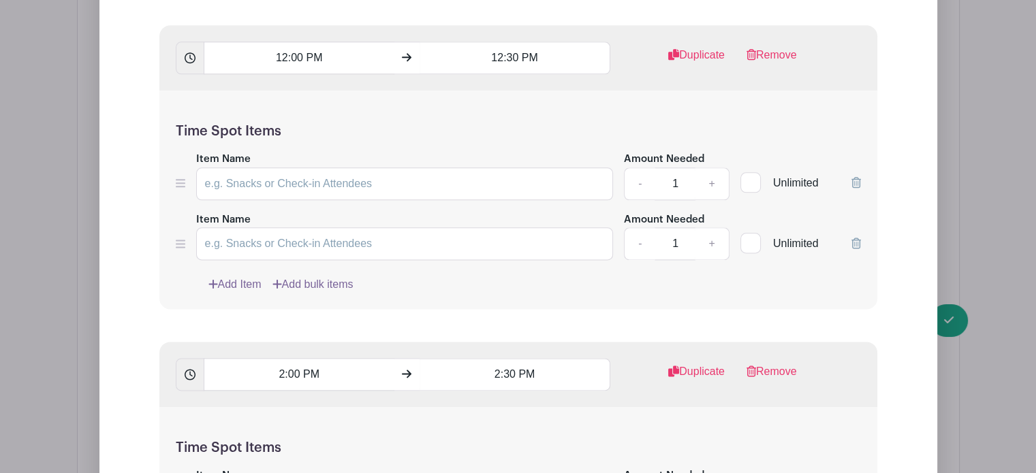
click at [859, 238] on icon at bounding box center [857, 243] width 10 height 11
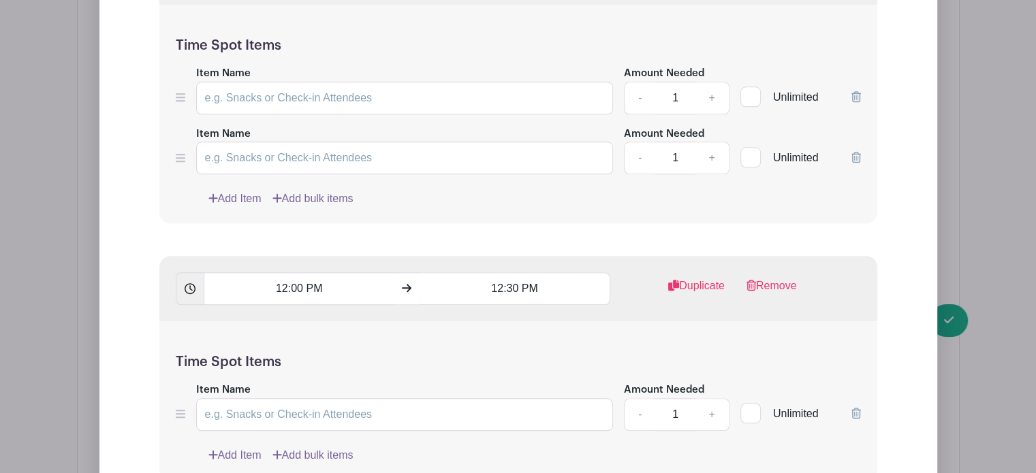
scroll to position [1477, 0]
click at [854, 152] on icon at bounding box center [857, 157] width 10 height 11
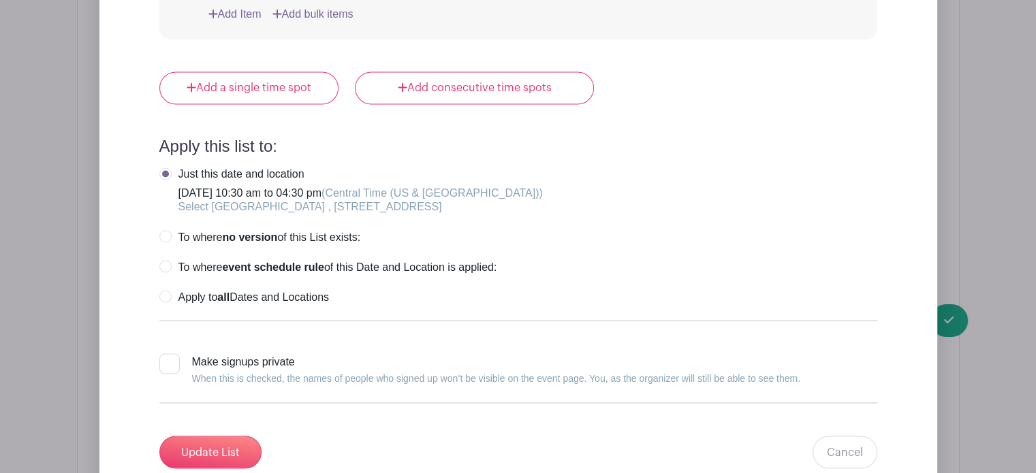
scroll to position [2371, 0]
click at [168, 290] on label "Apply to all Dates and Locations" at bounding box center [244, 297] width 170 height 14
radio input "true"
click at [211, 436] on input "Update List" at bounding box center [210, 452] width 102 height 33
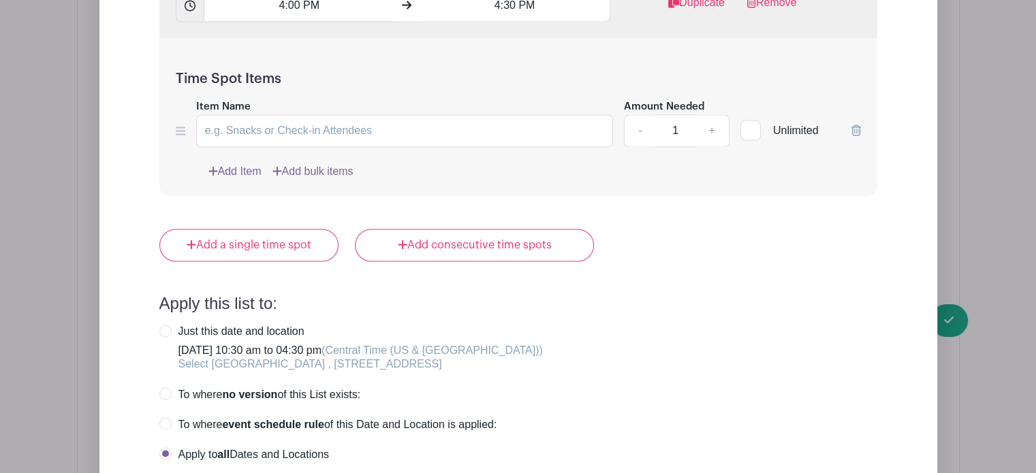
scroll to position [2726, 0]
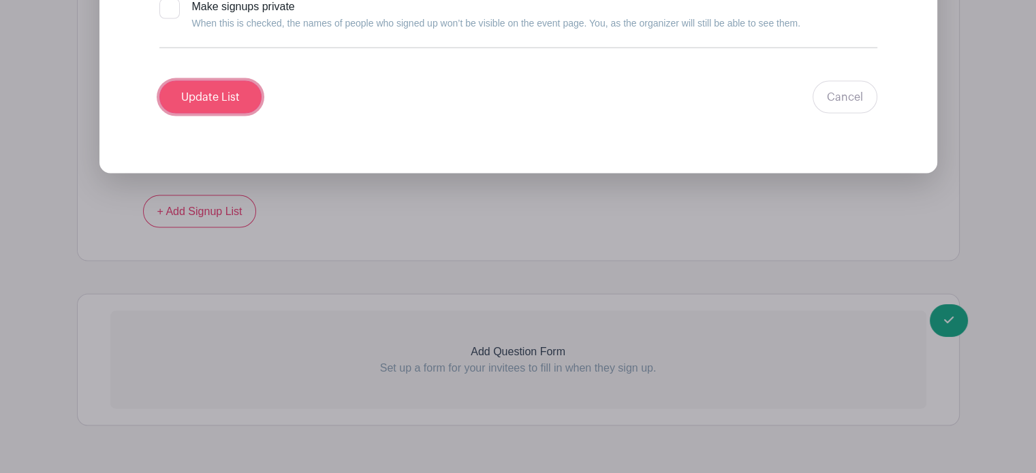
click at [218, 81] on input "Update List" at bounding box center [210, 97] width 102 height 33
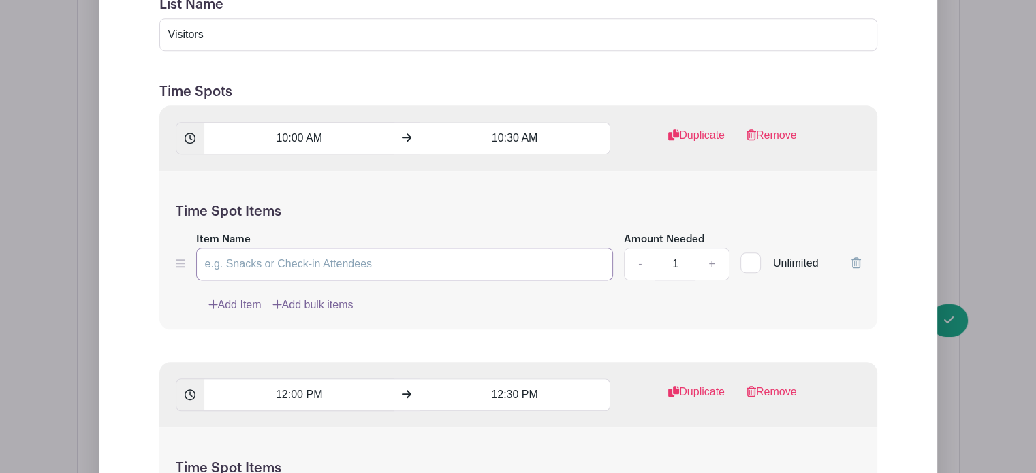
scroll to position [1304, 0]
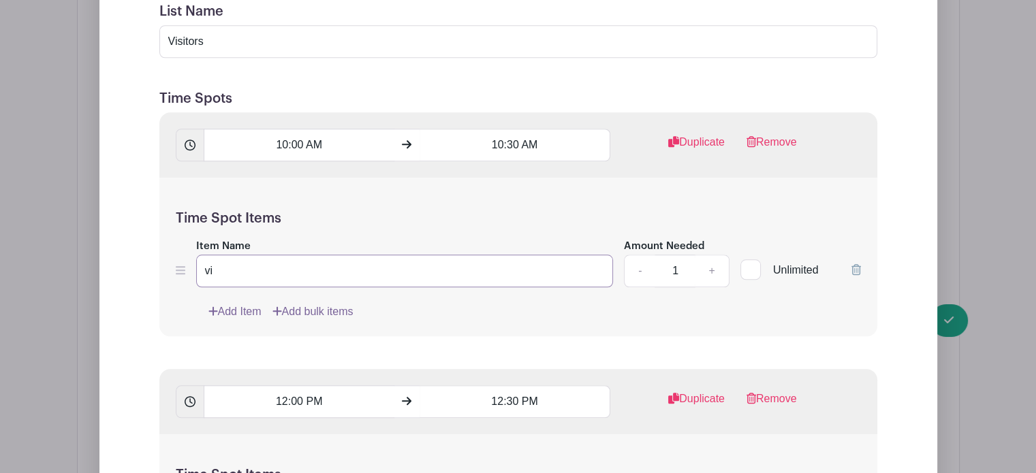
type input "v"
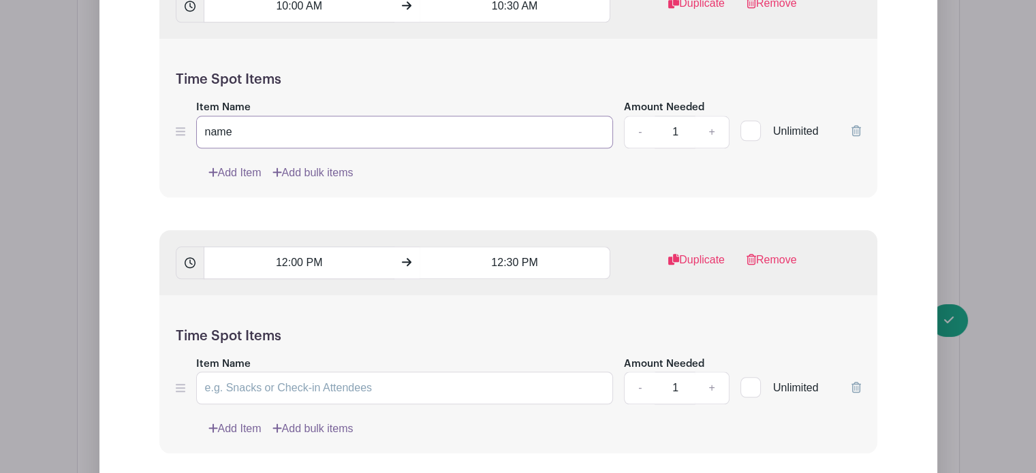
scroll to position [1443, 0]
type input "n"
type input "p"
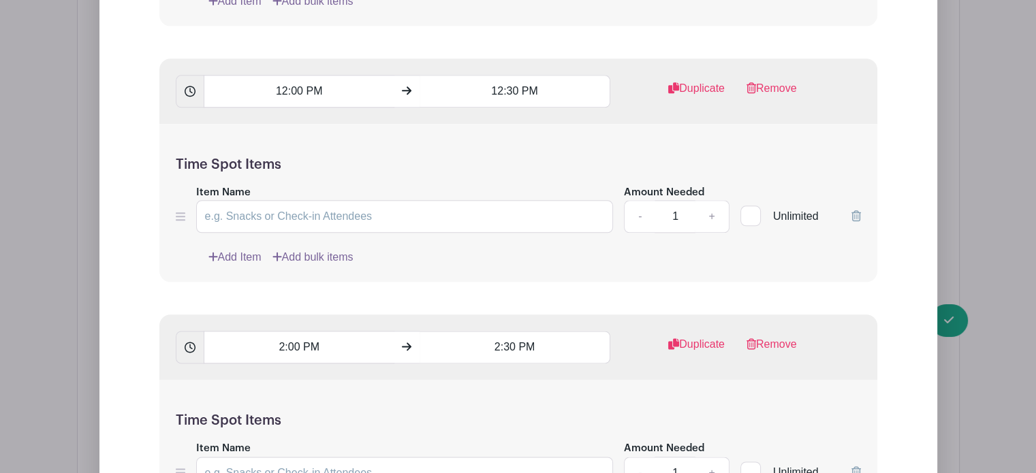
scroll to position [1615, 0]
type input "Visitor"
click at [288, 200] on input "Item Name" at bounding box center [405, 216] width 418 height 33
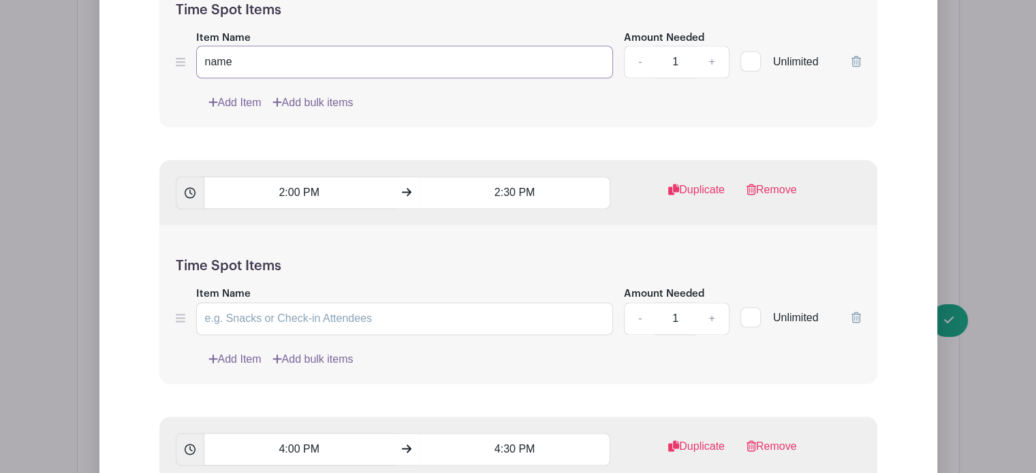
scroll to position [1771, 0]
type input "name"
click at [260, 300] on input "Item Name" at bounding box center [405, 316] width 418 height 33
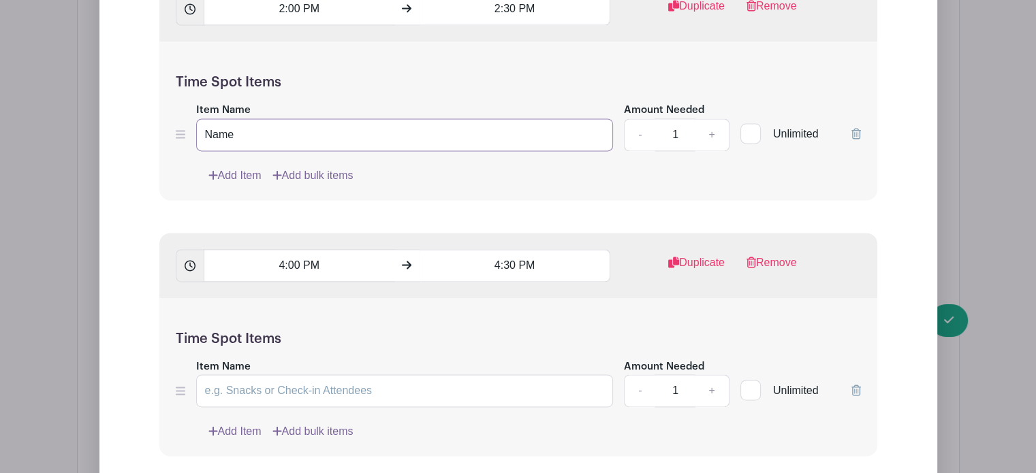
scroll to position [1954, 0]
type input "Name"
click at [241, 373] on input "Item Name" at bounding box center [405, 389] width 418 height 33
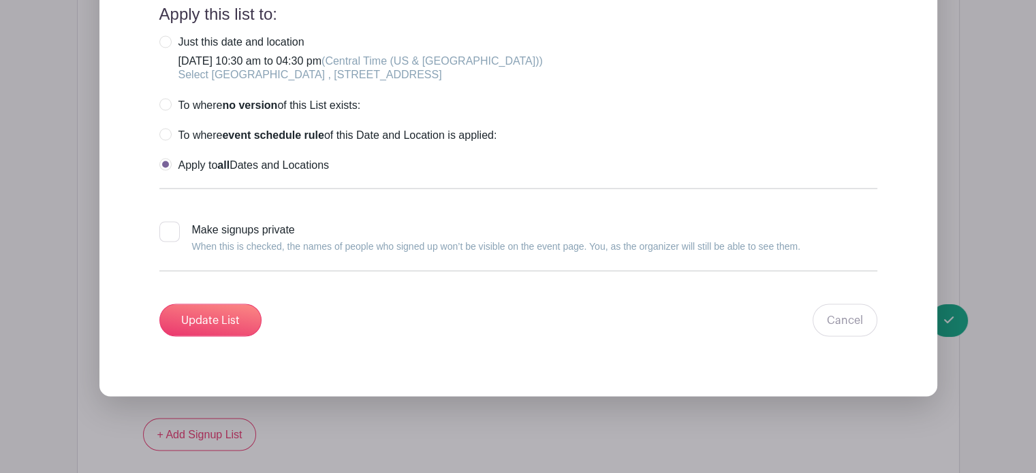
scroll to position [2537, 0]
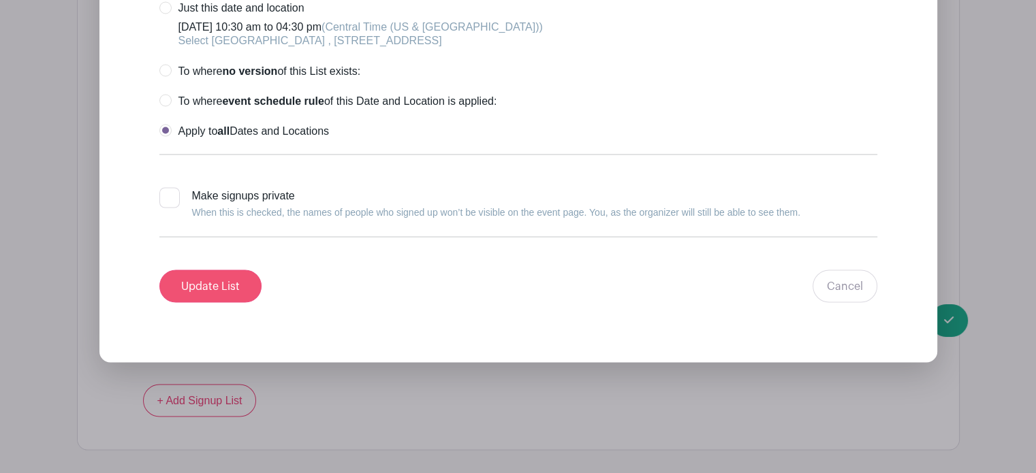
type input "Name"
click at [240, 270] on input "Update List" at bounding box center [210, 286] width 102 height 33
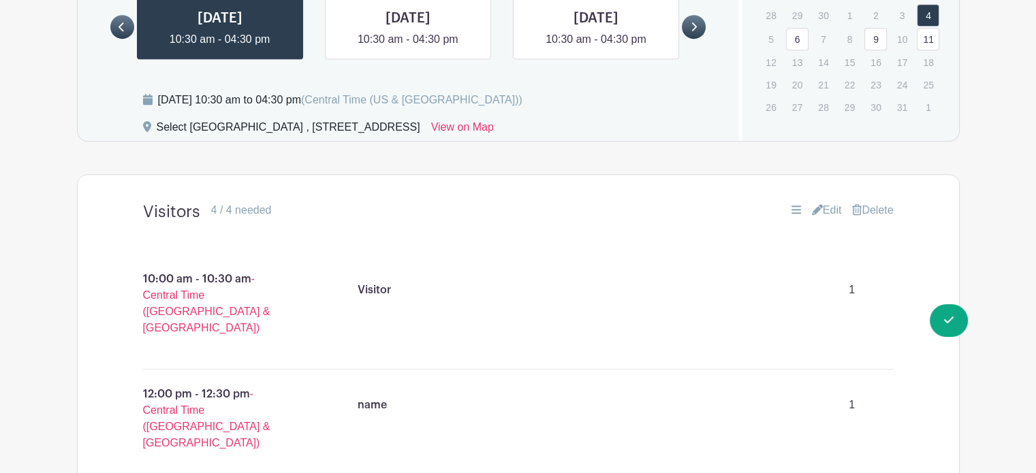
scroll to position [1065, 0]
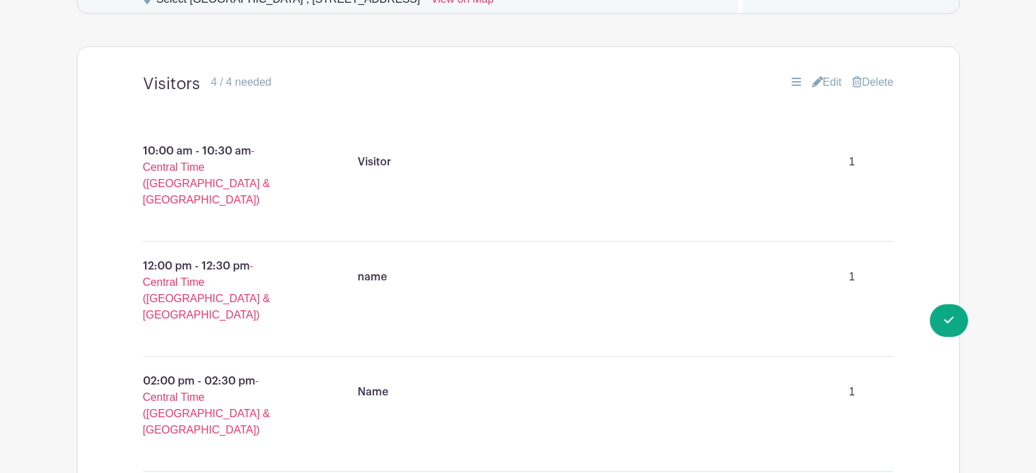
click at [827, 74] on link "Edit" at bounding box center [827, 82] width 30 height 16
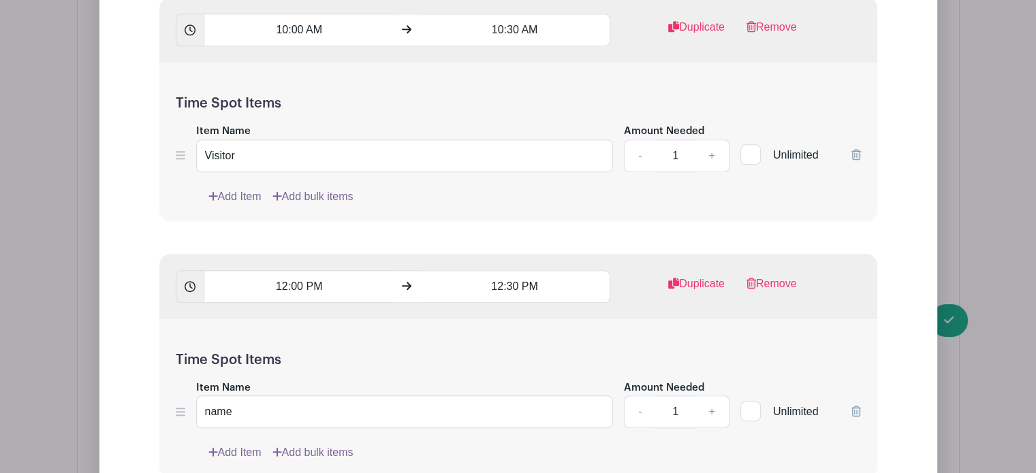
scroll to position [1484, 0]
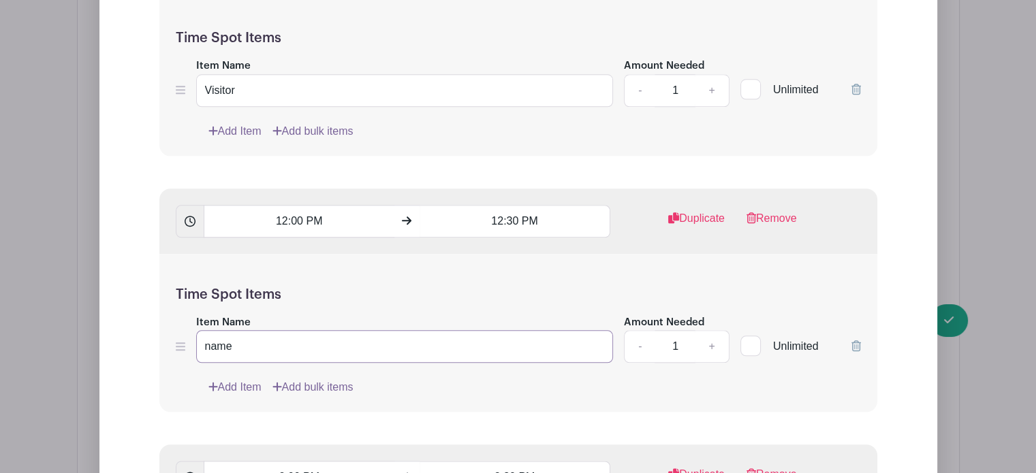
click at [208, 330] on input "name" at bounding box center [405, 346] width 418 height 33
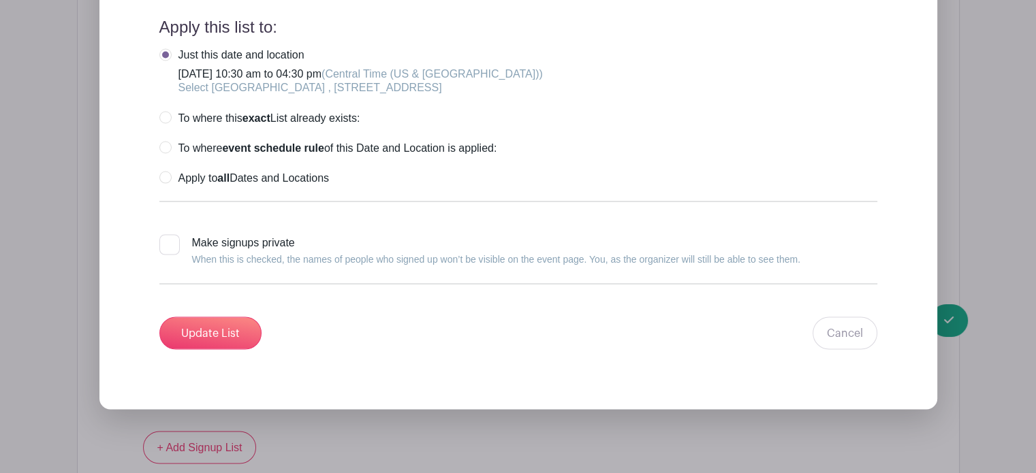
scroll to position [2535, 0]
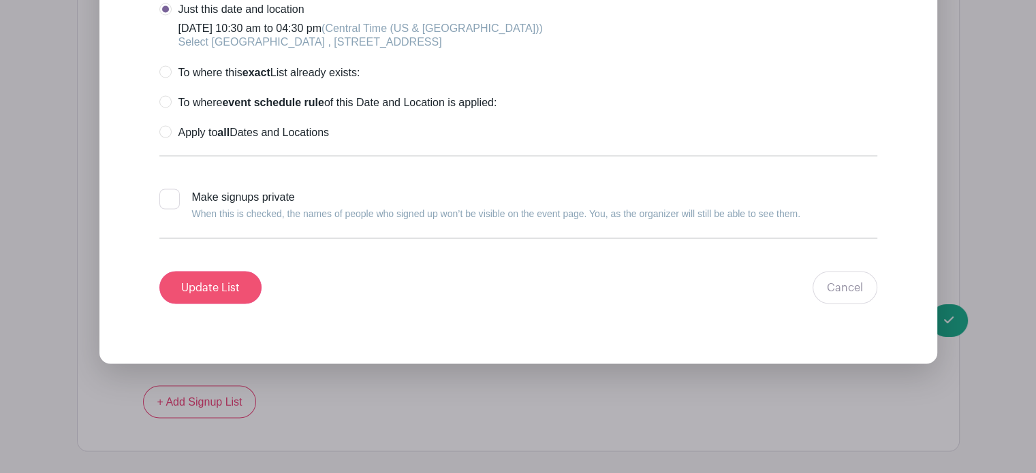
type input "Name"
click at [230, 271] on input "Update List" at bounding box center [210, 287] width 102 height 33
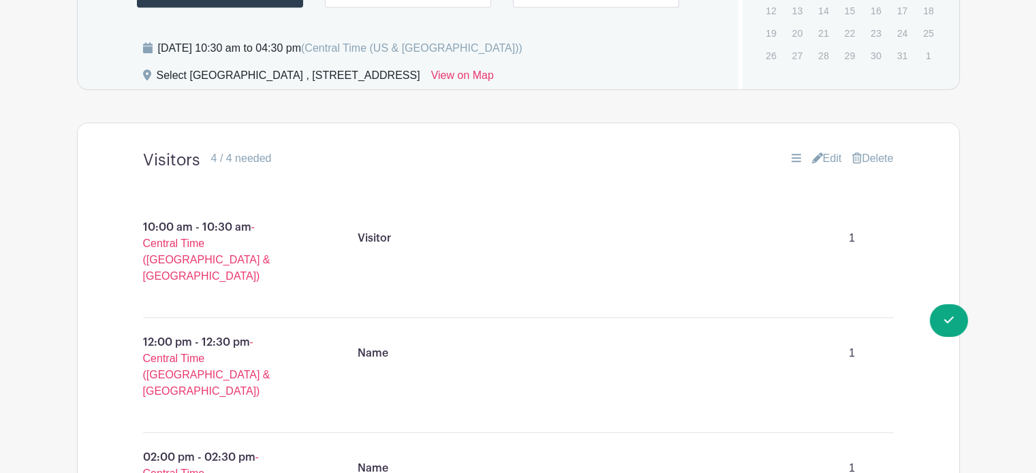
scroll to position [1055, 0]
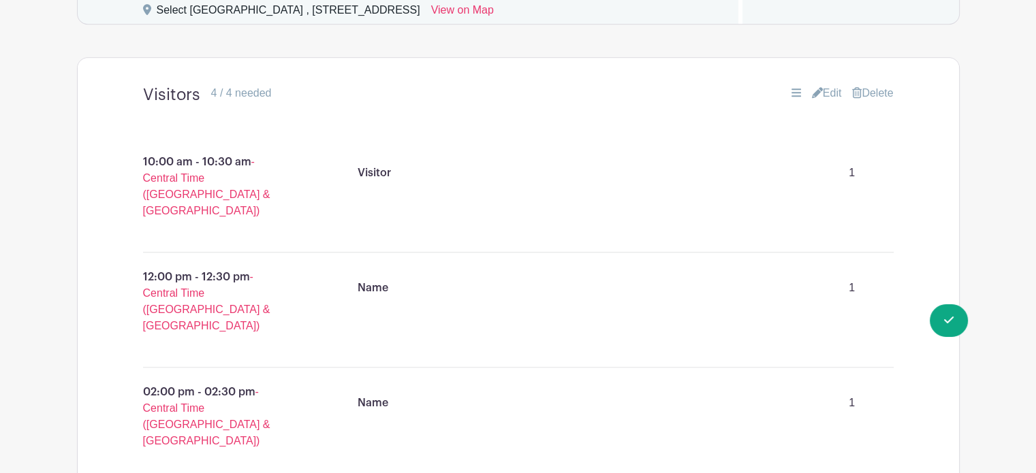
click at [823, 85] on link "Edit" at bounding box center [827, 93] width 30 height 16
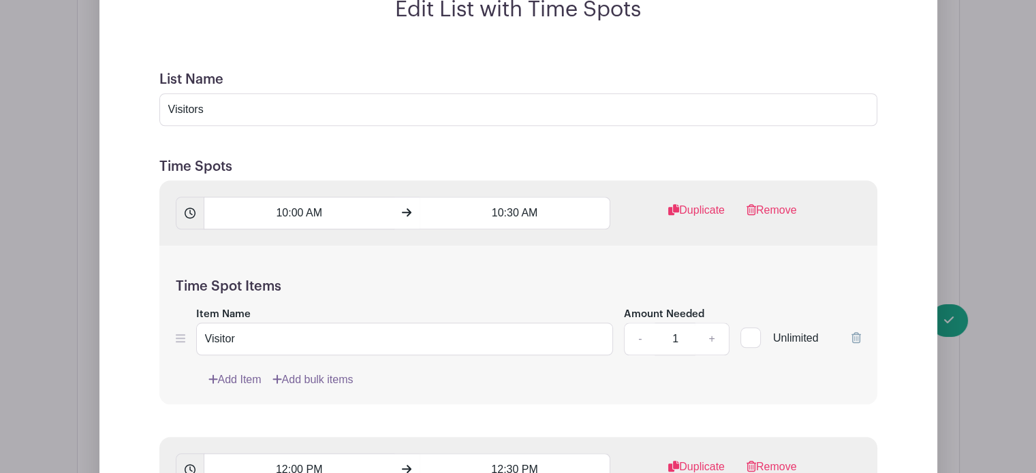
scroll to position [1253, 0]
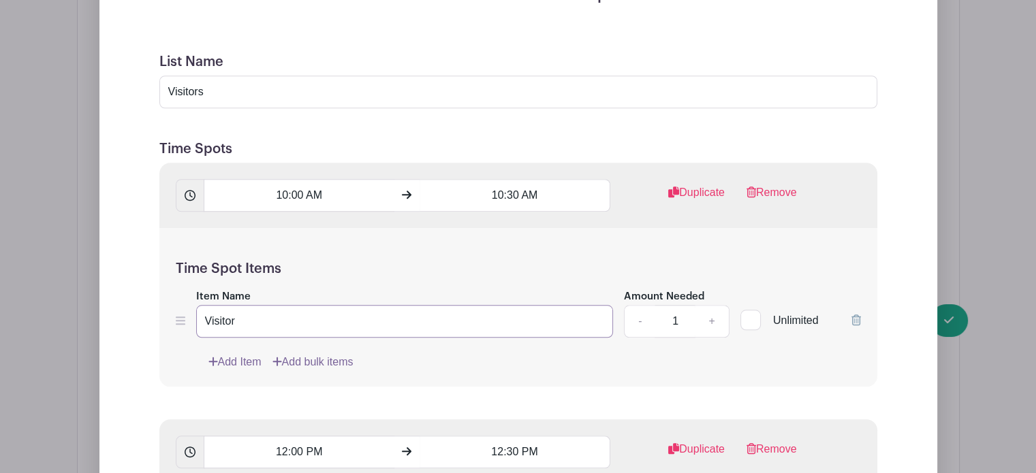
click at [240, 305] on input "Visitor" at bounding box center [405, 321] width 418 height 33
type input "V"
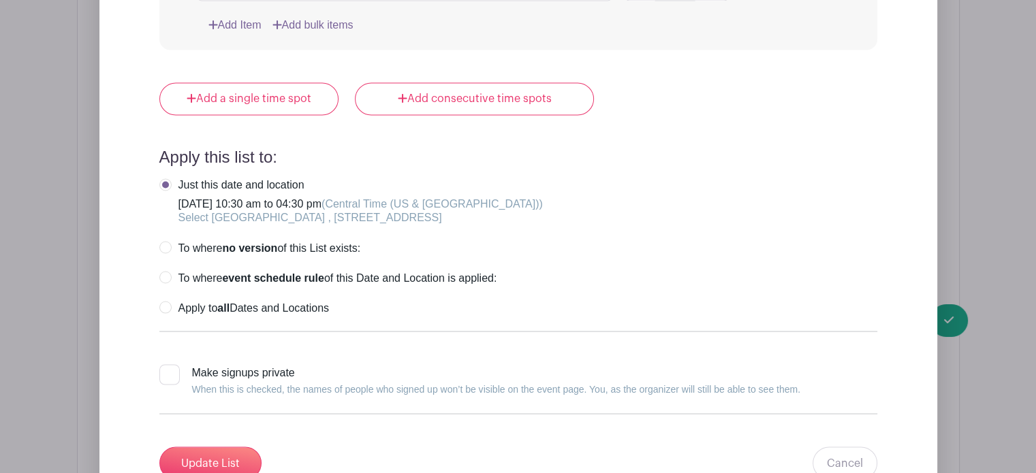
scroll to position [2361, 0]
type input "Name"
click at [212, 446] on input "Update List" at bounding box center [210, 462] width 102 height 33
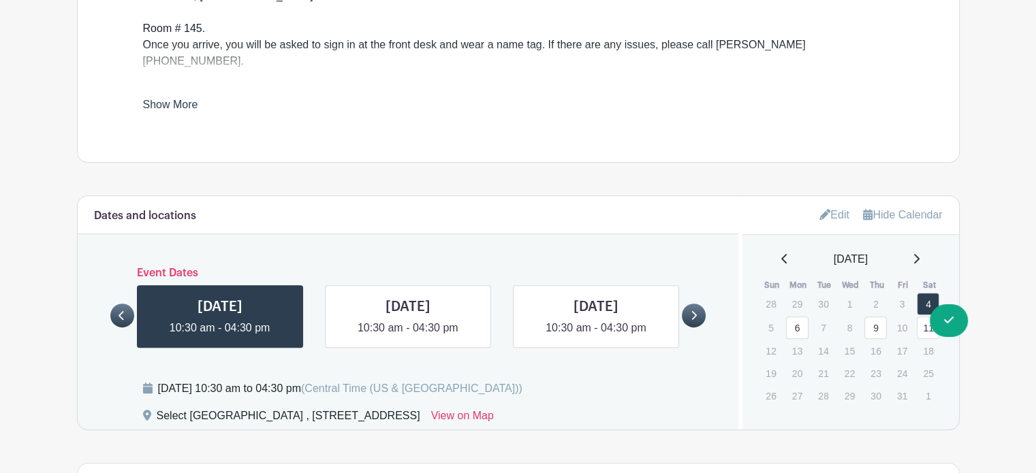
scroll to position [819, 0]
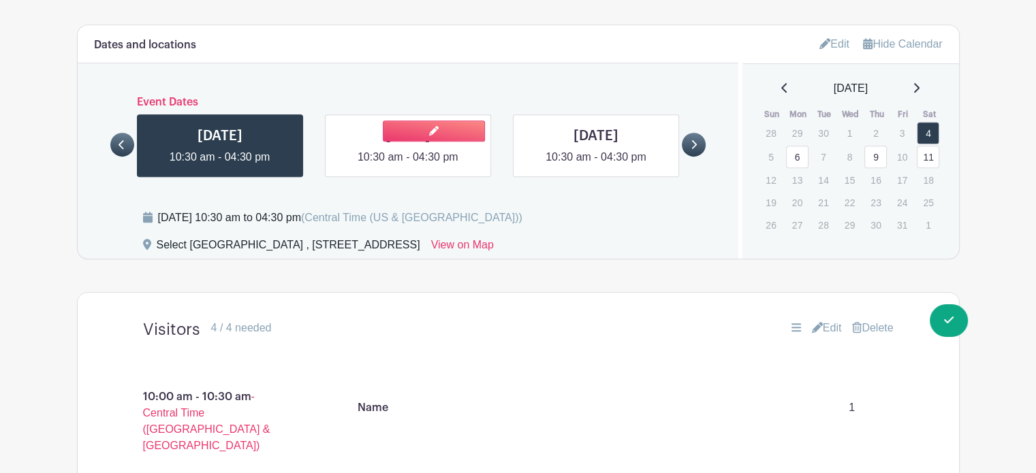
click at [408, 166] on link at bounding box center [408, 166] width 0 height 0
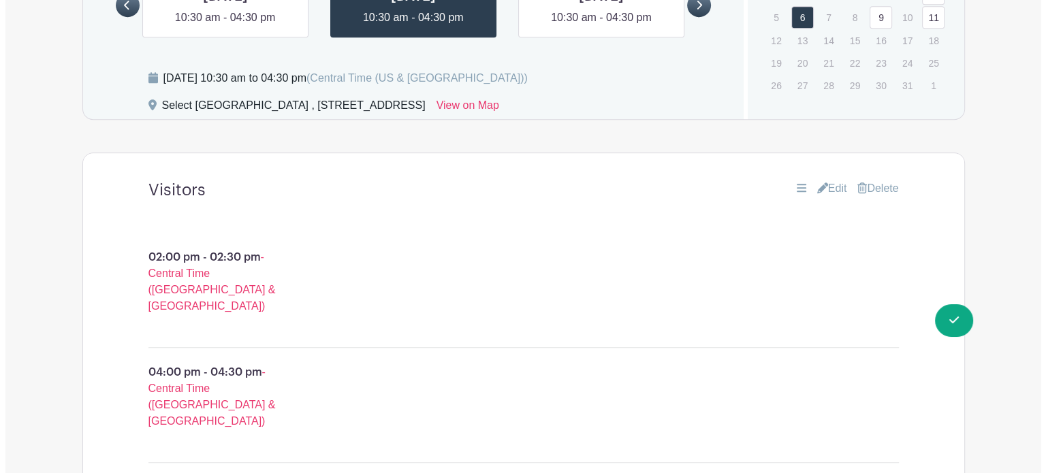
scroll to position [958, 0]
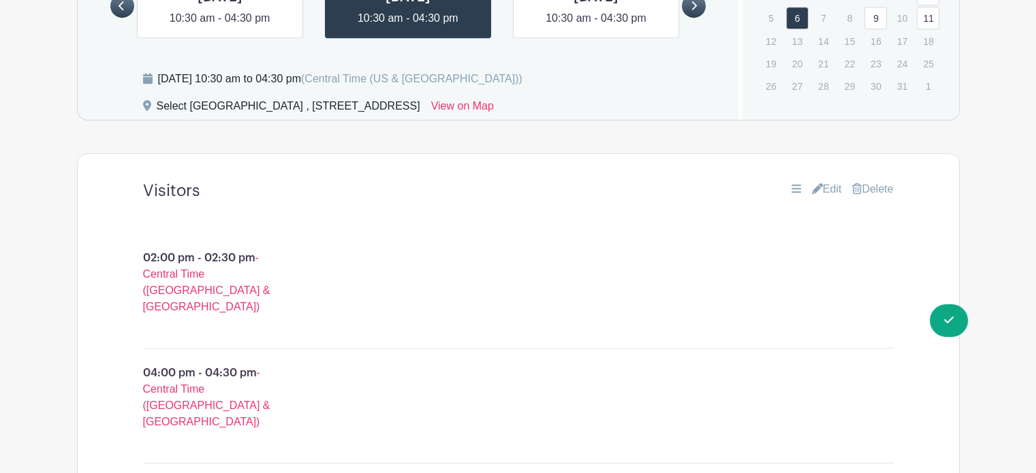
click at [864, 181] on link "Delete" at bounding box center [872, 189] width 41 height 16
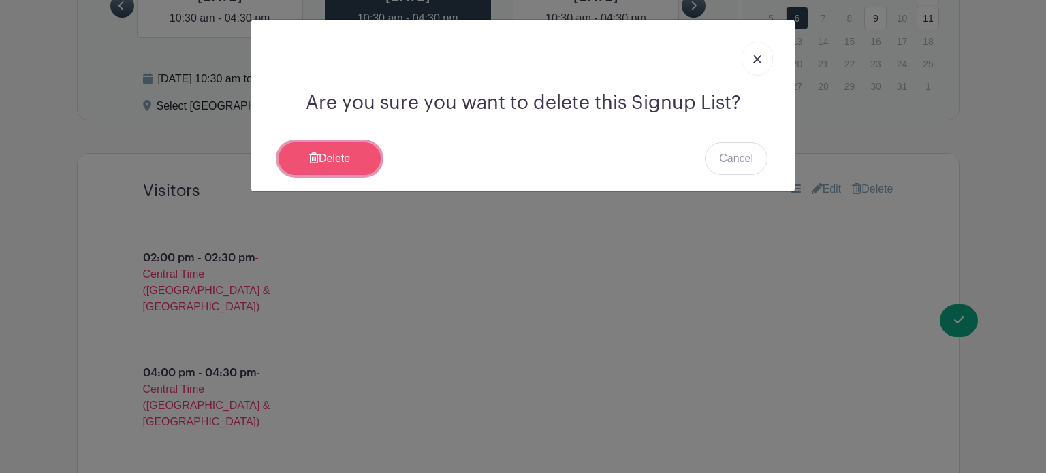
click at [341, 158] on link "Delete" at bounding box center [330, 158] width 102 height 33
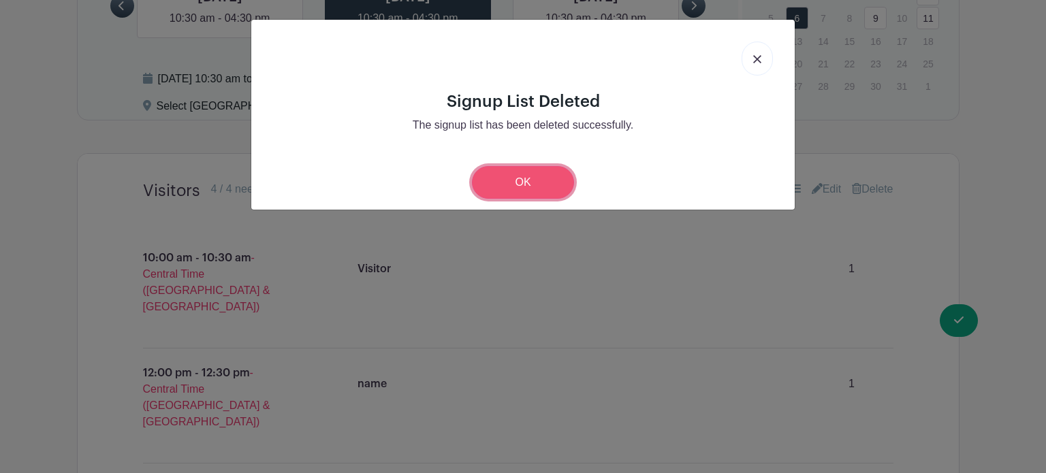
click at [496, 193] on link "OK" at bounding box center [523, 182] width 102 height 33
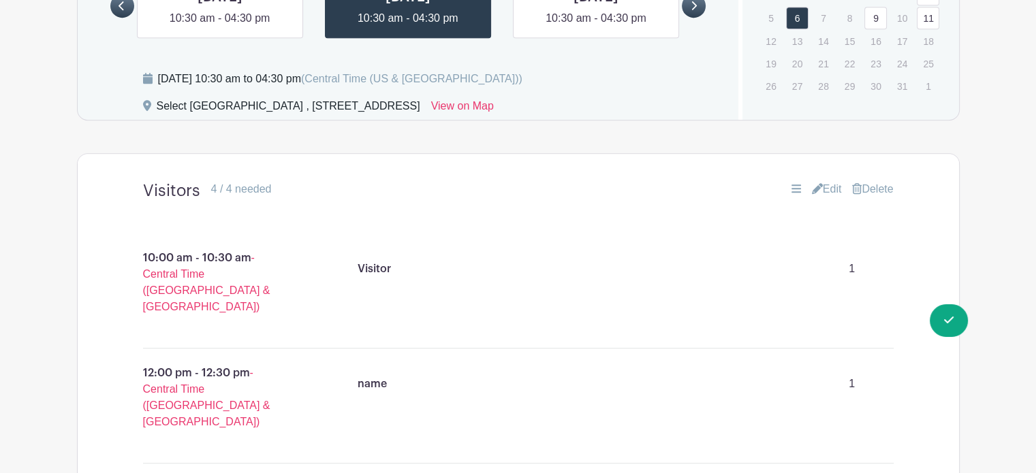
click at [831, 181] on link "Edit" at bounding box center [827, 189] width 30 height 16
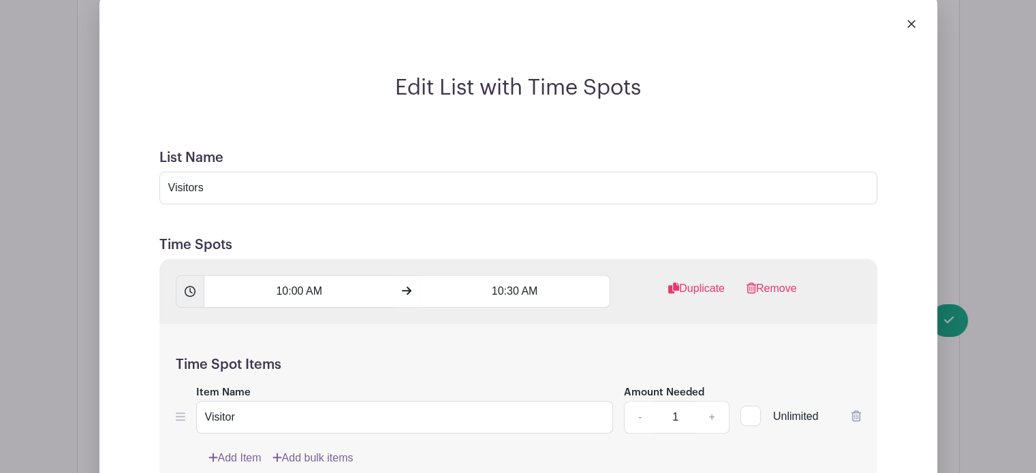
scroll to position [1158, 0]
click at [781, 280] on link "Remove" at bounding box center [772, 293] width 50 height 27
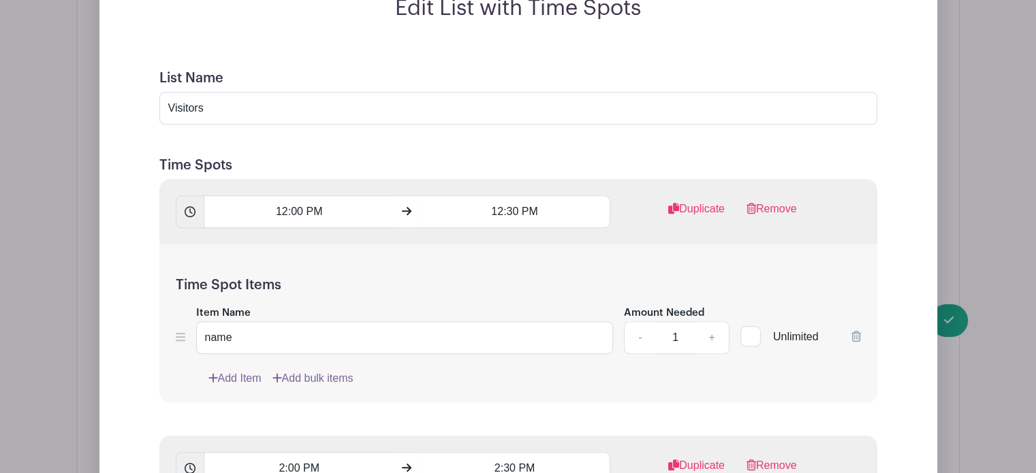
scroll to position [1245, 0]
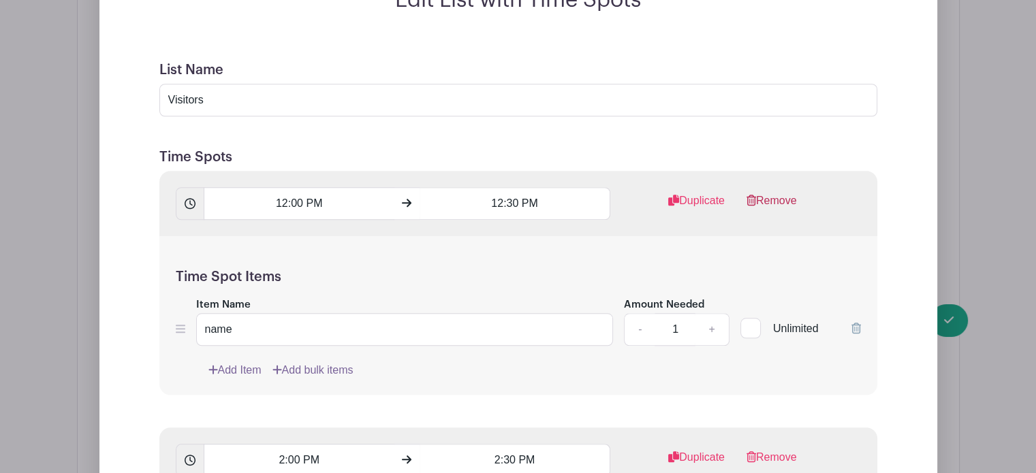
click at [763, 193] on link "Remove" at bounding box center [772, 206] width 50 height 27
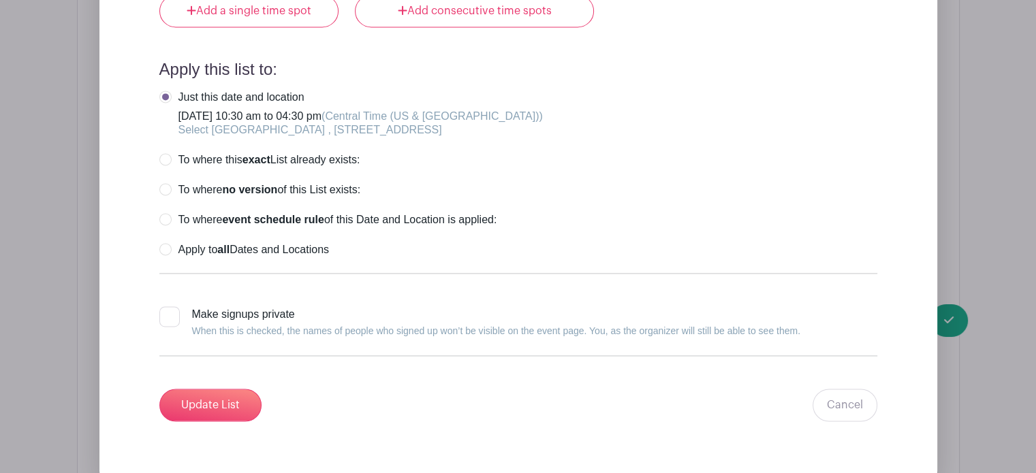
scroll to position [1935, 0]
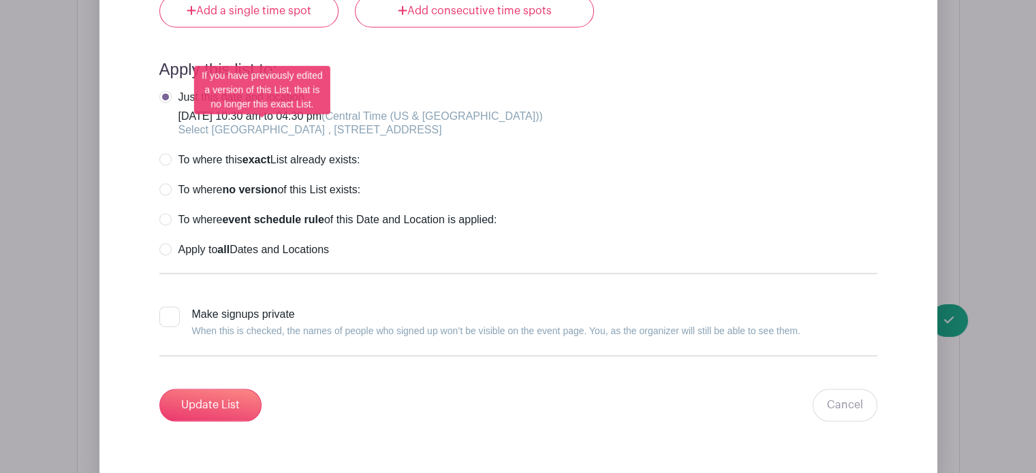
click at [166, 153] on label "To where this exact List already exists:" at bounding box center [259, 160] width 201 height 14
radio input "true"
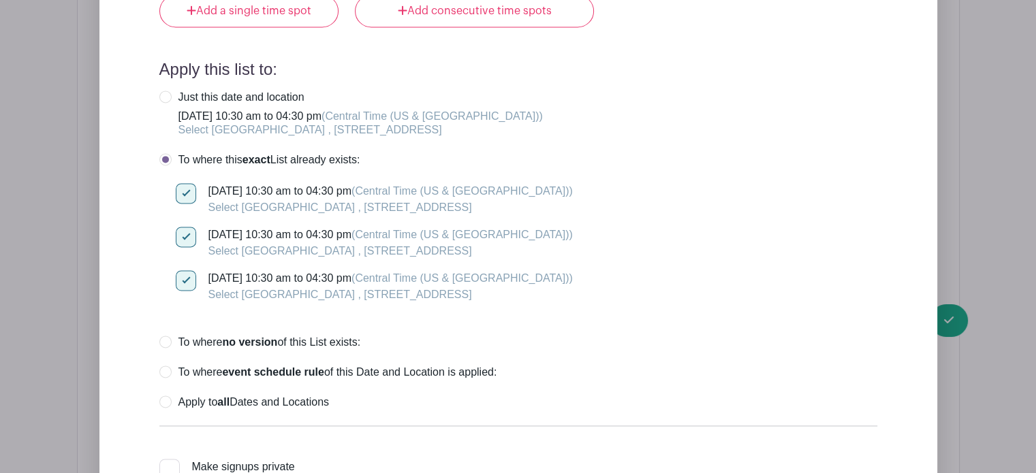
click at [185, 270] on div at bounding box center [186, 280] width 20 height 20
click at [185, 270] on input "[DATE] 10:30 am to 04:30 pm (Central Time ([GEOGRAPHIC_DATA] & [GEOGRAPHIC_DATA…" at bounding box center [180, 274] width 9 height 9
checkbox input "false"
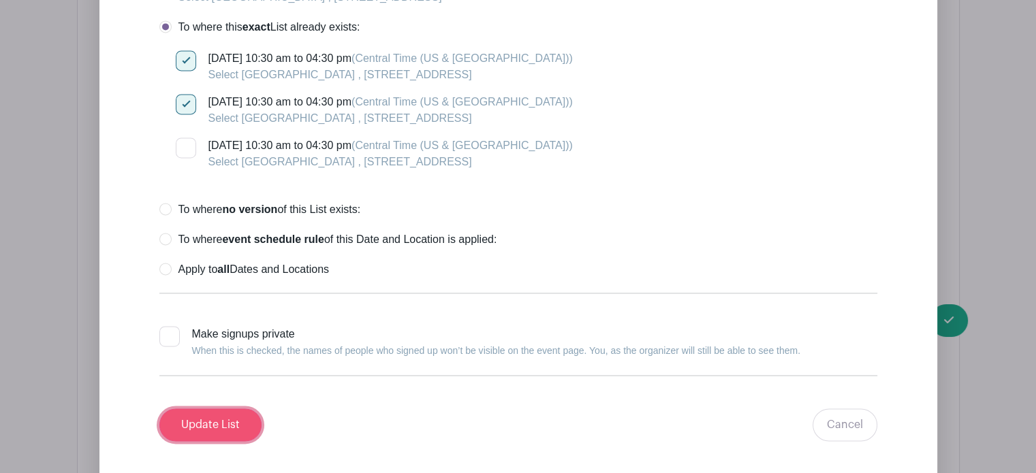
click at [237, 409] on input "Update List" at bounding box center [210, 425] width 102 height 33
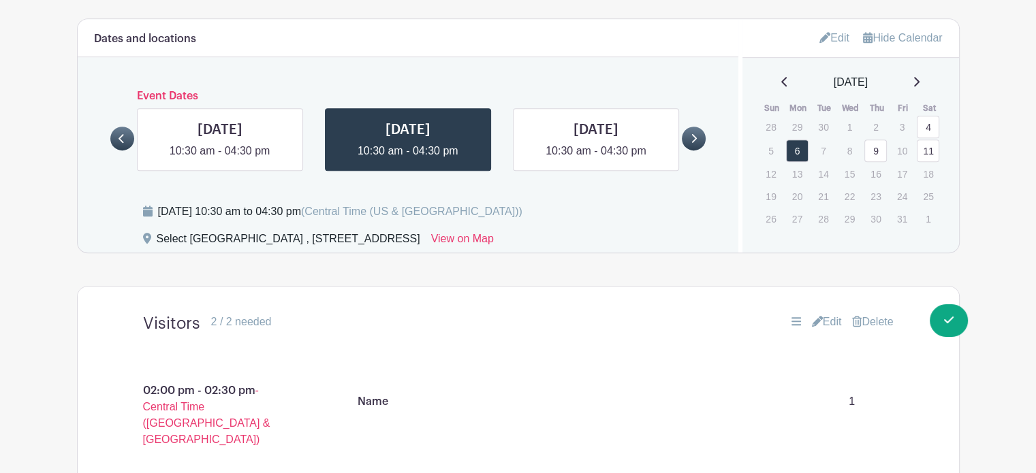
scroll to position [825, 0]
click at [596, 160] on link at bounding box center [596, 160] width 0 height 0
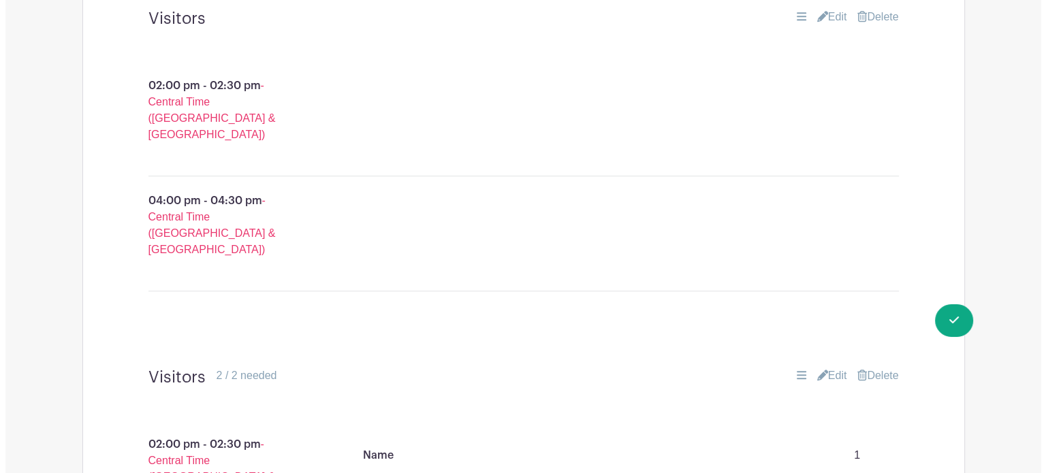
scroll to position [1031, 0]
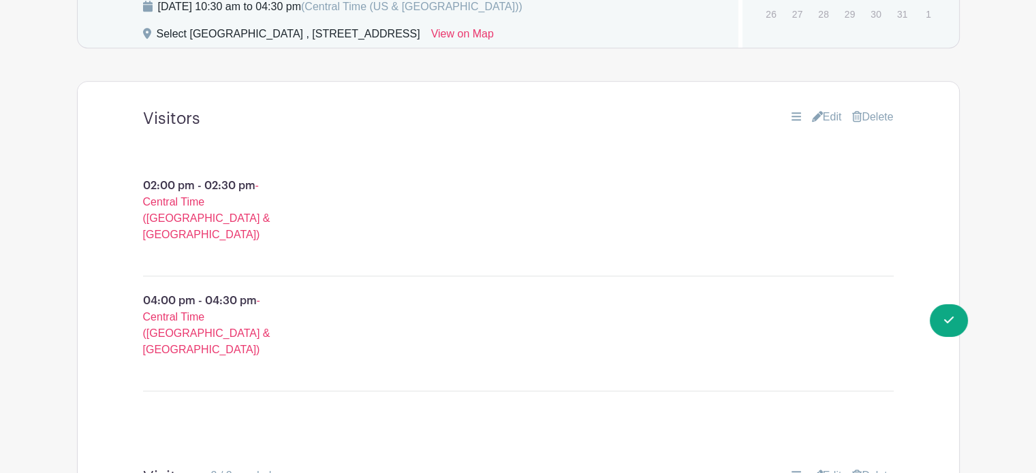
click at [886, 109] on link "Delete" at bounding box center [872, 117] width 41 height 16
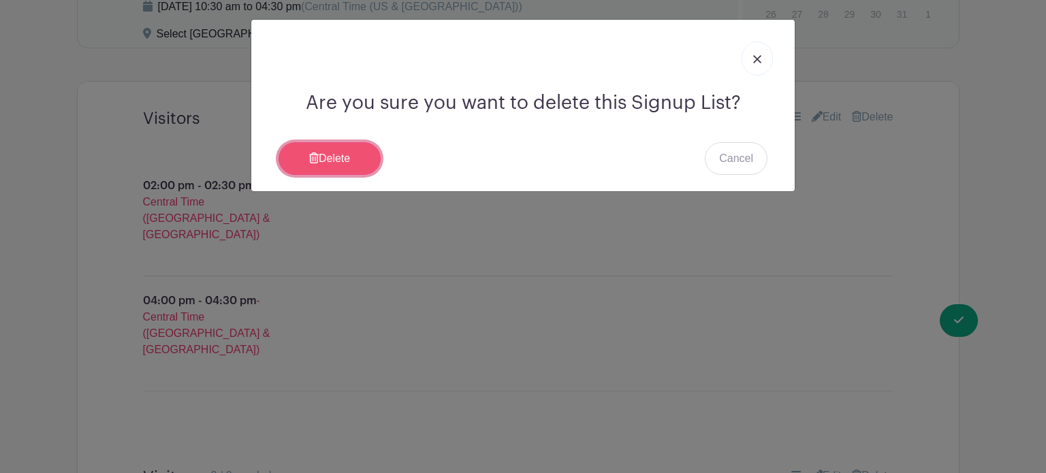
click at [337, 163] on link "Delete" at bounding box center [330, 158] width 102 height 33
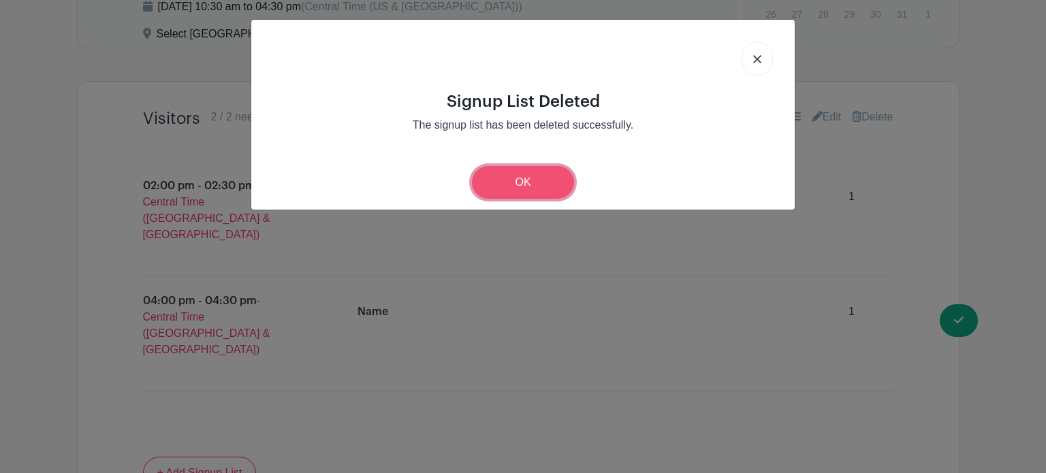
click at [542, 189] on link "OK" at bounding box center [523, 182] width 102 height 33
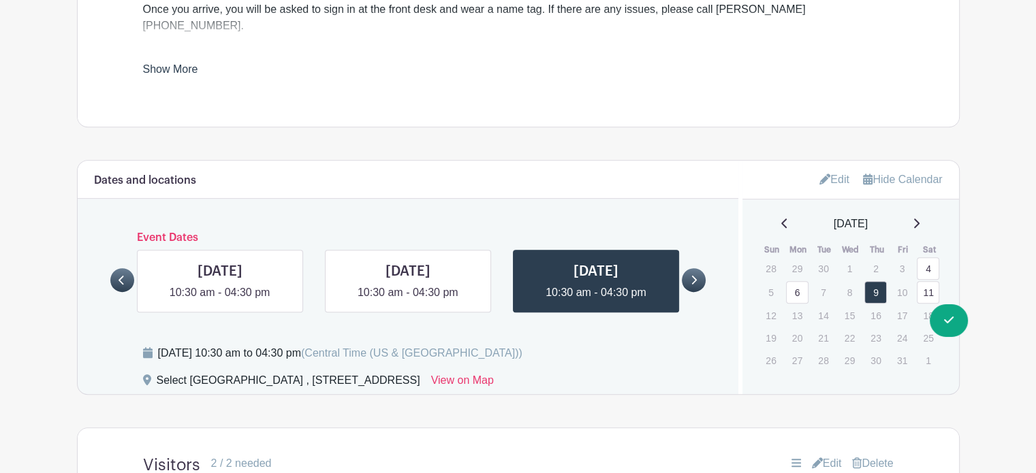
scroll to position [721, 0]
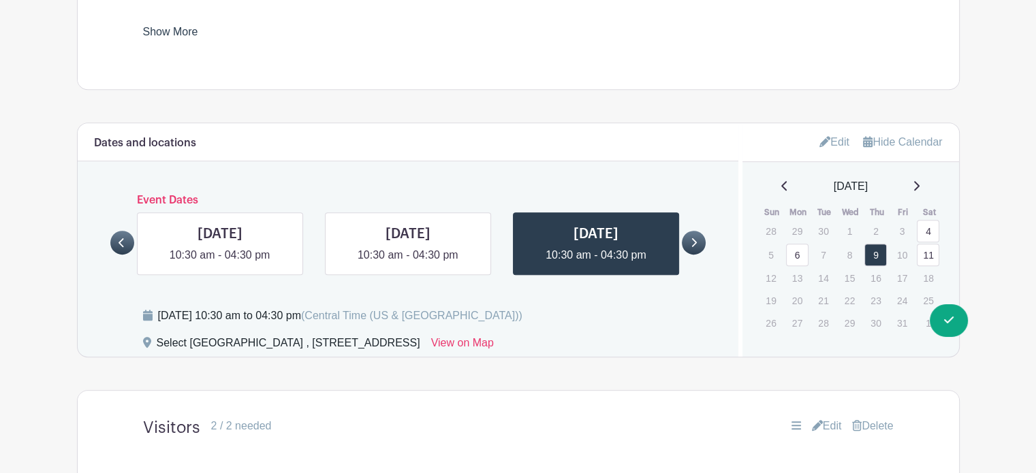
click at [689, 231] on link at bounding box center [694, 243] width 24 height 24
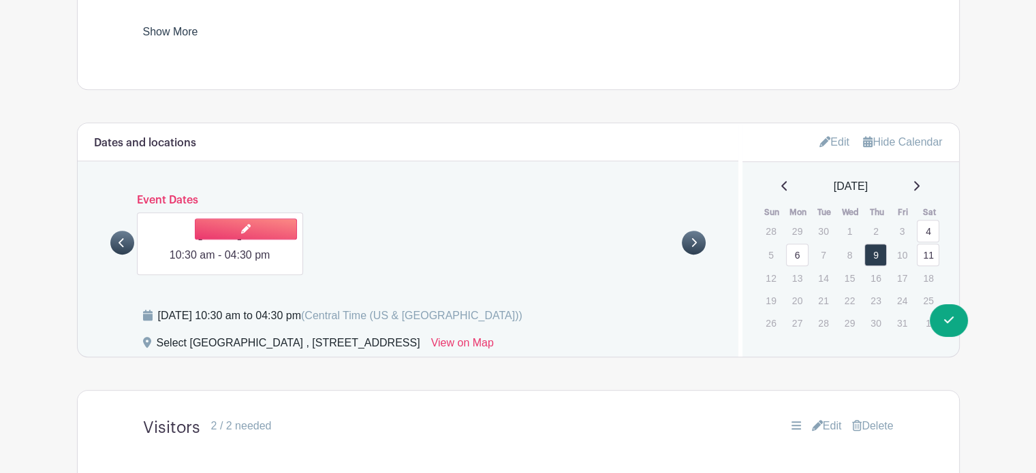
click at [220, 264] on link at bounding box center [220, 264] width 0 height 0
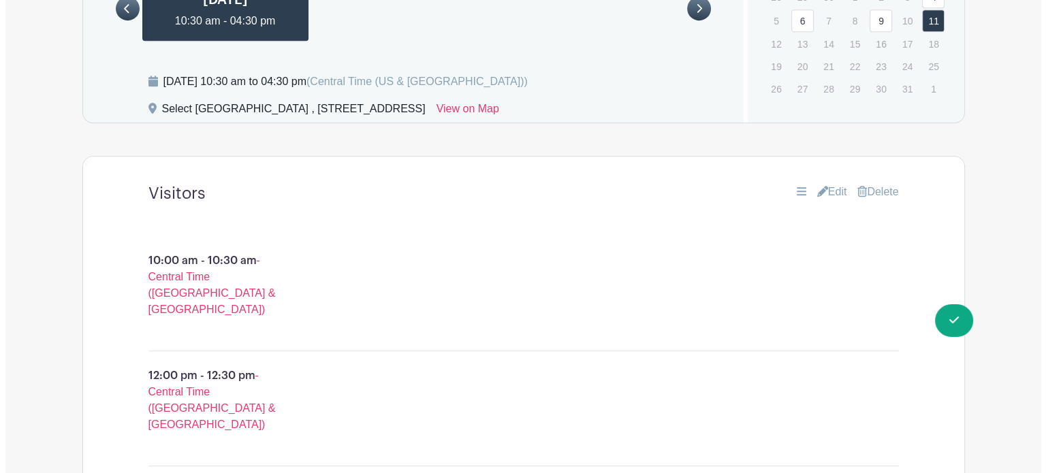
scroll to position [954, 0]
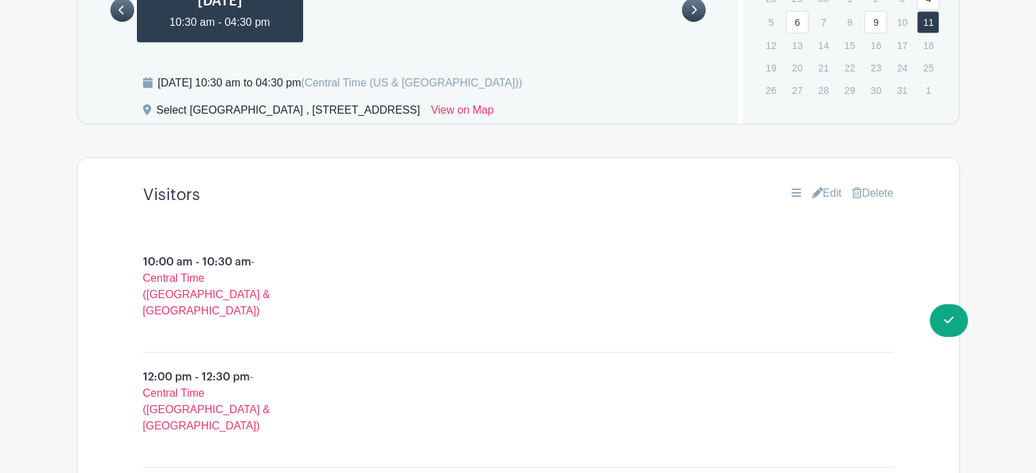
click at [865, 185] on link "Delete" at bounding box center [872, 193] width 41 height 16
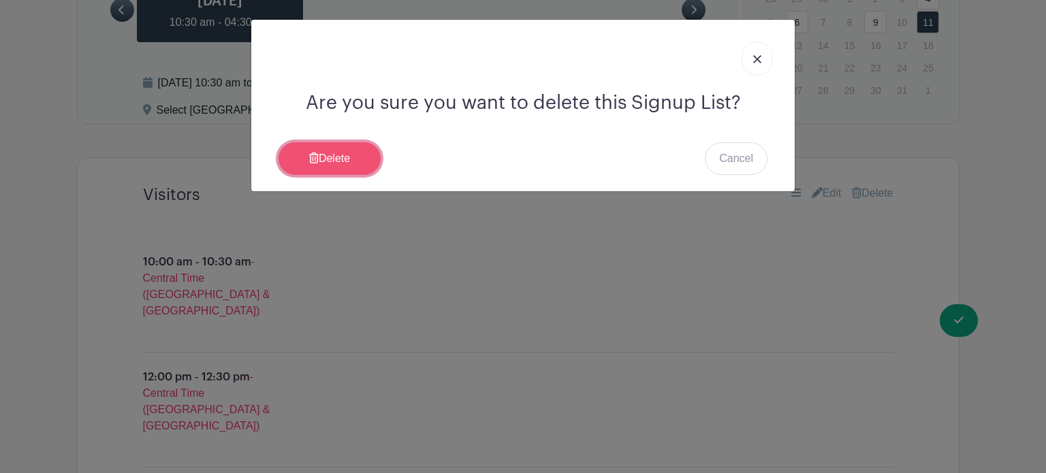
click at [336, 159] on link "Delete" at bounding box center [330, 158] width 102 height 33
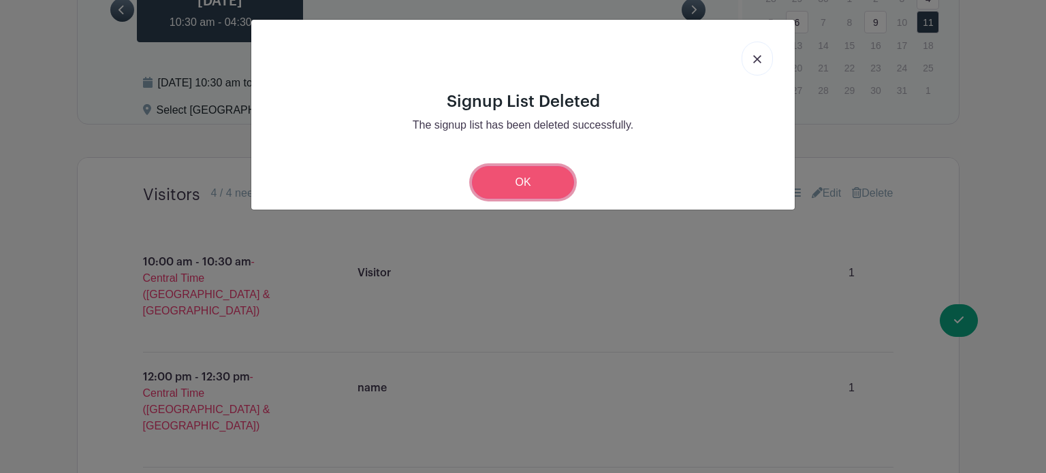
click at [550, 178] on link "OK" at bounding box center [523, 182] width 102 height 33
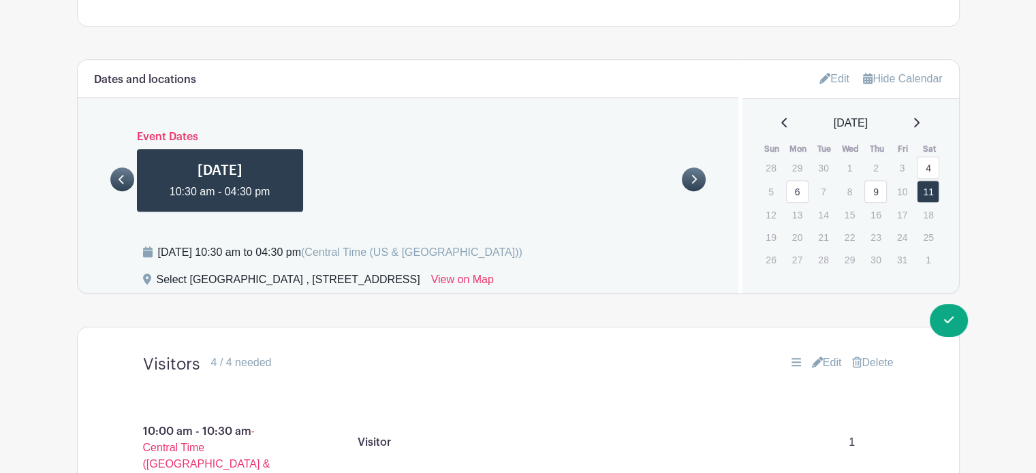
scroll to position [924, 0]
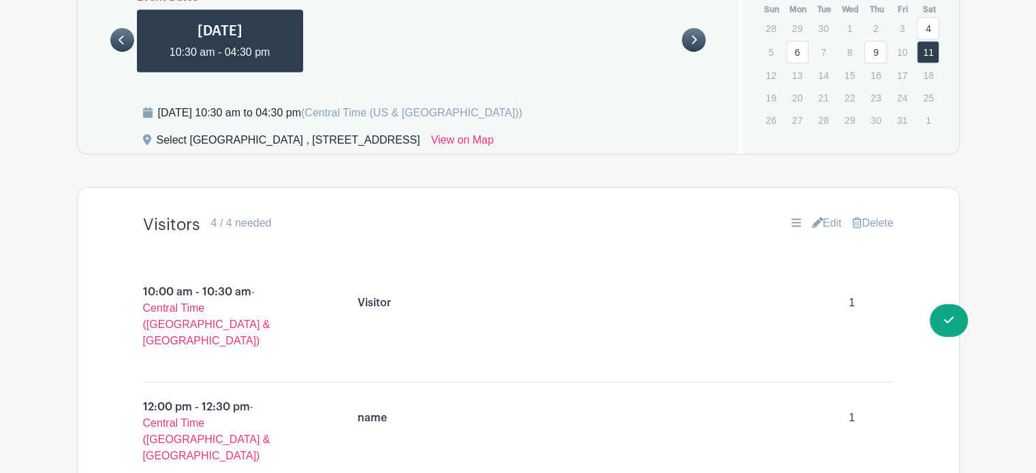
click at [829, 215] on link "Edit" at bounding box center [827, 223] width 30 height 16
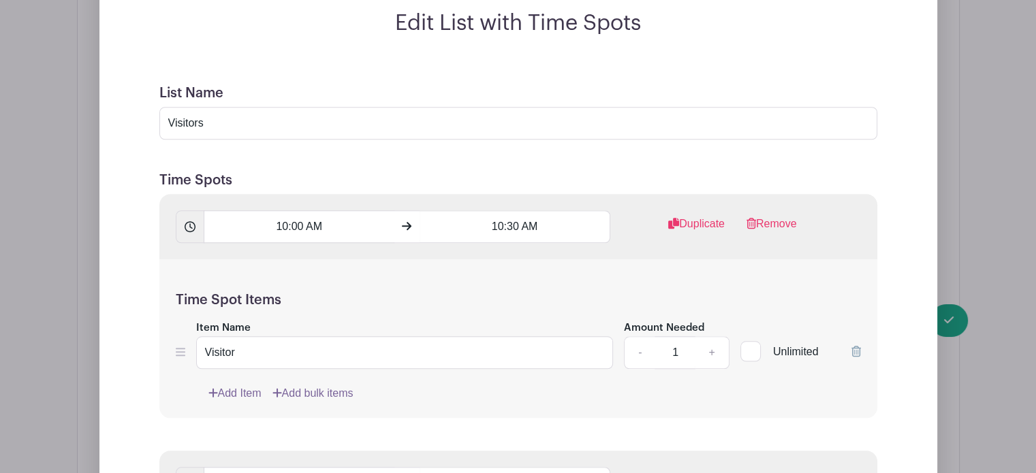
scroll to position [1359, 0]
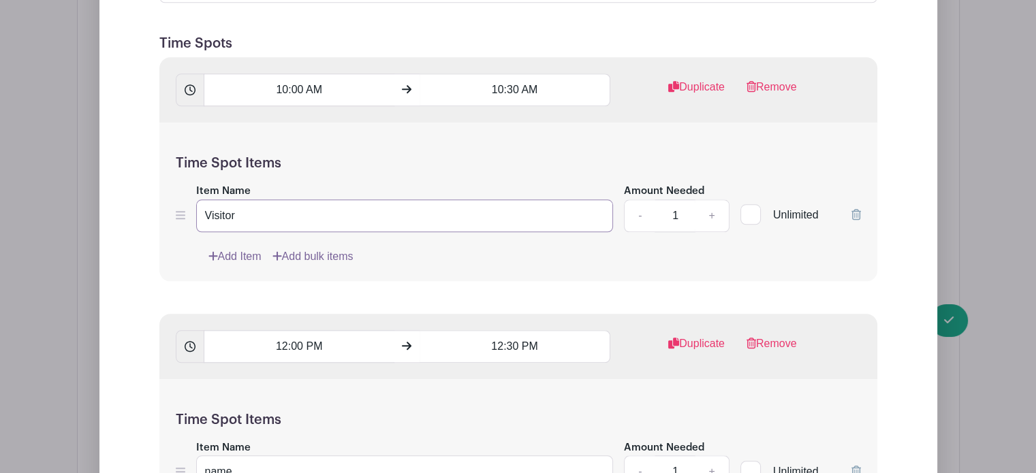
click at [242, 200] on input "Visitor" at bounding box center [405, 216] width 418 height 33
type input "V"
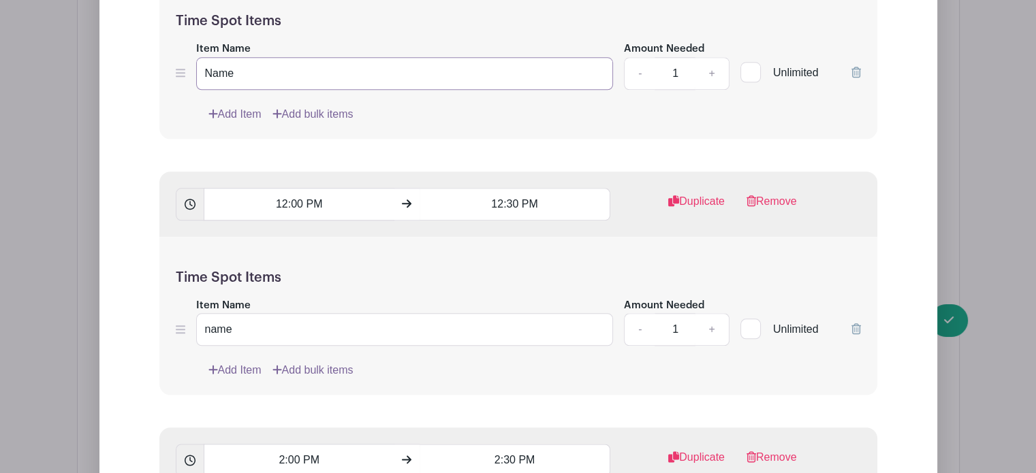
type input "Name"
click at [209, 313] on input "name" at bounding box center [405, 329] width 418 height 33
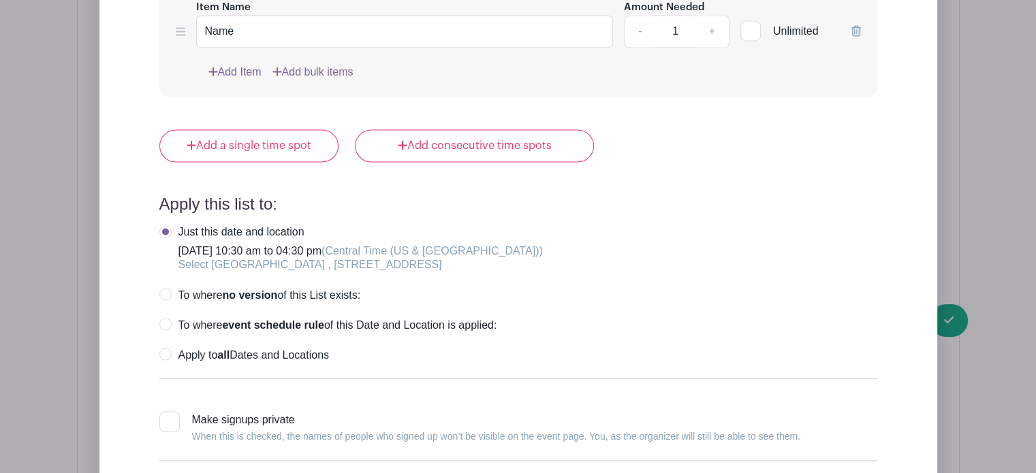
scroll to position [2388, 0]
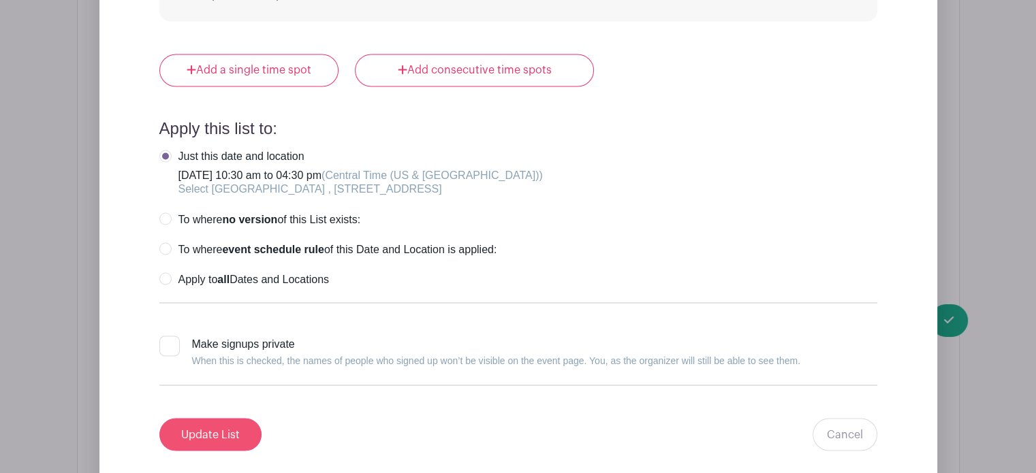
type input "Name"
click at [214, 418] on input "Update List" at bounding box center [210, 434] width 102 height 33
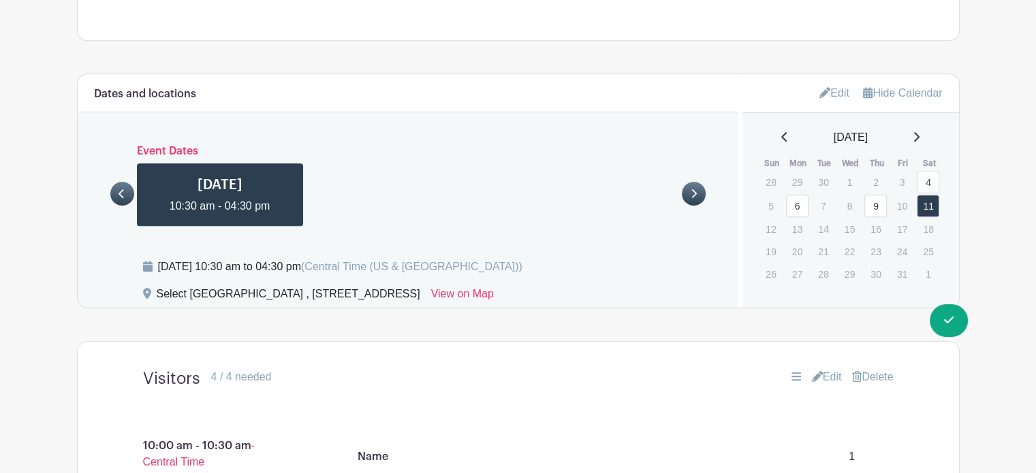
scroll to position [762, 0]
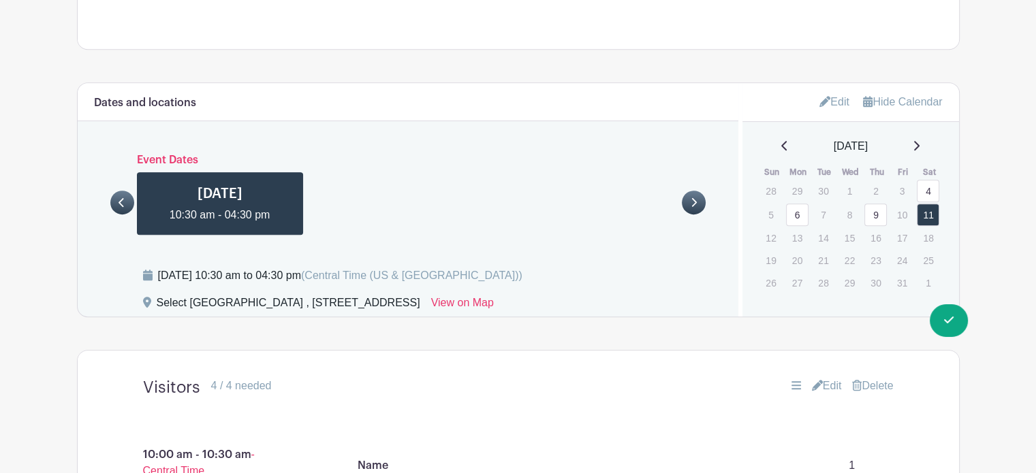
click at [119, 191] on link at bounding box center [122, 203] width 24 height 24
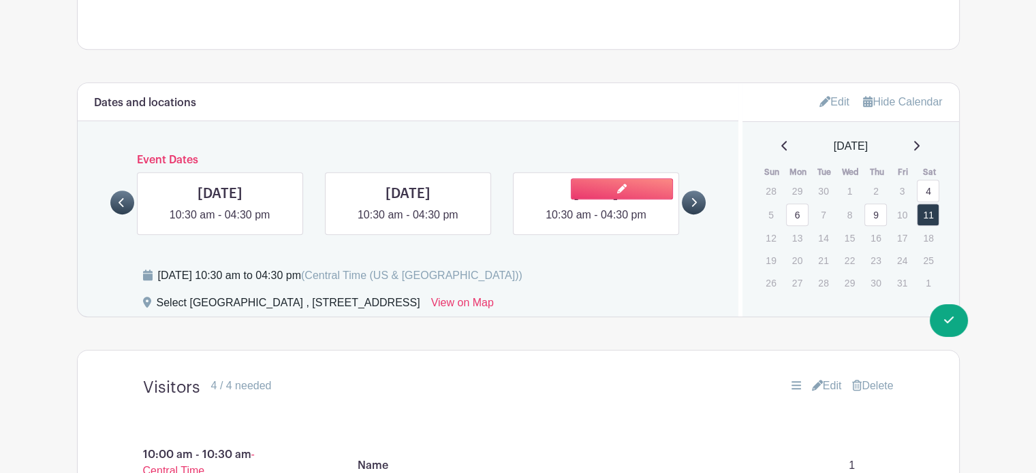
click at [596, 223] on link at bounding box center [596, 223] width 0 height 0
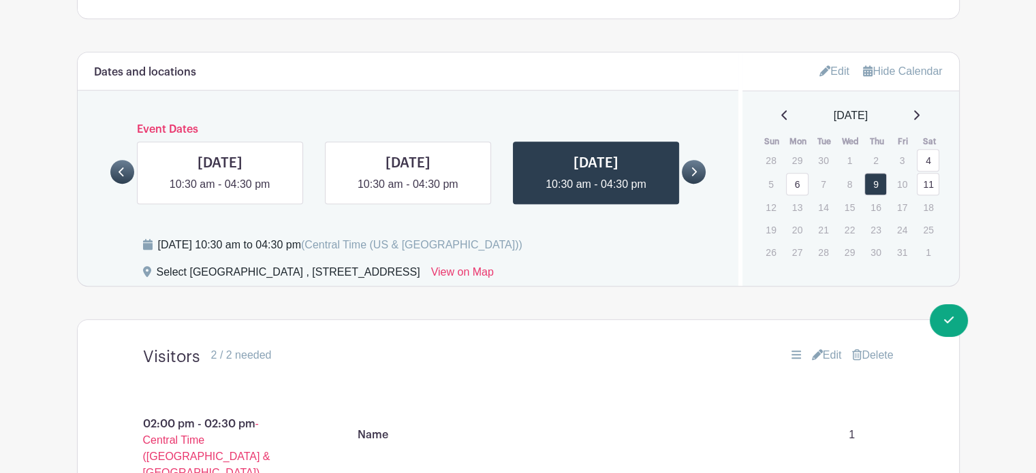
scroll to position [770, 0]
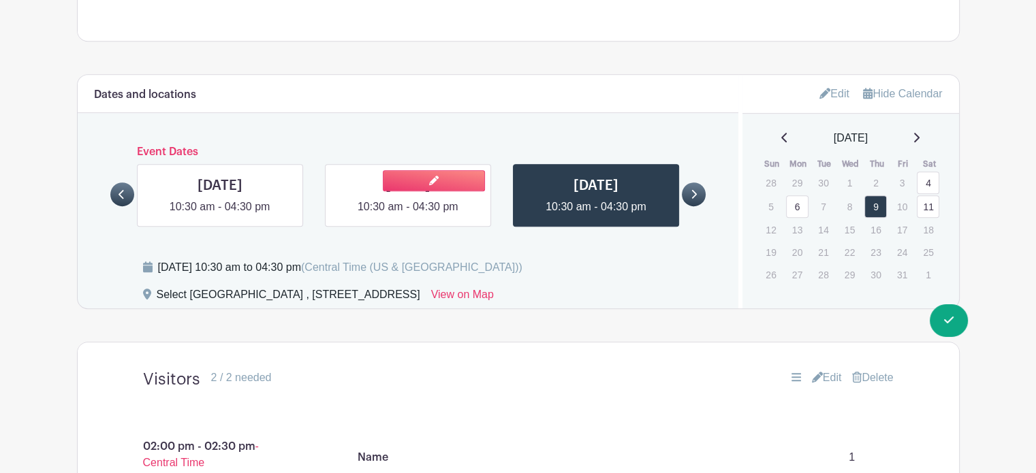
click at [408, 215] on link at bounding box center [408, 215] width 0 height 0
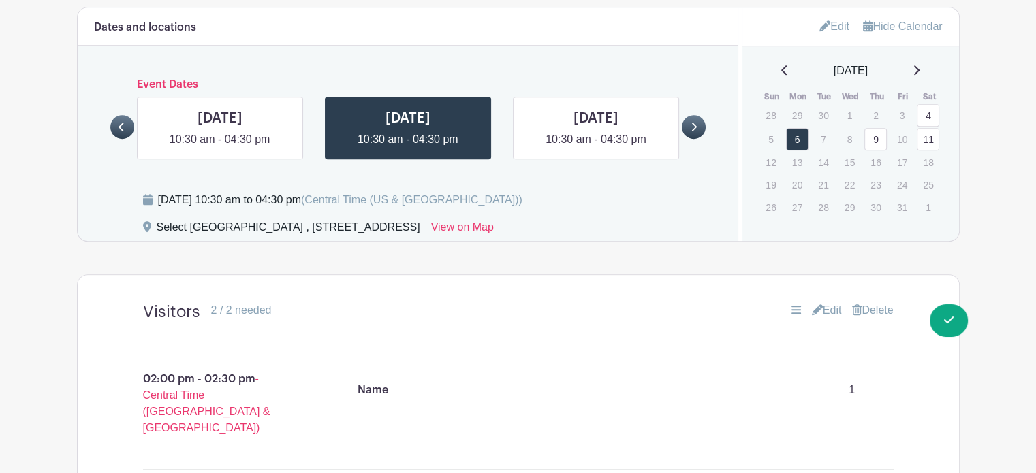
scroll to position [837, 0]
click at [220, 149] on link at bounding box center [220, 149] width 0 height 0
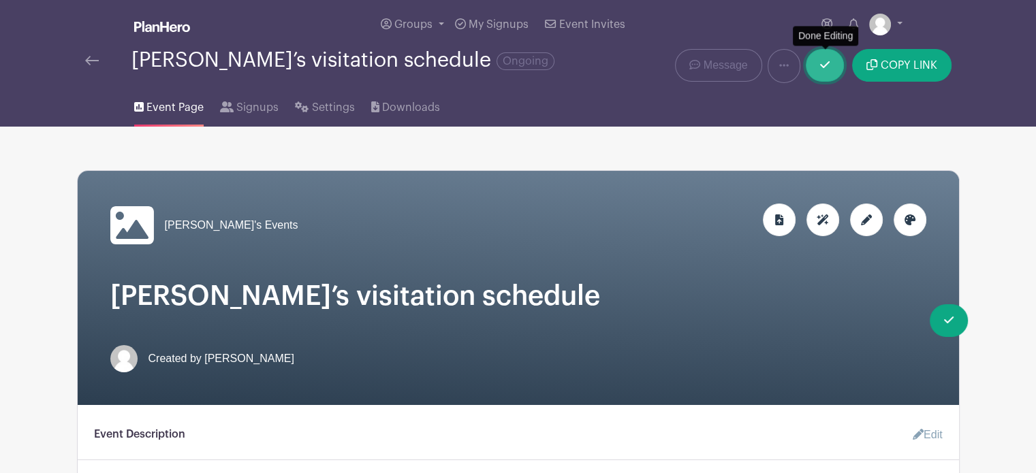
click at [830, 63] on link at bounding box center [825, 65] width 38 height 33
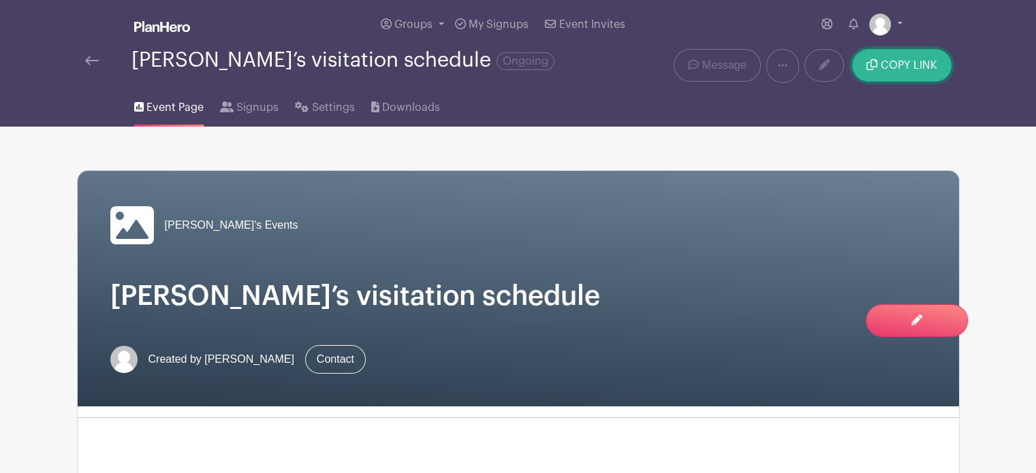
click at [891, 65] on span "COPY LINK" at bounding box center [909, 65] width 57 height 11
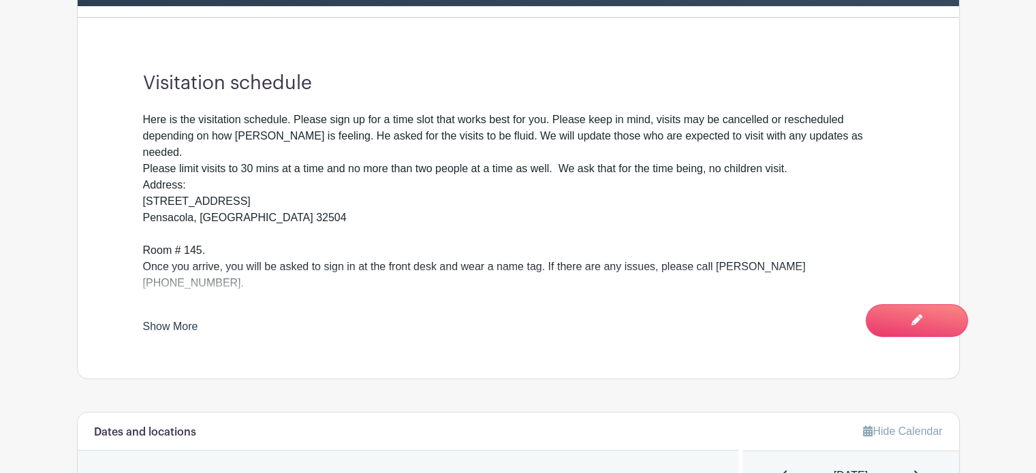
scroll to position [403, 0]
